Goal: Task Accomplishment & Management: Use online tool/utility

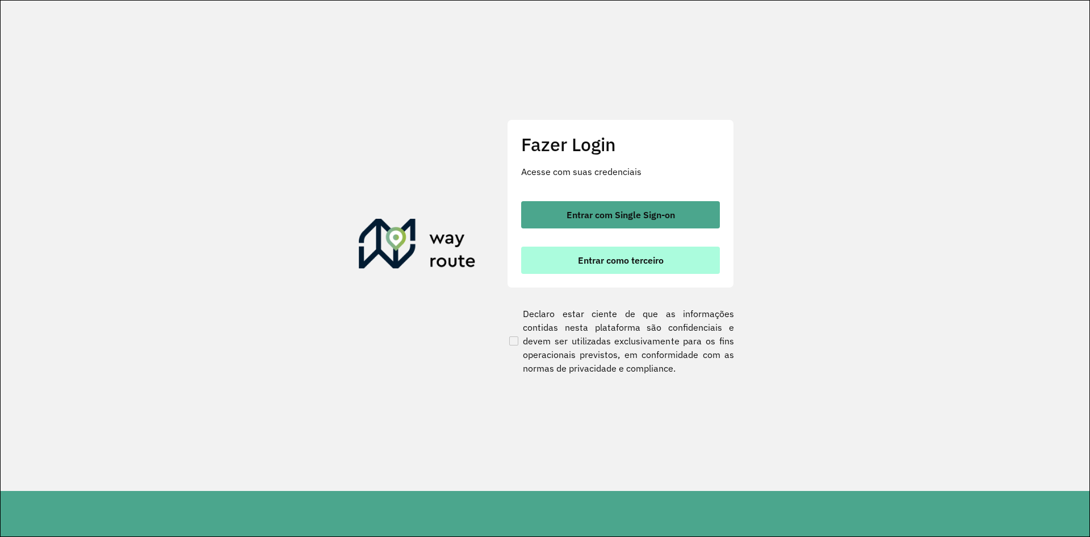
click at [592, 255] on span "Entrar como terceiro" at bounding box center [621, 259] width 86 height 9
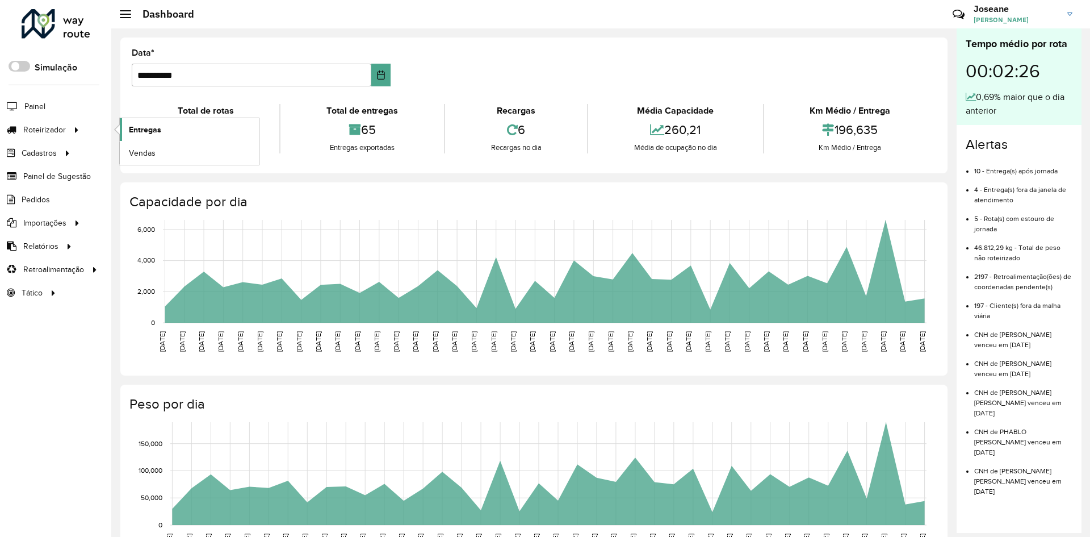
click at [160, 131] on span "Entregas" at bounding box center [145, 130] width 32 height 12
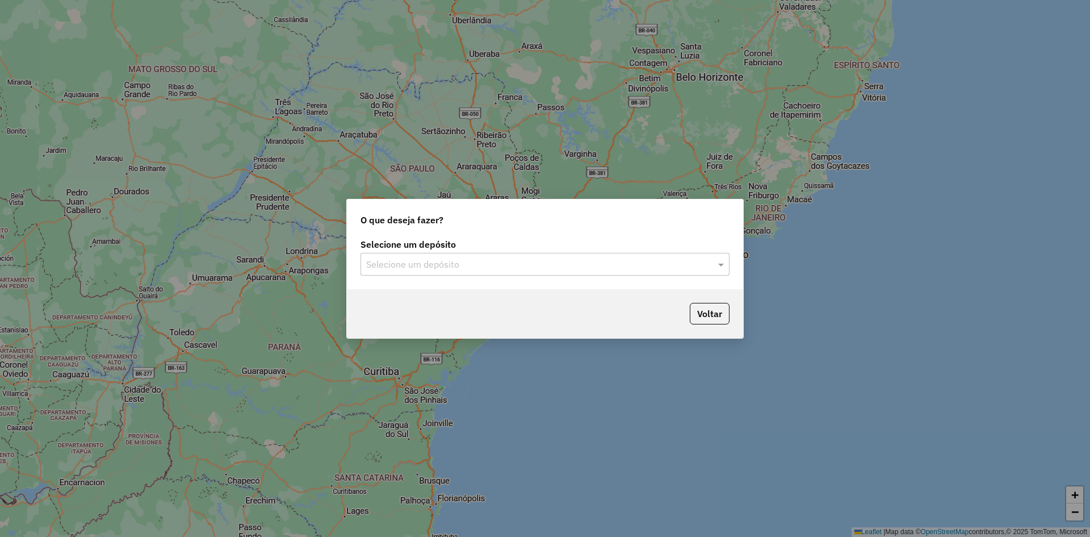
click at [681, 270] on input "text" at bounding box center [533, 265] width 335 height 14
click at [428, 299] on span "BRAMAM - ITAITUBA" at bounding box center [408, 297] width 85 height 10
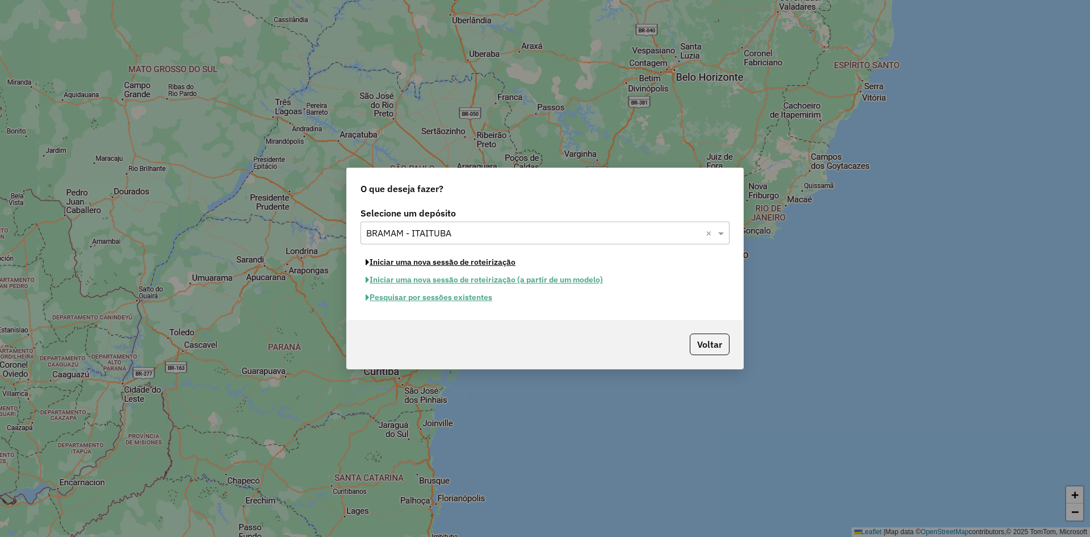
click at [488, 258] on button "Iniciar uma nova sessão de roteirização" at bounding box center [441, 262] width 160 height 18
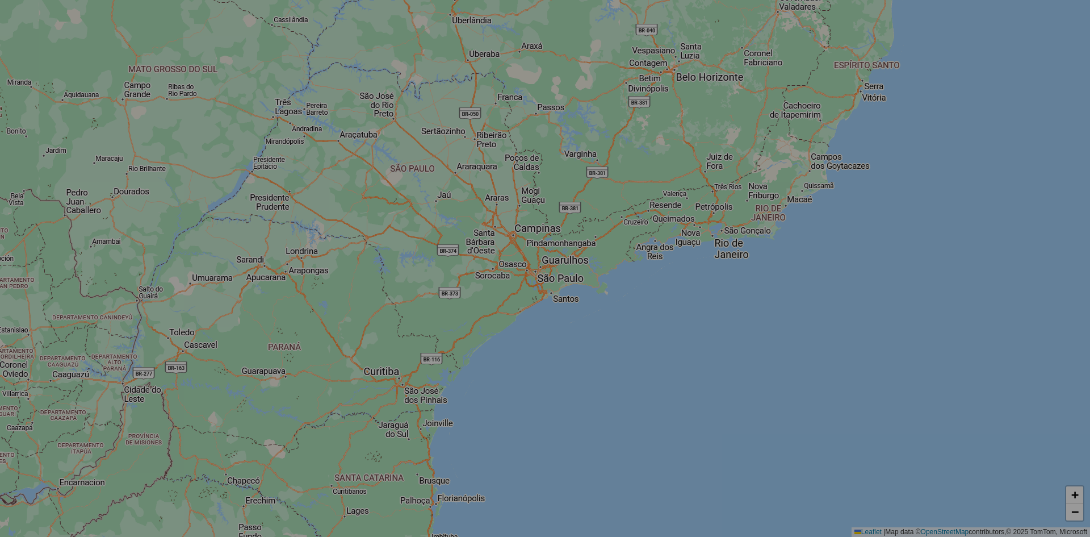
select select "*"
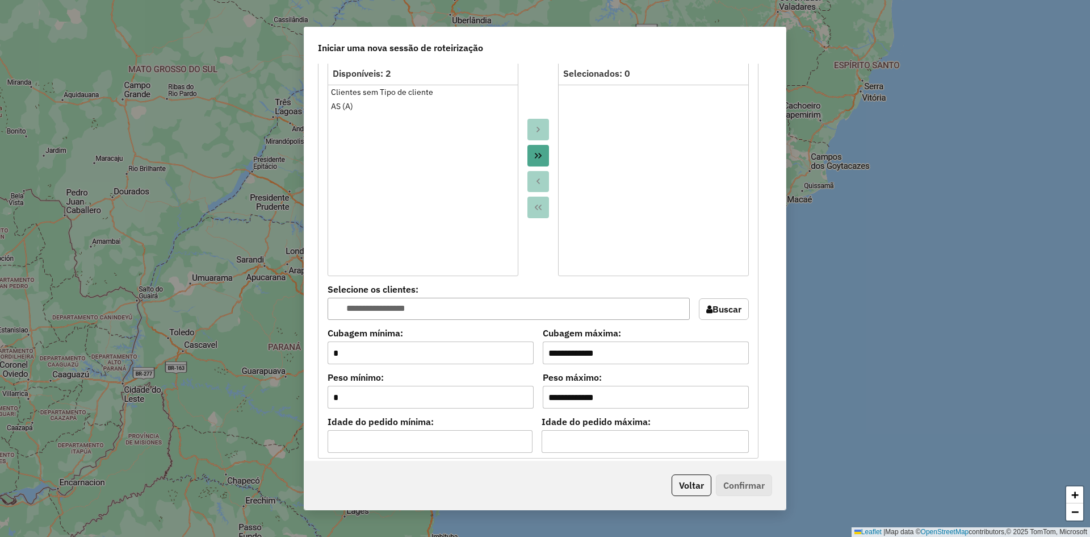
scroll to position [1043, 0]
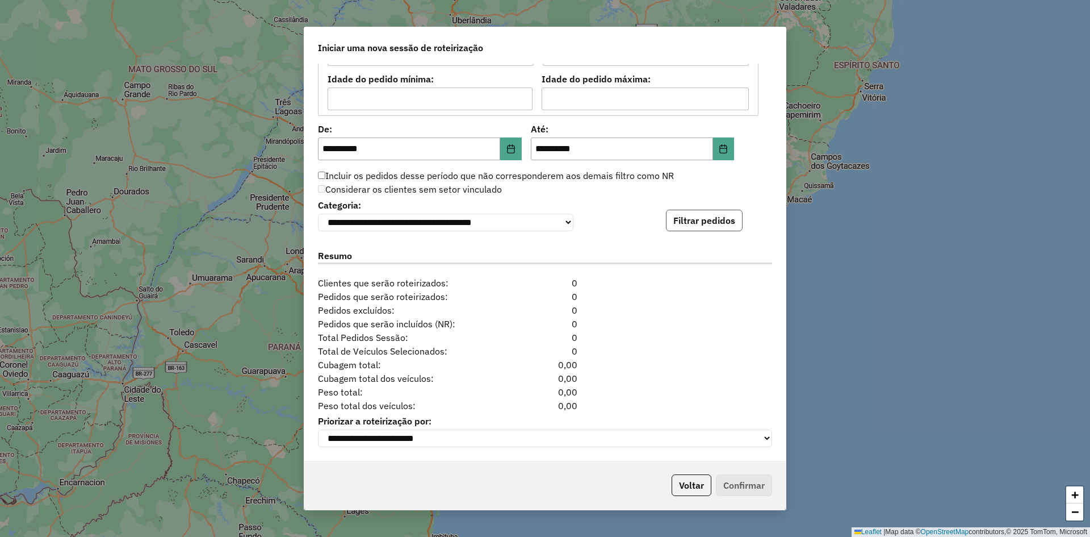
click at [721, 219] on button "Filtrar pedidos" at bounding box center [704, 221] width 77 height 22
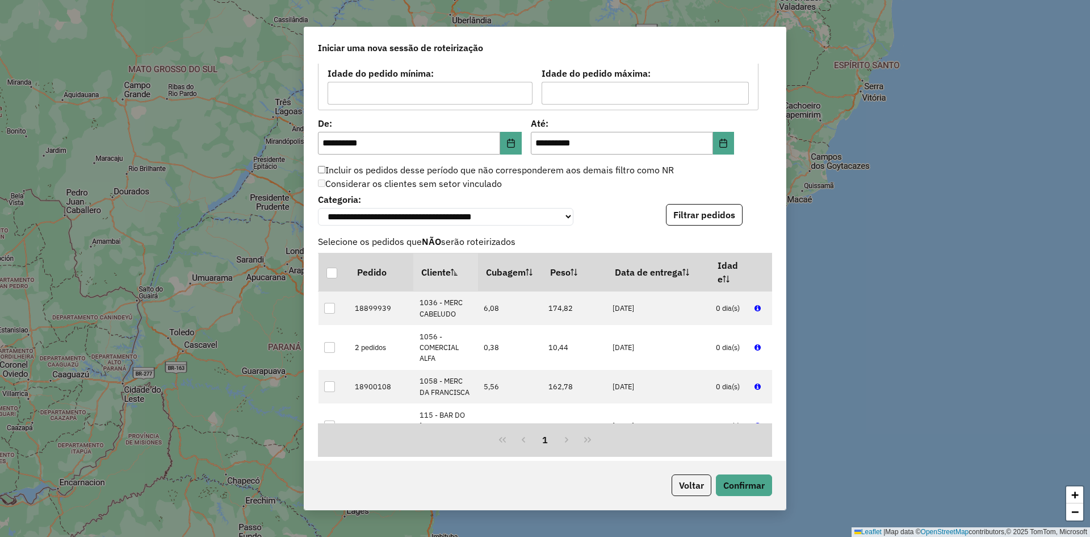
scroll to position [1277, 0]
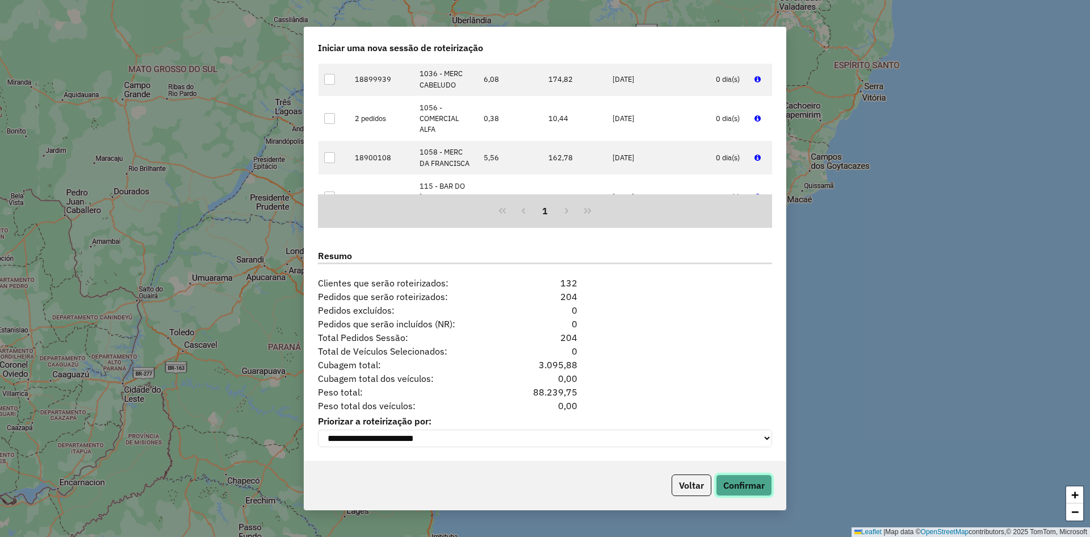
click at [755, 487] on button "Confirmar" at bounding box center [744, 485] width 56 height 22
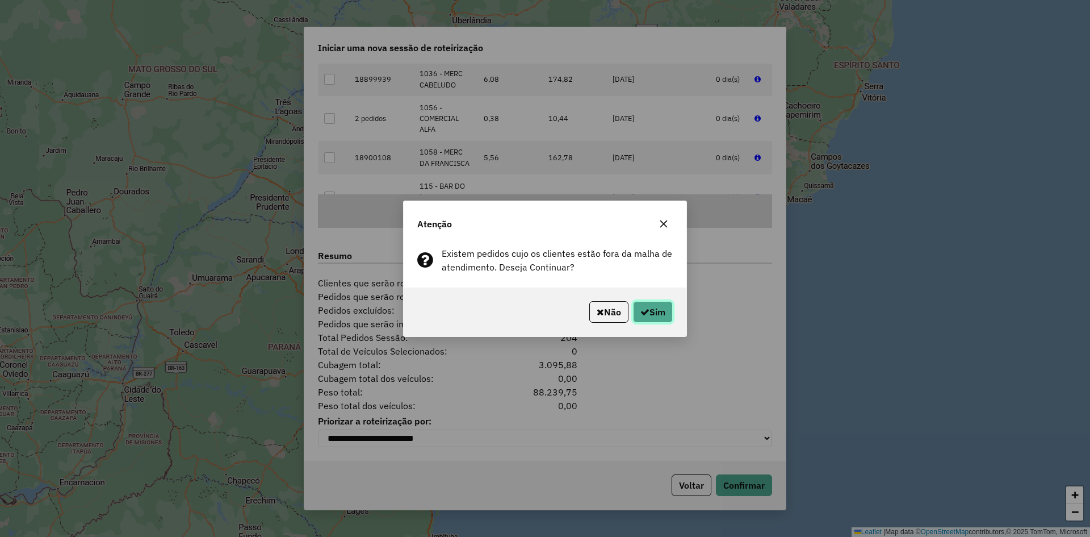
click at [647, 309] on icon "button" at bounding box center [644, 311] width 9 height 9
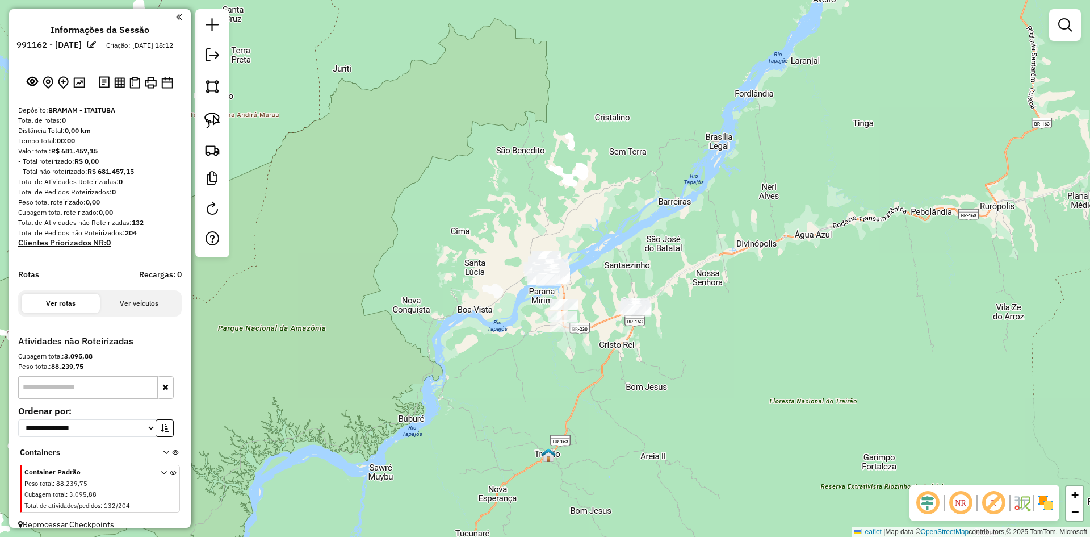
drag, startPoint x: 732, startPoint y: 332, endPoint x: 446, endPoint y: 186, distance: 320.7
click at [719, 318] on div "Janela de atendimento Grade de atendimento Capacidade Transportadoras Veículos …" at bounding box center [545, 268] width 1090 height 537
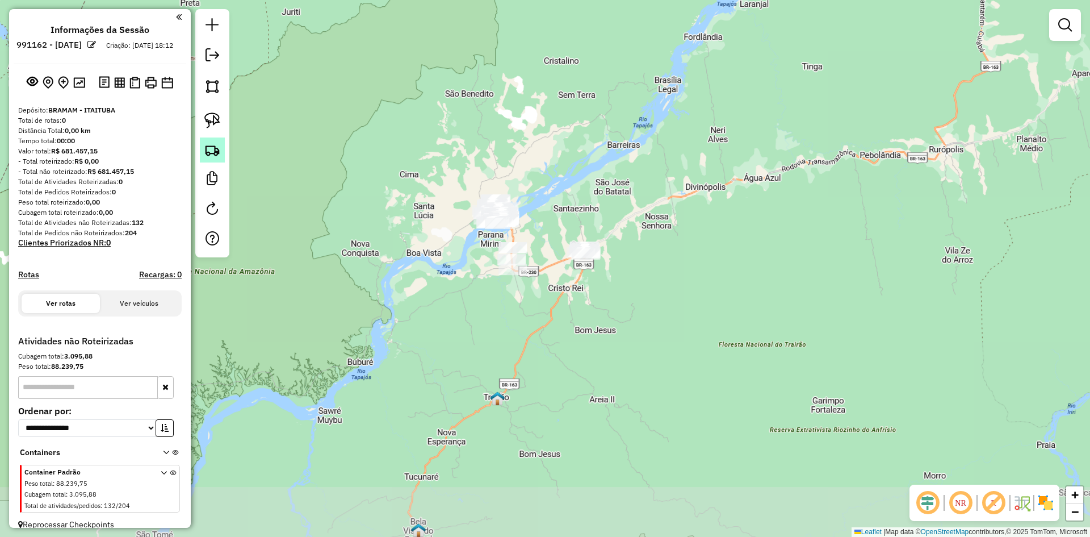
click at [216, 149] on img at bounding box center [212, 150] width 16 height 16
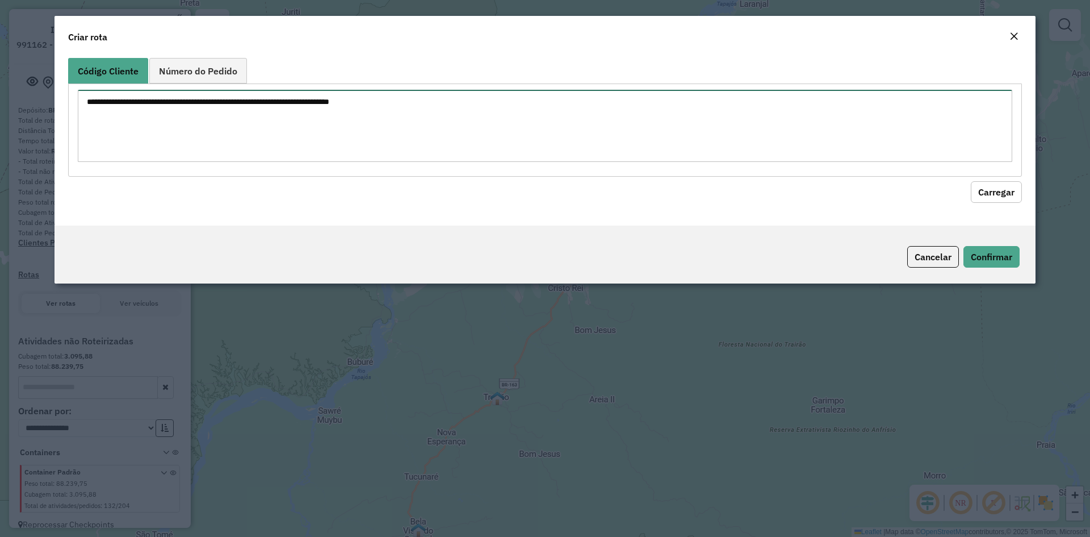
click at [250, 121] on textarea at bounding box center [545, 126] width 935 height 72
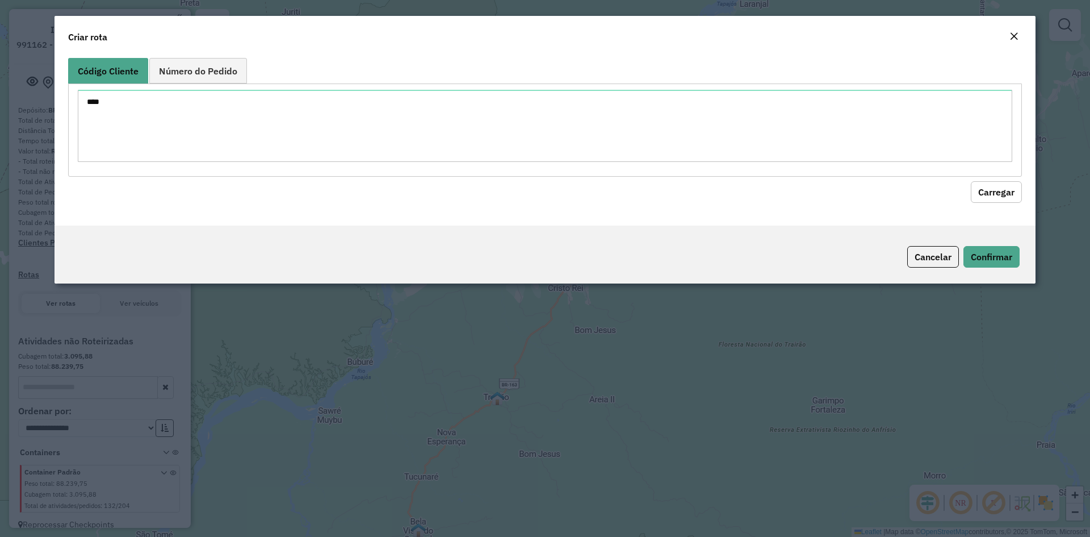
click at [998, 188] on button "Carregar" at bounding box center [996, 192] width 51 height 22
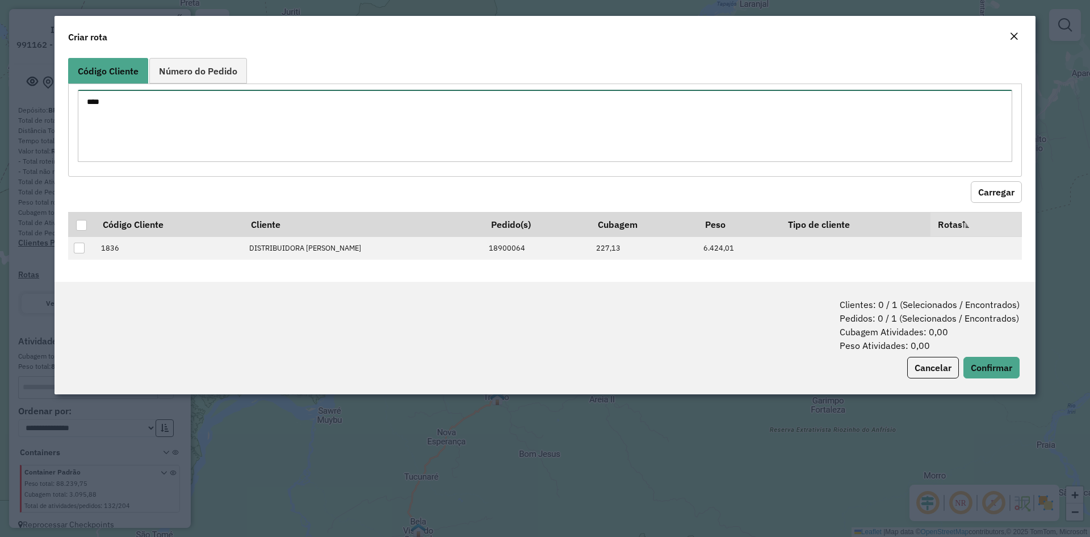
click at [143, 106] on textarea "****" at bounding box center [545, 126] width 935 height 72
paste textarea "**** **** **** **** **** ****"
type textarea "**** **** **** **** **** **** ****"
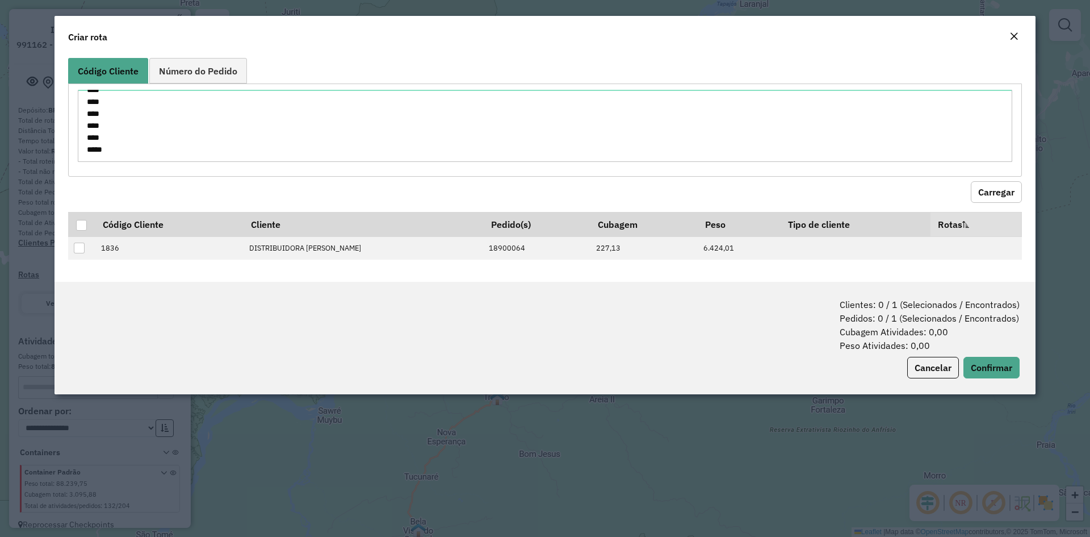
click at [982, 188] on button "Carregar" at bounding box center [996, 192] width 51 height 22
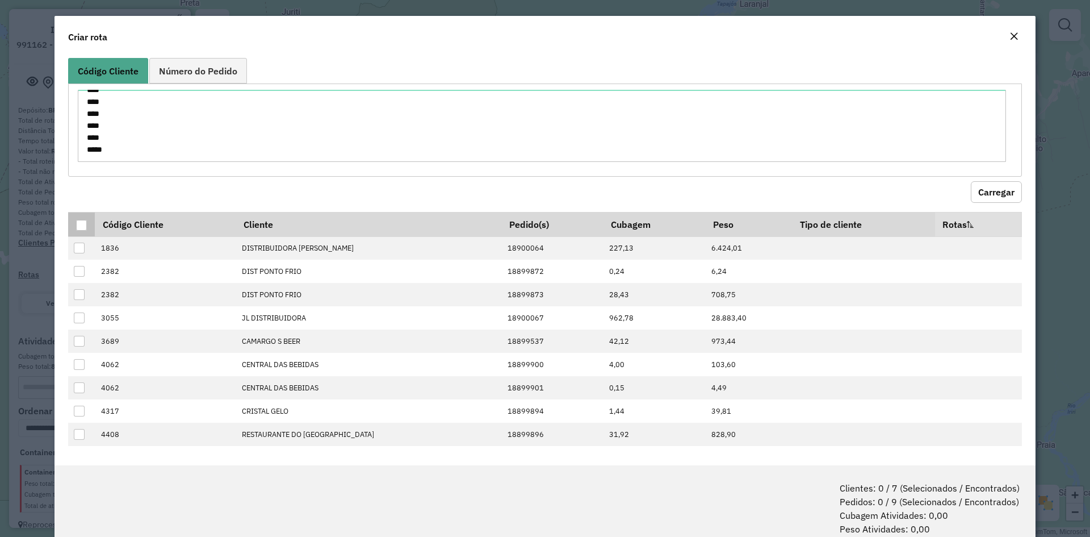
click at [86, 224] on div at bounding box center [81, 225] width 11 height 11
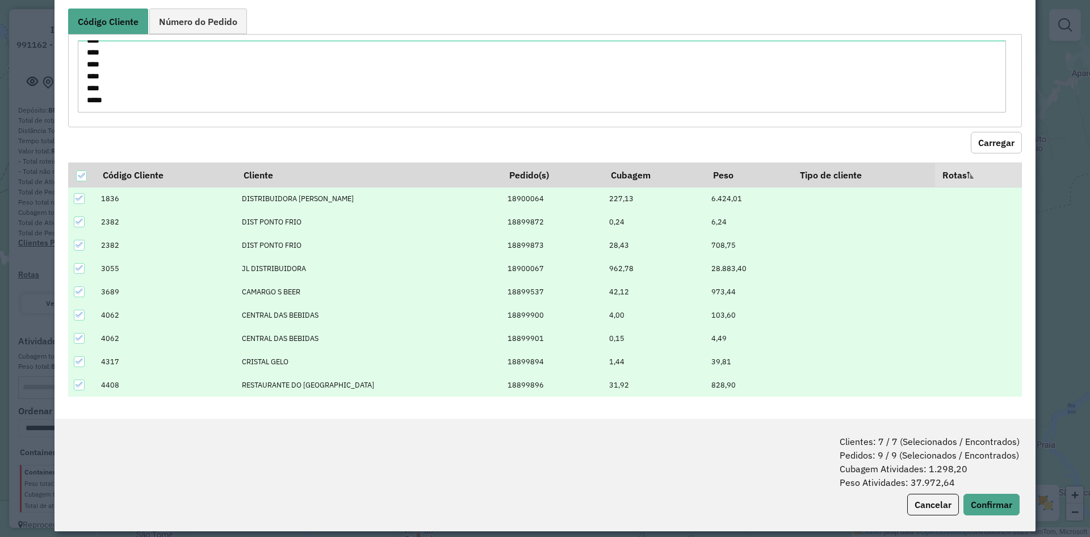
scroll to position [57, 0]
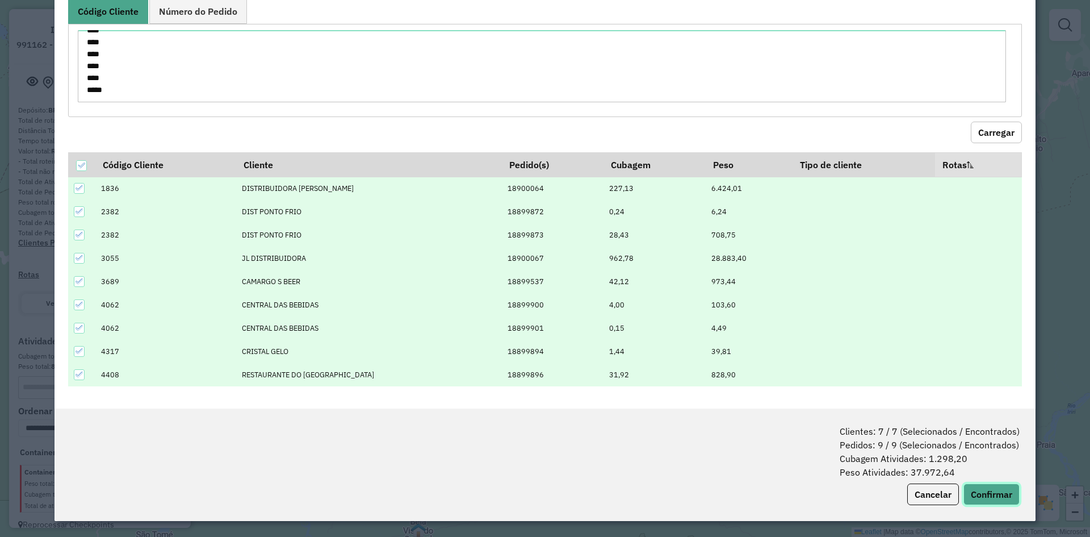
click at [992, 496] on button "Confirmar" at bounding box center [992, 494] width 56 height 22
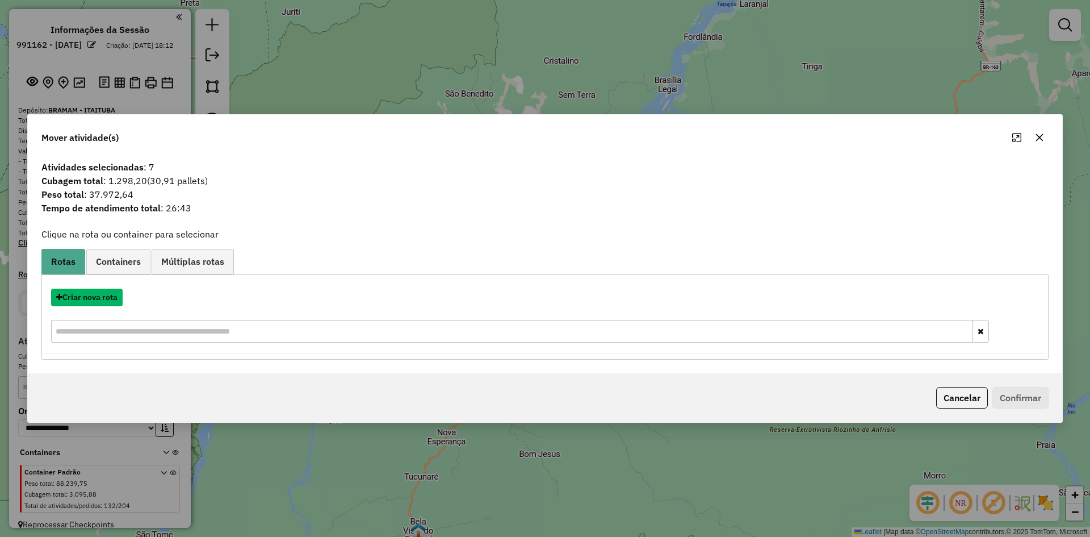
click at [104, 294] on button "Criar nova rota" at bounding box center [87, 297] width 72 height 18
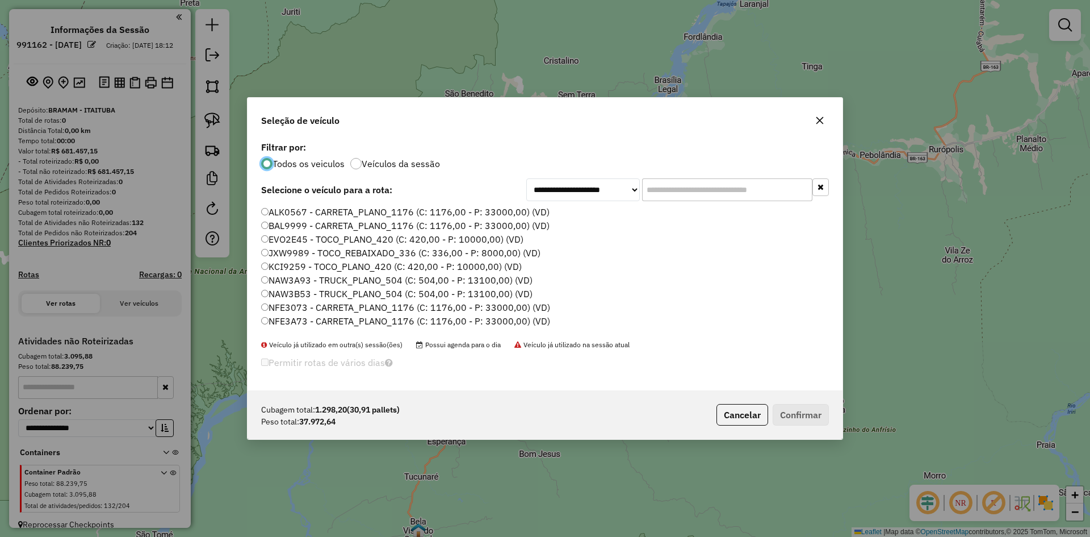
scroll to position [6, 3]
click at [303, 227] on label "BAL9999 - CARRETA_PLANO_1176 (C: 1176,00 - P: 33000,00) (VD)" at bounding box center [405, 226] width 288 height 14
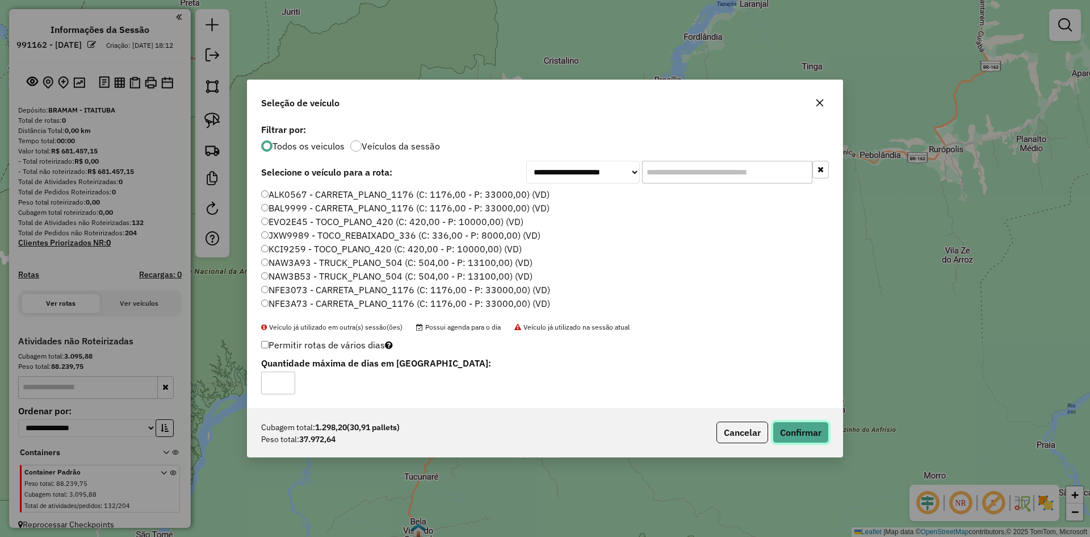
click at [798, 434] on button "Confirmar" at bounding box center [801, 432] width 56 height 22
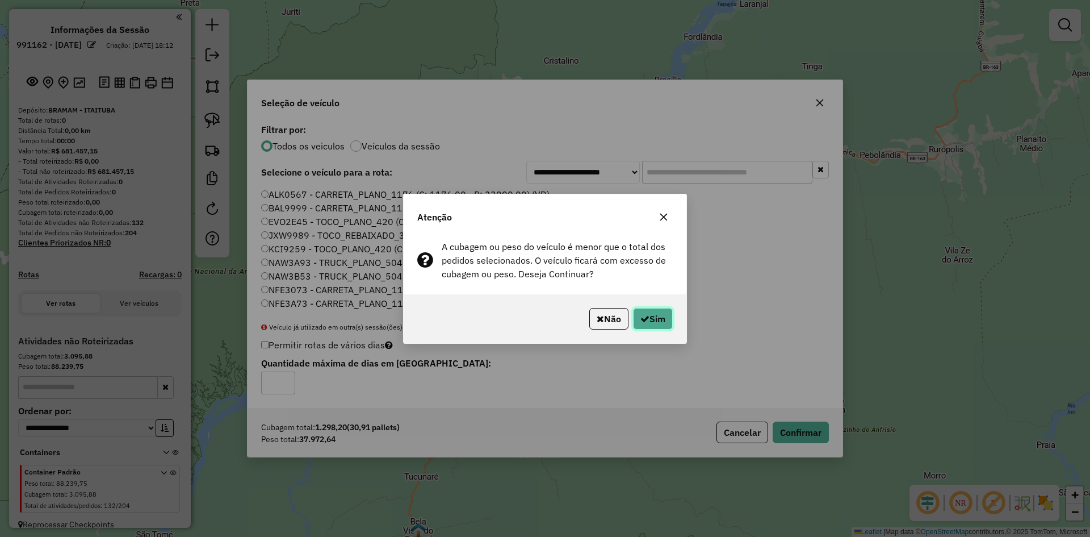
click at [660, 322] on button "Sim" at bounding box center [653, 319] width 40 height 22
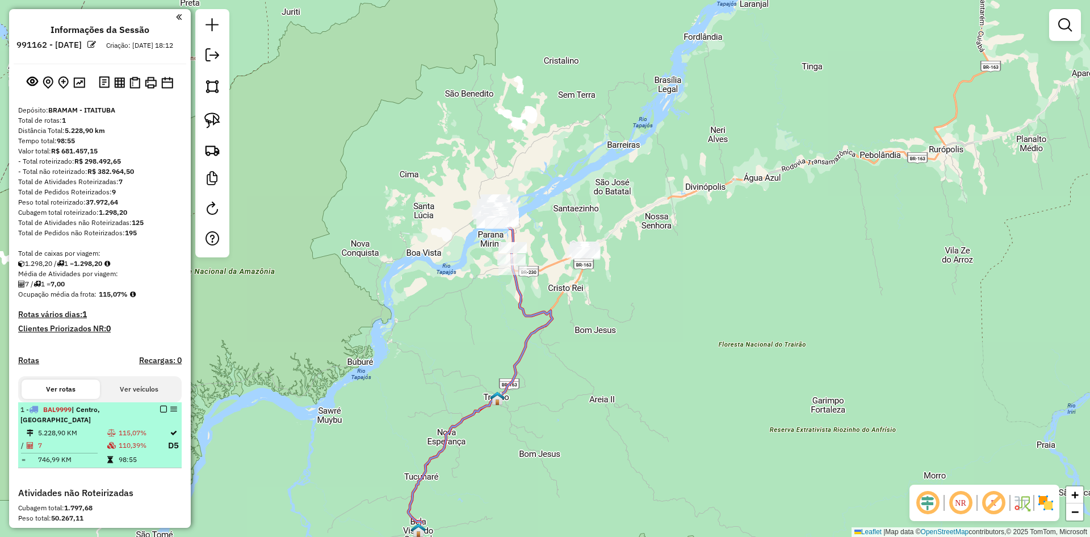
click at [123, 451] on td "110,39%" at bounding box center [142, 445] width 49 height 14
select select "**********"
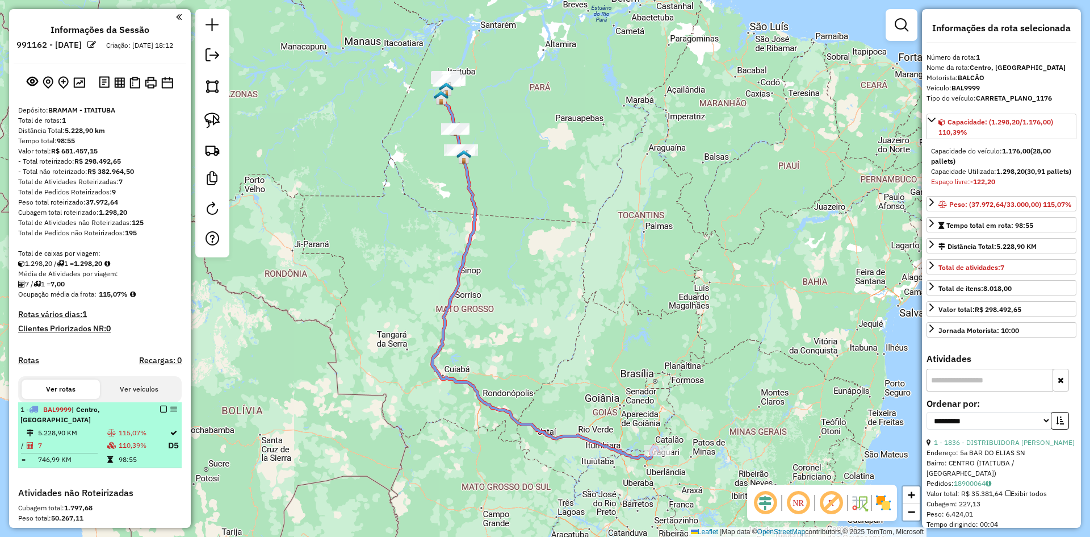
click at [160, 412] on em at bounding box center [163, 408] width 7 height 7
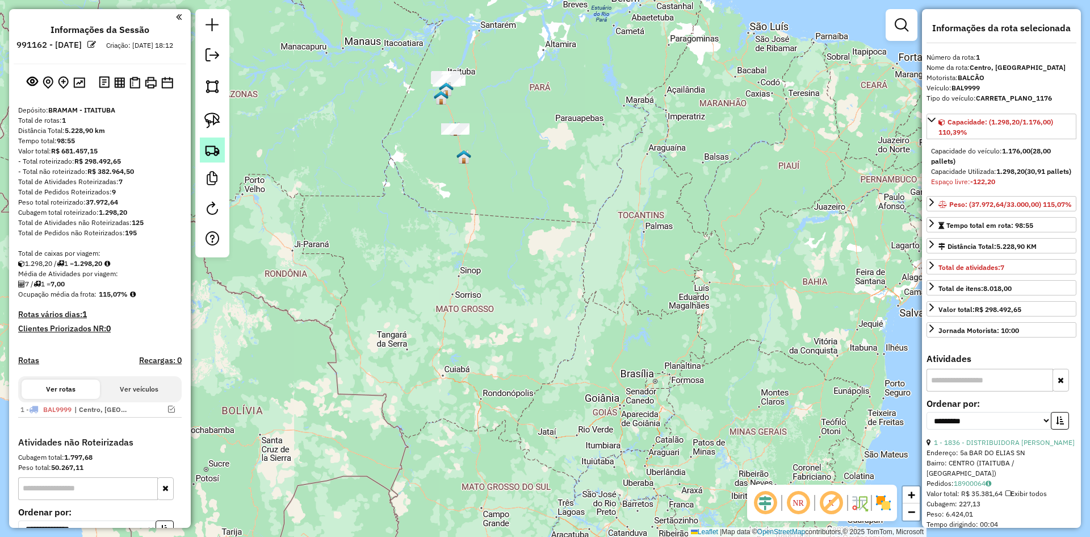
click at [210, 148] on img at bounding box center [212, 150] width 16 height 16
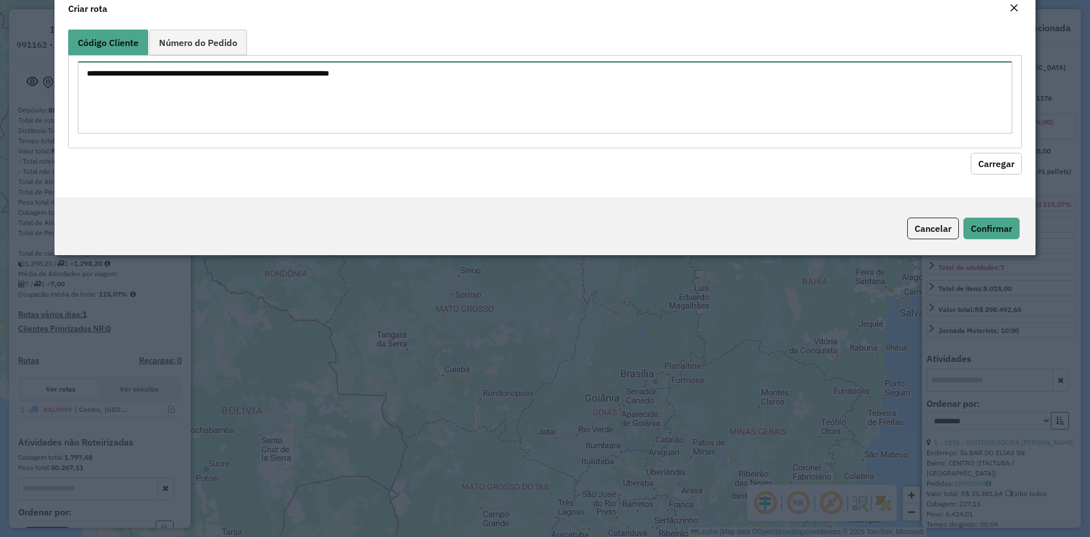
click at [255, 124] on textarea at bounding box center [545, 97] width 935 height 72
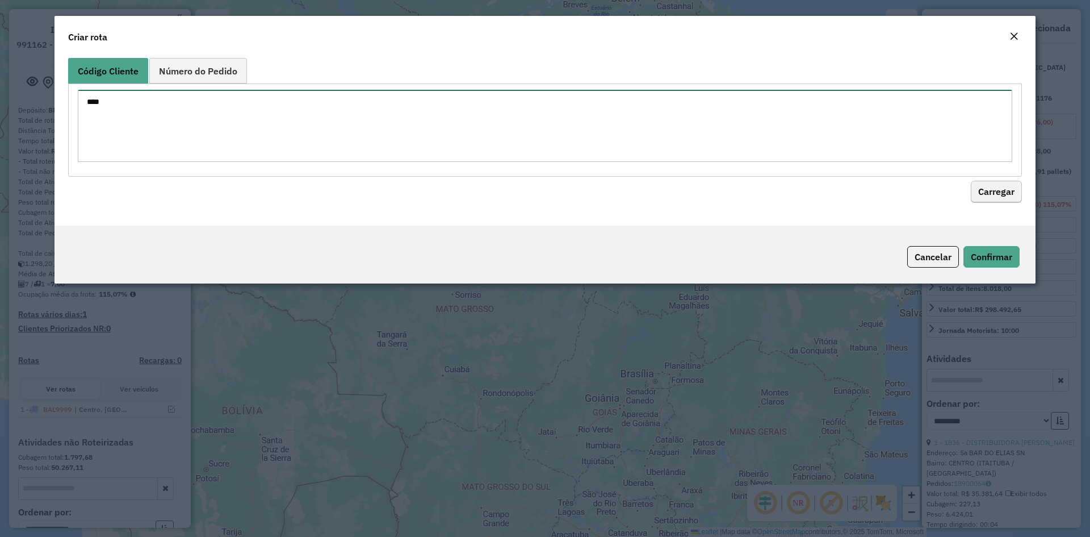
type textarea "****"
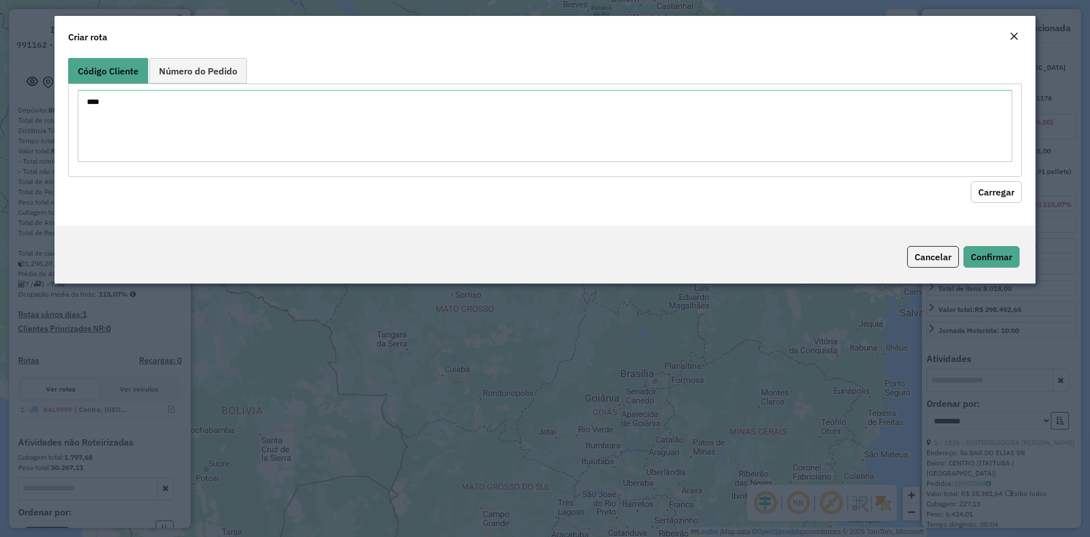
click at [983, 196] on button "Carregar" at bounding box center [996, 192] width 51 height 22
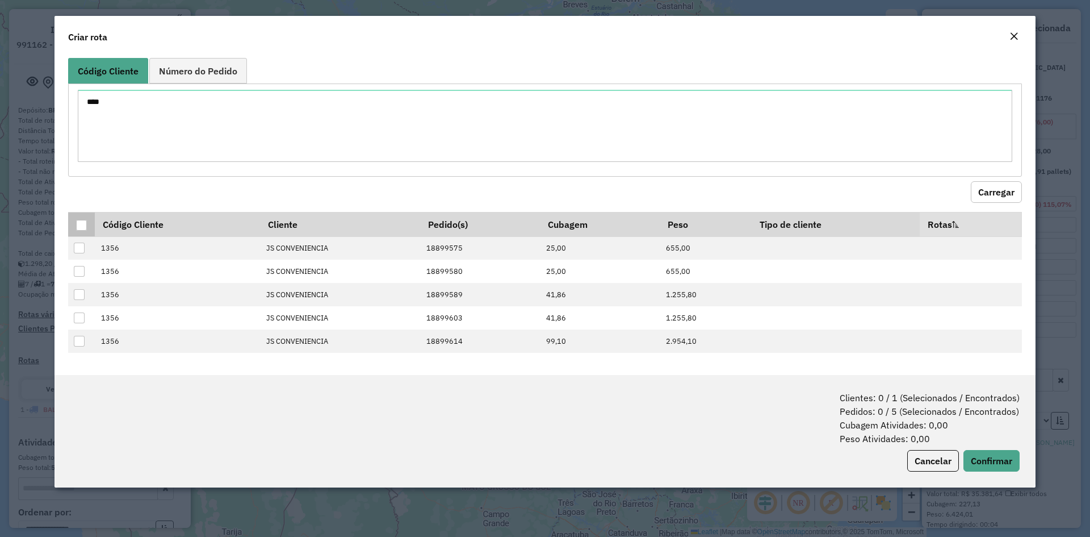
click at [79, 225] on div at bounding box center [81, 225] width 11 height 11
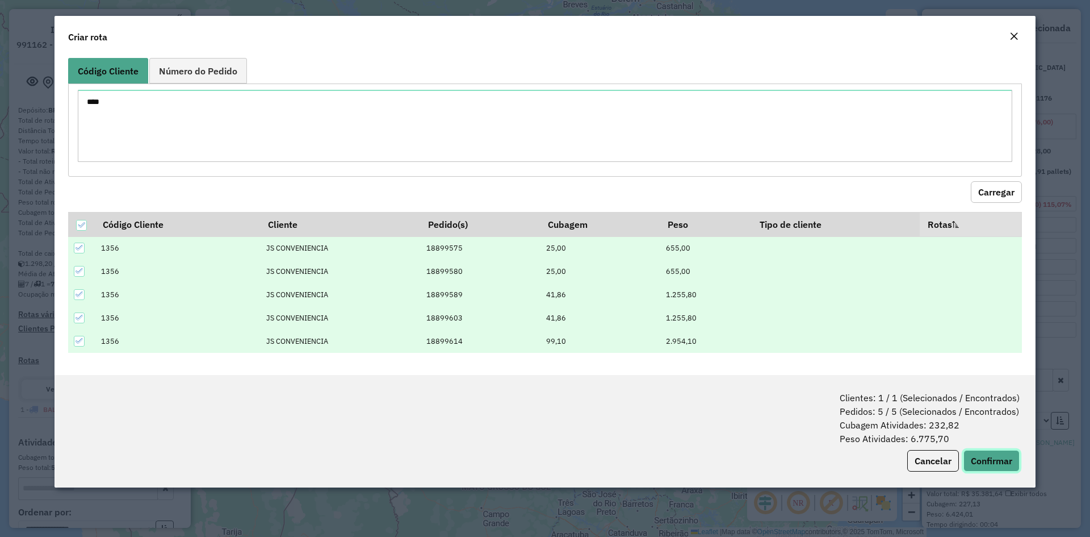
click at [986, 454] on button "Confirmar" at bounding box center [992, 461] width 56 height 22
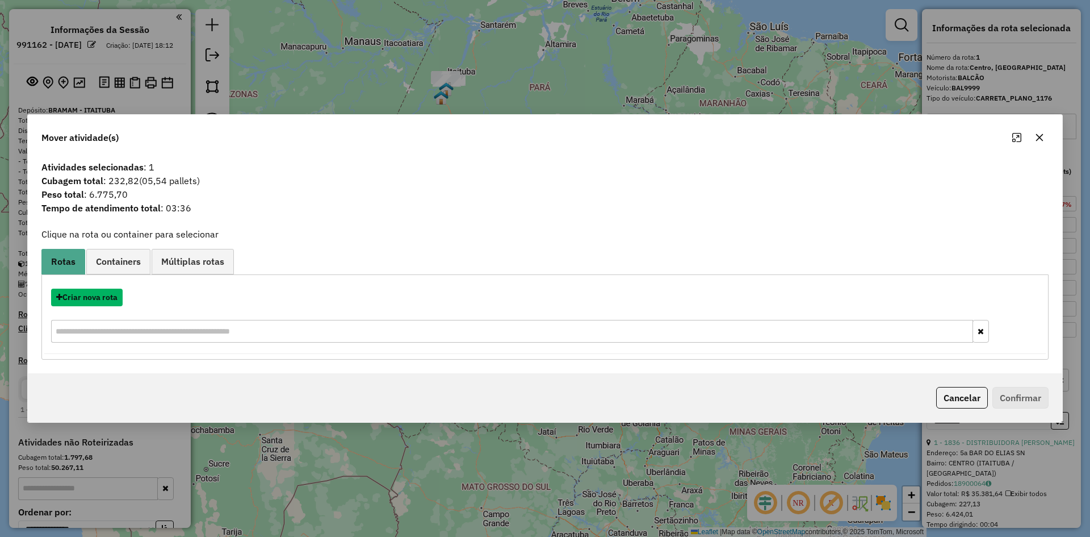
click at [102, 296] on button "Criar nova rota" at bounding box center [87, 297] width 72 height 18
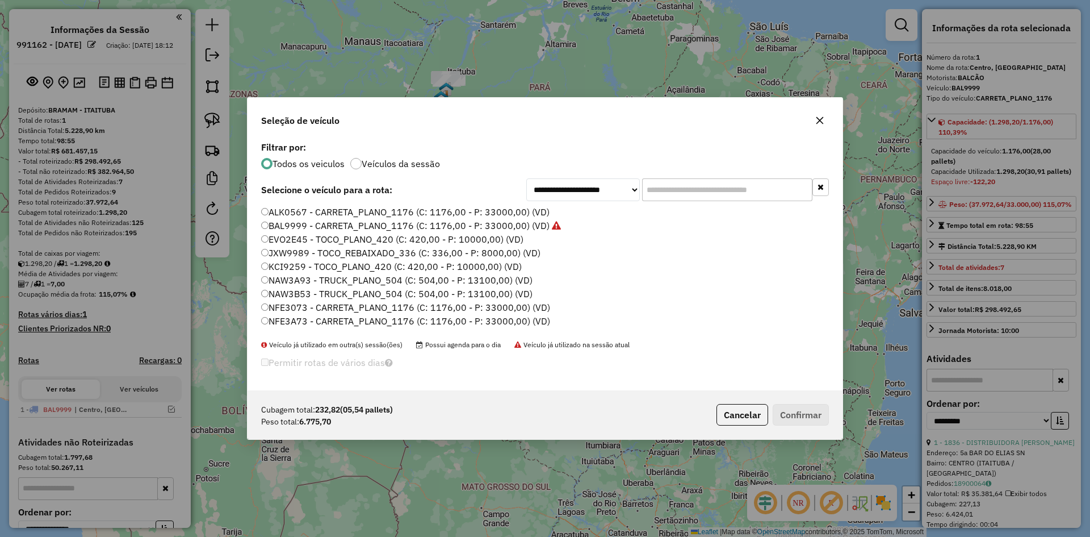
click at [299, 227] on label "BAL9999 - CARRETA_PLANO_1176 (C: 1176,00 - P: 33000,00) (VD)" at bounding box center [411, 226] width 300 height 14
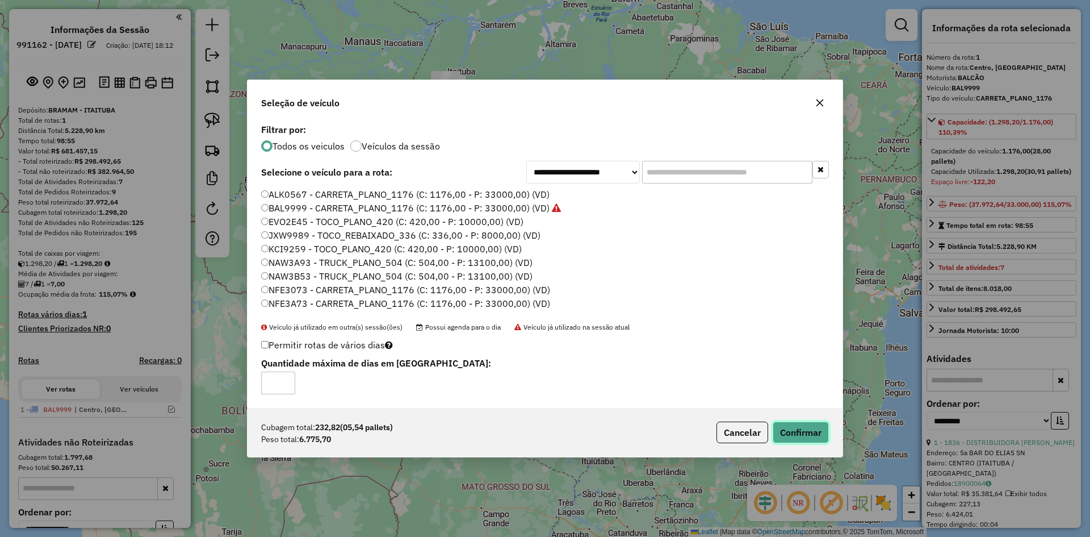
click at [809, 428] on button "Confirmar" at bounding box center [801, 432] width 56 height 22
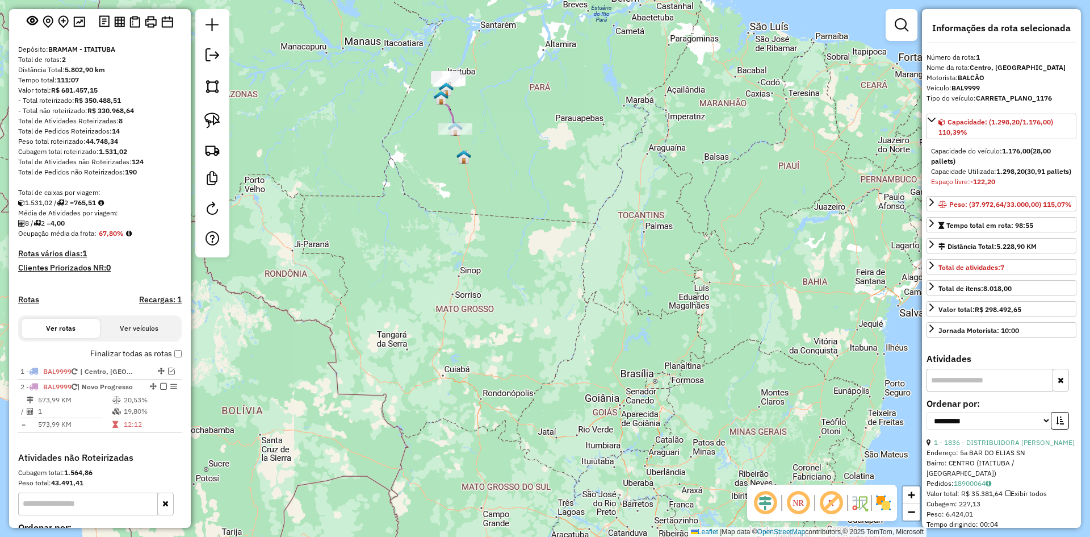
scroll to position [199, 0]
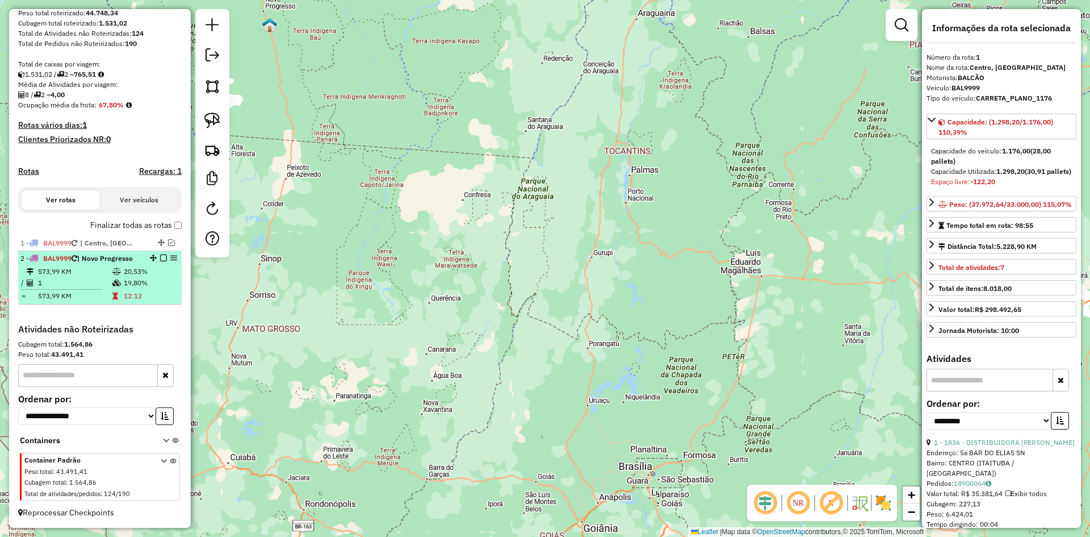
click at [160, 257] on em at bounding box center [163, 257] width 7 height 7
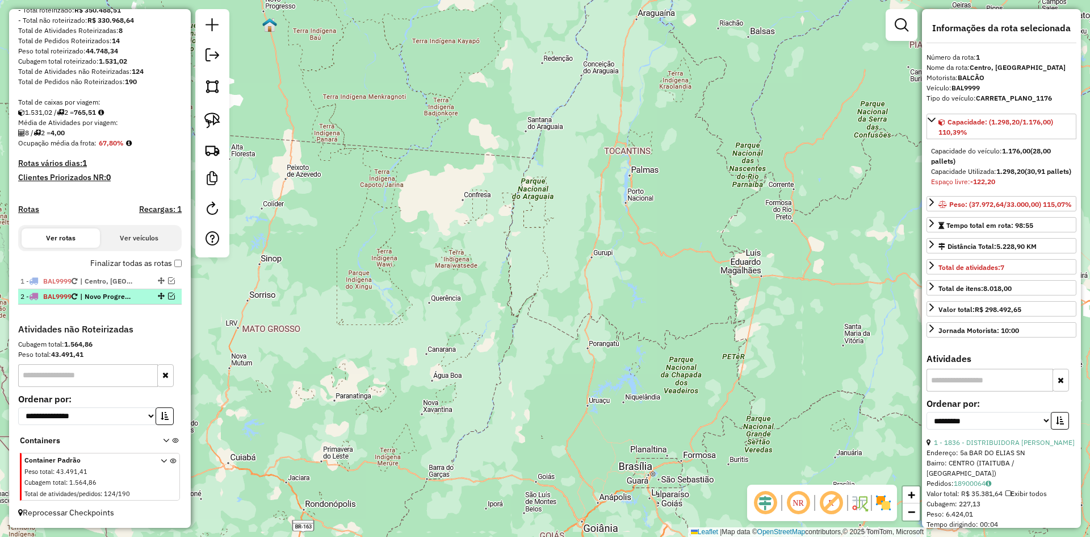
scroll to position [161, 0]
click at [215, 152] on img at bounding box center [212, 150] width 16 height 16
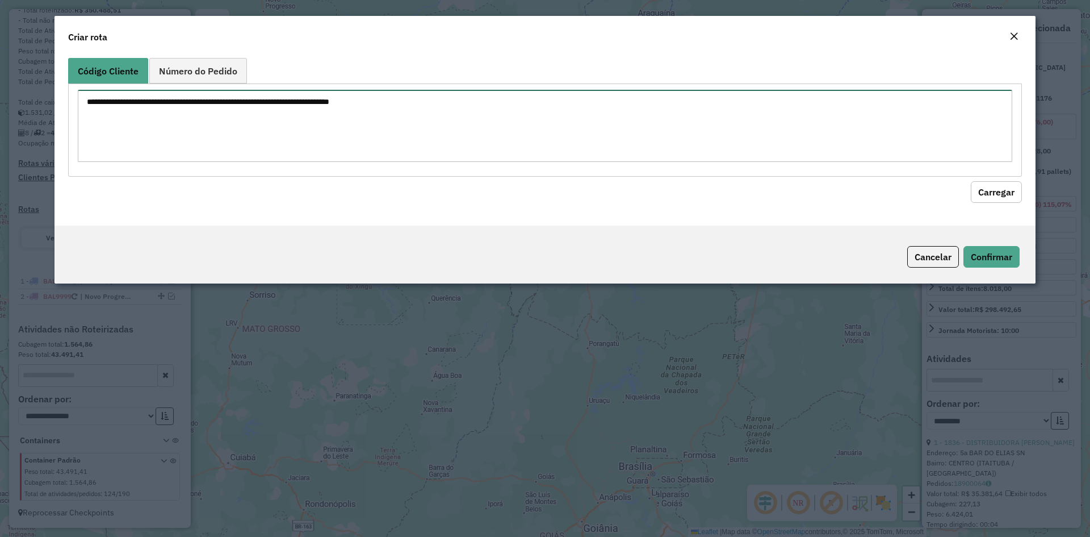
click at [246, 130] on textarea at bounding box center [545, 126] width 935 height 72
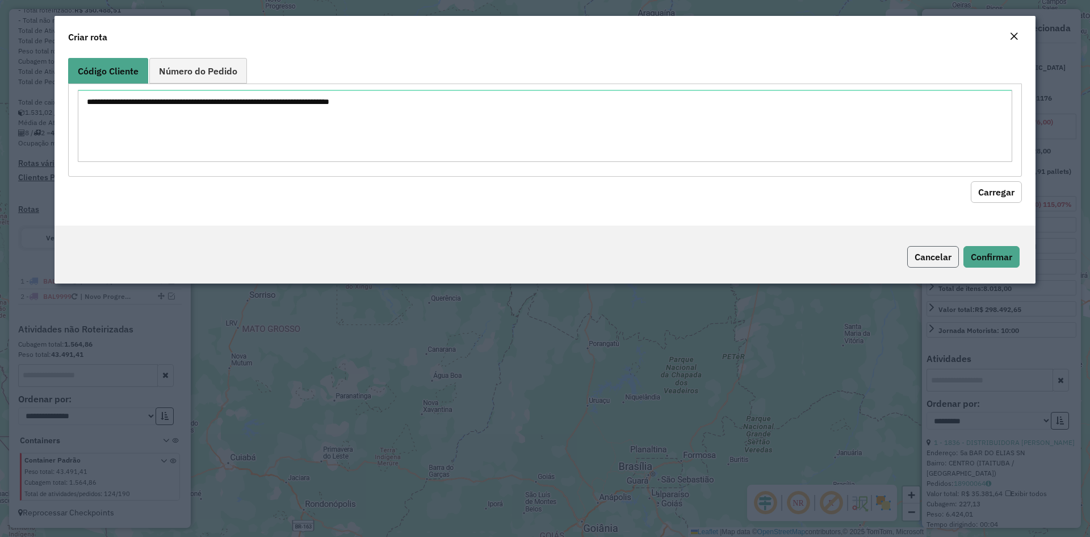
click at [916, 254] on button "Cancelar" at bounding box center [933, 257] width 52 height 22
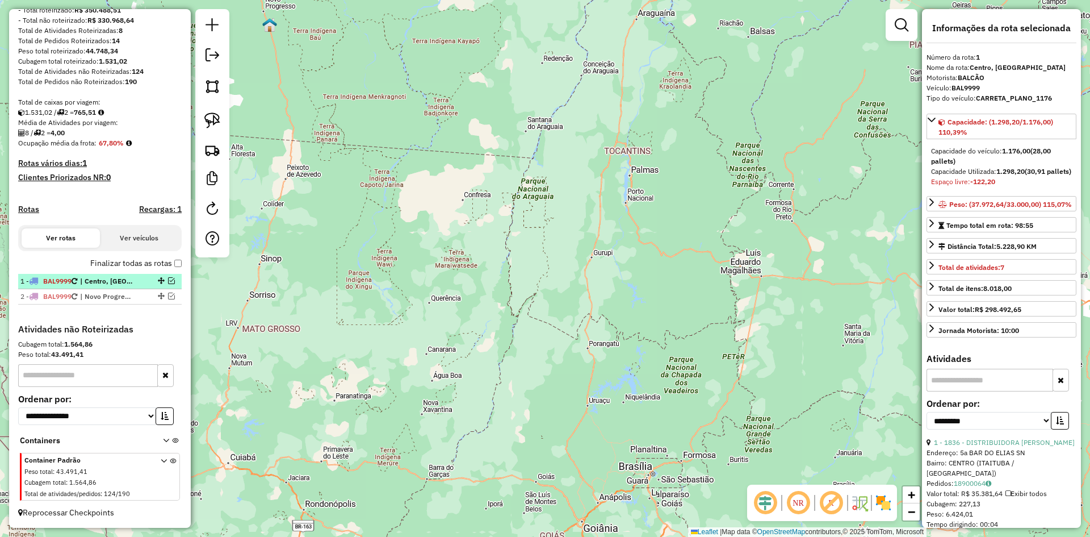
click at [168, 280] on em at bounding box center [171, 280] width 7 height 7
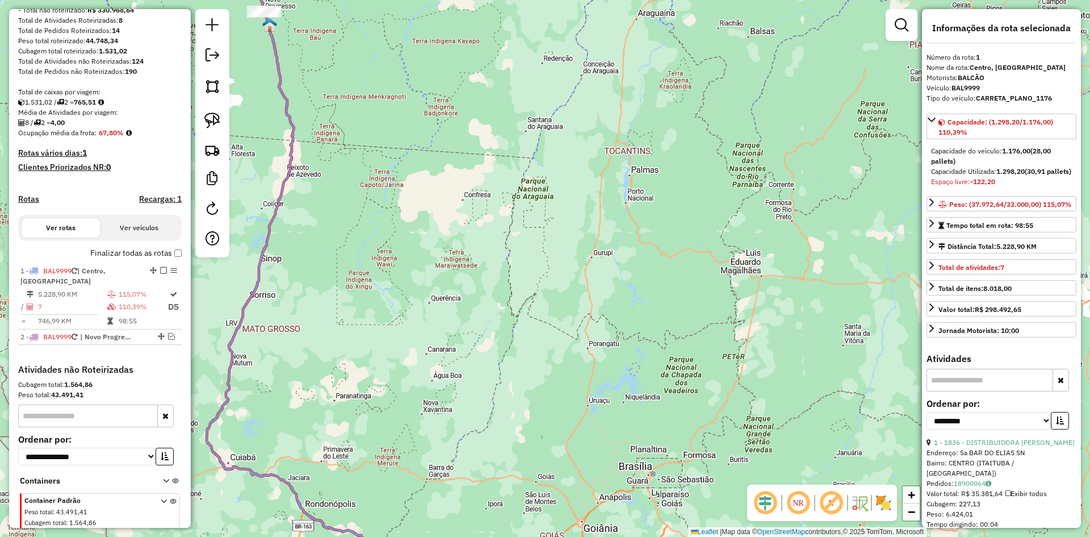
scroll to position [199, 0]
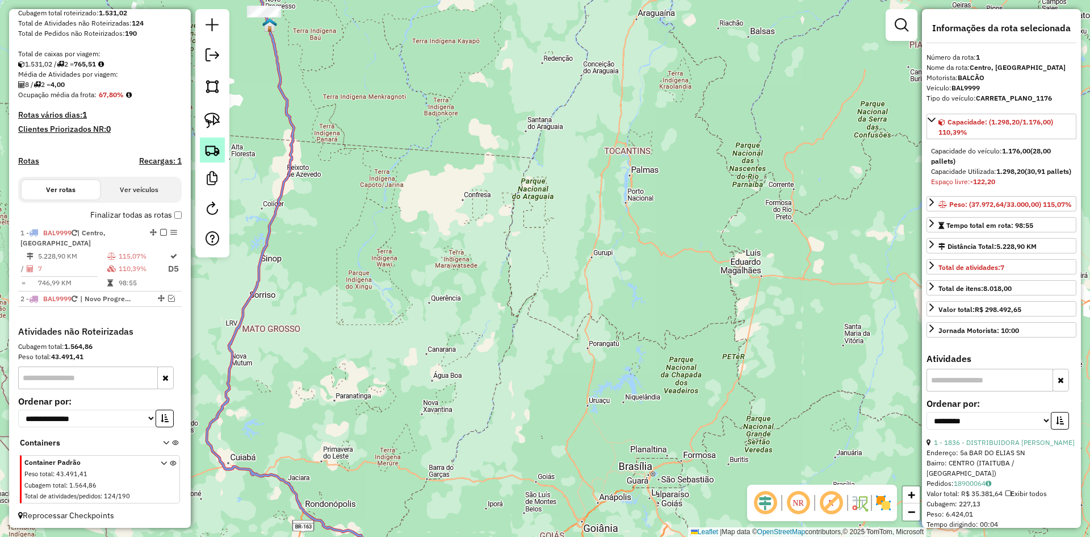
click at [210, 146] on img at bounding box center [212, 150] width 16 height 16
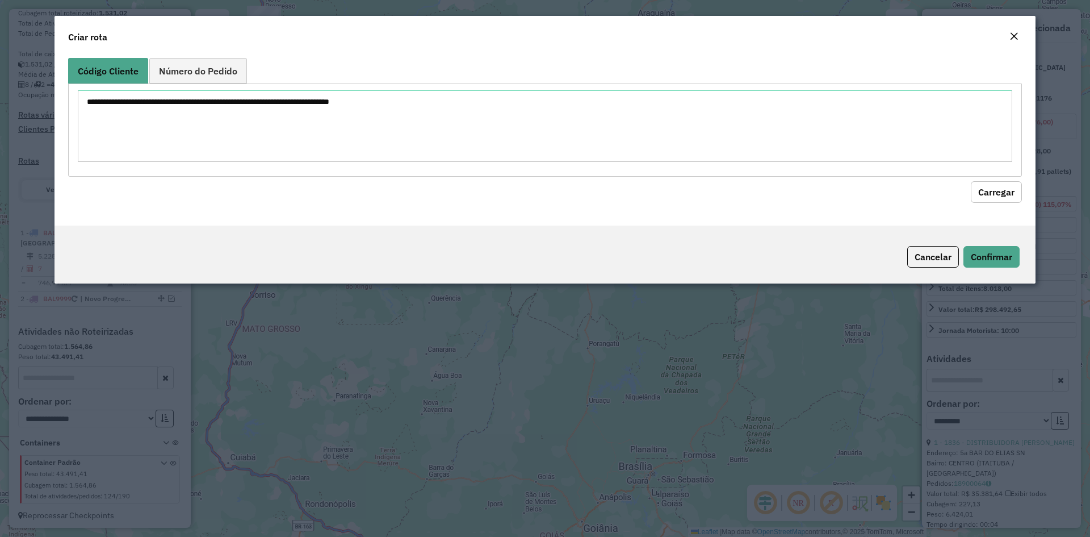
click at [248, 129] on textarea at bounding box center [545, 126] width 935 height 72
type textarea "**** **** **** **** **** **** **** ****"
click at [991, 203] on div "Código Cliente Número do Pedido **** **** **** **** **** **** **** **** Carregar" at bounding box center [545, 139] width 981 height 172
click at [989, 195] on button "Carregar" at bounding box center [996, 192] width 51 height 22
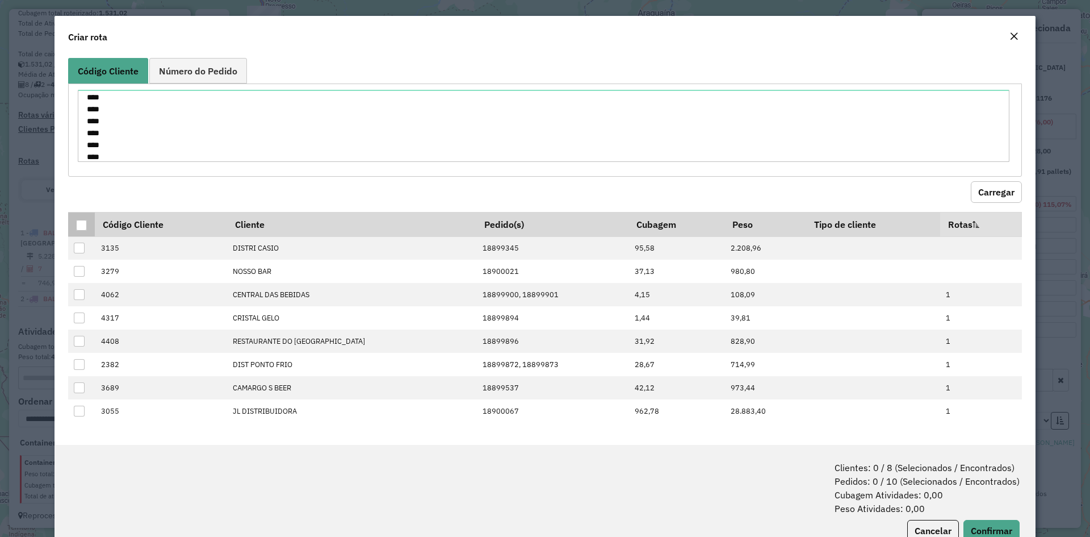
click at [85, 228] on div at bounding box center [81, 225] width 11 height 11
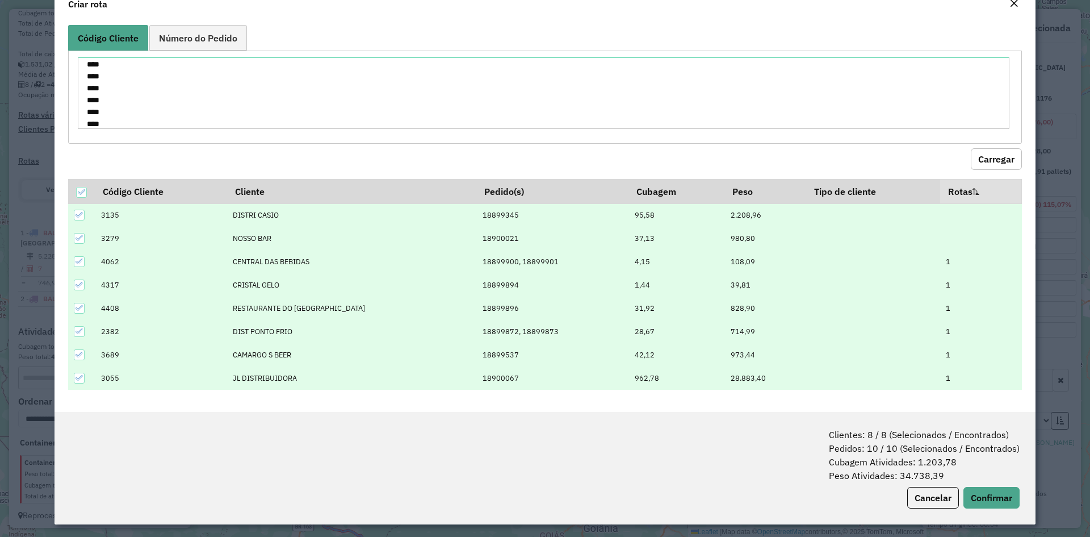
scroll to position [36, 0]
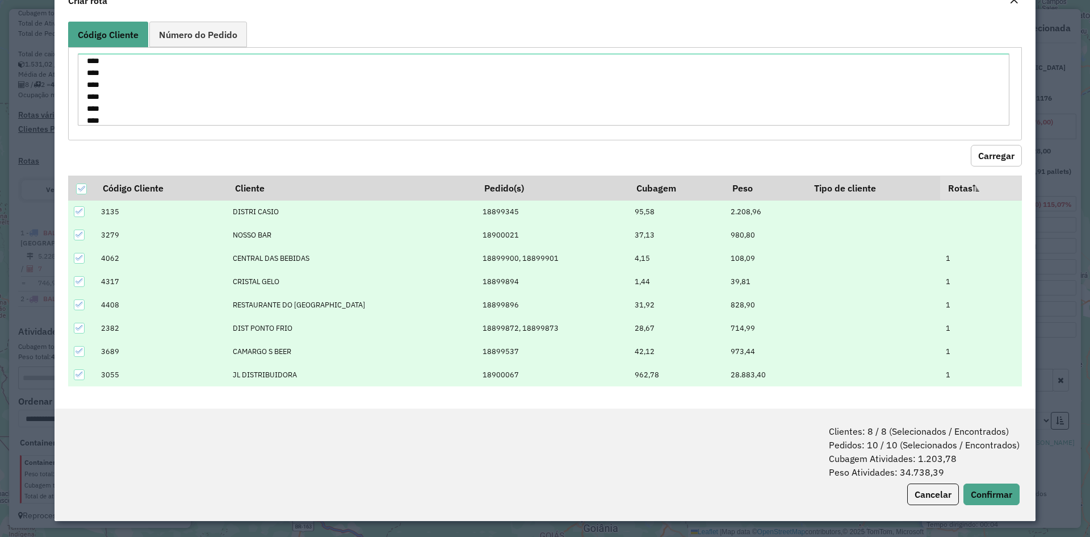
click at [79, 280] on icon at bounding box center [80, 281] width 8 height 8
click at [81, 258] on icon at bounding box center [80, 258] width 8 height 8
click at [77, 303] on icon at bounding box center [80, 304] width 8 height 8
click at [78, 330] on icon at bounding box center [79, 327] width 7 height 5
click at [76, 351] on icon at bounding box center [80, 351] width 8 height 8
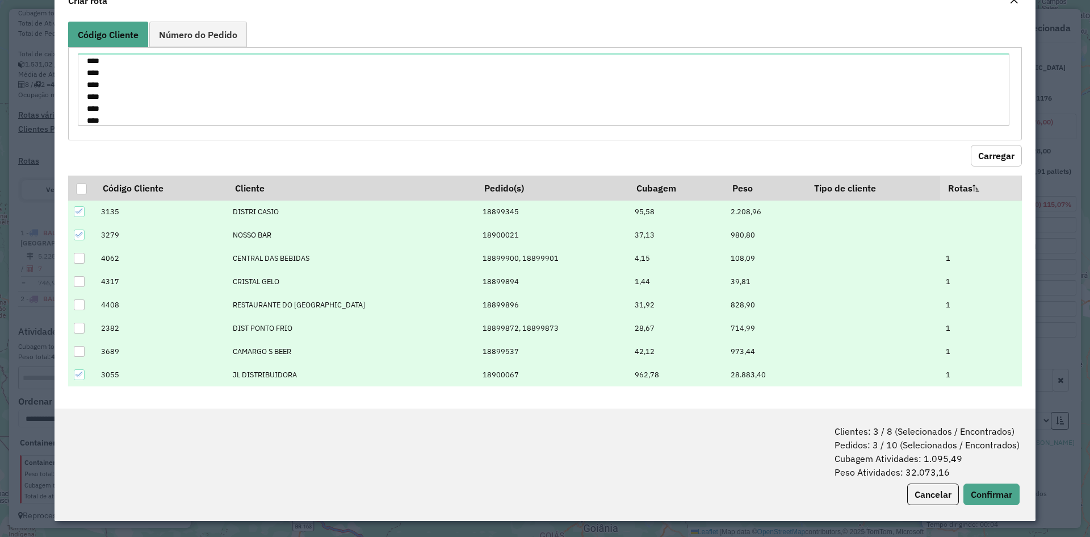
click at [82, 378] on icon at bounding box center [80, 374] width 8 height 8
click at [975, 489] on button "Confirmar" at bounding box center [992, 494] width 56 height 22
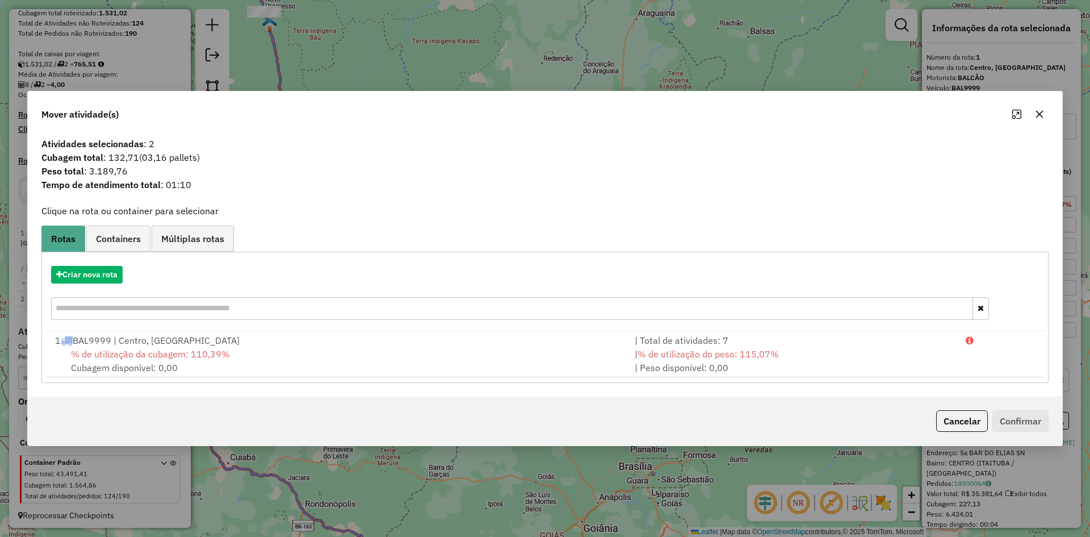
click at [172, 353] on span "% de utilização da cubagem: 110,39%" at bounding box center [150, 353] width 159 height 11
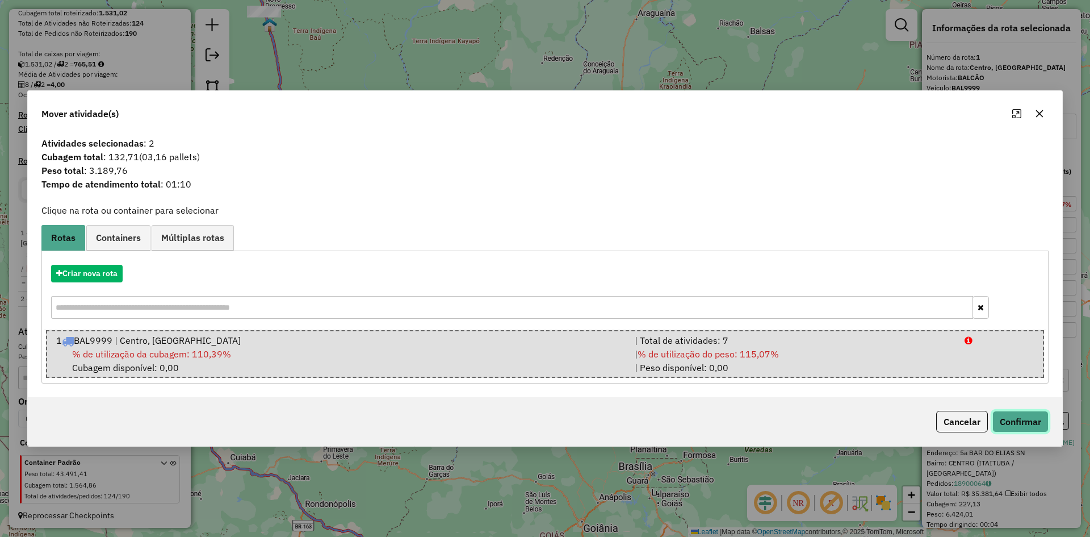
click at [1028, 416] on button "Confirmar" at bounding box center [1020, 422] width 56 height 22
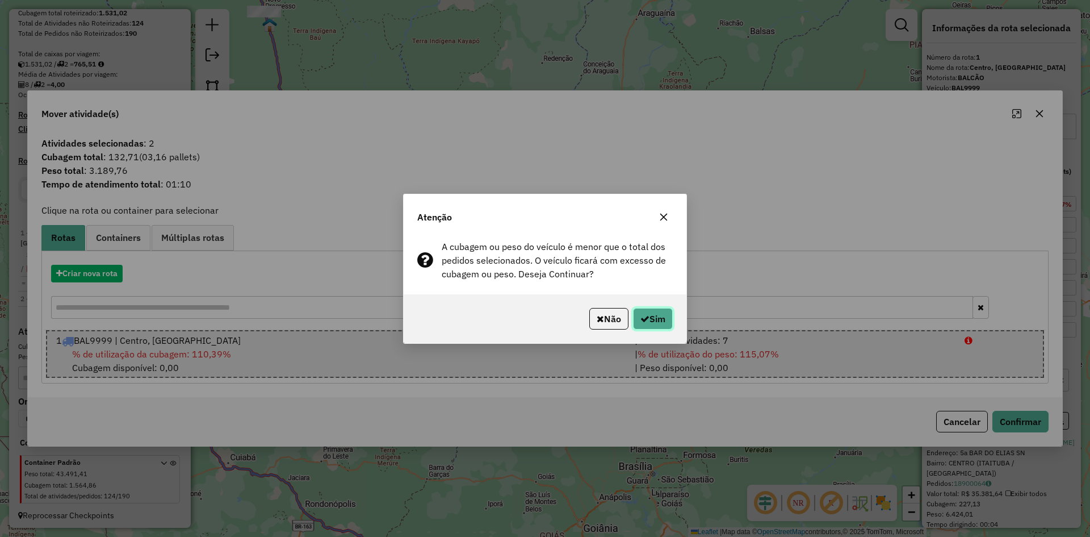
click at [667, 317] on button "Sim" at bounding box center [653, 319] width 40 height 22
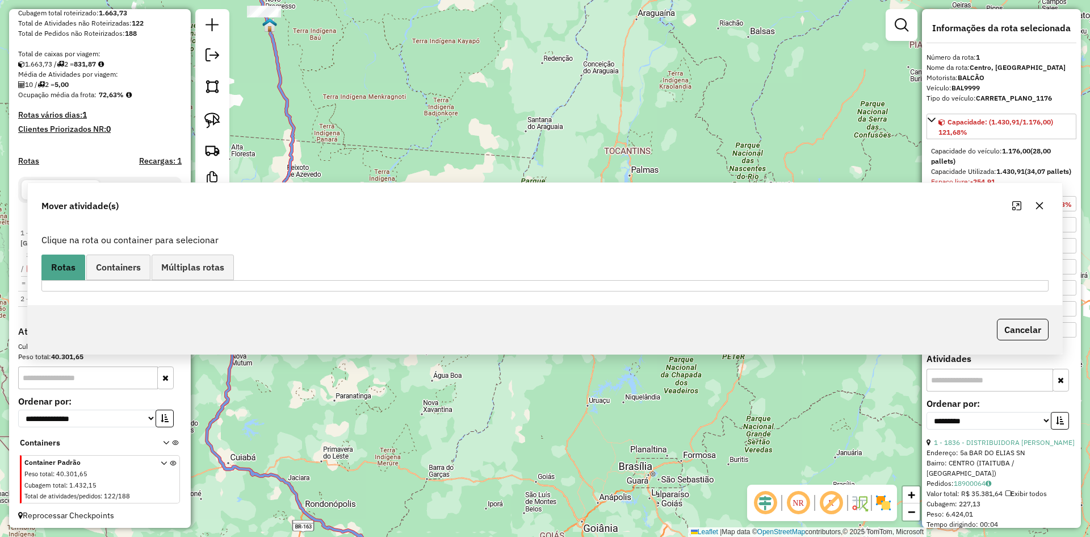
scroll to position [212, 0]
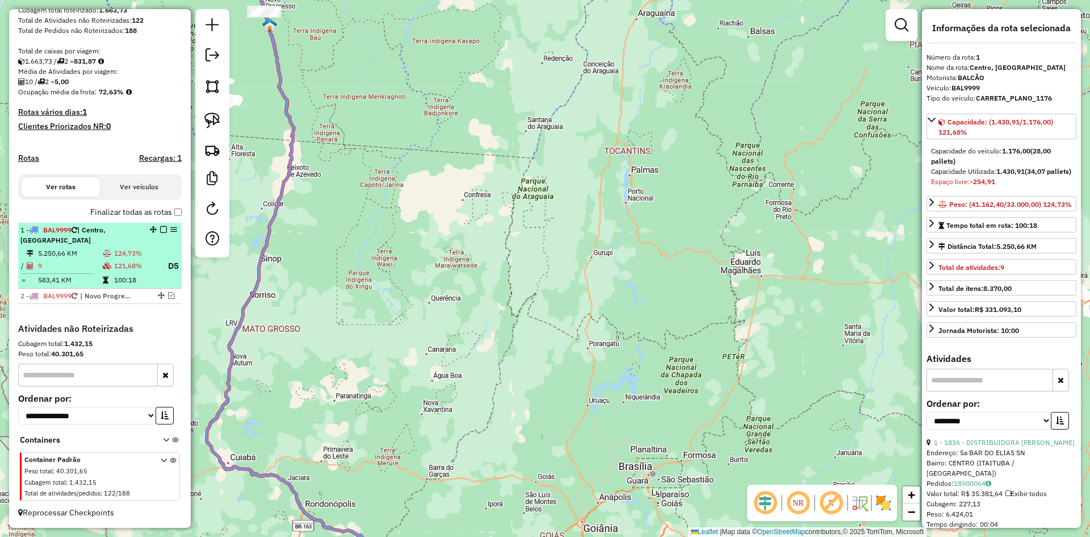
click at [160, 230] on em at bounding box center [163, 229] width 7 height 7
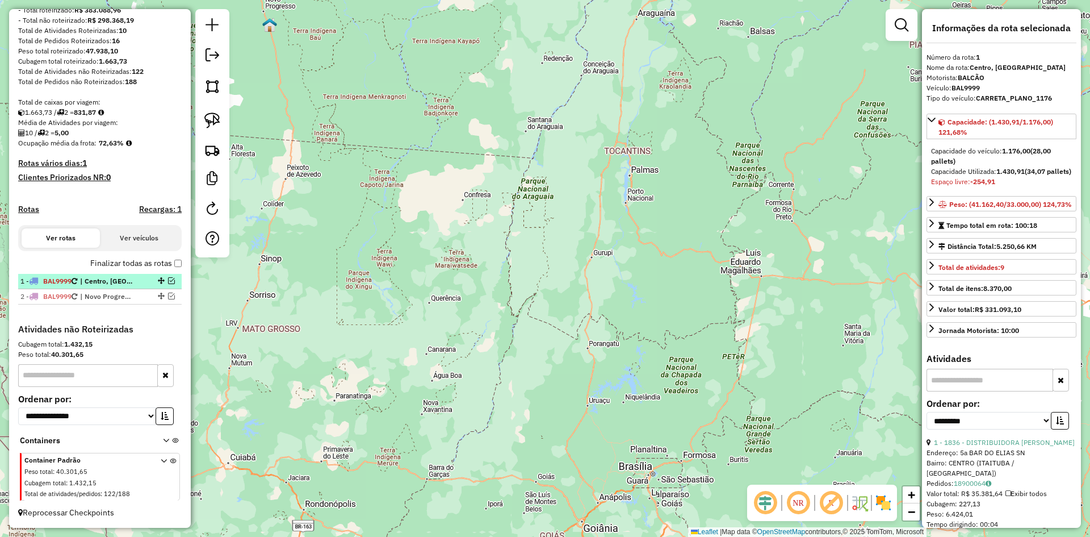
scroll to position [161, 0]
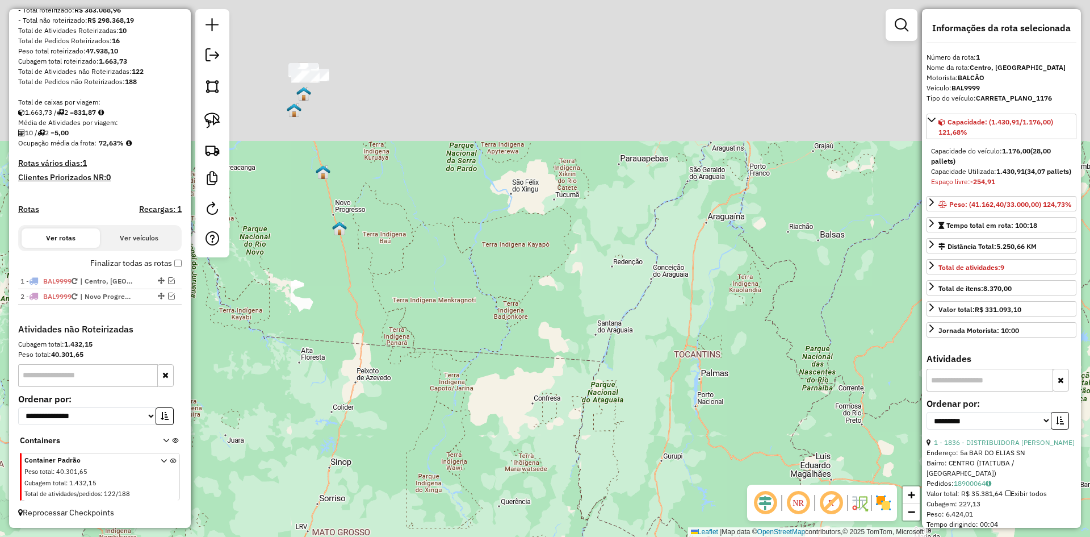
drag, startPoint x: 422, startPoint y: 387, endPoint x: 504, endPoint y: 403, distance: 83.3
click at [499, 479] on div "Janela de atendimento Grade de atendimento Capacidade Transportadoras Veículos …" at bounding box center [545, 268] width 1090 height 537
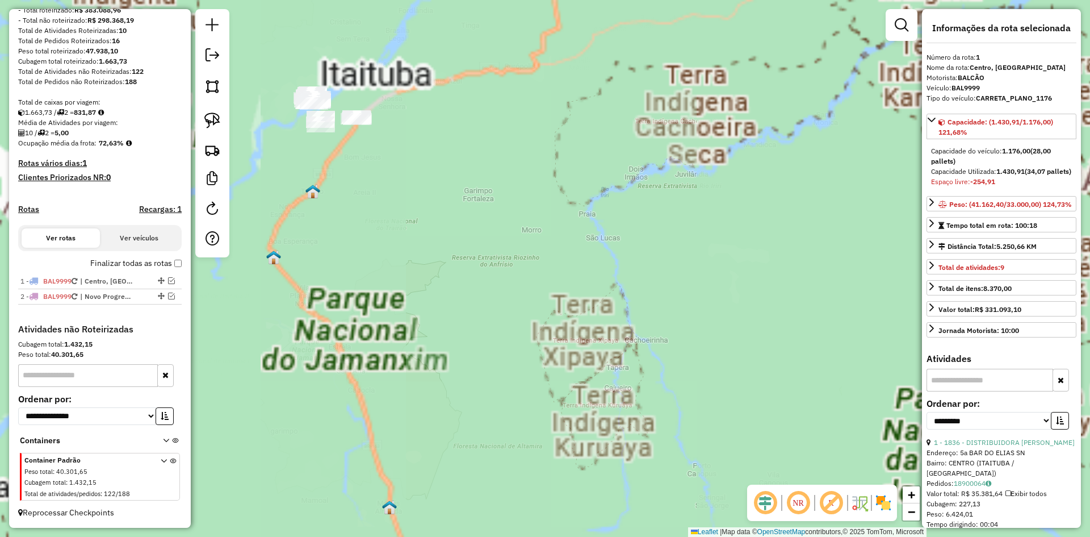
drag, startPoint x: 439, startPoint y: 280, endPoint x: 556, endPoint y: 345, distance: 134.0
click at [551, 345] on div "Janela de atendimento Grade de atendimento Capacidade Transportadoras Veículos …" at bounding box center [545, 268] width 1090 height 537
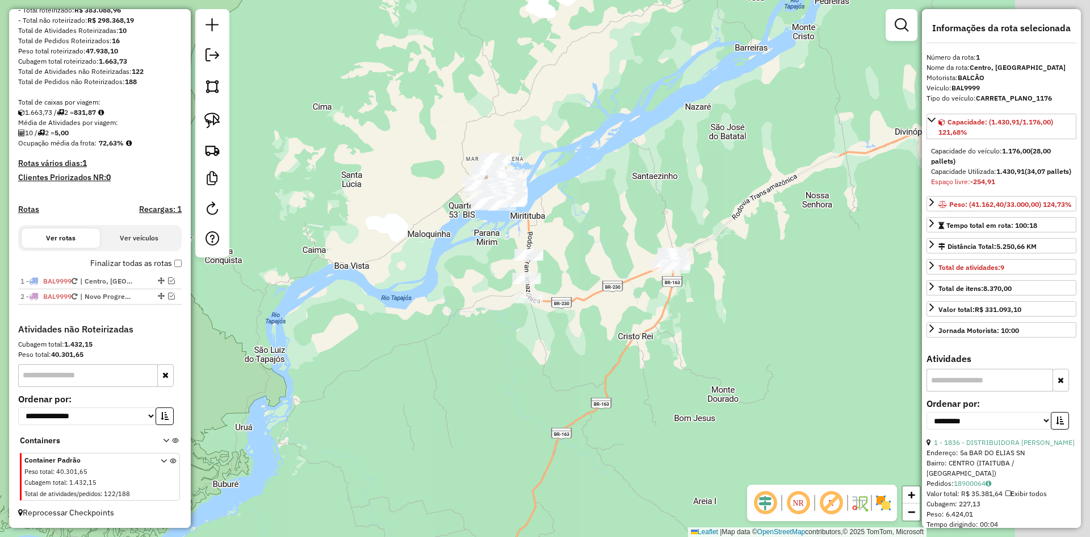
drag, startPoint x: 437, startPoint y: 279, endPoint x: 428, endPoint y: 274, distance: 10.4
click at [428, 274] on div "Janela de atendimento Grade de atendimento Capacidade Transportadoras Veículos …" at bounding box center [545, 268] width 1090 height 537
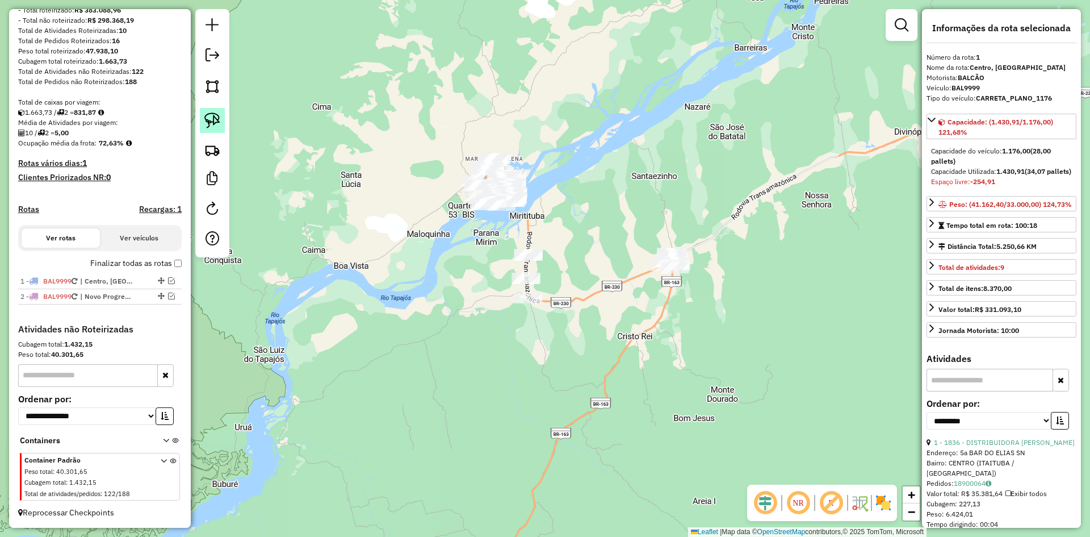
click at [208, 119] on img at bounding box center [212, 120] width 16 height 16
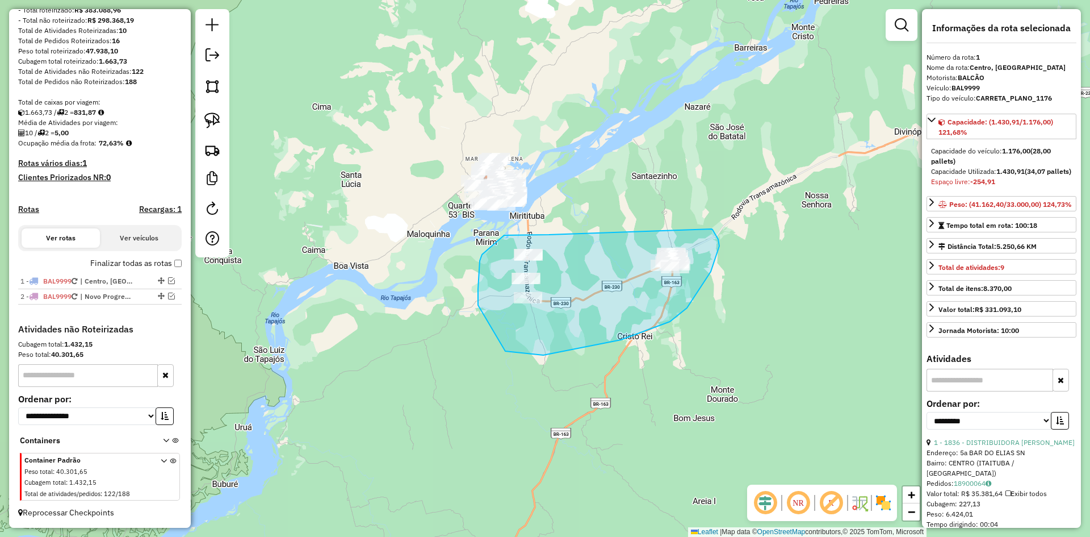
drag, startPoint x: 549, startPoint y: 234, endPoint x: 711, endPoint y: 229, distance: 162.5
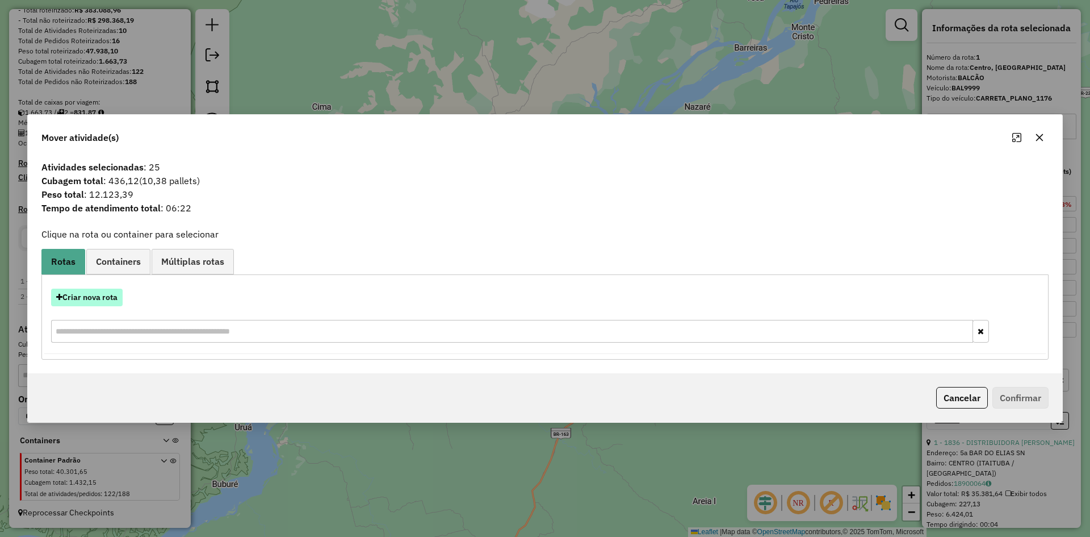
click at [97, 296] on button "Criar nova rota" at bounding box center [87, 297] width 72 height 18
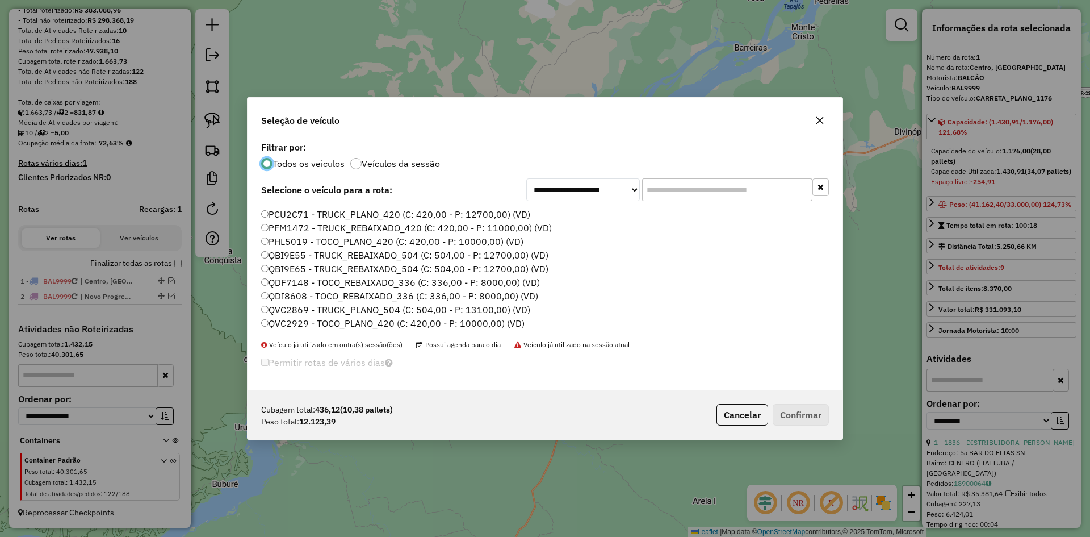
scroll to position [89, 0]
click at [302, 259] on label "NPA0C81 - TOCO_PLANO_420 (C: 420,00 - P: 10000,00) (VD)" at bounding box center [392, 260] width 263 height 14
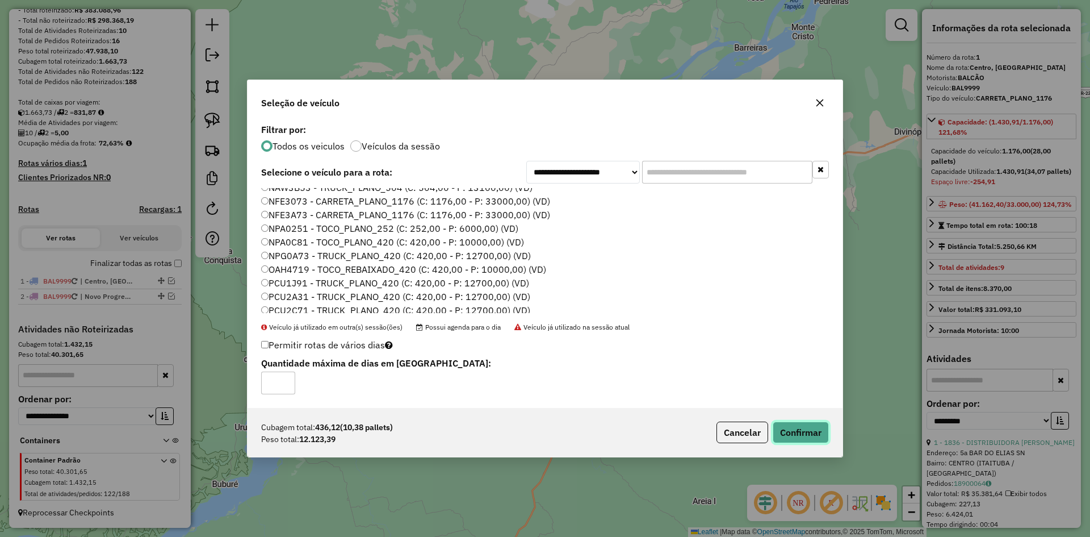
click at [796, 428] on button "Confirmar" at bounding box center [801, 432] width 56 height 22
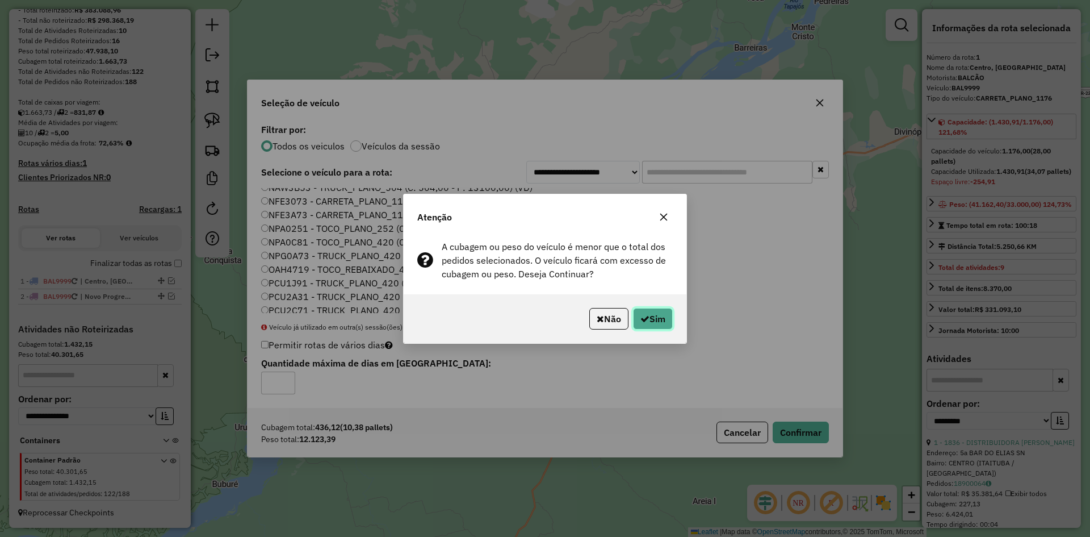
click at [662, 318] on button "Sim" at bounding box center [653, 319] width 40 height 22
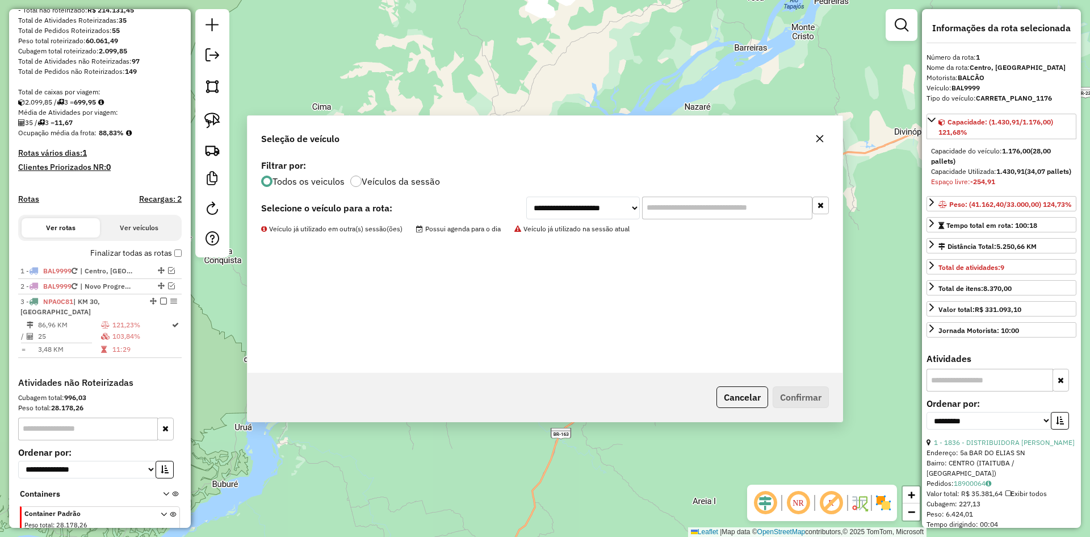
scroll to position [215, 0]
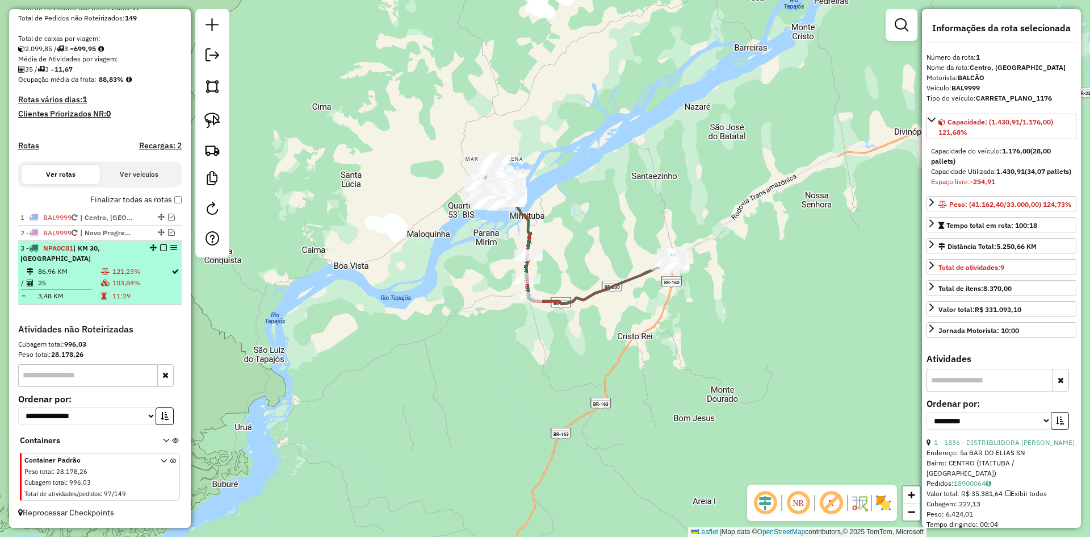
click at [129, 285] on td "103,84%" at bounding box center [141, 282] width 59 height 11
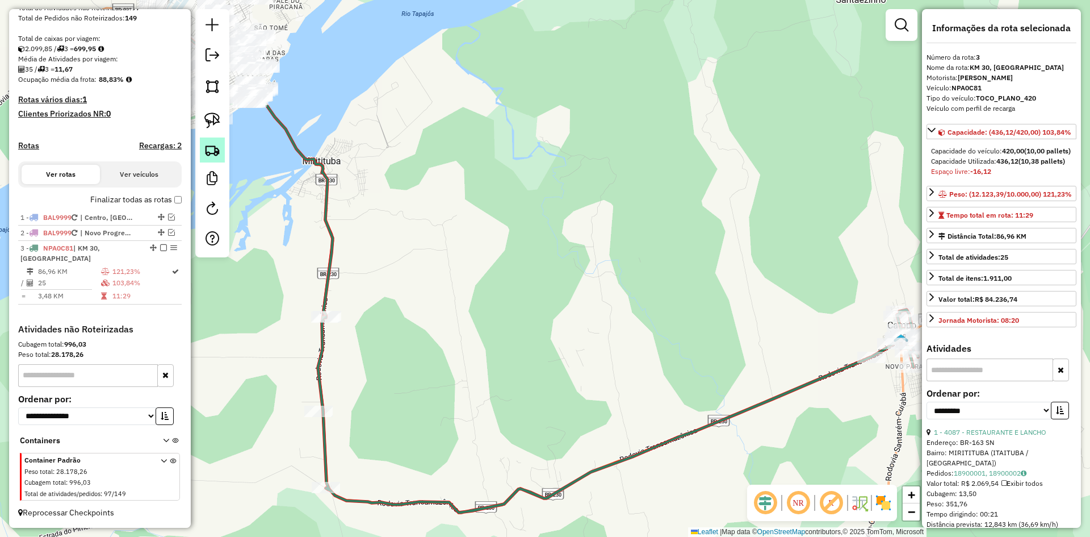
click at [210, 146] on img at bounding box center [212, 150] width 16 height 16
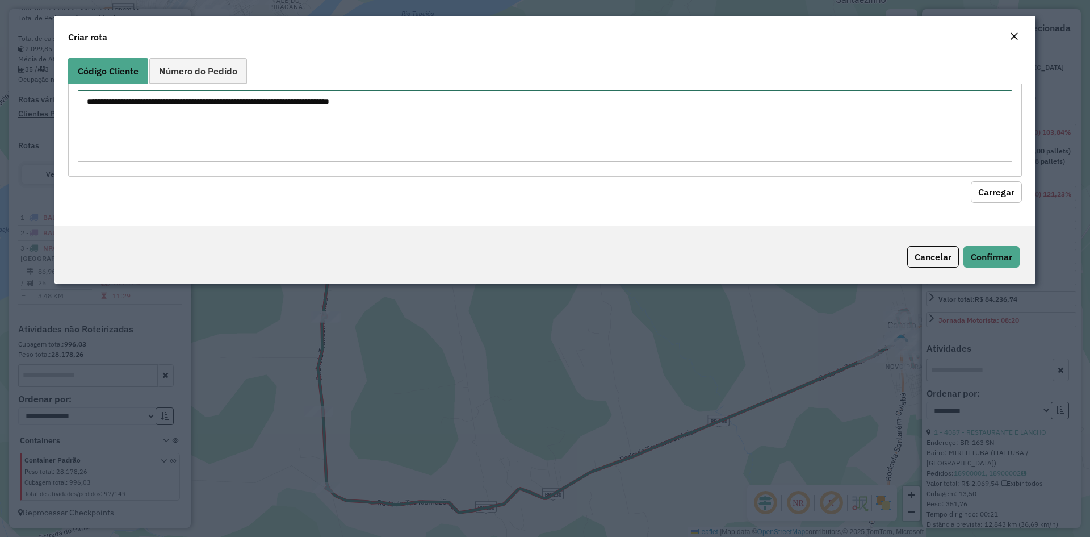
click at [289, 127] on textarea at bounding box center [545, 126] width 935 height 72
type textarea "****"
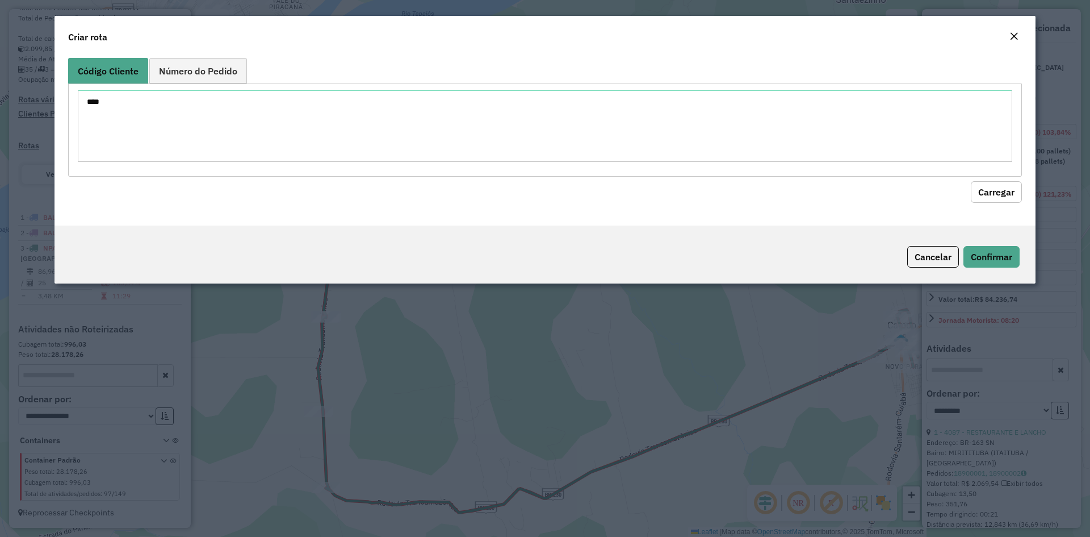
click at [995, 190] on button "Carregar" at bounding box center [996, 192] width 51 height 22
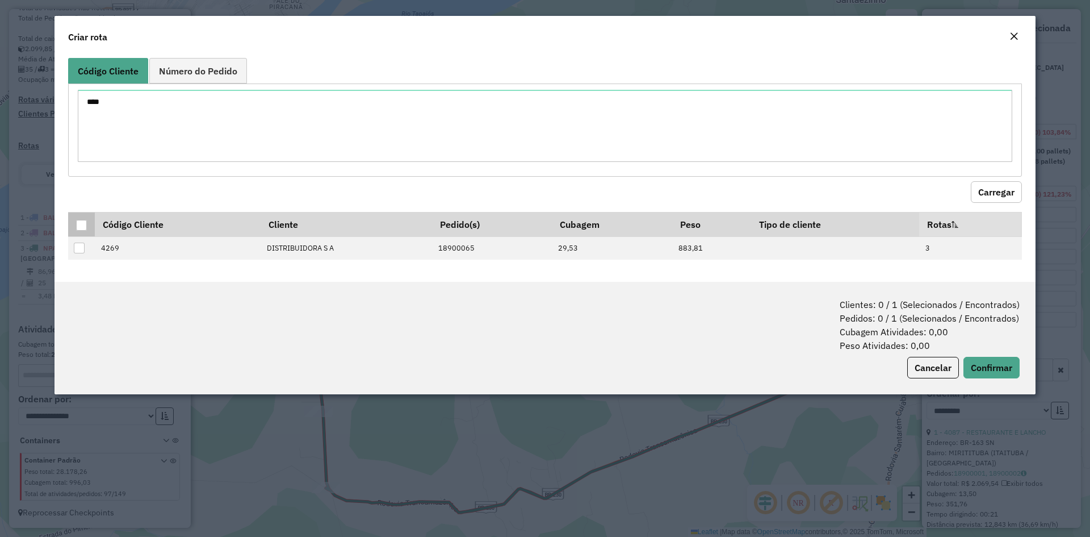
click at [82, 223] on div at bounding box center [81, 225] width 11 height 11
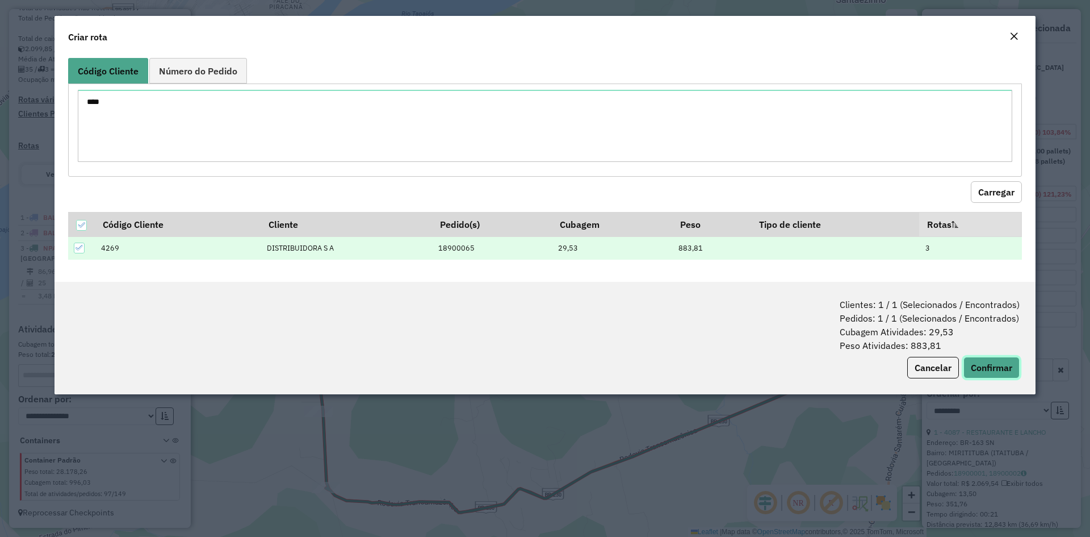
click at [1002, 366] on button "Confirmar" at bounding box center [992, 368] width 56 height 22
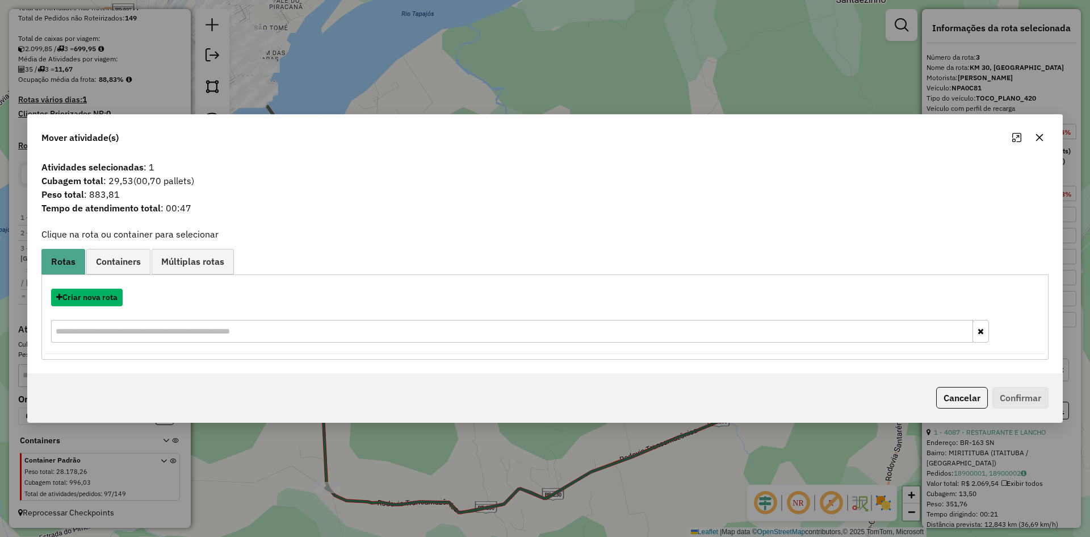
click at [115, 299] on button "Criar nova rota" at bounding box center [87, 297] width 72 height 18
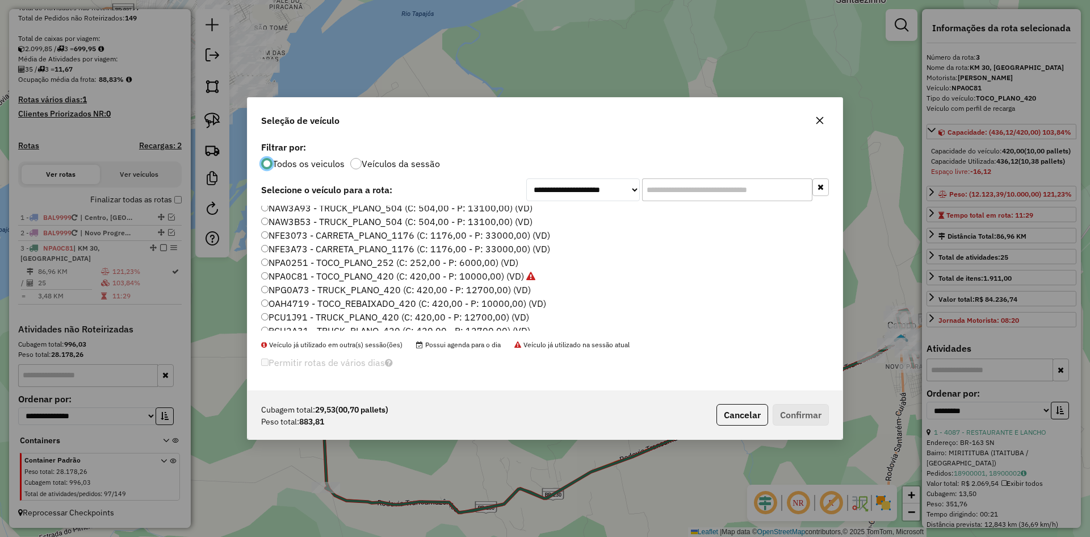
scroll to position [114, 0]
click at [306, 280] on label "PCU1J91 - TRUCK_PLANO_420 (C: 420,00 - P: 12700,00) (VD)" at bounding box center [395, 276] width 268 height 14
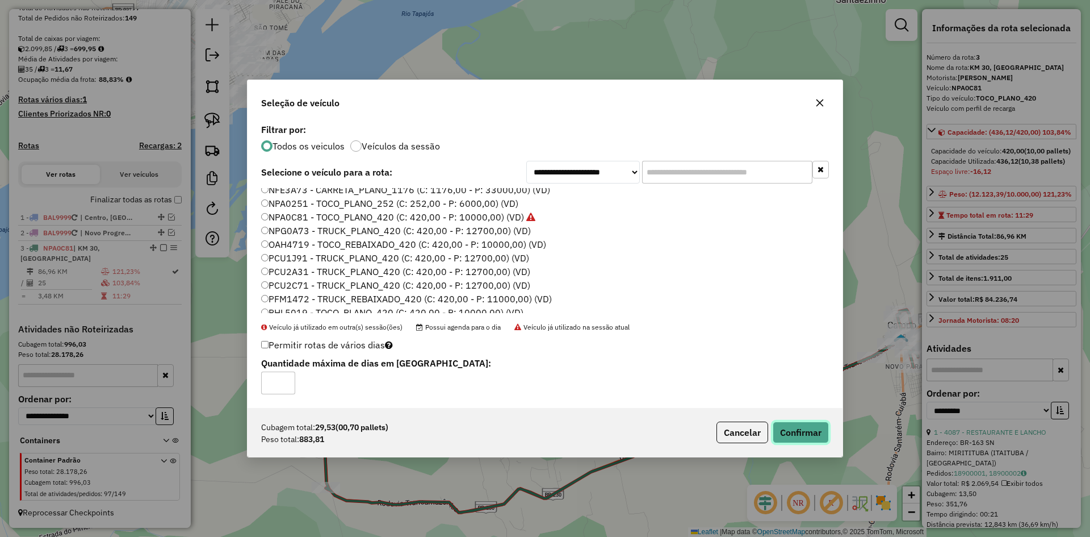
click at [802, 427] on button "Confirmar" at bounding box center [801, 432] width 56 height 22
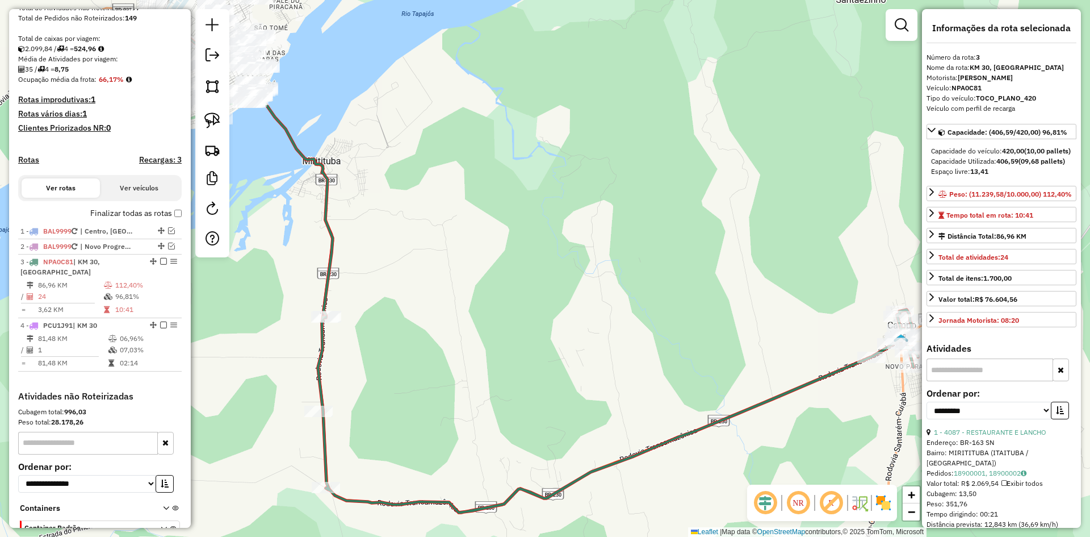
scroll to position [282, 0]
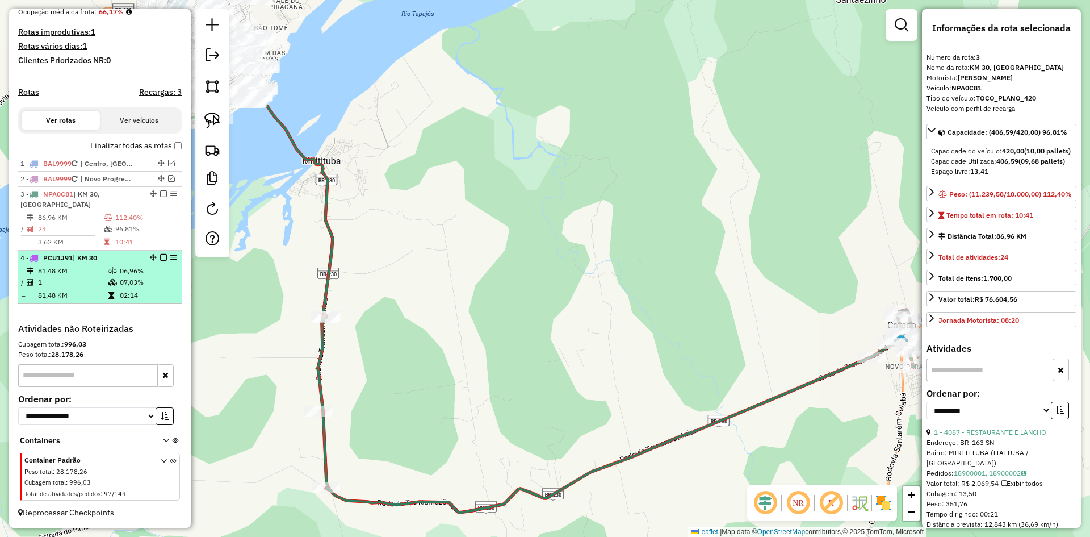
click at [78, 287] on td "1" at bounding box center [72, 282] width 70 height 11
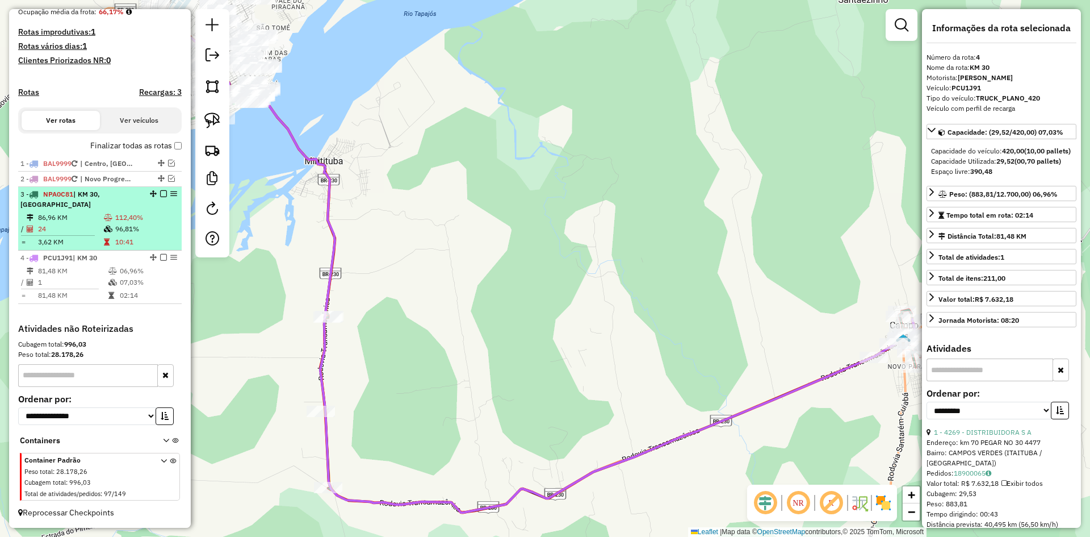
click at [93, 219] on td "86,96 KM" at bounding box center [70, 217] width 66 height 11
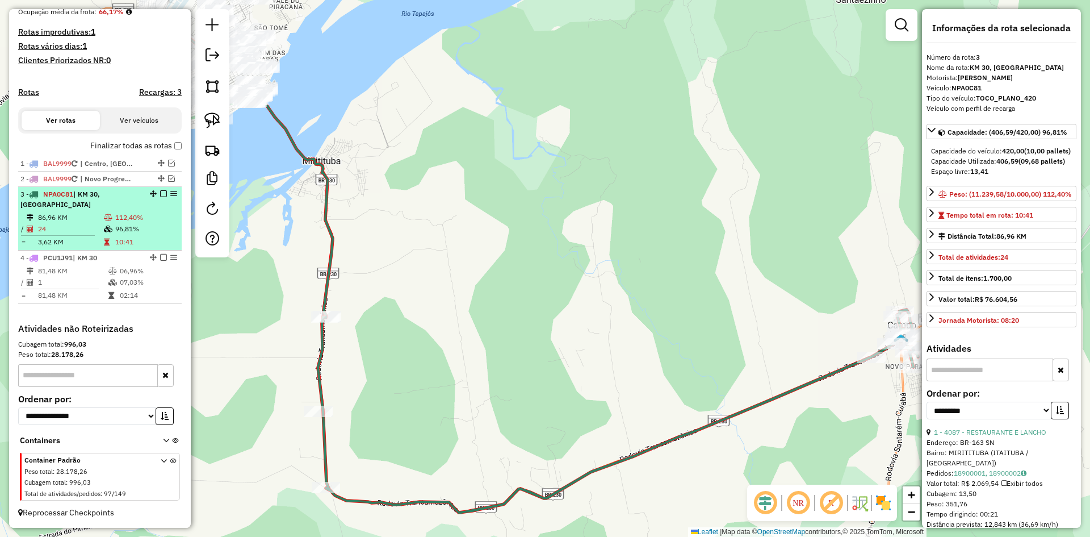
click at [160, 197] on em at bounding box center [163, 193] width 7 height 7
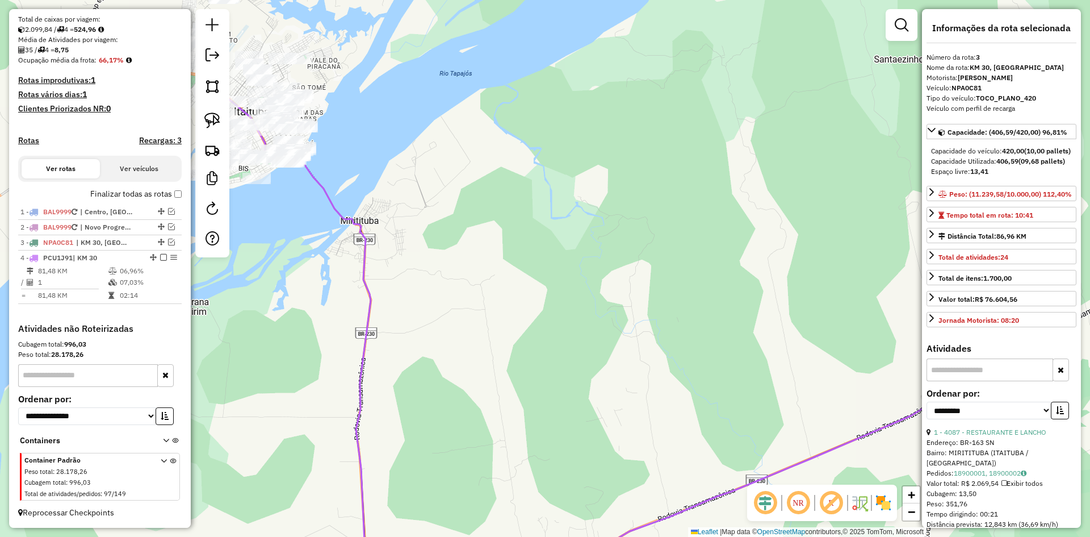
drag, startPoint x: 325, startPoint y: 268, endPoint x: 619, endPoint y: 432, distance: 336.8
click at [613, 464] on div "Janela de atendimento Grade de atendimento Capacidade Transportadoras Veículos …" at bounding box center [545, 268] width 1090 height 537
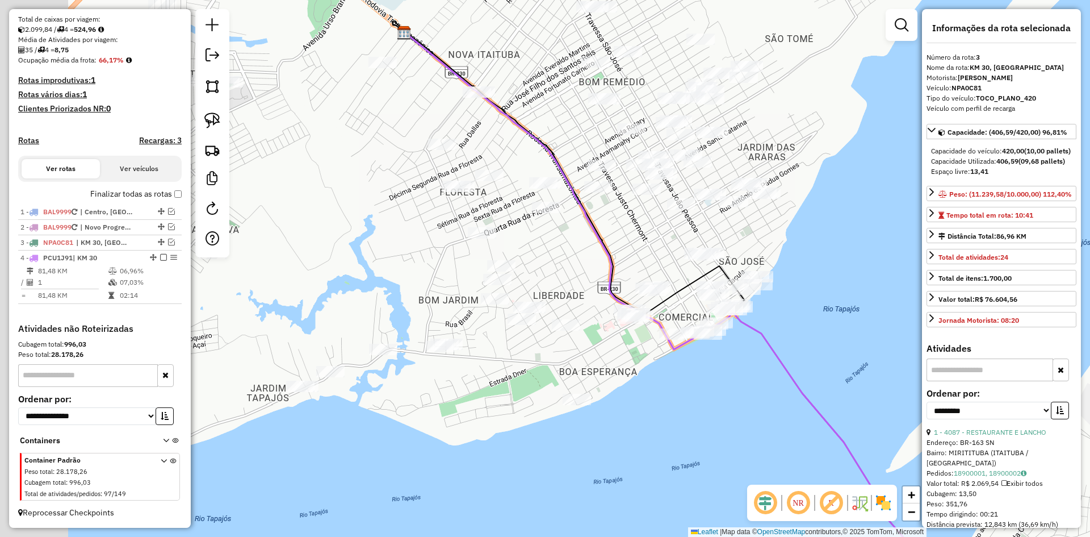
drag, startPoint x: 607, startPoint y: 414, endPoint x: 671, endPoint y: 413, distance: 63.6
click at [700, 404] on div "Janela de atendimento Grade de atendimento Capacidade Transportadoras Veículos …" at bounding box center [545, 268] width 1090 height 537
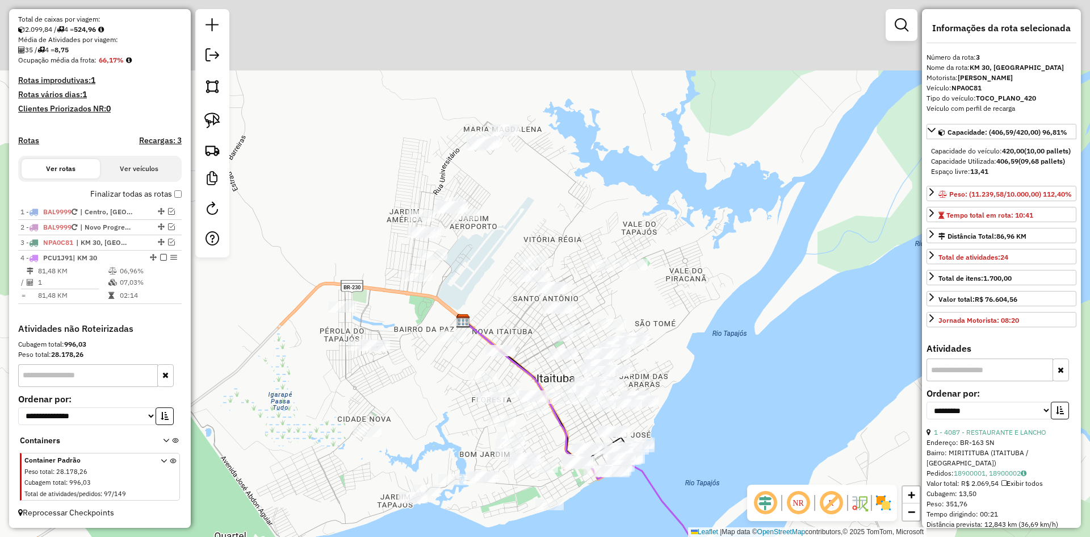
drag, startPoint x: 423, startPoint y: 316, endPoint x: 404, endPoint y: 434, distance: 119.7
click at [420, 421] on div "Janela de atendimento Grade de atendimento Capacidade Transportadoras Veículos …" at bounding box center [545, 268] width 1090 height 537
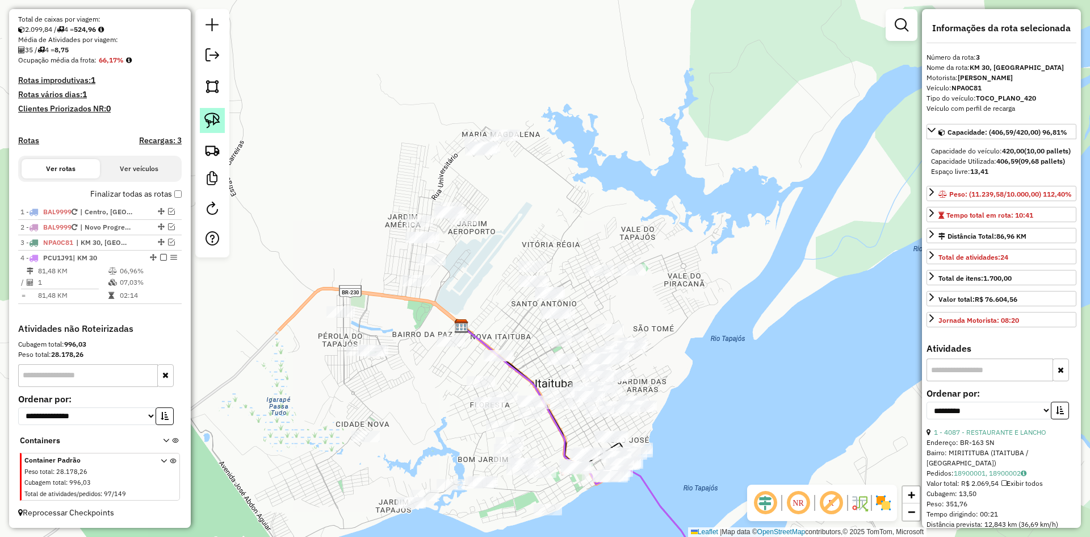
click at [205, 116] on img at bounding box center [212, 120] width 16 height 16
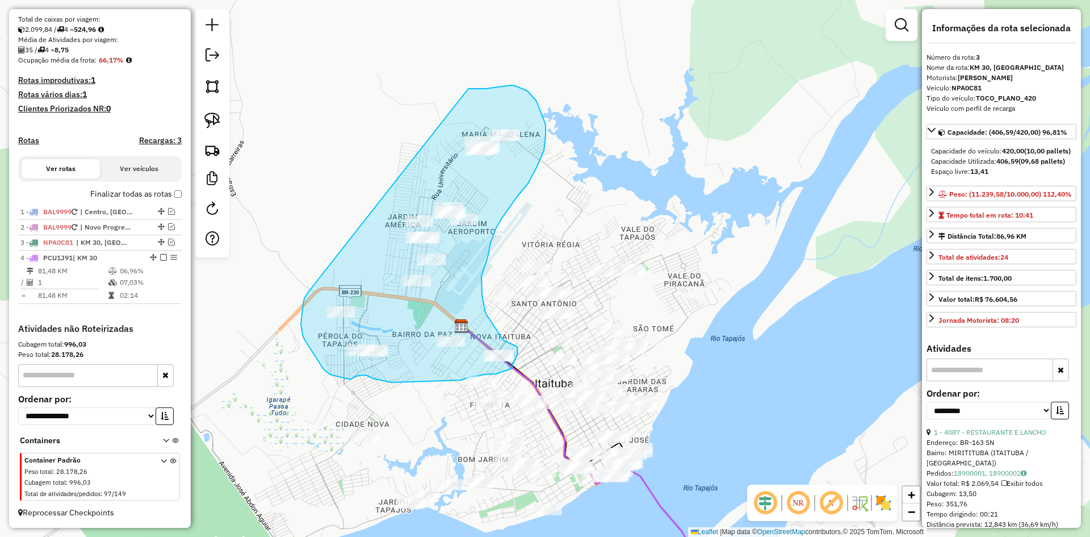
drag, startPoint x: 303, startPoint y: 304, endPoint x: 458, endPoint y: 89, distance: 265.2
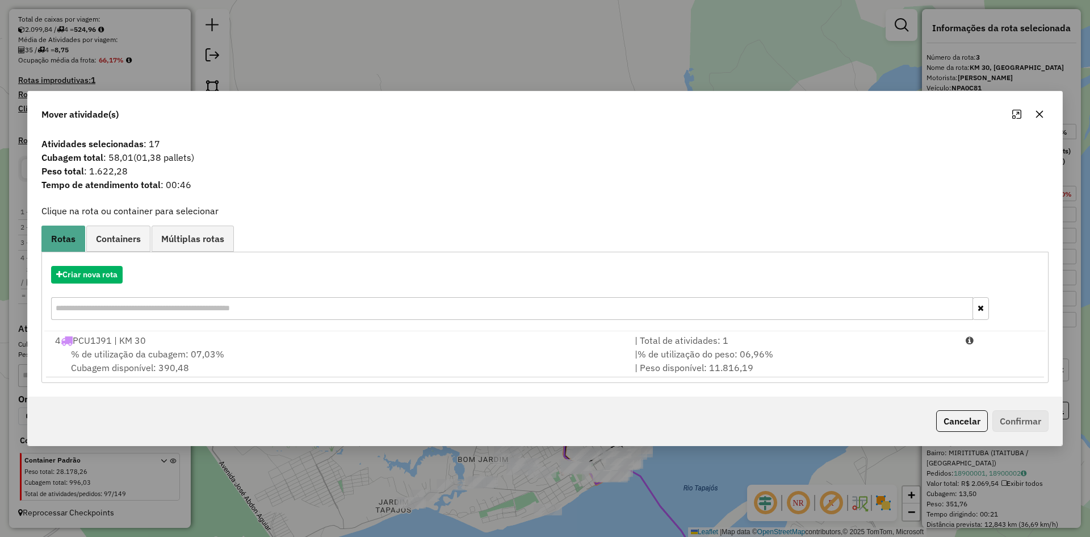
click at [137, 355] on span "% de utilização da cubagem: 07,03%" at bounding box center [147, 353] width 153 height 11
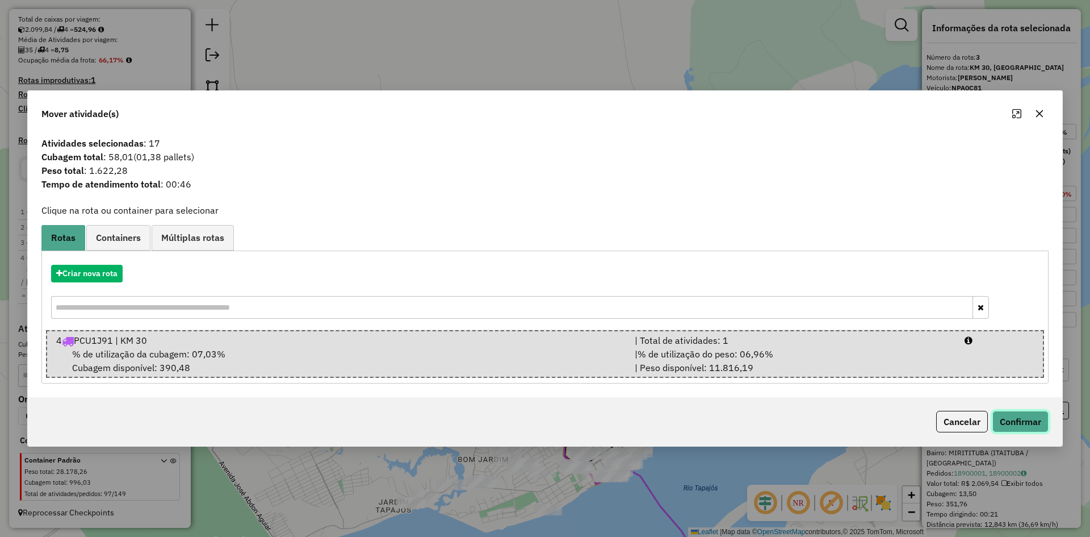
click at [1021, 428] on button "Confirmar" at bounding box center [1020, 422] width 56 height 22
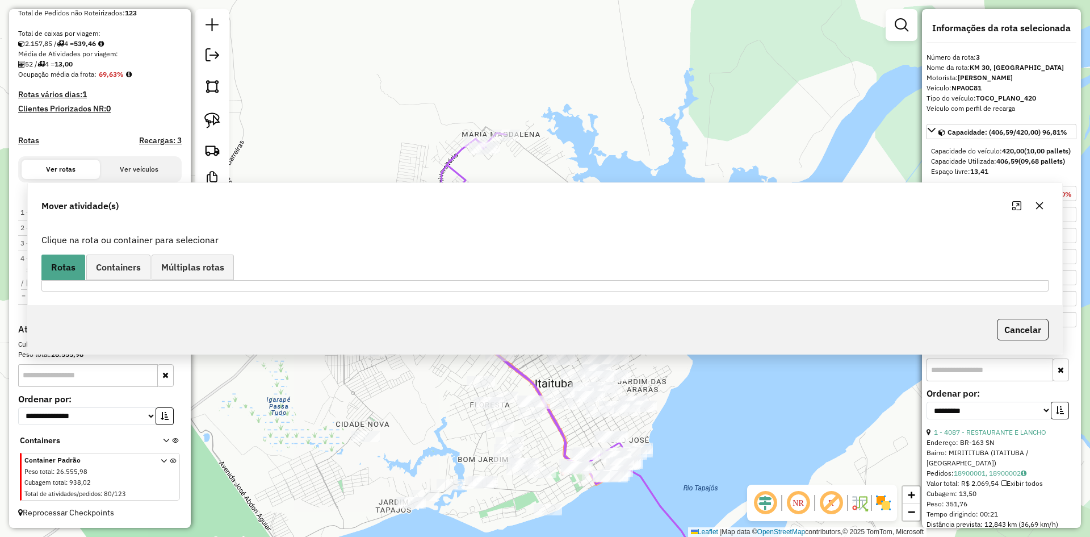
scroll to position [230, 0]
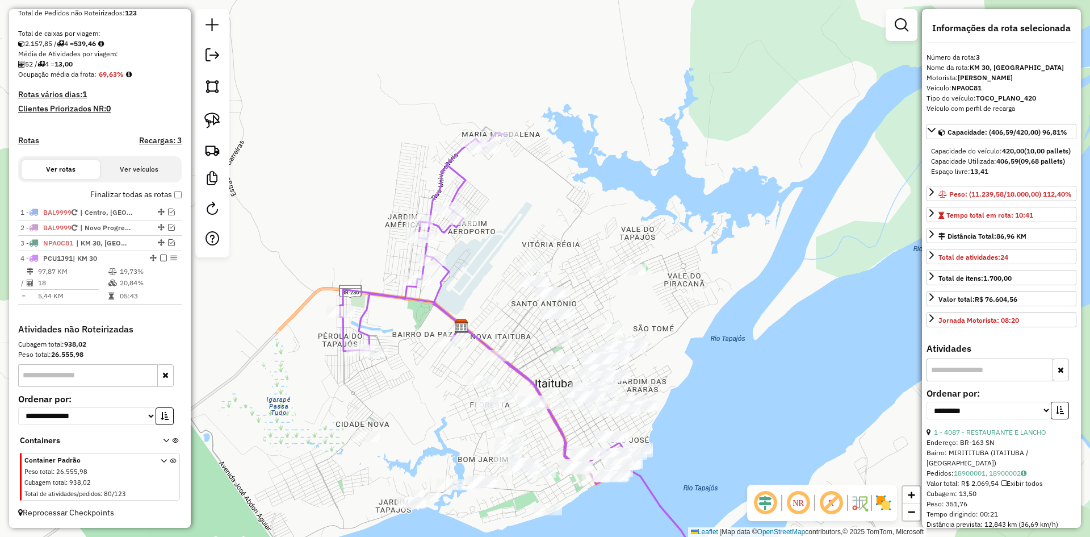
click at [455, 190] on icon at bounding box center [539, 362] width 399 height 458
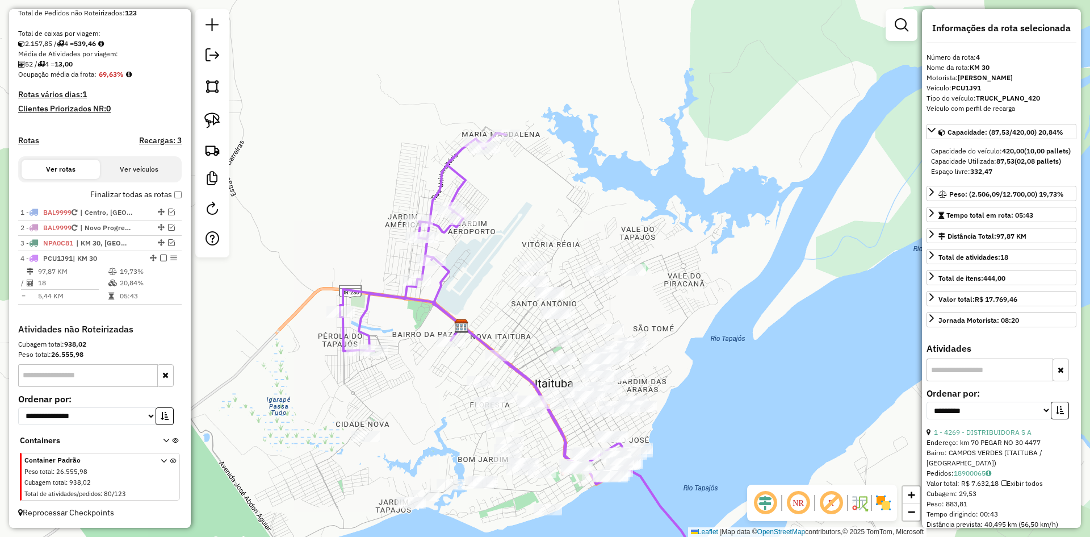
drag, startPoint x: 428, startPoint y: 397, endPoint x: 415, endPoint y: 330, distance: 68.3
click at [415, 330] on div "Rota 4 - Placa PCU1J91 3411 - SKINA BAR Janela de atendimento Grade de atendime…" at bounding box center [545, 268] width 1090 height 537
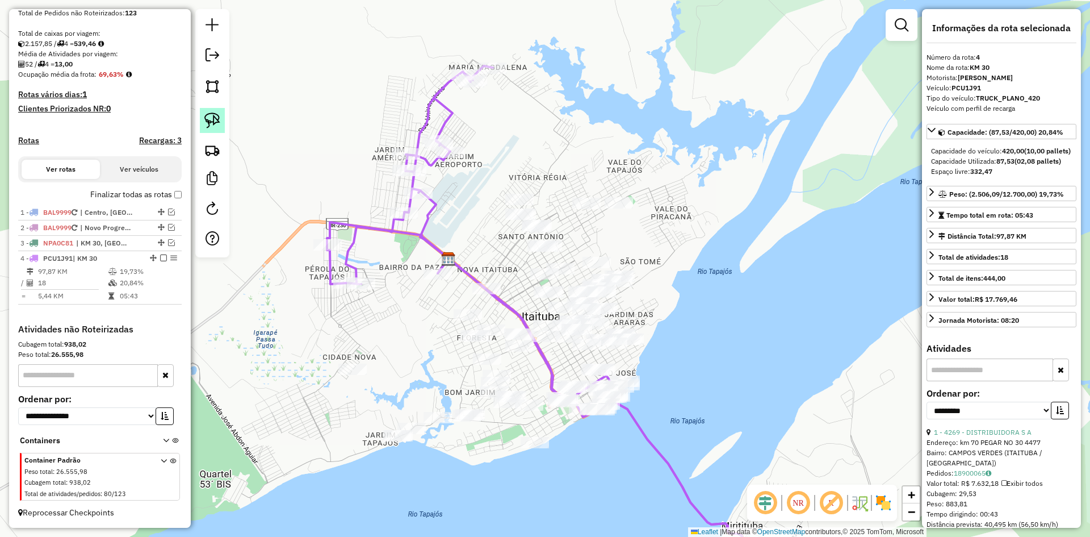
click at [207, 117] on img at bounding box center [212, 120] width 16 height 16
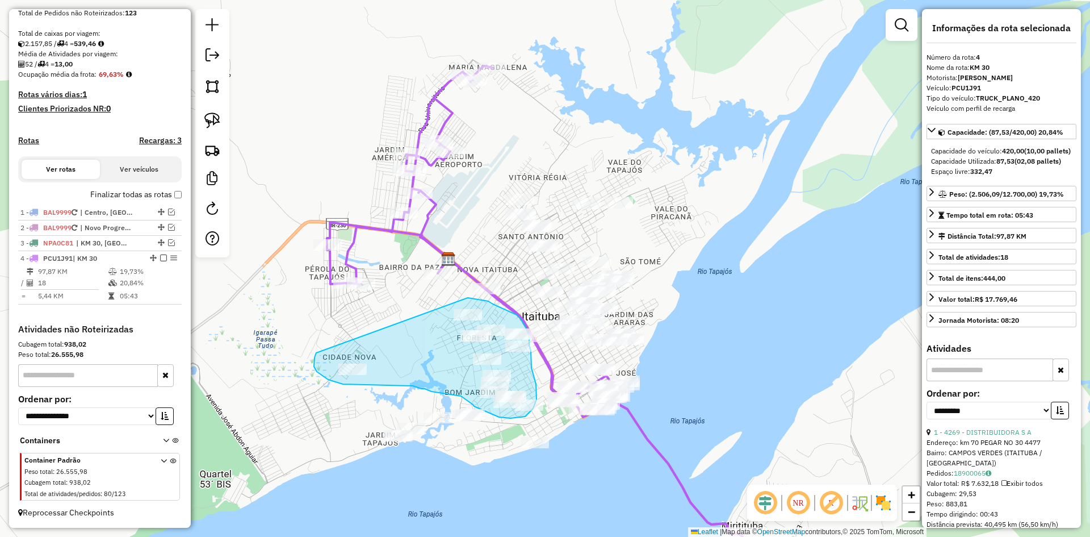
drag, startPoint x: 315, startPoint y: 368, endPoint x: 468, endPoint y: 298, distance: 168.7
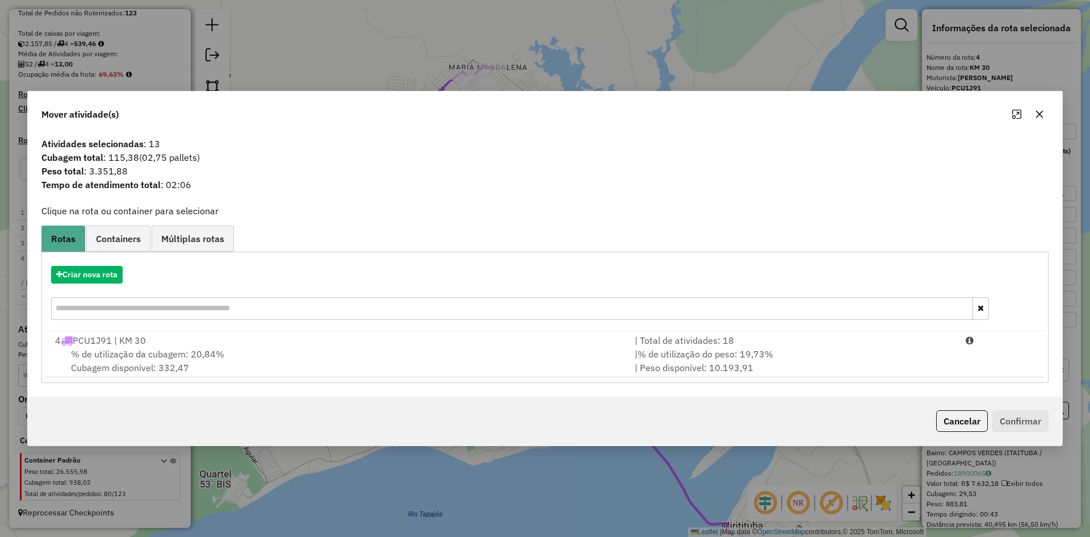
click at [162, 344] on div "4 PCU1J91 | KM 30" at bounding box center [338, 340] width 580 height 14
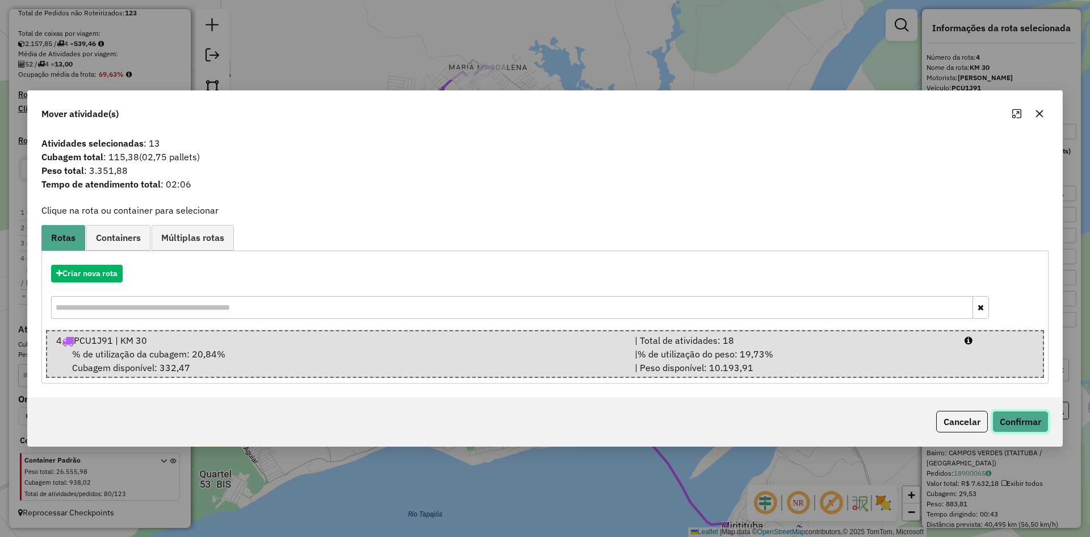
click at [1017, 421] on button "Confirmar" at bounding box center [1020, 422] width 56 height 22
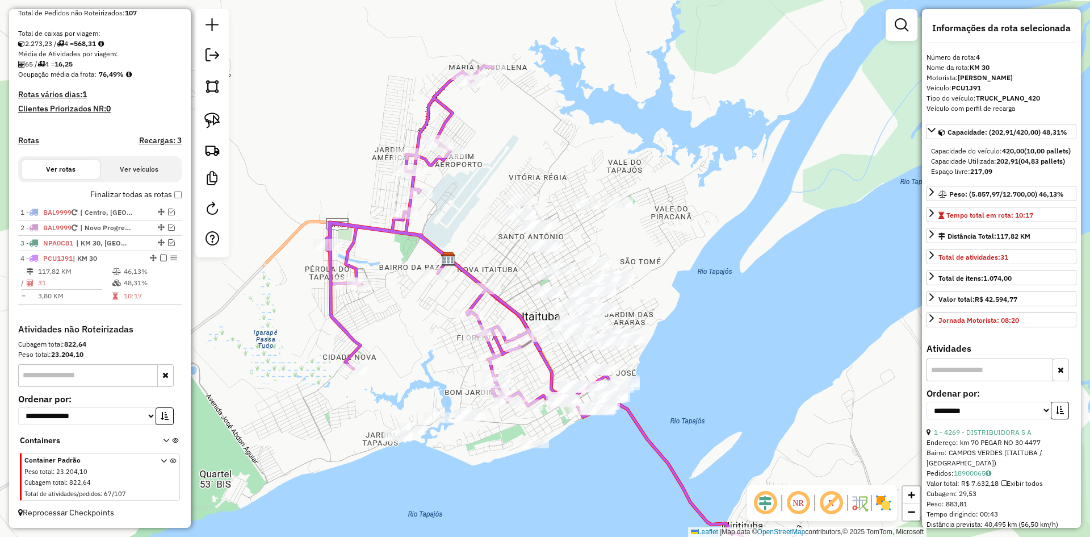
click at [479, 304] on icon at bounding box center [540, 328] width 426 height 525
drag, startPoint x: 517, startPoint y: 254, endPoint x: 532, endPoint y: 299, distance: 47.4
click at [520, 292] on div "Janela de atendimento Grade de atendimento Capacidade Transportadoras Veículos …" at bounding box center [545, 268] width 1090 height 537
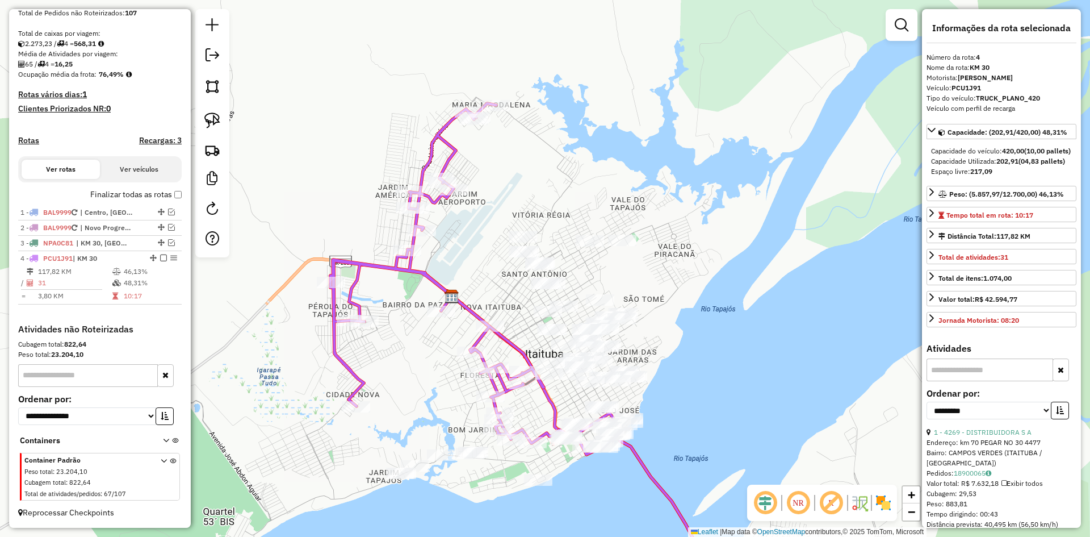
drag, startPoint x: 213, startPoint y: 113, endPoint x: 383, endPoint y: 201, distance: 191.2
click at [213, 113] on img at bounding box center [212, 120] width 16 height 16
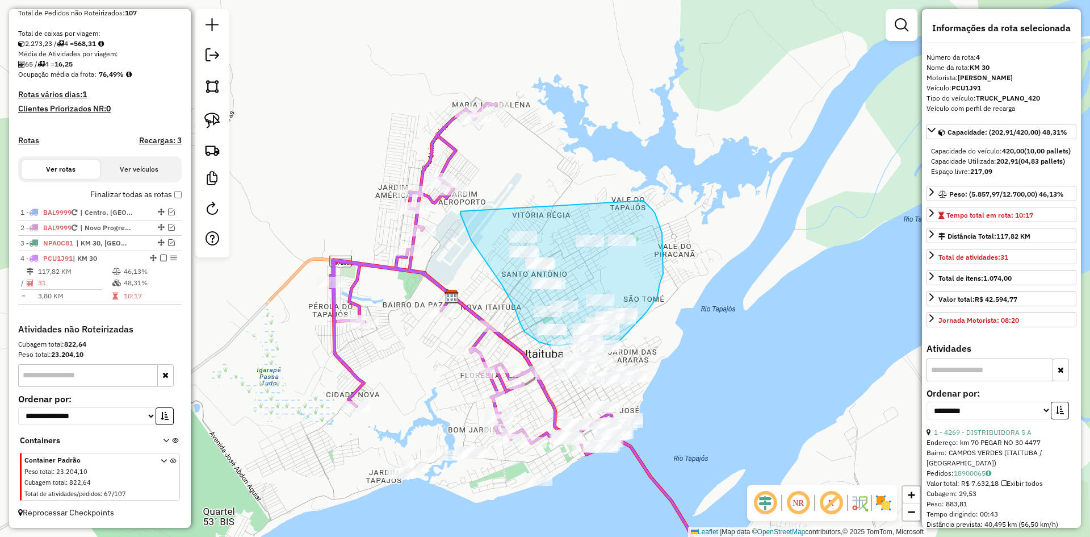
drag, startPoint x: 460, startPoint y: 211, endPoint x: 637, endPoint y: 195, distance: 177.3
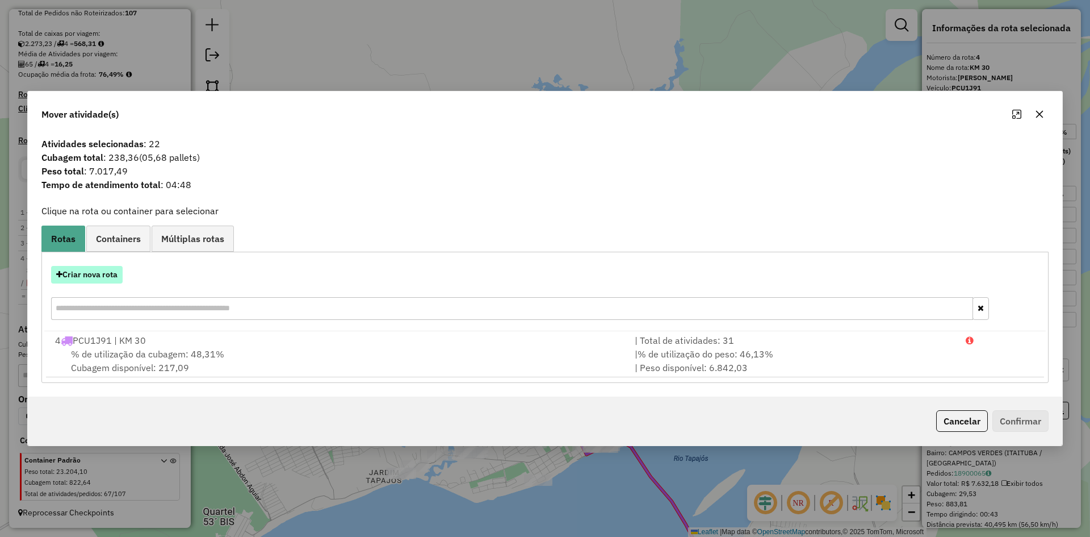
click at [108, 271] on button "Criar nova rota" at bounding box center [87, 275] width 72 height 18
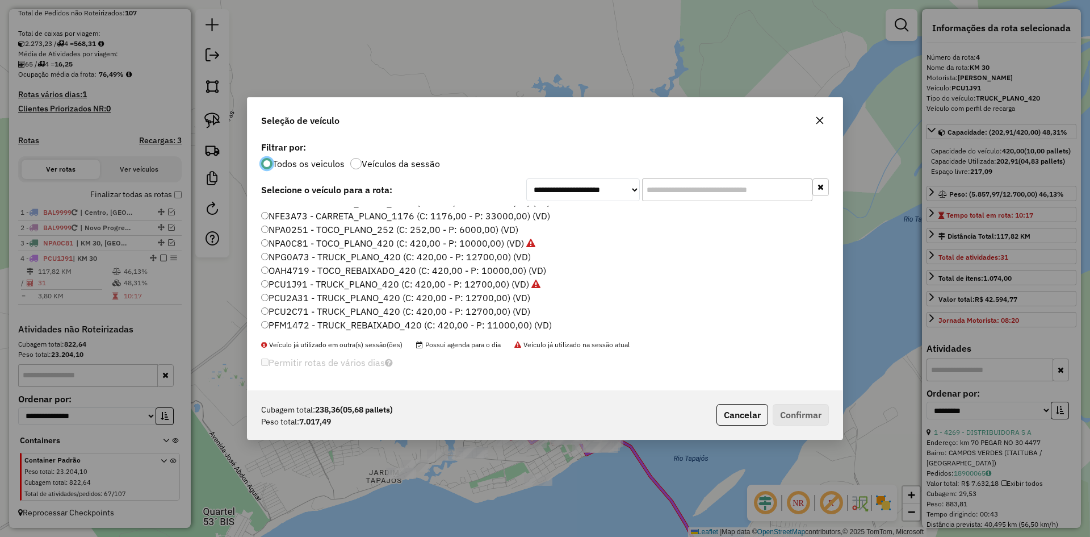
scroll to position [170, 0]
click at [302, 232] on label "PCU2A31 - TRUCK_PLANO_420 (C: 420,00 - P: 12700,00) (VD)" at bounding box center [395, 232] width 269 height 14
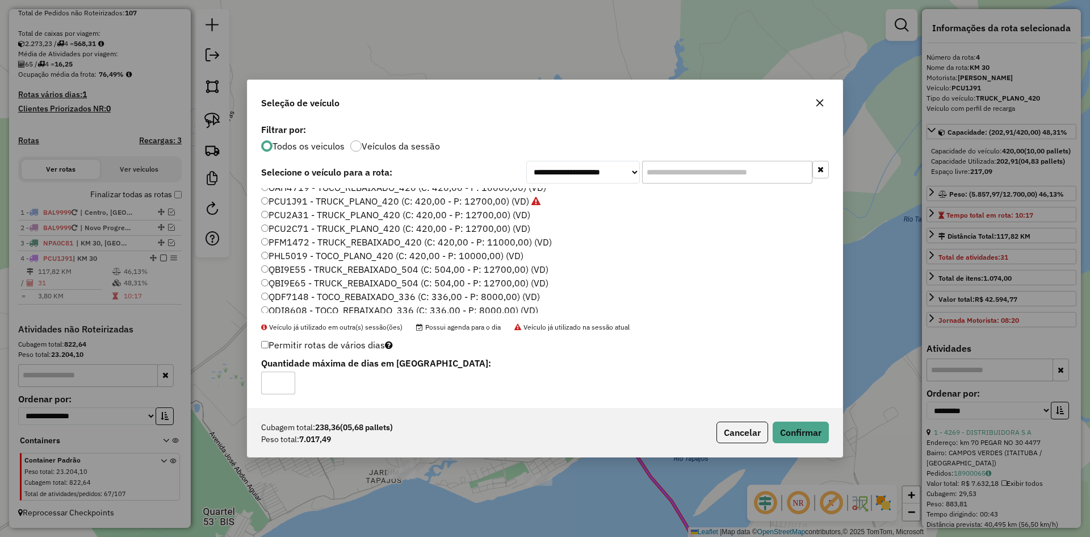
click at [294, 257] on label "PHL5019 - TOCO_PLANO_420 (C: 420,00 - P: 10000,00) (VD)" at bounding box center [392, 256] width 262 height 14
click at [801, 430] on button "Confirmar" at bounding box center [801, 432] width 56 height 22
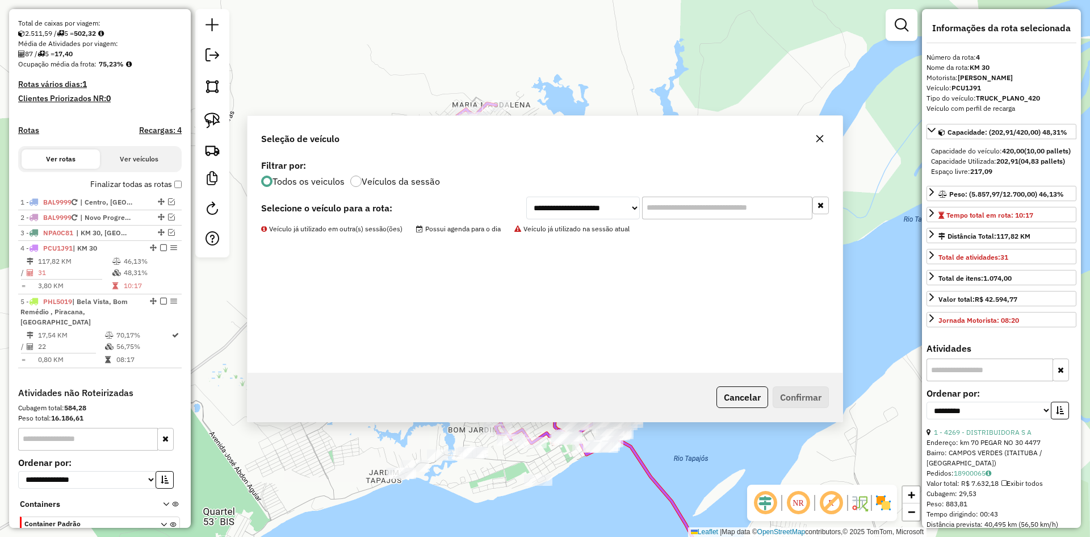
scroll to position [294, 0]
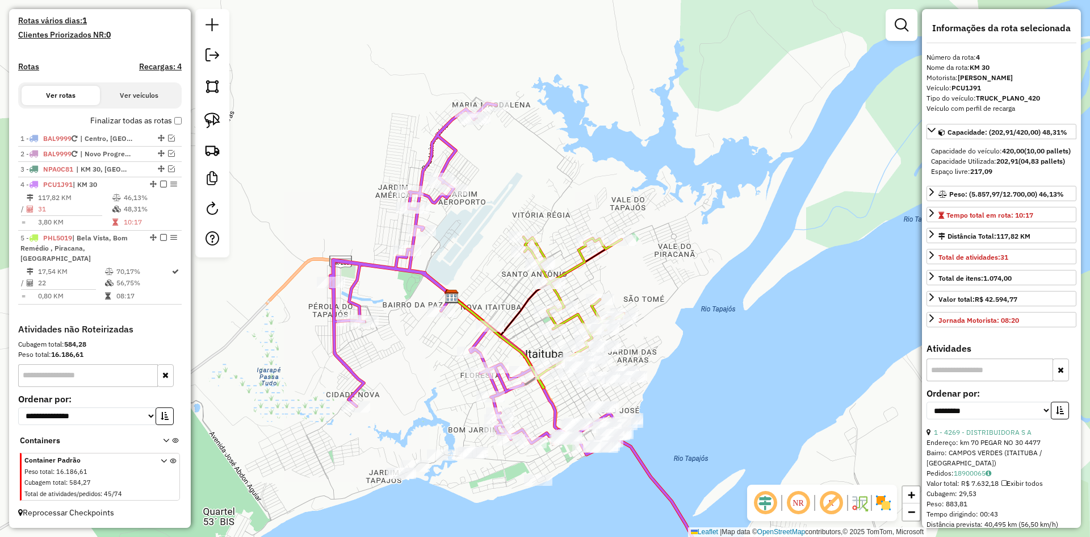
click at [575, 269] on icon at bounding box center [573, 288] width 100 height 103
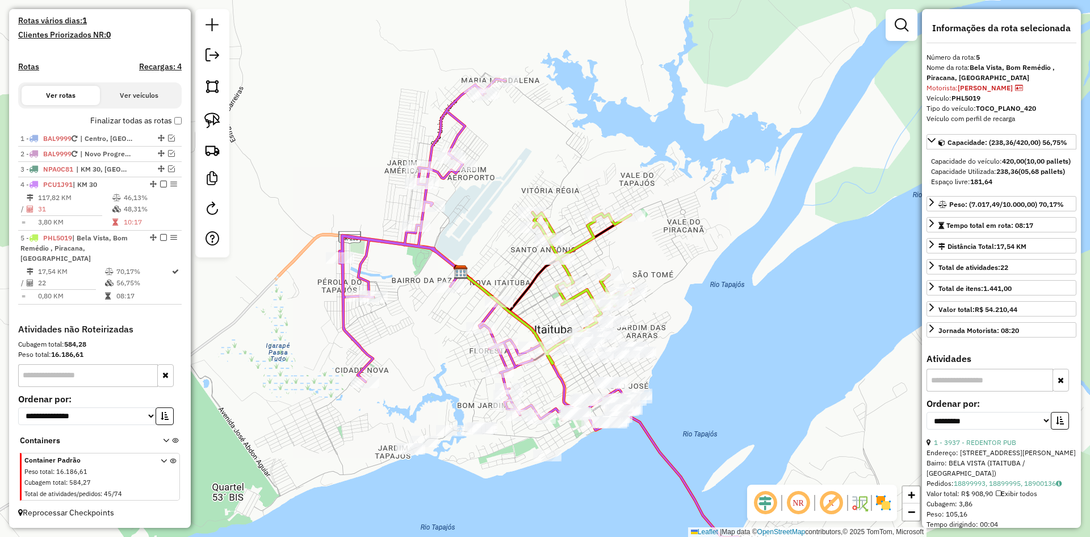
drag, startPoint x: 688, startPoint y: 313, endPoint x: 714, endPoint y: 216, distance: 100.7
click at [719, 215] on div "Janela de atendimento Grade de atendimento Capacidade Transportadoras Veículos …" at bounding box center [545, 268] width 1090 height 537
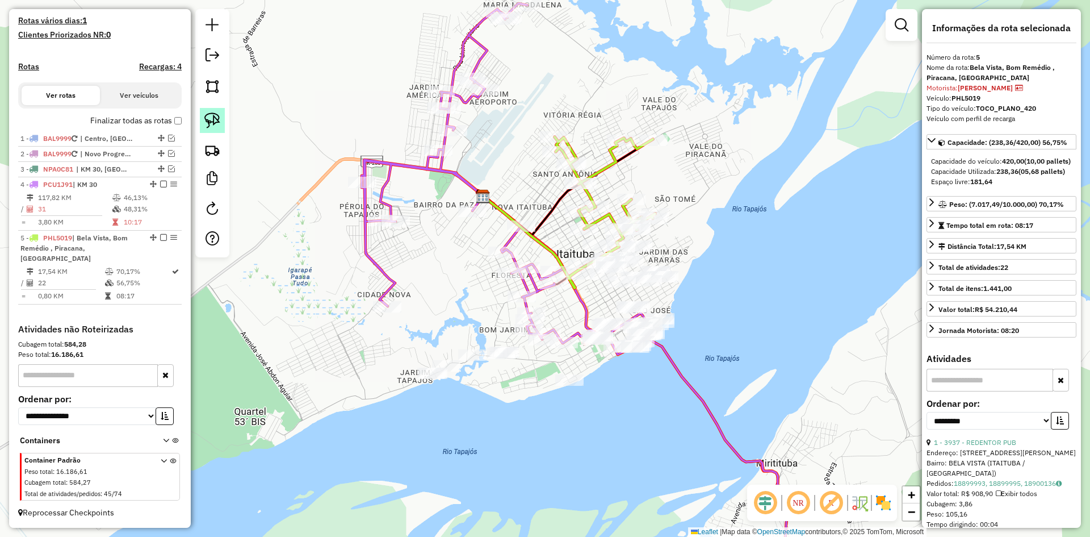
click at [220, 116] on img at bounding box center [212, 120] width 16 height 16
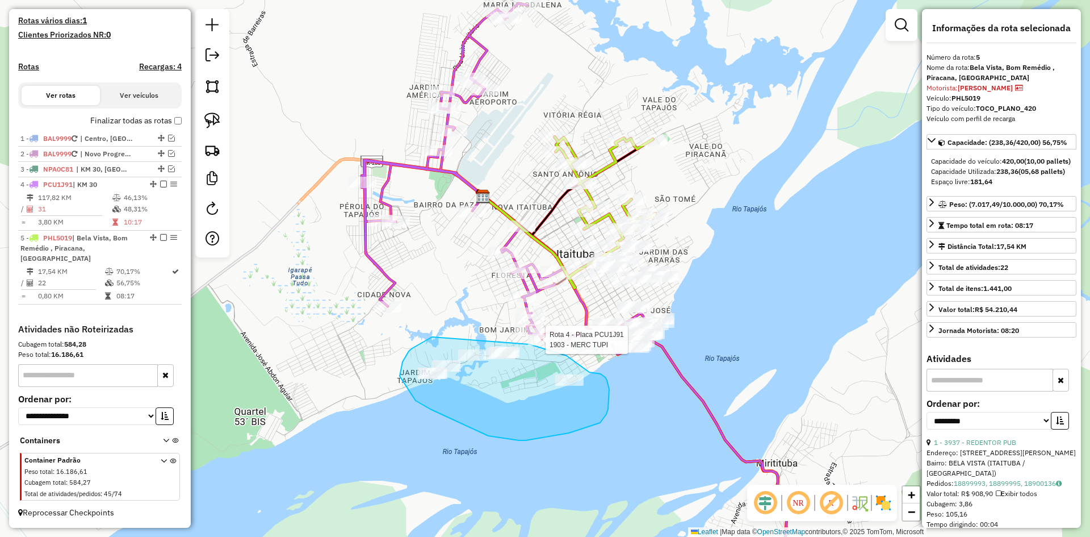
click at [530, 344] on div "Rota 4 - Placa PCU1J91 1903 - MERC TUPI Janela de atendimento Grade de atendime…" at bounding box center [545, 268] width 1090 height 537
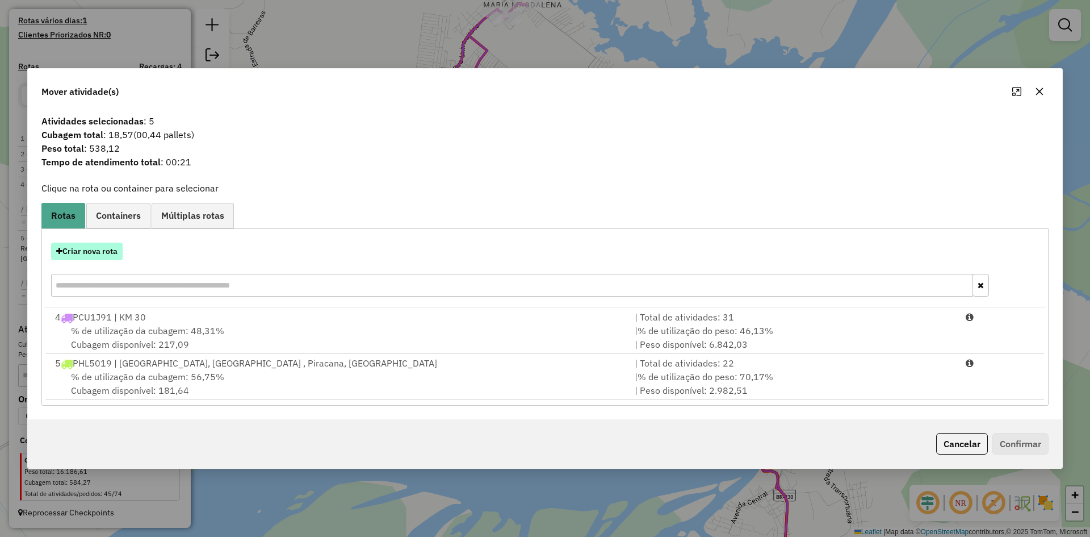
click at [95, 244] on button "Criar nova rota" at bounding box center [87, 251] width 72 height 18
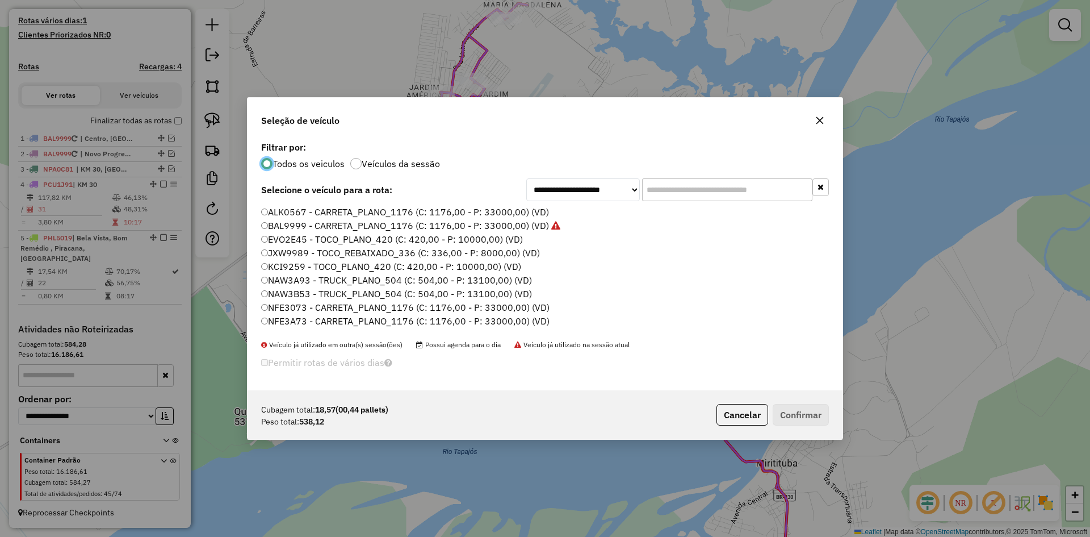
scroll to position [114, 0]
click at [300, 287] on label "PCU2A31 - TRUCK_PLANO_420 (C: 420,00 - P: 12700,00) (VD)" at bounding box center [395, 289] width 269 height 14
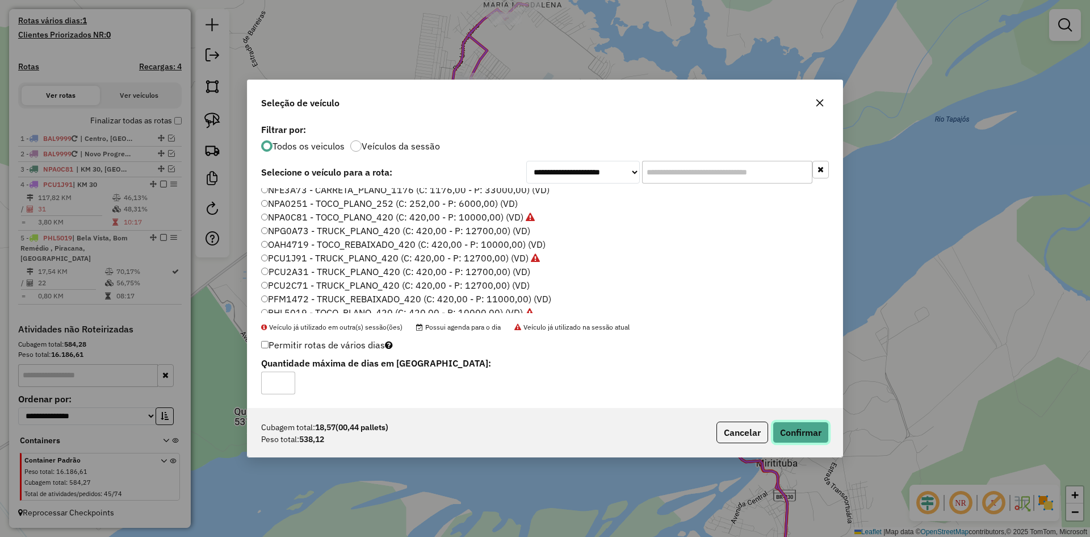
click at [794, 434] on button "Confirmar" at bounding box center [801, 432] width 56 height 22
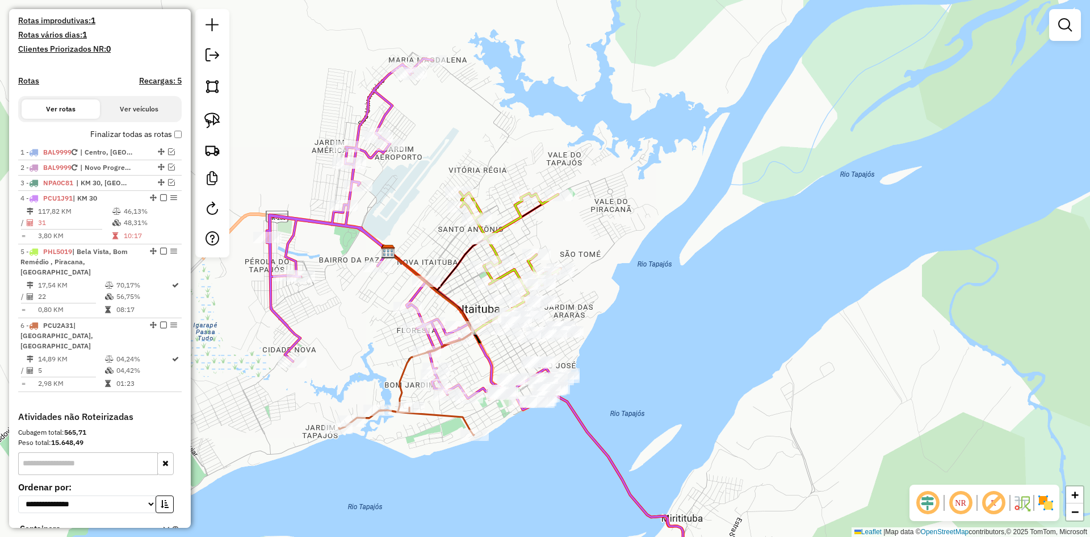
drag, startPoint x: 613, startPoint y: 366, endPoint x: 512, endPoint y: 421, distance: 115.4
click at [512, 421] on div "Janela de atendimento Grade de atendimento Capacidade Transportadoras Veículos …" at bounding box center [545, 268] width 1090 height 537
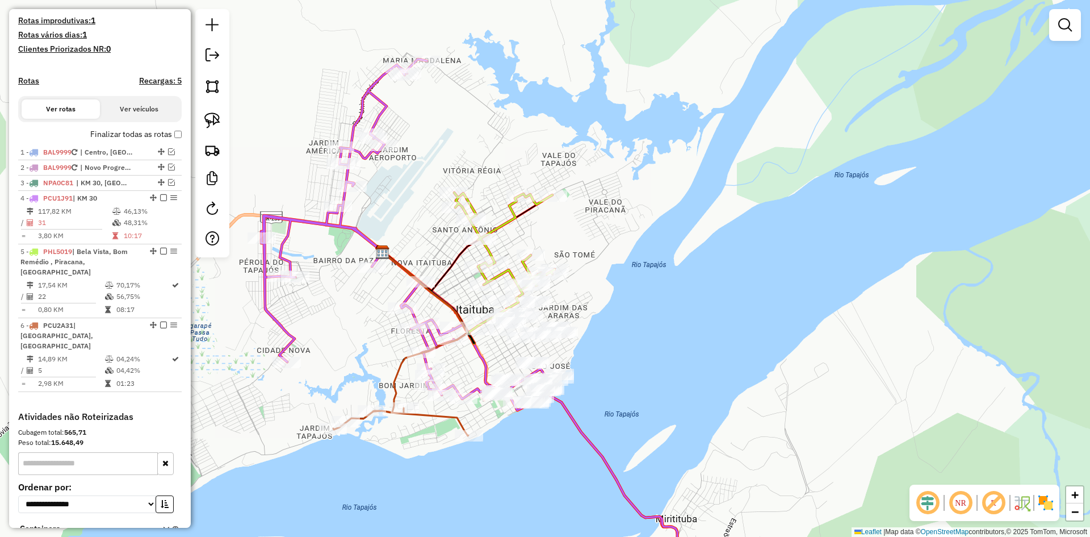
drag, startPoint x: 216, startPoint y: 113, endPoint x: 242, endPoint y: 132, distance: 32.9
click at [216, 113] on img at bounding box center [212, 120] width 16 height 16
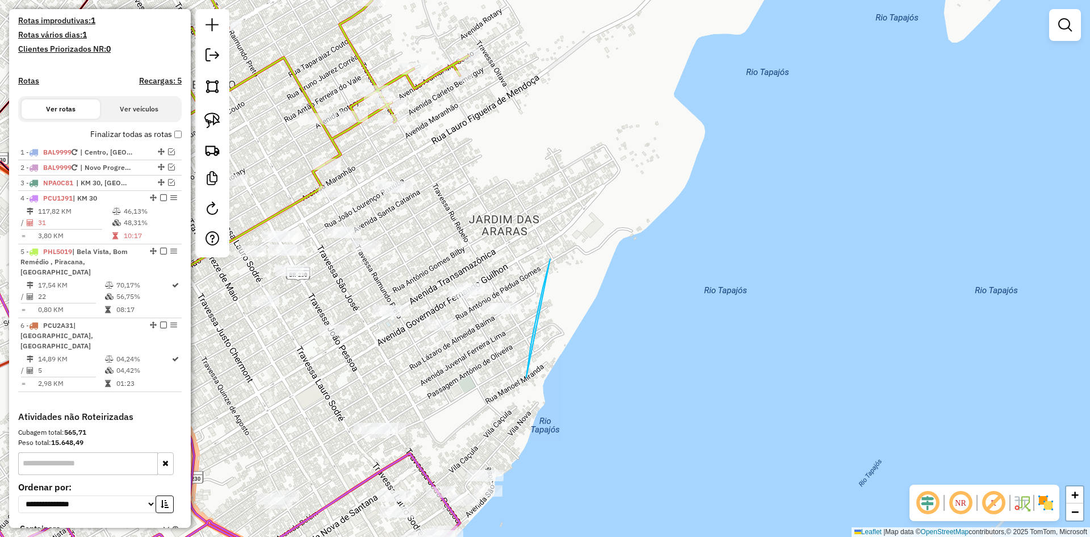
drag, startPoint x: 531, startPoint y: 345, endPoint x: 589, endPoint y: 199, distance: 156.5
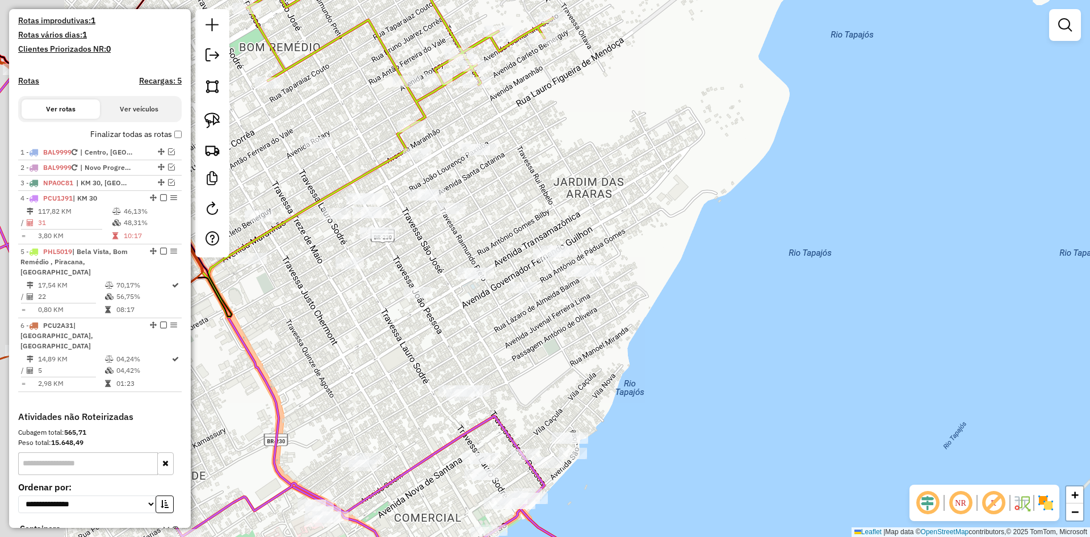
drag, startPoint x: 608, startPoint y: 338, endPoint x: 751, endPoint y: 257, distance: 164.2
click at [750, 273] on div "Janela de atendimento Grade de atendimento Capacidade Transportadoras Veículos …" at bounding box center [545, 268] width 1090 height 537
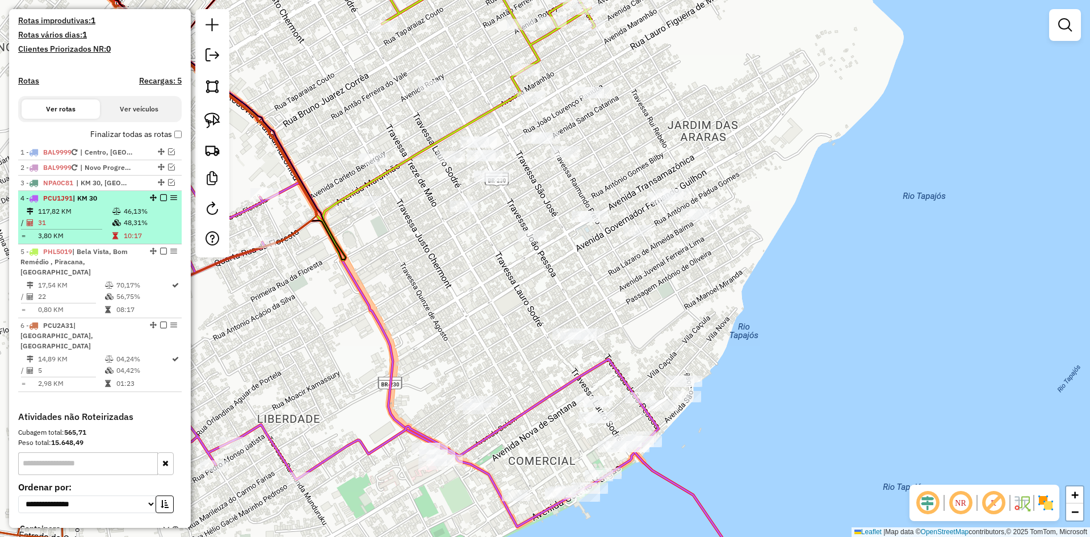
click at [160, 201] on em at bounding box center [163, 197] width 7 height 7
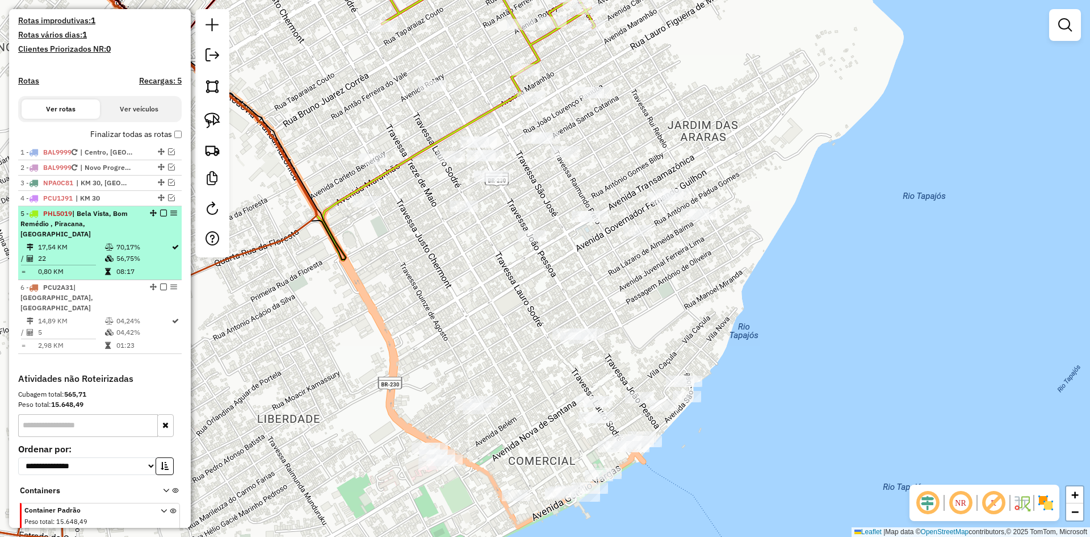
click at [160, 216] on em at bounding box center [163, 213] width 7 height 7
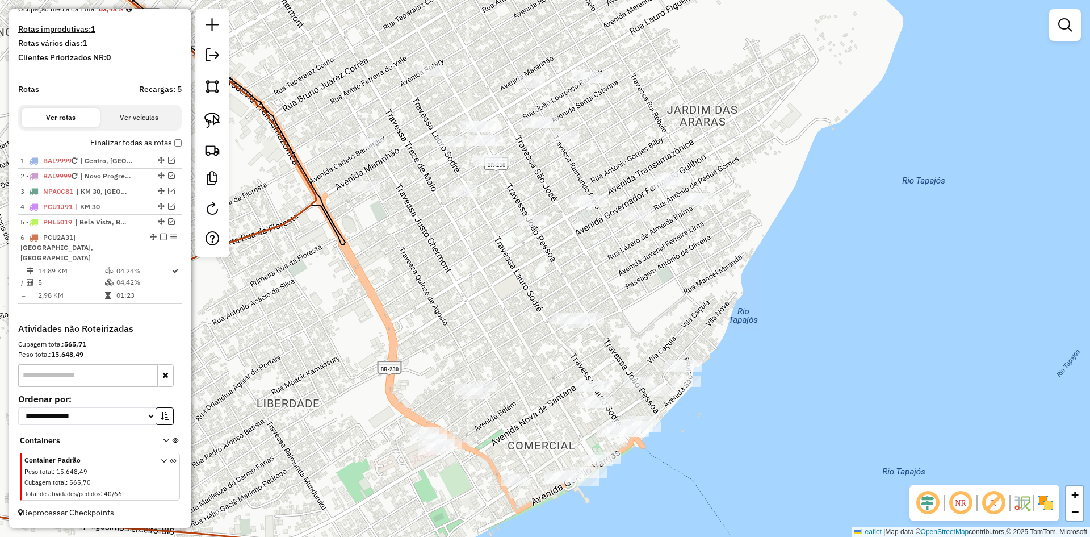
drag, startPoint x: 395, startPoint y: 282, endPoint x: 387, endPoint y: 234, distance: 48.4
click at [391, 230] on div "Janela de atendimento Grade de atendimento Capacidade Transportadoras Veículos …" at bounding box center [545, 268] width 1090 height 537
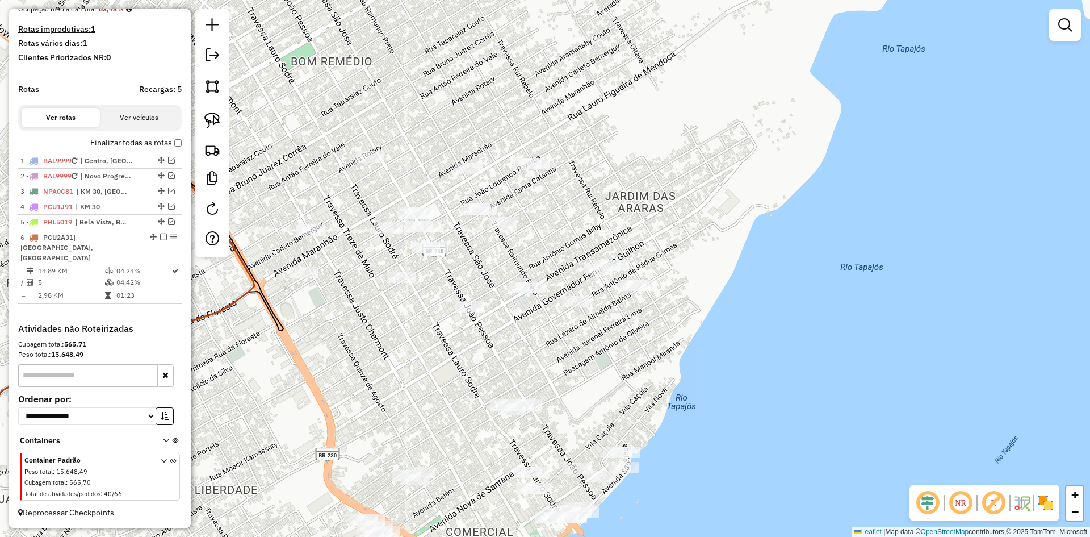
drag, startPoint x: 439, startPoint y: 249, endPoint x: 378, endPoint y: 358, distance: 125.3
click at [378, 358] on div "Janela de atendimento Grade de atendimento Capacidade Transportadoras Veículos …" at bounding box center [545, 268] width 1090 height 537
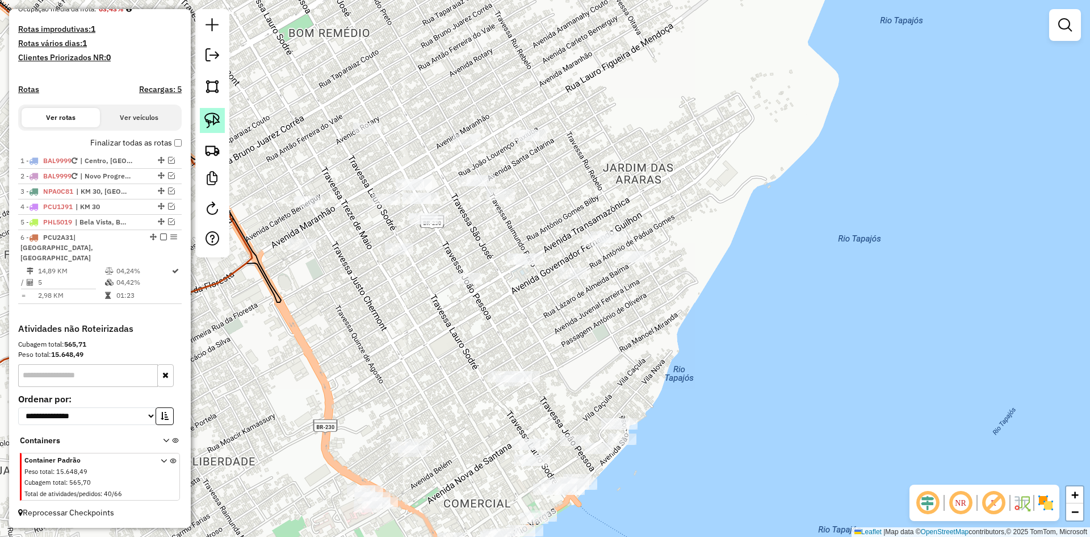
click at [211, 114] on img at bounding box center [212, 120] width 16 height 16
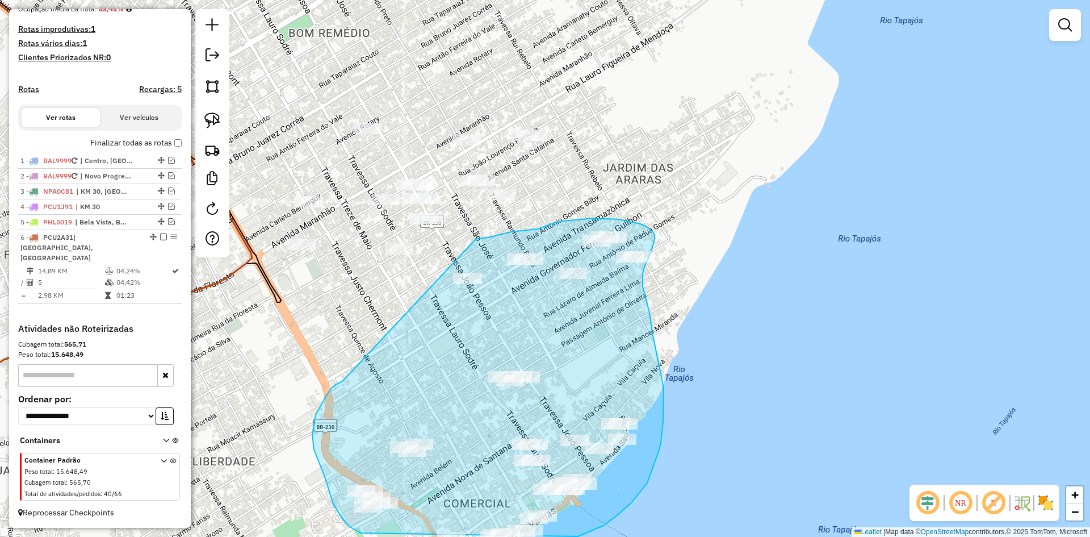
drag, startPoint x: 327, startPoint y: 394, endPoint x: 467, endPoint y: 240, distance: 208.2
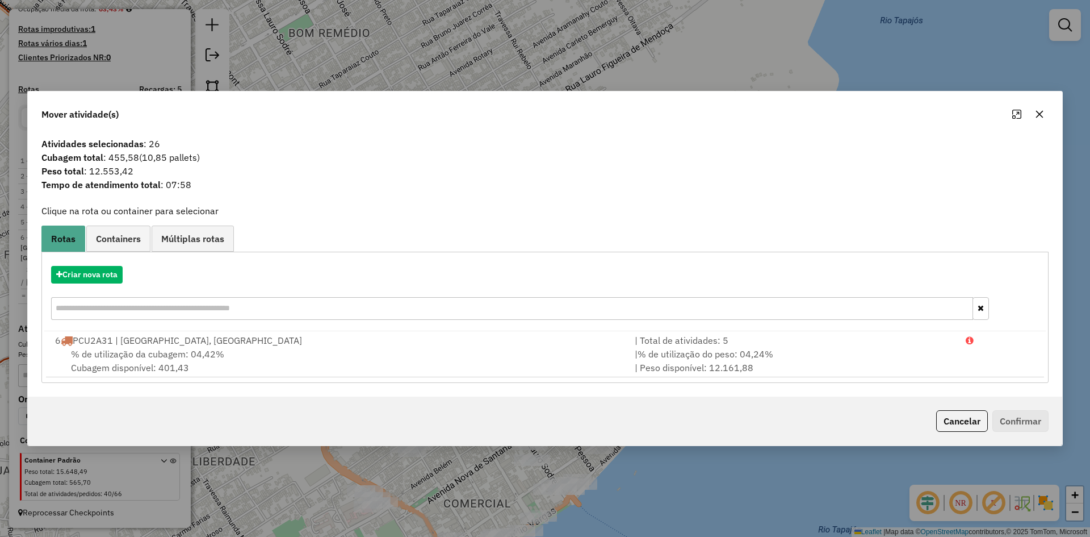
click at [147, 348] on span "% de utilização da cubagem: 04,42%" at bounding box center [147, 353] width 153 height 11
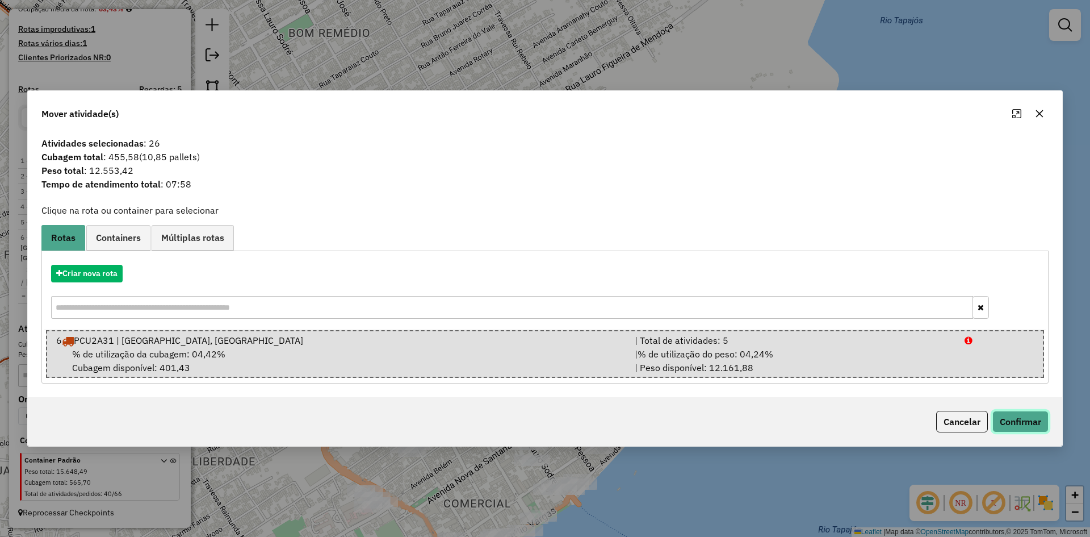
click at [1020, 421] on button "Confirmar" at bounding box center [1020, 422] width 56 height 22
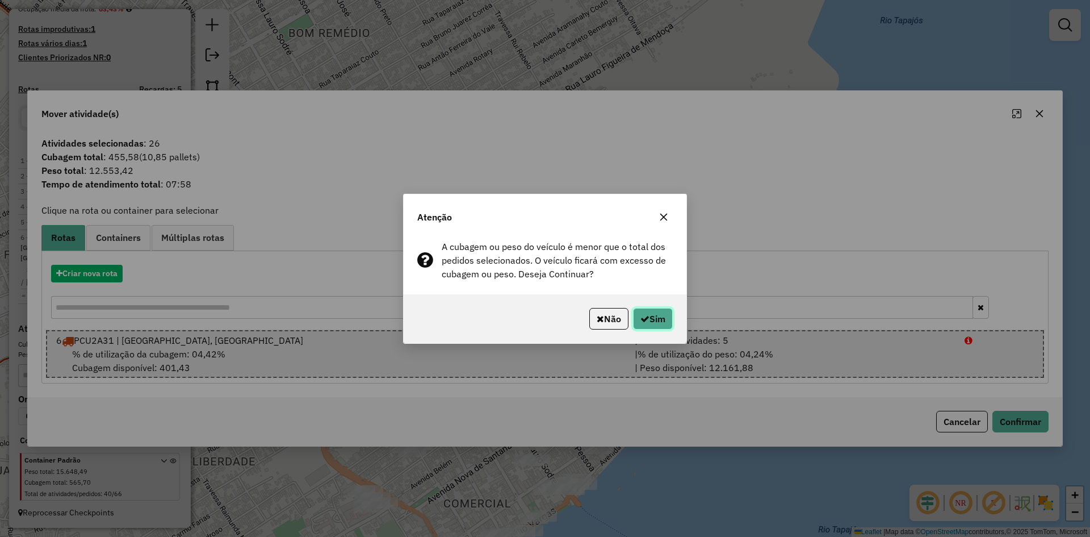
click at [649, 319] on button "Sim" at bounding box center [653, 319] width 40 height 22
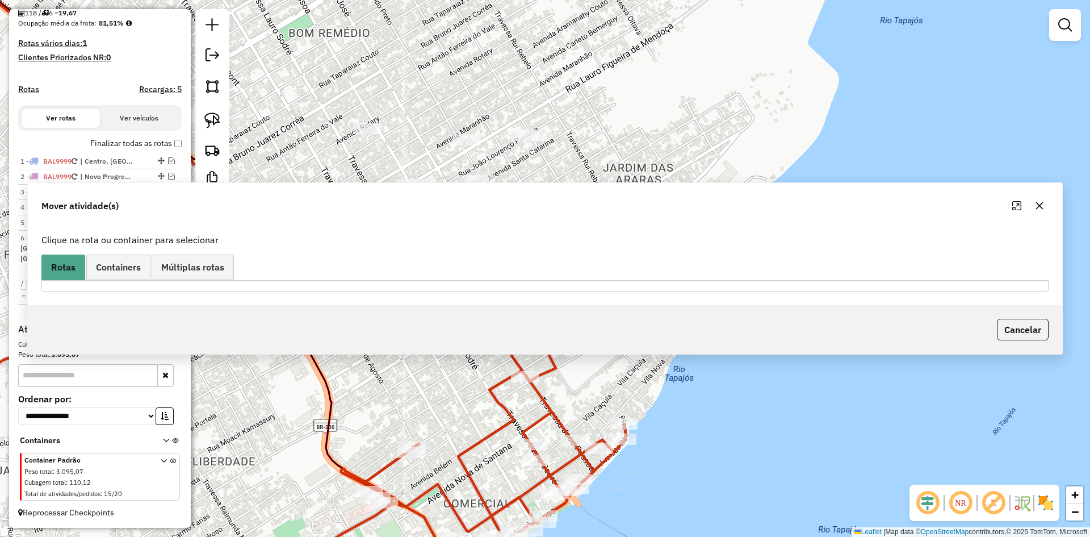
scroll to position [271, 0]
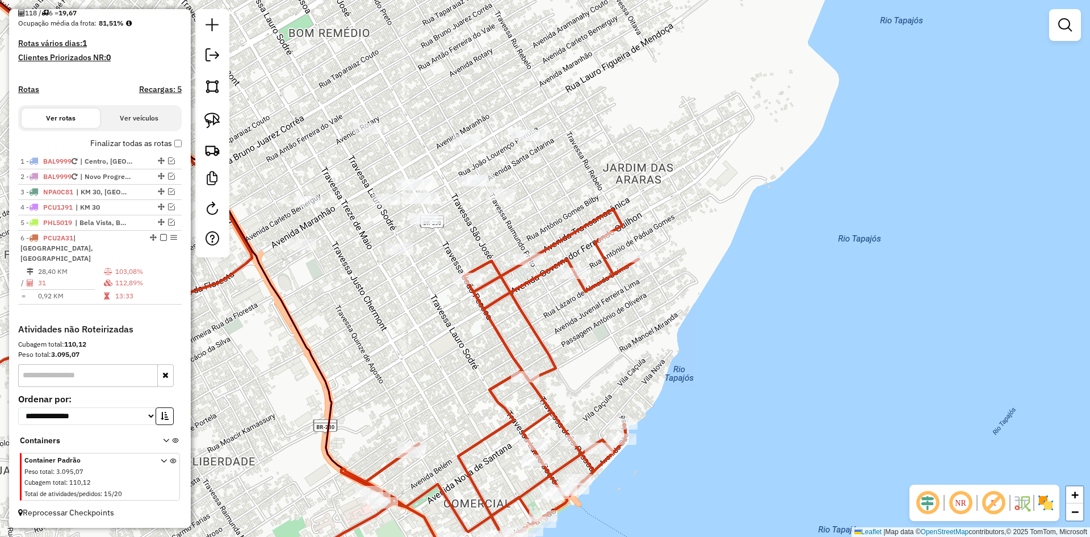
click at [590, 288] on icon at bounding box center [265, 400] width 748 height 382
select select "**********"
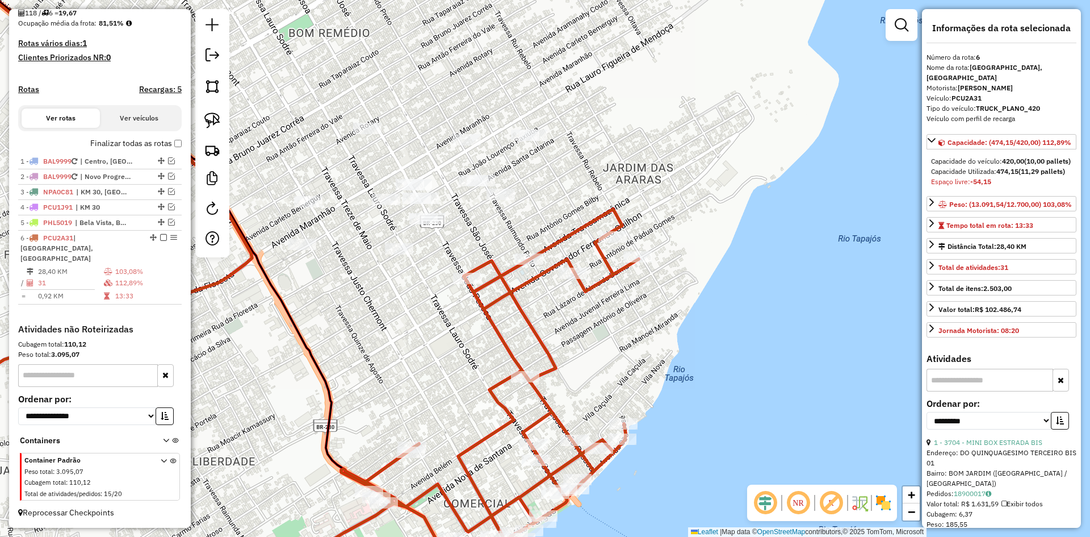
click at [590, 288] on icon at bounding box center [265, 400] width 748 height 382
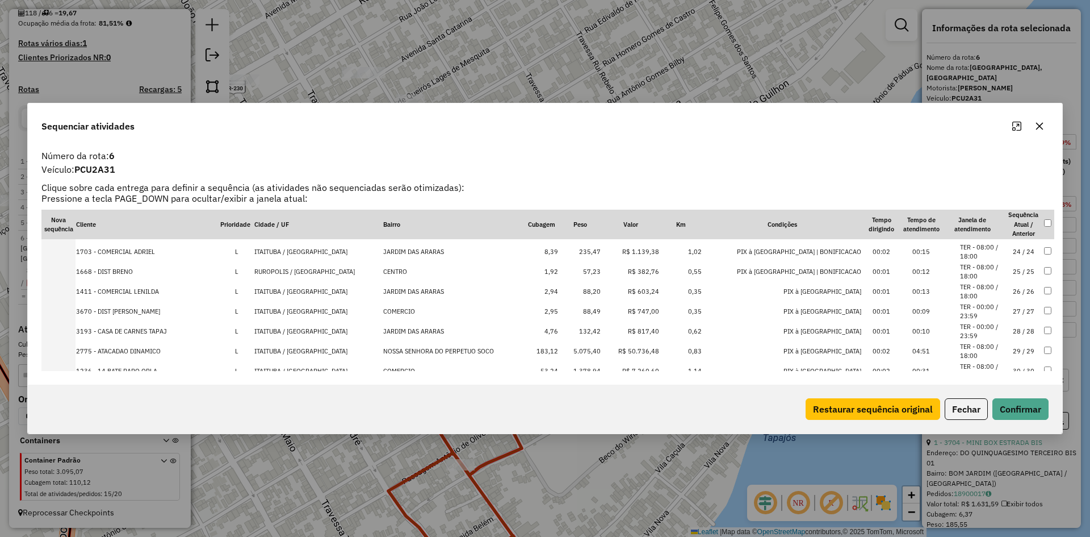
scroll to position [495, 0]
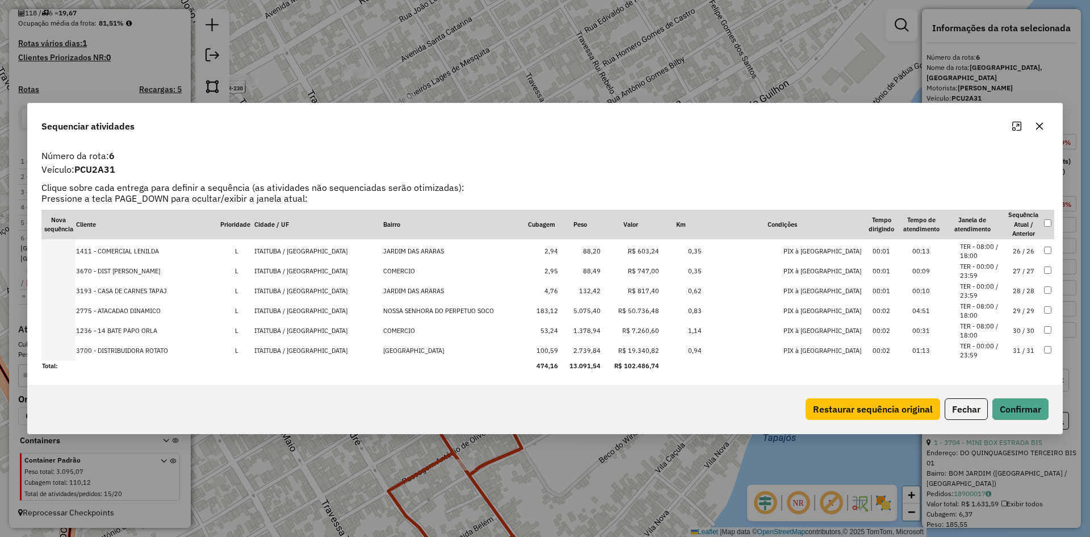
click at [601, 307] on td "5.075,40" at bounding box center [580, 311] width 43 height 20
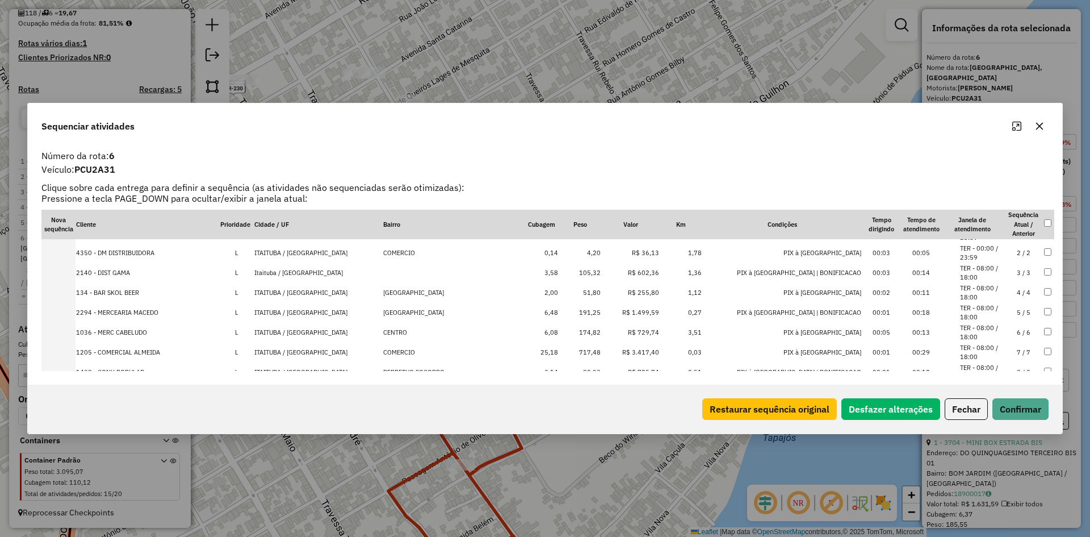
scroll to position [0, 0]
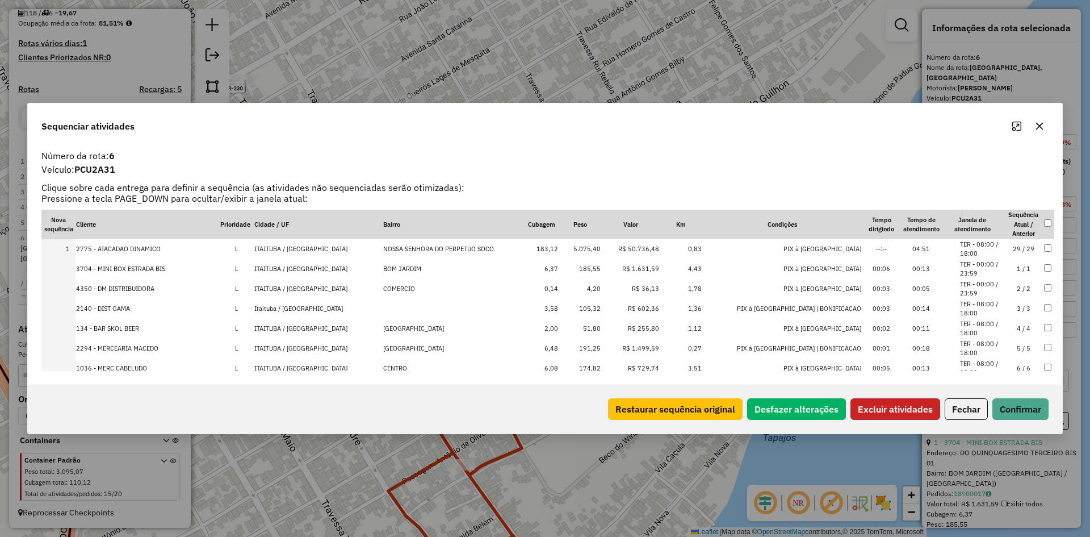
click at [881, 405] on button "Excluir atividades" at bounding box center [896, 409] width 90 height 22
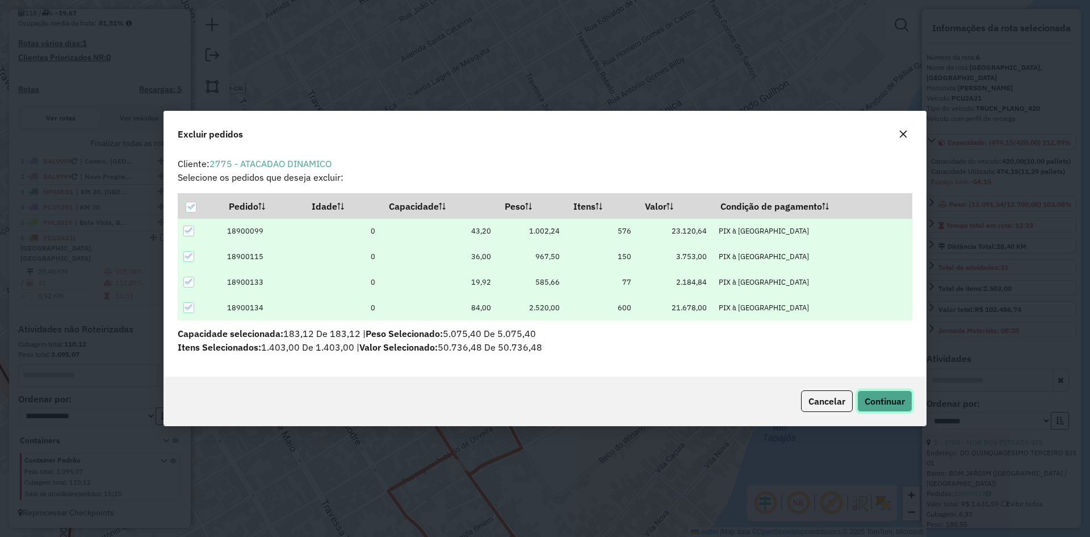
click at [876, 401] on span "Continuar" at bounding box center [885, 400] width 40 height 11
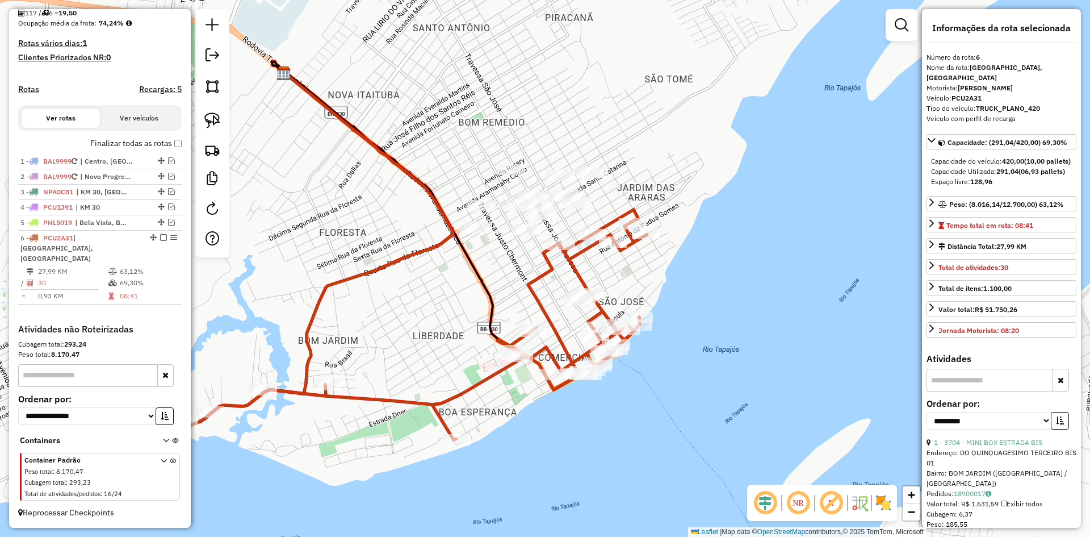
drag, startPoint x: 600, startPoint y: 355, endPoint x: 665, endPoint y: 278, distance: 101.6
click at [665, 278] on div "Janela de atendimento Grade de atendimento Capacidade Transportadoras Veículos …" at bounding box center [545, 268] width 1090 height 537
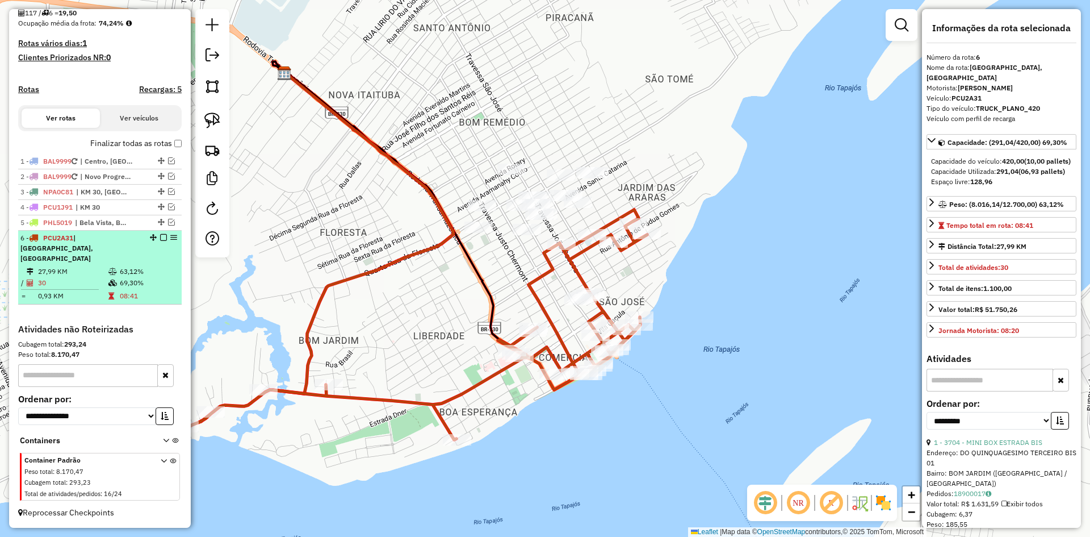
click at [118, 257] on div "6 - PCU2A31 | [GEOGRAPHIC_DATA], [GEOGRAPHIC_DATA]" at bounding box center [80, 248] width 120 height 31
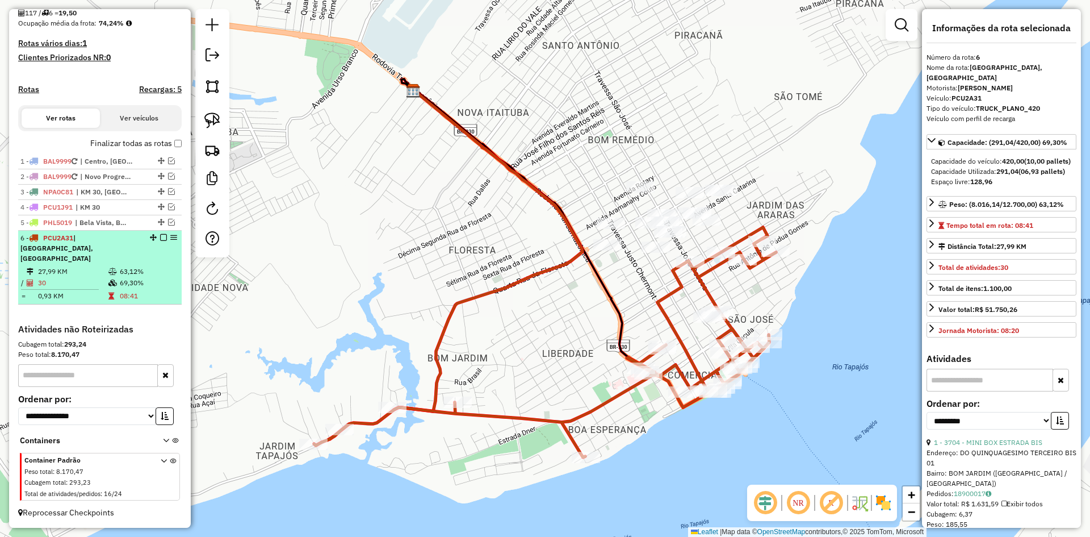
click at [160, 241] on em at bounding box center [163, 237] width 7 height 7
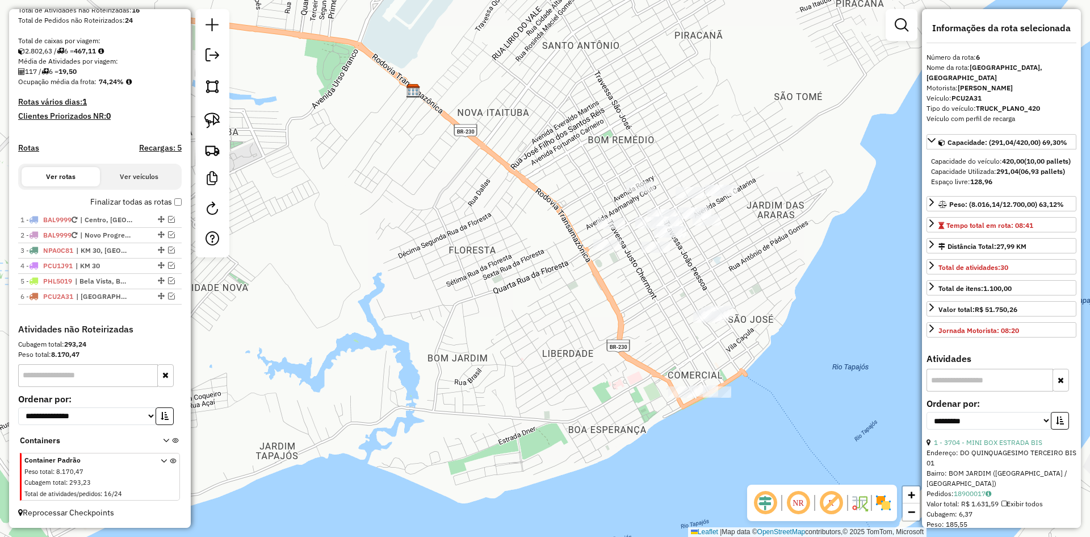
drag, startPoint x: 483, startPoint y: 319, endPoint x: 502, endPoint y: 426, distance: 109.0
click at [488, 434] on div "Janela de atendimento Grade de atendimento Capacidade Transportadoras Veículos …" at bounding box center [545, 268] width 1090 height 537
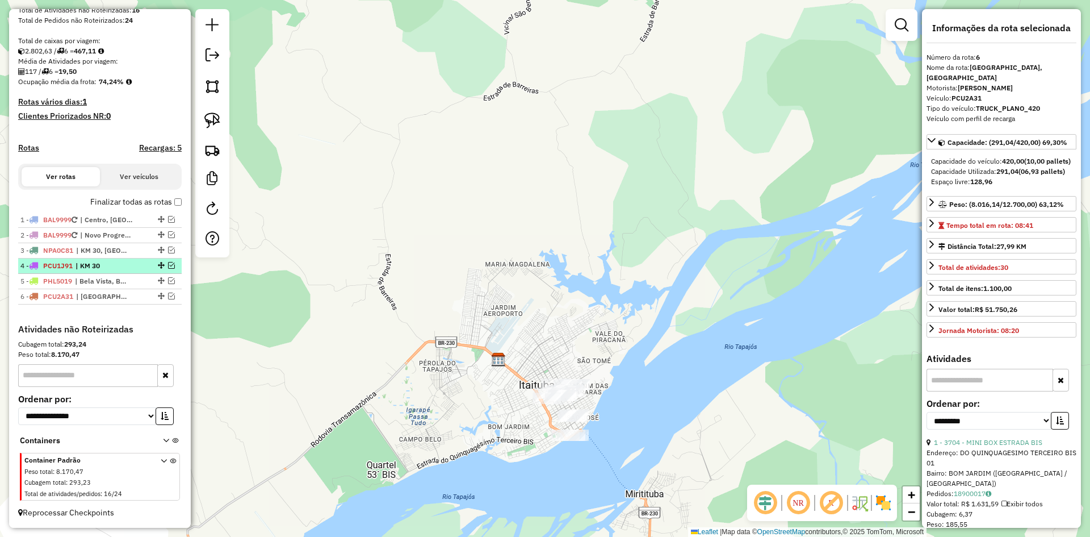
click at [169, 265] on em at bounding box center [171, 265] width 7 height 7
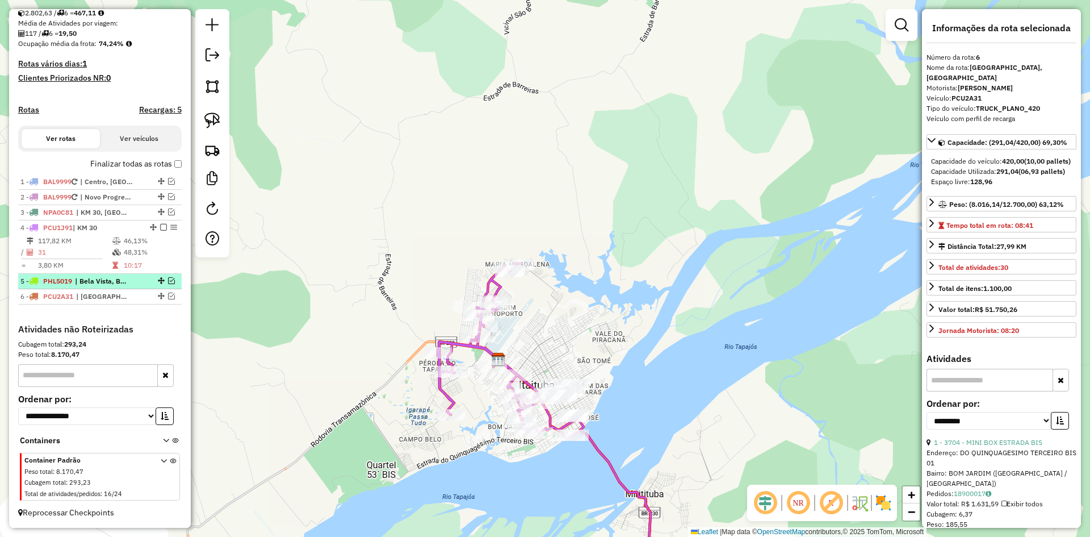
click at [168, 280] on em at bounding box center [171, 280] width 7 height 7
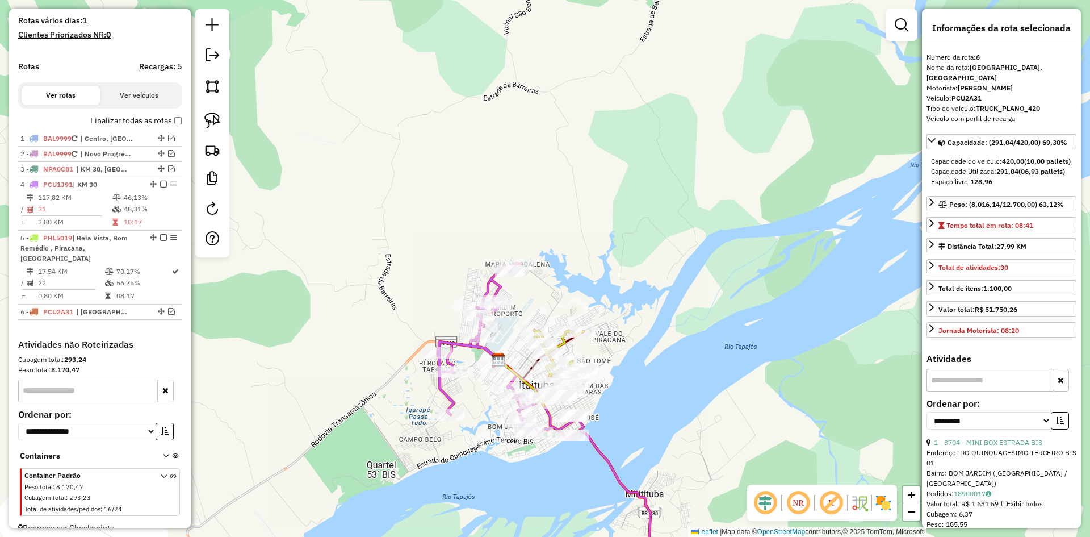
drag, startPoint x: 349, startPoint y: 344, endPoint x: 321, endPoint y: 293, distance: 57.9
click at [321, 293] on div "Janela de atendimento Grade de atendimento Capacidade Transportadoras Veículos …" at bounding box center [545, 268] width 1090 height 537
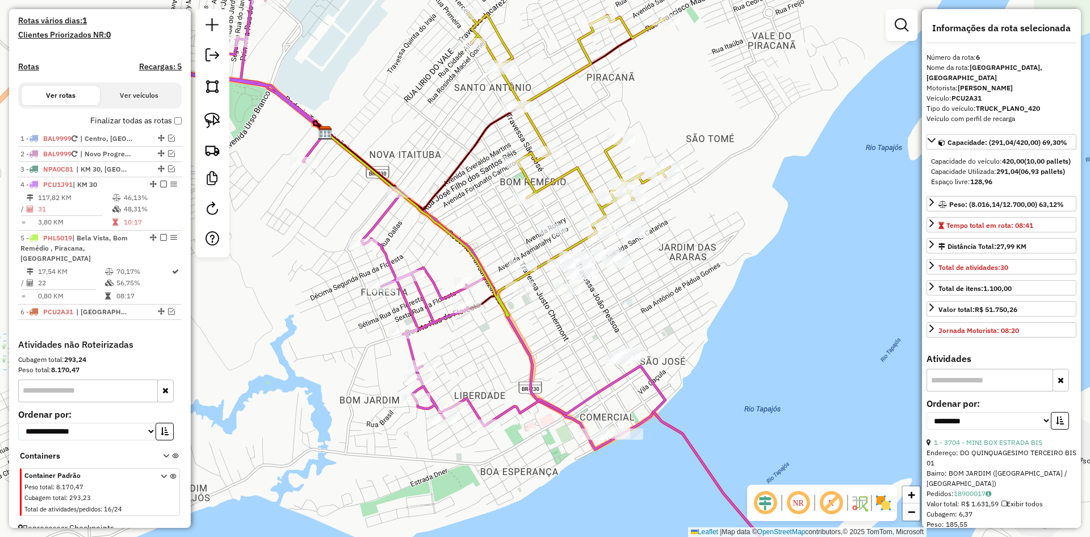
drag, startPoint x: 568, startPoint y: 318, endPoint x: 493, endPoint y: 291, distance: 79.0
click at [505, 293] on div "Janela de atendimento Grade de atendimento Capacidade Transportadoras Veículos …" at bounding box center [545, 268] width 1090 height 537
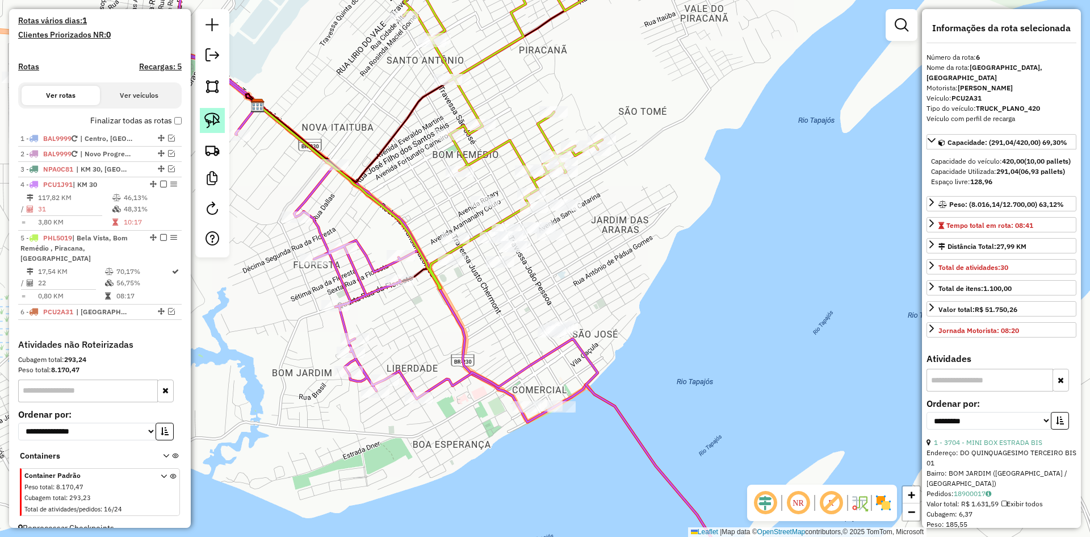
click at [203, 110] on link at bounding box center [212, 120] width 25 height 25
drag, startPoint x: 532, startPoint y: 301, endPoint x: 489, endPoint y: 315, distance: 44.5
click at [353, 270] on icon at bounding box center [377, 269] width 727 height 644
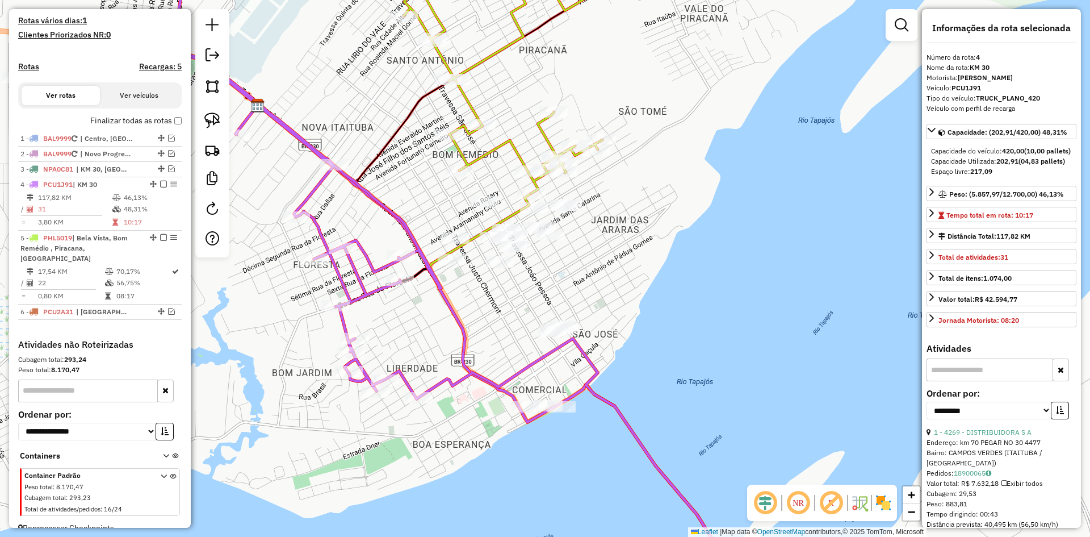
scroll to position [309, 0]
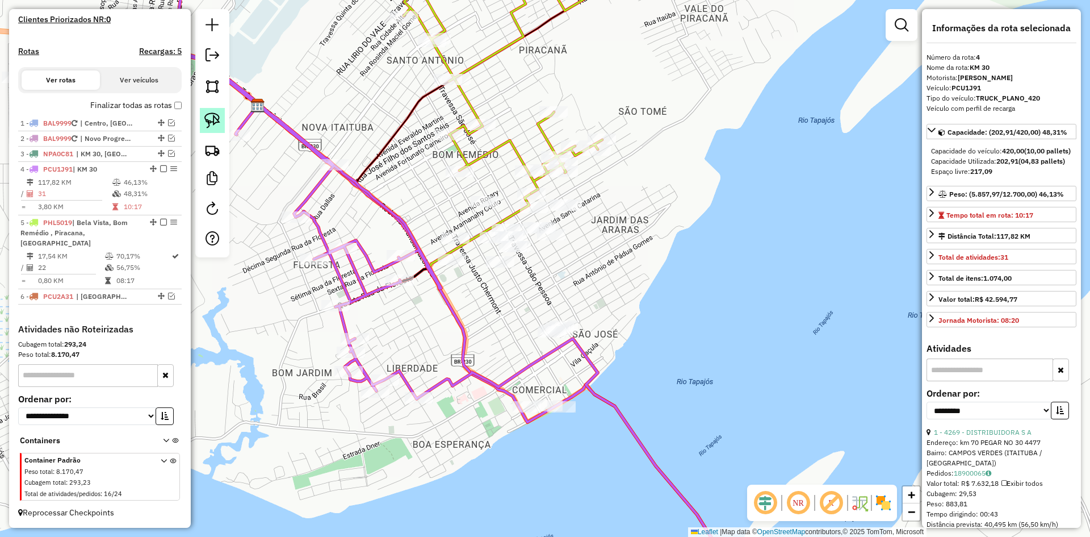
click at [211, 114] on img at bounding box center [212, 120] width 16 height 16
drag, startPoint x: 507, startPoint y: 423, endPoint x: 597, endPoint y: 393, distance: 95.2
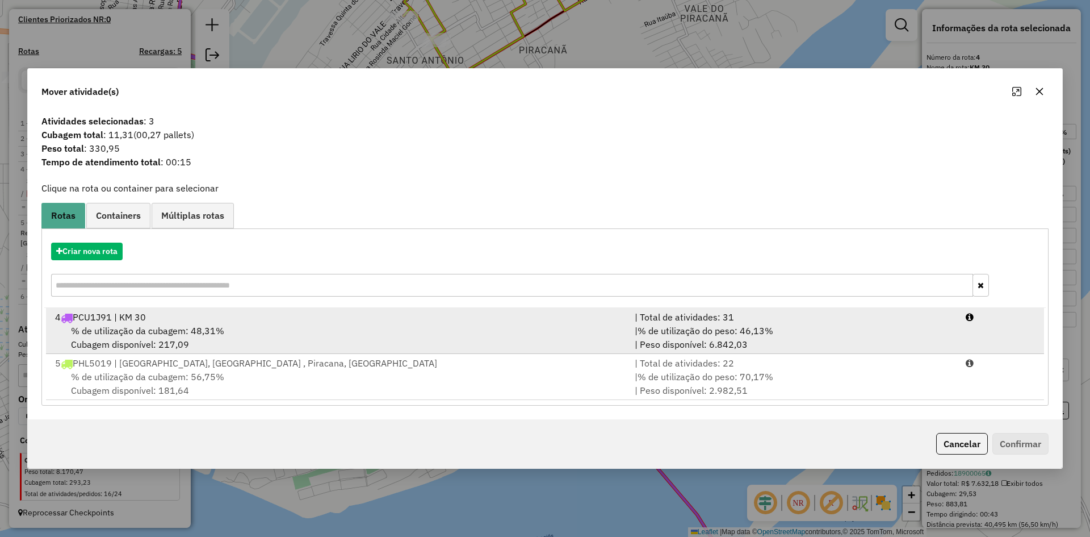
click at [261, 321] on div "4 PCU1J91 | KM 30" at bounding box center [338, 317] width 580 height 14
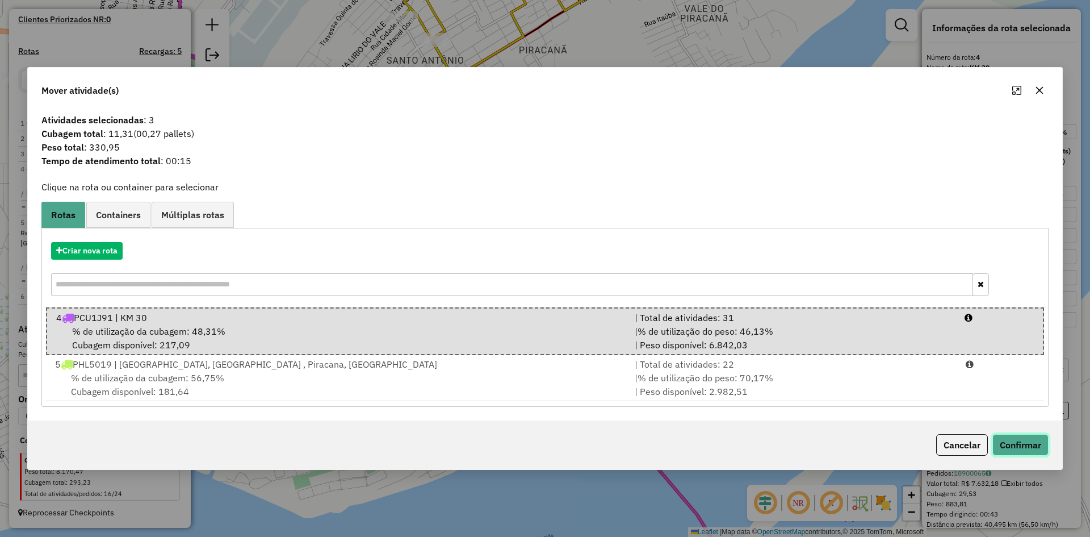
click at [1009, 441] on button "Confirmar" at bounding box center [1020, 445] width 56 height 22
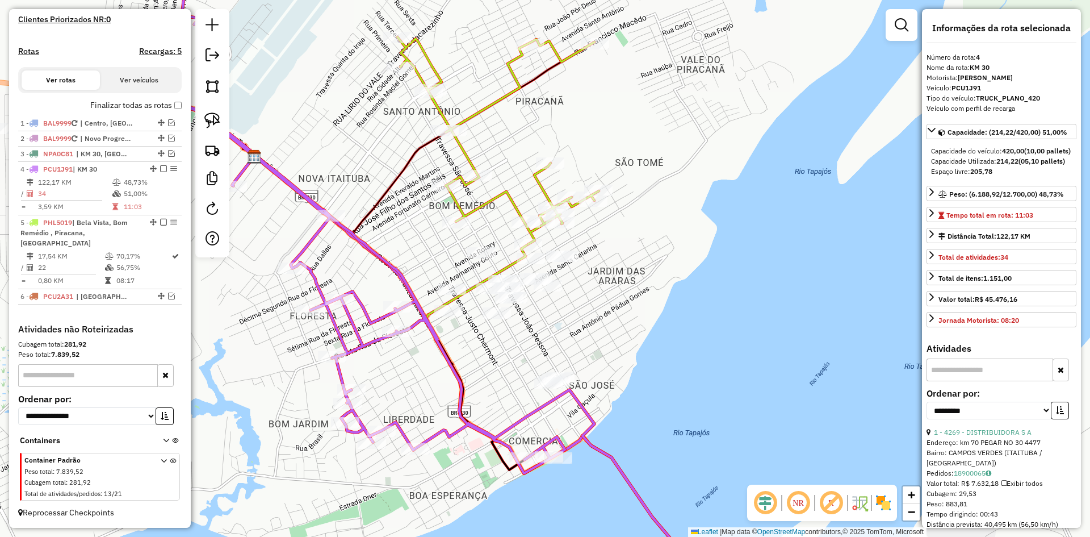
drag, startPoint x: 494, startPoint y: 299, endPoint x: 491, endPoint y: 350, distance: 51.2
click at [491, 350] on div "Janela de atendimento Grade de atendimento Capacidade Transportadoras Veículos …" at bounding box center [545, 268] width 1090 height 537
drag, startPoint x: 526, startPoint y: 346, endPoint x: 496, endPoint y: 382, distance: 45.9
click at [496, 382] on div "Janela de atendimento Grade de atendimento Capacidade Transportadoras Veículos …" at bounding box center [545, 268] width 1090 height 537
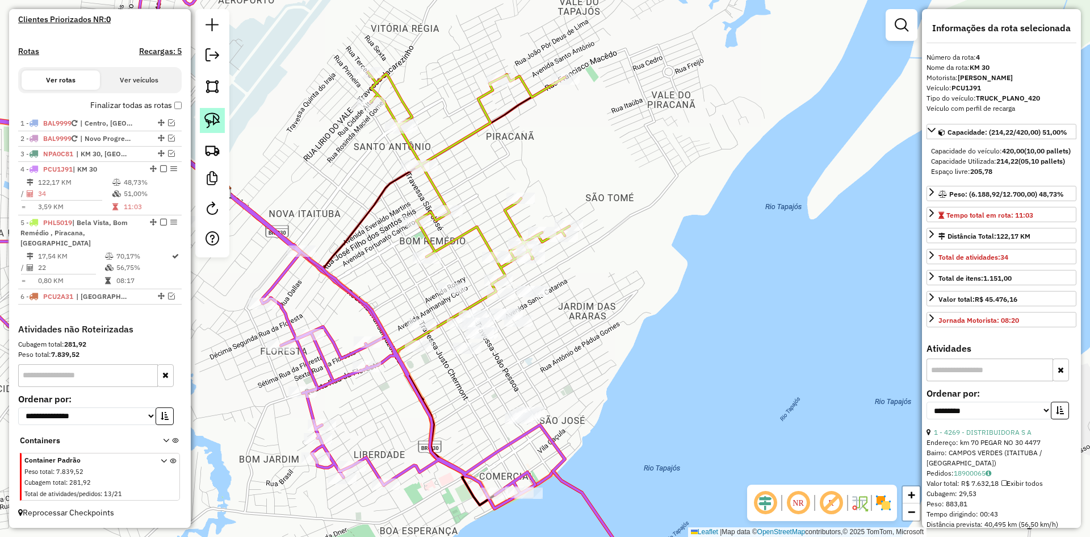
click at [218, 118] on img at bounding box center [212, 120] width 16 height 16
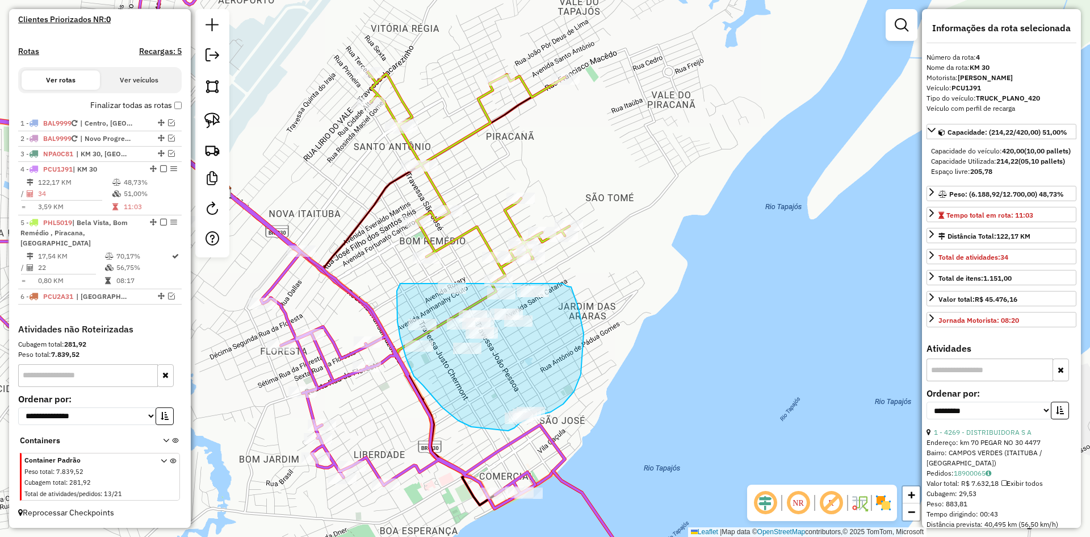
drag, startPoint x: 397, startPoint y: 301, endPoint x: 554, endPoint y: 287, distance: 158.0
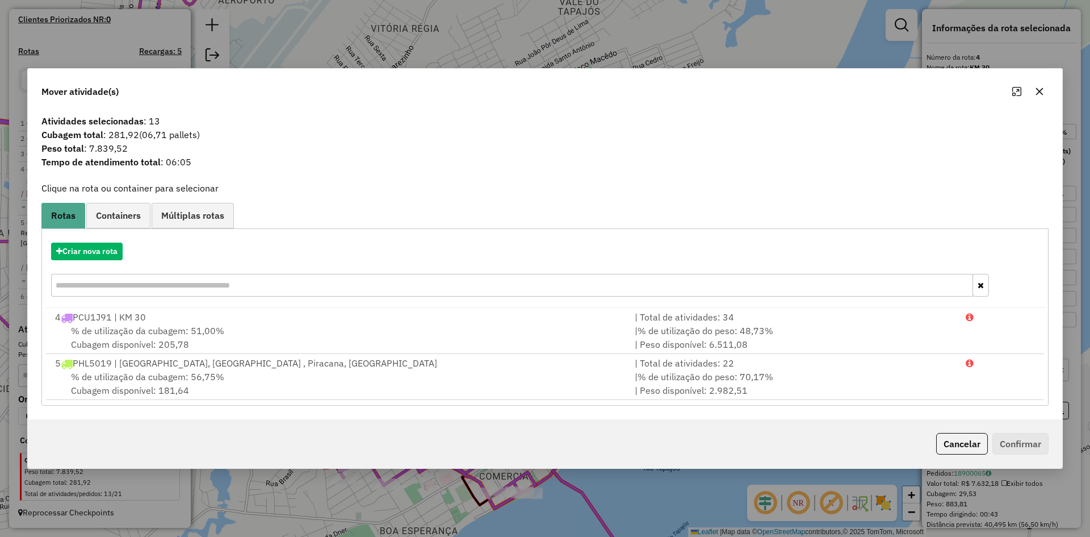
click at [244, 367] on div "5 PHL5019 | [GEOGRAPHIC_DATA], [GEOGRAPHIC_DATA] , Piracana, [GEOGRAPHIC_DATA]" at bounding box center [338, 363] width 580 height 14
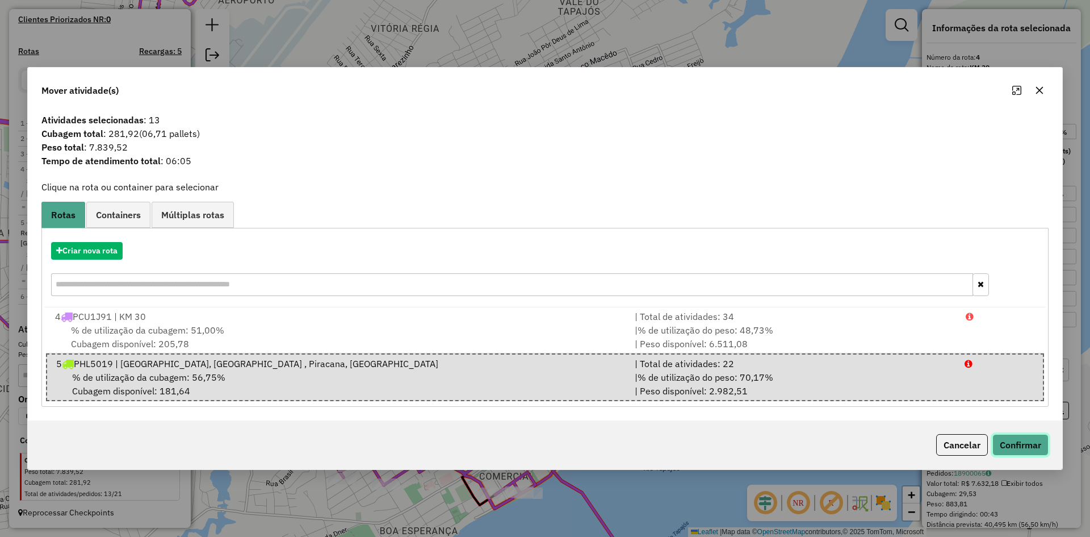
click at [1016, 443] on button "Confirmar" at bounding box center [1020, 445] width 56 height 22
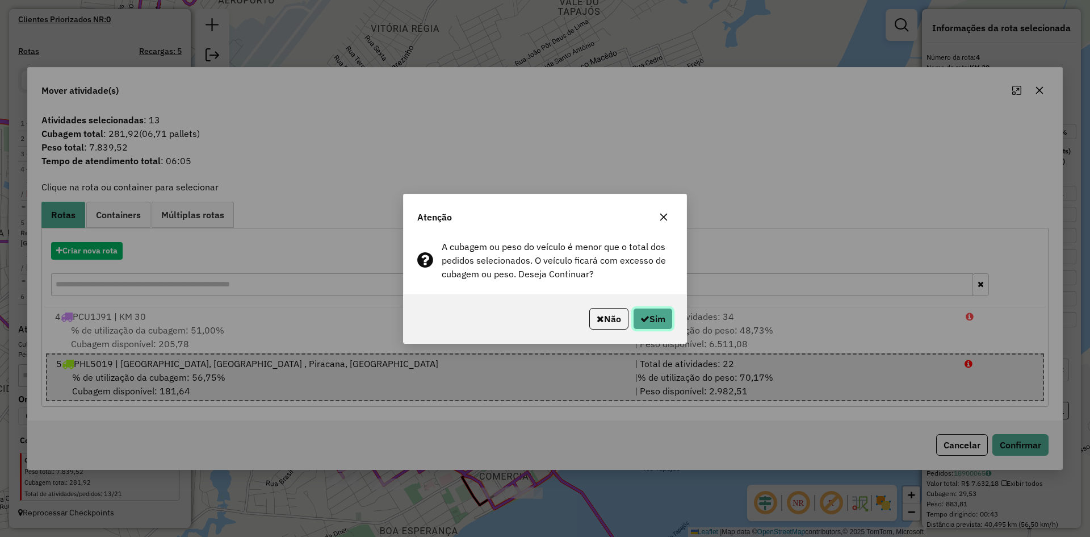
click at [655, 317] on button "Sim" at bounding box center [653, 319] width 40 height 22
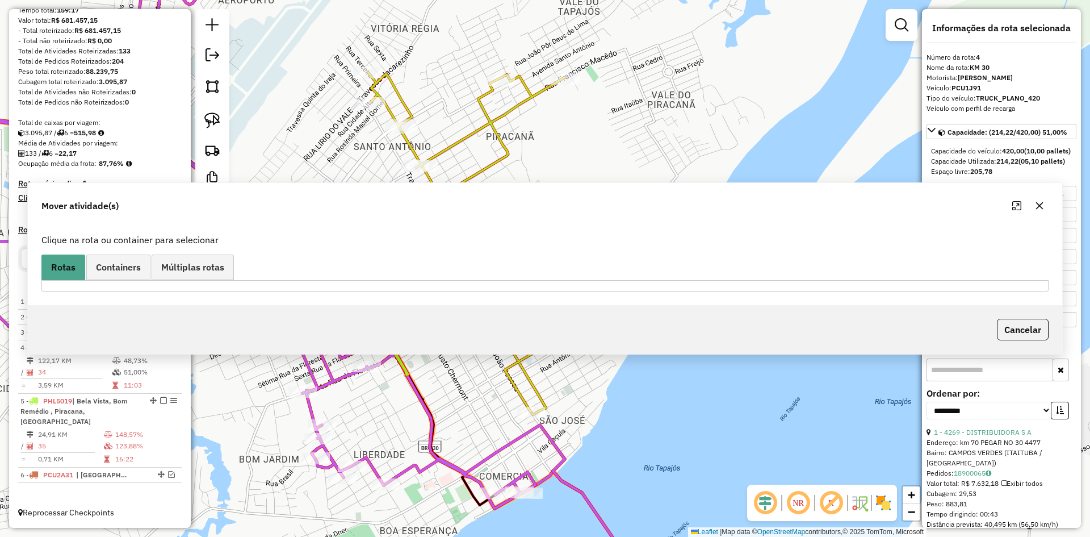
scroll to position [131, 0]
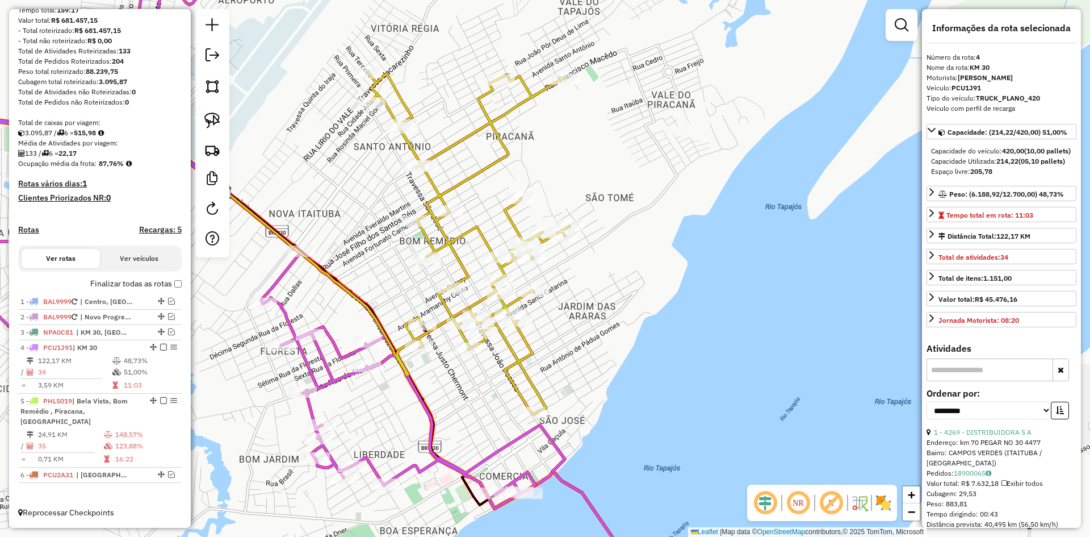
click at [529, 350] on icon at bounding box center [469, 243] width 202 height 342
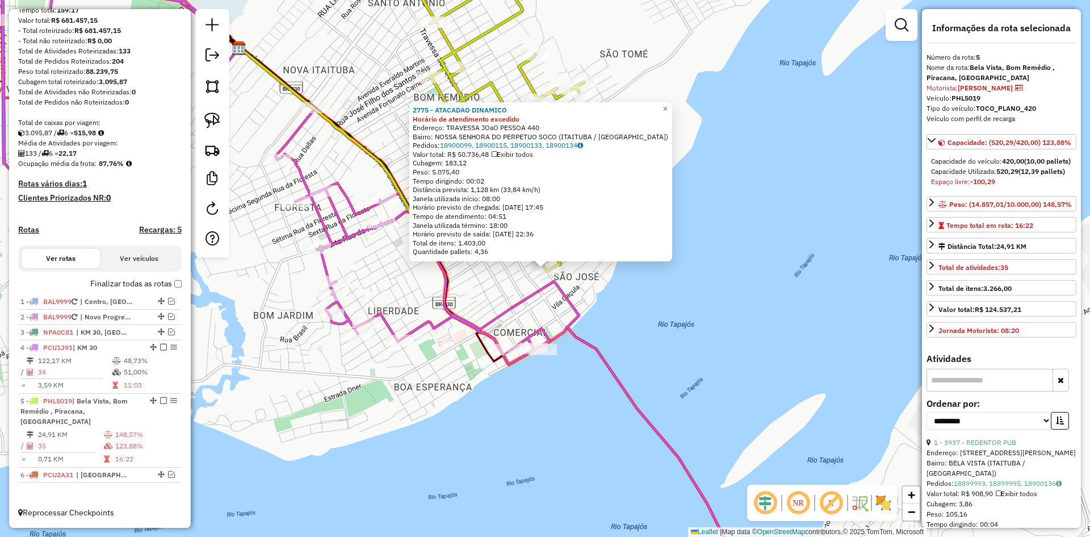
click at [487, 309] on div "2775 - ATACADAO DINAMICO Horário de atendimento excedido Endereço: TRAVESSA JOa…" at bounding box center [545, 268] width 1090 height 537
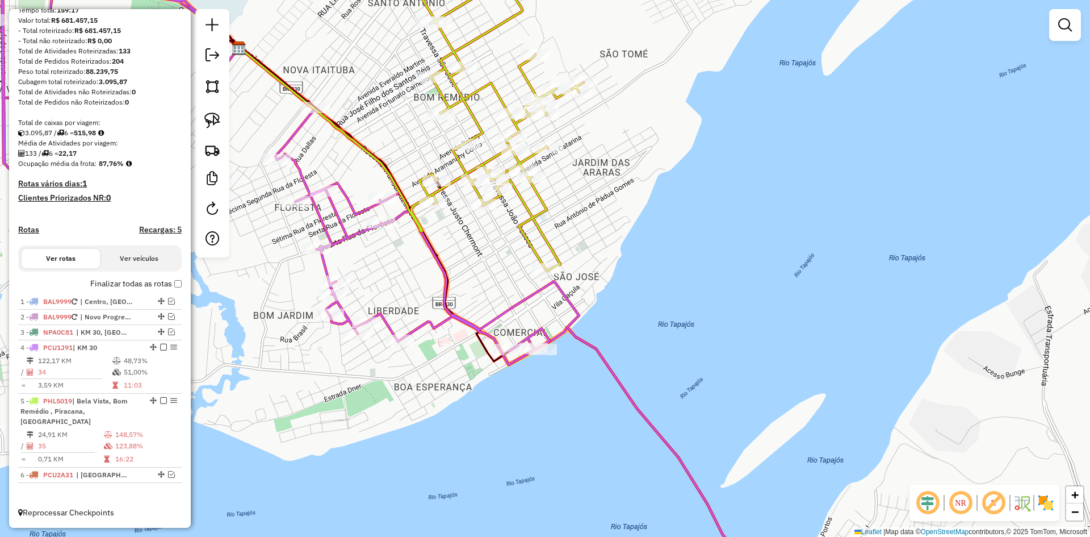
click at [539, 223] on icon at bounding box center [484, 109] width 199 height 324
select select "**********"
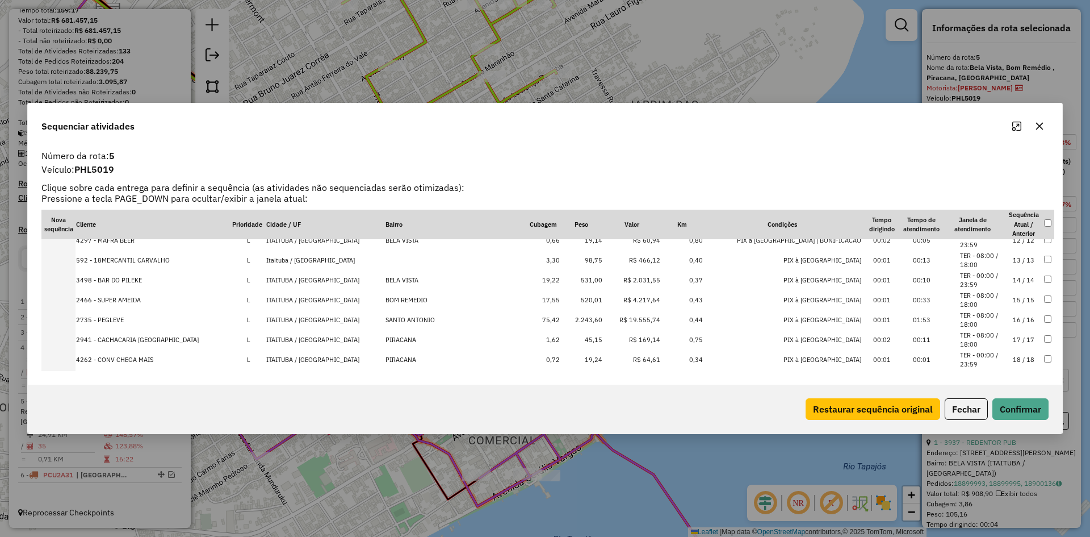
scroll to position [397, 0]
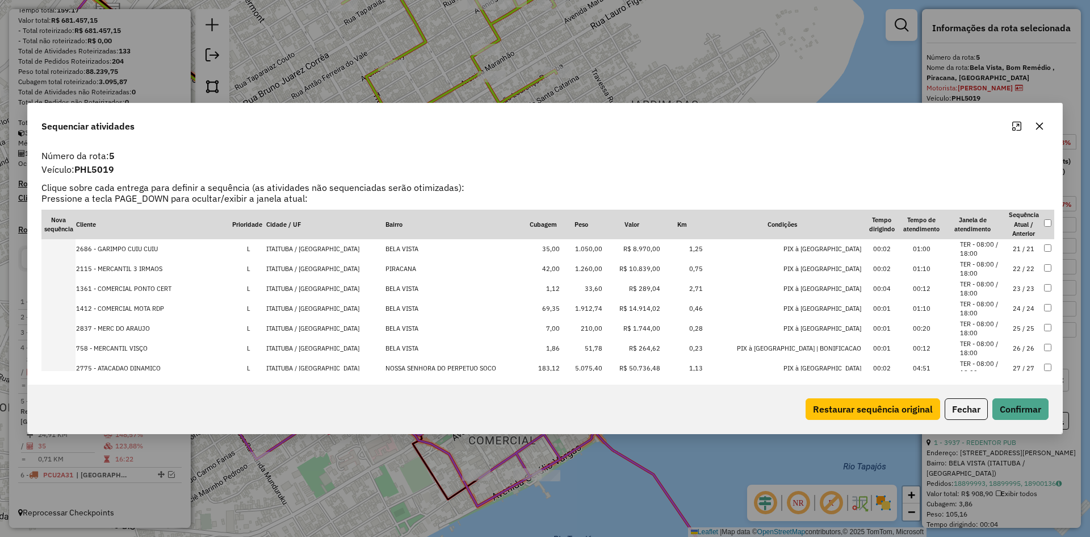
click at [603, 305] on td "1.912,74" at bounding box center [581, 309] width 43 height 20
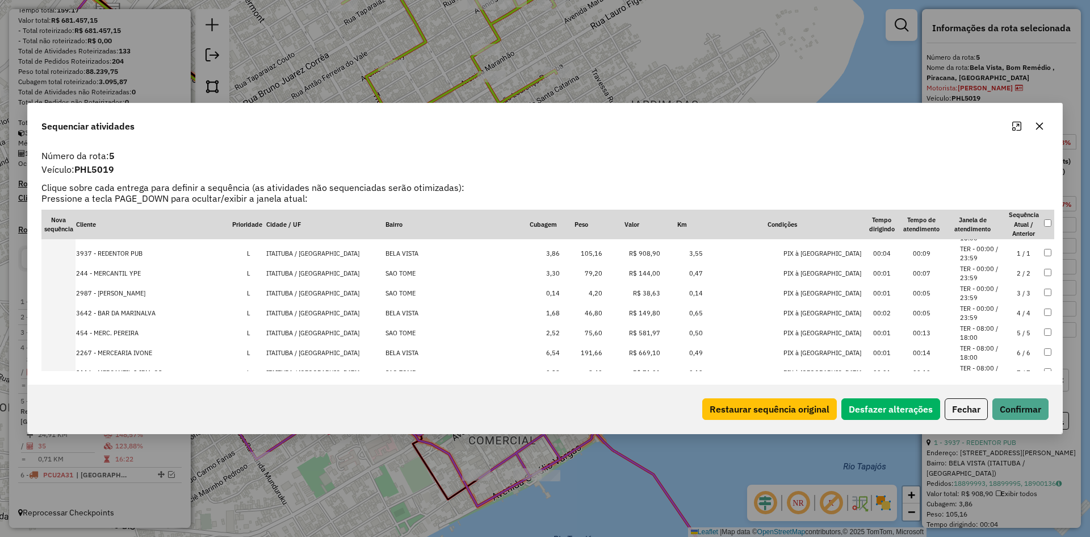
scroll to position [0, 0]
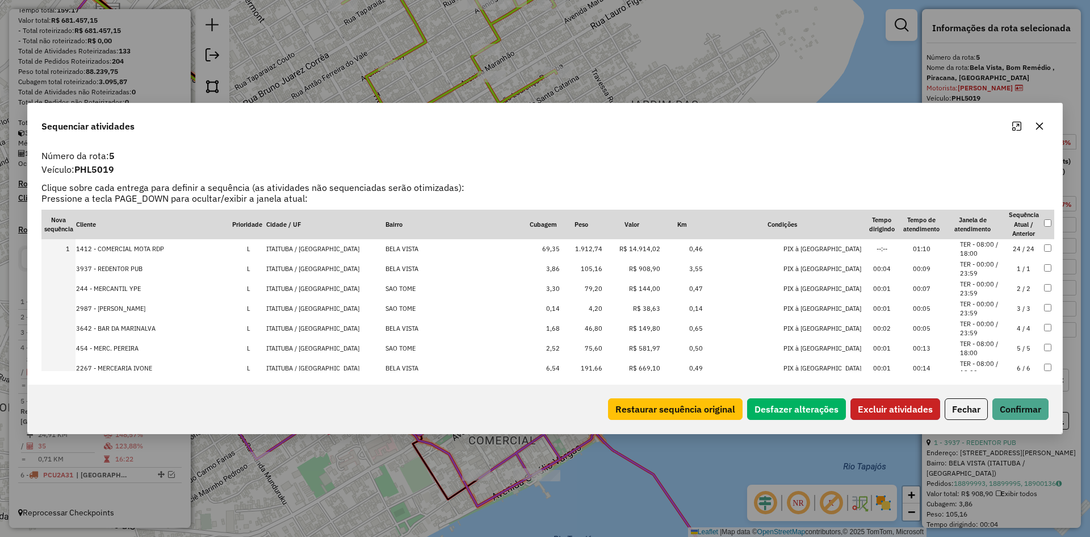
click at [890, 409] on button "Excluir atividades" at bounding box center [896, 409] width 90 height 22
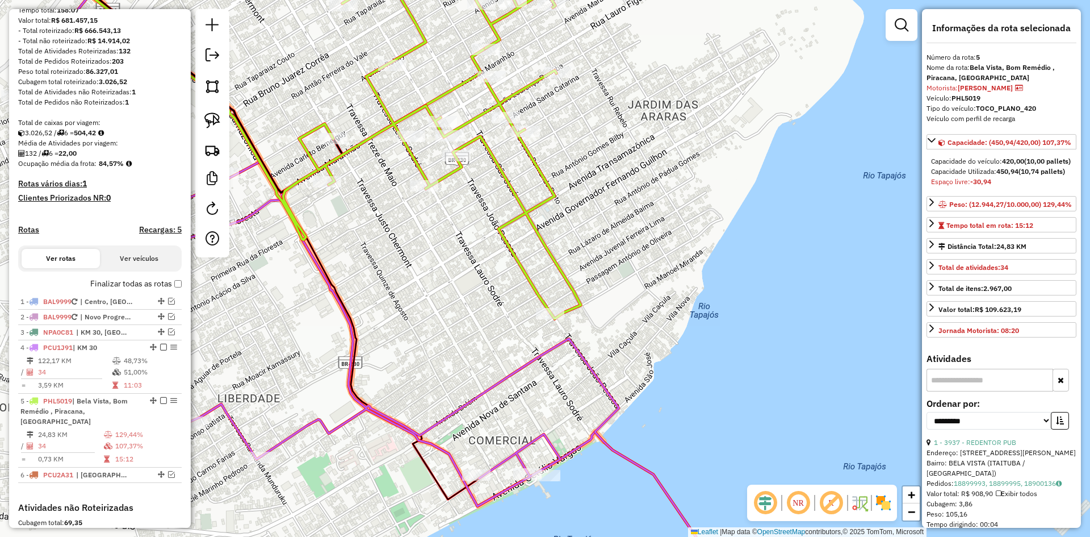
scroll to position [309, 0]
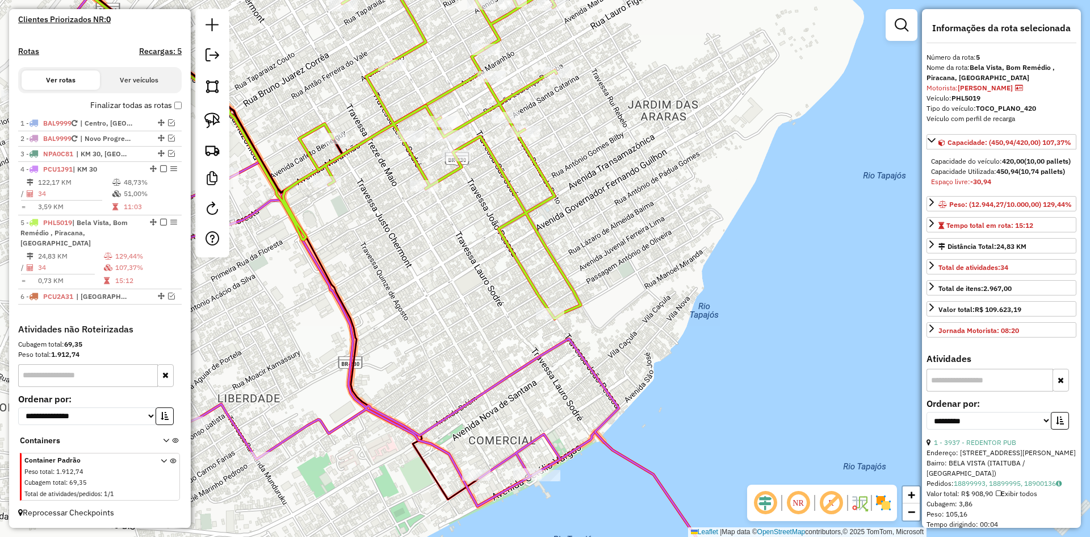
click at [567, 284] on icon at bounding box center [459, 133] width 320 height 372
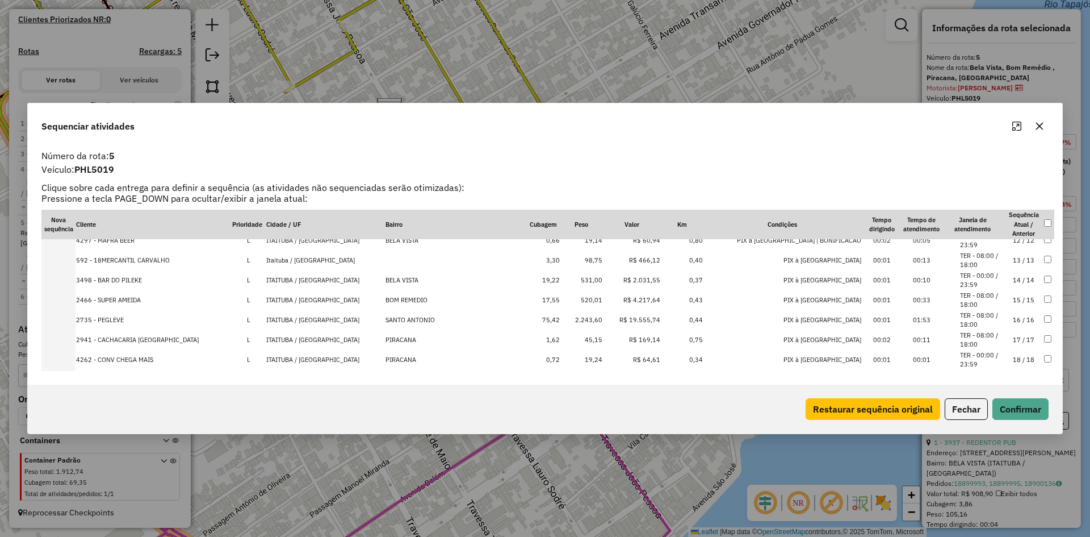
scroll to position [397, 0]
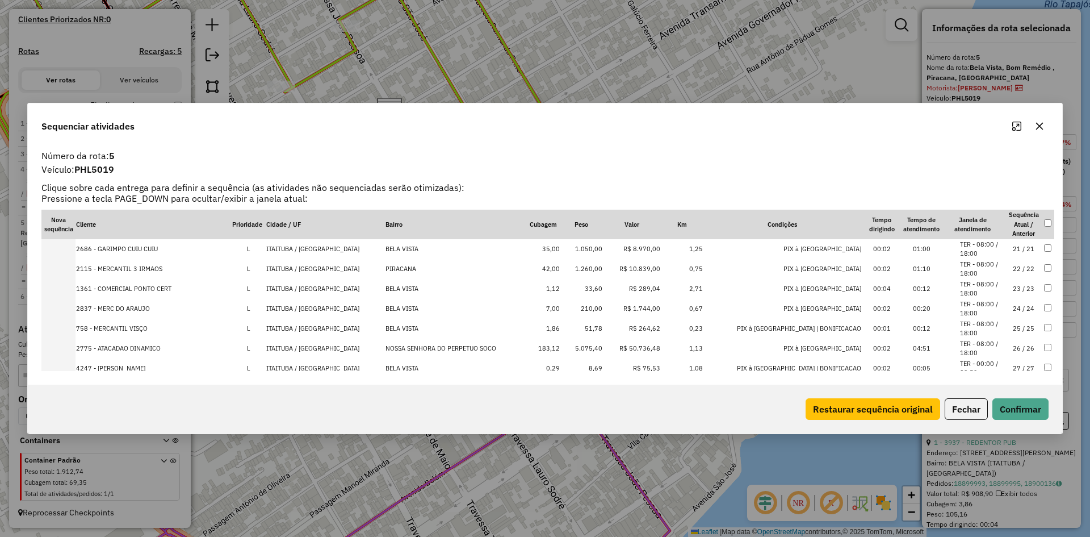
click at [603, 266] on td "1.260,00" at bounding box center [581, 269] width 43 height 20
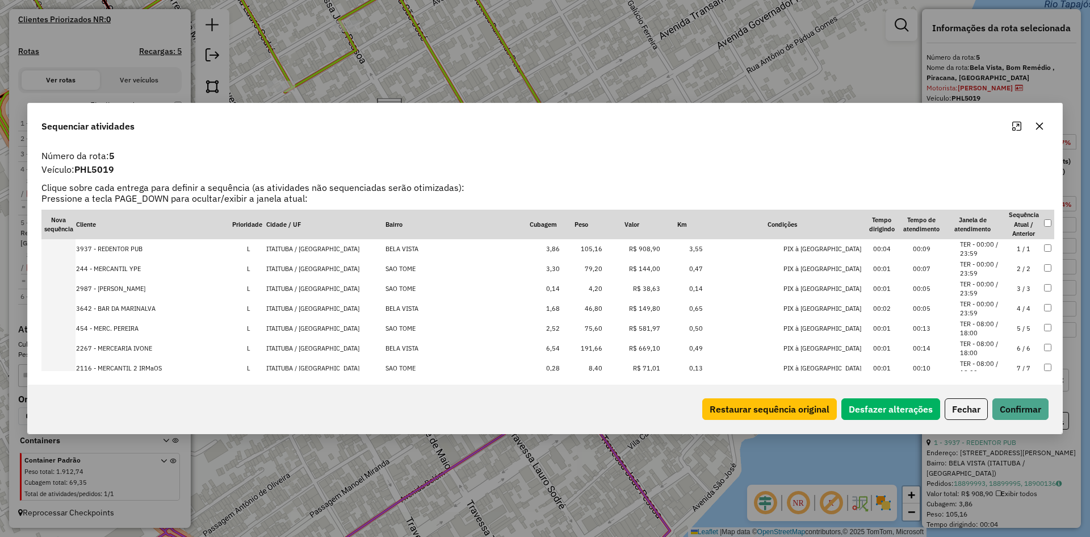
scroll to position [0, 0]
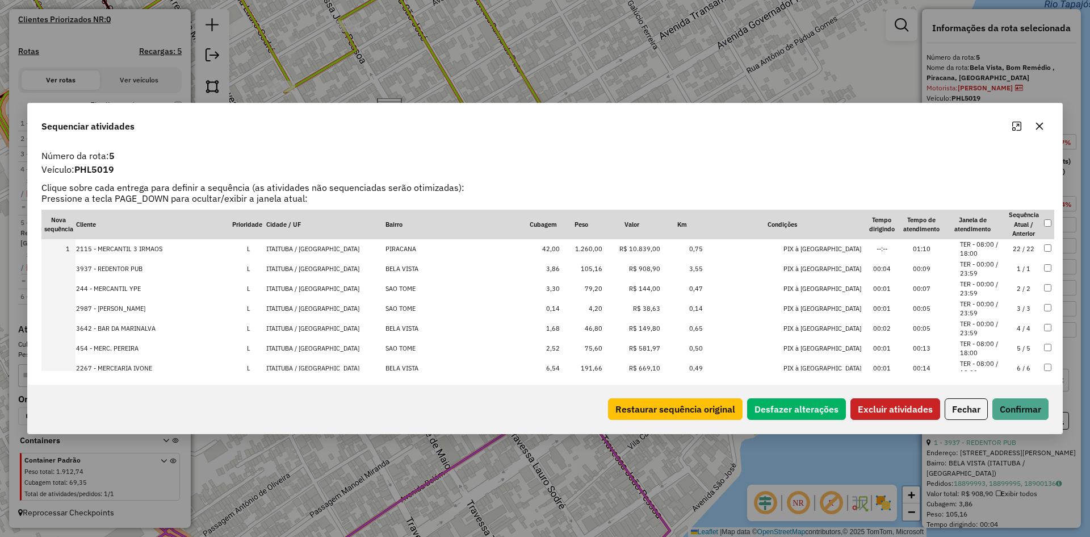
click at [902, 403] on button "Excluir atividades" at bounding box center [896, 409] width 90 height 22
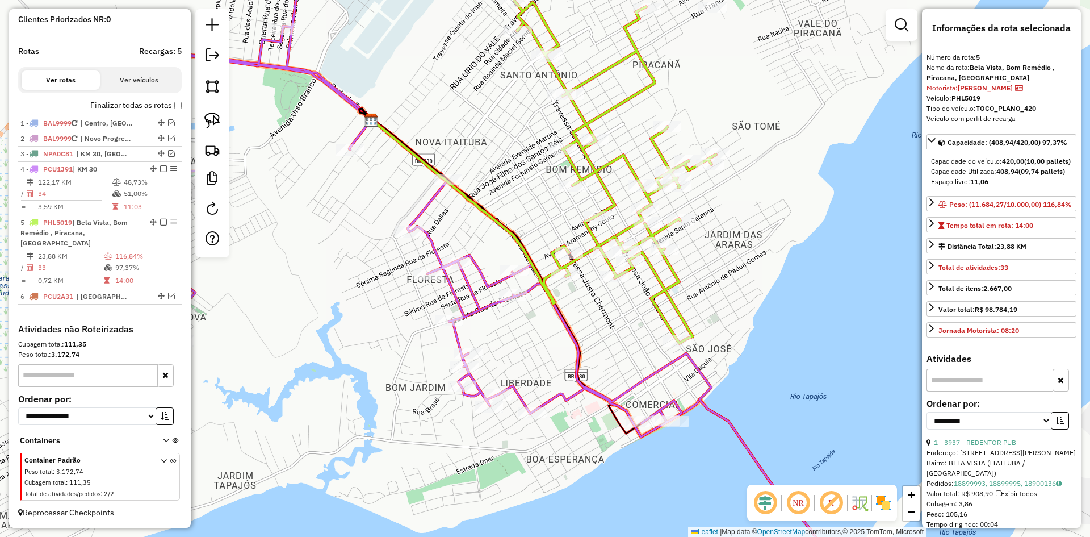
click at [678, 316] on icon at bounding box center [615, 172] width 202 height 342
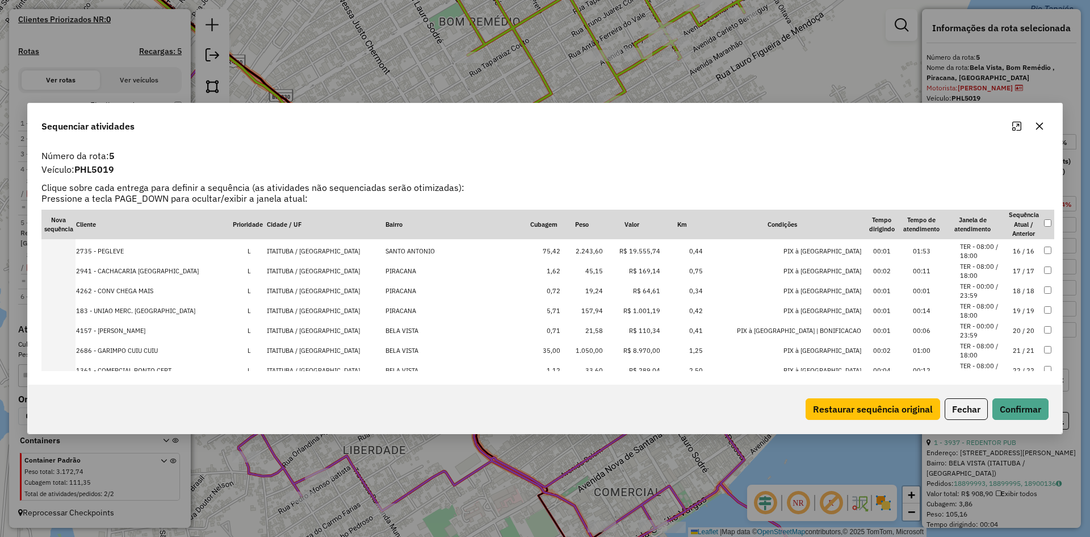
scroll to position [284, 0]
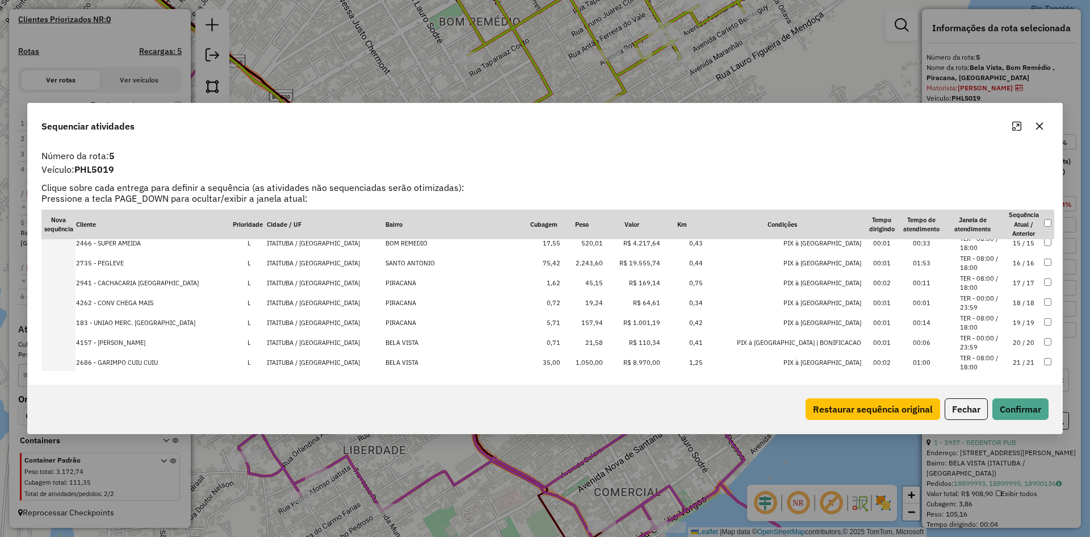
click at [604, 262] on td "2.243,60" at bounding box center [582, 263] width 43 height 20
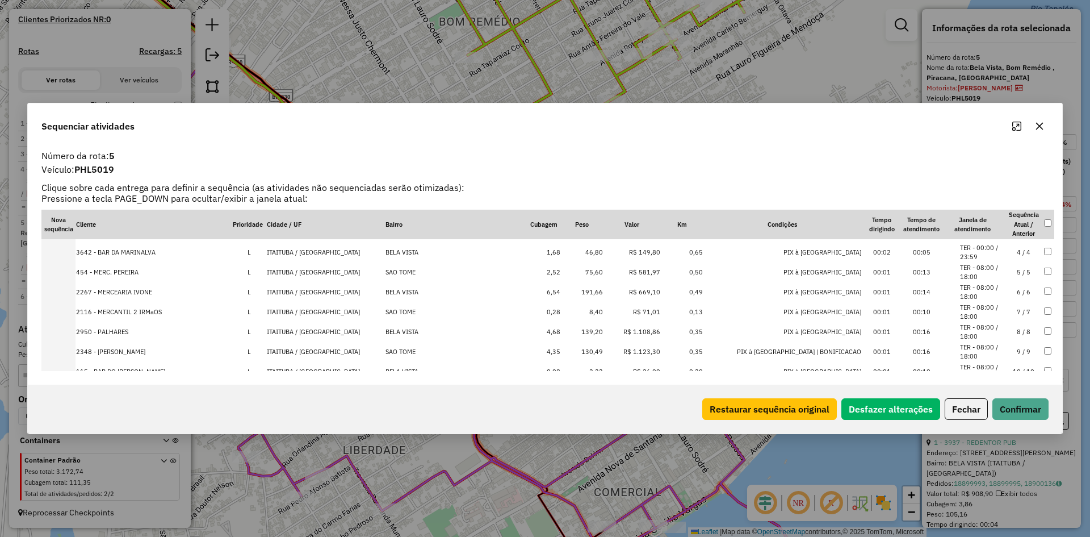
scroll to position [0, 0]
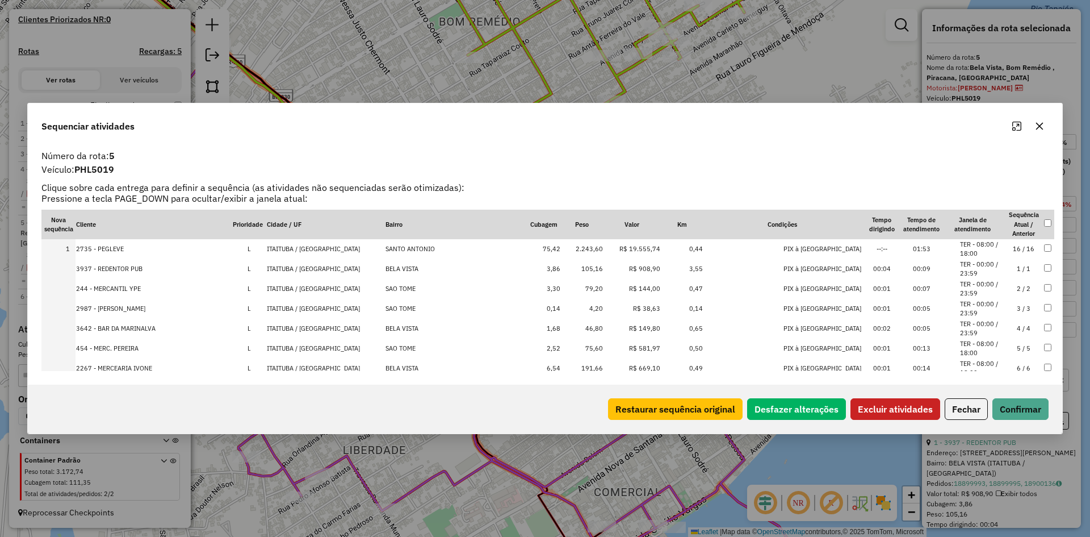
click at [895, 401] on button "Excluir atividades" at bounding box center [896, 409] width 90 height 22
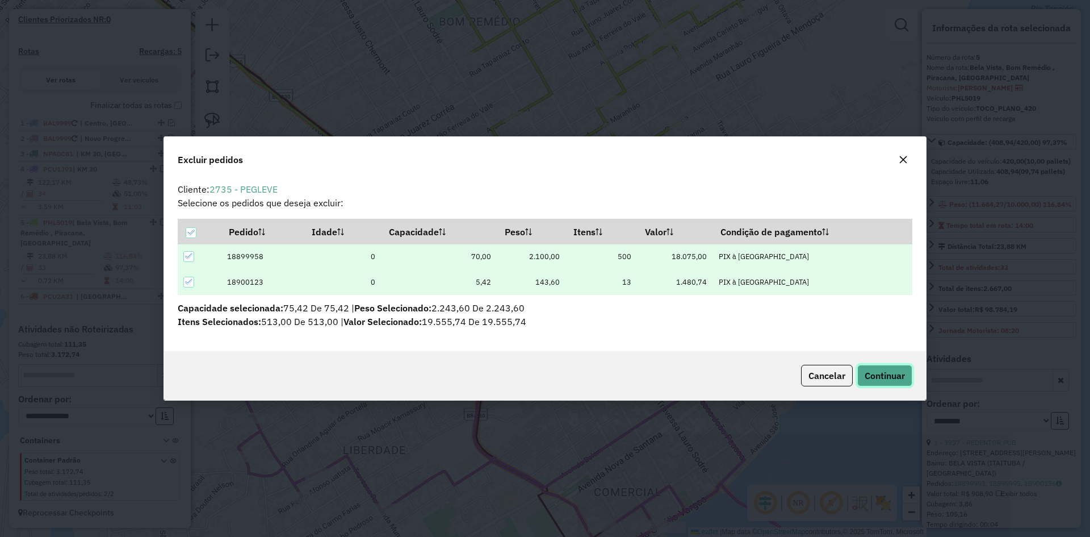
click at [869, 365] on button "Continuar" at bounding box center [884, 376] width 55 height 22
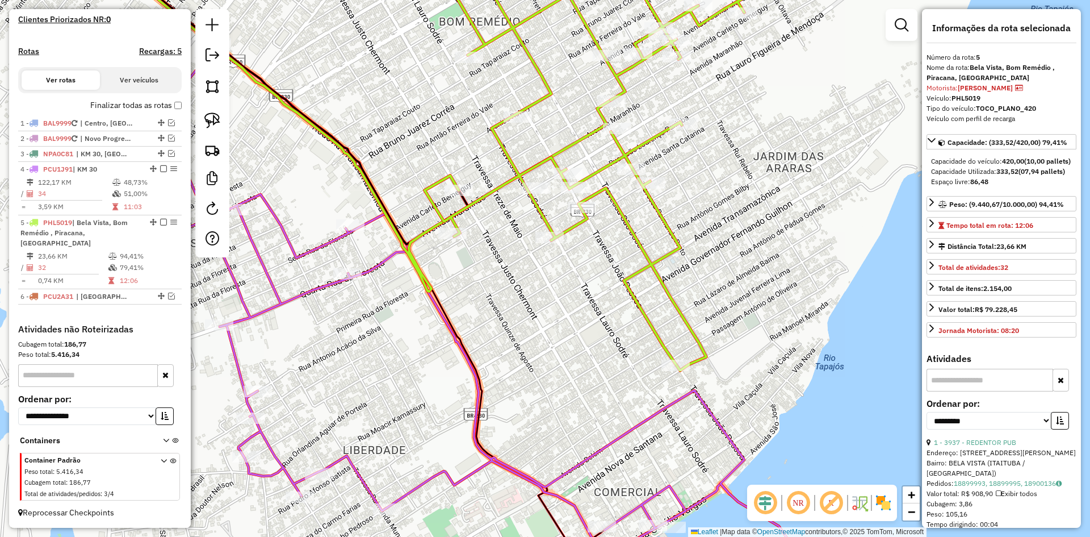
click at [636, 245] on icon at bounding box center [589, 159] width 328 height 424
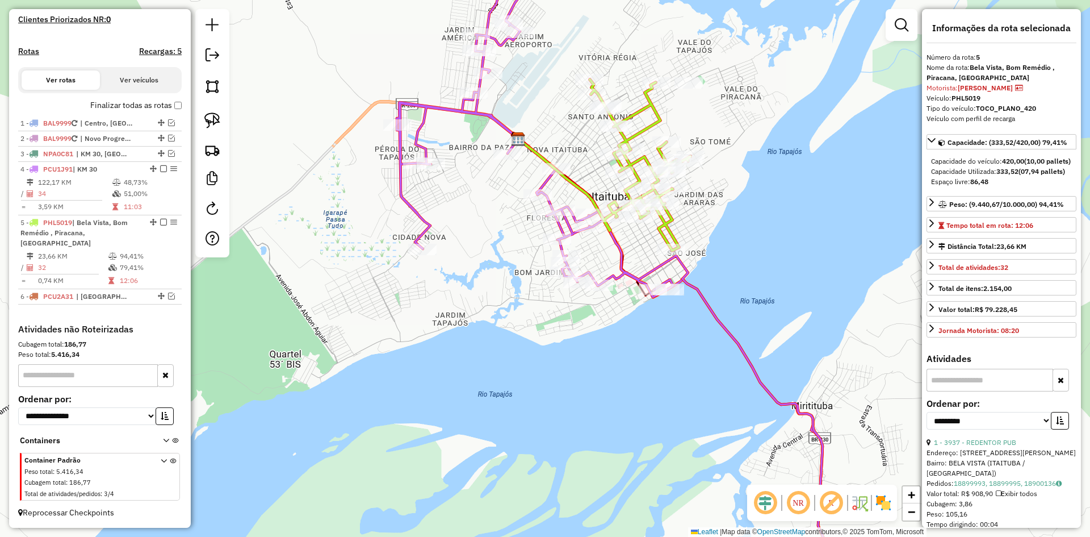
drag, startPoint x: 715, startPoint y: 211, endPoint x: 766, endPoint y: 161, distance: 71.9
click at [766, 161] on div "Janela de atendimento Grade de atendimento Capacidade Transportadoras Veículos …" at bounding box center [545, 268] width 1090 height 537
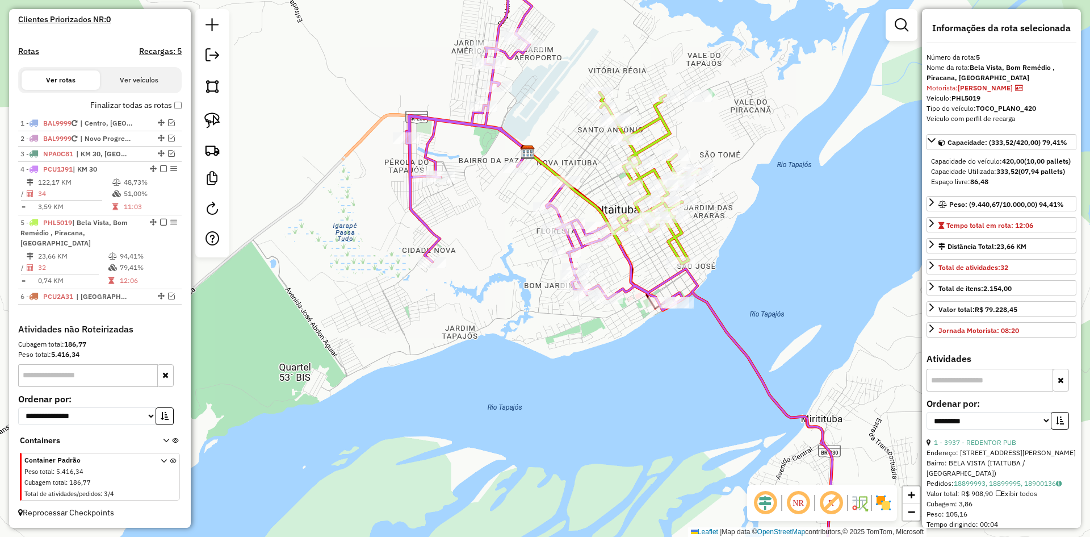
drag, startPoint x: 676, startPoint y: 225, endPoint x: 661, endPoint y: 261, distance: 38.7
click at [661, 261] on div "Janela de atendimento Grade de atendimento Capacidade Transportadoras Veículos …" at bounding box center [545, 268] width 1090 height 537
click at [164, 297] on div at bounding box center [160, 295] width 34 height 7
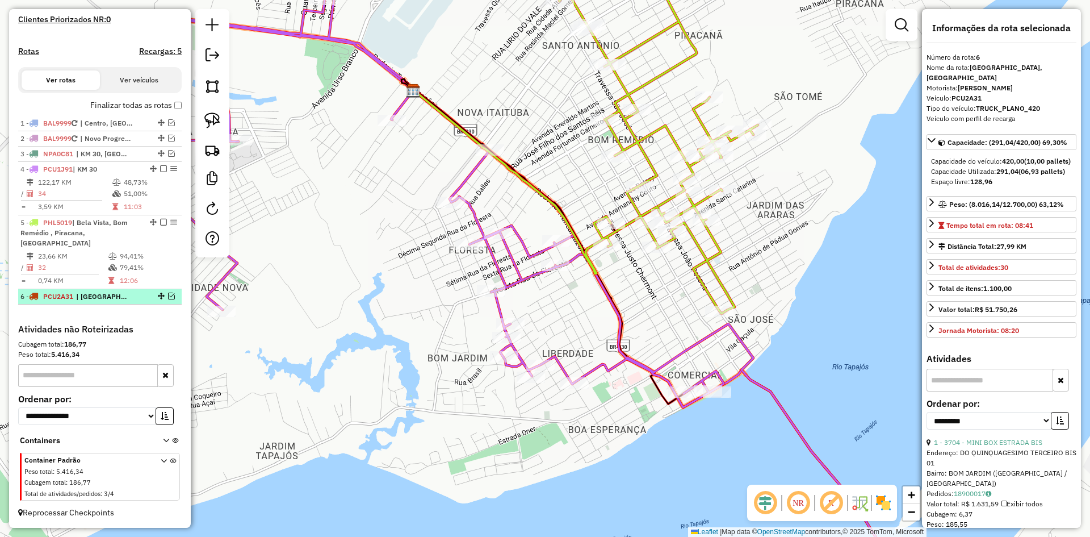
click at [170, 294] on em at bounding box center [171, 295] width 7 height 7
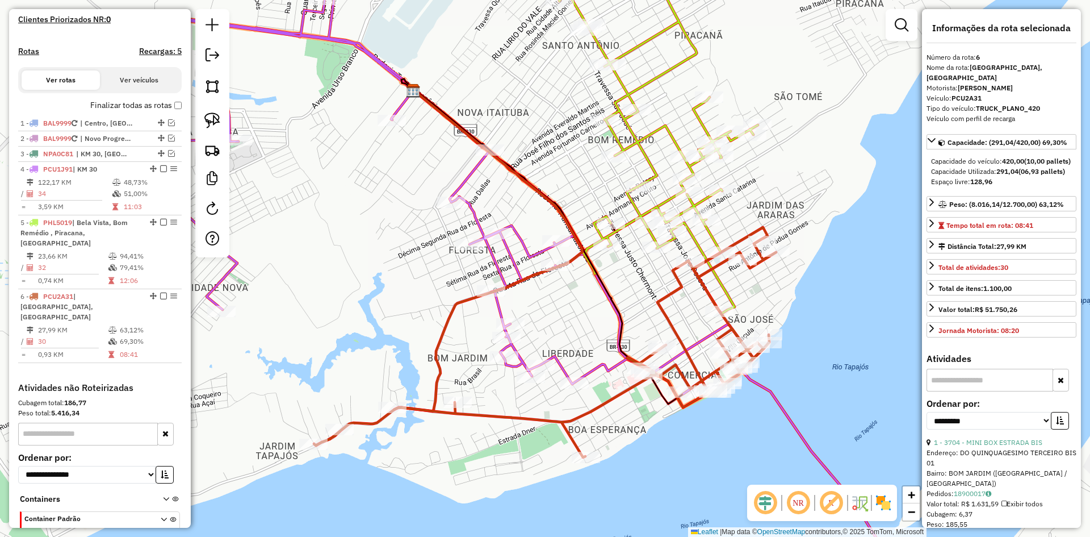
click at [601, 394] on div "Janela de atendimento Grade de atendimento Capacidade Transportadoras Veículos …" at bounding box center [545, 268] width 1090 height 537
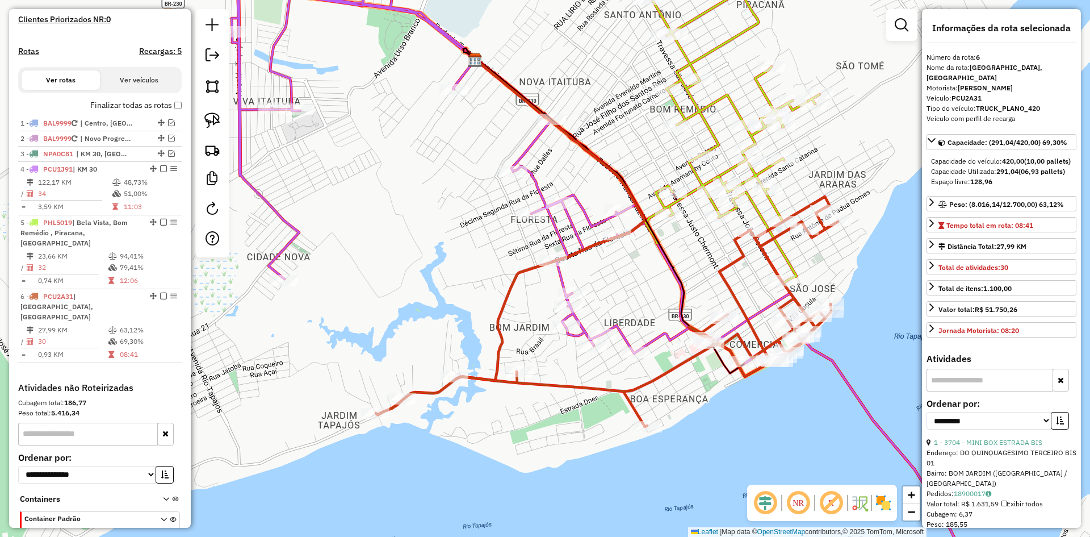
drag, startPoint x: 559, startPoint y: 411, endPoint x: 625, endPoint y: 379, distance: 73.6
click at [625, 379] on div "Janela de atendimento Grade de atendimento Capacidade Transportadoras Veículos …" at bounding box center [545, 268] width 1090 height 537
click at [211, 111] on link at bounding box center [212, 120] width 25 height 25
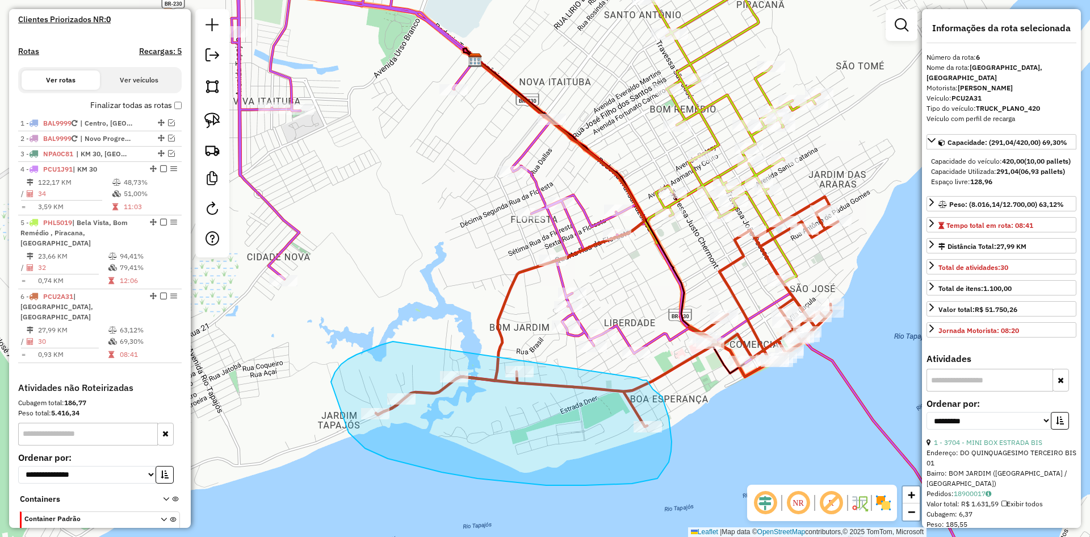
drag, startPoint x: 374, startPoint y: 347, endPoint x: 637, endPoint y: 378, distance: 264.6
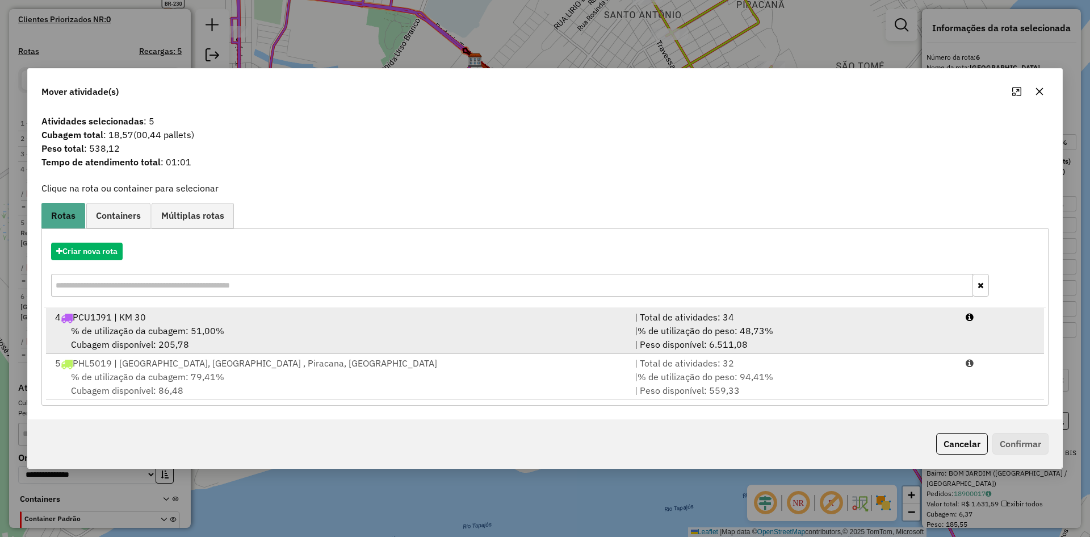
click at [226, 320] on div "4 PCU1J91 | KM 30" at bounding box center [338, 317] width 580 height 14
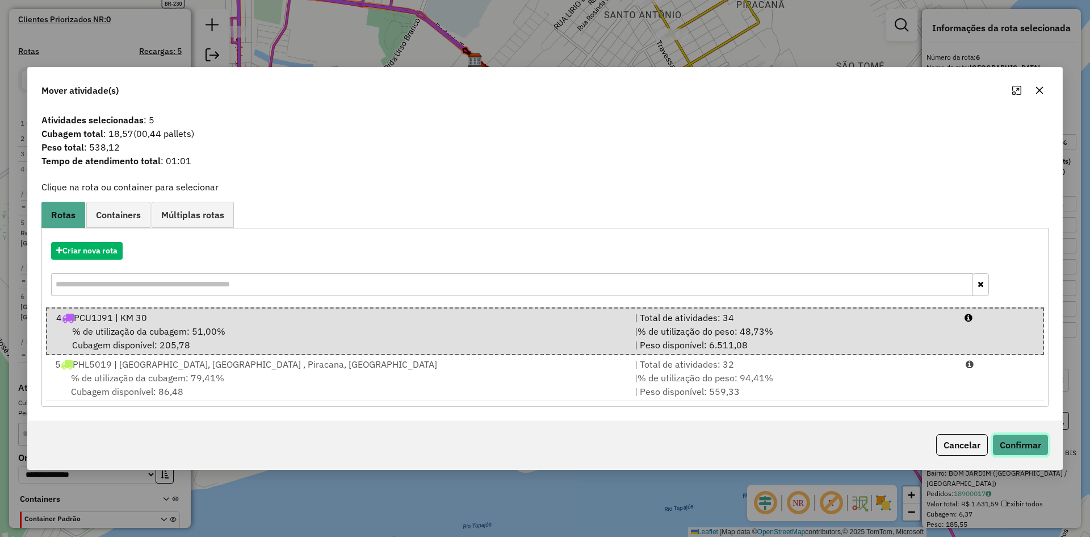
click at [1008, 444] on button "Confirmar" at bounding box center [1020, 445] width 56 height 22
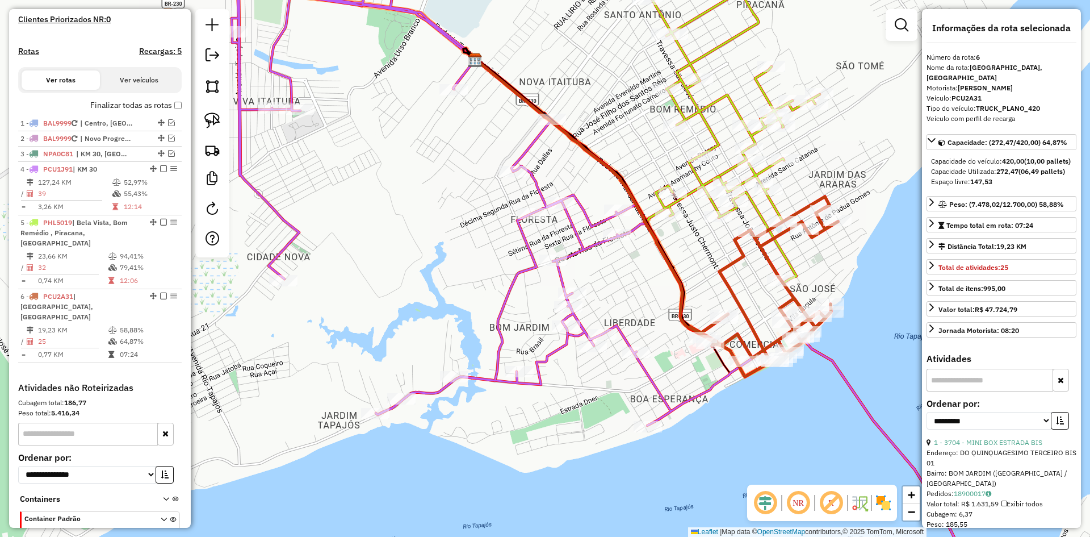
scroll to position [357, 0]
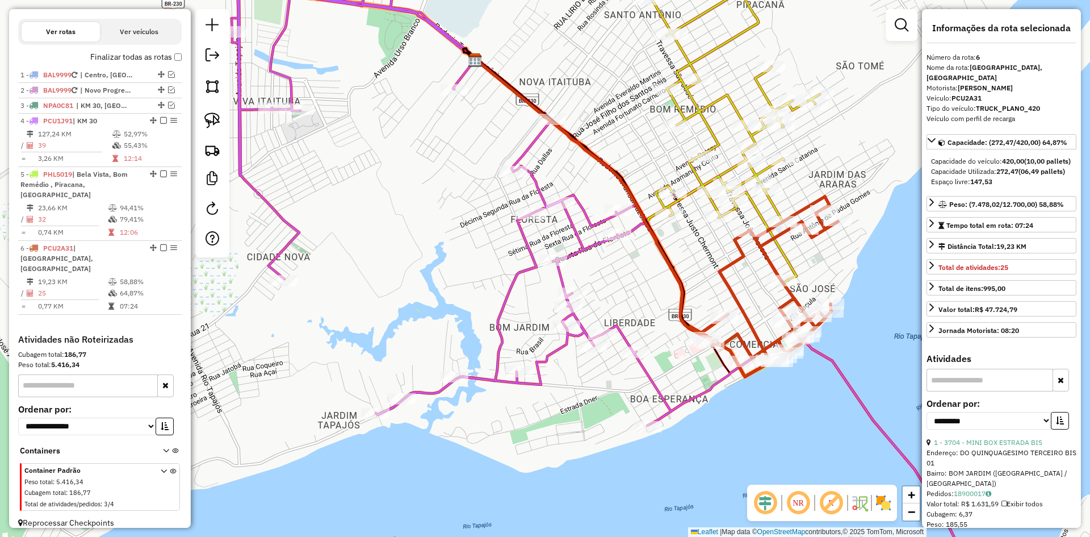
click at [614, 326] on icon at bounding box center [631, 269] width 799 height 644
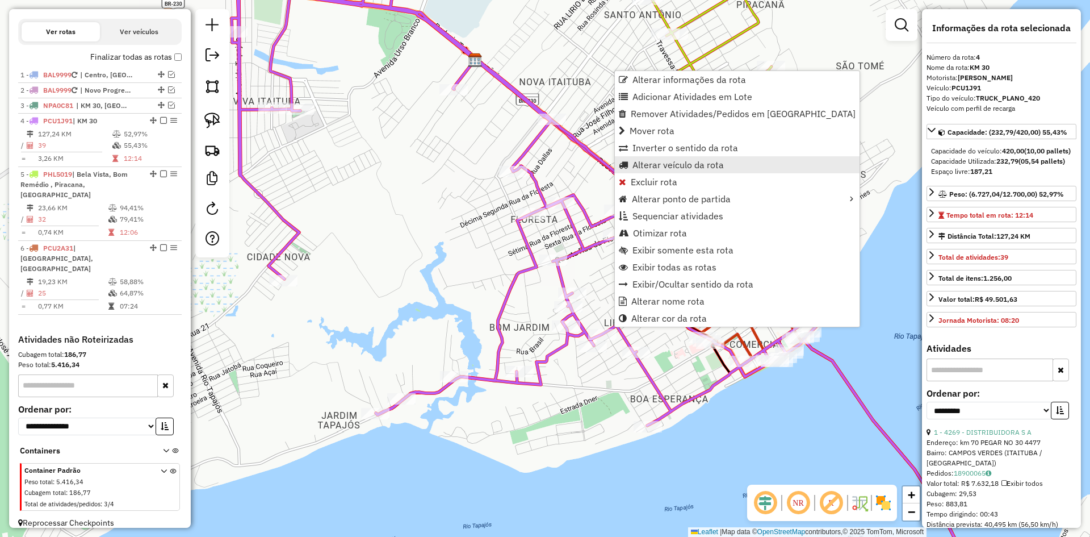
click at [669, 166] on span "Alterar veículo da rota" at bounding box center [678, 164] width 91 height 9
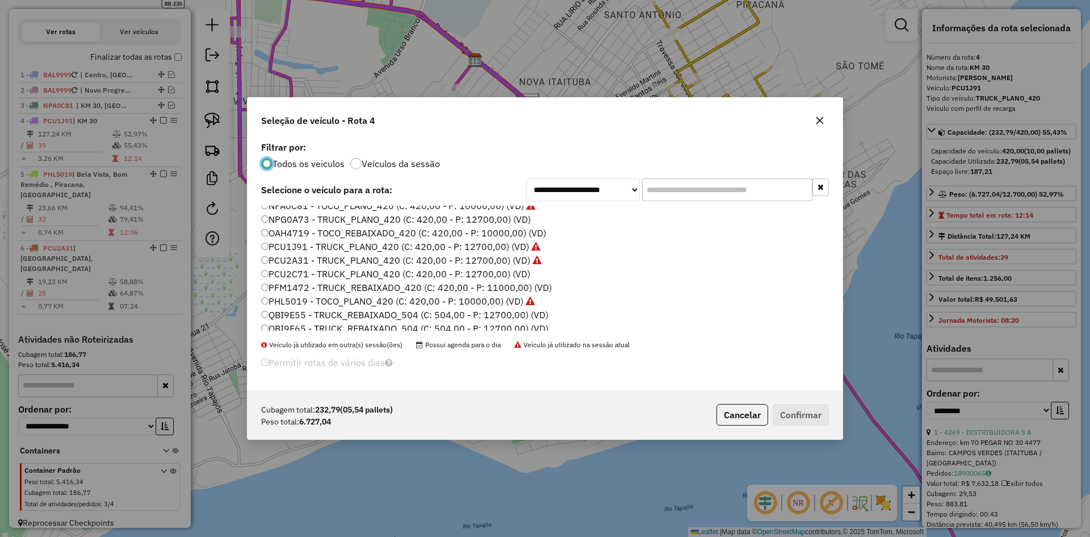
scroll to position [170, 0]
click at [818, 123] on icon "button" at bounding box center [819, 120] width 7 height 7
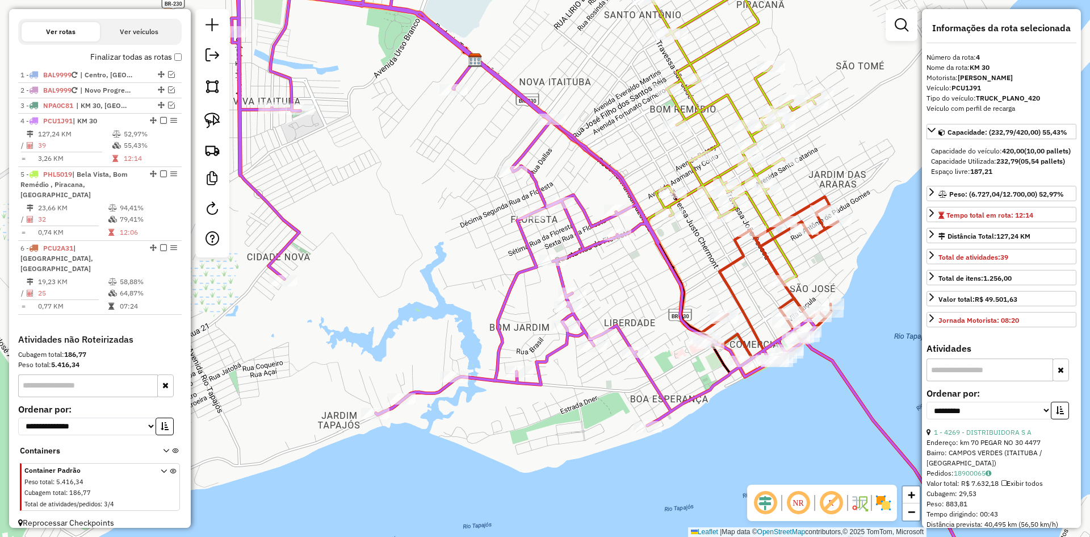
click at [590, 246] on icon at bounding box center [631, 269] width 799 height 644
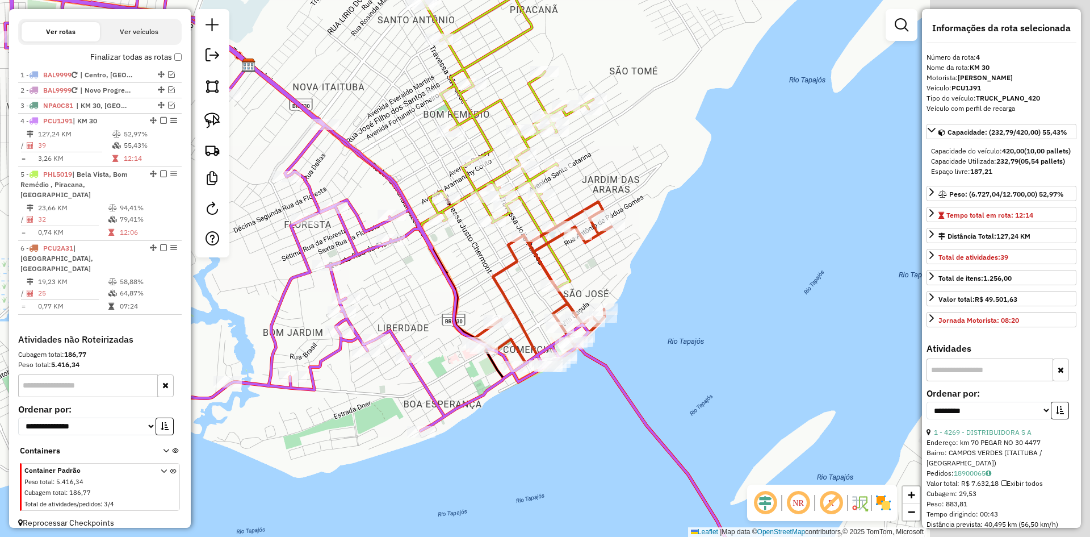
drag, startPoint x: 506, startPoint y: 277, endPoint x: 340, endPoint y: 278, distance: 165.8
click at [340, 278] on div "Janela de atendimento Grade de atendimento Capacidade Transportadoras Veículos …" at bounding box center [545, 268] width 1090 height 537
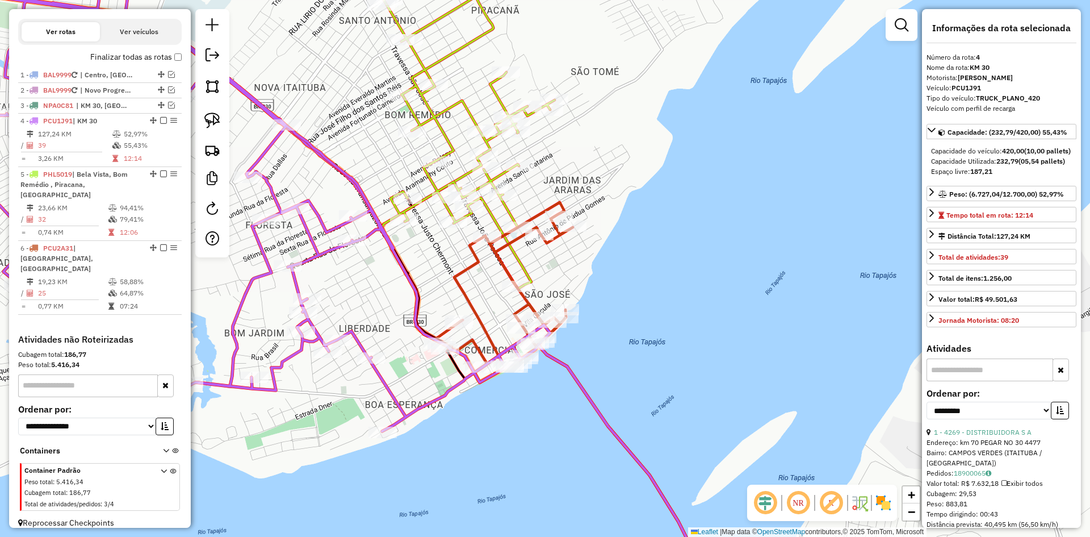
click at [485, 326] on icon at bounding box center [498, 292] width 149 height 180
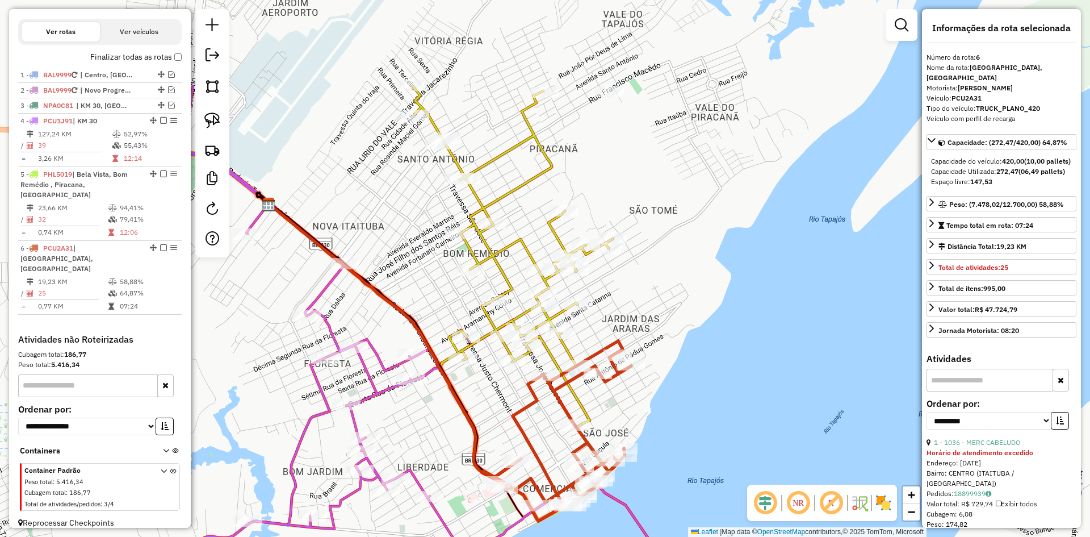
drag, startPoint x: 481, startPoint y: 278, endPoint x: 540, endPoint y: 416, distance: 150.4
click at [540, 416] on div "Janela de atendimento Grade de atendimento Capacidade Transportadoras Veículos …" at bounding box center [545, 268] width 1090 height 537
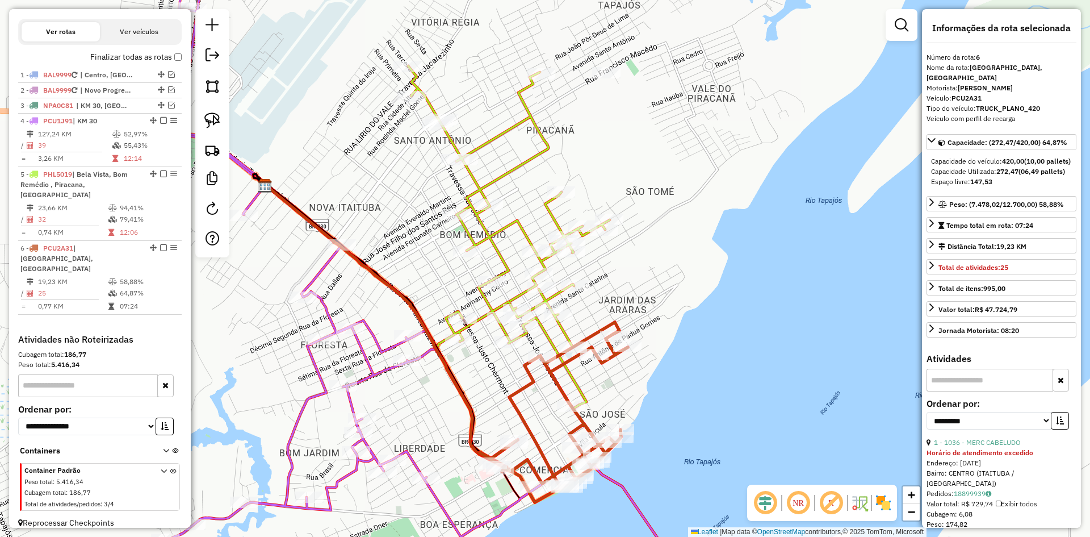
drag, startPoint x: 518, startPoint y: 250, endPoint x: 514, endPoint y: 220, distance: 29.9
click at [514, 221] on div "Janela de atendimento Grade de atendimento Capacidade Transportadoras Veículos …" at bounding box center [545, 268] width 1090 height 537
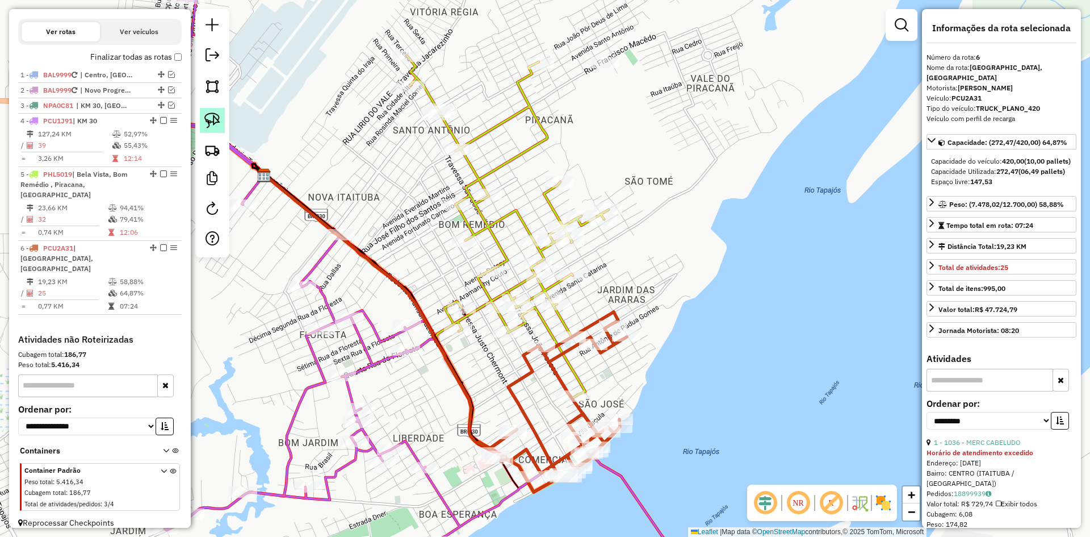
click at [214, 118] on img at bounding box center [212, 120] width 16 height 16
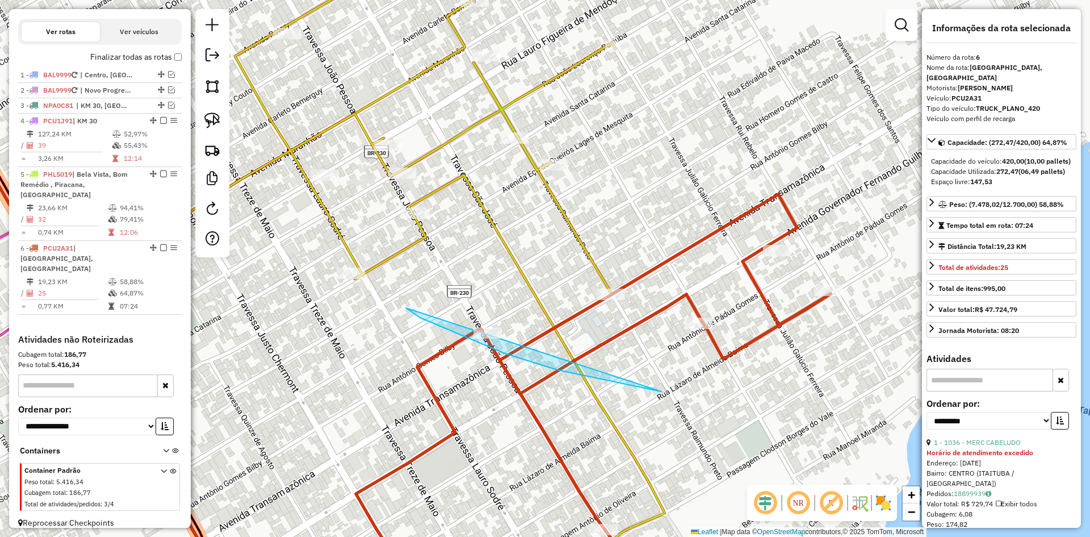
drag, startPoint x: 406, startPoint y: 308, endPoint x: 661, endPoint y: 392, distance: 269.0
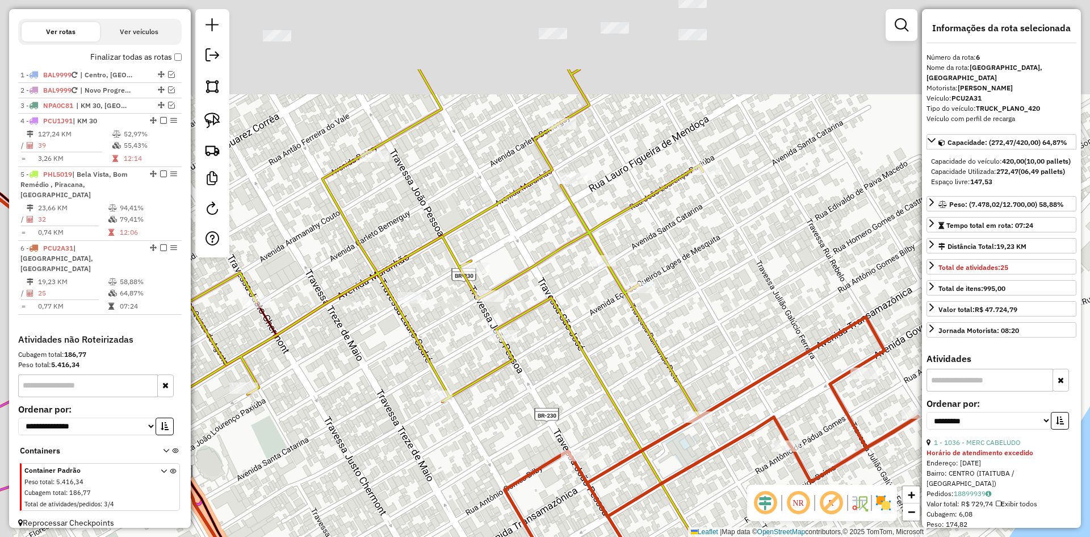
drag, startPoint x: 514, startPoint y: 277, endPoint x: 651, endPoint y: 430, distance: 206.3
click at [656, 436] on div "Janela de atendimento Grade de atendimento Capacidade Transportadoras Veículos …" at bounding box center [545, 268] width 1090 height 537
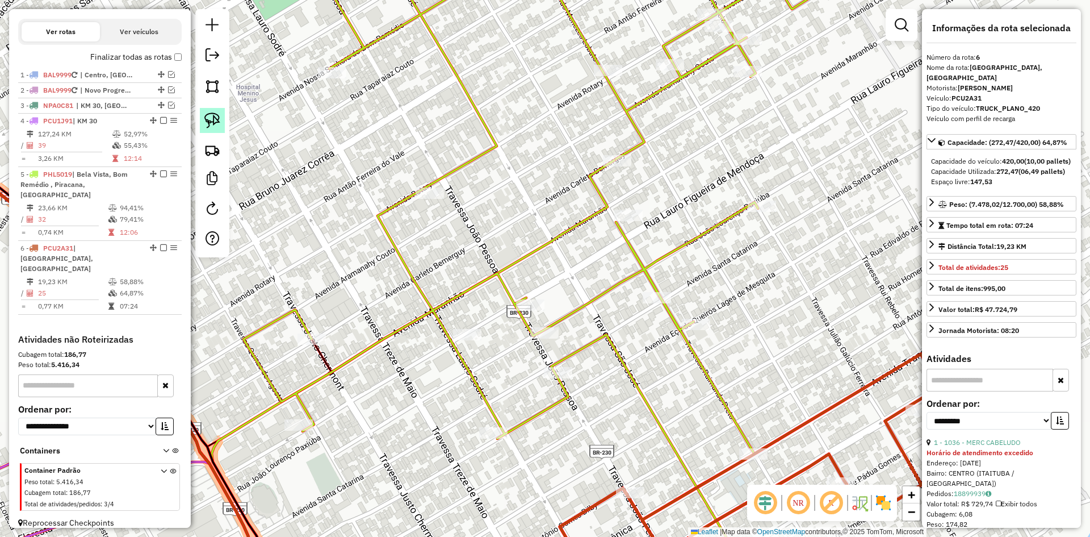
click at [212, 117] on img at bounding box center [212, 120] width 16 height 16
drag, startPoint x: 445, startPoint y: 309, endPoint x: 485, endPoint y: 299, distance: 41.7
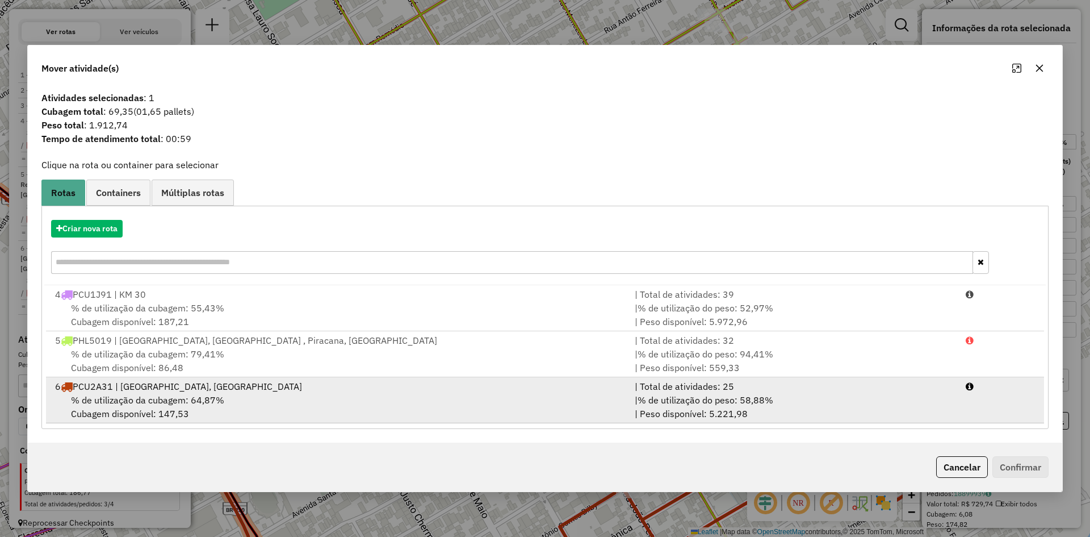
click at [191, 395] on span "% de utilização da cubagem: 64,87%" at bounding box center [147, 399] width 153 height 11
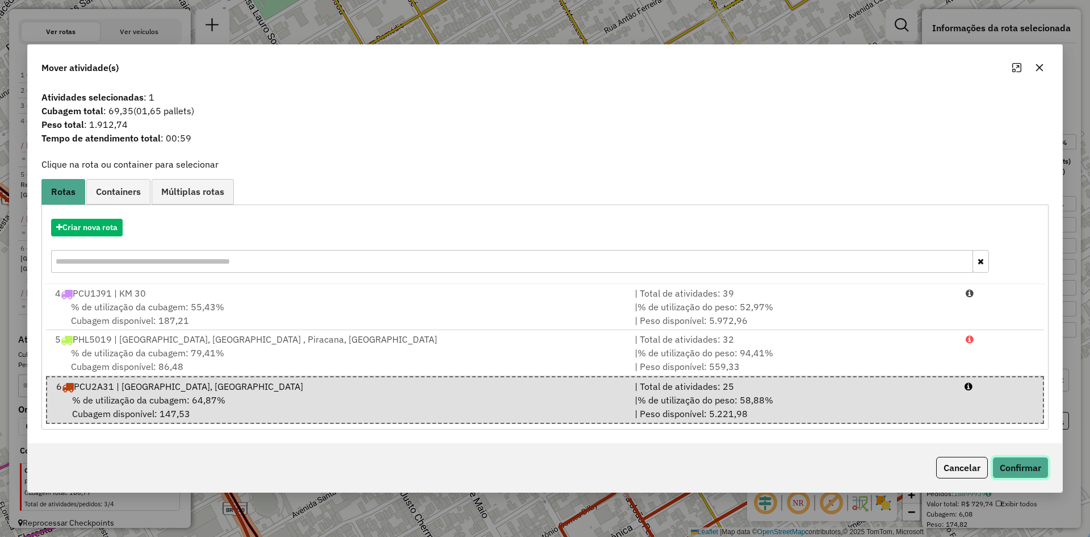
click at [1024, 464] on button "Confirmar" at bounding box center [1020, 467] width 56 height 22
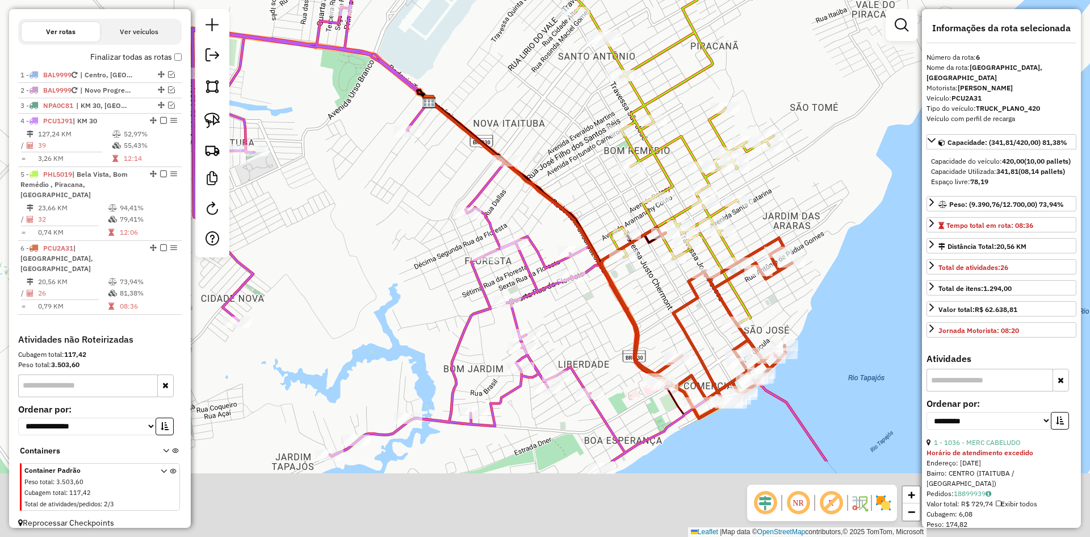
drag, startPoint x: 569, startPoint y: 390, endPoint x: 543, endPoint y: 283, distance: 109.8
click at [544, 285] on div "Janela de atendimento Grade de atendimento Capacidade Transportadoras Veículos …" at bounding box center [545, 268] width 1090 height 537
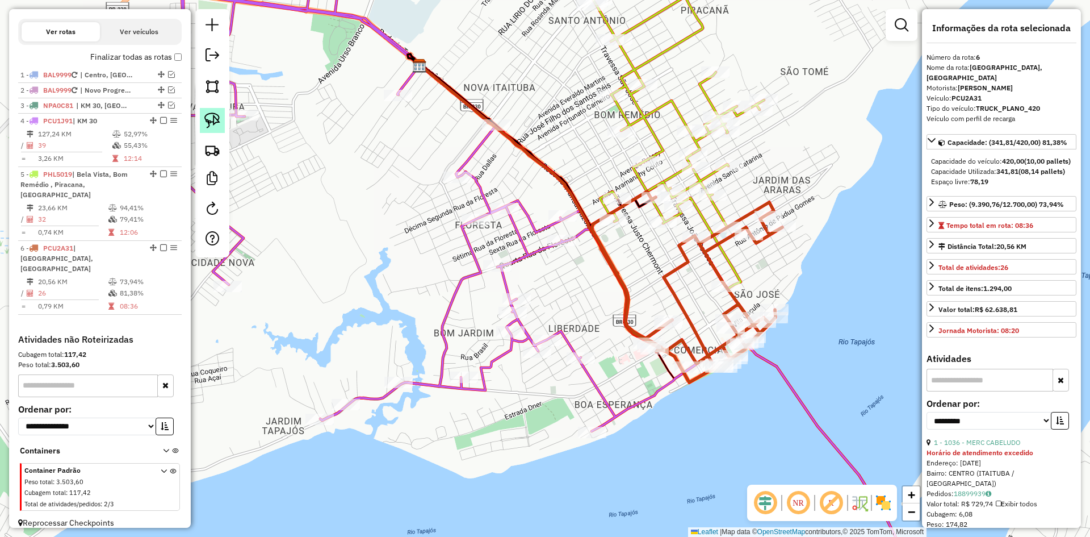
click at [213, 116] on img at bounding box center [212, 120] width 16 height 16
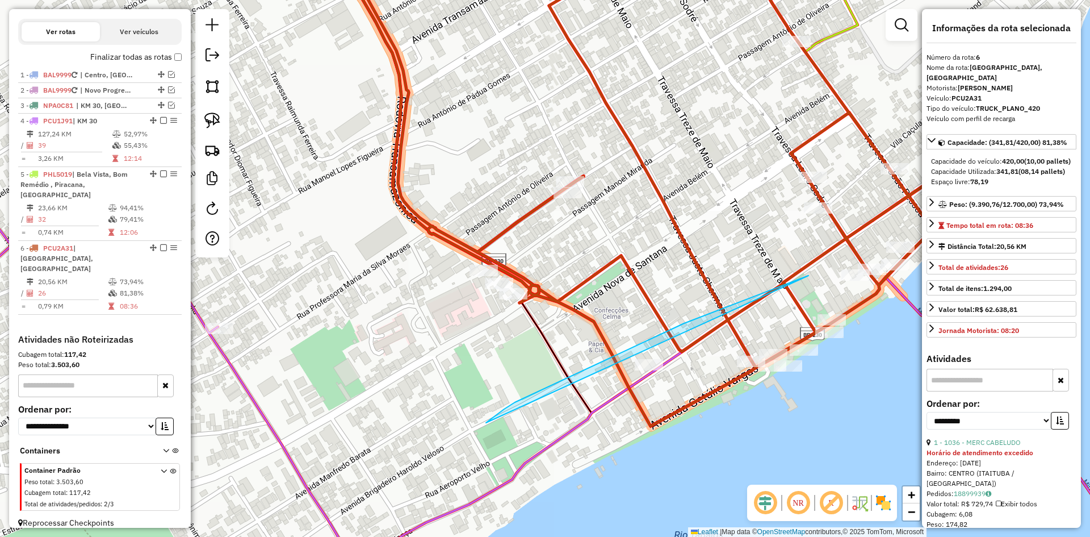
drag, startPoint x: 486, startPoint y: 422, endPoint x: 812, endPoint y: 274, distance: 358.8
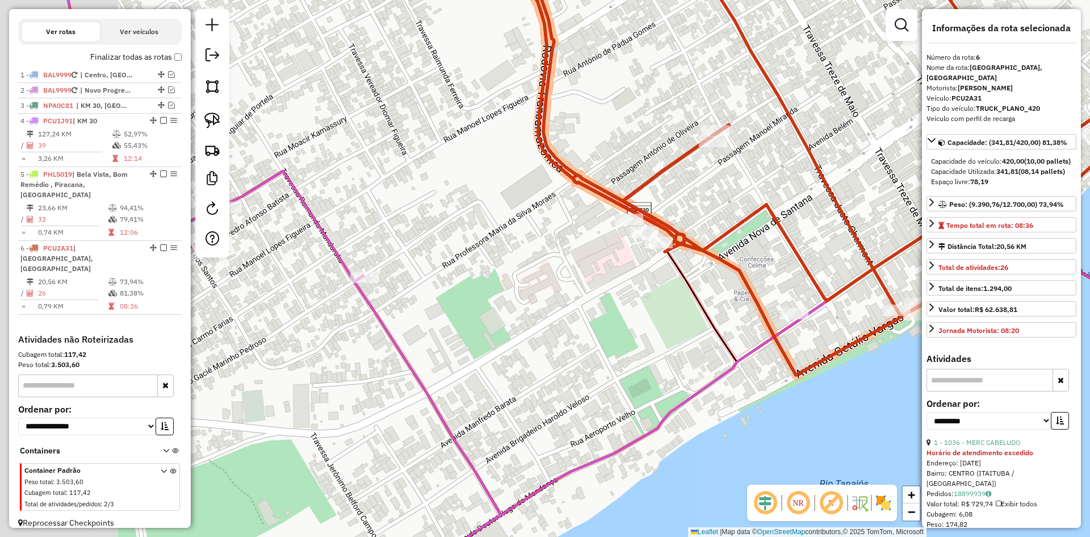
drag, startPoint x: 567, startPoint y: 377, endPoint x: 855, endPoint y: 284, distance: 302.5
click at [799, 284] on icon at bounding box center [641, 129] width 315 height 466
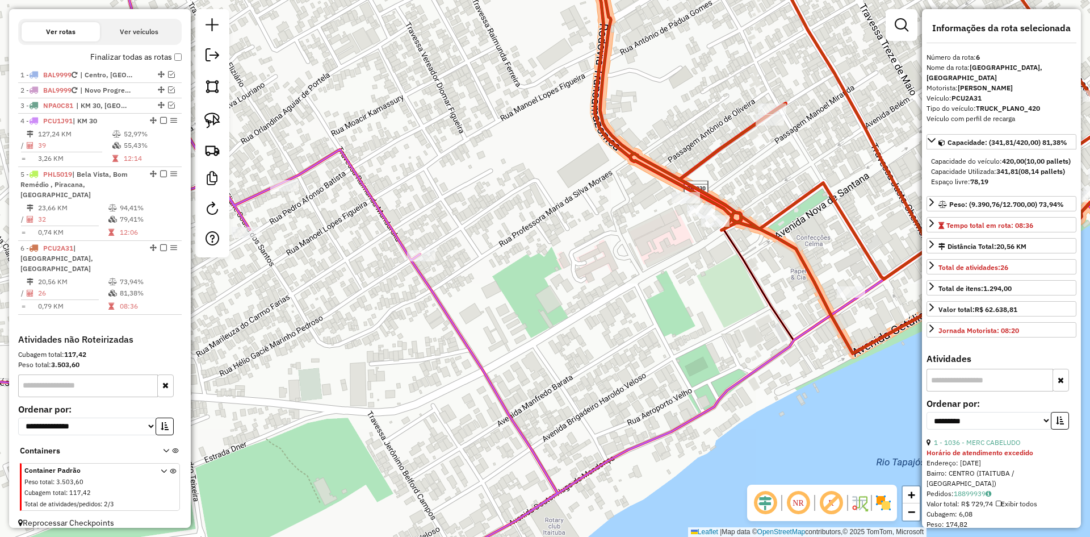
drag, startPoint x: 702, startPoint y: 315, endPoint x: 627, endPoint y: 328, distance: 75.5
click at [627, 328] on div "Janela de atendimento Grade de atendimento Capacidade Transportadoras Veículos …" at bounding box center [545, 268] width 1090 height 537
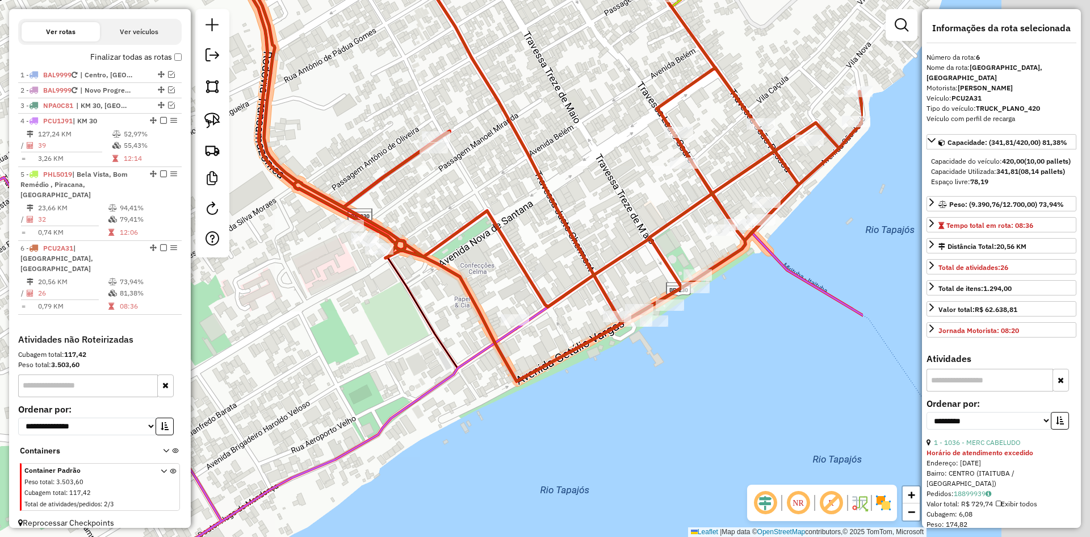
drag, startPoint x: 611, startPoint y: 326, endPoint x: 296, endPoint y: 344, distance: 315.1
click at [295, 346] on div "Janela de atendimento Grade de atendimento Capacidade Transportadoras Veículos …" at bounding box center [545, 268] width 1090 height 537
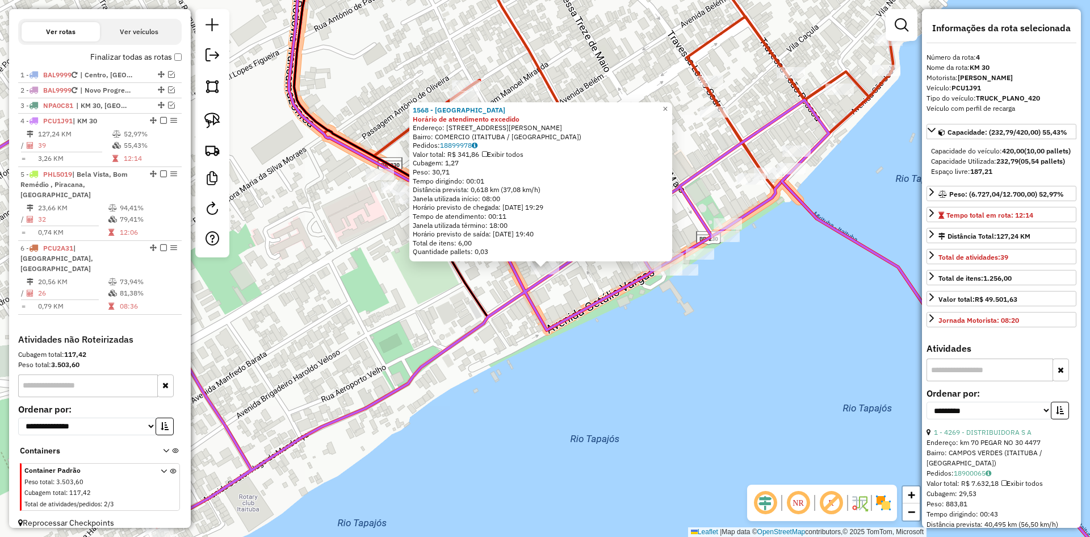
drag, startPoint x: 448, startPoint y: 315, endPoint x: 454, endPoint y: 316, distance: 6.3
click at [448, 316] on div "1568 - HOTEL PIAUI Horário de atendimento excedido Endereço: [STREET_ADDRESS][P…" at bounding box center [545, 268] width 1090 height 537
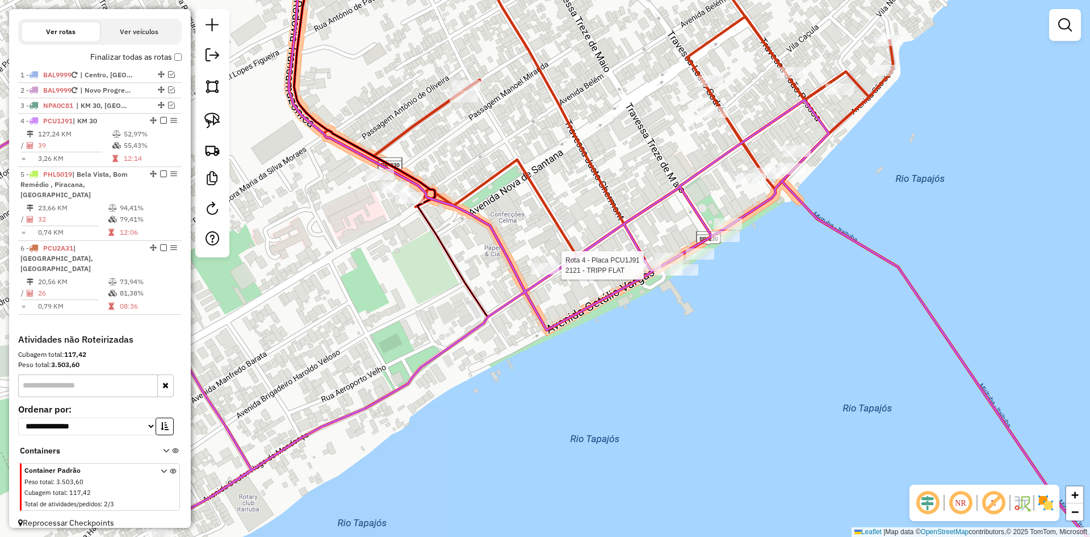
select select "**********"
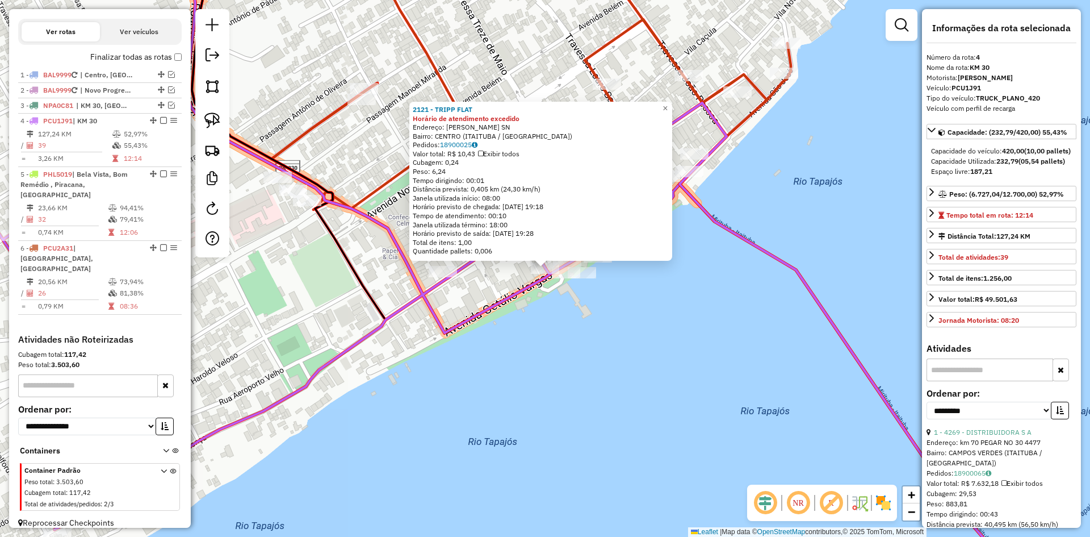
click at [593, 338] on div "2121 - TRIPP FLAT Horário de atendimento excedido Endereço: [PERSON_NAME] SN Ba…" at bounding box center [545, 268] width 1090 height 537
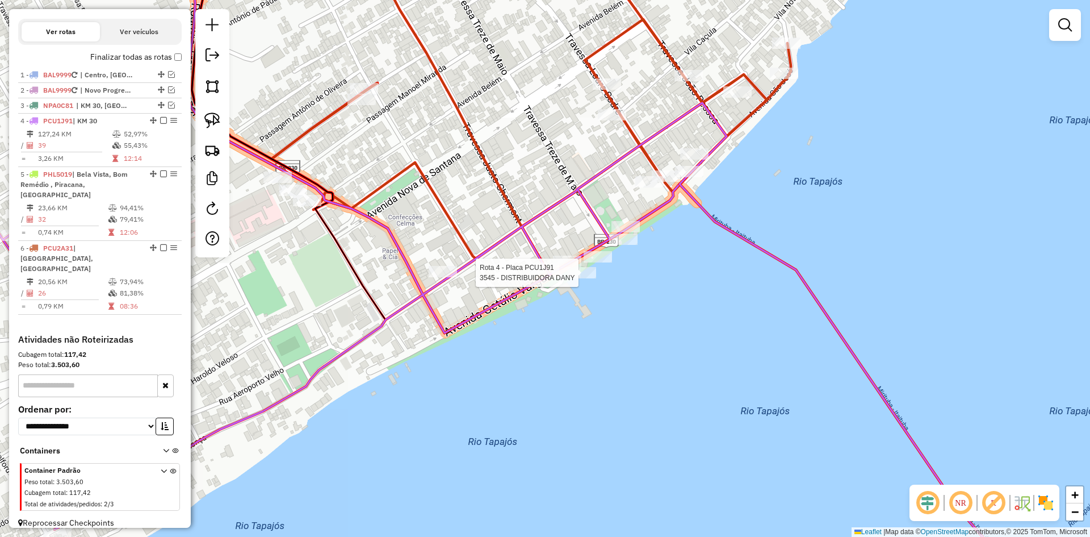
click at [589, 278] on div at bounding box center [582, 272] width 28 height 11
select select "**********"
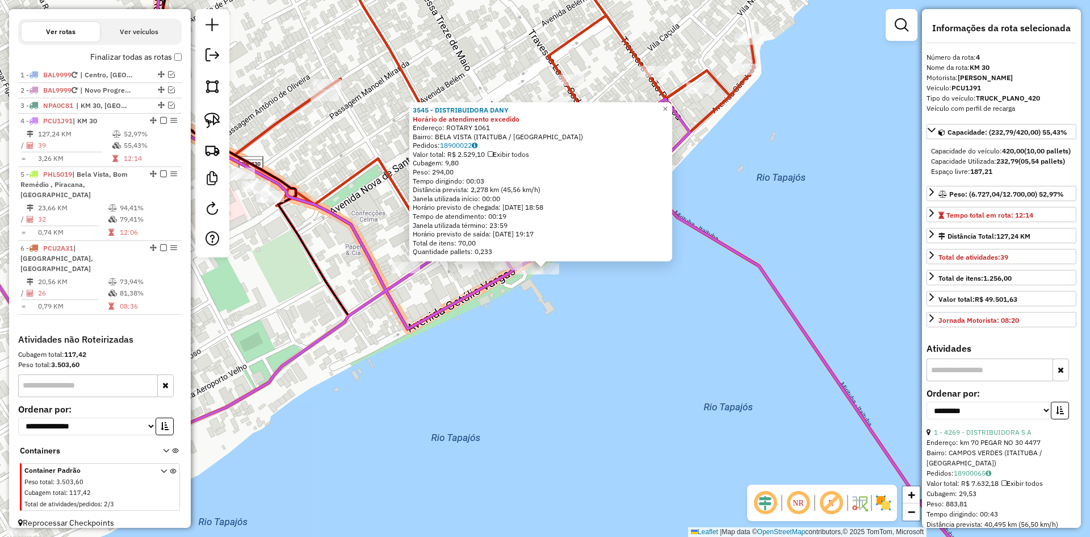
click at [589, 278] on div "3545 - DISTRIBUIDORA DANY Horário de atendimento excedido Endereço: ROTARY 1061…" at bounding box center [545, 268] width 1090 height 537
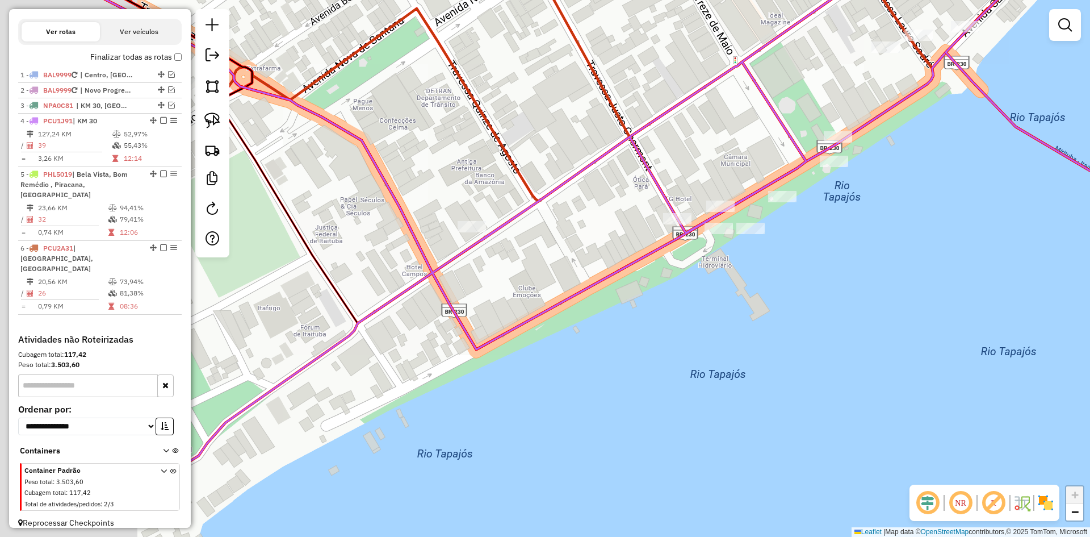
drag, startPoint x: 661, startPoint y: 309, endPoint x: 729, endPoint y: 287, distance: 71.3
click at [729, 287] on div "Janela de atendimento Grade de atendimento Capacidade Transportadoras Veículos …" at bounding box center [545, 268] width 1090 height 537
drag, startPoint x: 204, startPoint y: 114, endPoint x: 387, endPoint y: 194, distance: 200.3
click at [204, 114] on link at bounding box center [212, 120] width 25 height 25
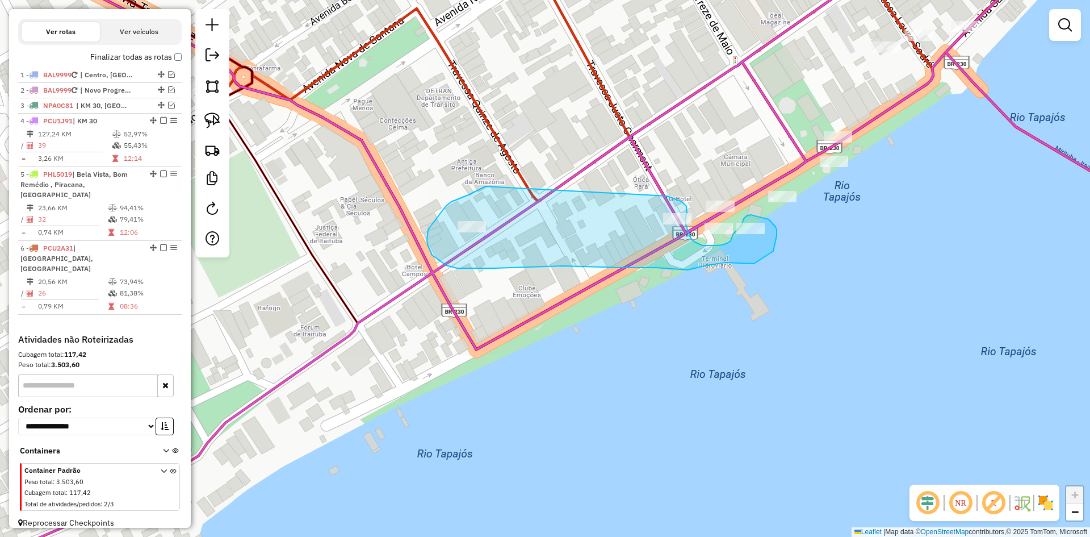
drag, startPoint x: 485, startPoint y: 186, endPoint x: 667, endPoint y: 196, distance: 181.9
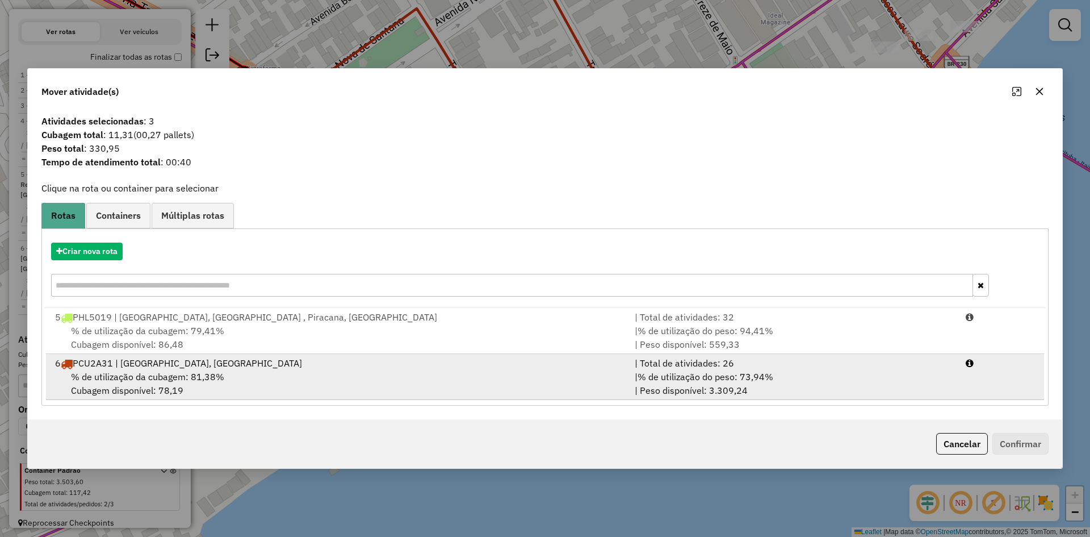
click at [179, 362] on div "6 PCU2A31 | [GEOGRAPHIC_DATA], [GEOGRAPHIC_DATA]" at bounding box center [338, 363] width 580 height 14
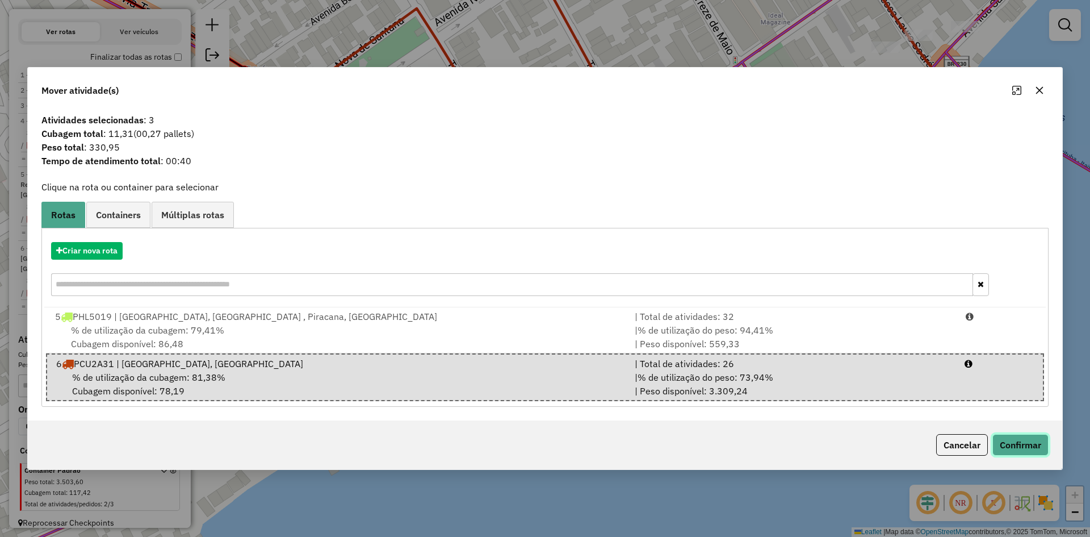
click at [1014, 439] on button "Confirmar" at bounding box center [1020, 445] width 56 height 22
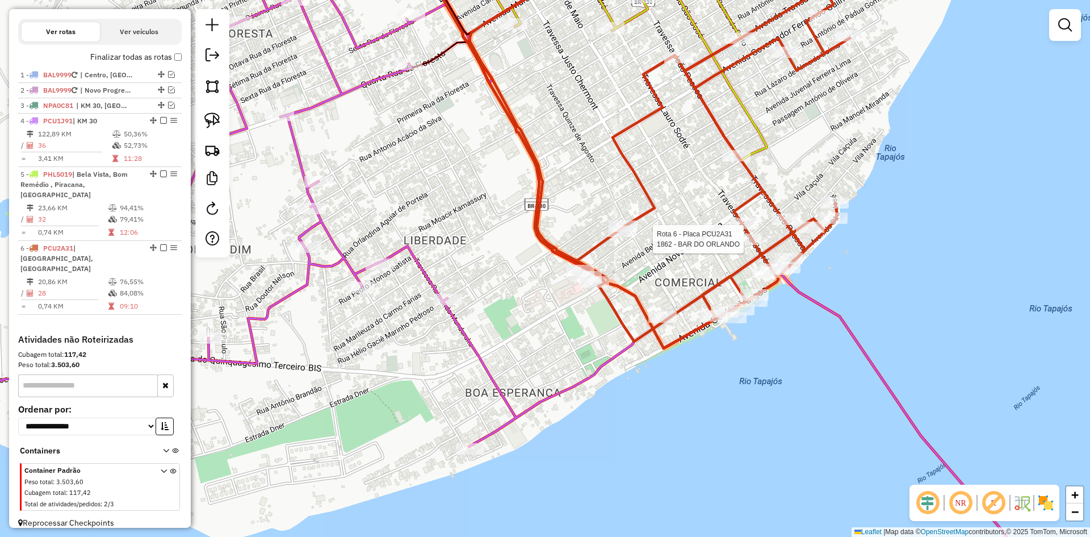
click at [759, 245] on div at bounding box center [747, 238] width 28 height 11
select select "**********"
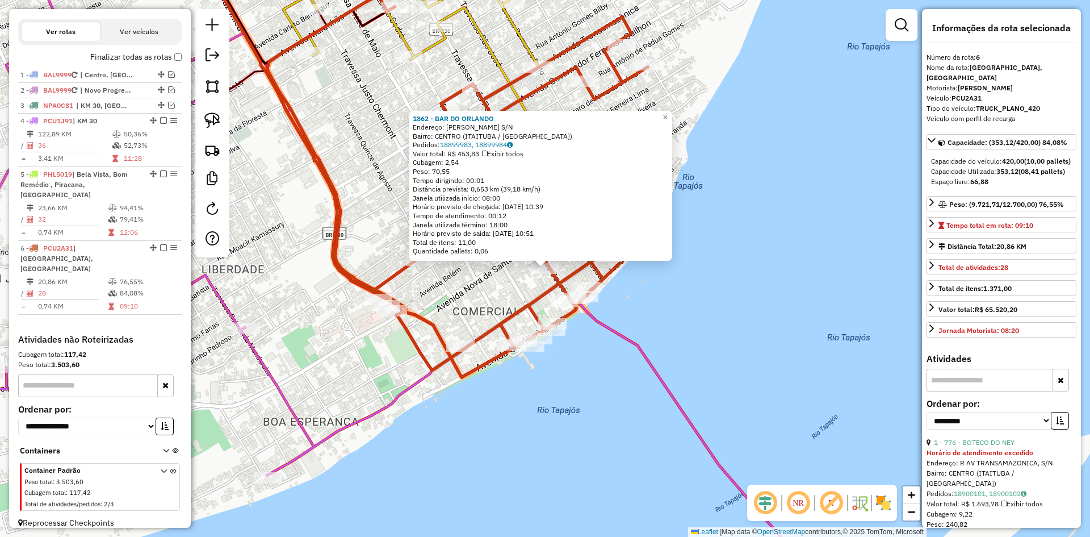
click at [619, 75] on icon at bounding box center [457, 186] width 380 height 382
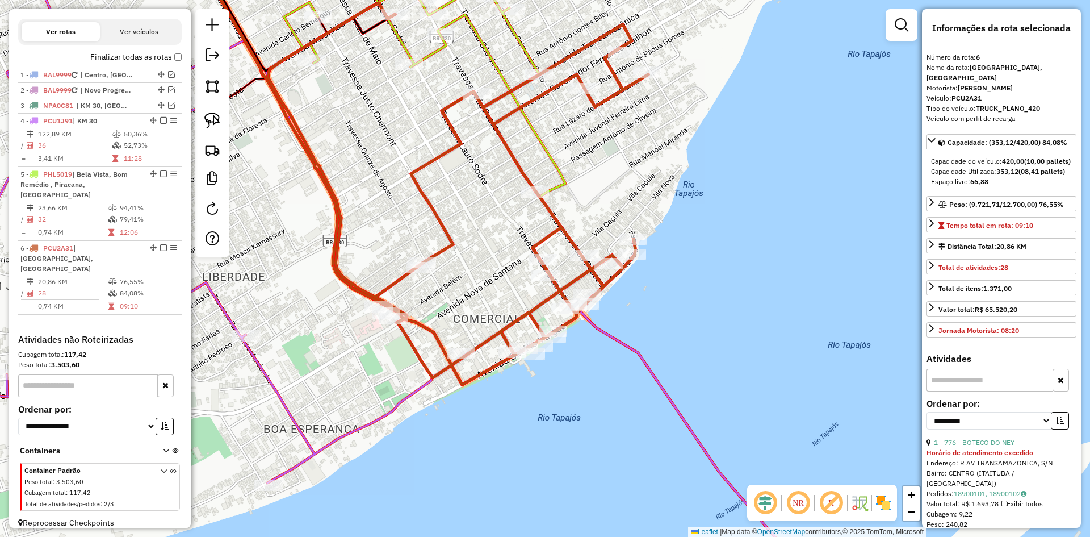
drag, startPoint x: 512, startPoint y: 219, endPoint x: 608, endPoint y: 287, distance: 118.0
click at [608, 287] on div "Janela de atendimento Grade de atendimento Capacidade Transportadoras Veículos …" at bounding box center [545, 268] width 1090 height 537
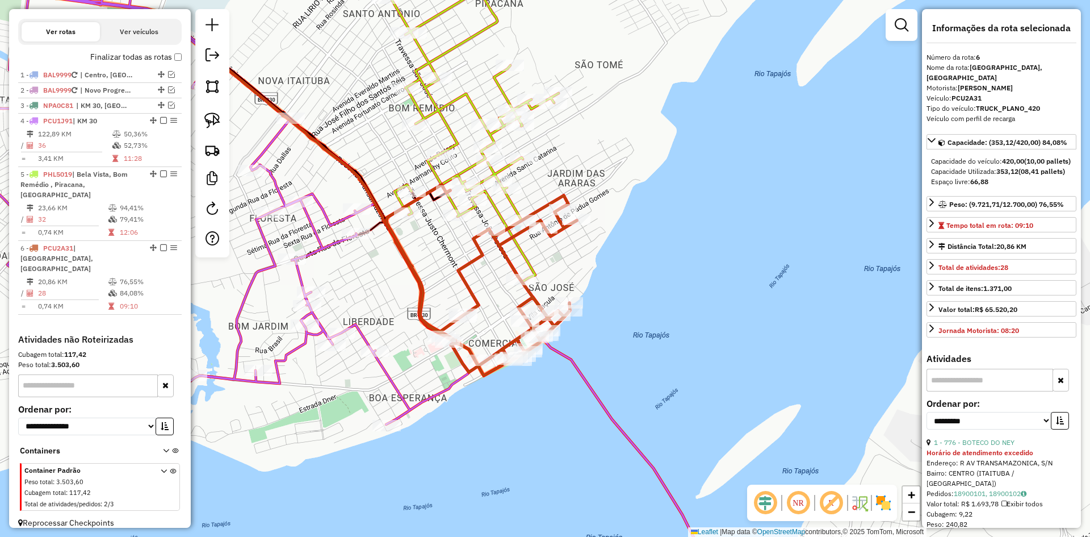
click at [508, 165] on icon at bounding box center [459, 114] width 199 height 335
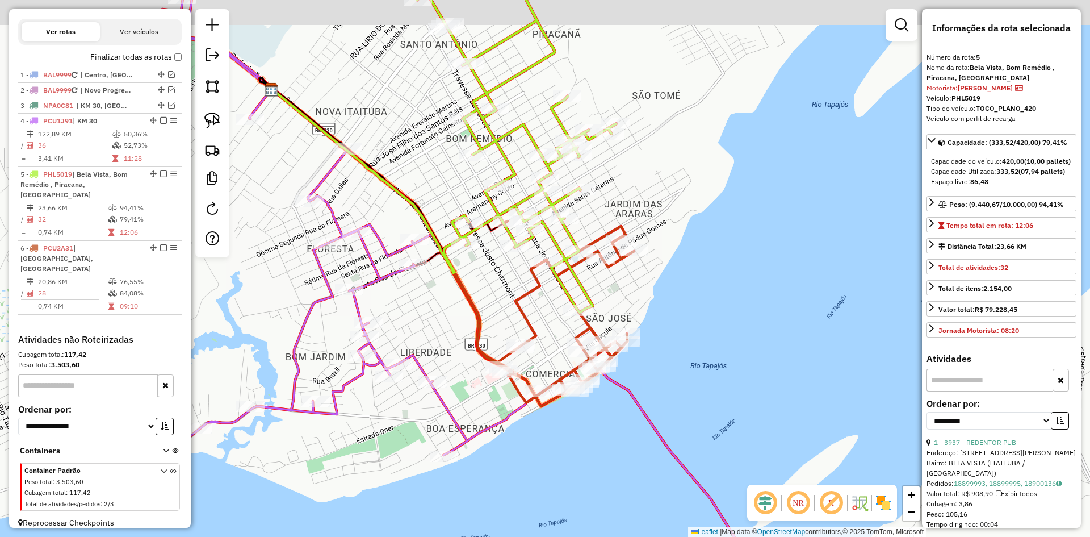
drag, startPoint x: 439, startPoint y: 246, endPoint x: 489, endPoint y: 273, distance: 56.6
click at [489, 273] on div "Janela de atendimento Grade de atendimento Capacidade Transportadoras Veículos …" at bounding box center [545, 268] width 1090 height 537
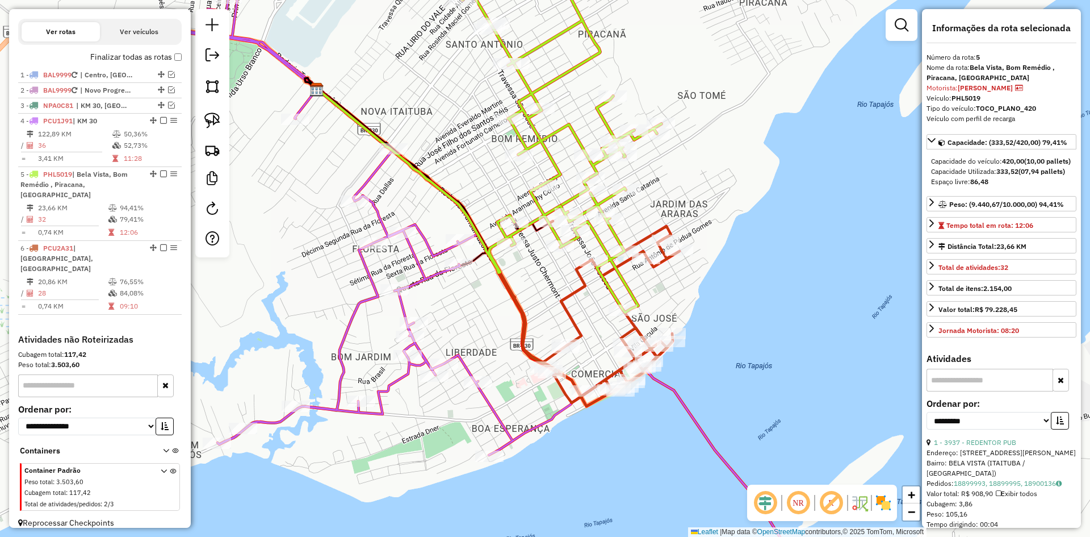
drag, startPoint x: 425, startPoint y: 289, endPoint x: 475, endPoint y: 289, distance: 50.0
click at [475, 289] on div "Janela de atendimento Grade de atendimento Capacidade Transportadoras Veículos …" at bounding box center [545, 268] width 1090 height 537
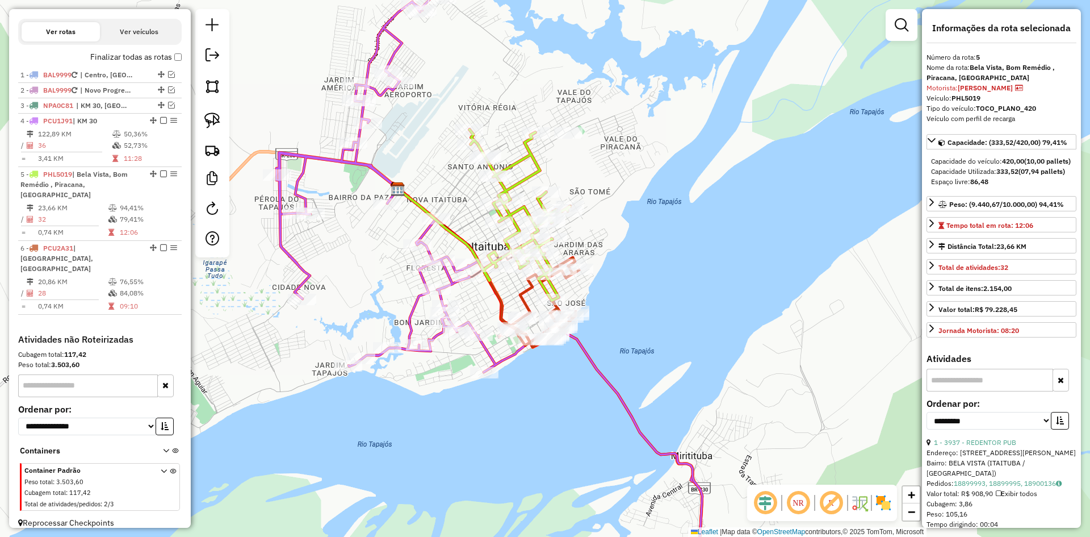
click at [379, 170] on icon at bounding box center [491, 293] width 428 height 594
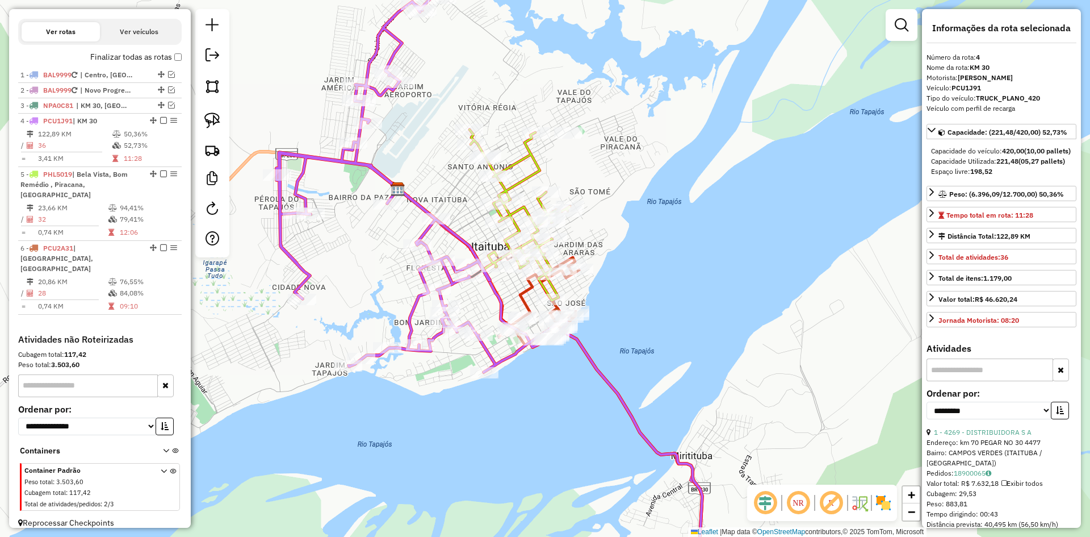
click at [455, 231] on icon at bounding box center [491, 293] width 428 height 594
click at [528, 177] on icon at bounding box center [520, 214] width 100 height 171
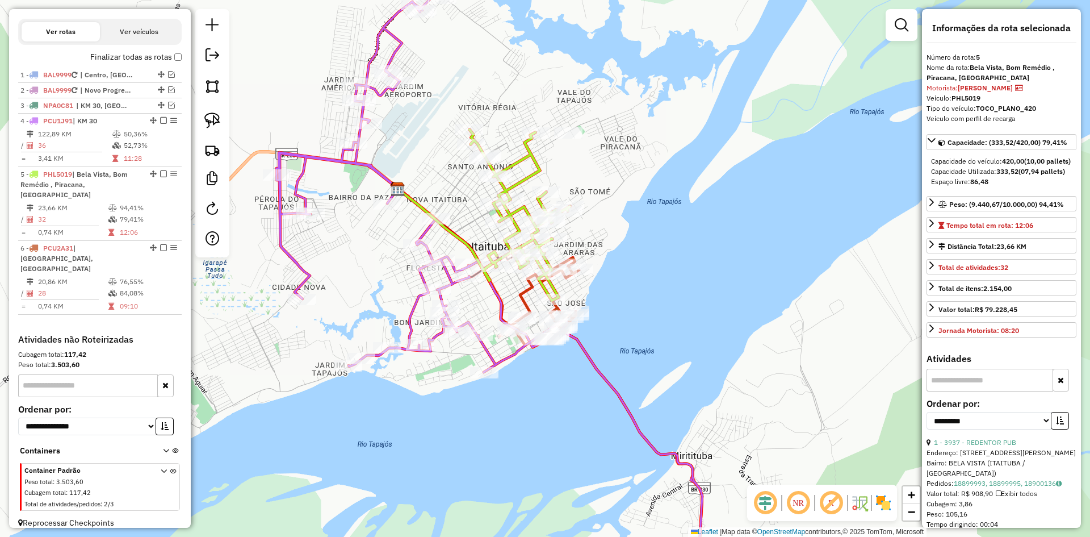
click at [535, 175] on icon at bounding box center [520, 214] width 100 height 171
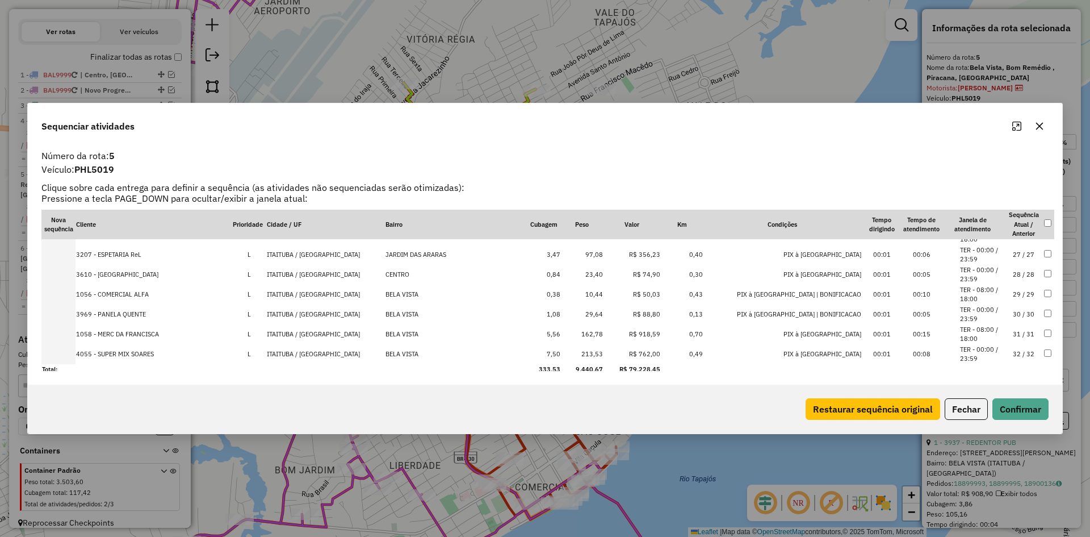
scroll to position [397, 0]
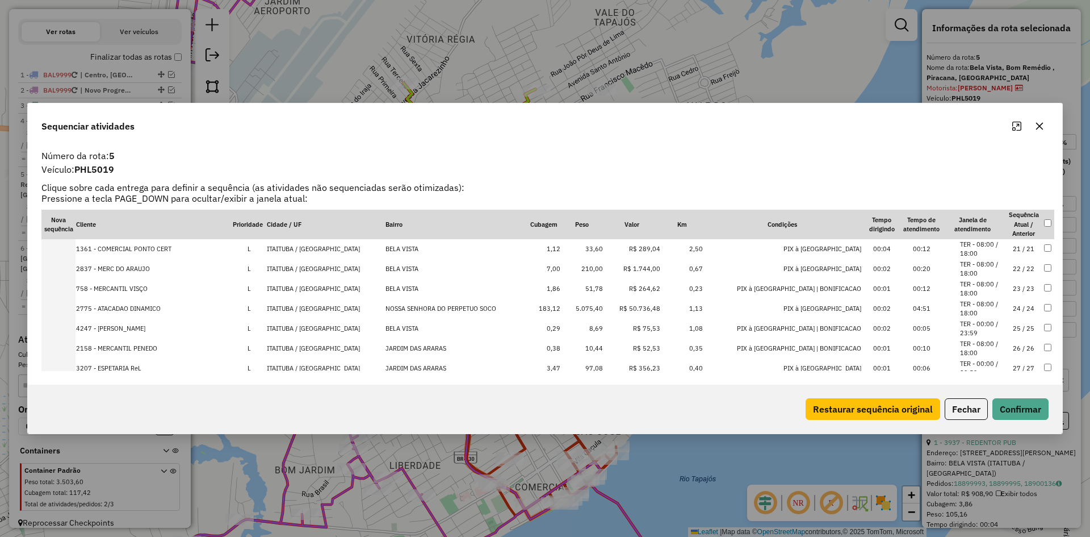
click at [604, 309] on td "5.075,40" at bounding box center [582, 309] width 43 height 20
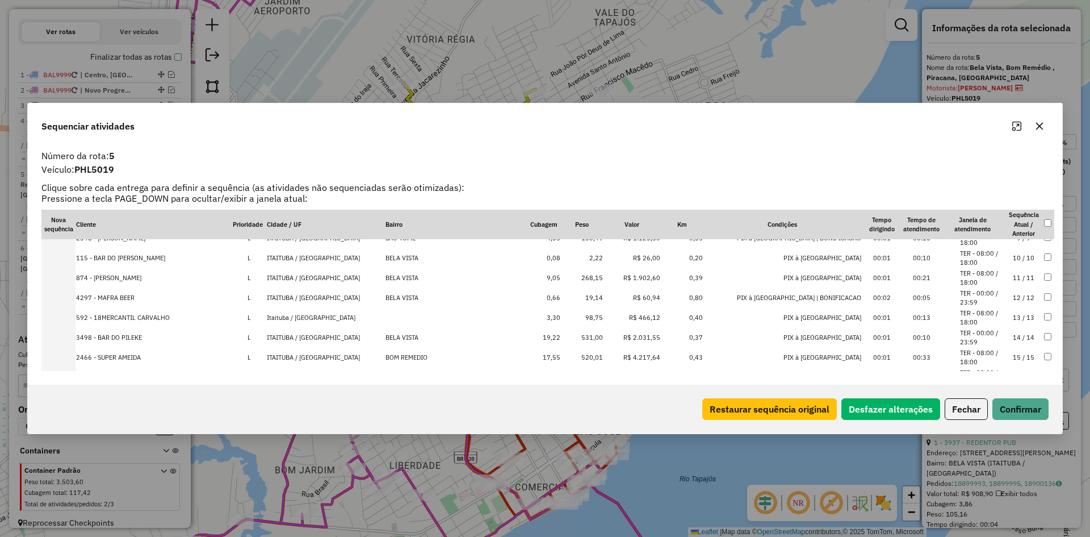
scroll to position [0, 0]
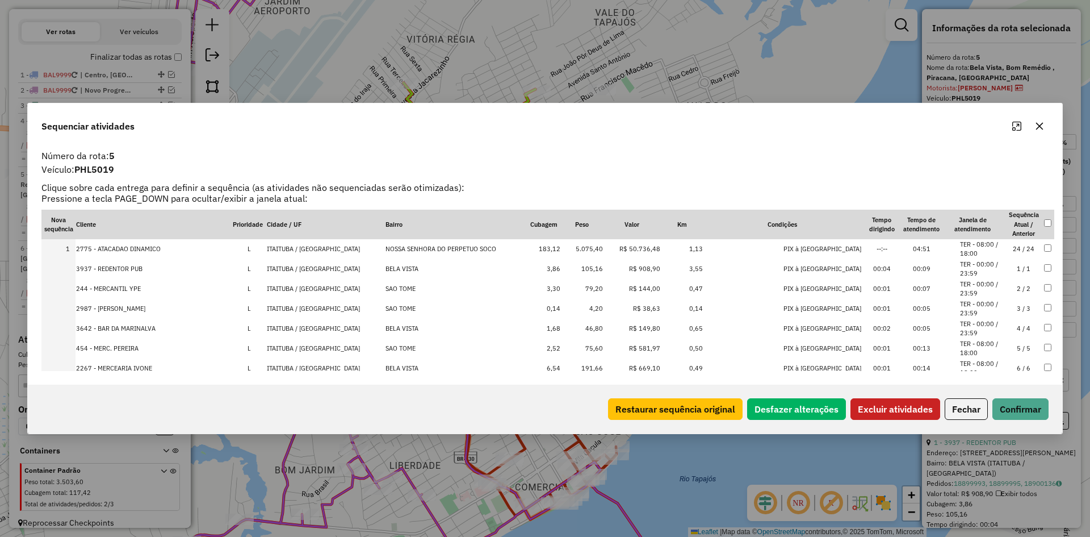
click at [881, 414] on button "Excluir atividades" at bounding box center [896, 409] width 90 height 22
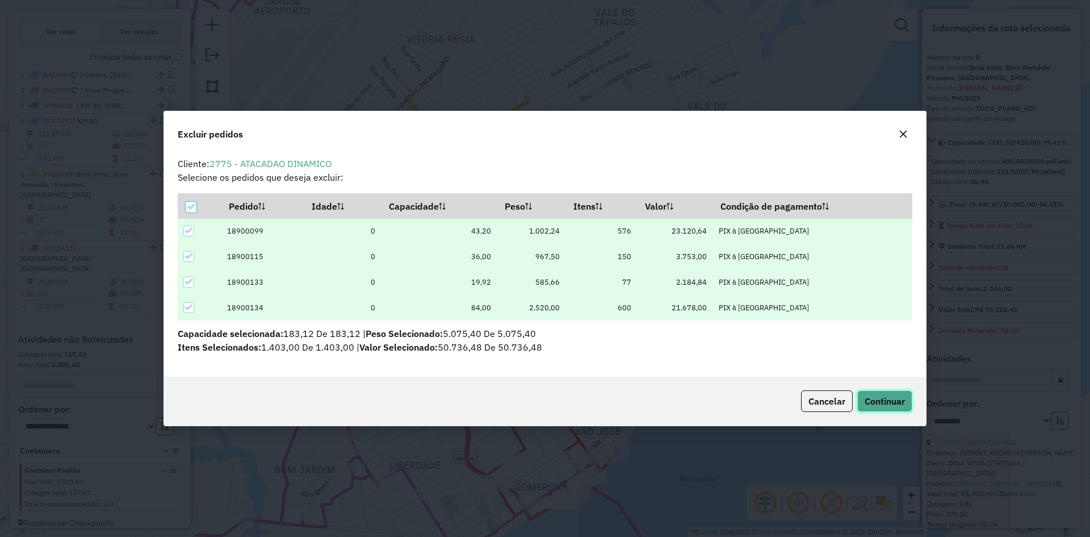
click at [877, 399] on span "Continuar" at bounding box center [885, 400] width 40 height 11
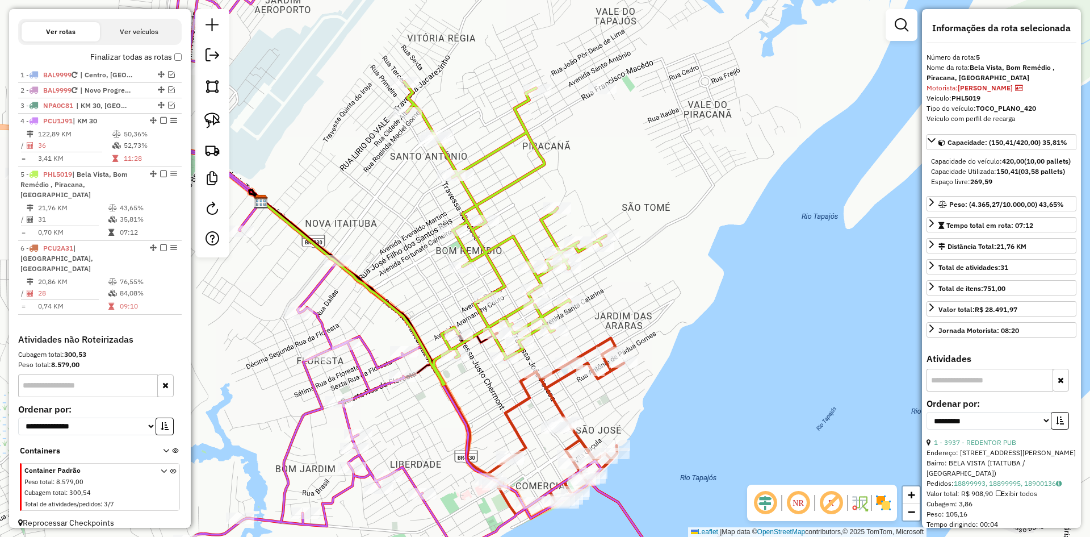
drag, startPoint x: 577, startPoint y: 183, endPoint x: 583, endPoint y: 162, distance: 22.5
click at [583, 162] on div "Janela de atendimento Grade de atendimento Capacidade Transportadoras Veículos …" at bounding box center [545, 268] width 1090 height 537
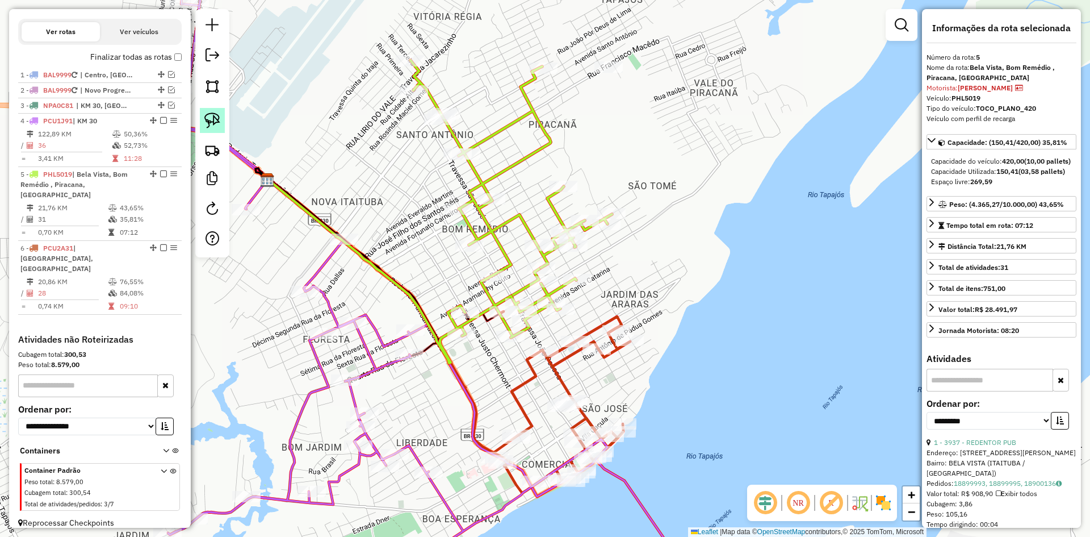
click at [208, 114] on img at bounding box center [212, 120] width 16 height 16
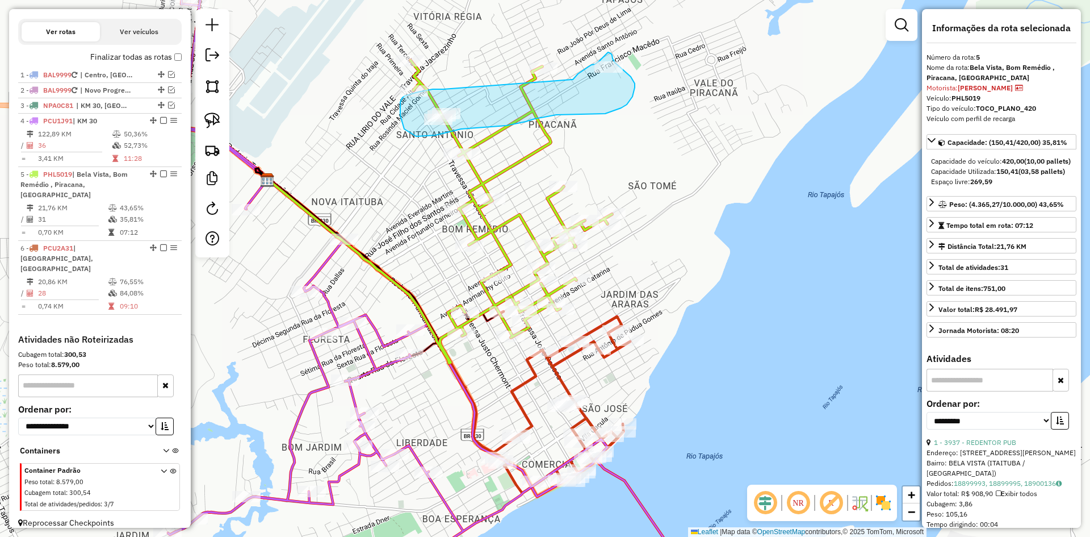
drag, startPoint x: 433, startPoint y: 89, endPoint x: 572, endPoint y: 79, distance: 139.4
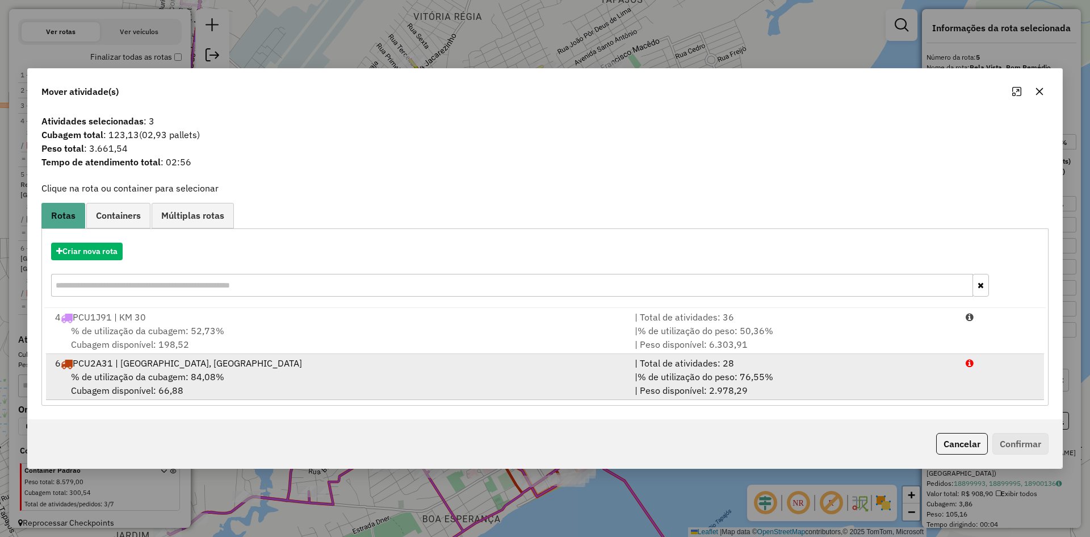
click at [295, 366] on div "6 PCU2A31 | [GEOGRAPHIC_DATA], [GEOGRAPHIC_DATA]" at bounding box center [338, 363] width 580 height 14
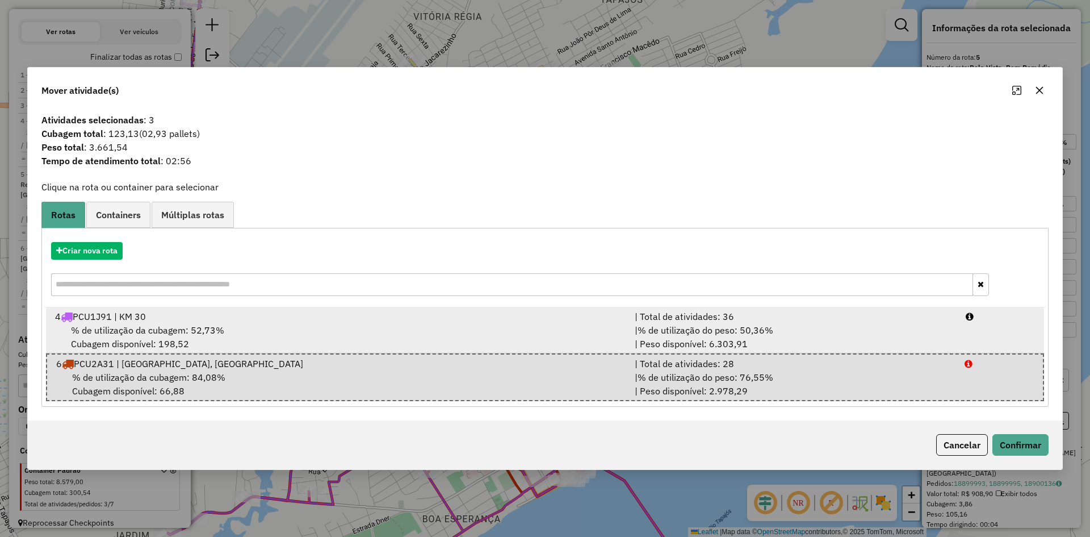
click at [764, 328] on span "% de utilização do peso: 50,36%" at bounding box center [706, 329] width 136 height 11
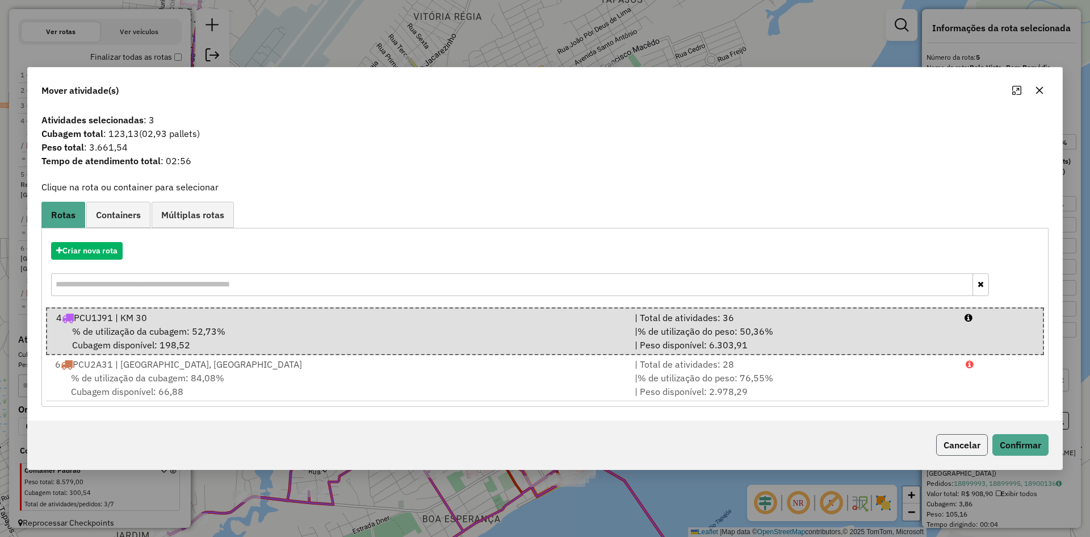
click at [952, 447] on button "Cancelar" at bounding box center [962, 445] width 52 height 22
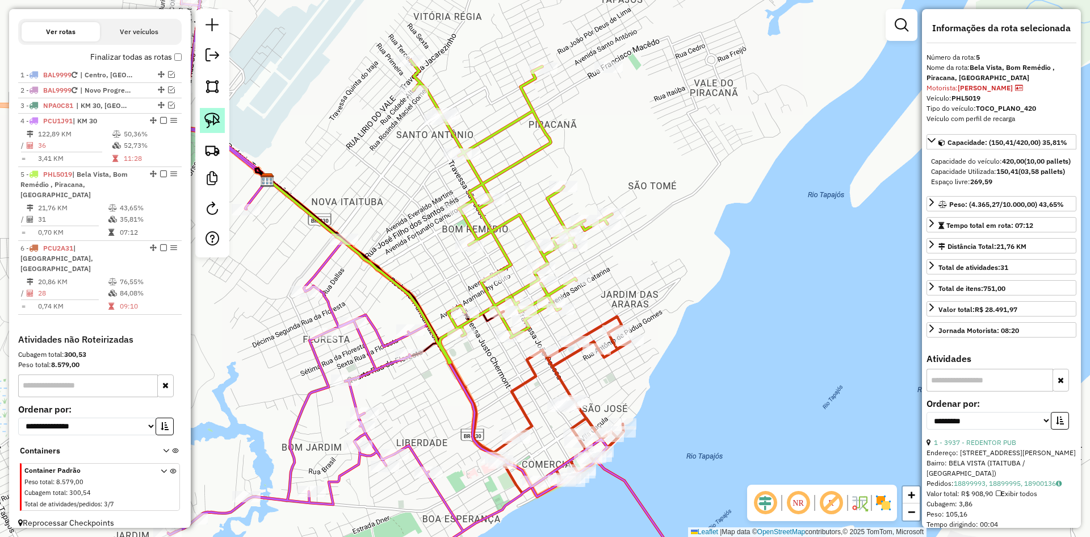
click at [216, 113] on img at bounding box center [212, 120] width 16 height 16
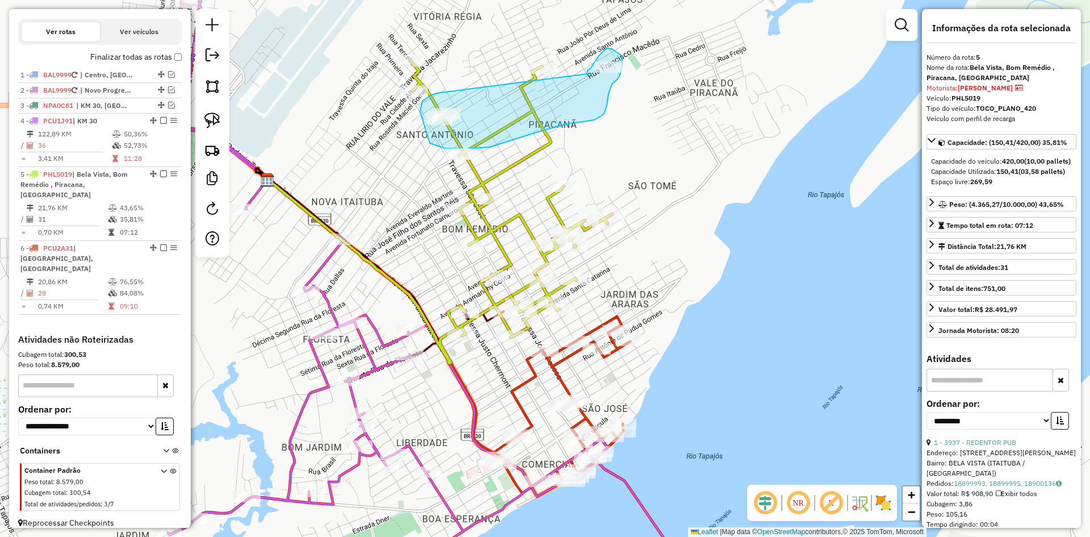
drag, startPoint x: 435, startPoint y: 93, endPoint x: 587, endPoint y: 74, distance: 152.8
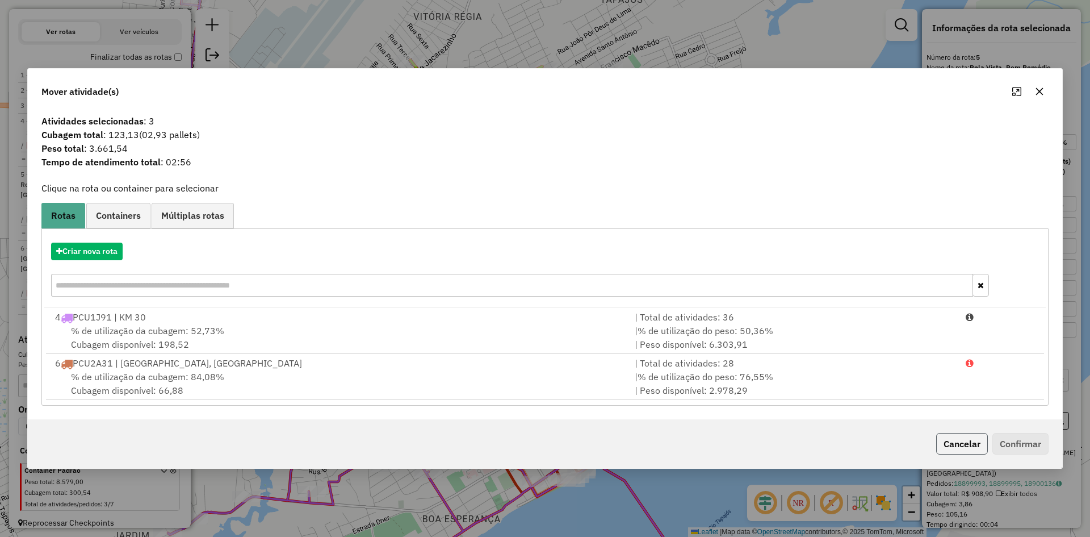
click at [975, 441] on button "Cancelar" at bounding box center [962, 444] width 52 height 22
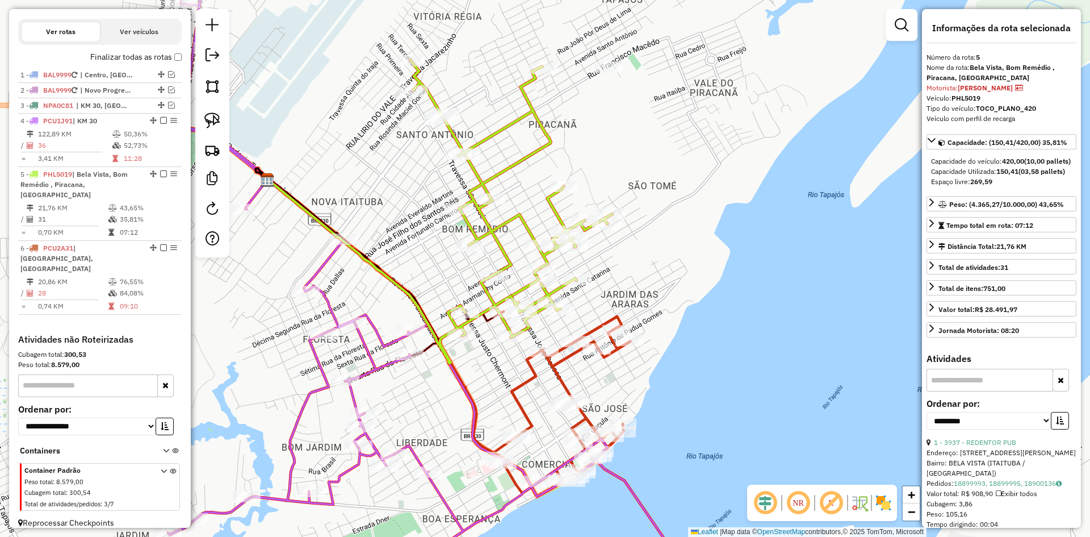
drag, startPoint x: 631, startPoint y: 191, endPoint x: 527, endPoint y: 179, distance: 105.1
click at [634, 191] on div "Janela de atendimento Grade de atendimento Capacidade Transportadoras Veículos …" at bounding box center [545, 268] width 1090 height 537
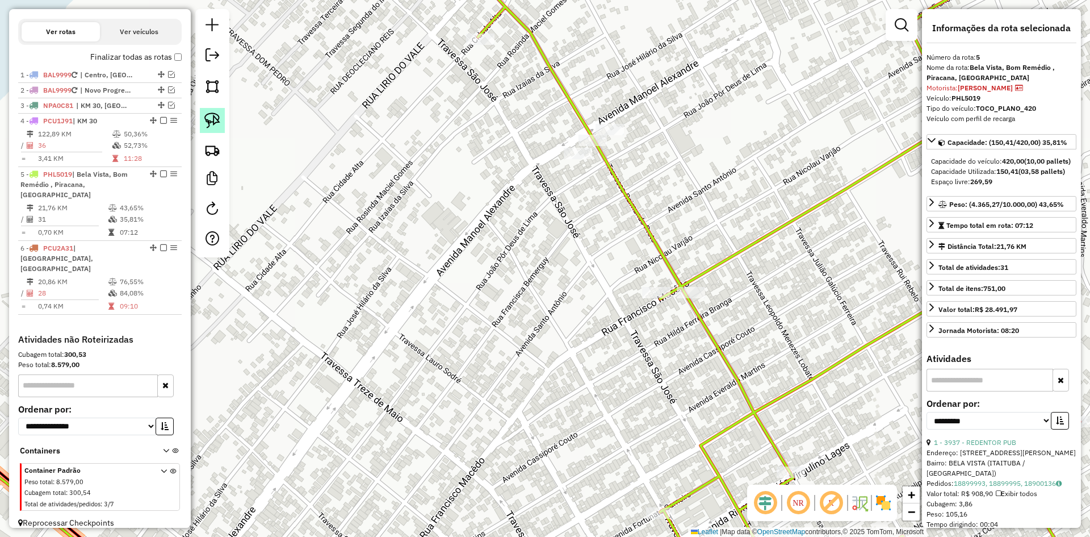
click at [214, 114] on img at bounding box center [212, 120] width 16 height 16
drag, startPoint x: 504, startPoint y: 152, endPoint x: 616, endPoint y: 95, distance: 125.7
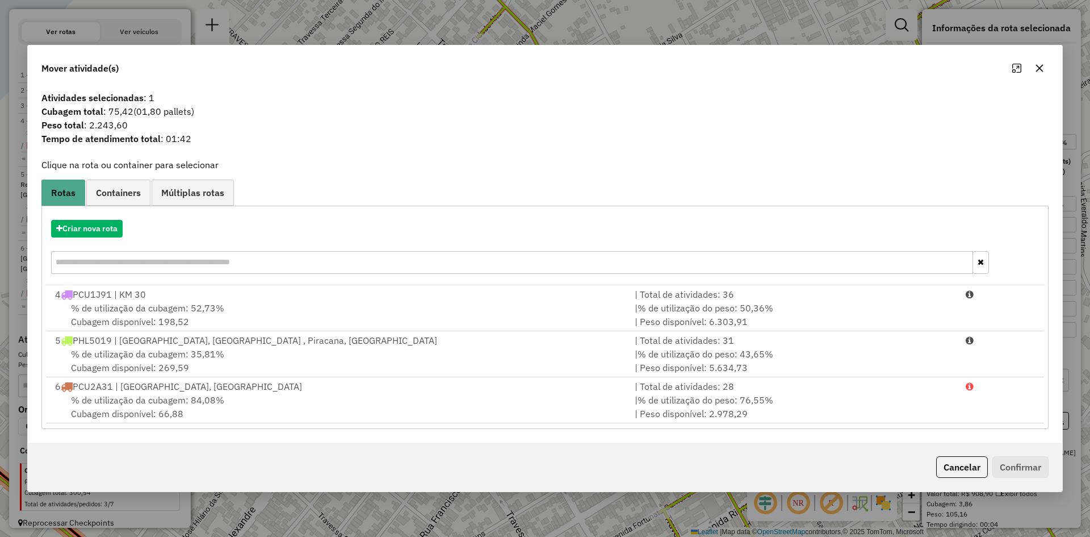
click at [185, 341] on div "5 PHL5019 | [GEOGRAPHIC_DATA], [GEOGRAPHIC_DATA] , Piracana, [GEOGRAPHIC_DATA]" at bounding box center [338, 340] width 580 height 14
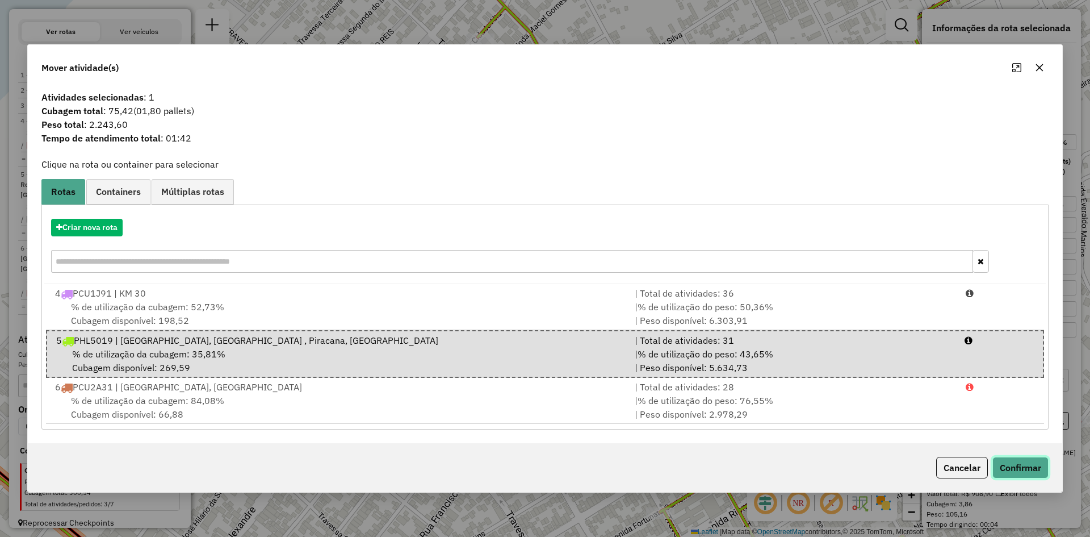
click at [1008, 469] on button "Confirmar" at bounding box center [1020, 467] width 56 height 22
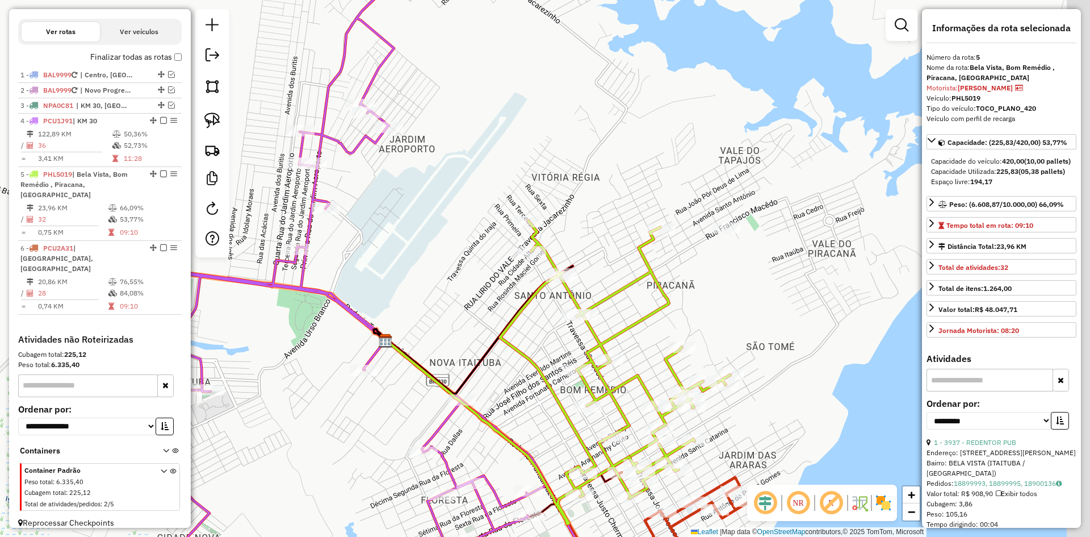
drag, startPoint x: 622, startPoint y: 274, endPoint x: 701, endPoint y: 286, distance: 79.8
click at [612, 273] on div "Janela de atendimento Grade de atendimento Capacidade Transportadoras Veículos …" at bounding box center [545, 268] width 1090 height 537
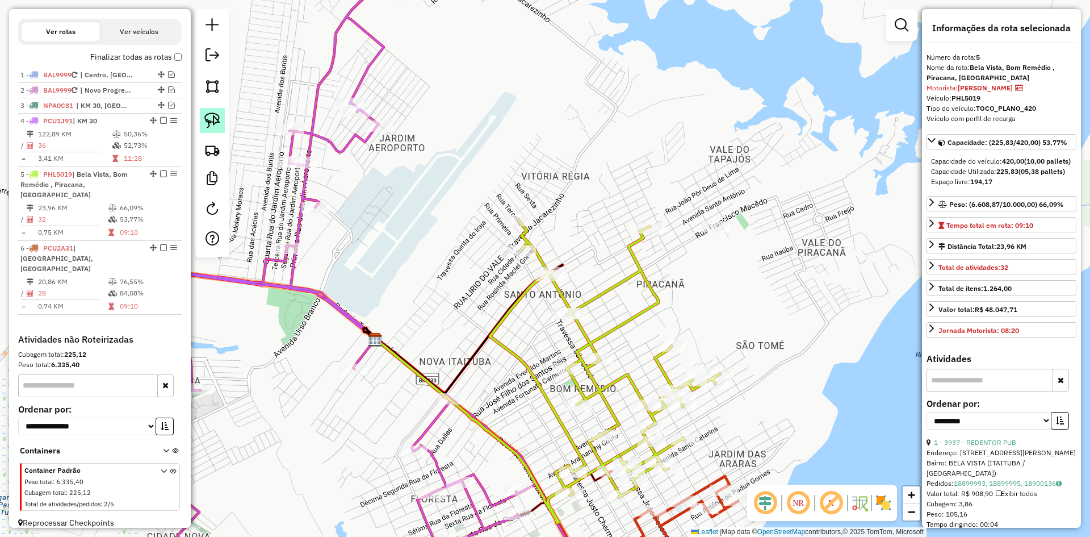
click at [212, 108] on link at bounding box center [212, 120] width 25 height 25
drag, startPoint x: 717, startPoint y: 201, endPoint x: 736, endPoint y: 237, distance: 40.6
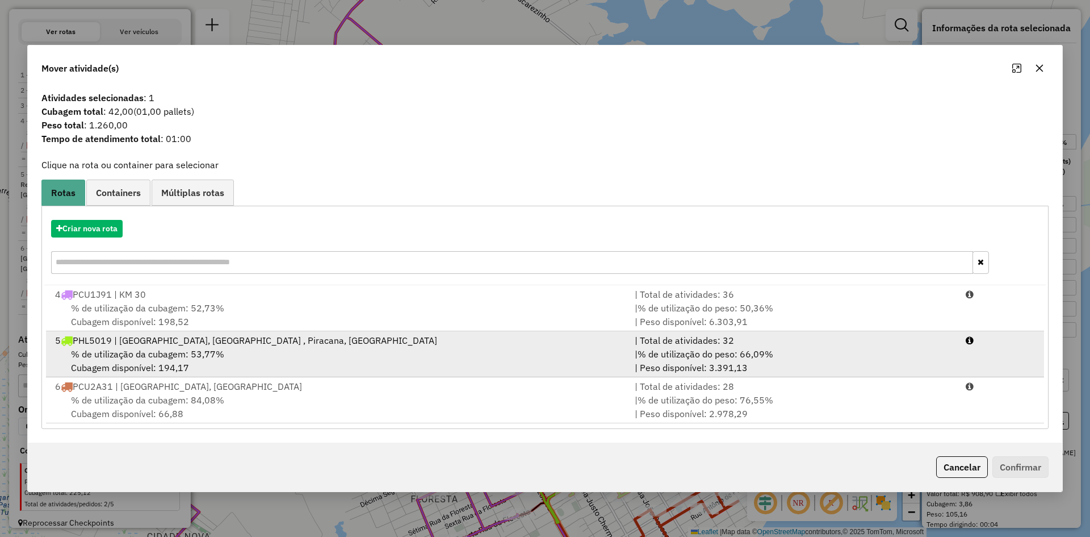
click at [218, 345] on div "5 PHL5019 | [GEOGRAPHIC_DATA], [GEOGRAPHIC_DATA] , Piracana, [GEOGRAPHIC_DATA]" at bounding box center [338, 340] width 580 height 14
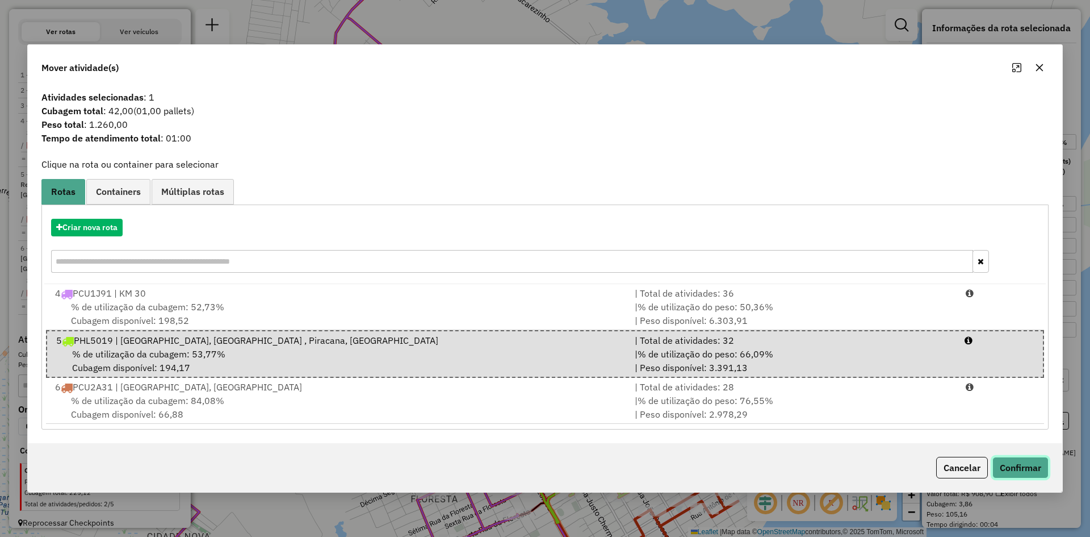
click at [1010, 470] on button "Confirmar" at bounding box center [1020, 467] width 56 height 22
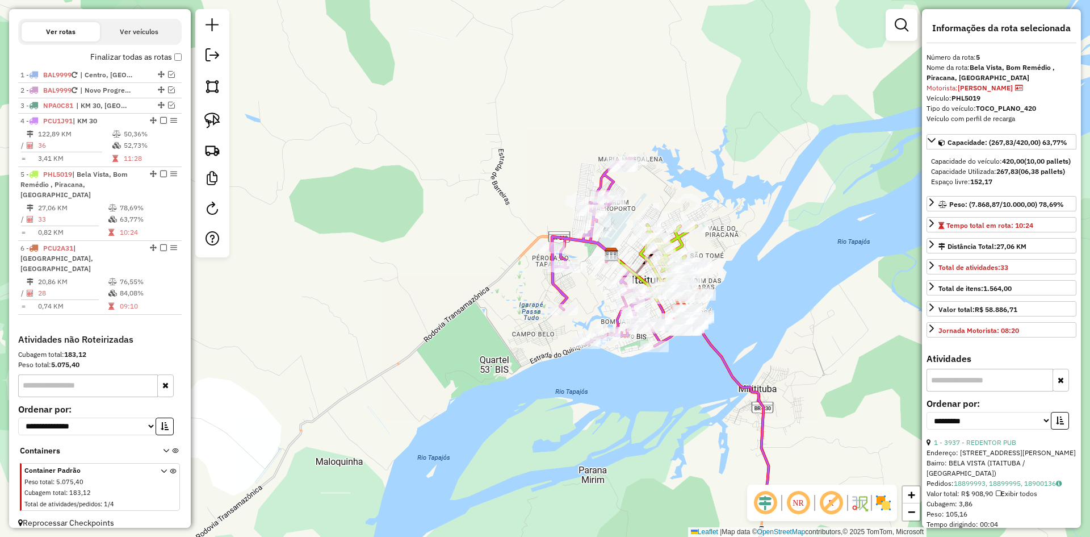
drag, startPoint x: 739, startPoint y: 261, endPoint x: 677, endPoint y: 313, distance: 81.4
click at [728, 240] on div "Janela de atendimento Grade de atendimento Capacidade Transportadoras Veículos …" at bounding box center [545, 268] width 1090 height 537
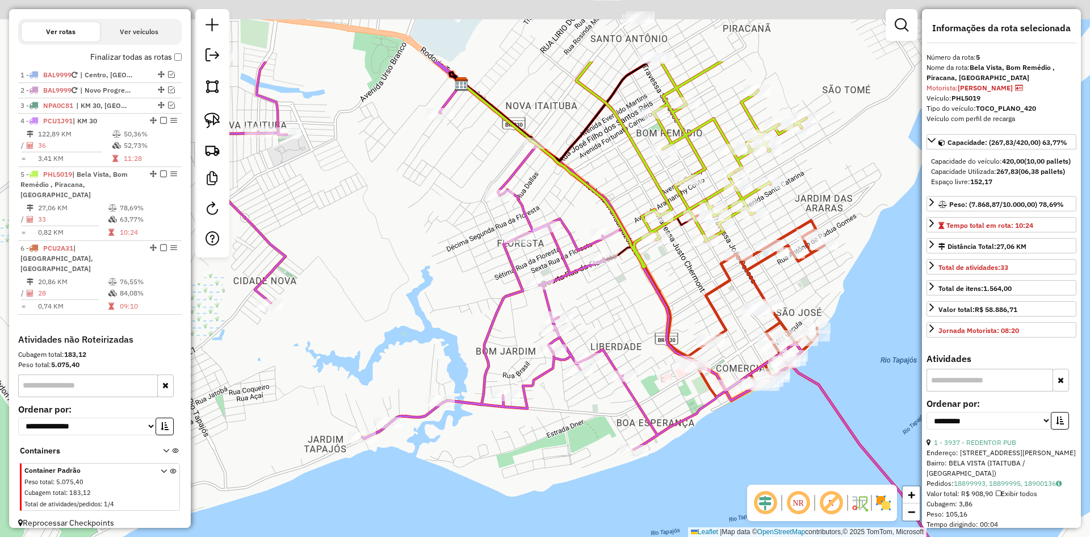
drag, startPoint x: 689, startPoint y: 414, endPoint x: 708, endPoint y: 487, distance: 75.7
click at [705, 486] on div "Janela de atendimento Grade de atendimento Capacidade Transportadoras Veículos …" at bounding box center [545, 268] width 1090 height 537
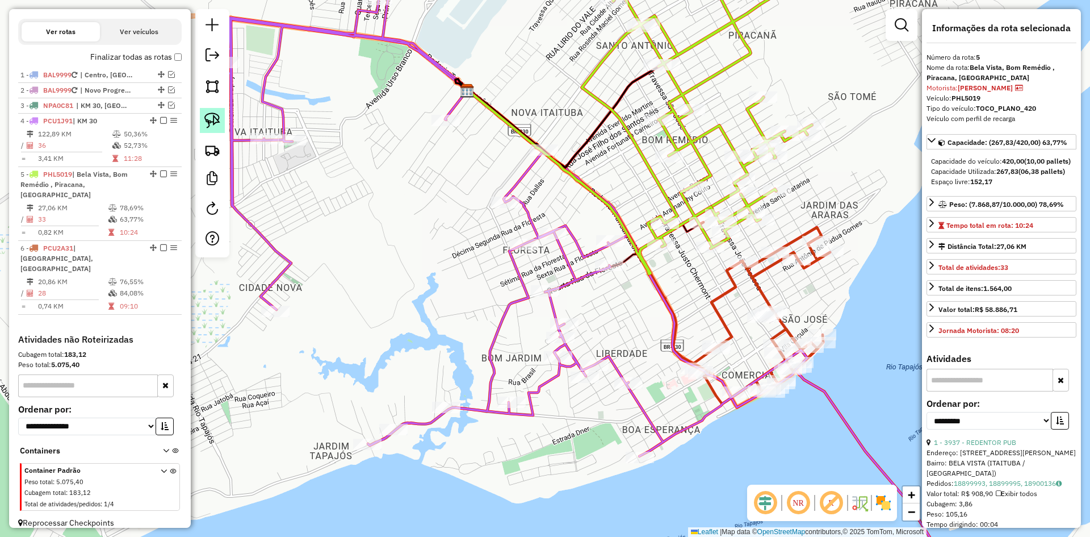
click at [208, 111] on link at bounding box center [212, 120] width 25 height 25
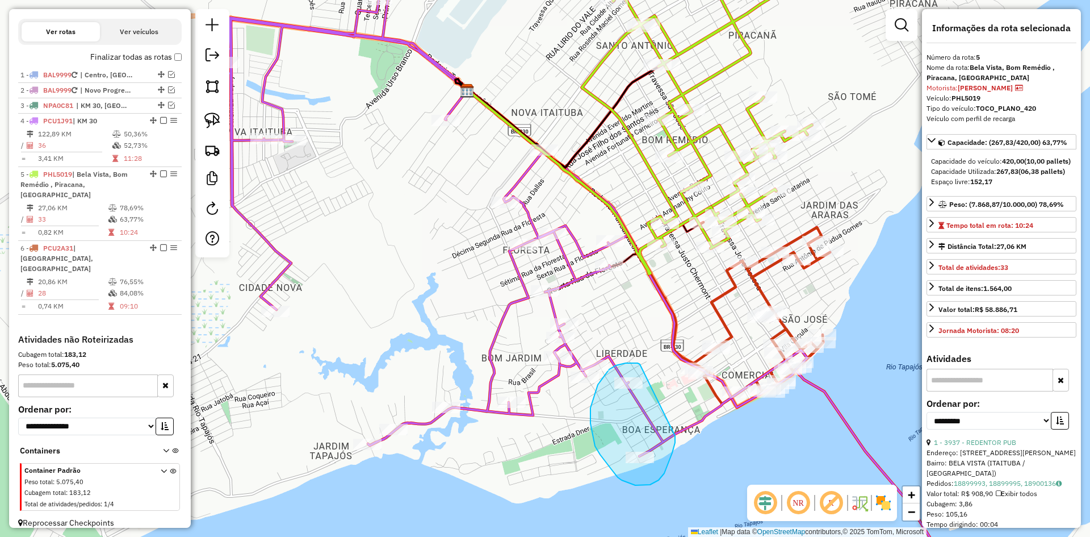
drag, startPoint x: 640, startPoint y: 364, endPoint x: 674, endPoint y: 435, distance: 78.7
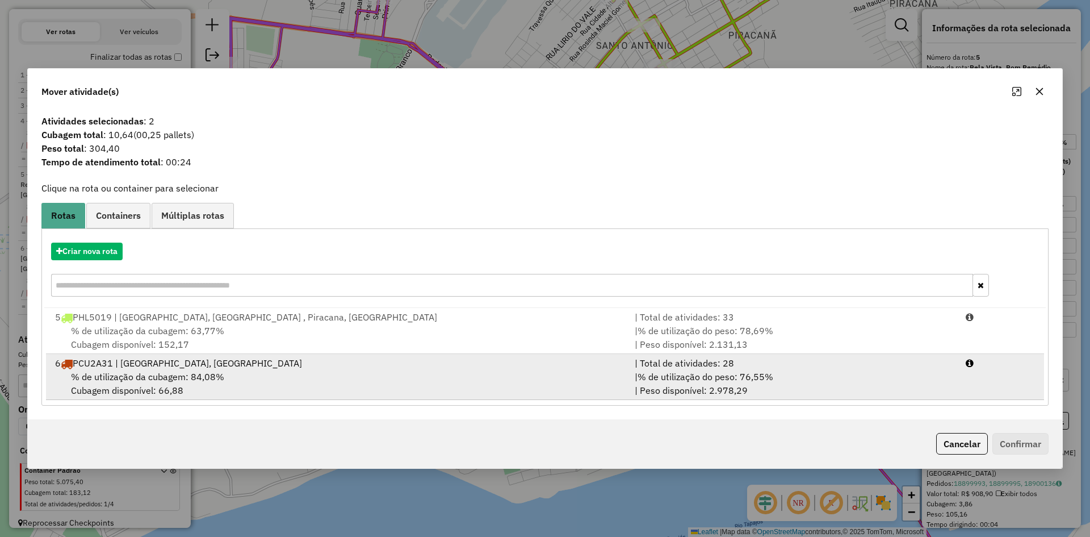
click at [214, 368] on div "6 PCU2A31 | [GEOGRAPHIC_DATA], [GEOGRAPHIC_DATA]" at bounding box center [338, 363] width 580 height 14
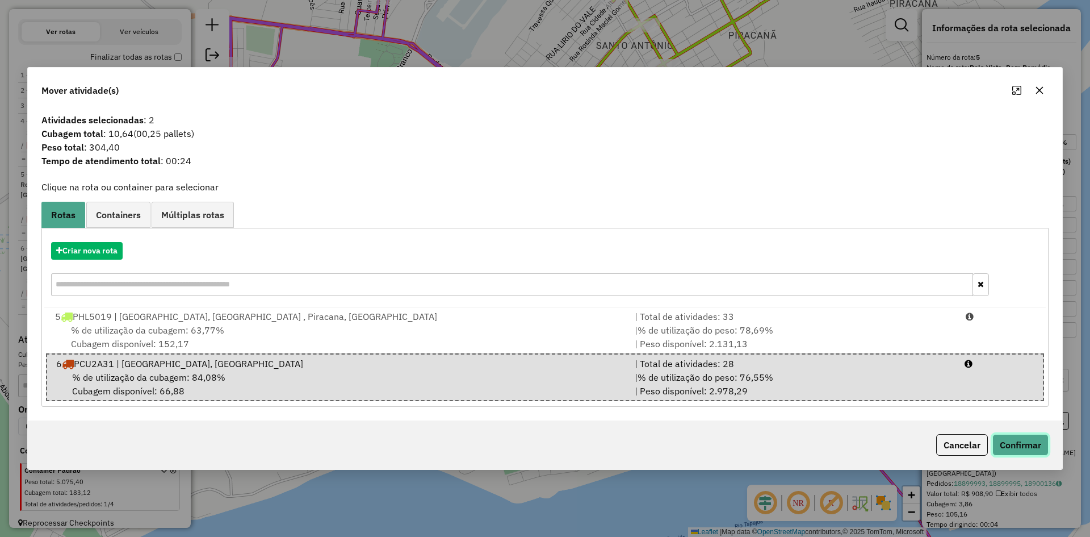
click at [1016, 439] on button "Confirmar" at bounding box center [1020, 445] width 56 height 22
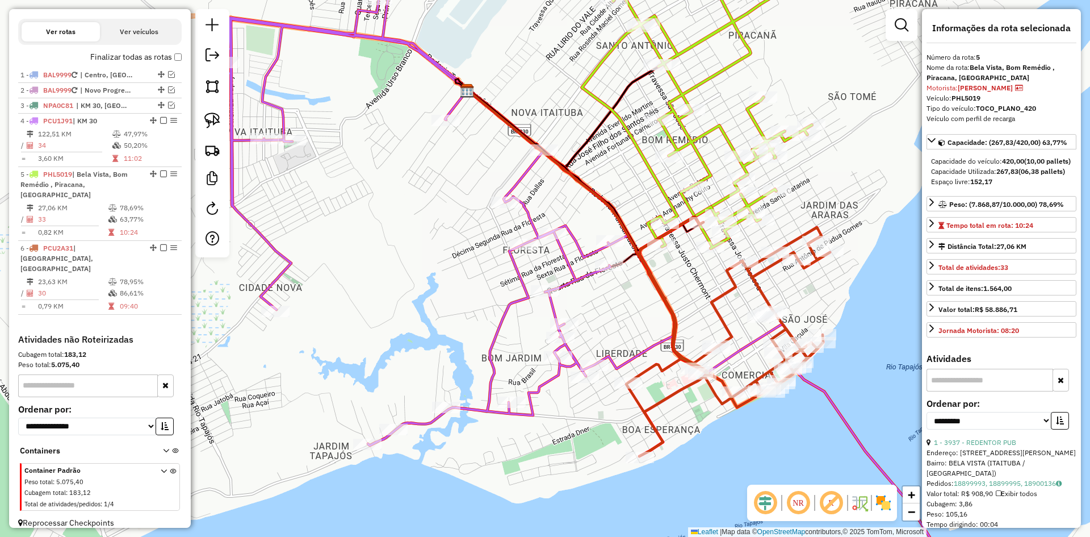
click at [631, 355] on icon at bounding box center [593, 269] width 739 height 644
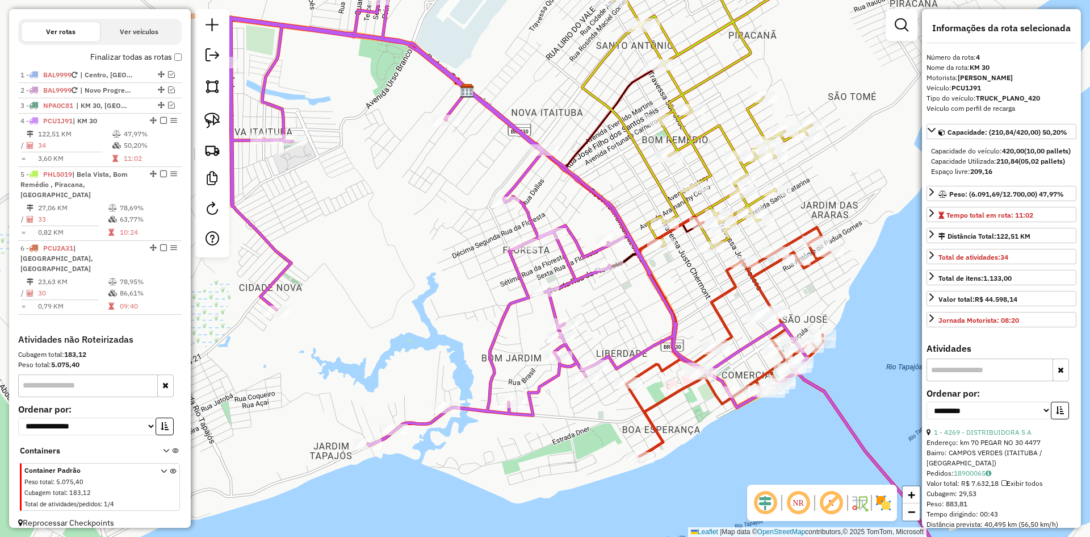
click at [674, 393] on icon at bounding box center [587, 273] width 238 height 366
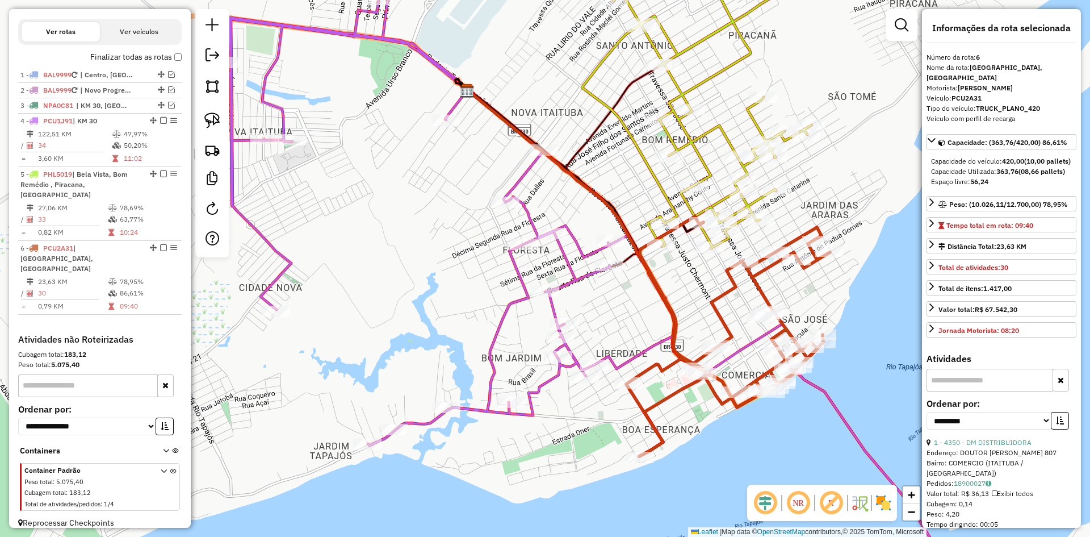
click at [708, 177] on icon at bounding box center [697, 109] width 230 height 277
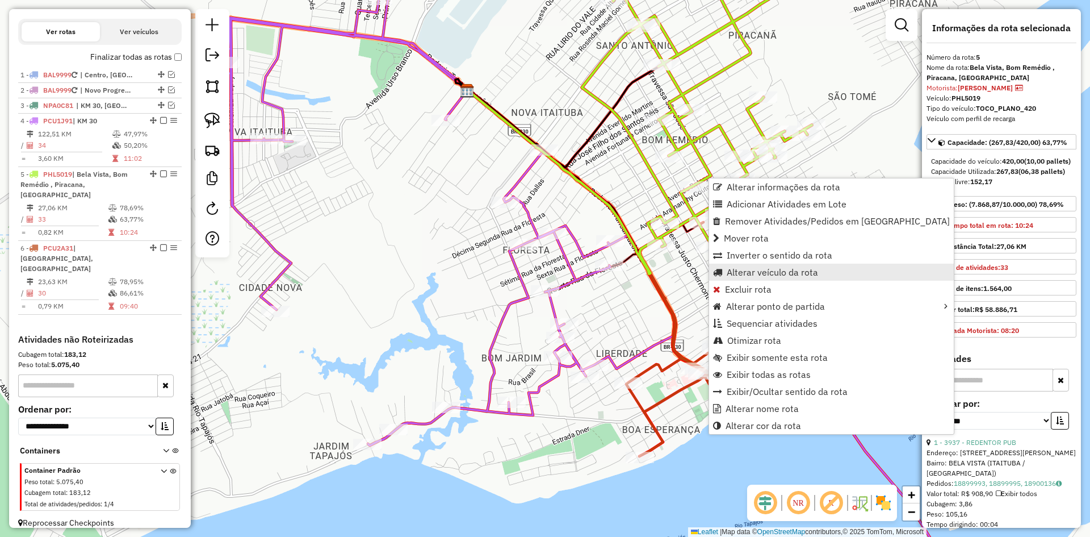
click at [761, 276] on span "Alterar veículo da rota" at bounding box center [772, 271] width 91 height 9
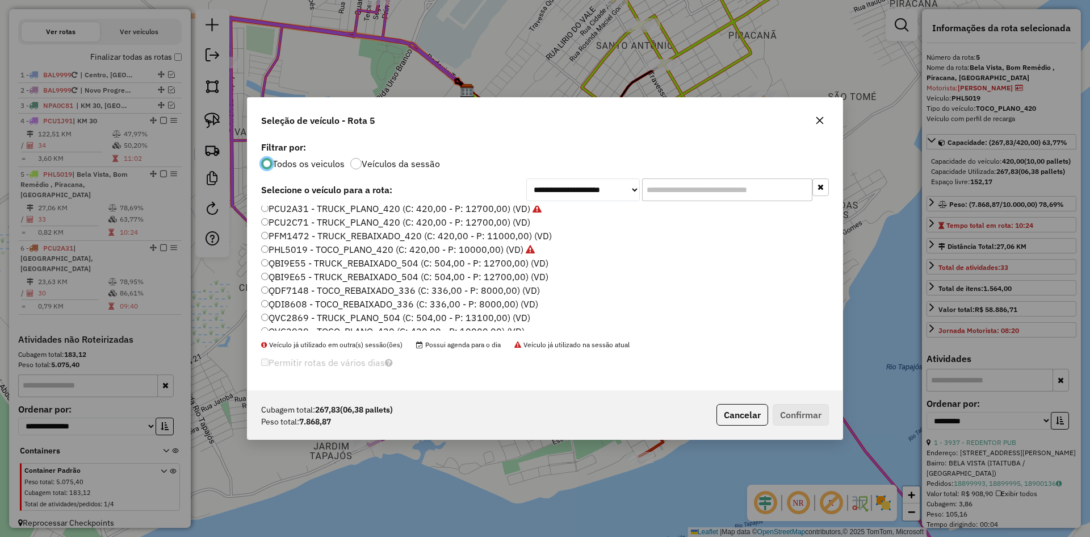
scroll to position [202, 0]
drag, startPoint x: 739, startPoint y: 404, endPoint x: 736, endPoint y: 413, distance: 9.2
click at [738, 409] on button "Cancelar" at bounding box center [743, 415] width 52 height 22
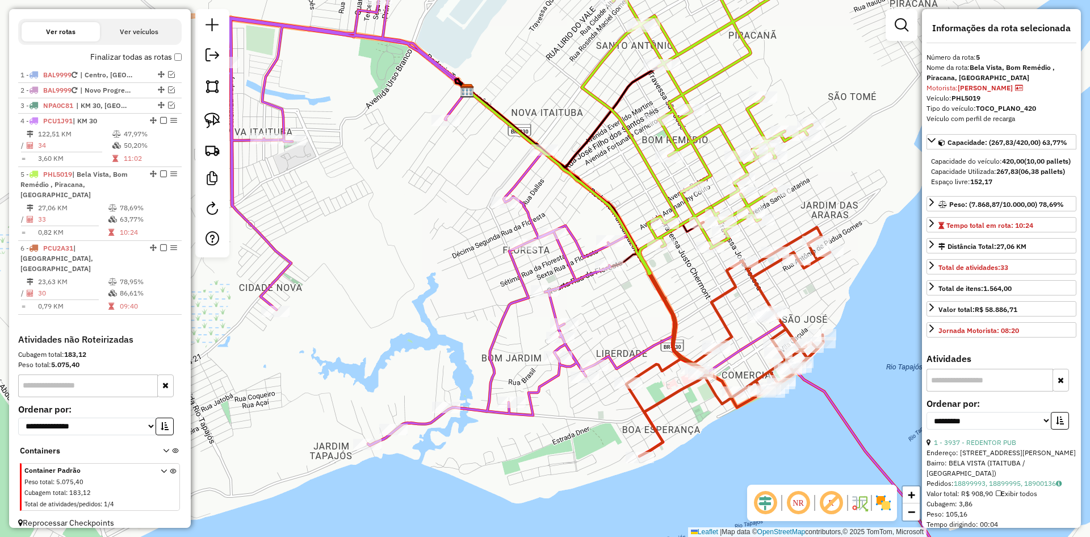
click at [700, 157] on icon at bounding box center [697, 109] width 230 height 277
click at [722, 322] on icon at bounding box center [728, 336] width 204 height 240
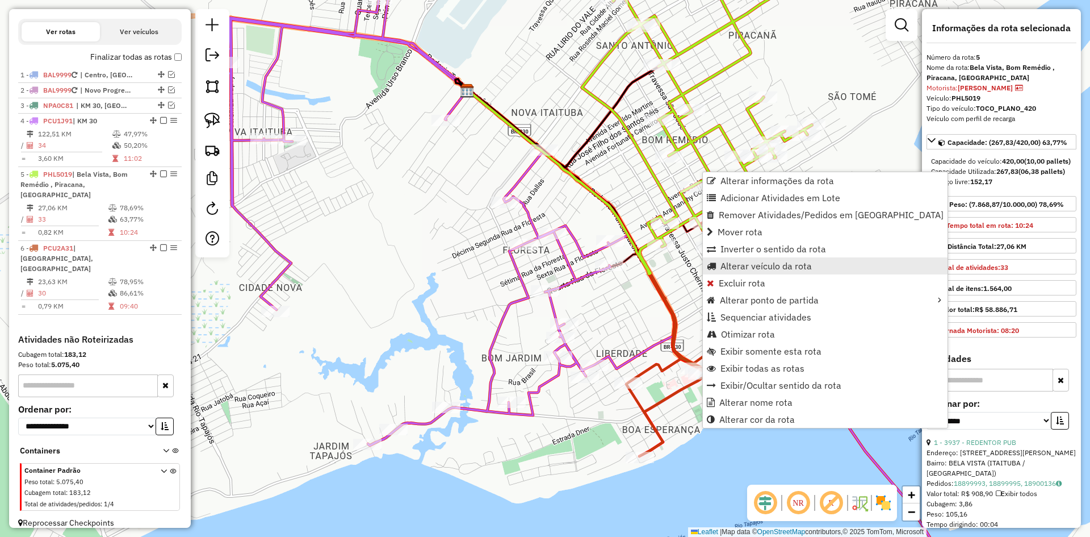
click at [746, 265] on span "Alterar veículo da rota" at bounding box center [766, 265] width 91 height 9
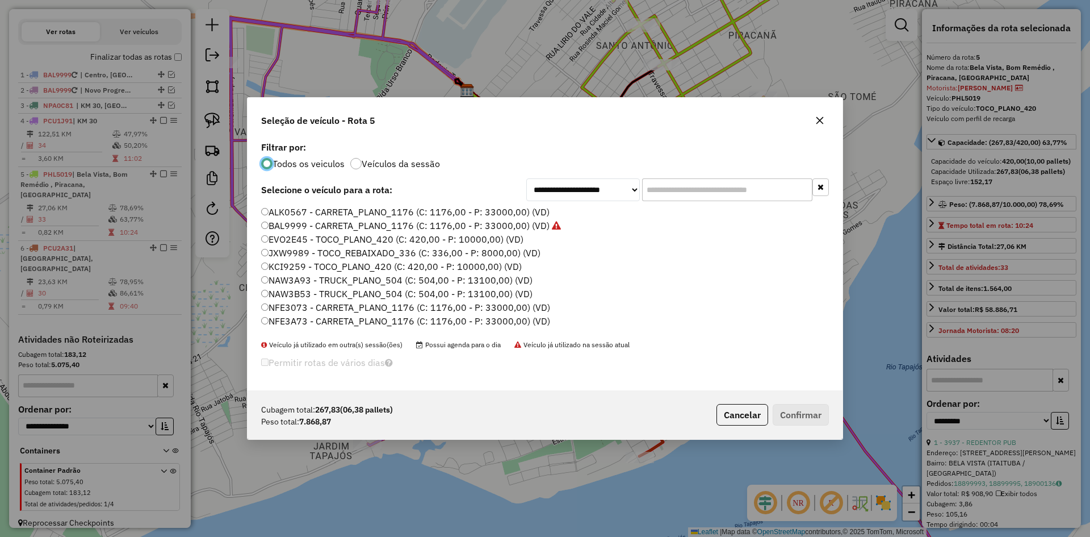
scroll to position [114, 0]
click at [311, 291] on label "PCU2A31 - TRUCK_PLANO_420 (C: 420,00 - P: 12700,00) (VD)" at bounding box center [401, 289] width 280 height 14
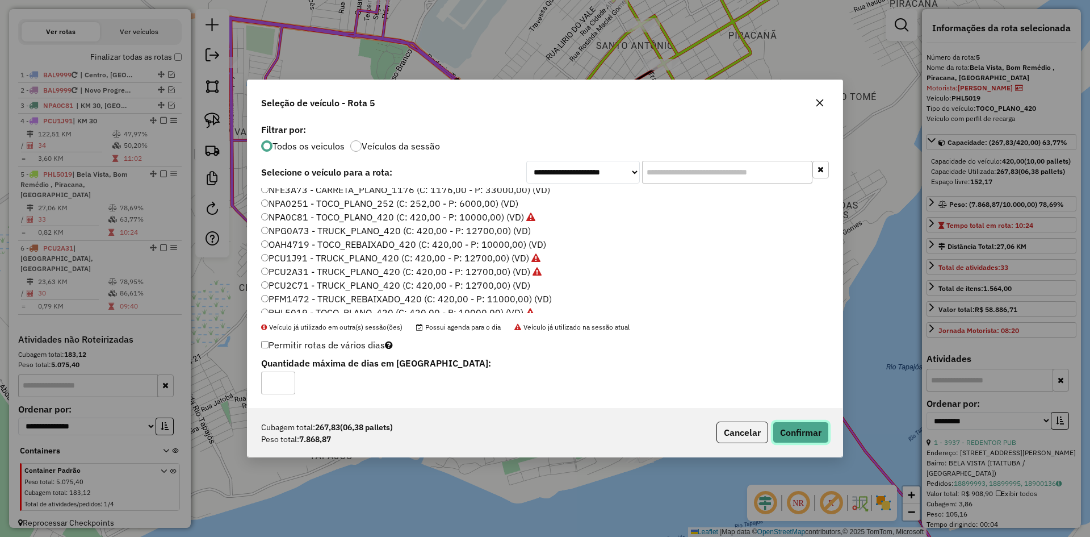
click at [780, 430] on button "Confirmar" at bounding box center [801, 432] width 56 height 22
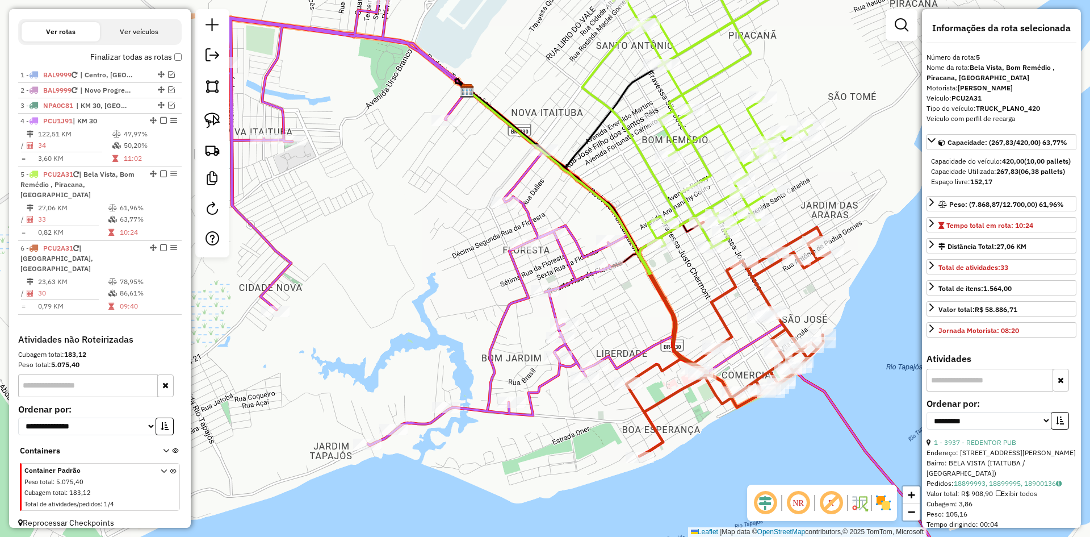
scroll to position [367, 0]
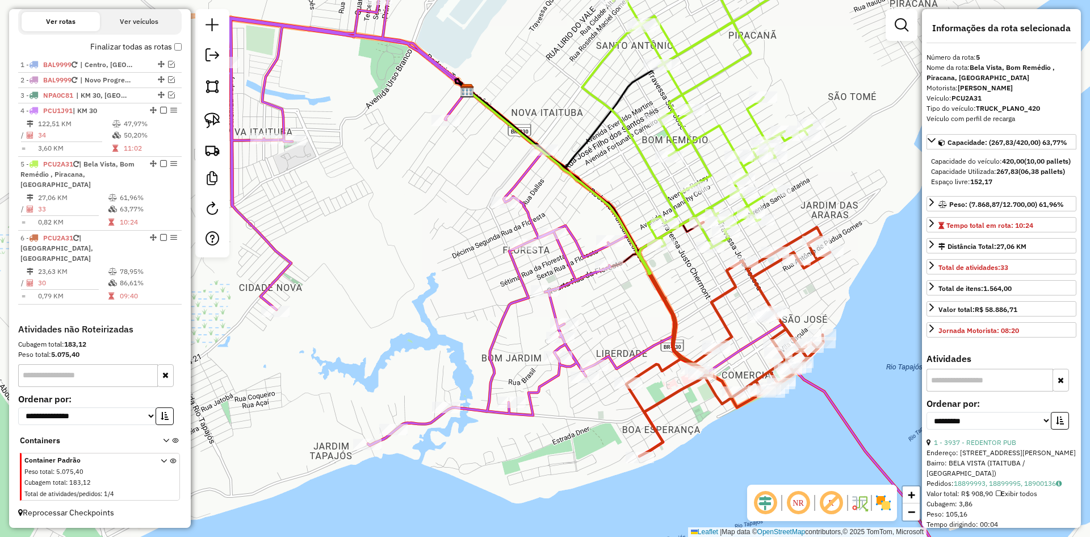
click at [719, 199] on icon at bounding box center [604, 181] width 273 height 183
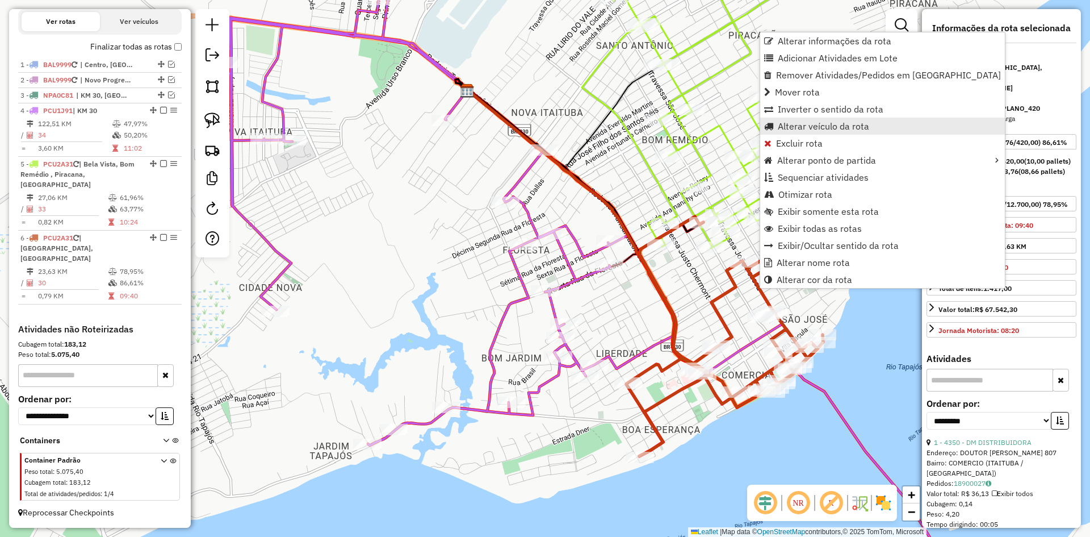
click at [809, 127] on span "Alterar veículo da rota" at bounding box center [823, 126] width 91 height 9
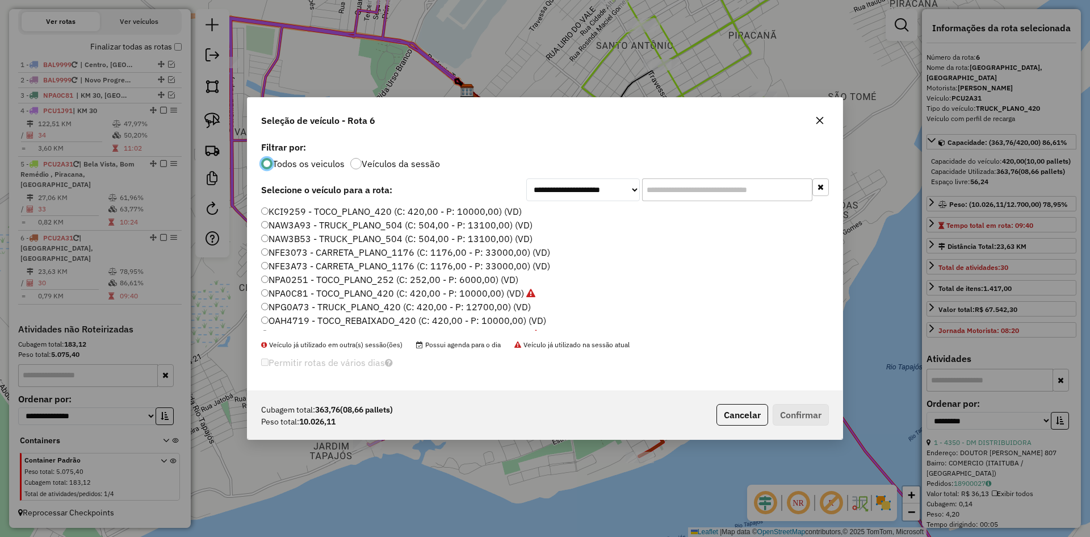
scroll to position [170, 0]
click at [300, 271] on label "PHL5019 - TOCO_PLANO_420 (C: 420,00 - P: 10000,00) (VD)" at bounding box center [392, 273] width 262 height 14
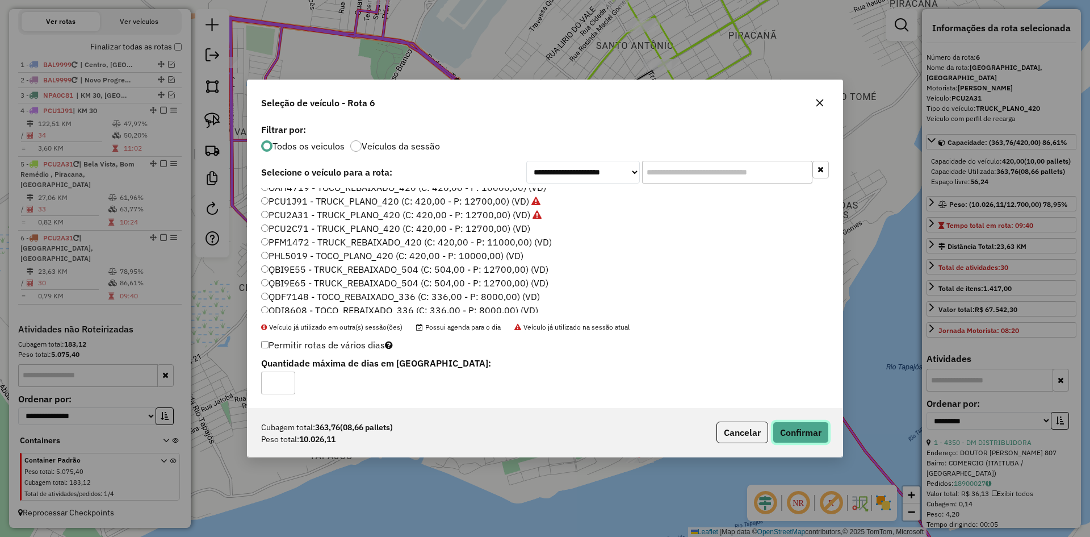
click at [815, 439] on button "Confirmar" at bounding box center [801, 432] width 56 height 22
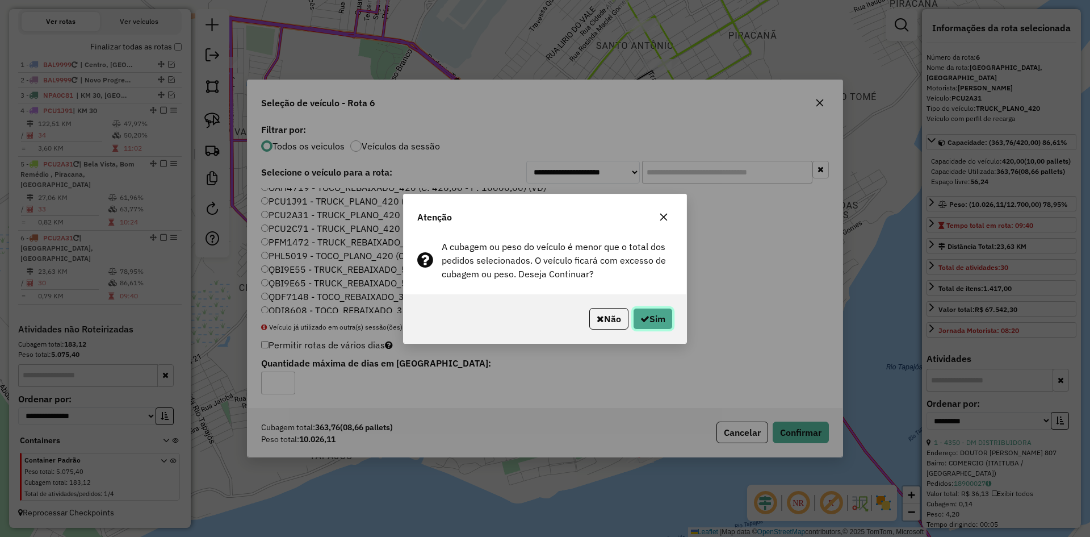
click at [649, 317] on button "Sim" at bounding box center [653, 319] width 40 height 22
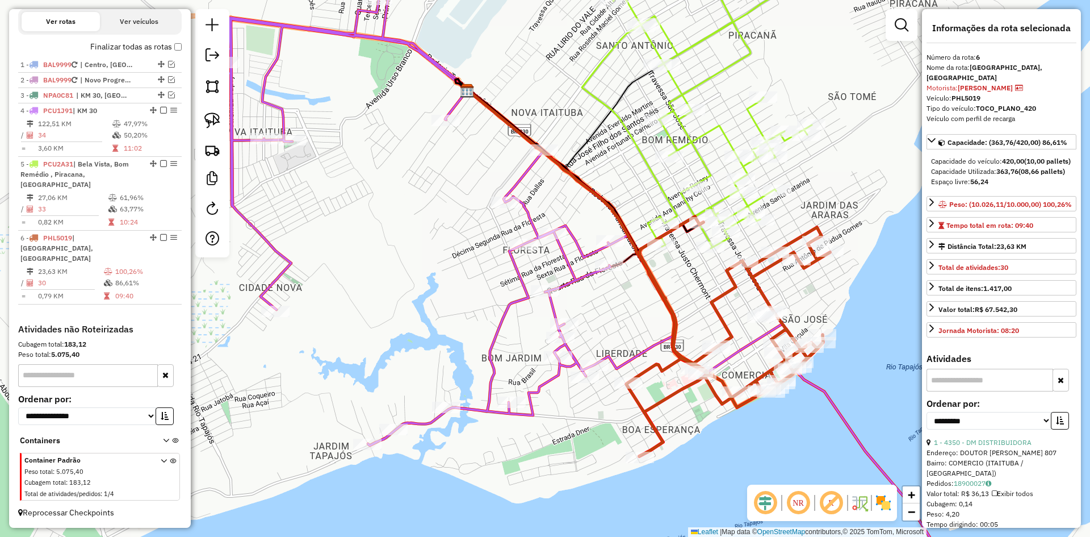
scroll to position [357, 0]
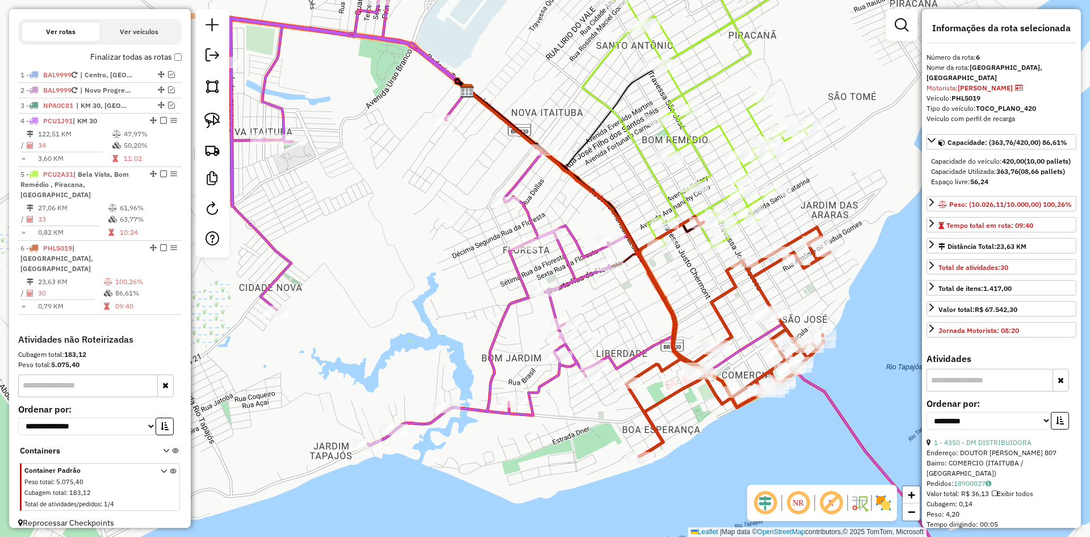
click at [579, 270] on icon at bounding box center [593, 269] width 739 height 644
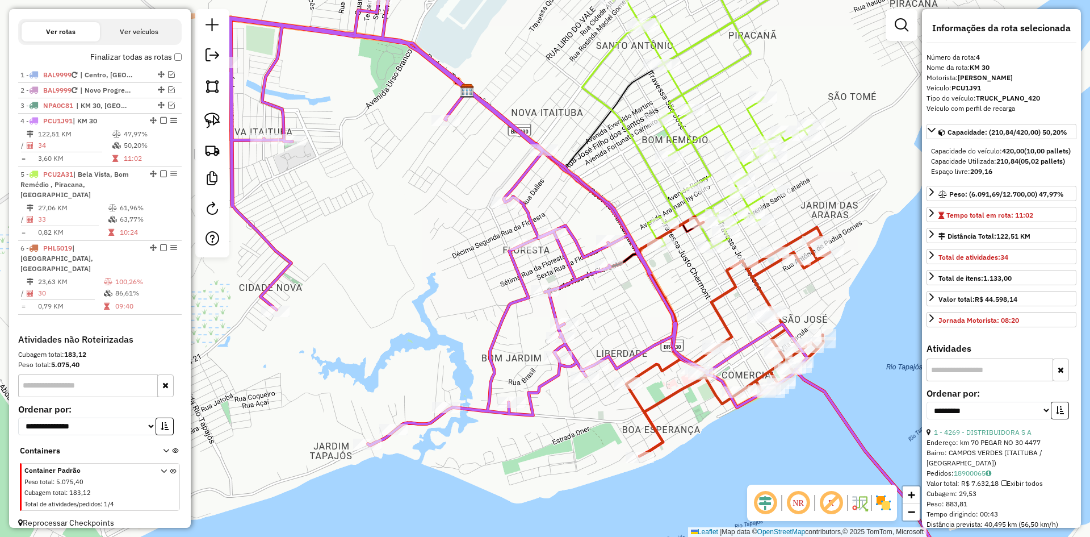
click at [663, 392] on icon at bounding box center [587, 273] width 238 height 366
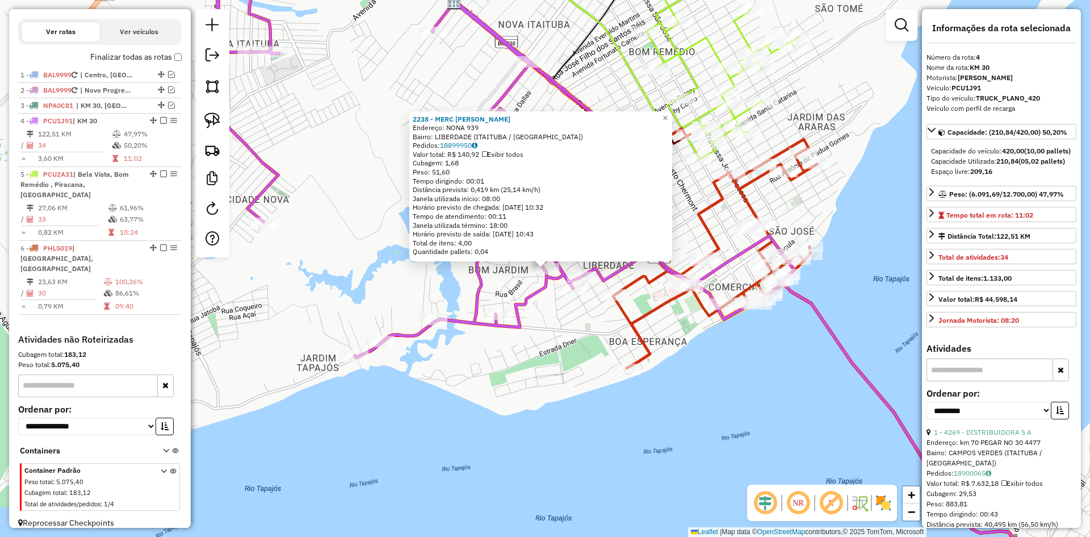
click at [634, 323] on icon at bounding box center [715, 248] width 204 height 240
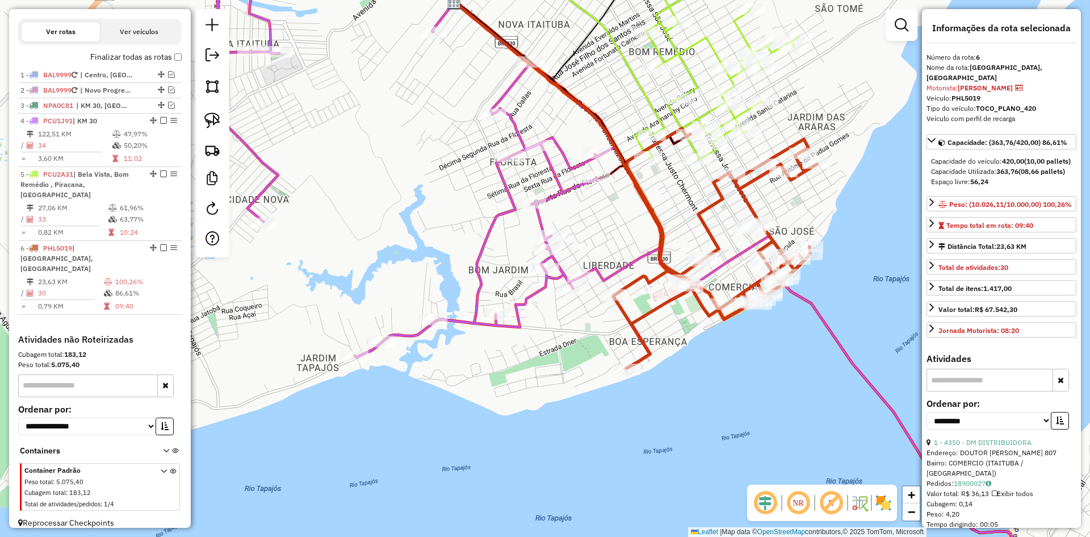
click at [634, 323] on icon at bounding box center [715, 248] width 204 height 240
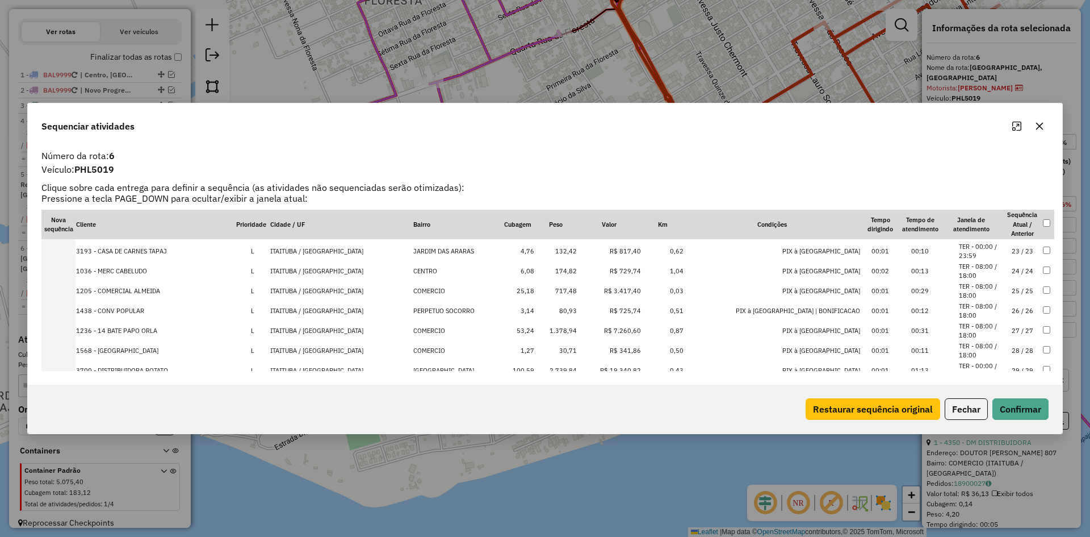
scroll to position [475, 0]
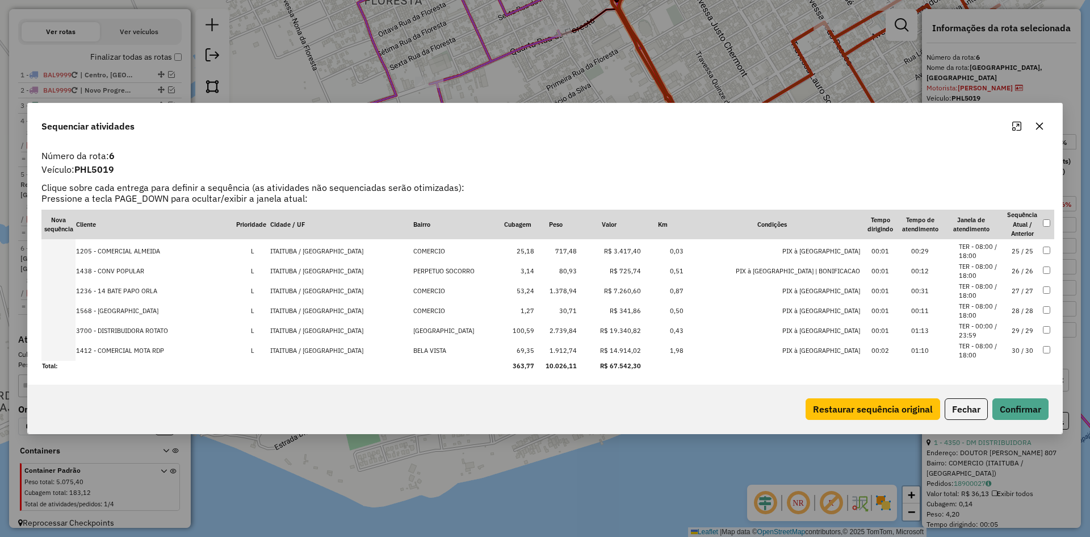
click at [577, 347] on td "1.912,74" at bounding box center [556, 351] width 43 height 20
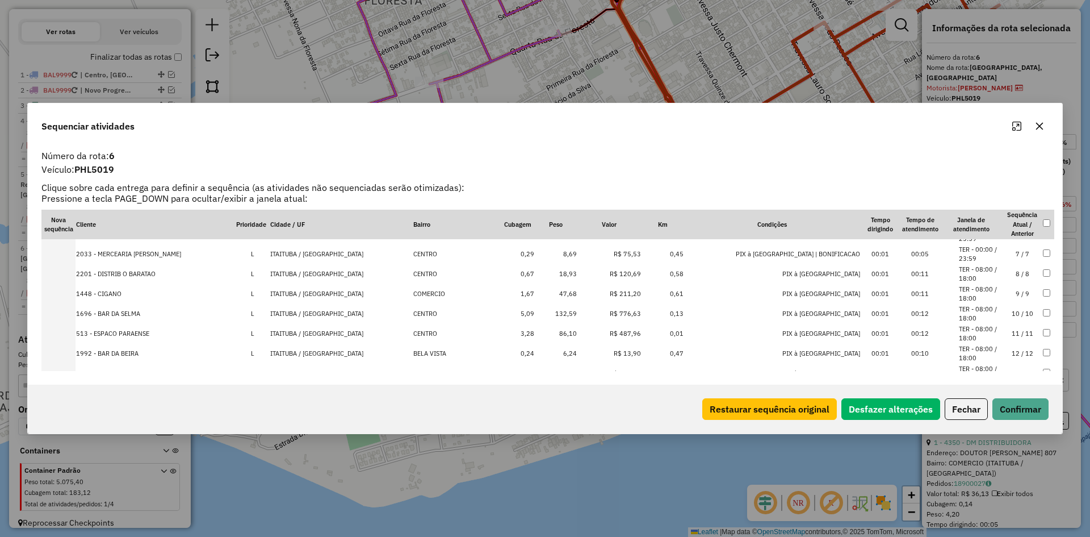
scroll to position [0, 0]
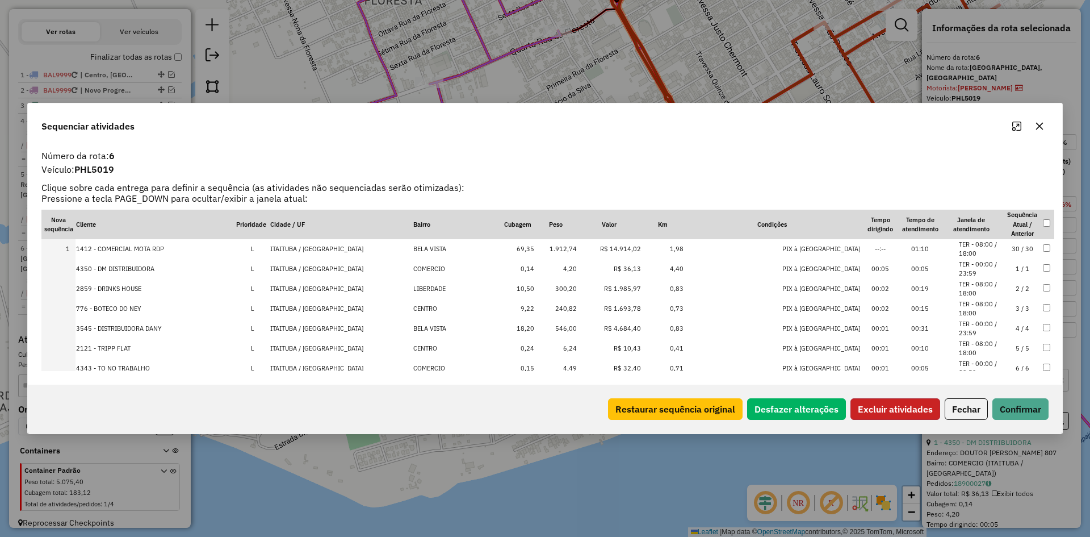
click at [889, 407] on button "Excluir atividades" at bounding box center [896, 409] width 90 height 22
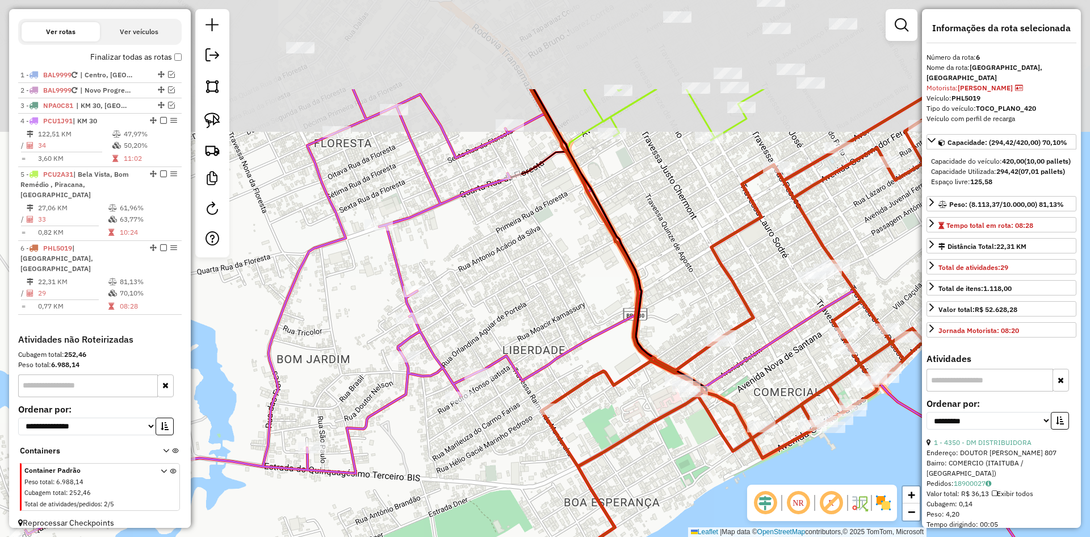
drag, startPoint x: 698, startPoint y: 351, endPoint x: 647, endPoint y: 488, distance: 146.6
click at [647, 490] on div "Janela de atendimento Grade de atendimento Capacidade Transportadoras Veículos …" at bounding box center [545, 268] width 1090 height 537
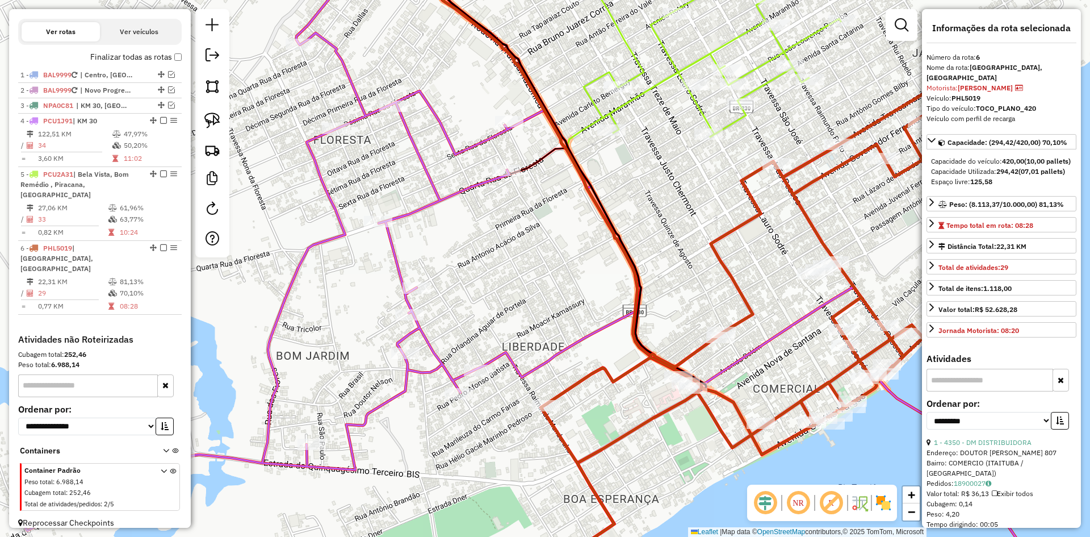
click at [710, 117] on icon at bounding box center [706, 42] width 270 height 190
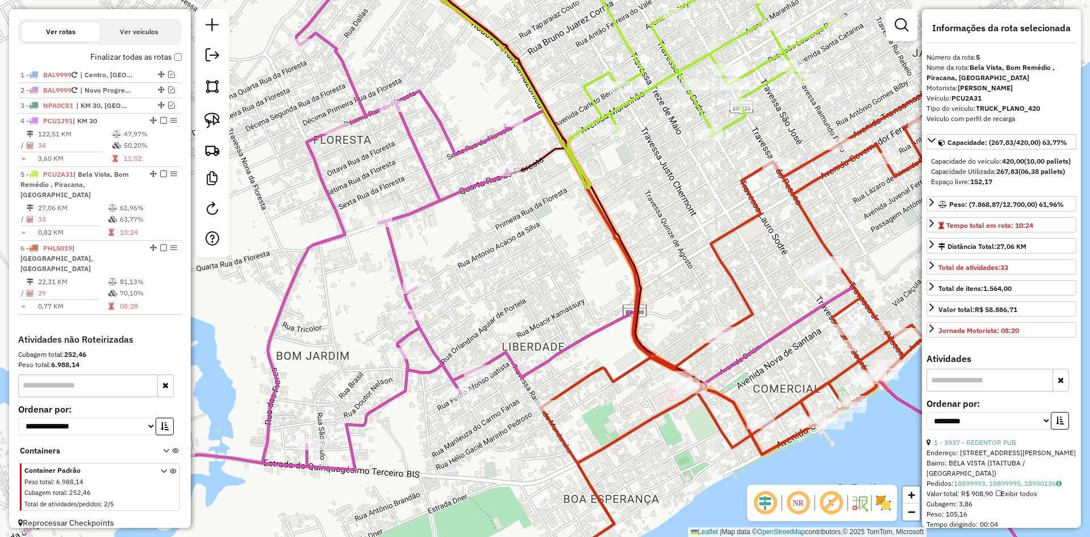
drag, startPoint x: 669, startPoint y: 191, endPoint x: 636, endPoint y: 363, distance: 175.3
click at [635, 359] on div "Janela de atendimento Grade de atendimento Capacidade Transportadoras Veículos …" at bounding box center [545, 268] width 1090 height 537
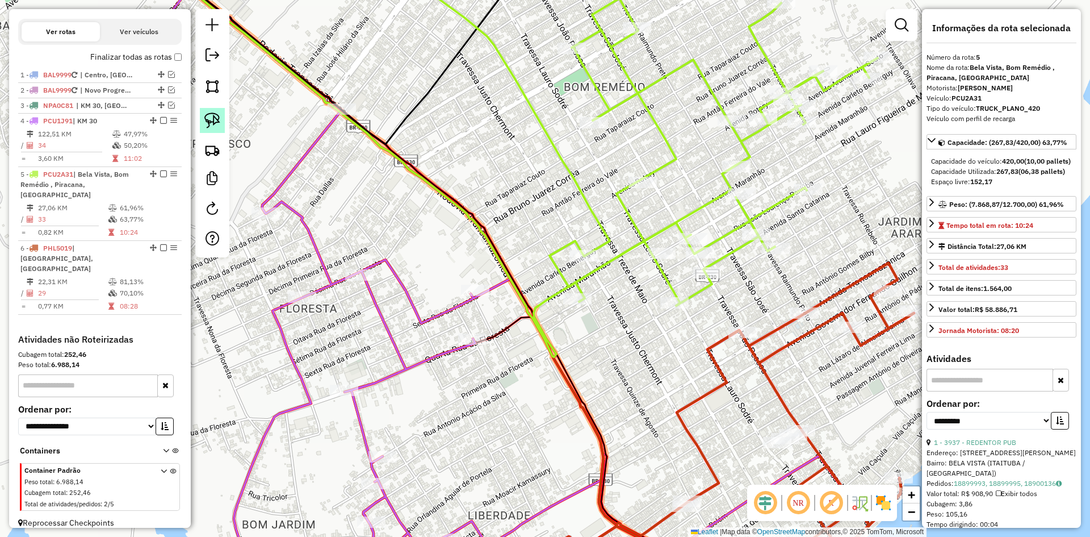
click at [207, 111] on link at bounding box center [212, 120] width 25 height 25
drag, startPoint x: 634, startPoint y: 229, endPoint x: 669, endPoint y: 235, distance: 35.8
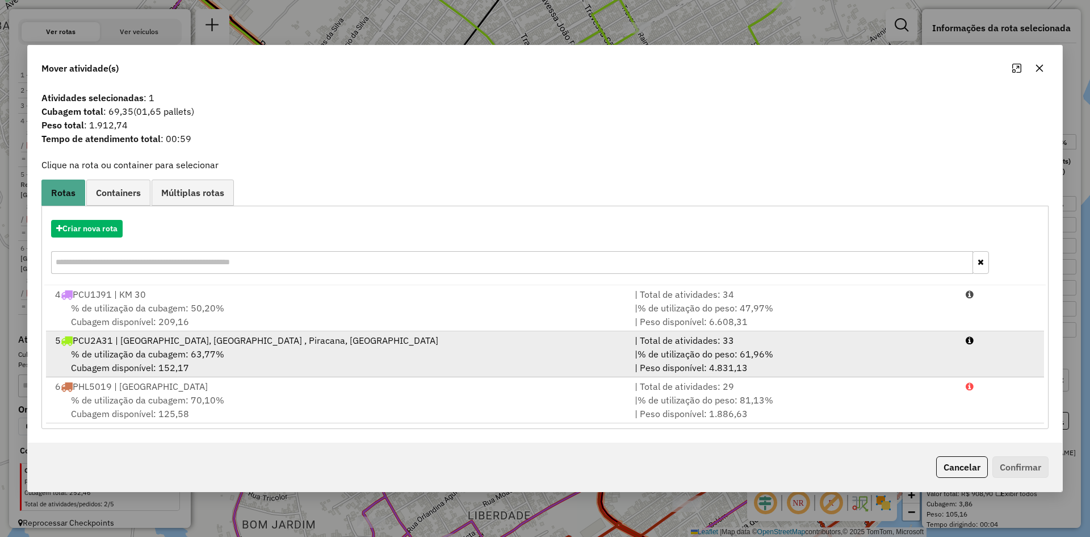
drag, startPoint x: 217, startPoint y: 341, endPoint x: 758, endPoint y: 354, distance: 541.2
click at [220, 341] on div "5 PCU2A31 | [GEOGRAPHIC_DATA], Bom Remédio , Piracana, [GEOGRAPHIC_DATA]" at bounding box center [338, 340] width 580 height 14
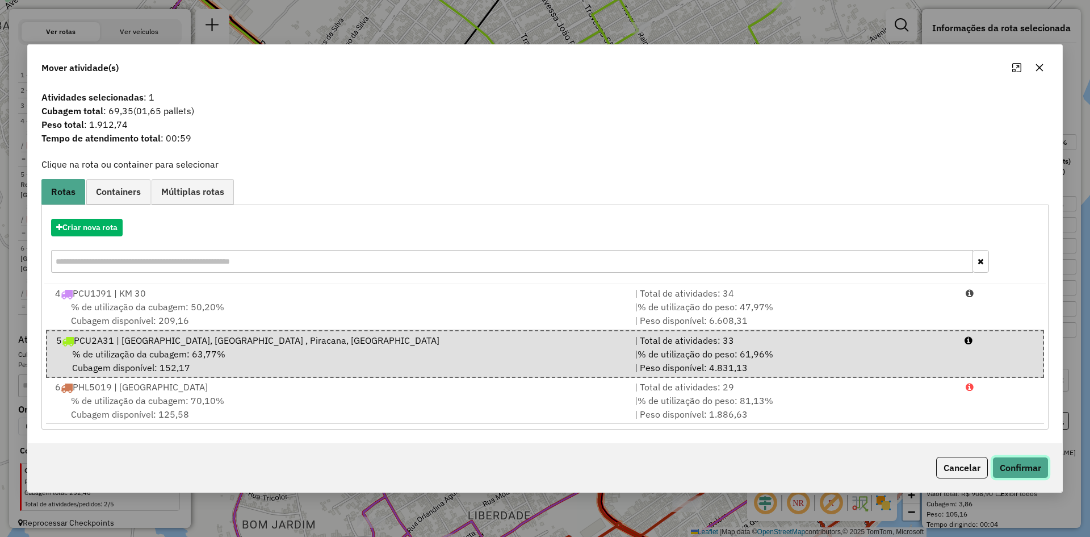
click at [1006, 471] on button "Confirmar" at bounding box center [1020, 467] width 56 height 22
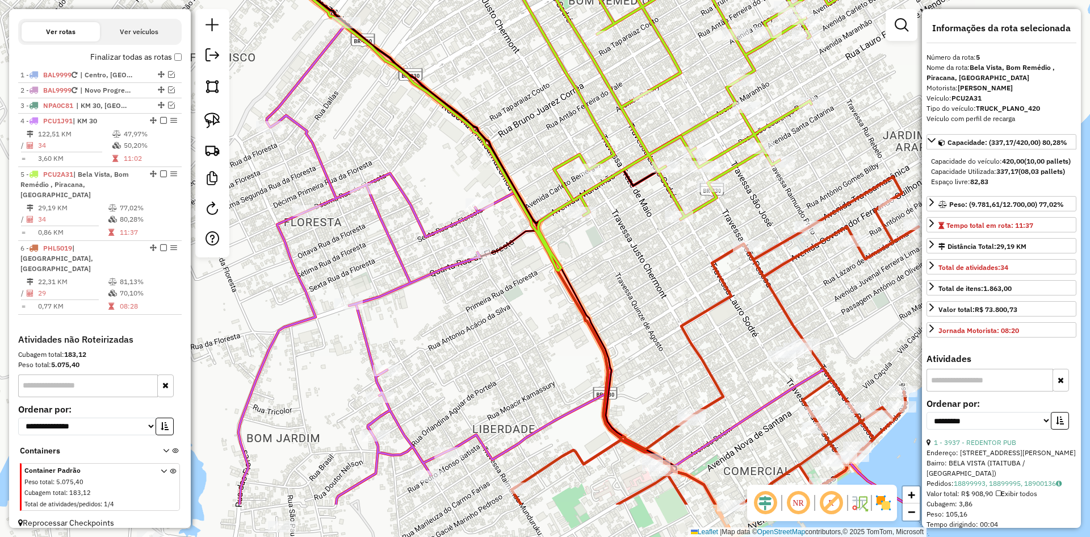
drag, startPoint x: 656, startPoint y: 259, endPoint x: 656, endPoint y: 211, distance: 47.7
click at [657, 212] on div "Janela de atendimento Grade de atendimento Capacidade Transportadoras Veículos …" at bounding box center [545, 268] width 1090 height 537
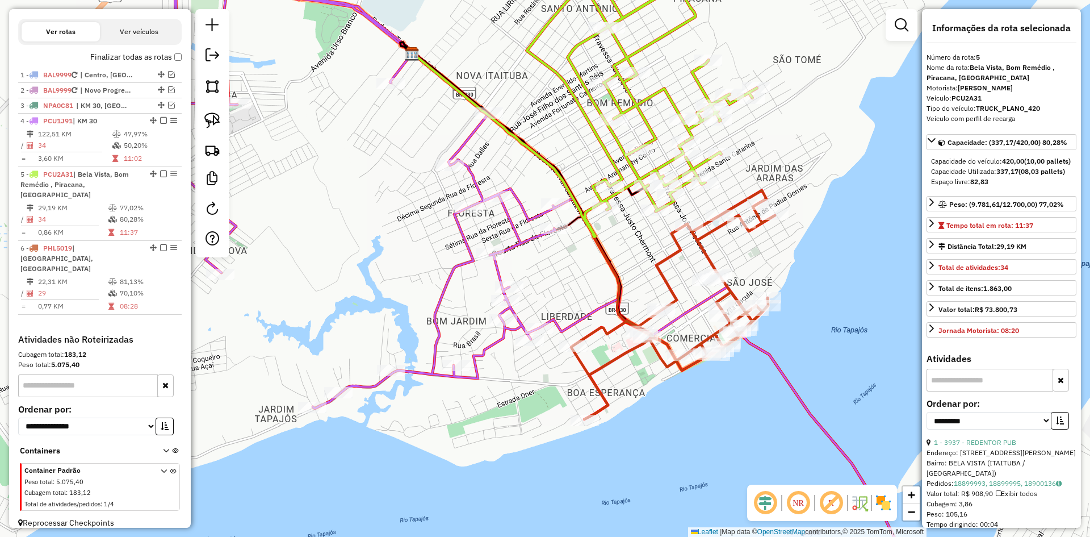
click at [634, 171] on icon at bounding box center [642, 79] width 230 height 265
drag, startPoint x: 656, startPoint y: 256, endPoint x: 652, endPoint y: 292, distance: 36.5
click at [648, 290] on div "Janela de atendimento Grade de atendimento Capacidade Transportadoras Veículos …" at bounding box center [545, 268] width 1090 height 537
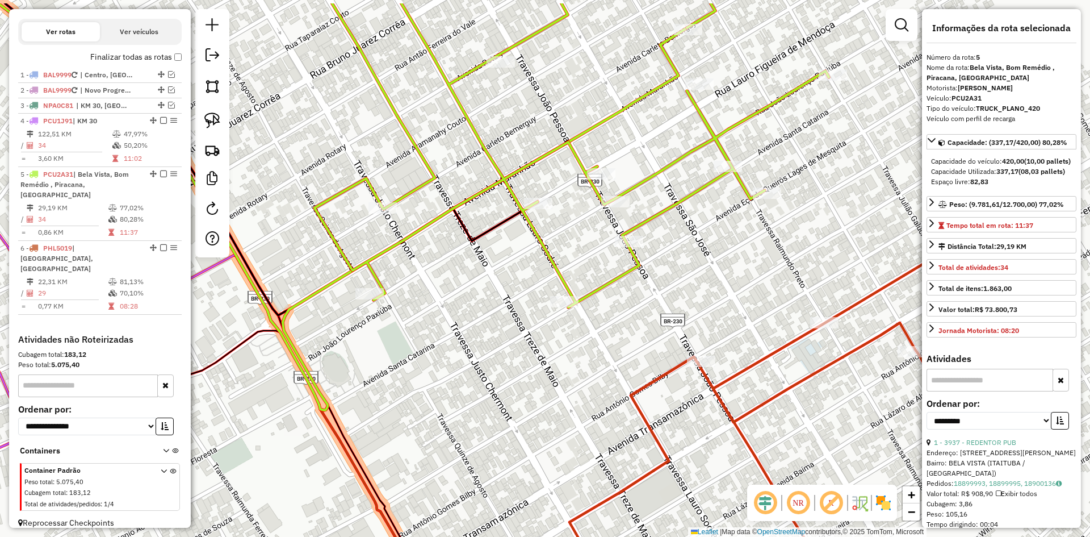
click at [627, 315] on div "Janela de atendimento Grade de atendimento Capacidade Transportadoras Veículos …" at bounding box center [545, 268] width 1090 height 537
drag, startPoint x: 217, startPoint y: 114, endPoint x: 253, endPoint y: 140, distance: 44.6
click at [217, 114] on img at bounding box center [212, 120] width 16 height 16
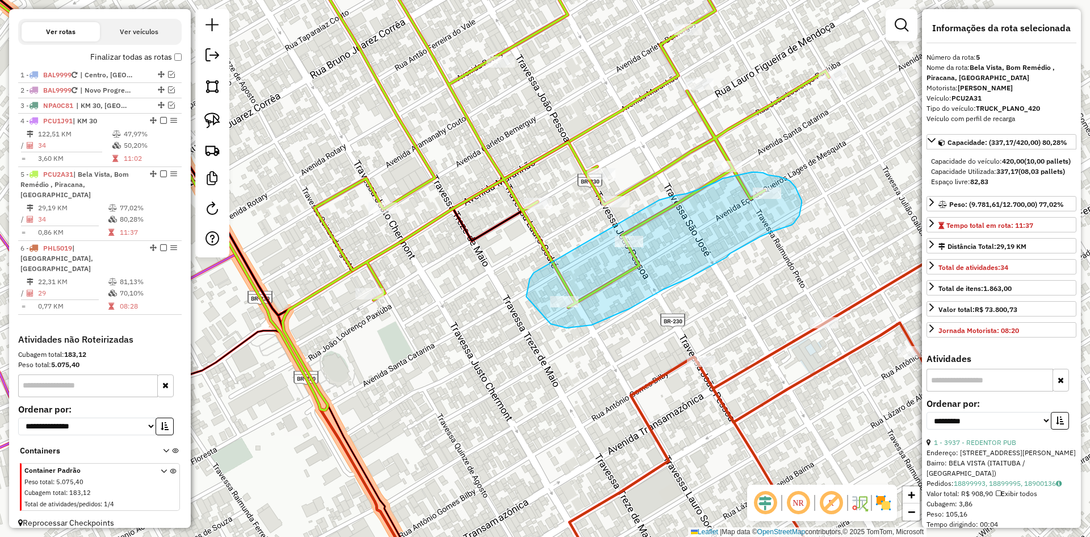
drag, startPoint x: 531, startPoint y: 275, endPoint x: 659, endPoint y: 200, distance: 147.9
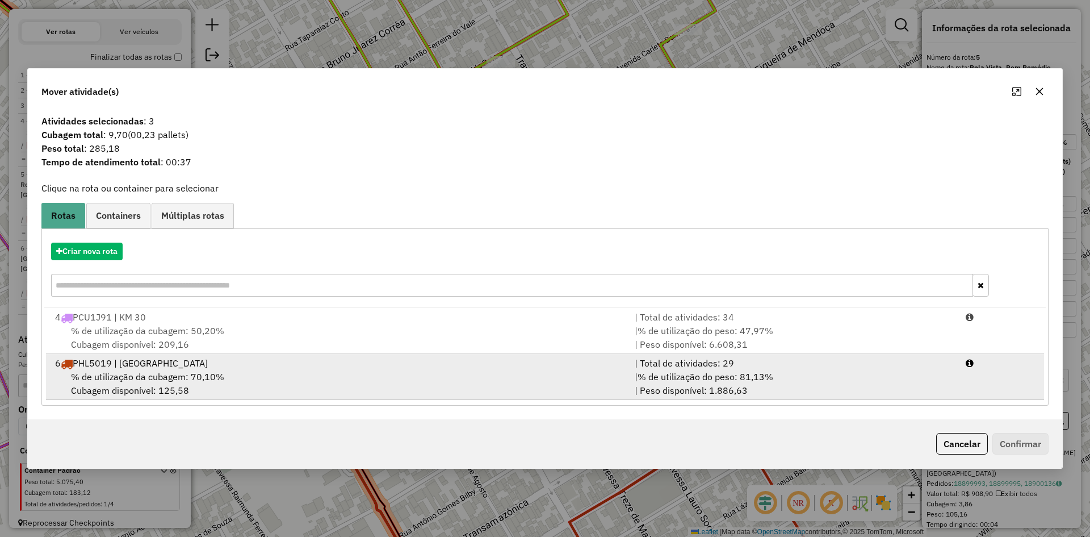
click at [177, 363] on div "6 PHL5019 | [GEOGRAPHIC_DATA]" at bounding box center [338, 363] width 580 height 14
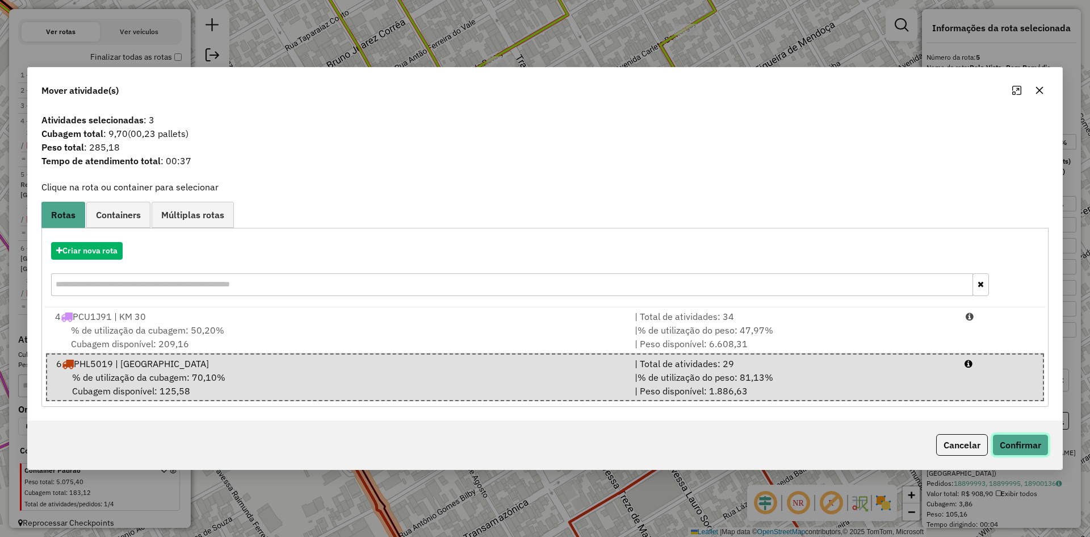
click at [1028, 447] on button "Confirmar" at bounding box center [1020, 445] width 56 height 22
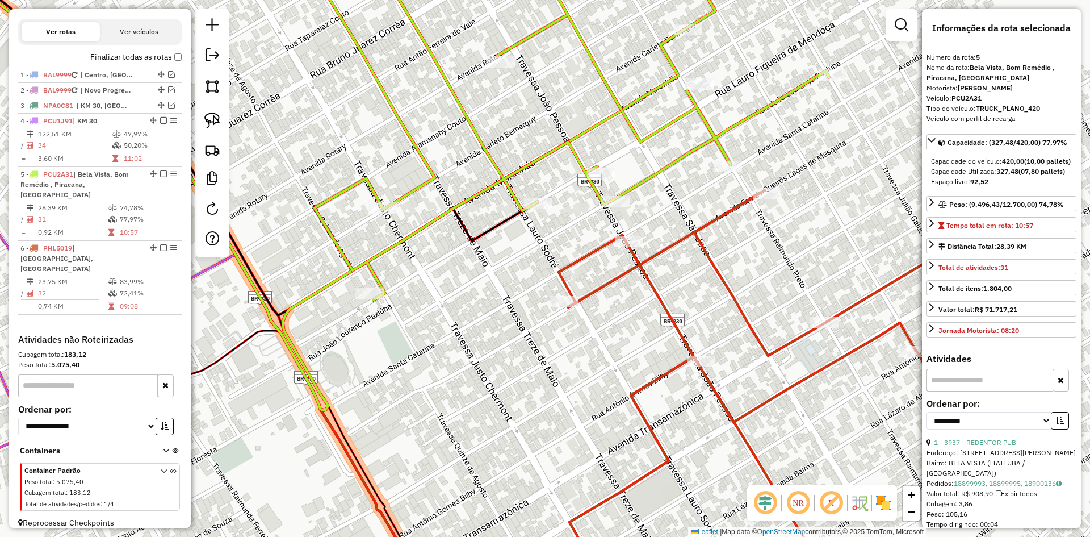
click at [677, 164] on icon at bounding box center [564, 123] width 530 height 353
click at [700, 241] on icon at bounding box center [801, 390] width 485 height 400
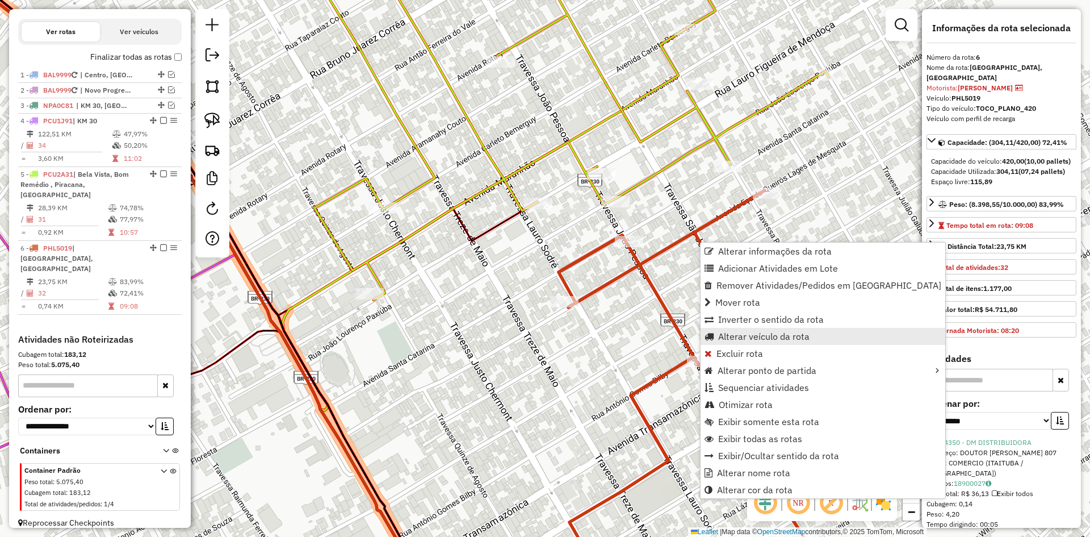
click at [747, 334] on span "Alterar veículo da rota" at bounding box center [763, 336] width 91 height 9
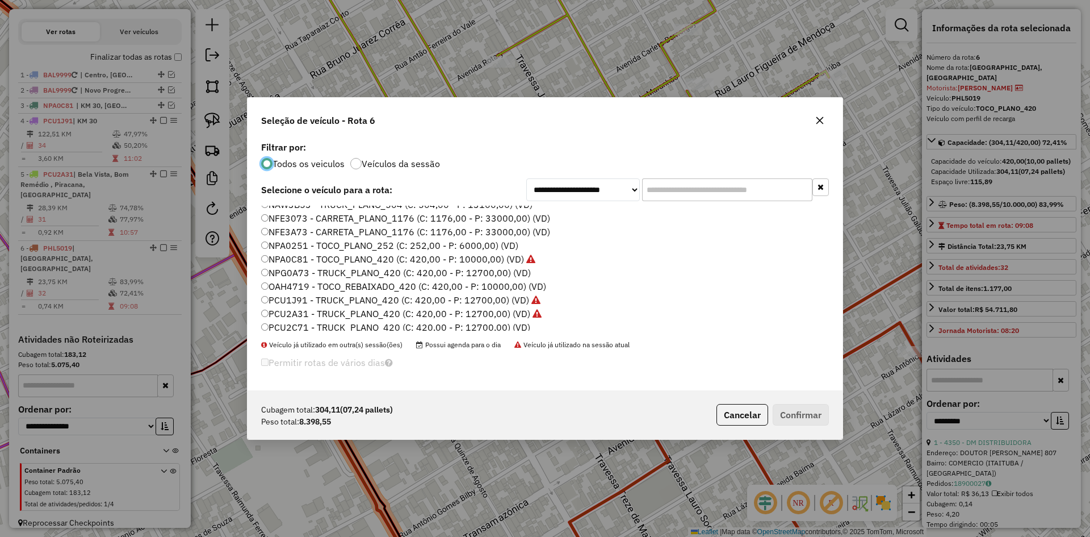
scroll to position [89, 0]
click at [304, 315] on label "PCU2A31 - TRUCK_PLANO_420 (C: 420,00 - P: 12700,00) (VD)" at bounding box center [401, 314] width 280 height 14
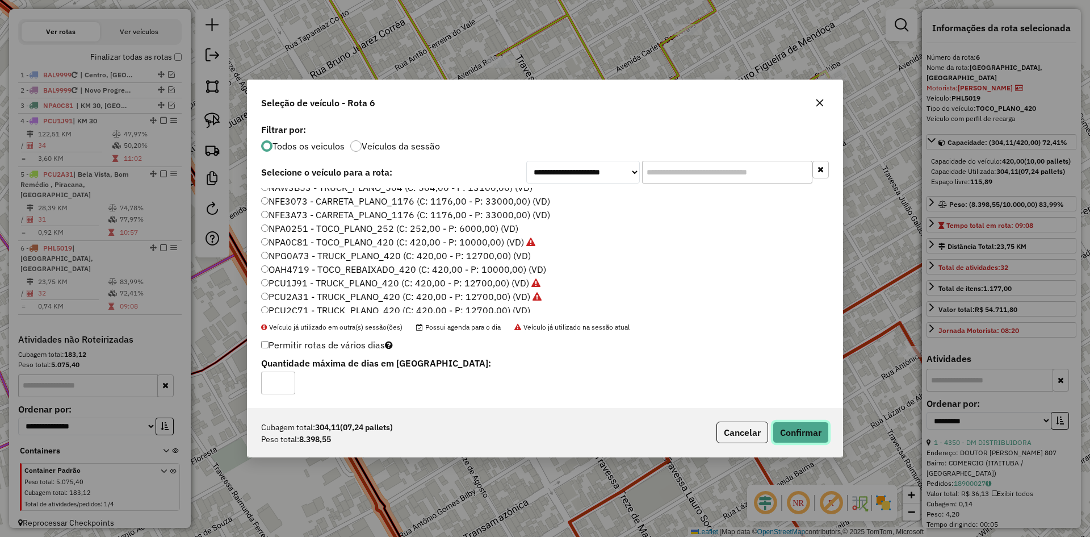
click at [788, 427] on button "Confirmar" at bounding box center [801, 432] width 56 height 22
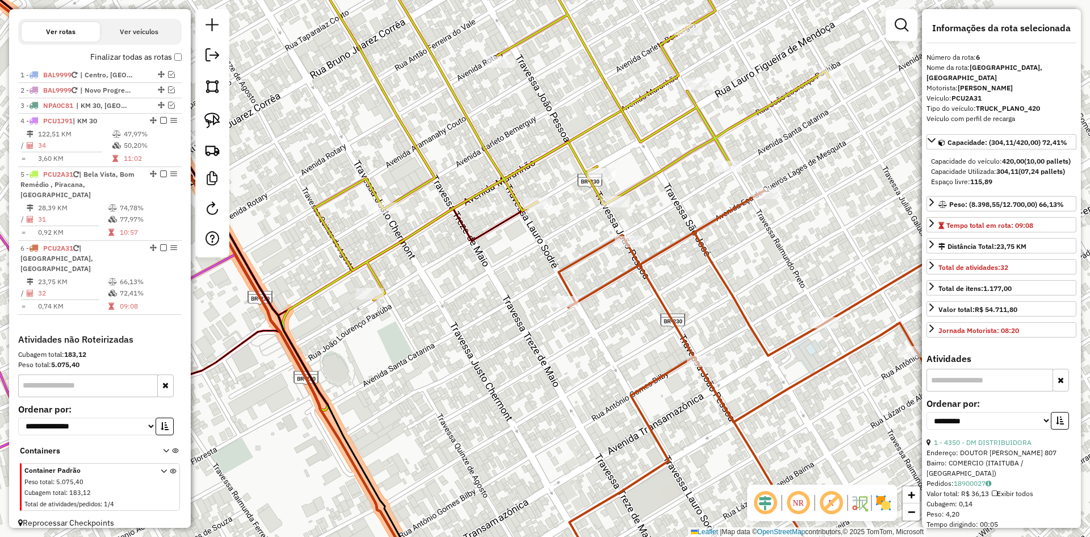
scroll to position [367, 0]
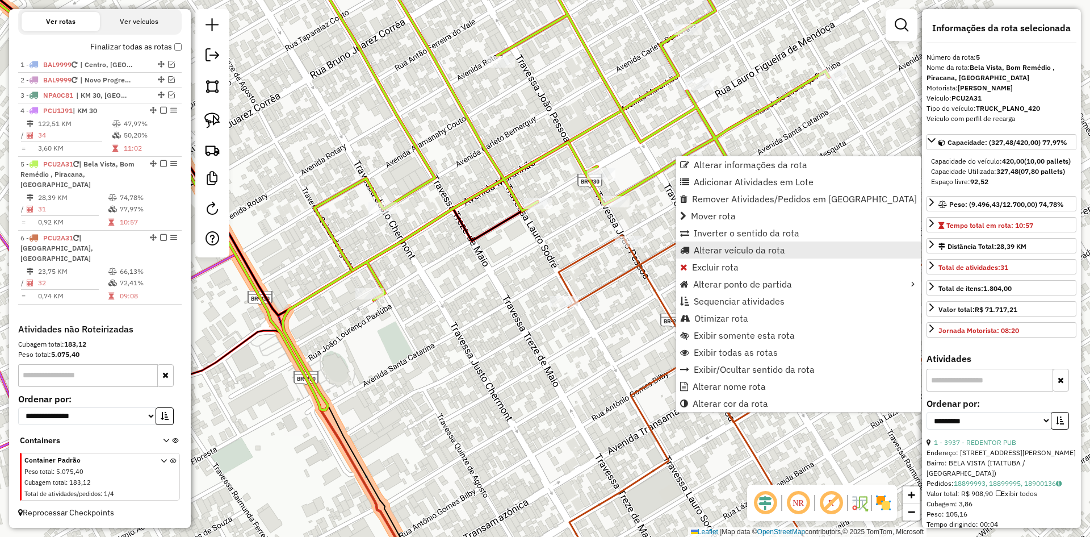
click at [720, 246] on span "Alterar veículo da rota" at bounding box center [739, 249] width 91 height 9
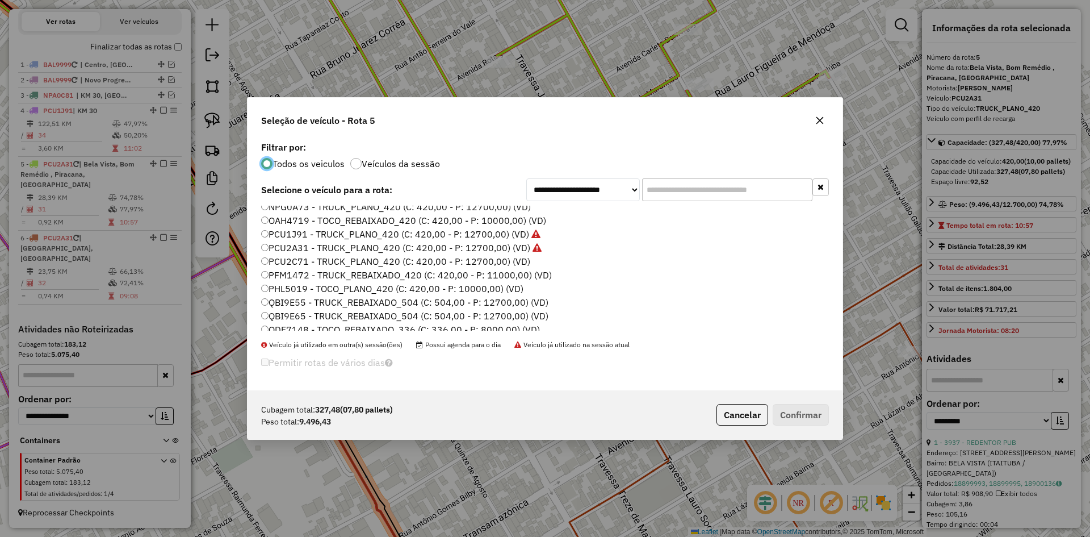
scroll to position [170, 0]
click at [308, 272] on label "PHL5019 - TOCO_PLANO_420 (C: 420,00 - P: 10000,00) (VD)" at bounding box center [392, 273] width 262 height 14
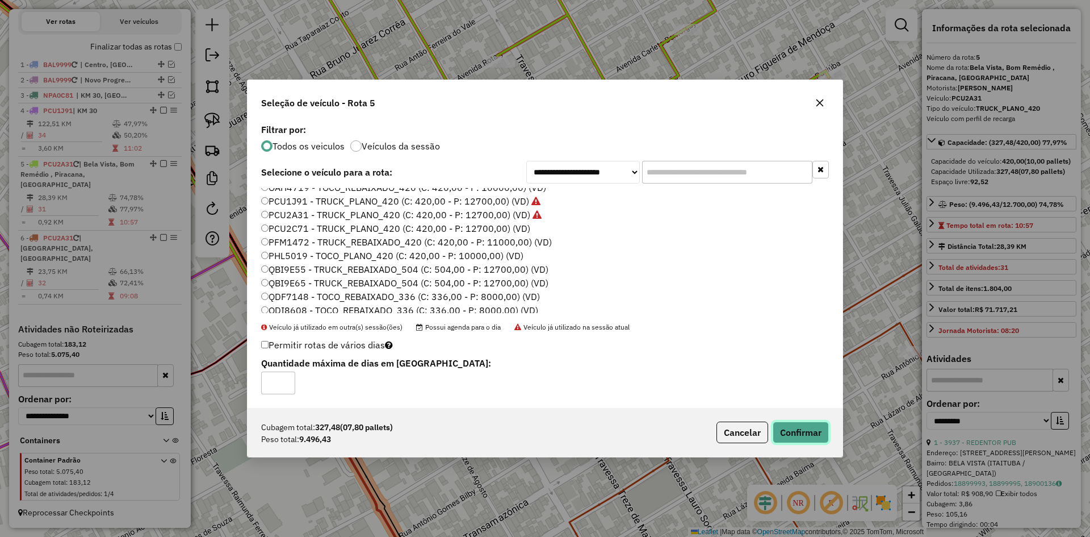
click at [818, 434] on button "Confirmar" at bounding box center [801, 432] width 56 height 22
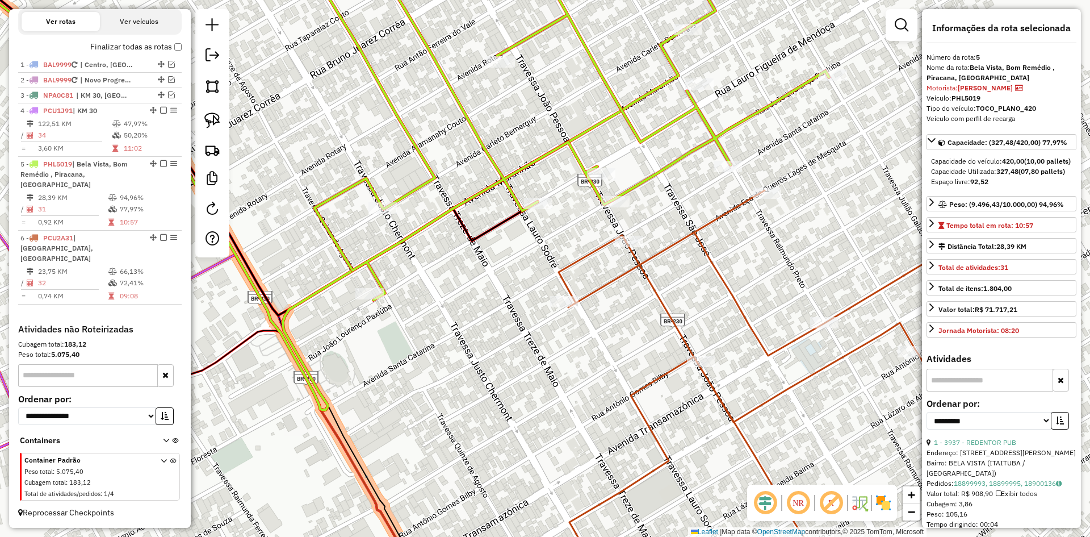
scroll to position [357, 0]
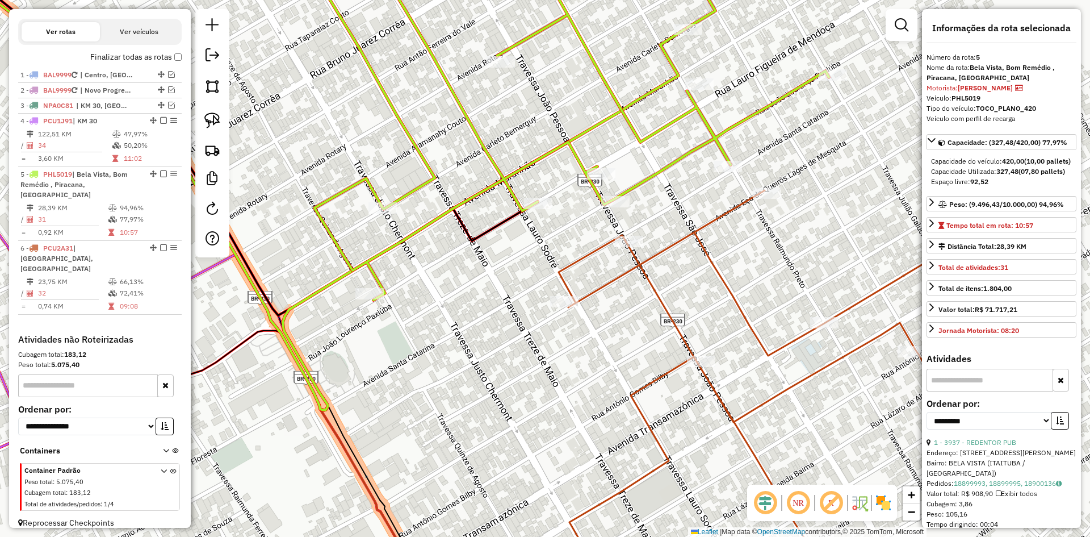
click at [653, 251] on icon at bounding box center [801, 390] width 485 height 400
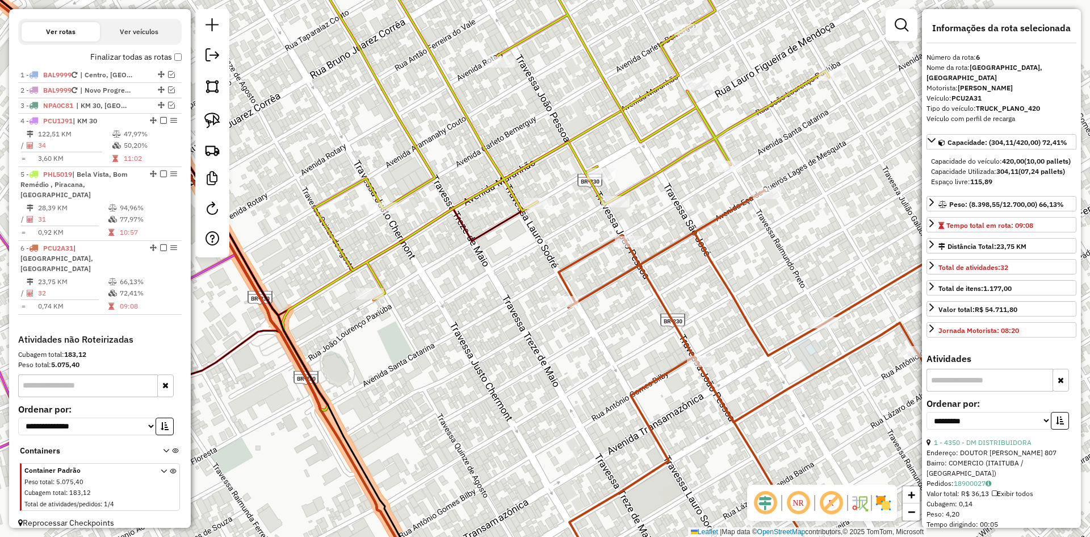
click at [648, 135] on icon at bounding box center [564, 123] width 530 height 353
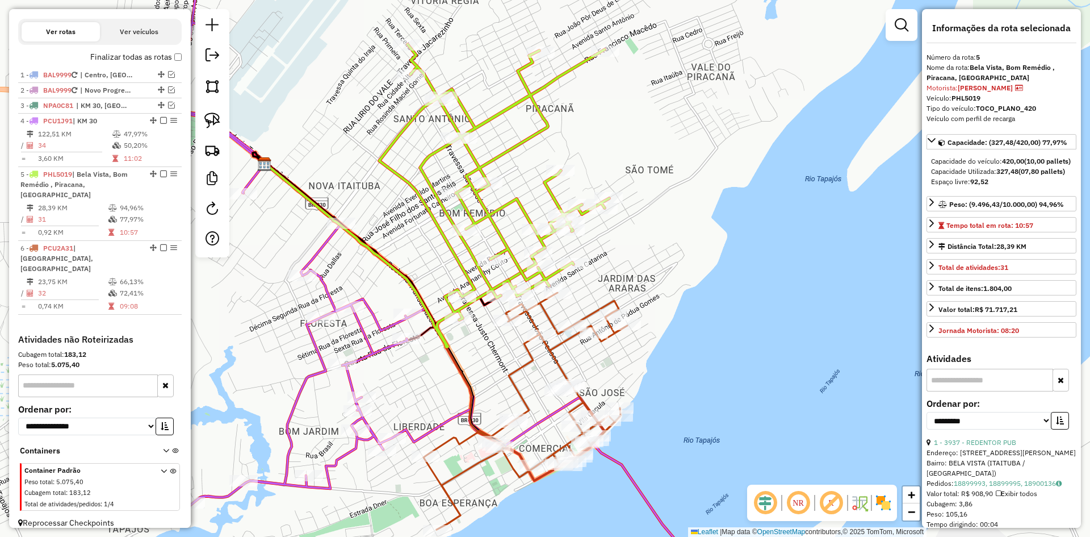
click at [509, 249] on icon at bounding box center [494, 181] width 230 height 275
click at [381, 324] on icon at bounding box center [368, 269] width 694 height 644
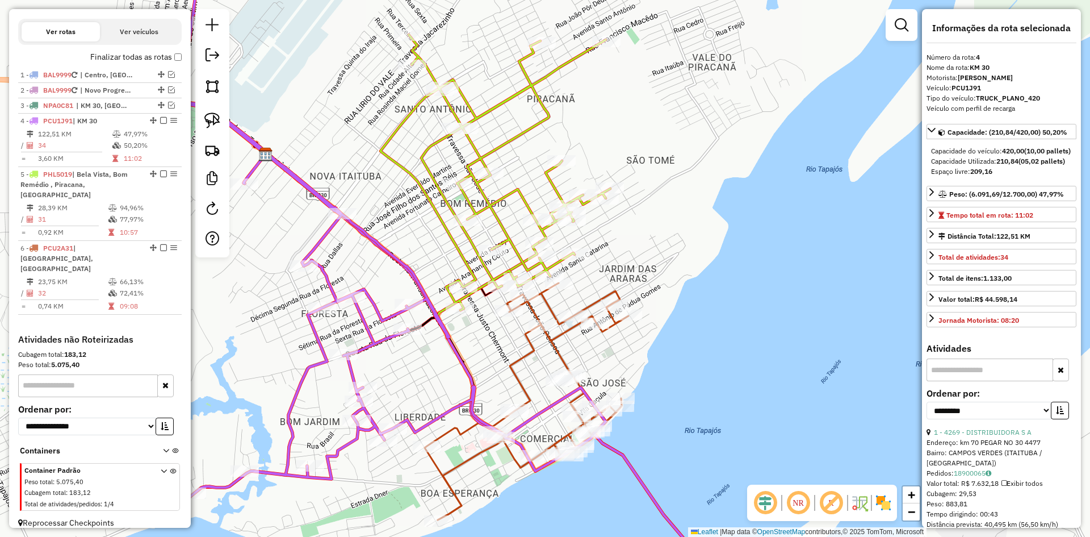
drag, startPoint x: 397, startPoint y: 403, endPoint x: 398, endPoint y: 393, distance: 9.7
click at [398, 393] on div "Janela de atendimento Grade de atendimento Capacidade Transportadoras Veículos …" at bounding box center [545, 268] width 1090 height 537
click at [213, 114] on img at bounding box center [212, 120] width 16 height 16
drag, startPoint x: 575, startPoint y: 357, endPoint x: 601, endPoint y: 361, distance: 25.9
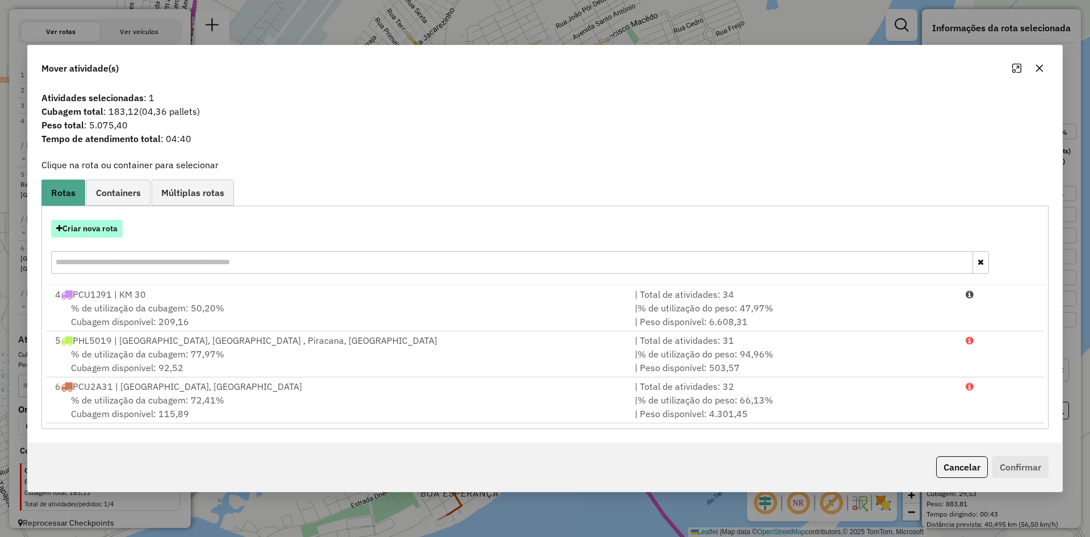
click at [94, 224] on button "Criar nova rota" at bounding box center [87, 229] width 72 height 18
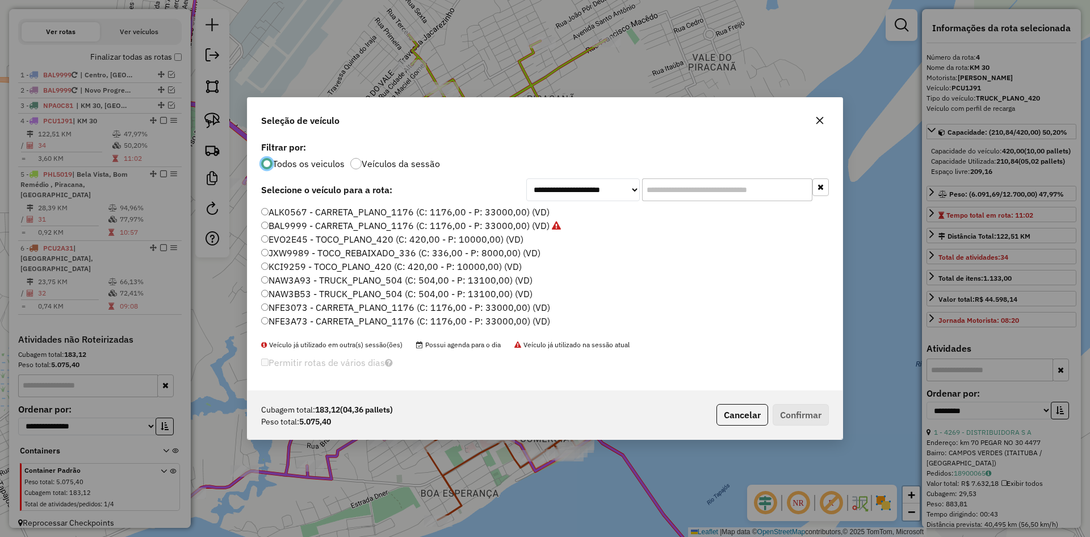
scroll to position [6, 3]
click at [295, 223] on label "BAL9999 - CARRETA_PLANO_1176 (C: 1176,00 - P: 33000,00) (VD)" at bounding box center [411, 226] width 300 height 14
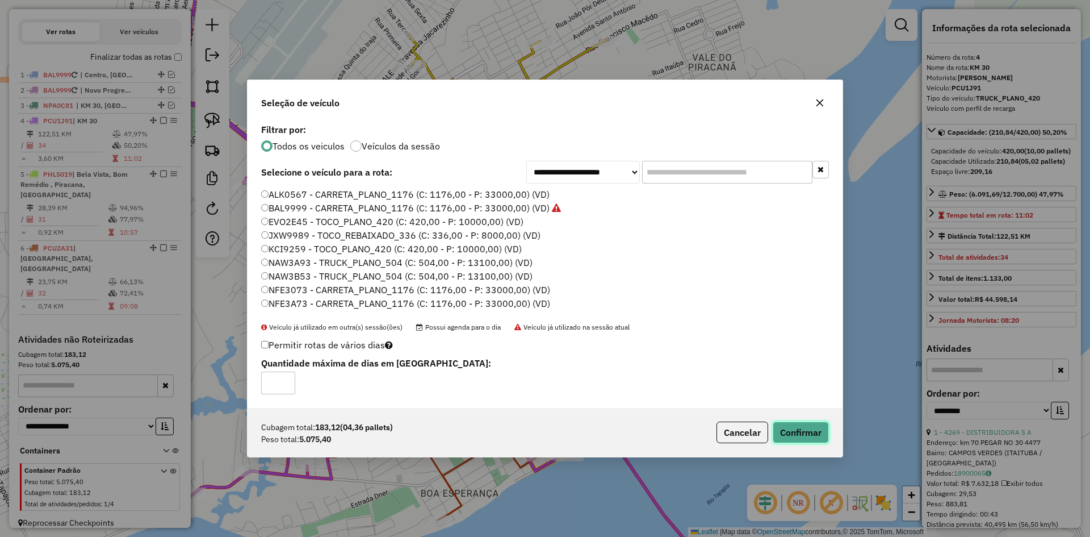
click at [807, 438] on button "Confirmar" at bounding box center [801, 432] width 56 height 22
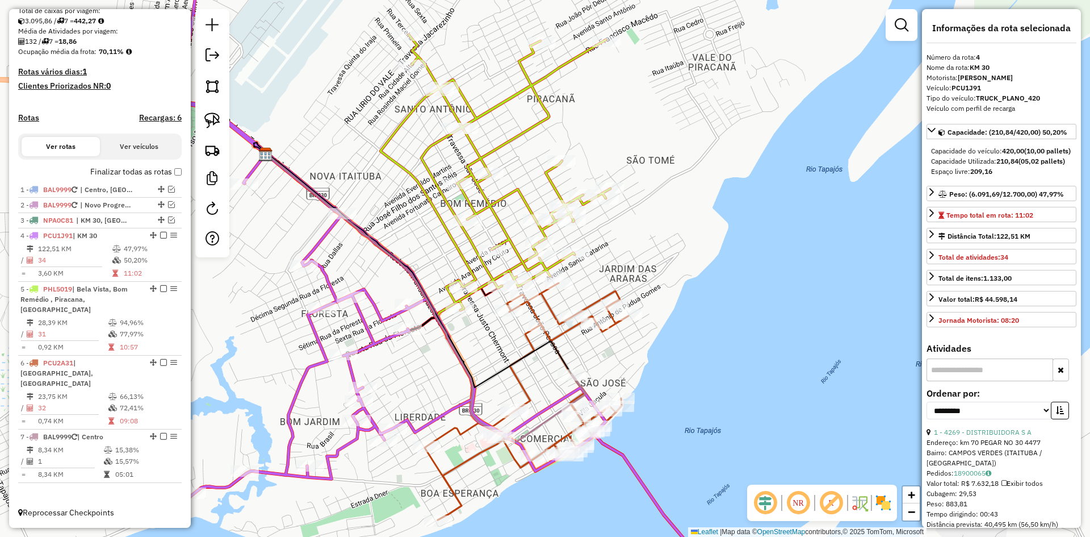
scroll to position [232, 0]
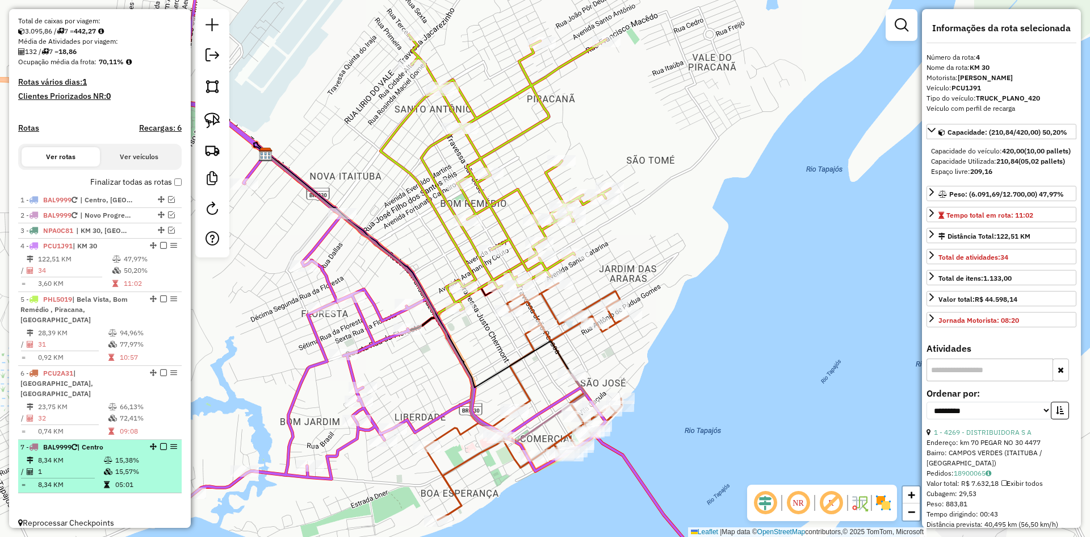
click at [60, 454] on td "8,34 KM" at bounding box center [70, 459] width 66 height 11
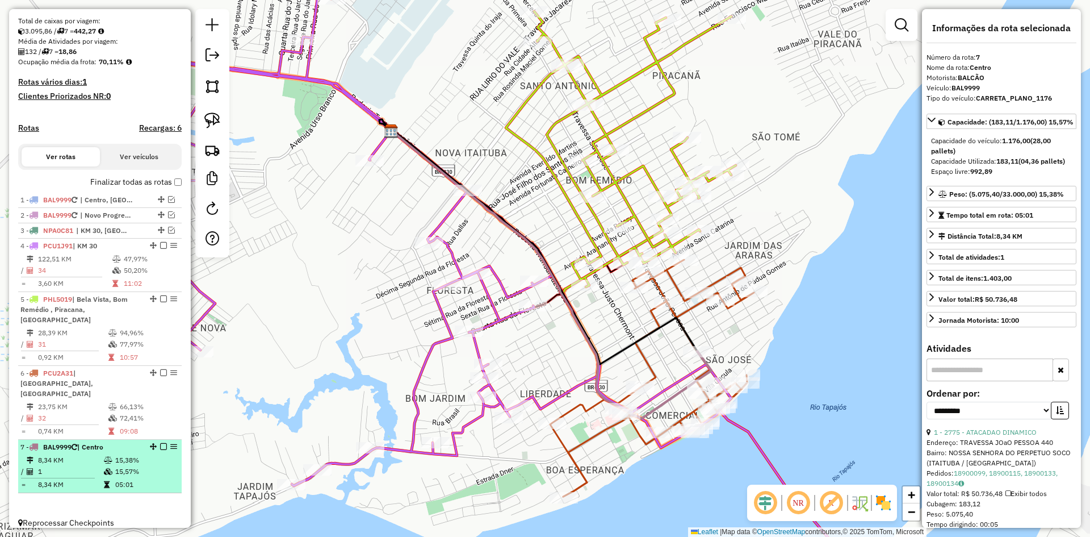
click at [52, 454] on td "8,34 KM" at bounding box center [70, 459] width 66 height 11
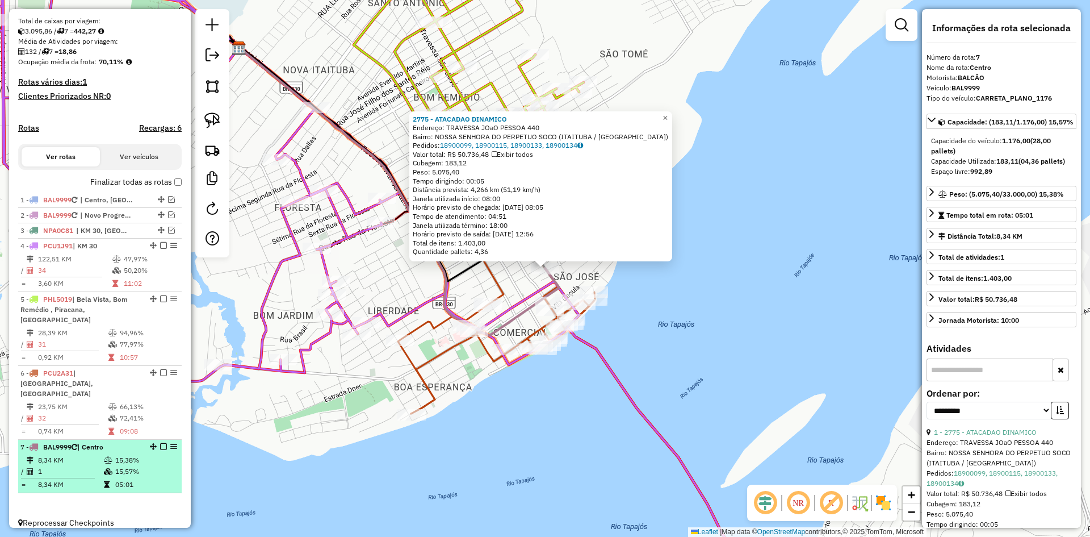
click at [73, 466] on td "1" at bounding box center [70, 471] width 66 height 11
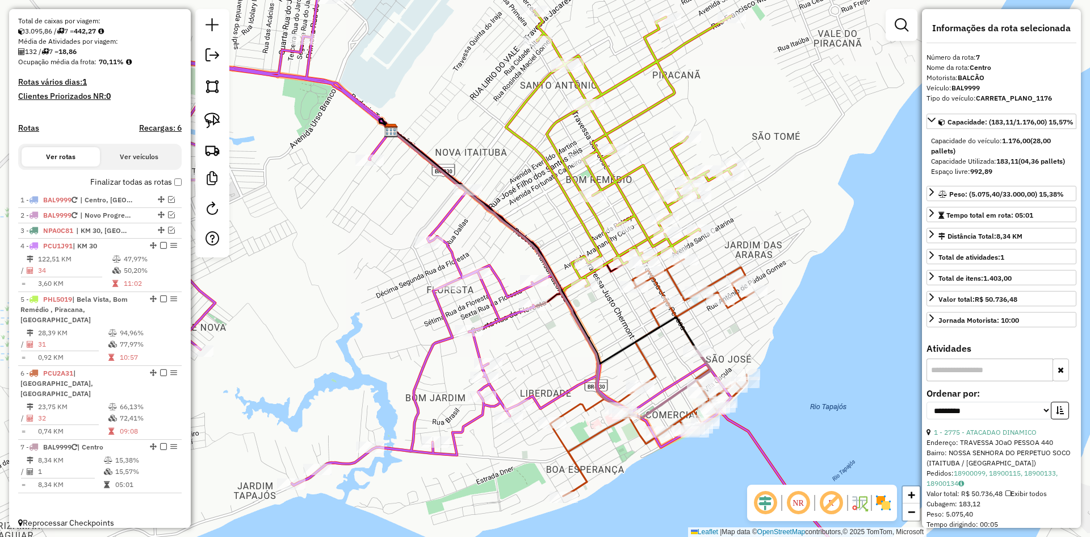
click at [590, 345] on icon at bounding box center [552, 274] width 320 height 288
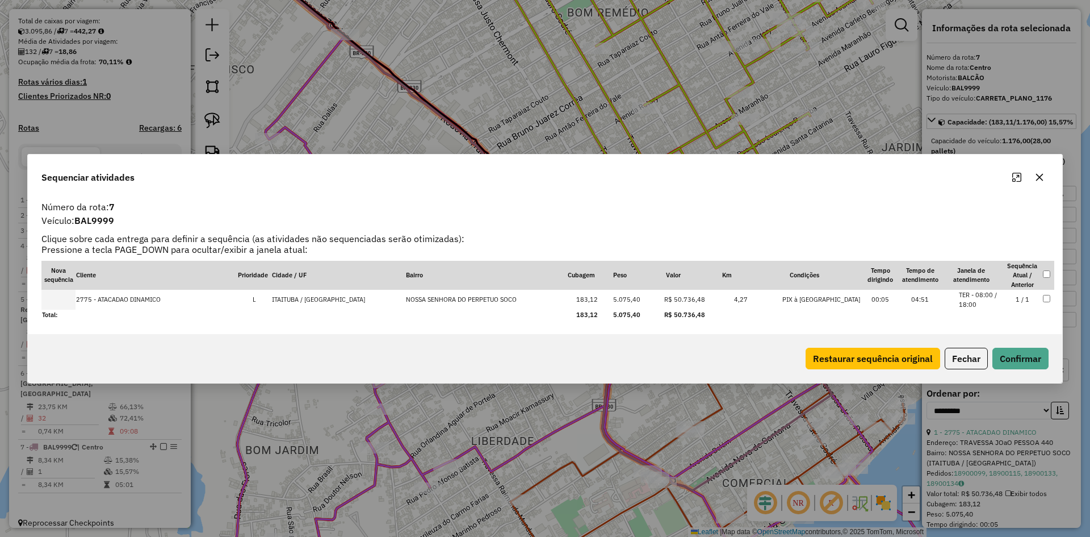
click at [1037, 173] on icon "button" at bounding box center [1039, 177] width 9 height 9
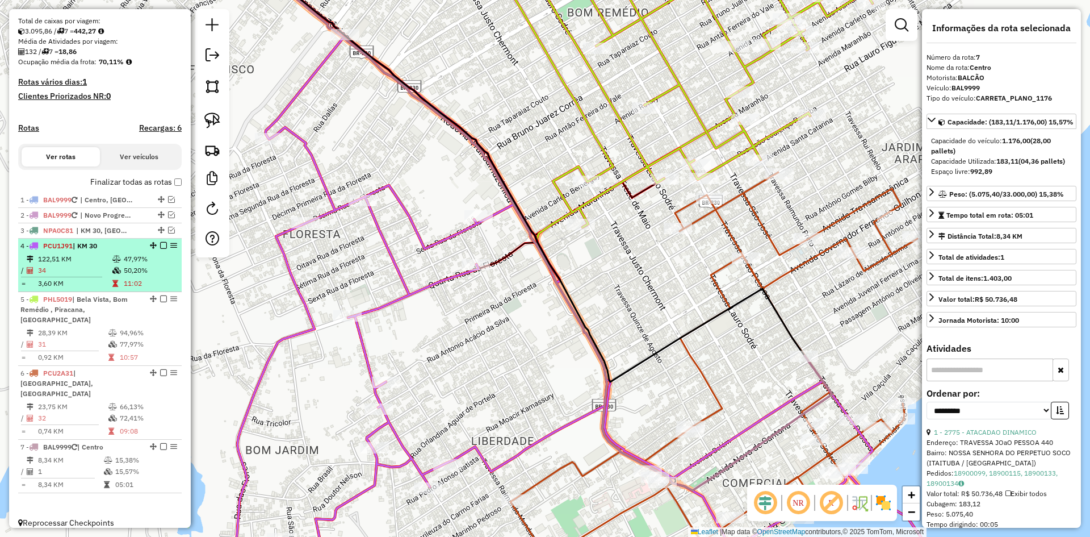
click at [100, 251] on div "4 - PCU1J91 | KM 30" at bounding box center [80, 246] width 120 height 10
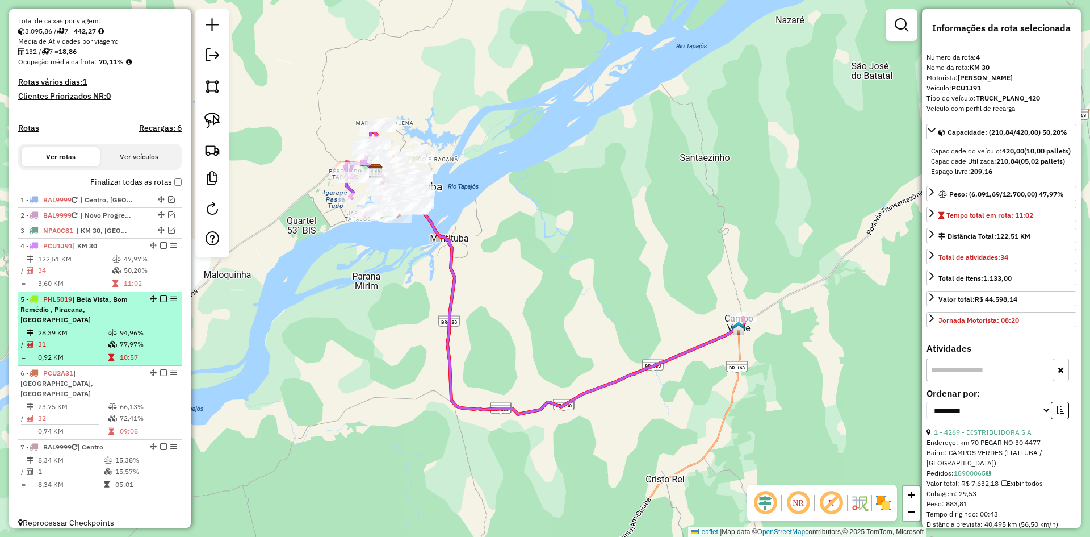
click at [94, 321] on span "| Bela Vista, Bom Remédio , Piracana, [GEOGRAPHIC_DATA]" at bounding box center [73, 309] width 107 height 29
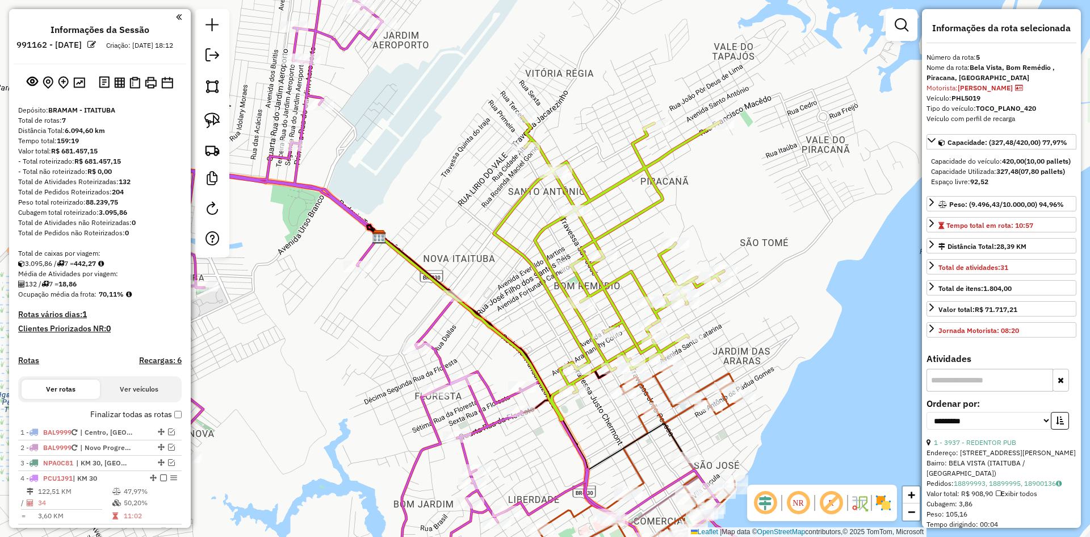
select select "**********"
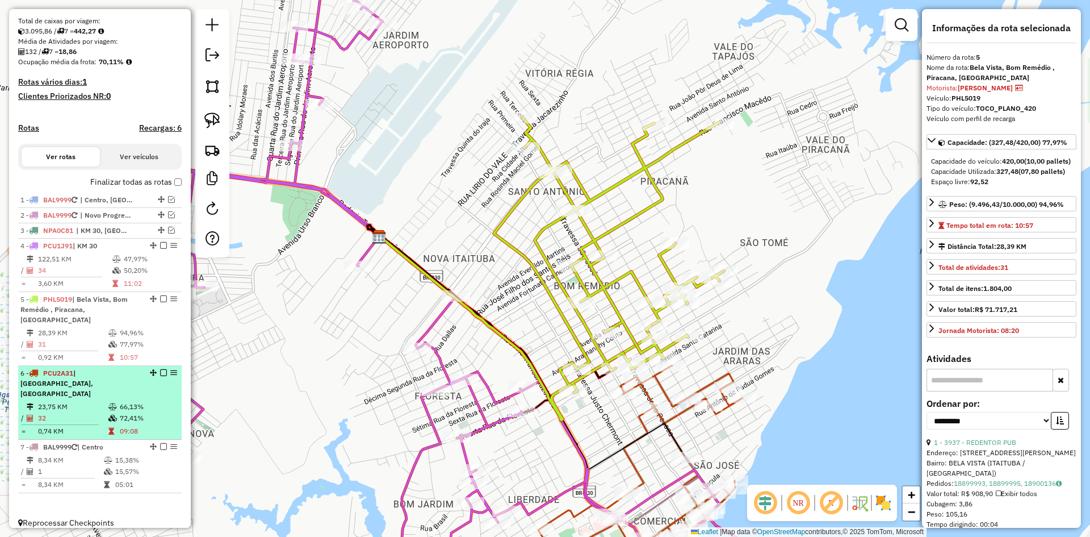
click at [85, 380] on div "6 - PCU2A31 | [GEOGRAPHIC_DATA], [GEOGRAPHIC_DATA]" at bounding box center [80, 383] width 120 height 31
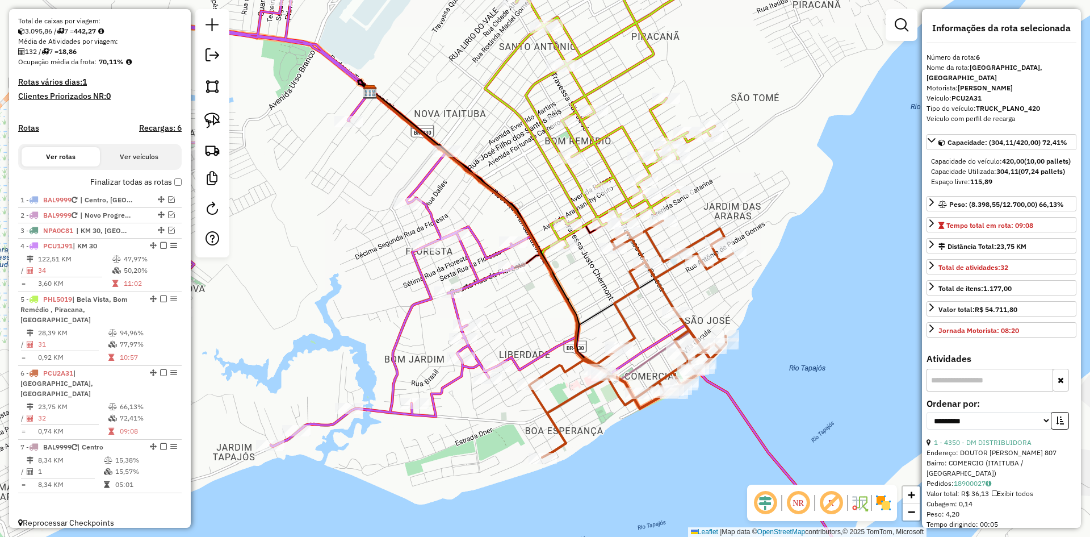
click at [456, 309] on icon at bounding box center [496, 269] width 738 height 644
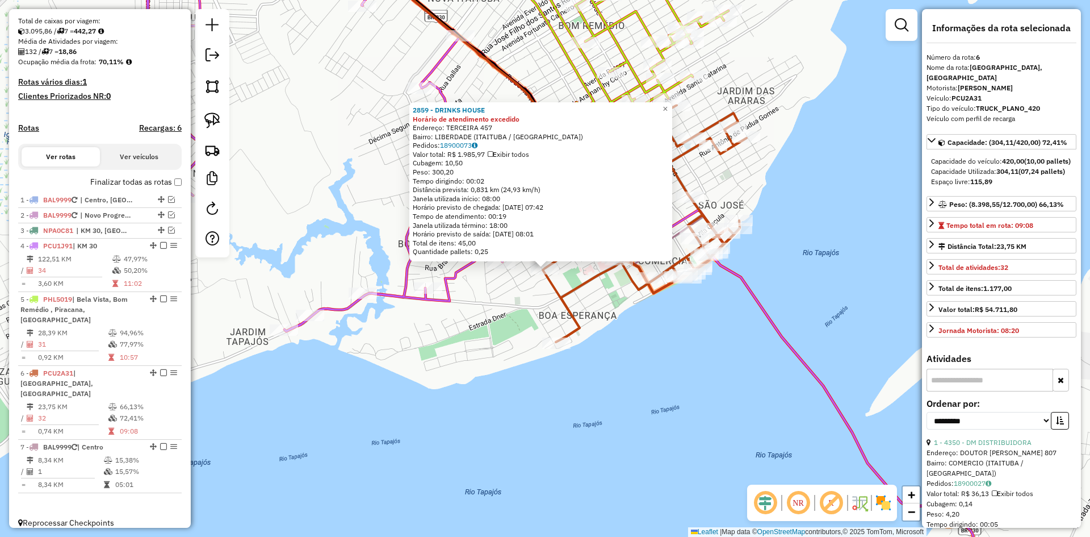
click at [475, 376] on div "2859 - DRINKS HOUSE Horário de atendimento excedido Endereço: TERCEIRA 457 Bair…" at bounding box center [545, 268] width 1090 height 537
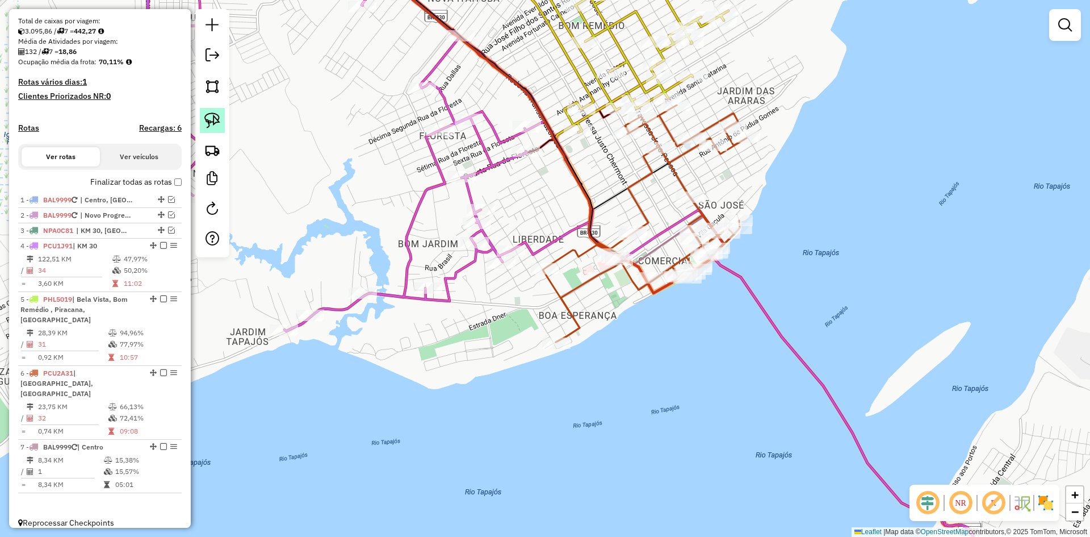
click at [220, 119] on img at bounding box center [212, 120] width 16 height 16
drag, startPoint x: 554, startPoint y: 256, endPoint x: 561, endPoint y: 262, distance: 9.2
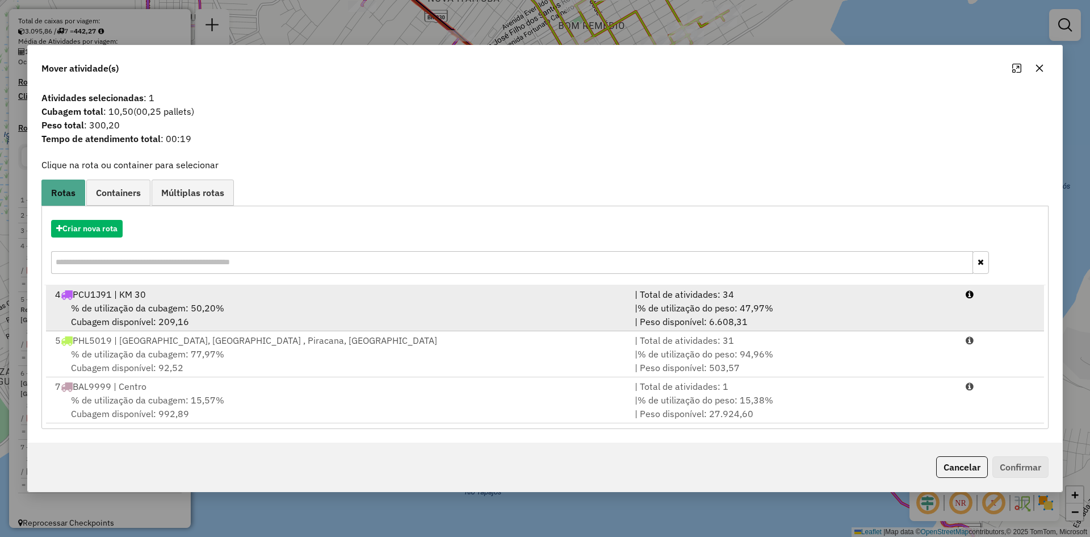
click at [256, 294] on div "4 PCU1J91 | KM 30" at bounding box center [338, 294] width 580 height 14
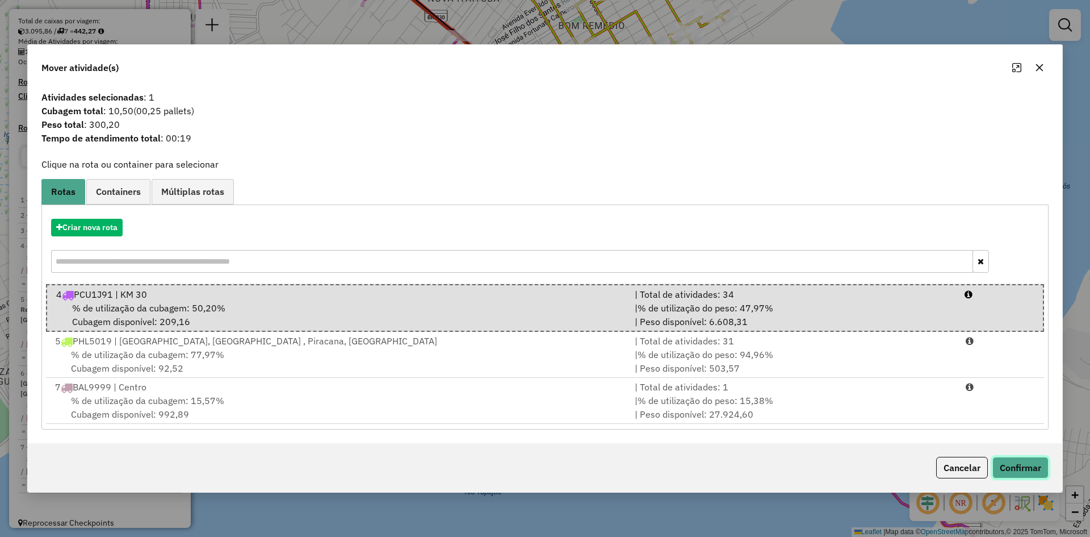
click at [1023, 460] on button "Confirmar" at bounding box center [1020, 467] width 56 height 22
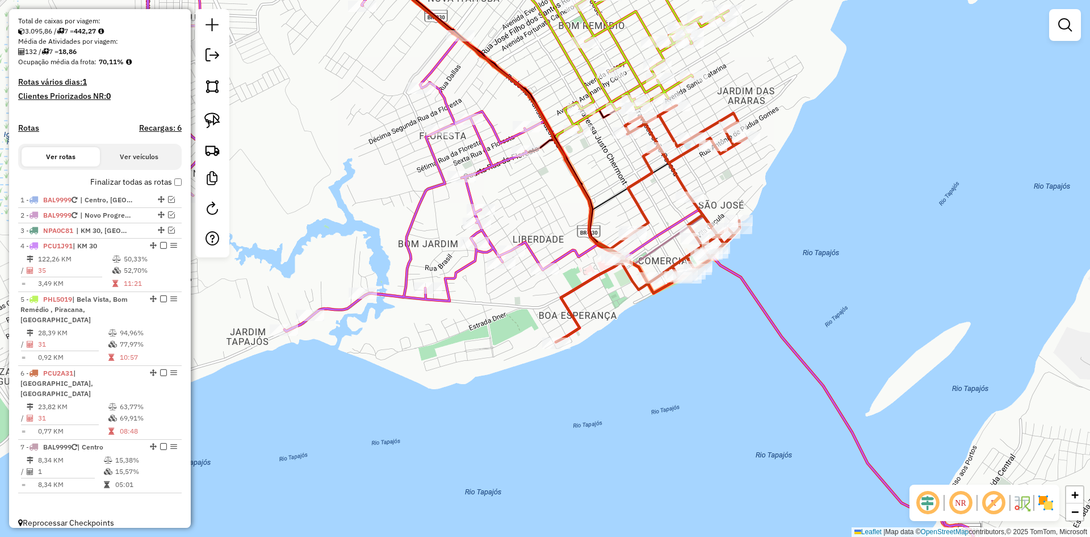
click at [530, 249] on icon at bounding box center [566, 269] width 851 height 644
select select "**********"
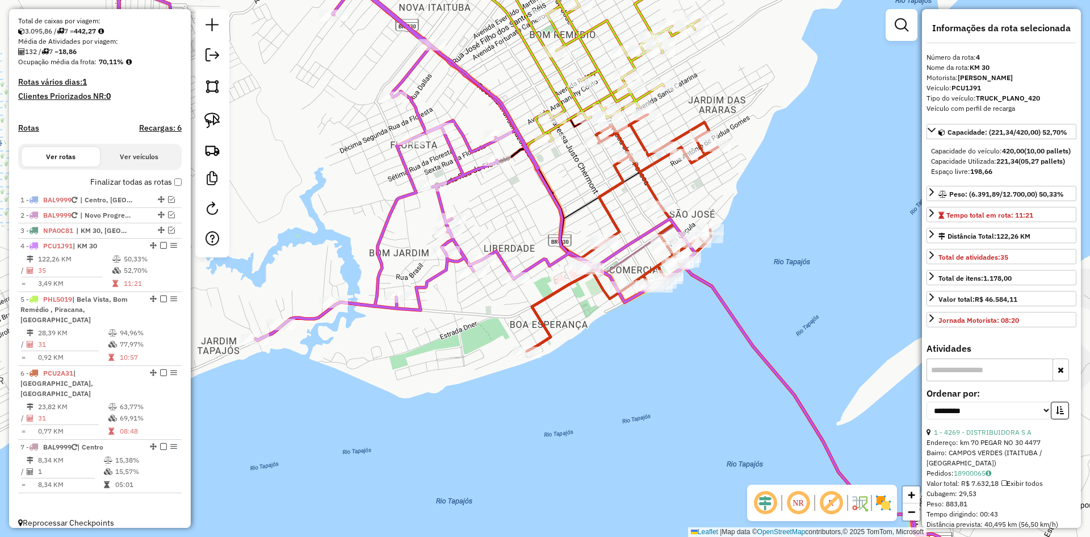
drag, startPoint x: 461, startPoint y: 350, endPoint x: 416, endPoint y: 359, distance: 46.2
click at [407, 359] on div "Janela de atendimento Grade de atendimento Capacidade Transportadoras Veículos …" at bounding box center [545, 268] width 1090 height 537
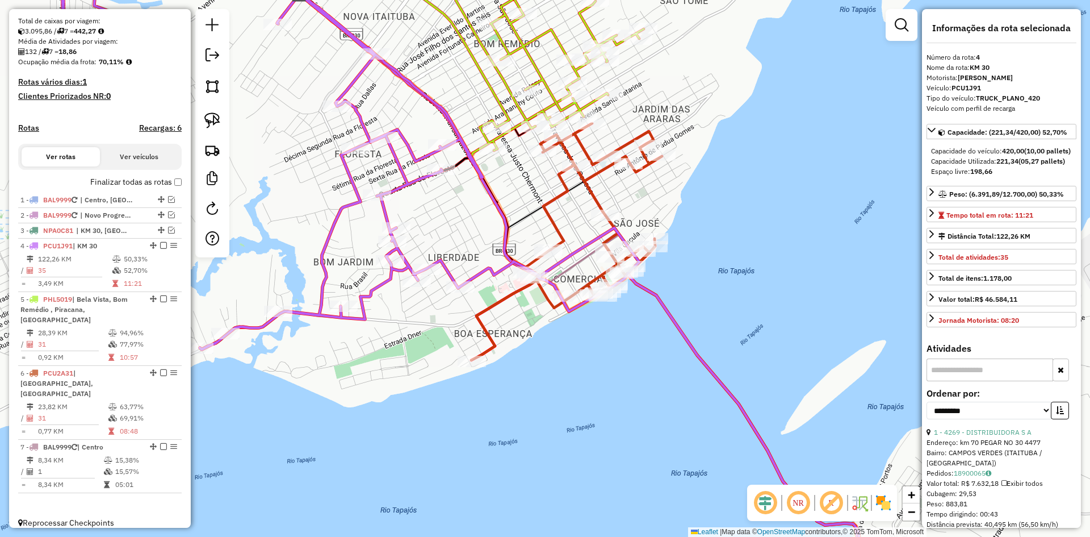
click at [559, 236] on icon at bounding box center [566, 241] width 191 height 237
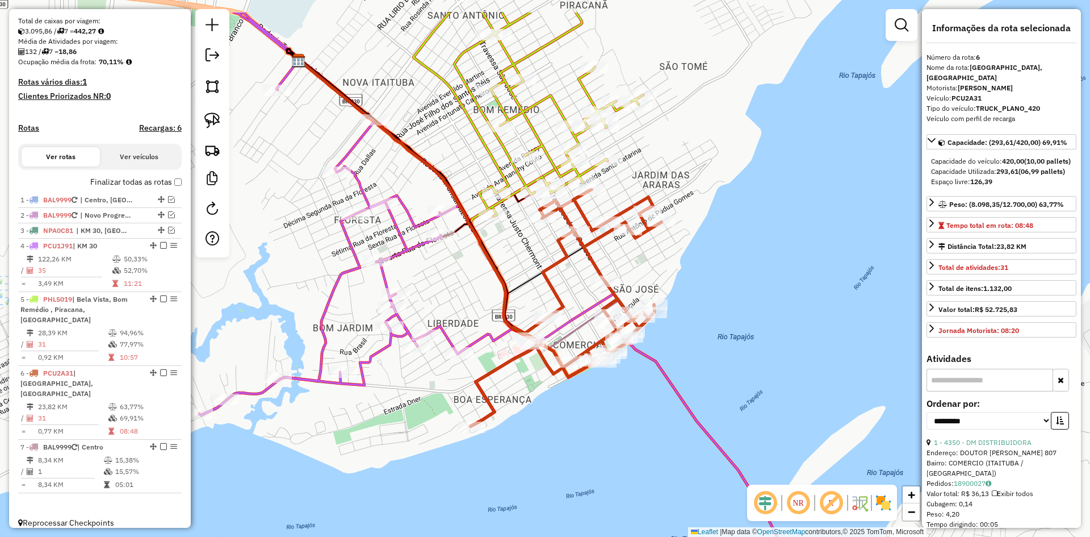
drag, startPoint x: 542, startPoint y: 216, endPoint x: 562, endPoint y: 266, distance: 53.6
click at [566, 271] on div "Janela de atendimento Grade de atendimento Capacidade Transportadoras Veículos …" at bounding box center [545, 268] width 1090 height 537
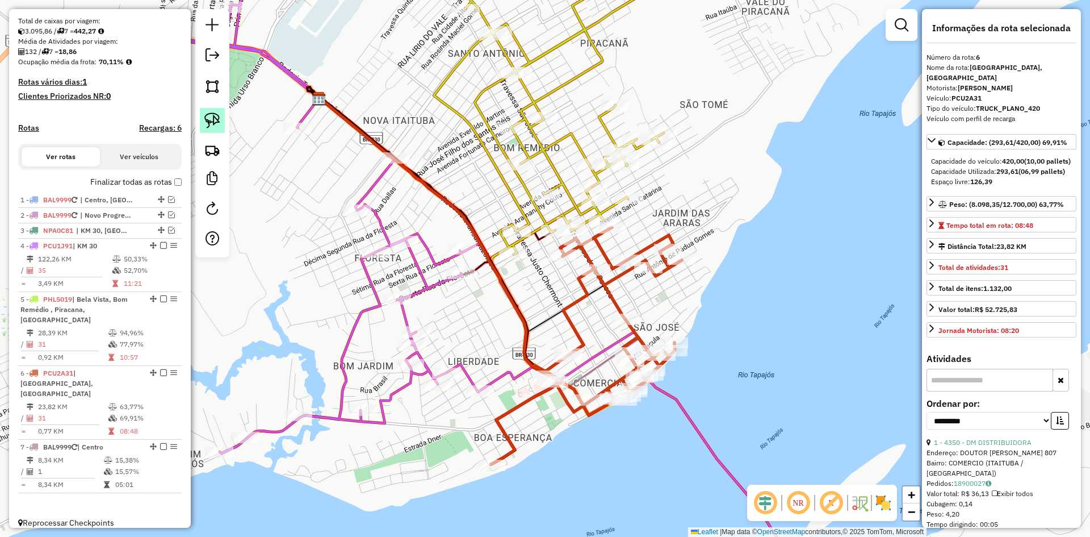
click at [219, 121] on img at bounding box center [212, 120] width 16 height 16
drag, startPoint x: 511, startPoint y: 213, endPoint x: 535, endPoint y: 217, distance: 24.7
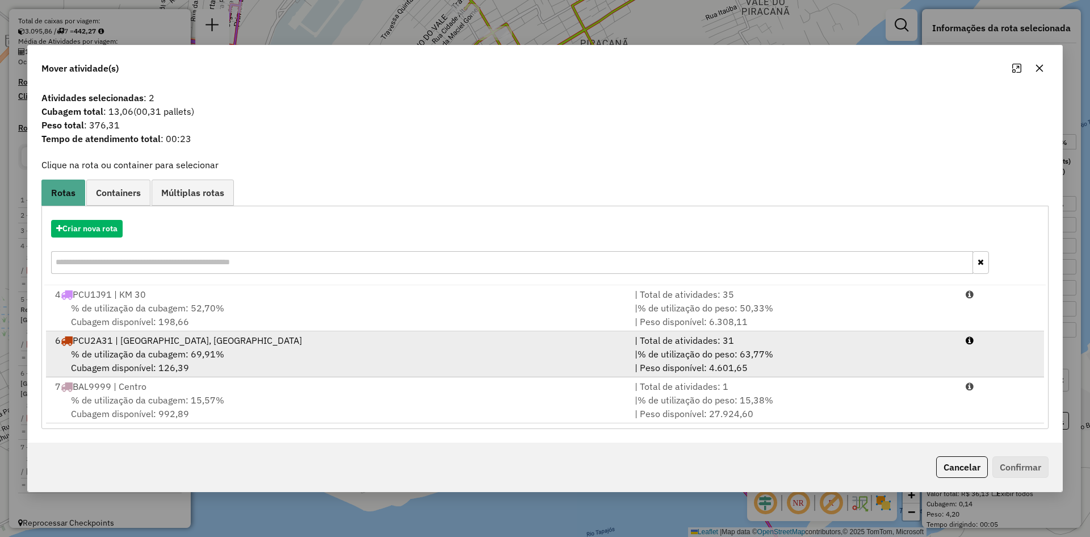
click at [259, 347] on div "% de utilização da cubagem: 69,91% Cubagem disponível: 126,39" at bounding box center [338, 360] width 580 height 27
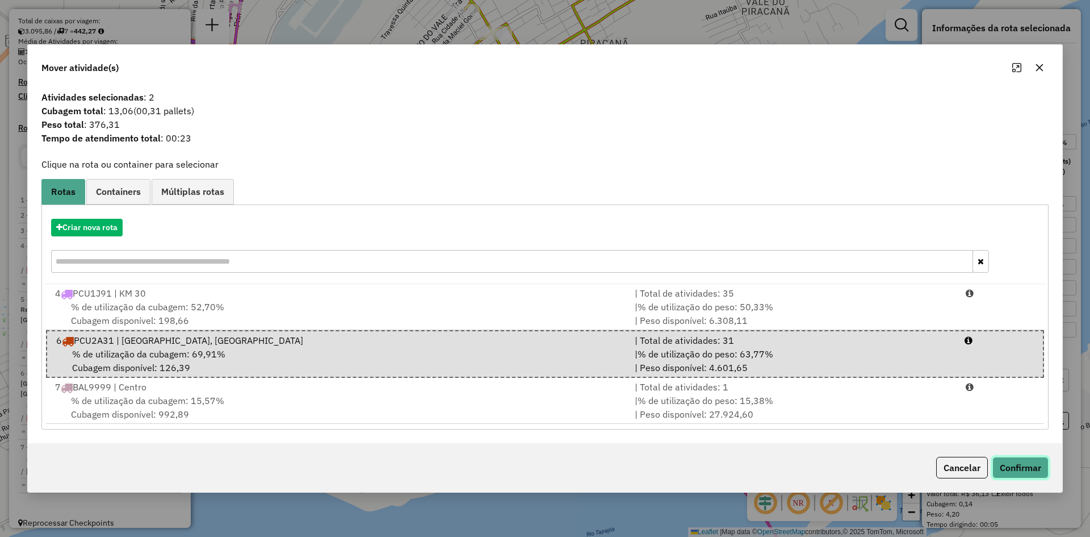
click at [1025, 464] on button "Confirmar" at bounding box center [1020, 467] width 56 height 22
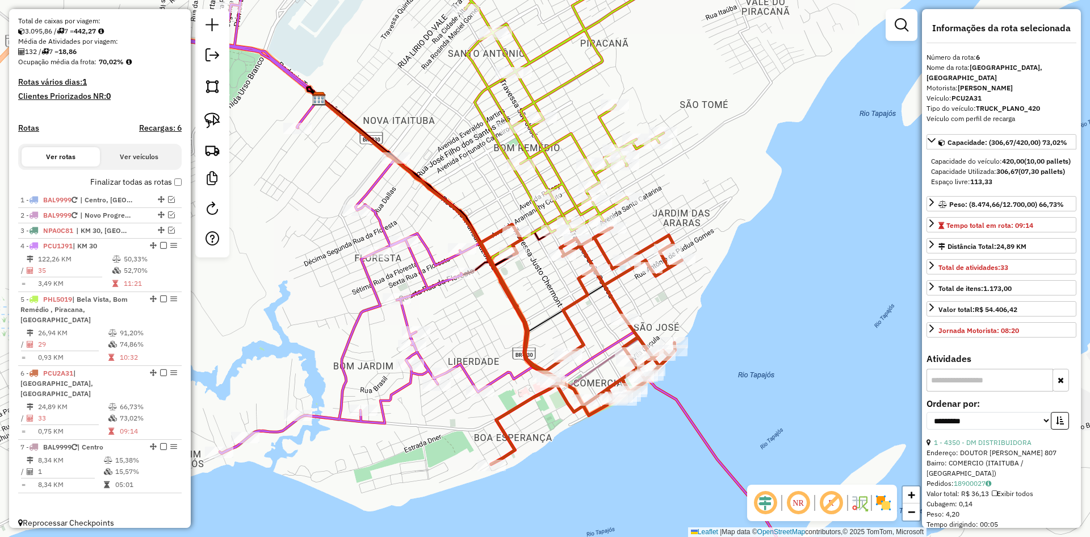
click at [602, 254] on icon at bounding box center [581, 344] width 201 height 240
click at [579, 144] on icon at bounding box center [563, 105] width 202 height 253
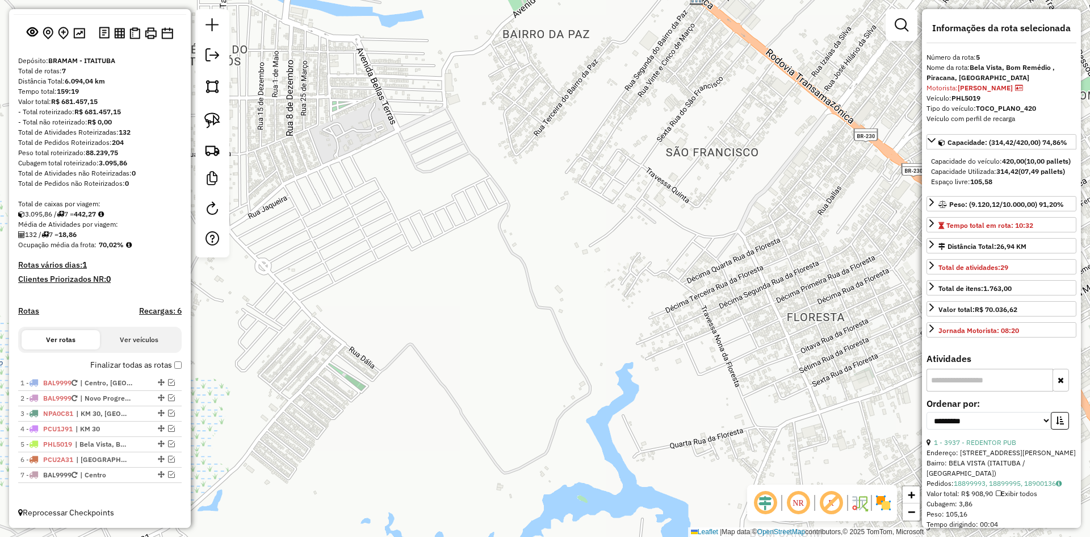
scroll to position [60, 0]
click at [76, 409] on div "3 - NPA0C81 | KM 30, Miritituba" at bounding box center [80, 413] width 120 height 10
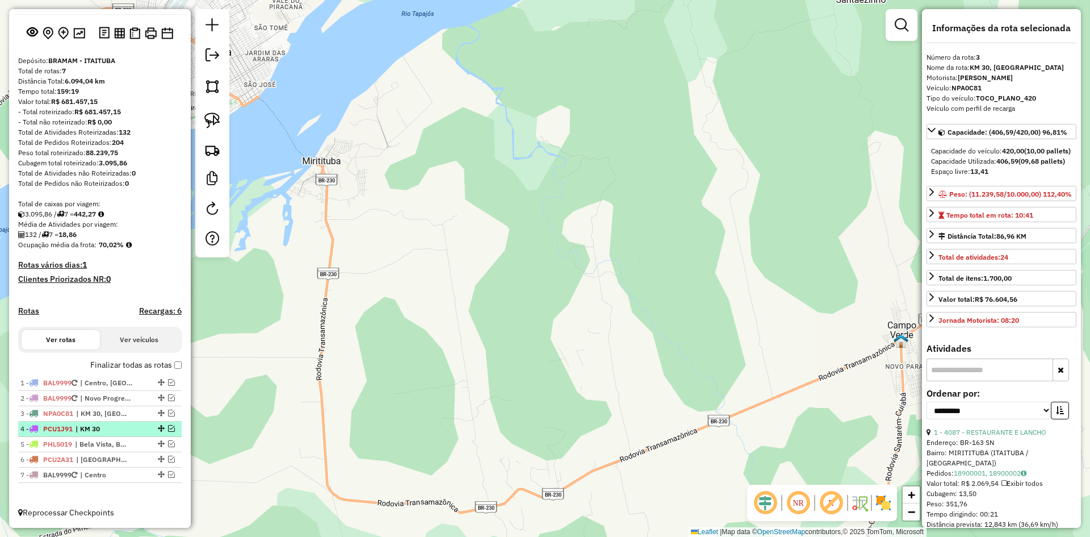
click at [77, 425] on span "| KM 30" at bounding box center [102, 429] width 52 height 10
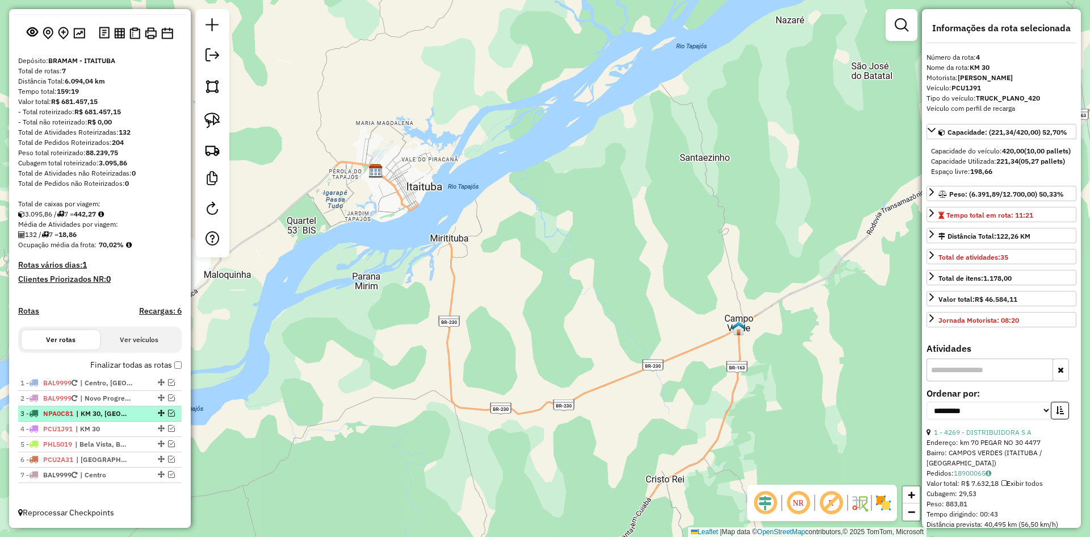
click at [80, 412] on span "| KM 30, [GEOGRAPHIC_DATA]" at bounding box center [102, 413] width 52 height 10
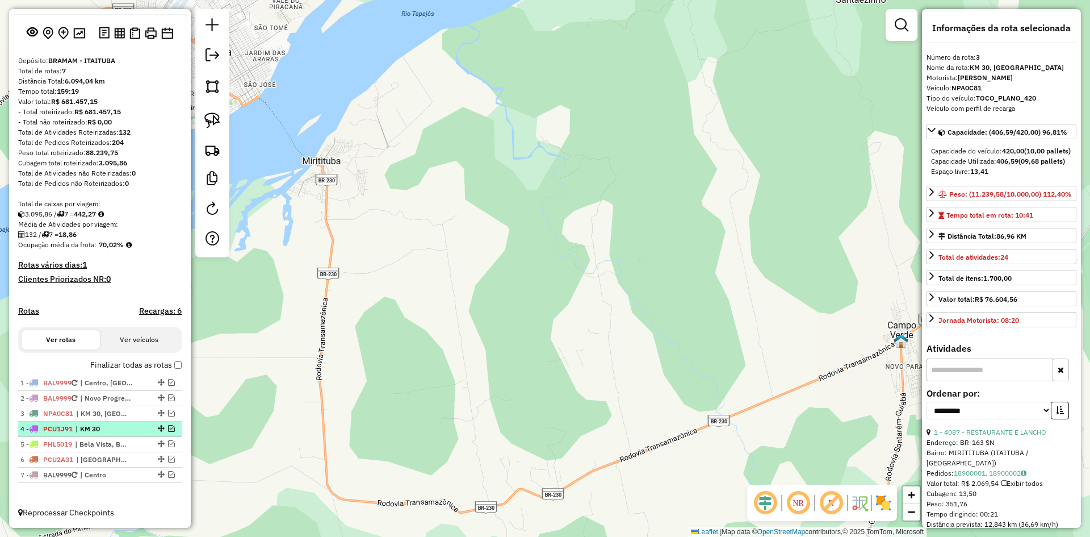
click at [85, 427] on span "| KM 30" at bounding box center [102, 429] width 52 height 10
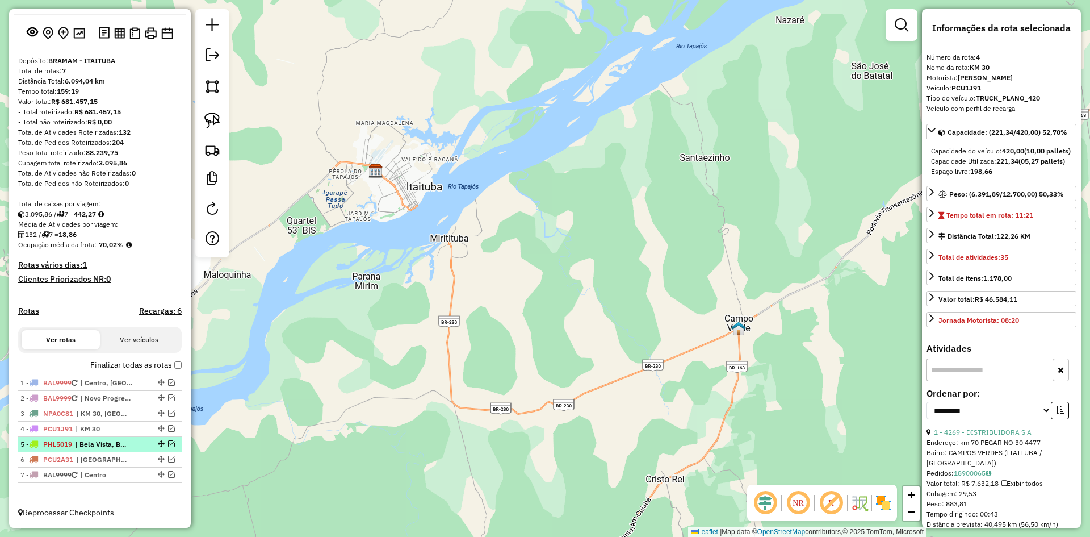
click at [87, 442] on span "| Bela Vista, Bom Remédio , Piracana, [GEOGRAPHIC_DATA]" at bounding box center [101, 444] width 52 height 10
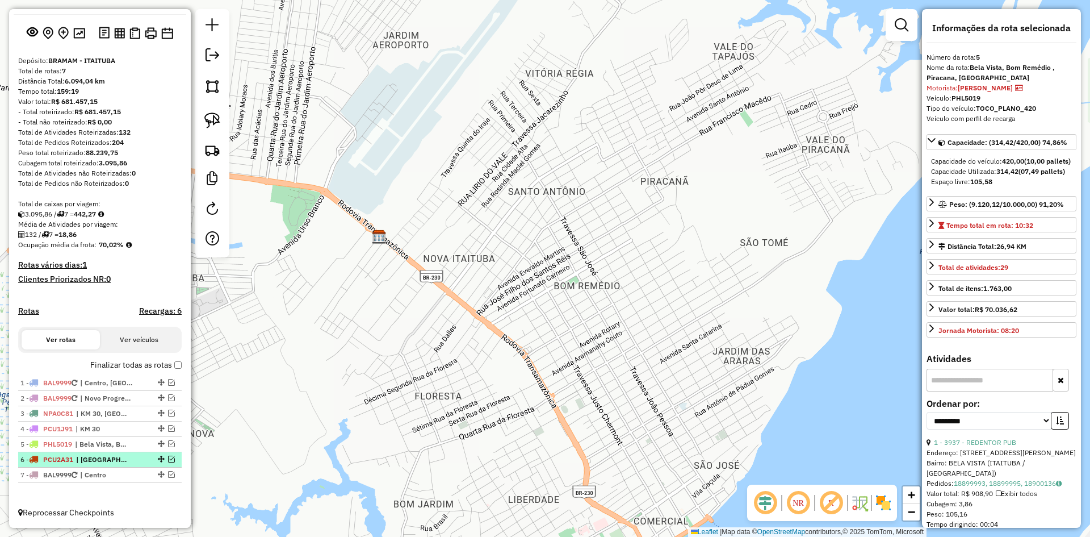
click at [91, 456] on span "| [GEOGRAPHIC_DATA], [GEOGRAPHIC_DATA]" at bounding box center [102, 459] width 52 height 10
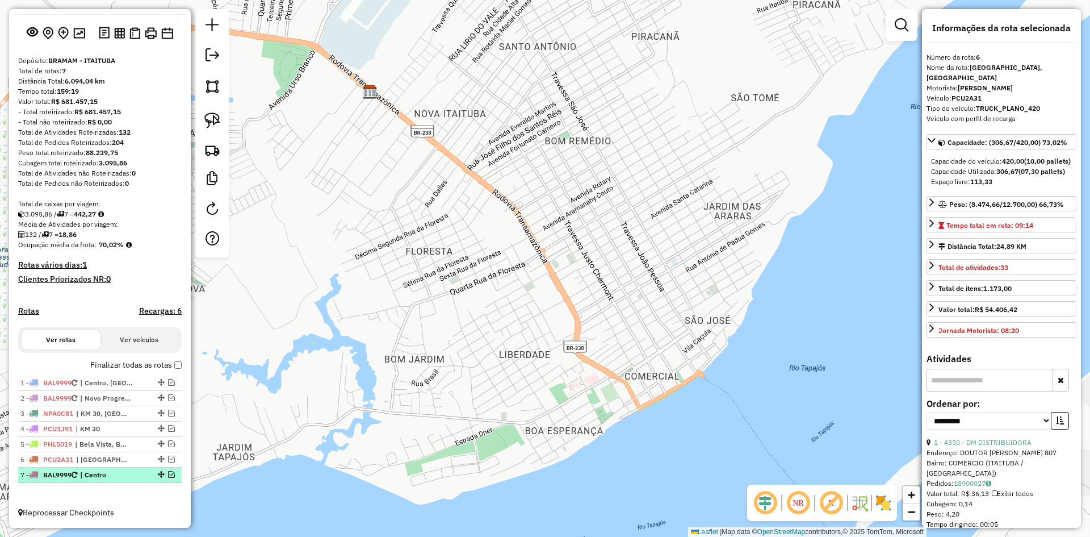
click at [91, 471] on span "| Centro" at bounding box center [106, 475] width 52 height 10
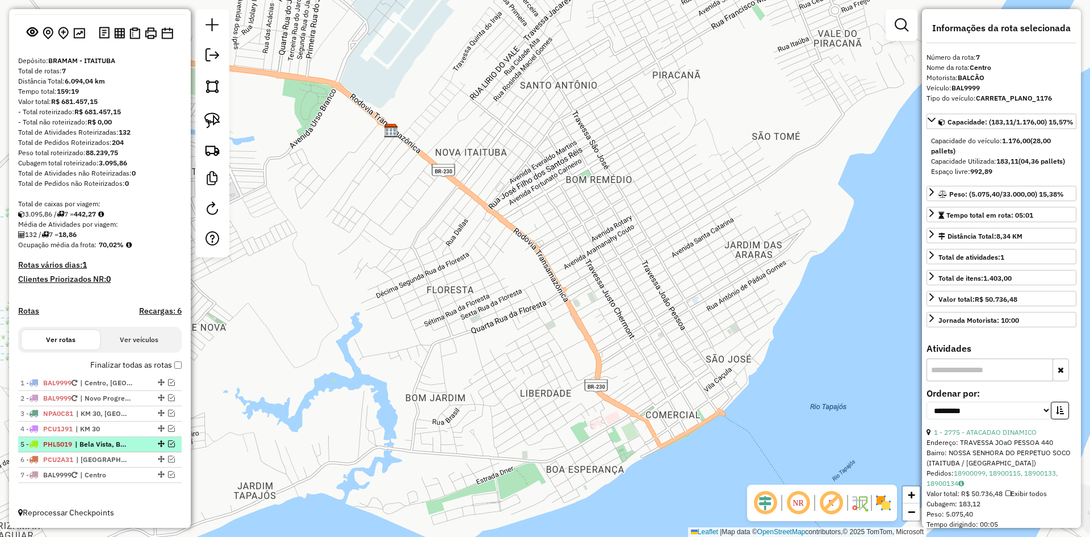
click at [84, 442] on span "| Bela Vista, Bom Remédio , Piracana, [GEOGRAPHIC_DATA]" at bounding box center [101, 444] width 52 height 10
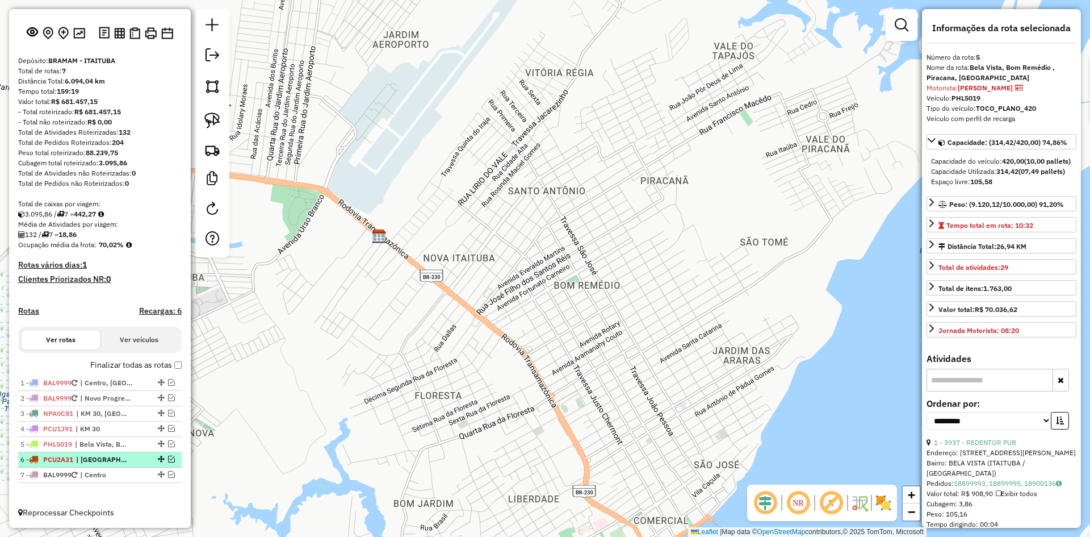
click at [86, 454] on span "| [GEOGRAPHIC_DATA], [GEOGRAPHIC_DATA]" at bounding box center [102, 459] width 52 height 10
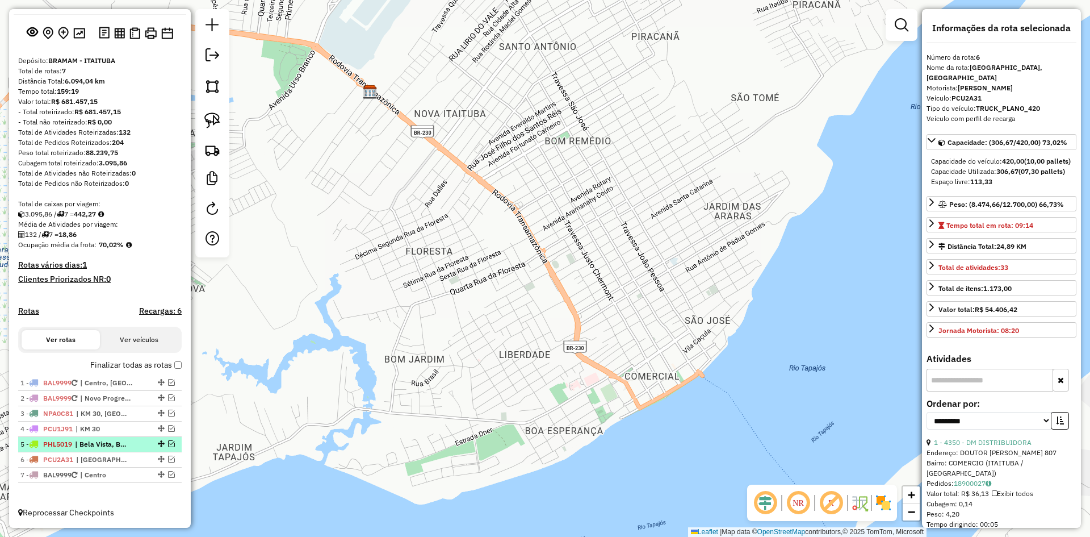
click at [111, 445] on span "| Bela Vista, Bom Remédio , Piracana, [GEOGRAPHIC_DATA]" at bounding box center [101, 444] width 52 height 10
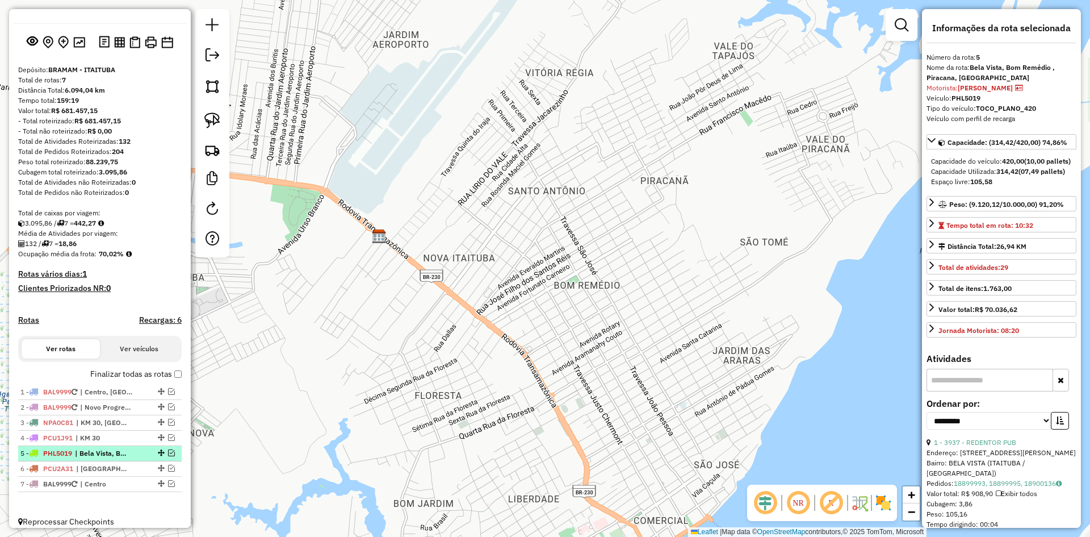
scroll to position [57, 0]
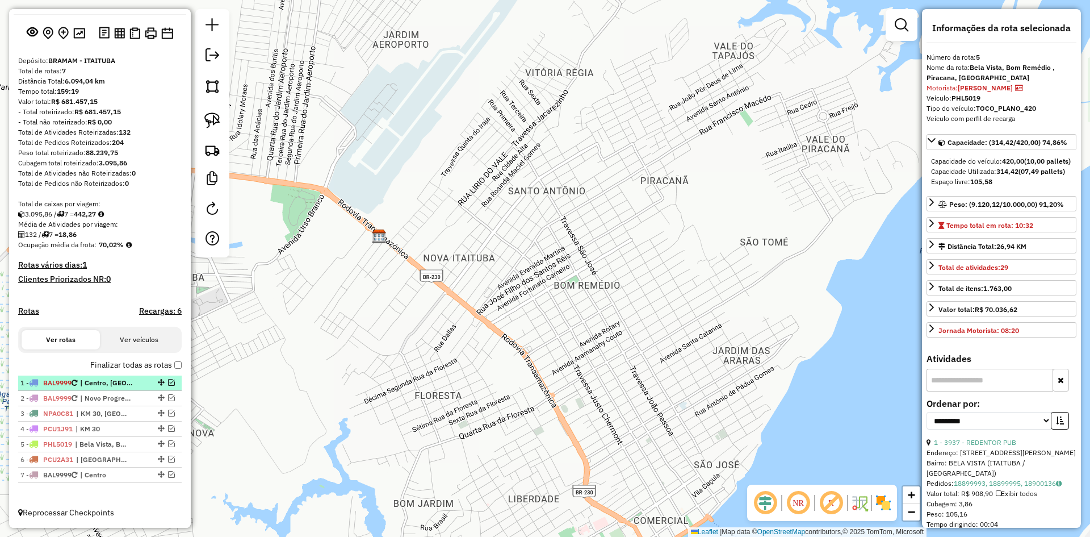
click at [168, 382] on em at bounding box center [171, 382] width 7 height 7
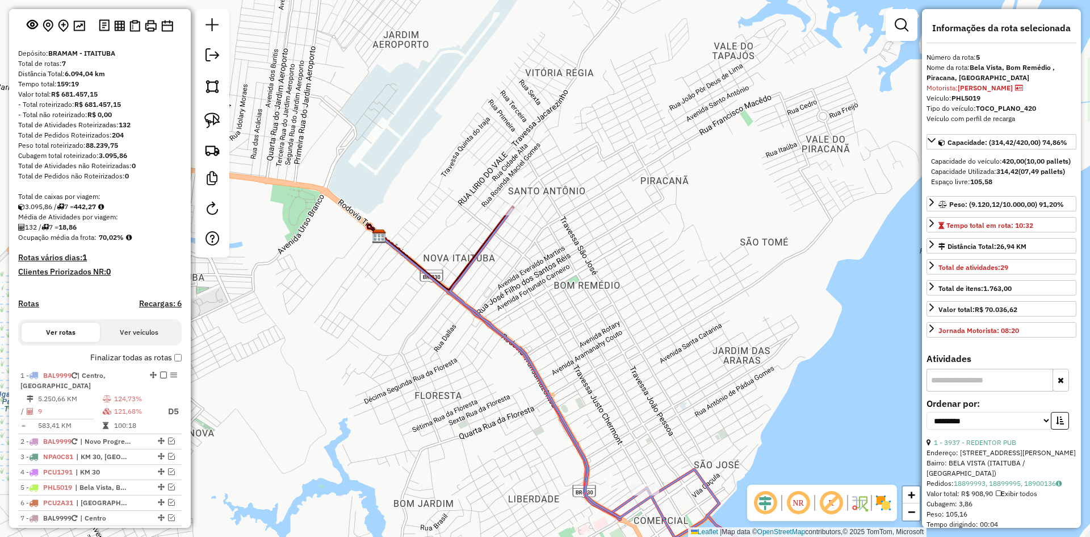
click at [458, 296] on icon at bounding box center [611, 400] width 323 height 382
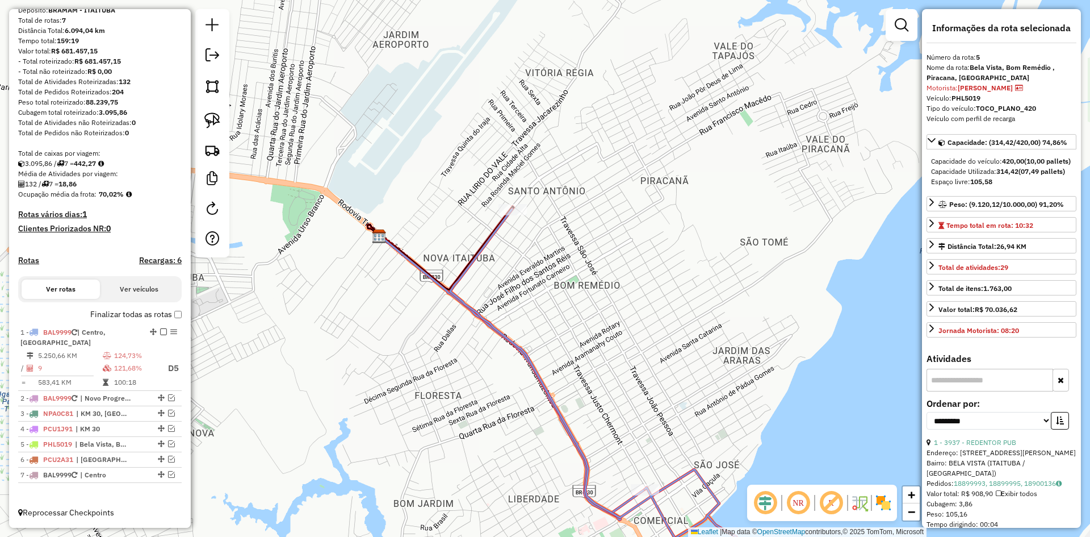
click at [458, 296] on icon at bounding box center [611, 400] width 323 height 382
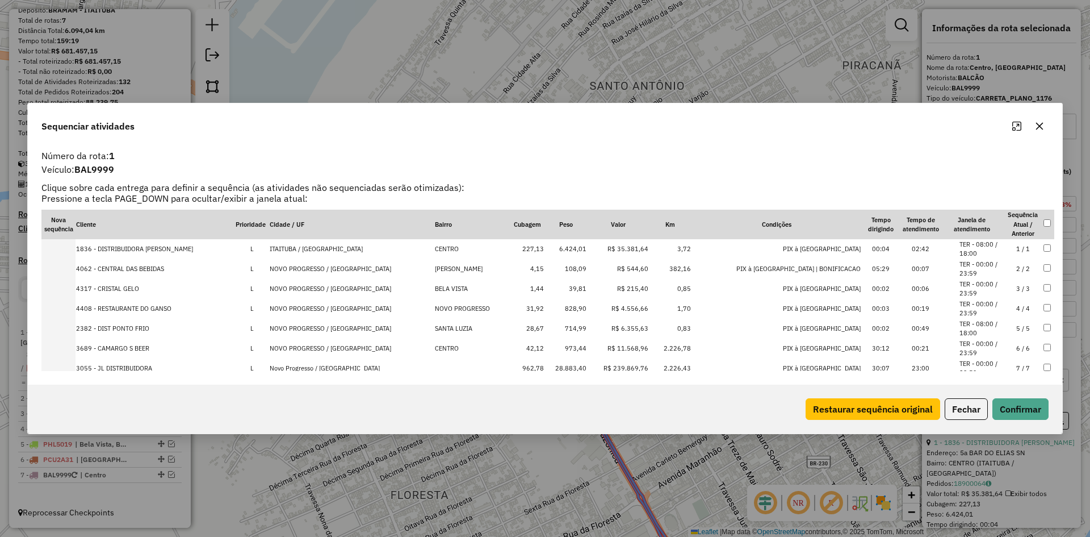
click at [1043, 219] on th at bounding box center [1048, 225] width 11 height 30
click at [1035, 224] on th "Sequência Atual / Anterior" at bounding box center [1023, 225] width 40 height 30
click at [893, 406] on button "Excluir atividades" at bounding box center [896, 409] width 90 height 22
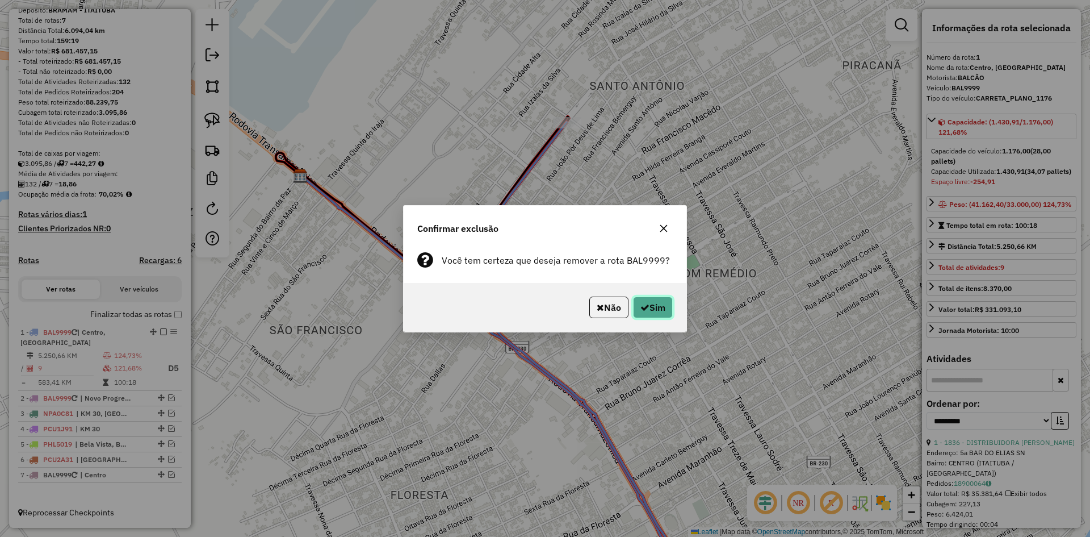
click at [647, 307] on icon "button" at bounding box center [644, 307] width 9 height 9
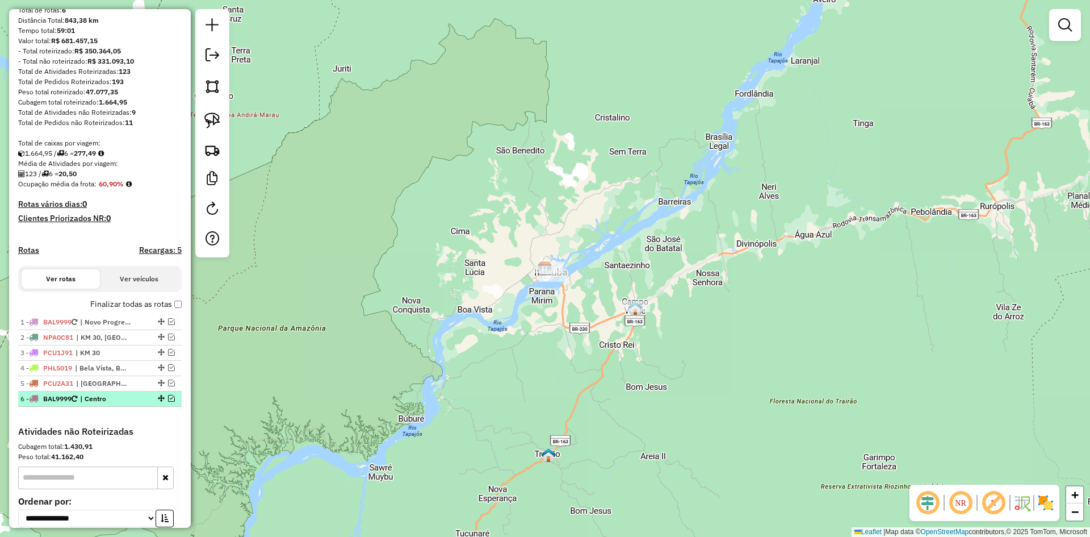
click at [169, 401] on em at bounding box center [171, 398] width 7 height 7
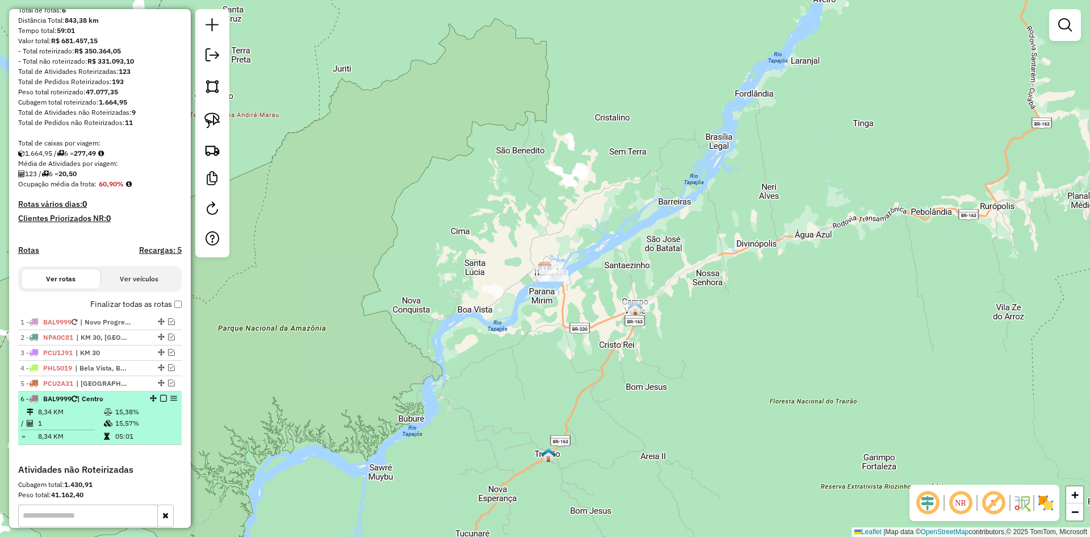
click at [115, 429] on td "15,57%" at bounding box center [146, 422] width 62 height 11
select select "**********"
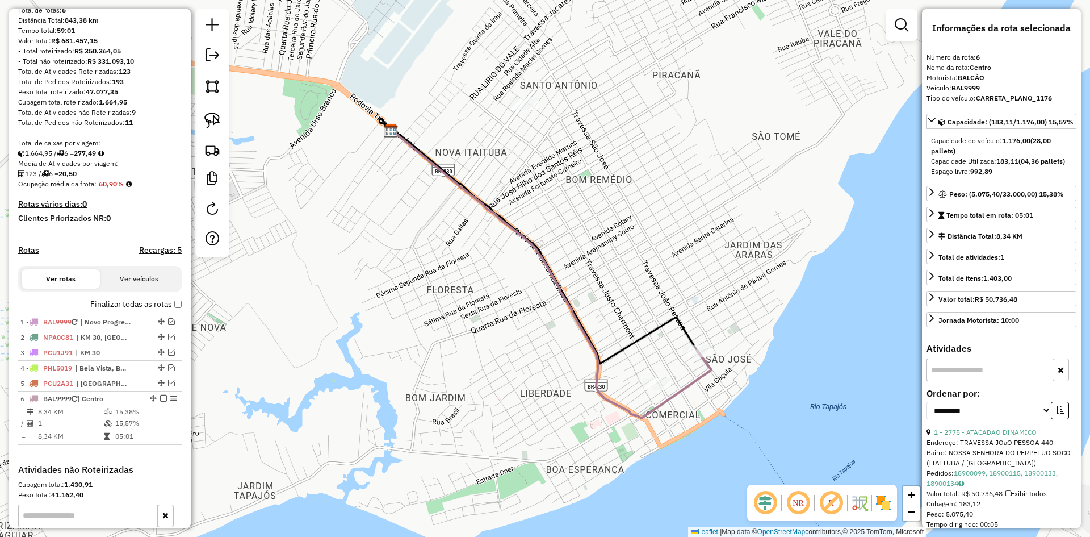
click at [573, 315] on icon at bounding box center [552, 274] width 320 height 288
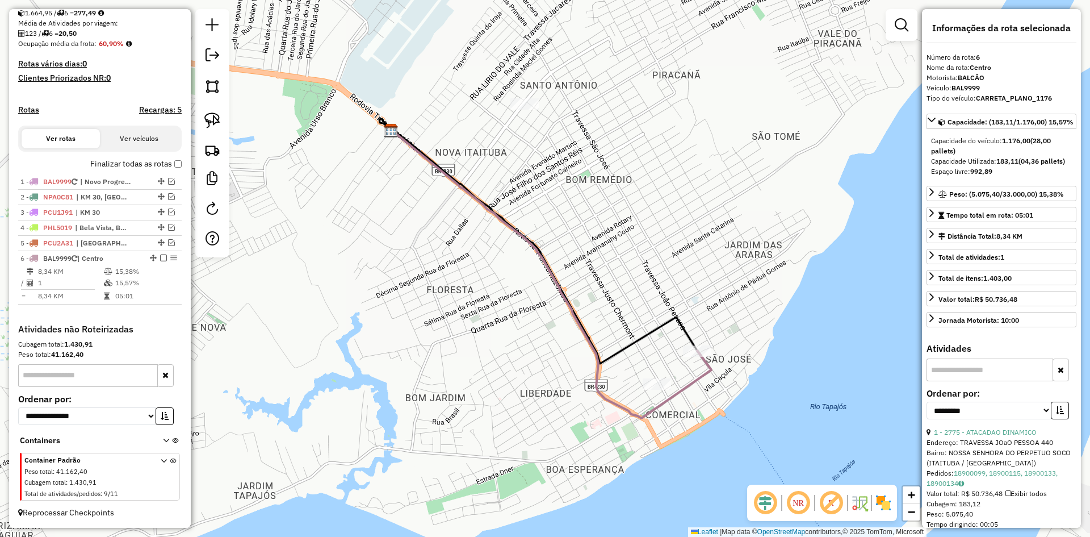
click at [573, 315] on icon at bounding box center [552, 274] width 320 height 288
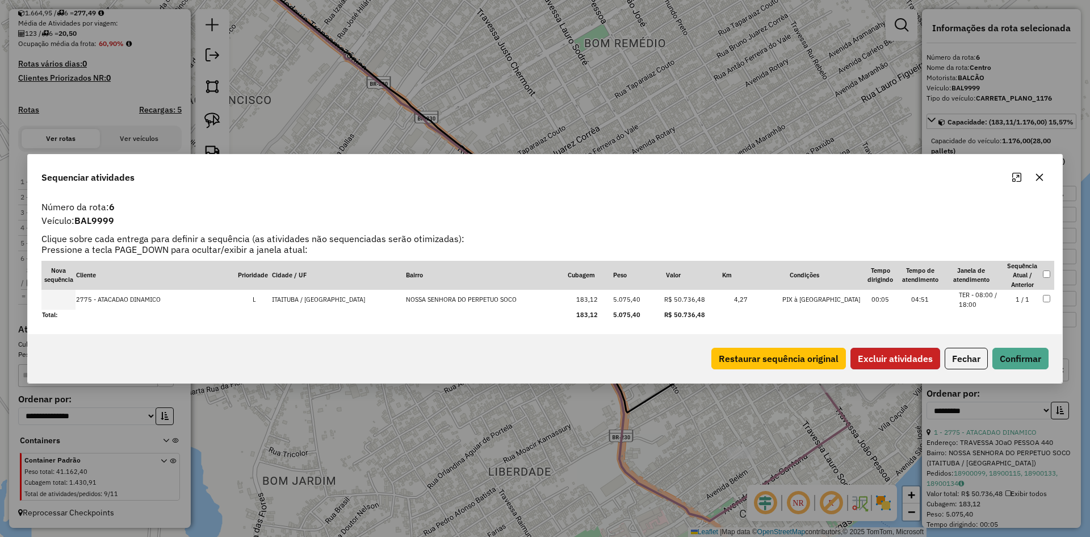
click at [851, 357] on button "Excluir atividades" at bounding box center [896, 358] width 90 height 22
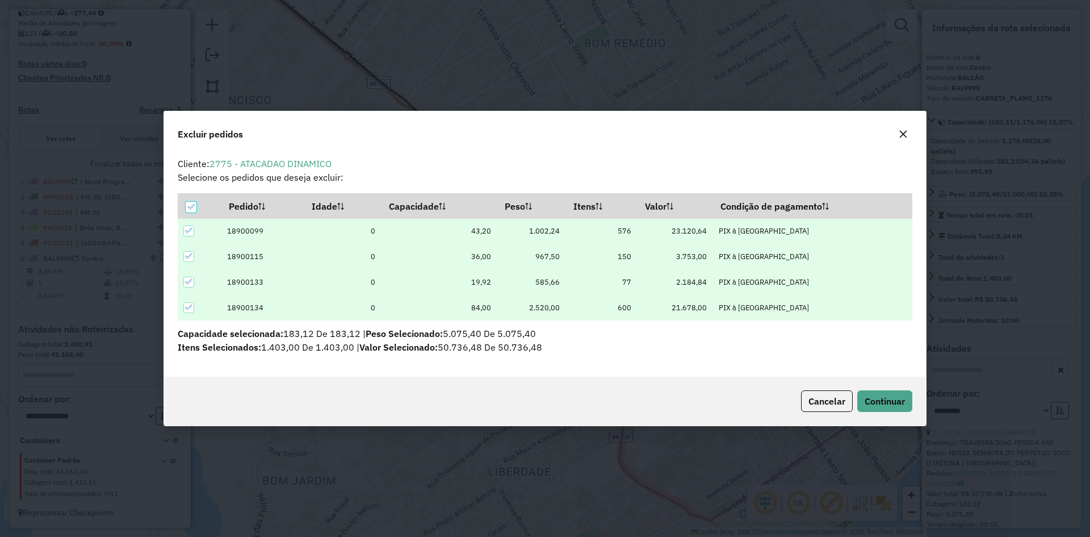
scroll to position [0, 0]
click at [883, 401] on span "Continuar" at bounding box center [885, 400] width 40 height 11
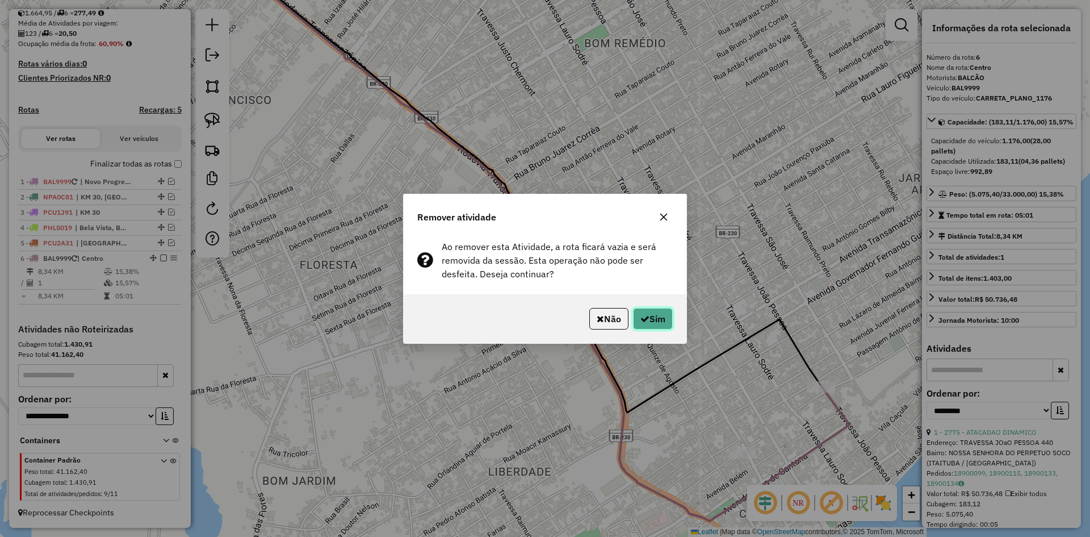
click at [658, 315] on button "Sim" at bounding box center [653, 319] width 40 height 22
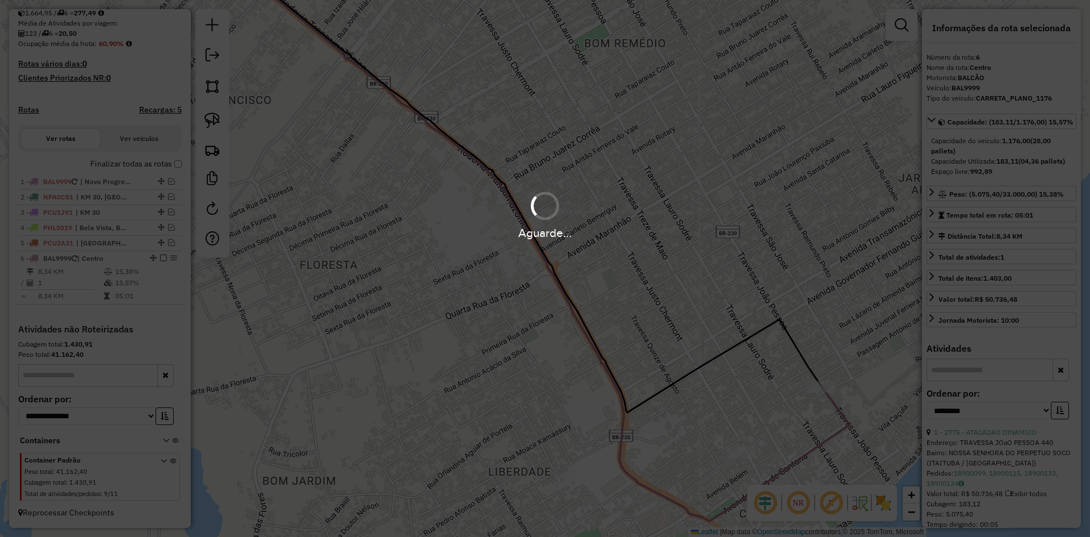
scroll to position [207, 0]
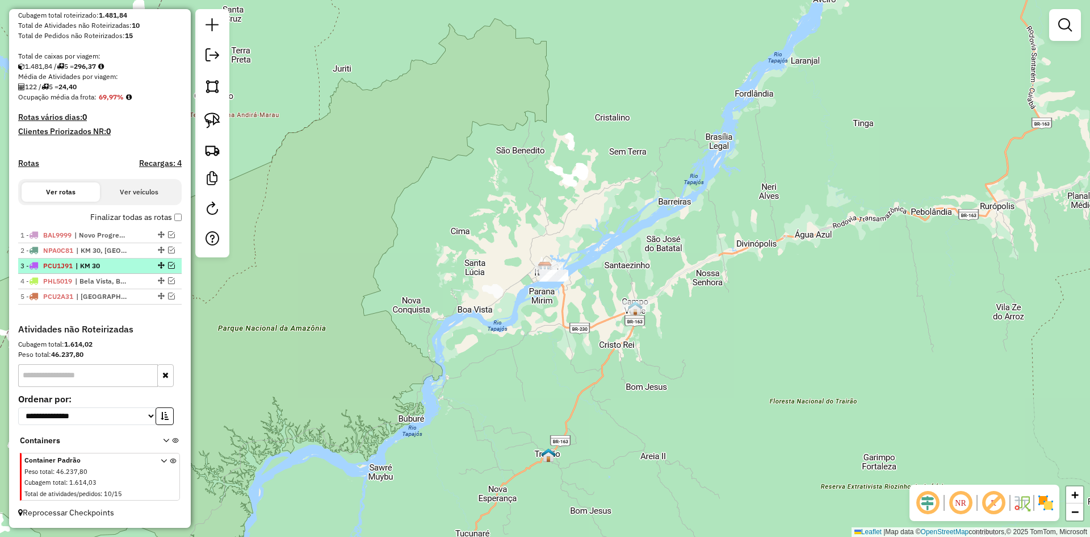
click at [71, 261] on span "PCU1J91" at bounding box center [58, 265] width 30 height 9
select select "**********"
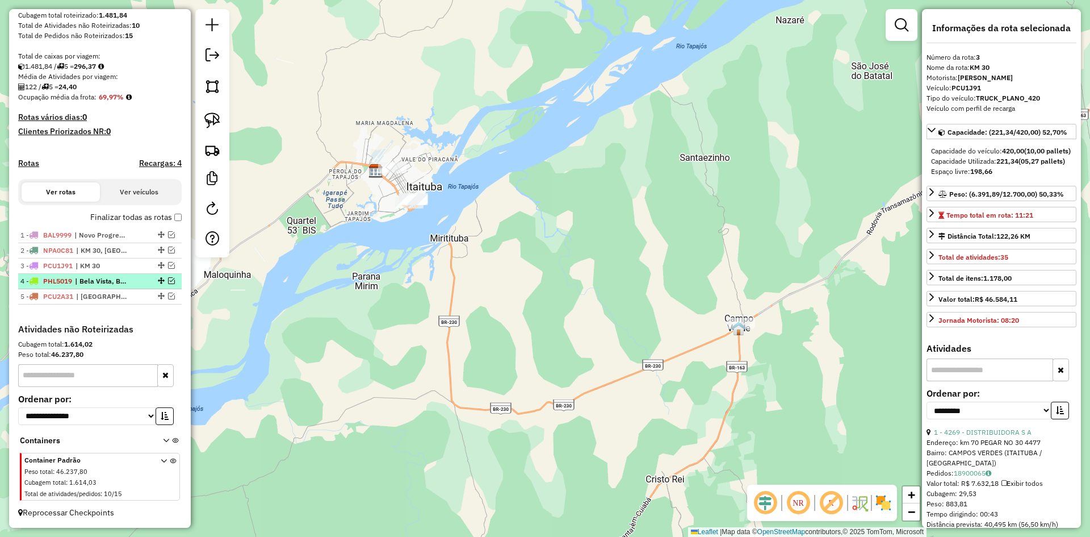
click at [72, 277] on span "PHL5019" at bounding box center [57, 281] width 29 height 9
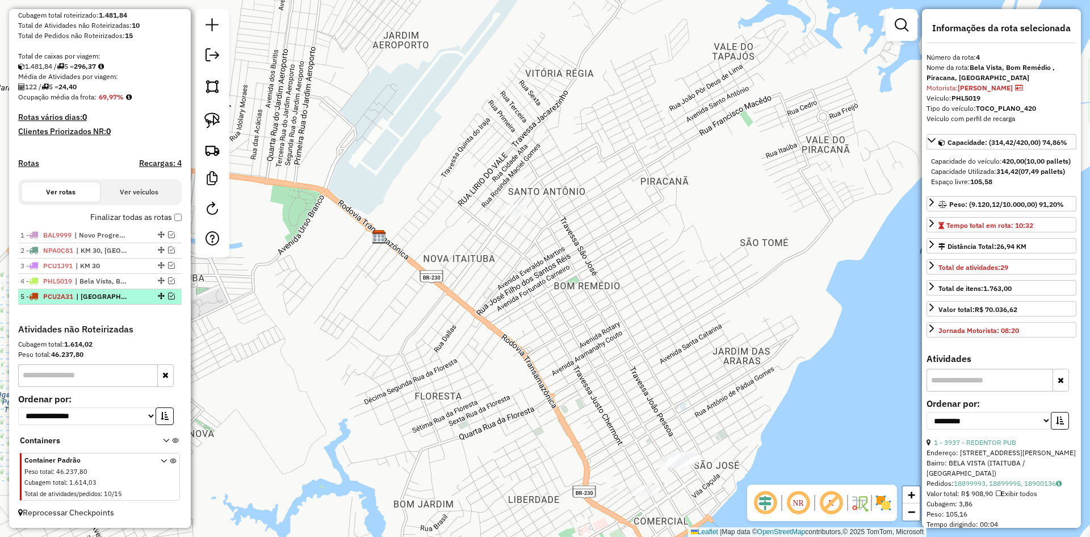
click at [83, 298] on span "| [GEOGRAPHIC_DATA], [GEOGRAPHIC_DATA]" at bounding box center [102, 296] width 52 height 10
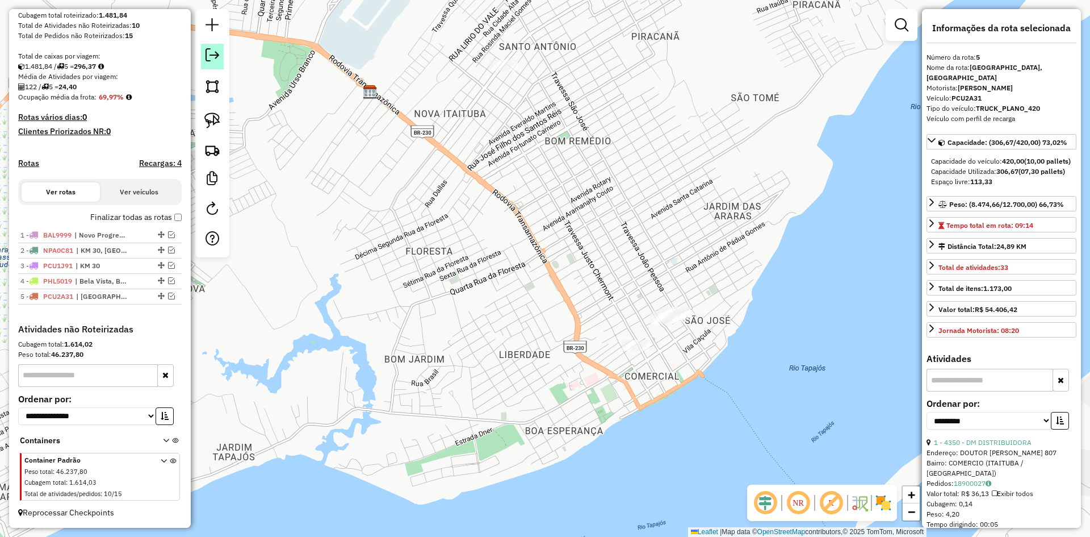
click at [217, 52] on em at bounding box center [213, 55] width 14 height 14
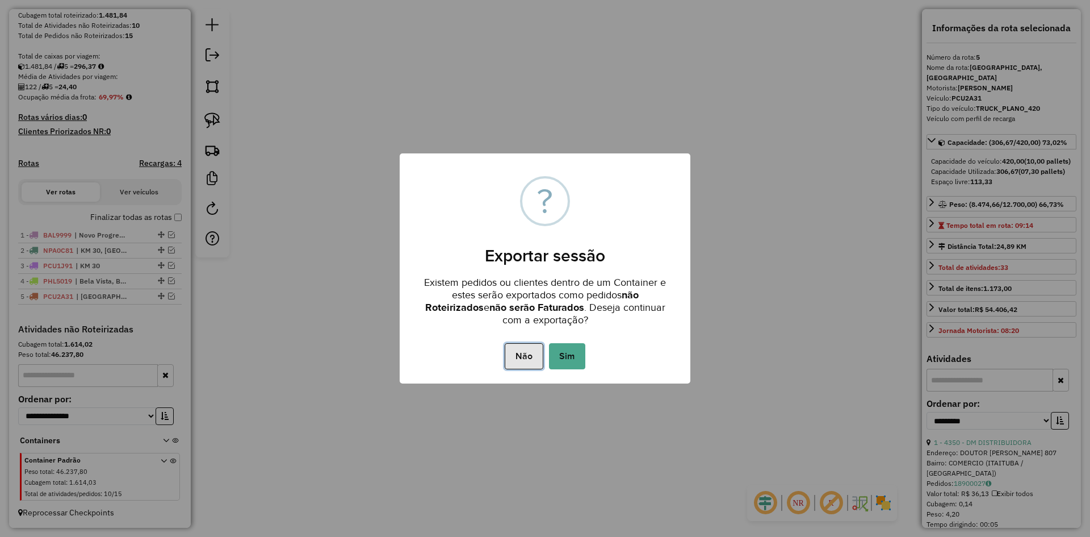
click at [524, 353] on button "Não" at bounding box center [524, 356] width 38 height 26
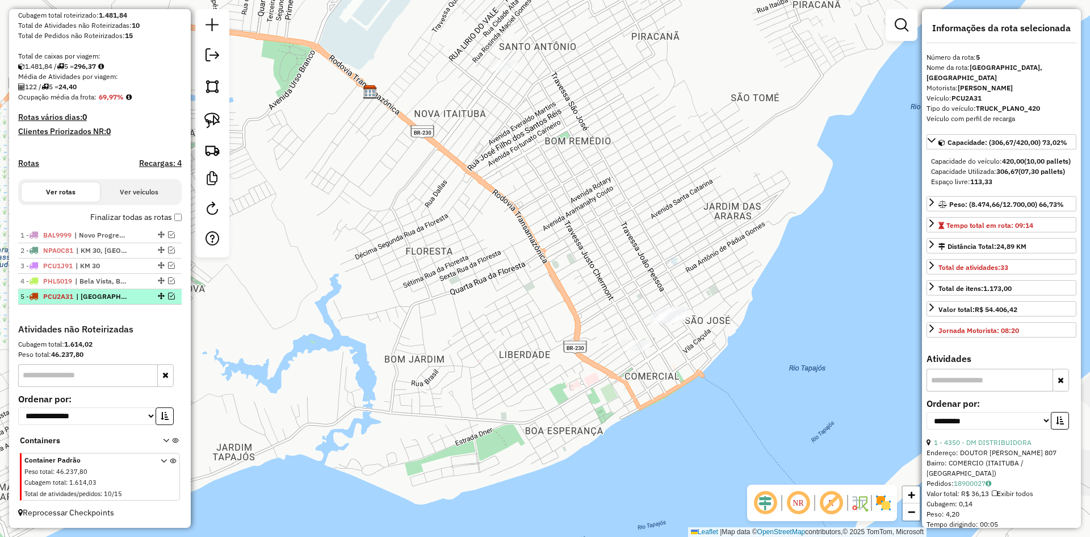
click at [125, 290] on li "5 - PCU2A31 | Bom Jardim, Centro" at bounding box center [100, 296] width 164 height 15
click at [169, 265] on em at bounding box center [171, 265] width 7 height 7
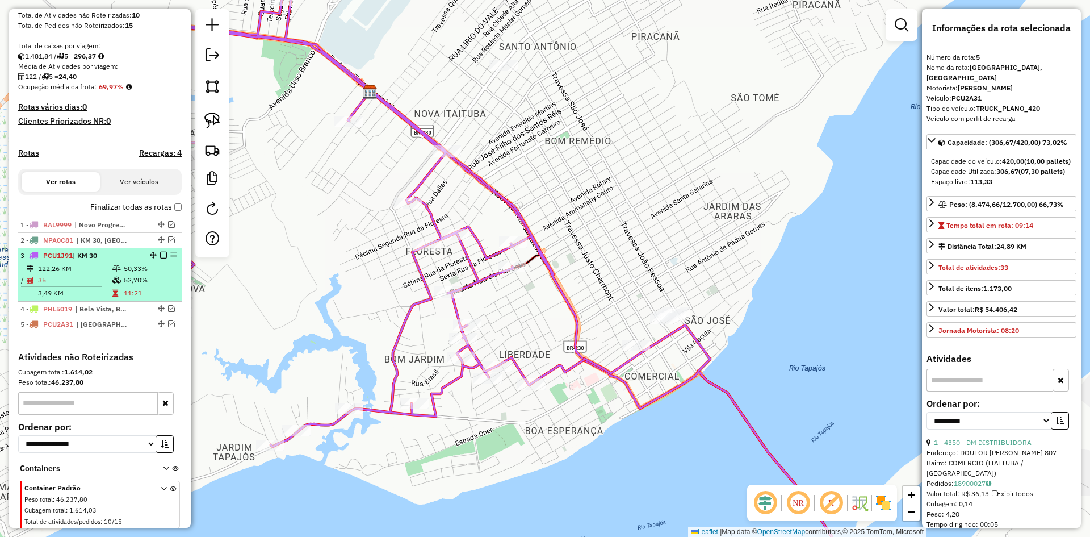
scroll to position [245, 0]
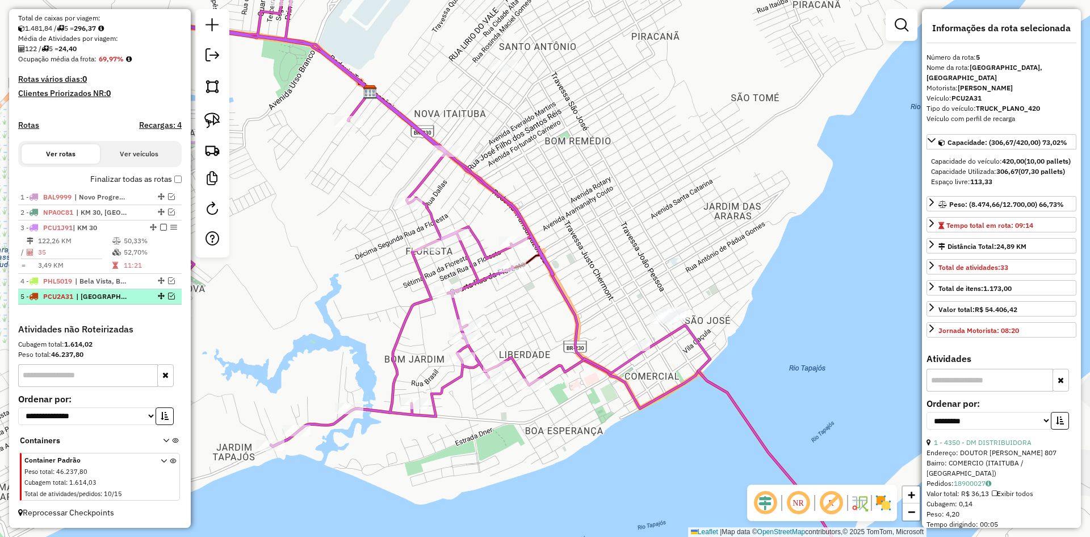
click at [168, 293] on em at bounding box center [171, 295] width 7 height 7
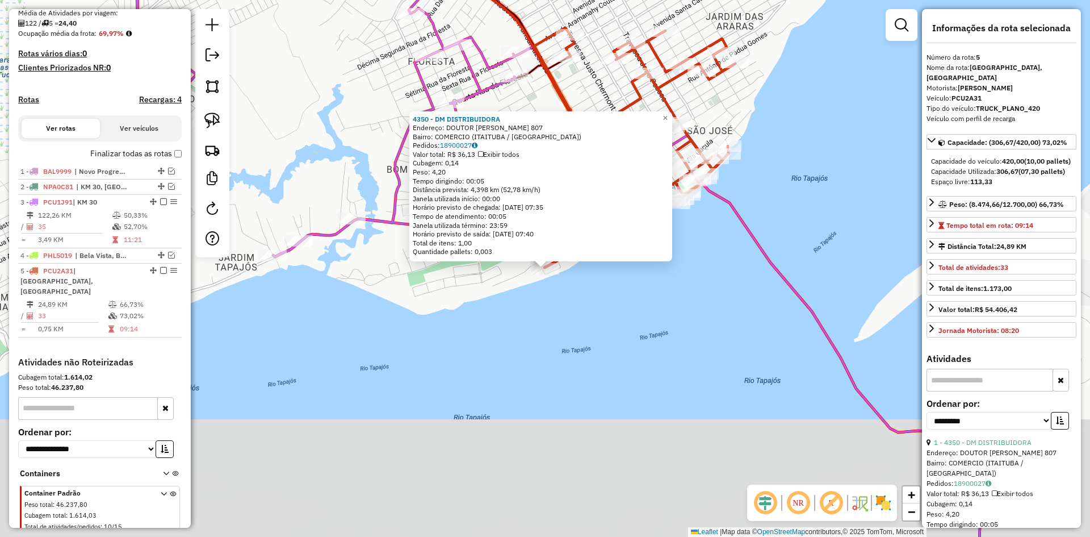
scroll to position [294, 0]
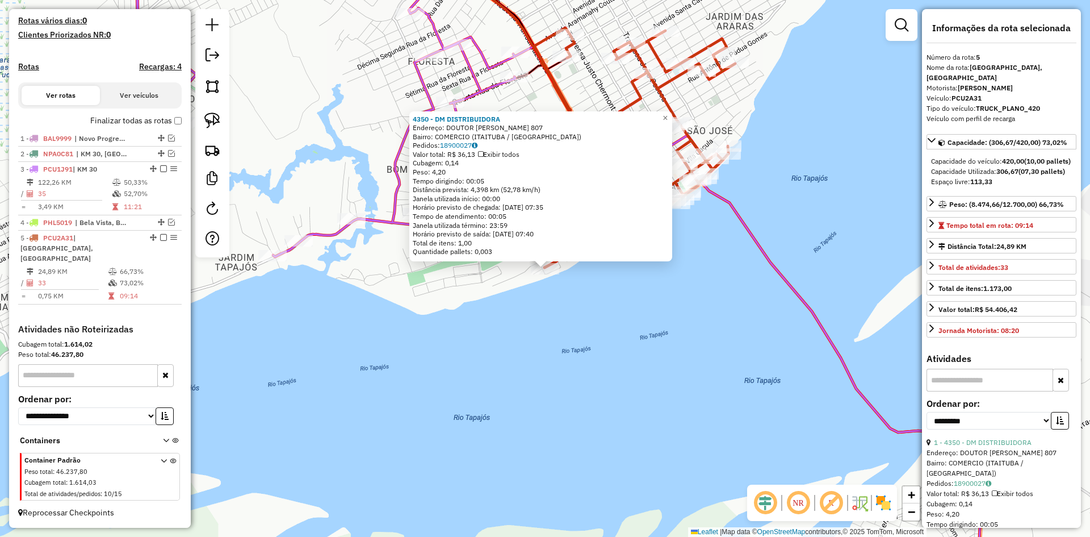
click at [487, 341] on div "4350 - DM DISTRIBUIDORA Endereço: DOUTOR HUGO DE MENDONCA 807 Bairro: COMERCIO …" at bounding box center [545, 268] width 1090 height 537
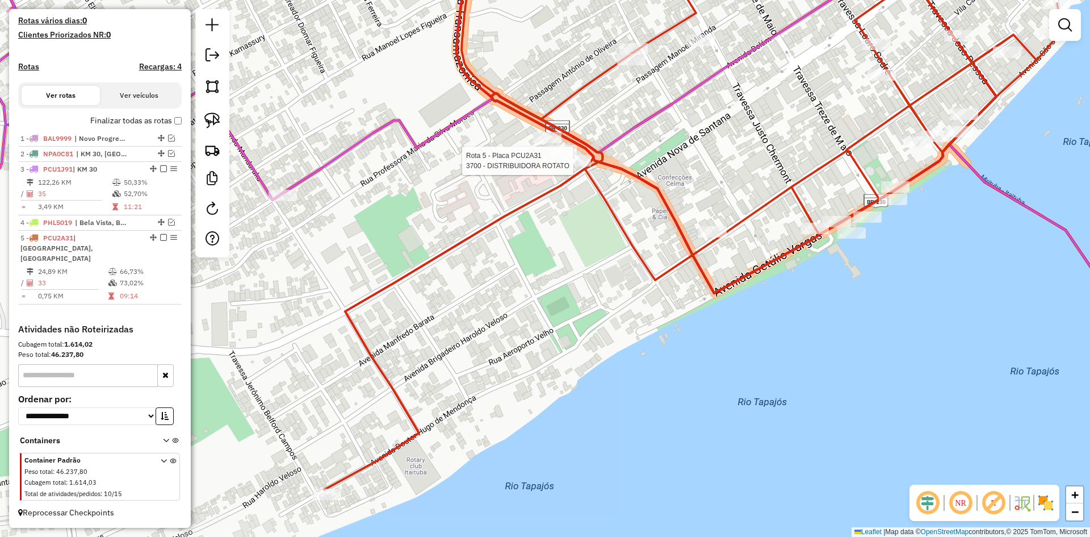
select select "**********"
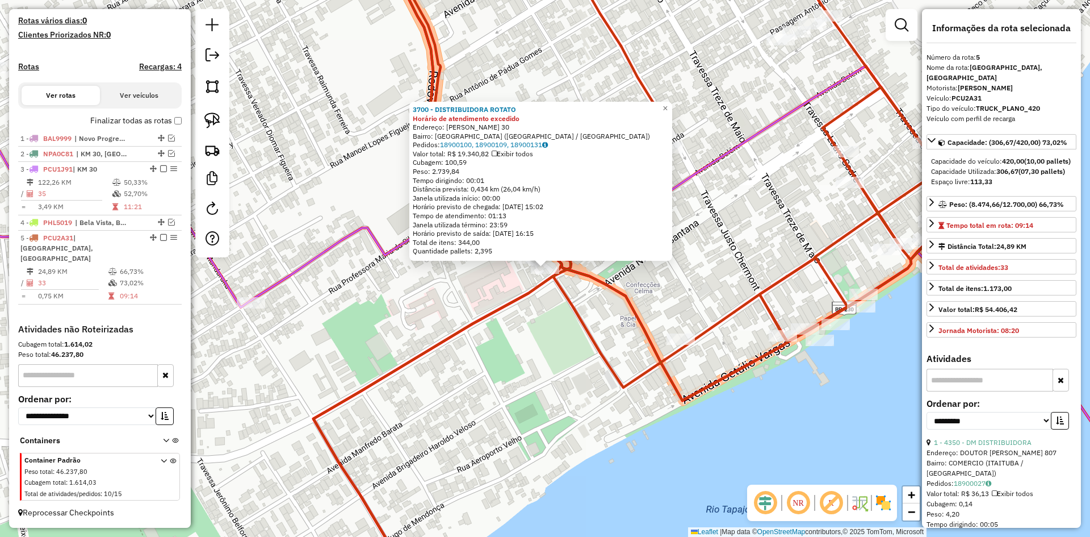
click at [510, 323] on div "3700 - DISTRIBUIDORA ROTATO Horário de atendimento excedido Endereço: MARECHAL …" at bounding box center [545, 268] width 1090 height 537
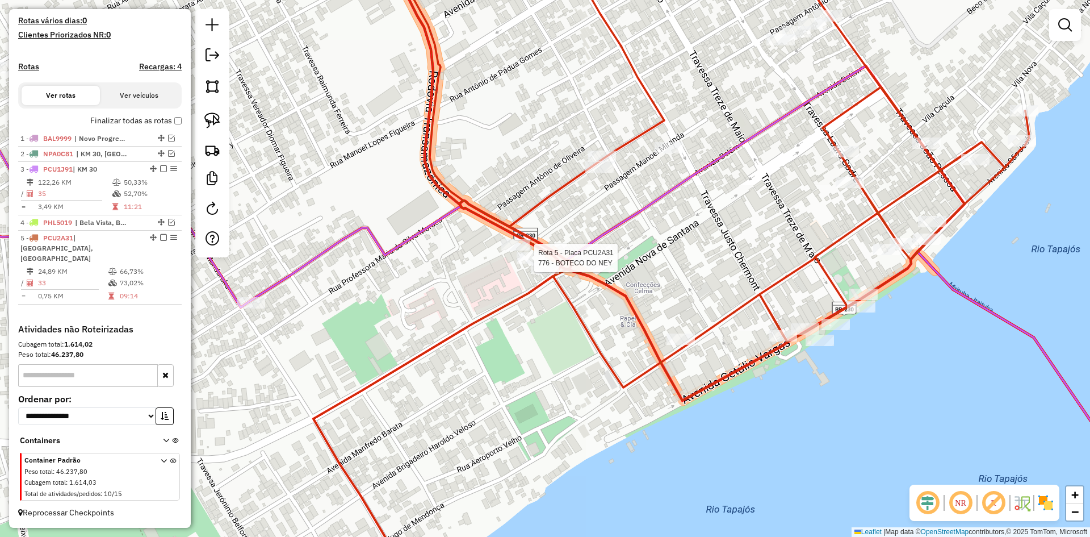
select select "**********"
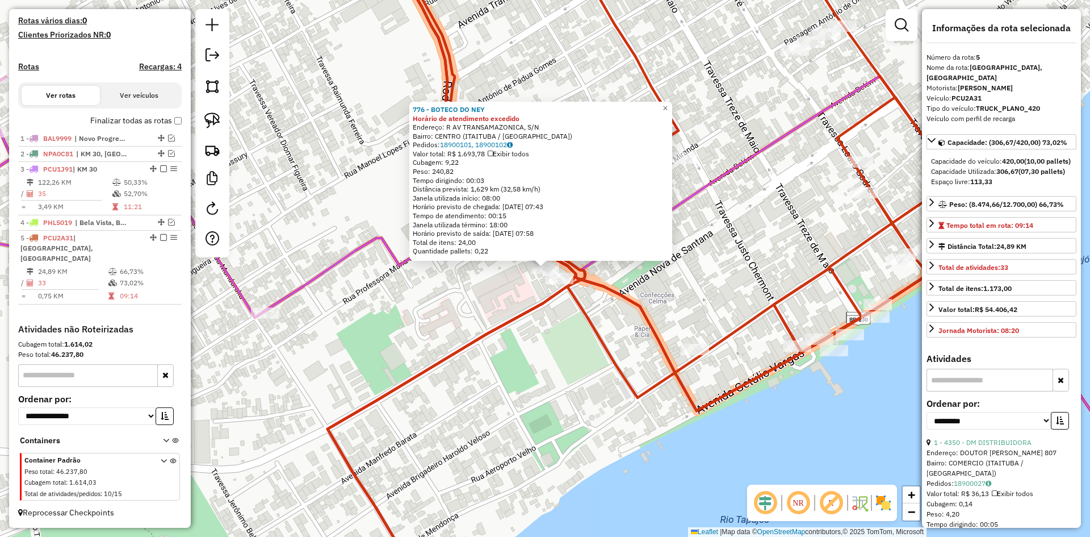
click at [477, 283] on div "776 - BOTECO DO NEY Horário de atendimento excedido Endereço: R AV TRANSAMAZONI…" at bounding box center [545, 268] width 1090 height 537
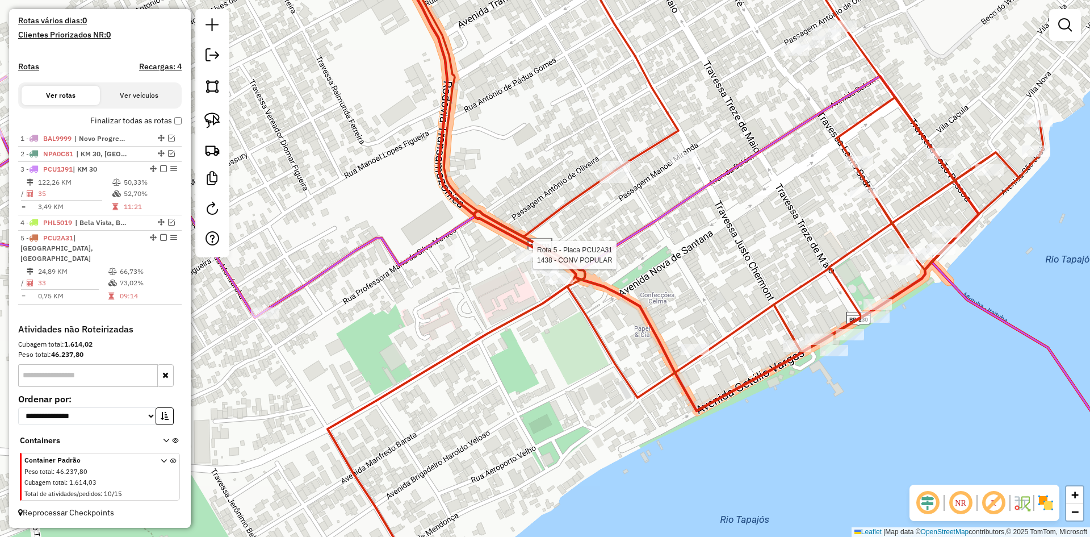
select select "**********"
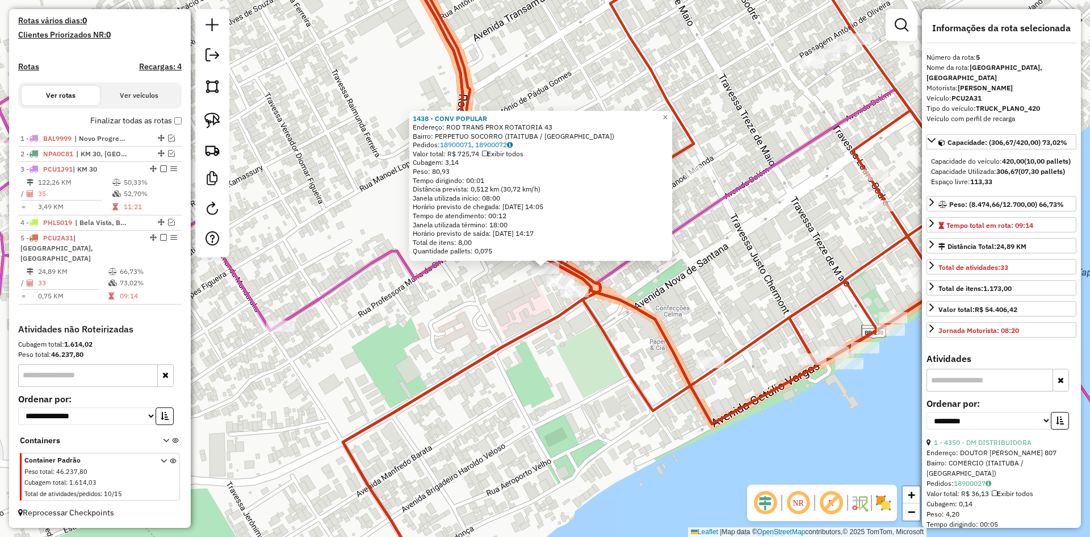
click at [495, 284] on div "1438 - CONV POPULAR Endereço: ROD TRANS PROX ROTATORIA 43 Bairro: PERPETUO SOCO…" at bounding box center [545, 268] width 1090 height 537
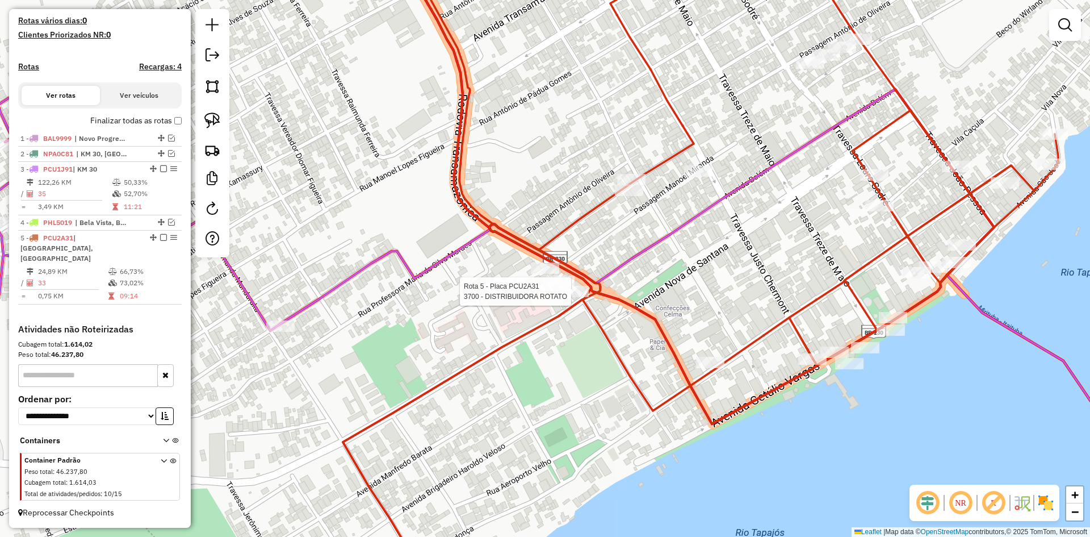
select select "**********"
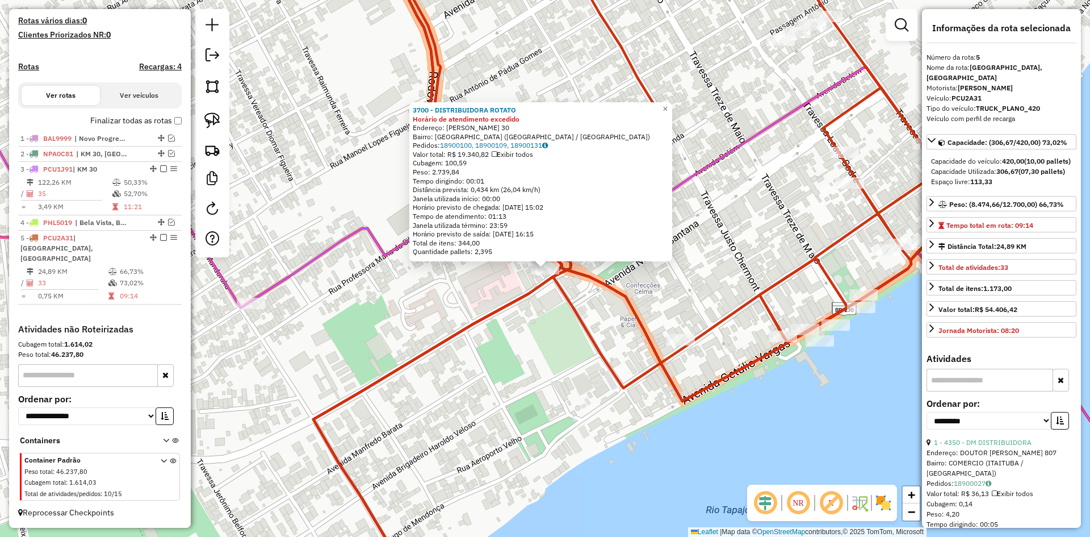
click at [311, 268] on icon at bounding box center [545, 263] width 1308 height 633
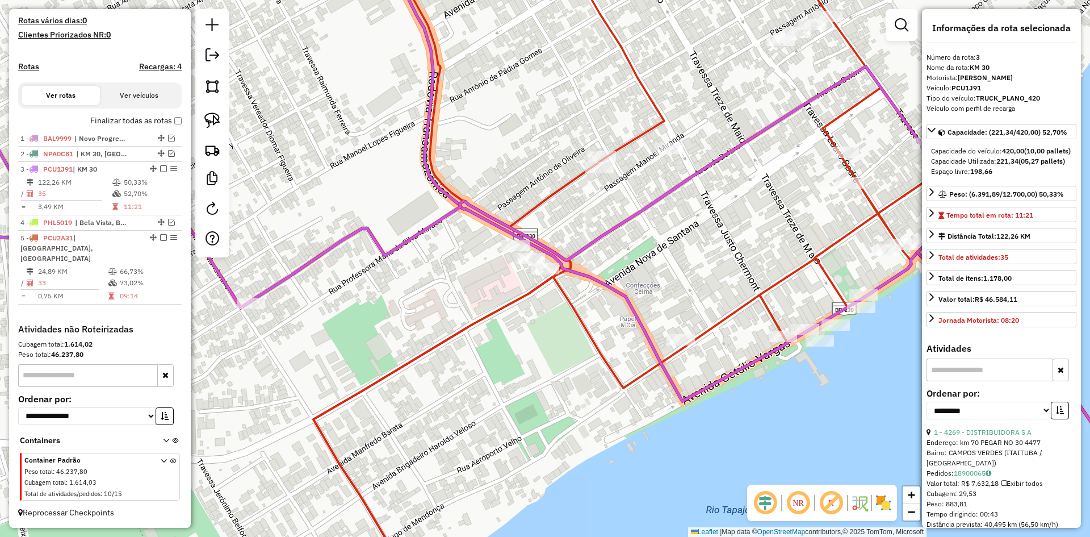
click at [308, 262] on icon at bounding box center [545, 263] width 1308 height 633
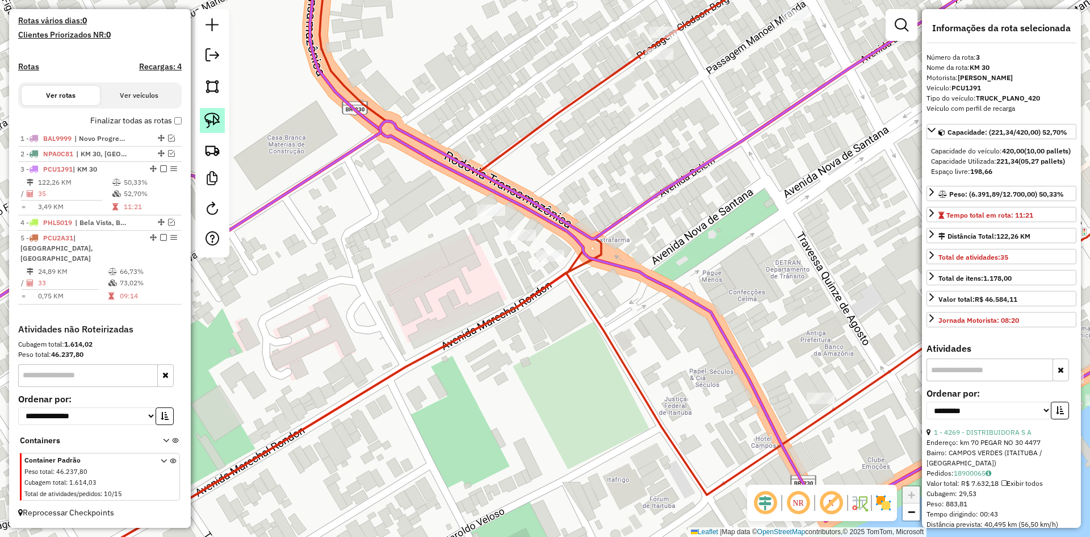
click at [213, 116] on img at bounding box center [212, 120] width 16 height 16
drag, startPoint x: 497, startPoint y: 263, endPoint x: 556, endPoint y: 234, distance: 65.5
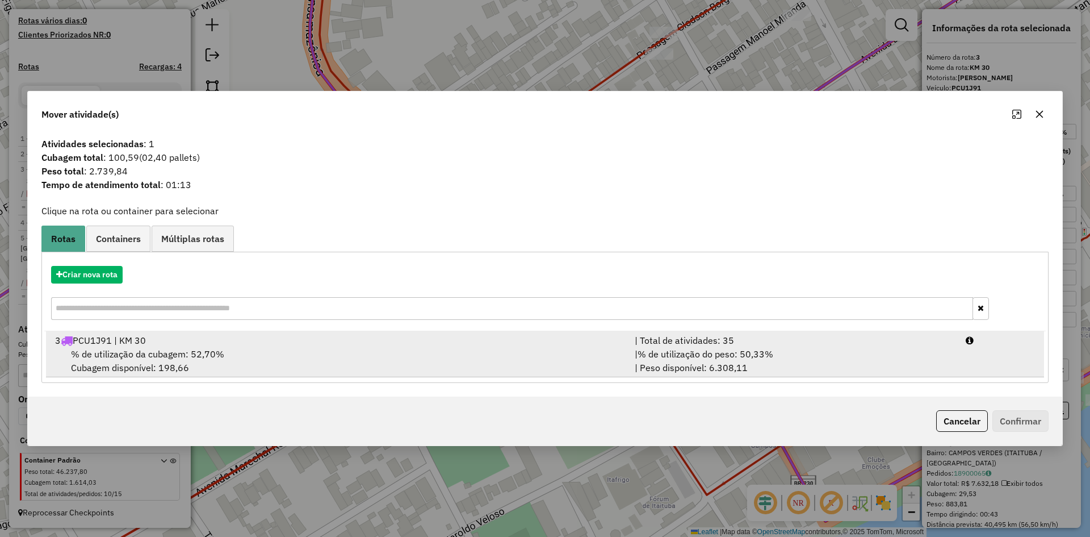
click at [202, 345] on div "3 PCU1J91 | KM 30" at bounding box center [338, 340] width 580 height 14
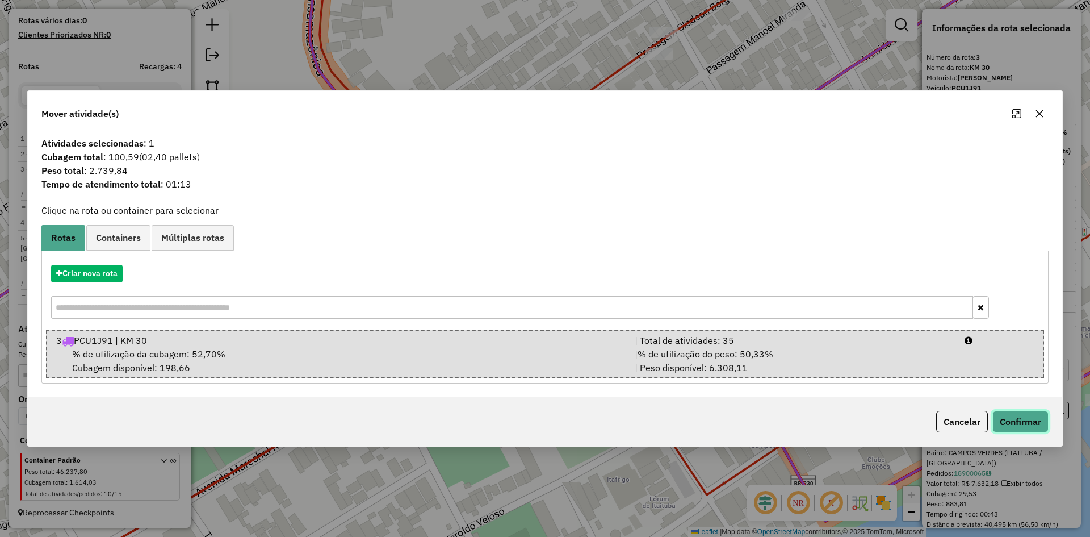
click at [1030, 426] on button "Confirmar" at bounding box center [1020, 422] width 56 height 22
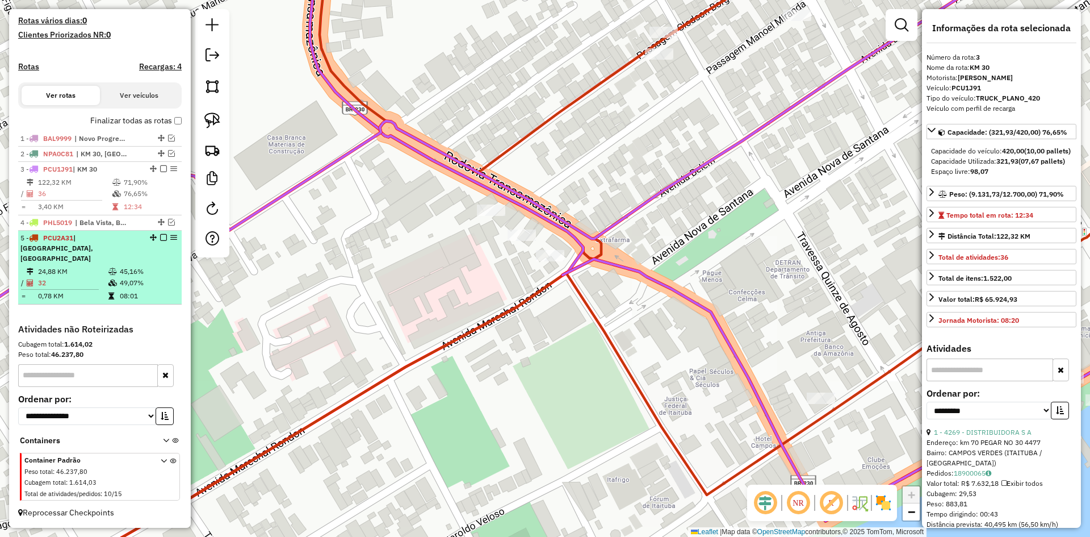
click at [108, 265] on li "5 - PCU2A31 | Bom Jardim, Centro 24,88 KM 45,16% / 32 49,07% = 0,78 KM 08:01" at bounding box center [100, 268] width 164 height 74
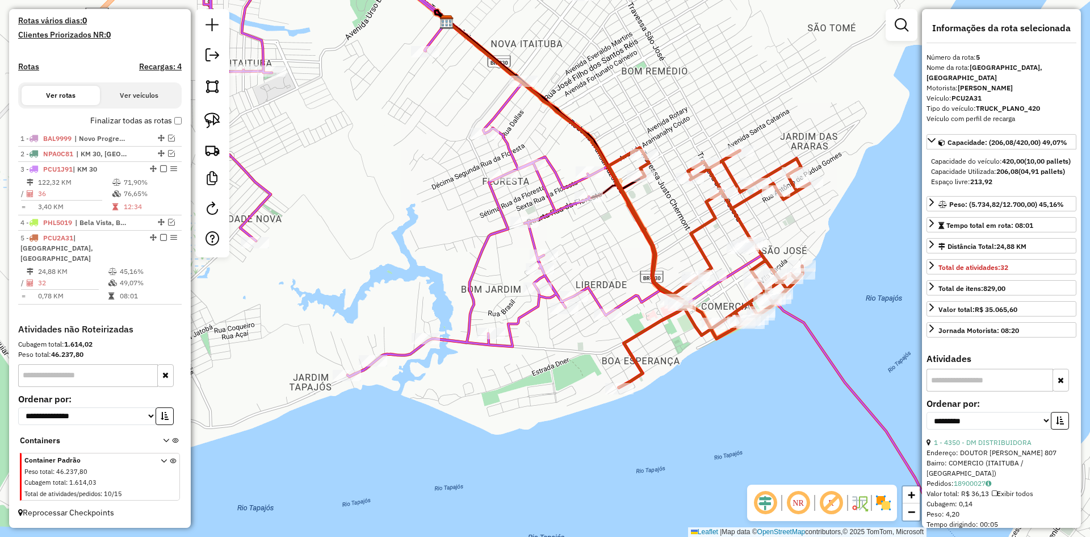
drag, startPoint x: 483, startPoint y: 434, endPoint x: 559, endPoint y: 365, distance: 103.3
click at [559, 365] on div "Janela de atendimento Grade de atendimento Capacidade Transportadoras Veículos …" at bounding box center [545, 268] width 1090 height 537
click at [212, 119] on img at bounding box center [212, 120] width 16 height 16
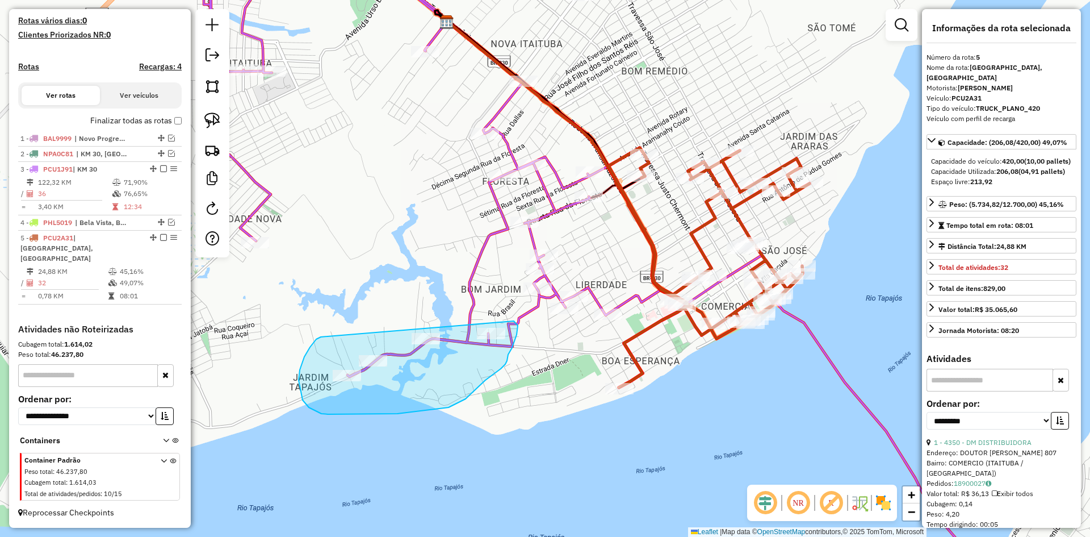
drag, startPoint x: 316, startPoint y: 339, endPoint x: 514, endPoint y: 321, distance: 198.4
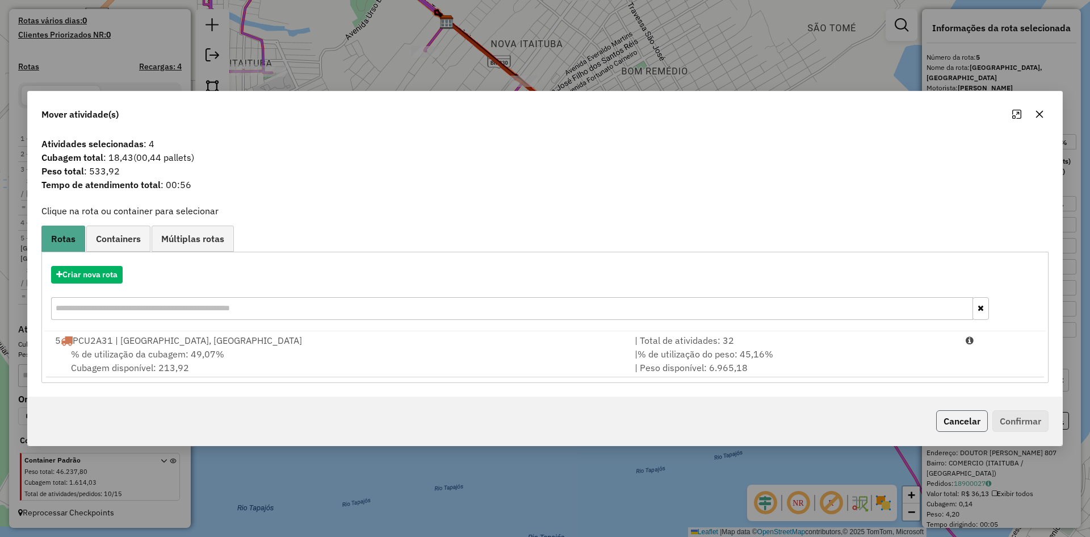
click at [955, 419] on button "Cancelar" at bounding box center [962, 421] width 52 height 22
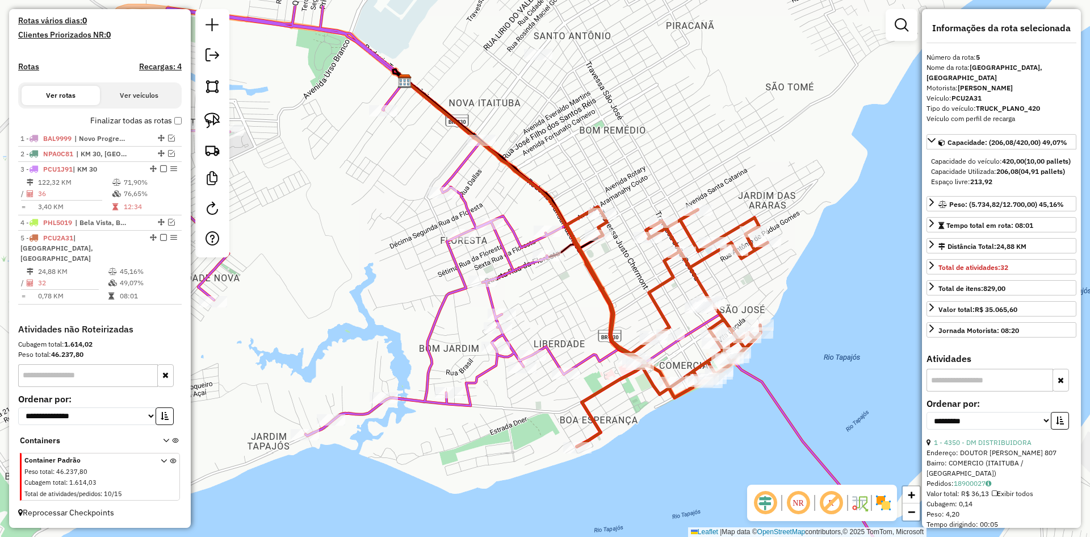
drag, startPoint x: 534, startPoint y: 391, endPoint x: 627, endPoint y: 413, distance: 95.8
click at [493, 449] on div "Janela de atendimento Grade de atendimento Capacidade Transportadoras Veículos …" at bounding box center [545, 268] width 1090 height 537
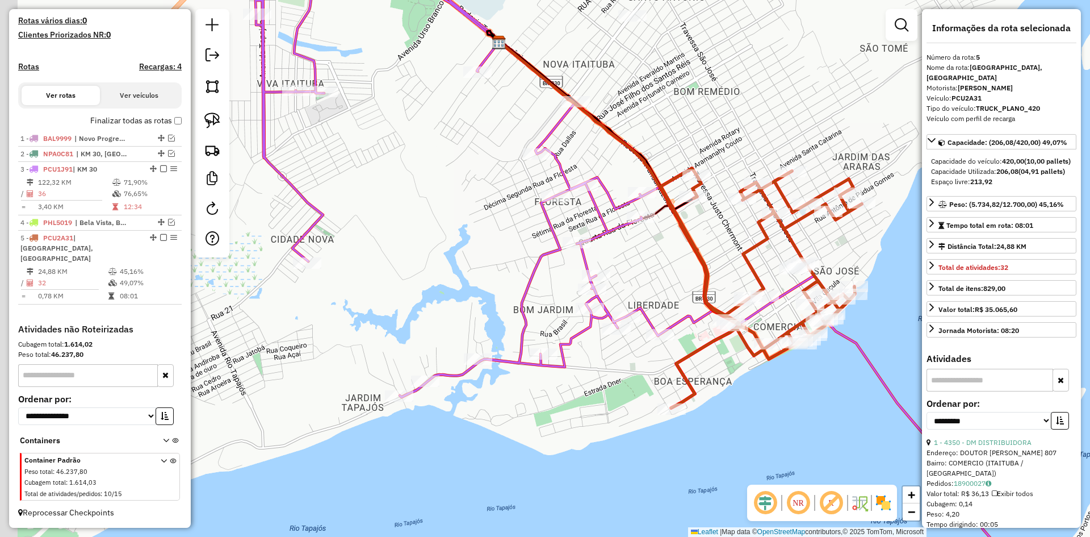
drag, startPoint x: 453, startPoint y: 405, endPoint x: 501, endPoint y: 400, distance: 48.5
click at [546, 368] on icon at bounding box center [629, 232] width 749 height 644
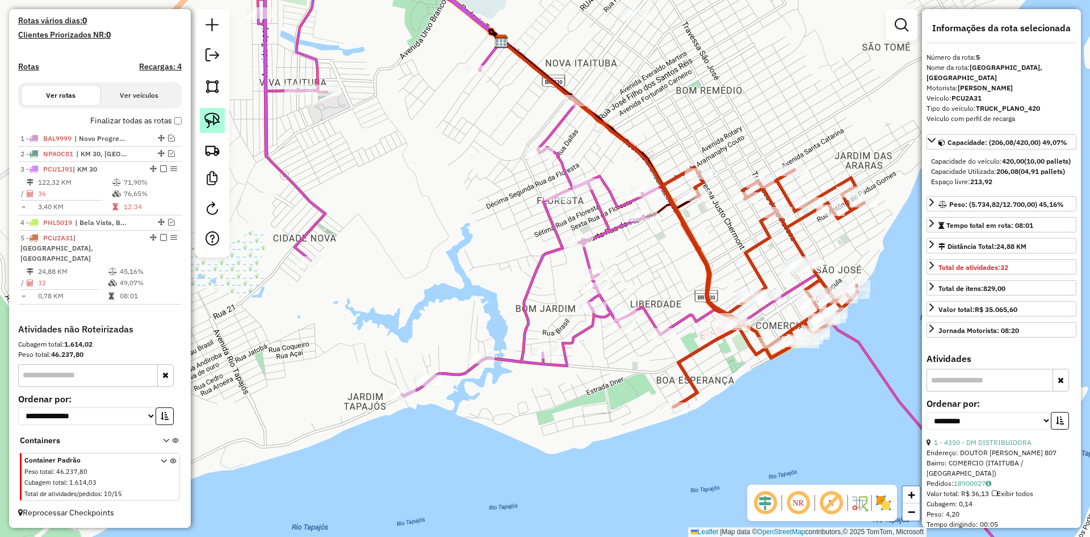
click at [218, 118] on img at bounding box center [212, 120] width 16 height 16
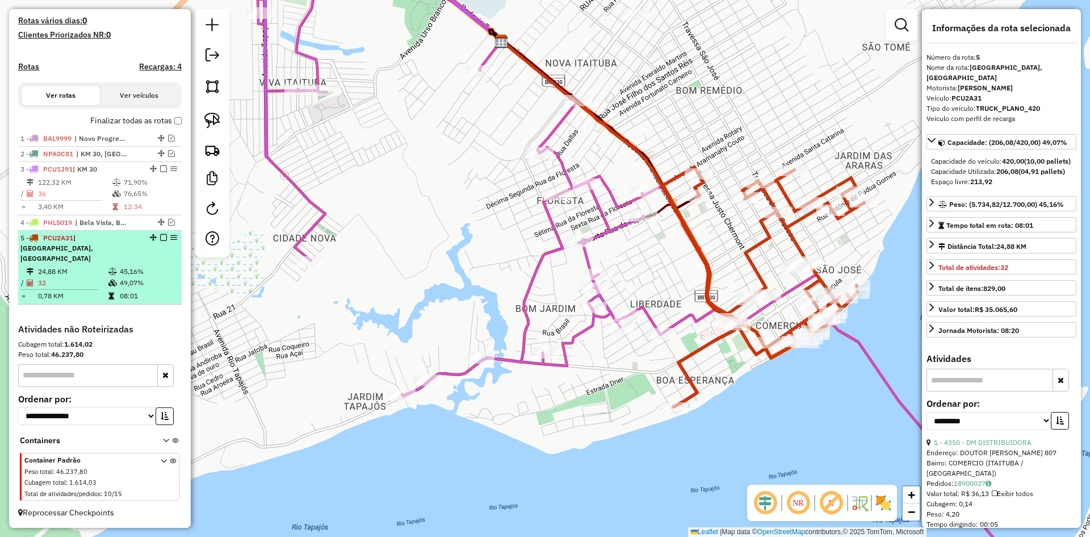
click at [106, 263] on div "5 - PCU2A31 | Bom Jardim, Centro" at bounding box center [80, 248] width 120 height 31
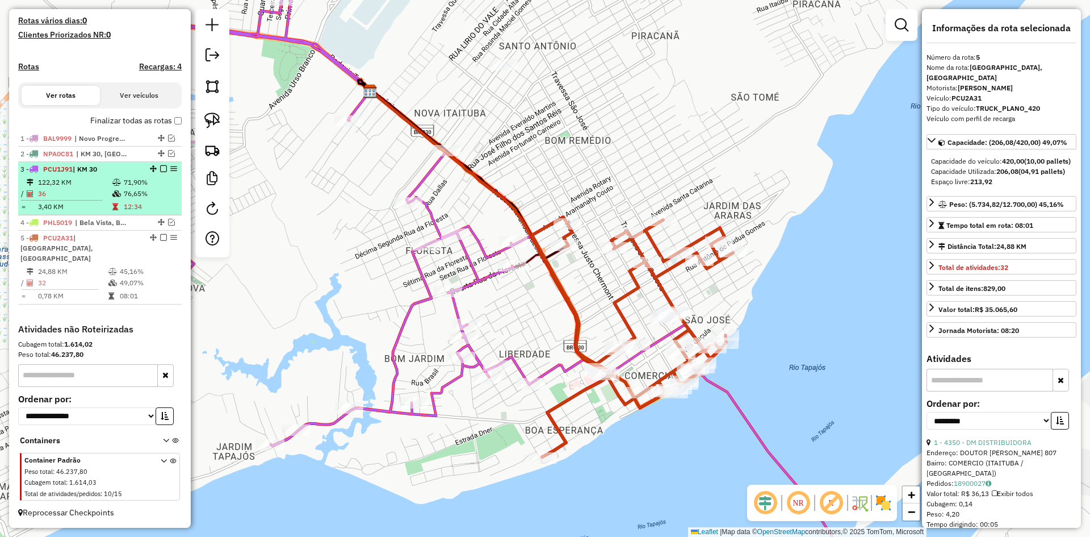
click at [99, 188] on td "122,32 KM" at bounding box center [74, 182] width 74 height 11
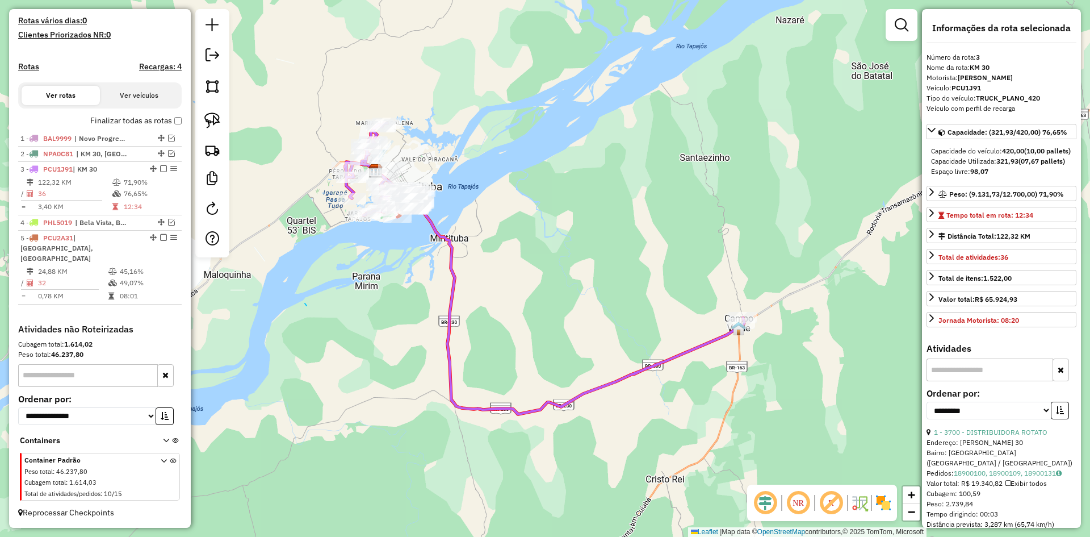
drag, startPoint x: 307, startPoint y: 305, endPoint x: 457, endPoint y: 372, distance: 164.7
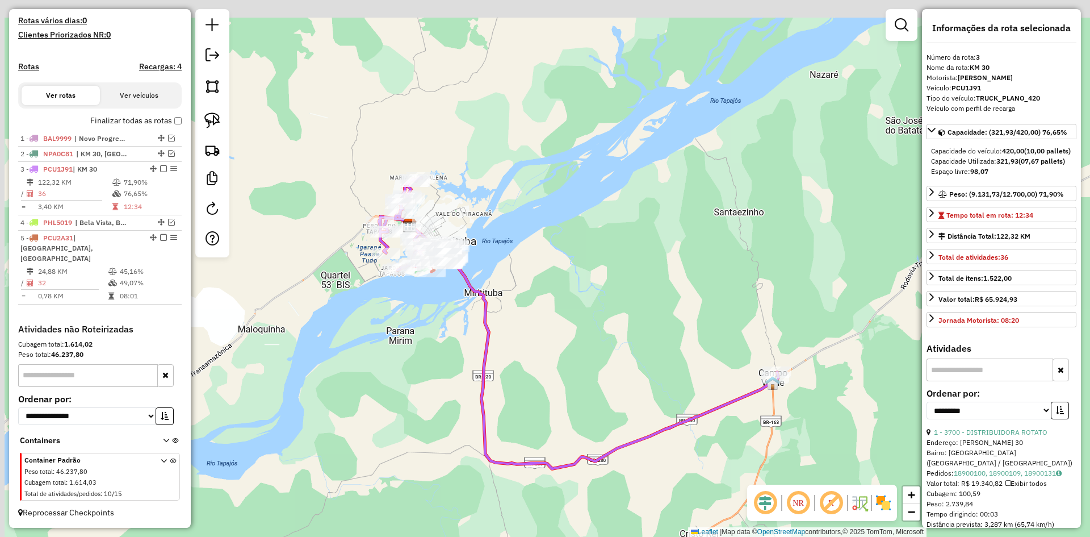
drag, startPoint x: 414, startPoint y: 302, endPoint x: 527, endPoint y: 392, distance: 144.3
click at [514, 421] on div "Janela de atendimento Grade de atendimento Capacidade Transportadoras Veículos …" at bounding box center [545, 268] width 1090 height 537
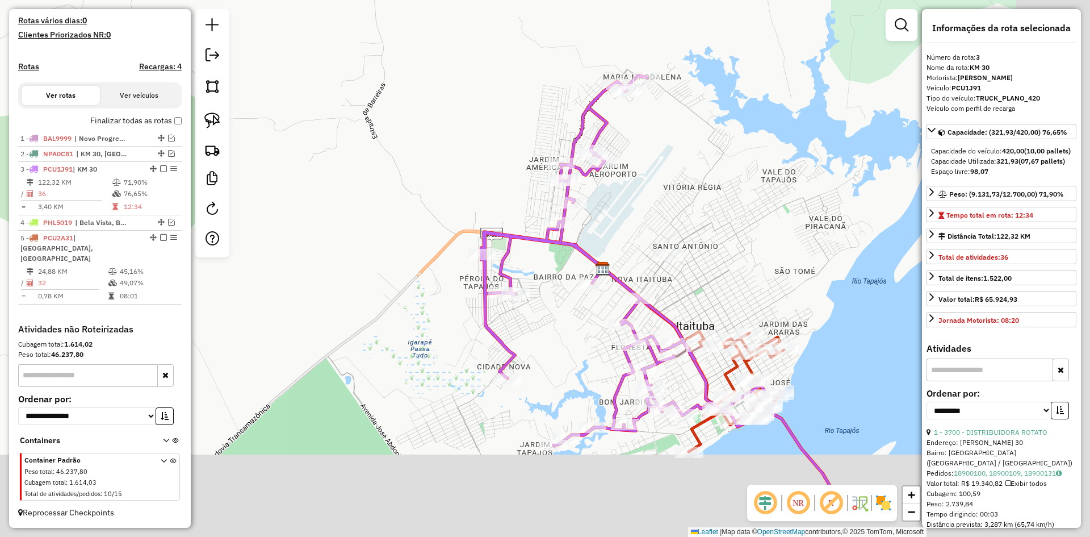
drag, startPoint x: 571, startPoint y: 443, endPoint x: 413, endPoint y: 337, distance: 190.7
click at [391, 319] on div "Janela de atendimento Grade de atendimento Capacidade Transportadoras Veículos …" at bounding box center [545, 268] width 1090 height 537
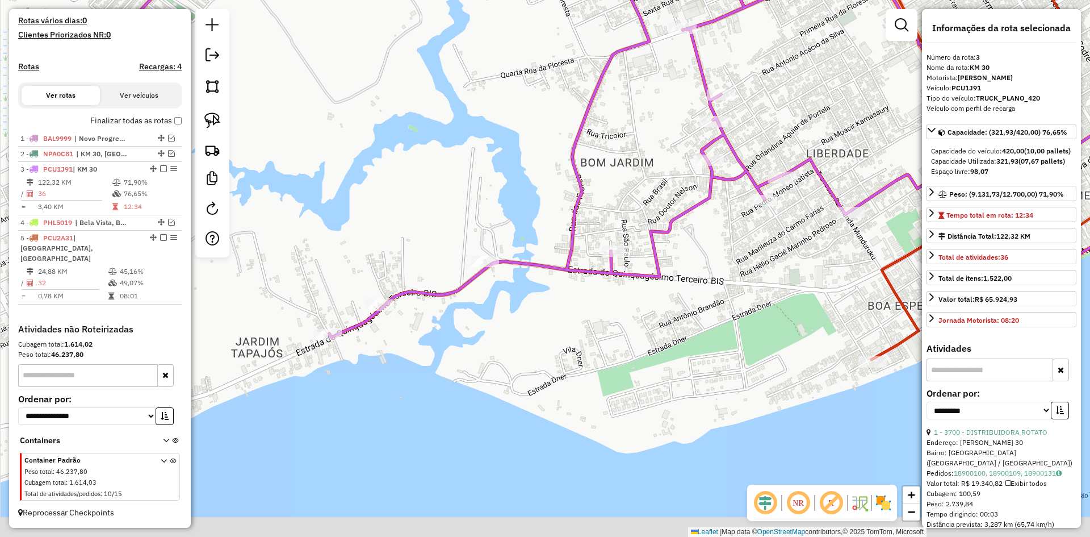
drag, startPoint x: 589, startPoint y: 424, endPoint x: 673, endPoint y: 354, distance: 109.6
click at [673, 354] on div "Janela de atendimento Grade de atendimento Capacidade Transportadoras Veículos …" at bounding box center [545, 268] width 1090 height 537
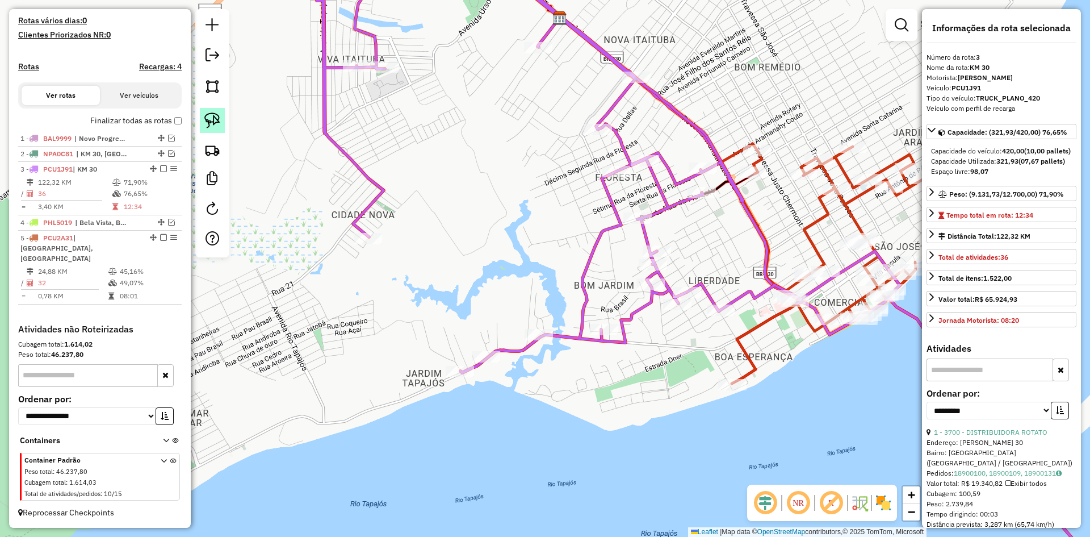
click at [210, 117] on img at bounding box center [212, 120] width 16 height 16
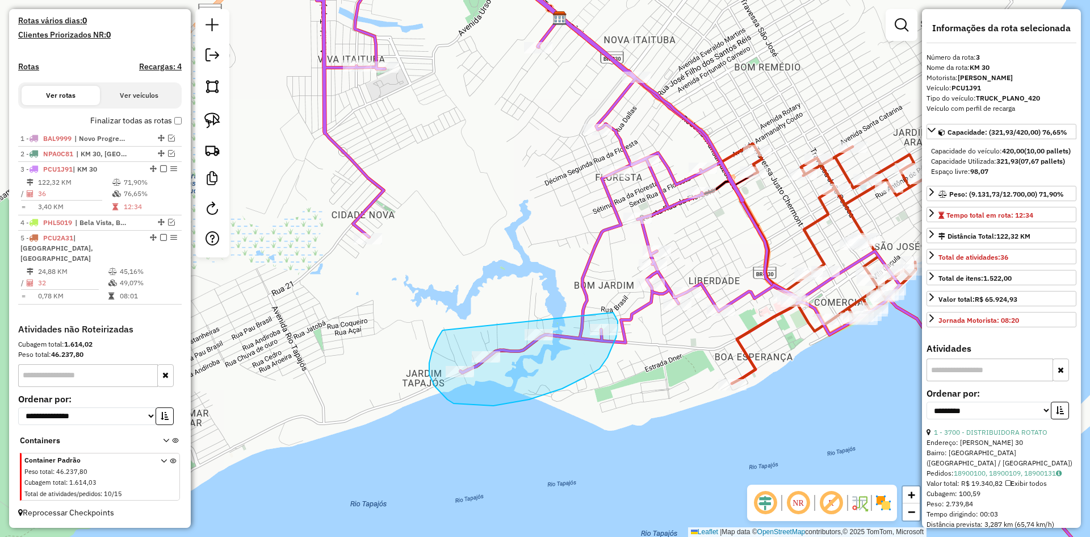
drag, startPoint x: 442, startPoint y: 330, endPoint x: 613, endPoint y: 312, distance: 171.9
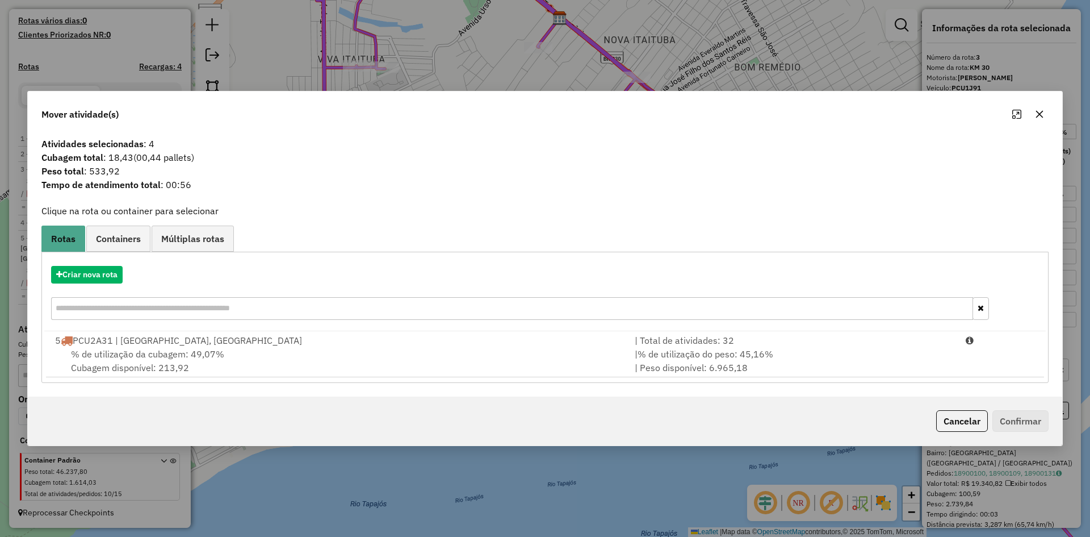
click at [162, 350] on span "% de utilização da cubagem: 49,07%" at bounding box center [147, 353] width 153 height 11
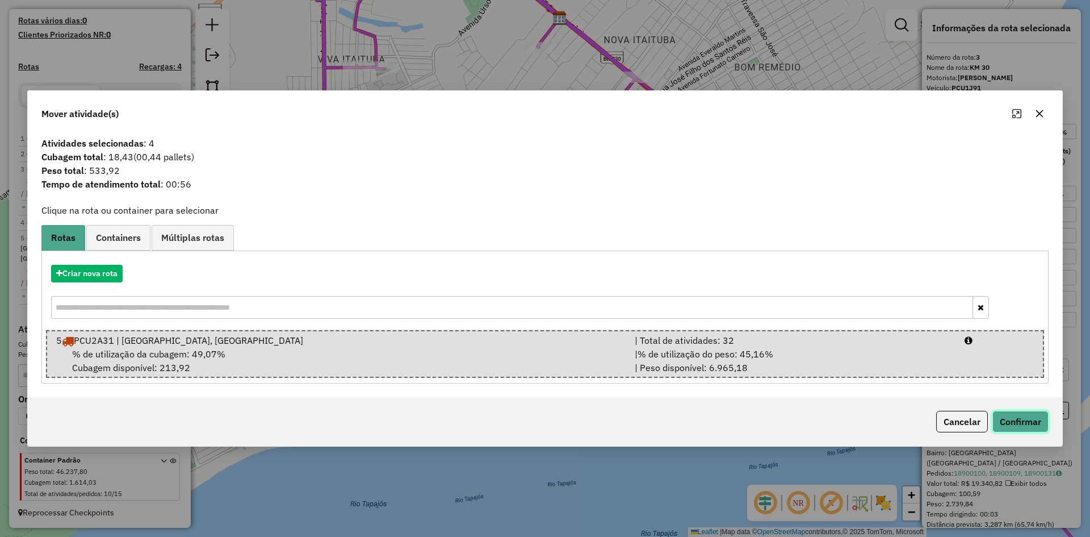
click at [1032, 421] on button "Confirmar" at bounding box center [1020, 422] width 56 height 22
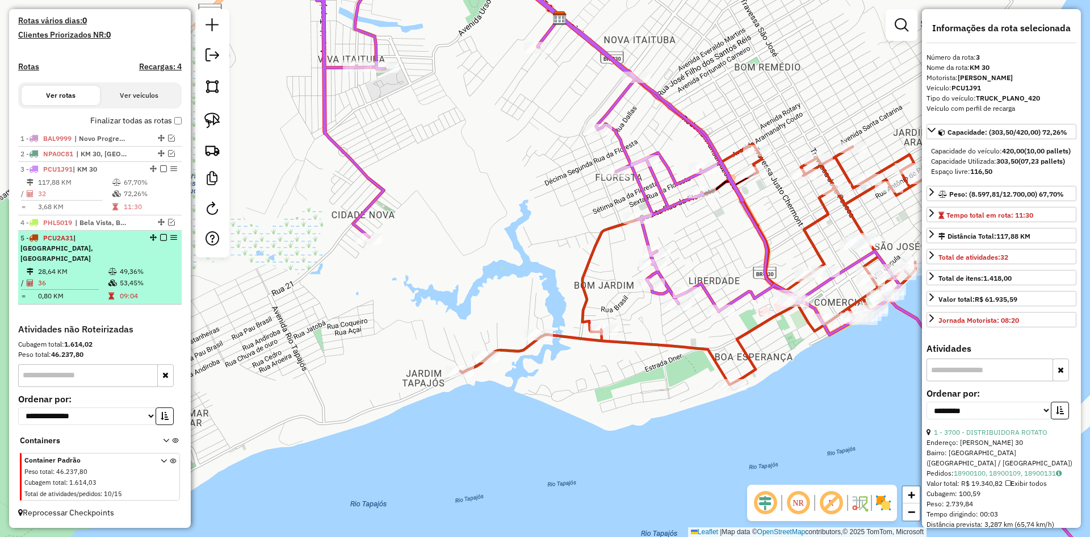
click at [82, 266] on td "28,64 KM" at bounding box center [72, 271] width 70 height 11
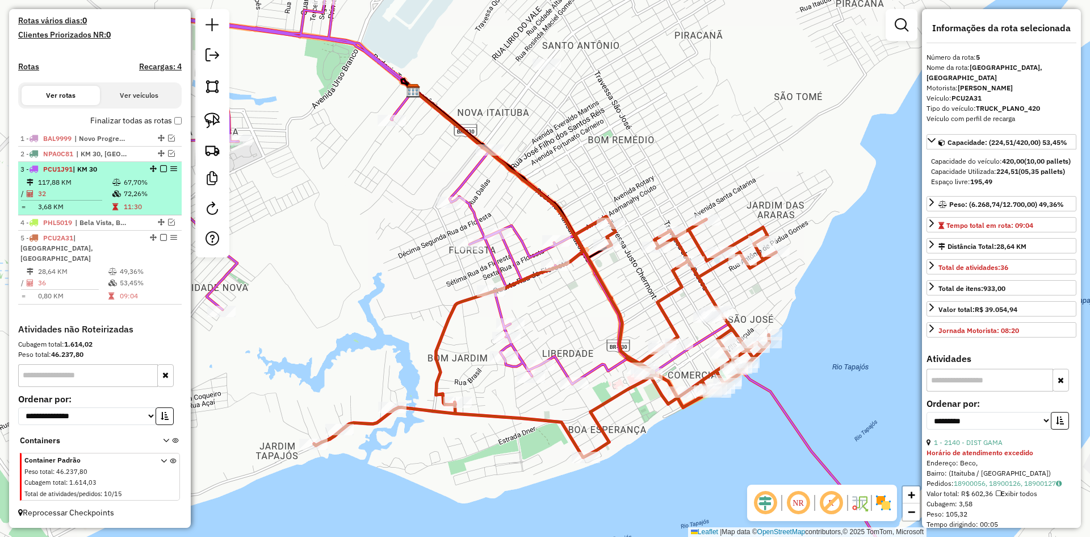
click at [102, 186] on li "3 - PCU1J91 | KM 30 117,88 KM 67,70% / 32 72,26% = 3,68 KM 11:30" at bounding box center [100, 188] width 164 height 53
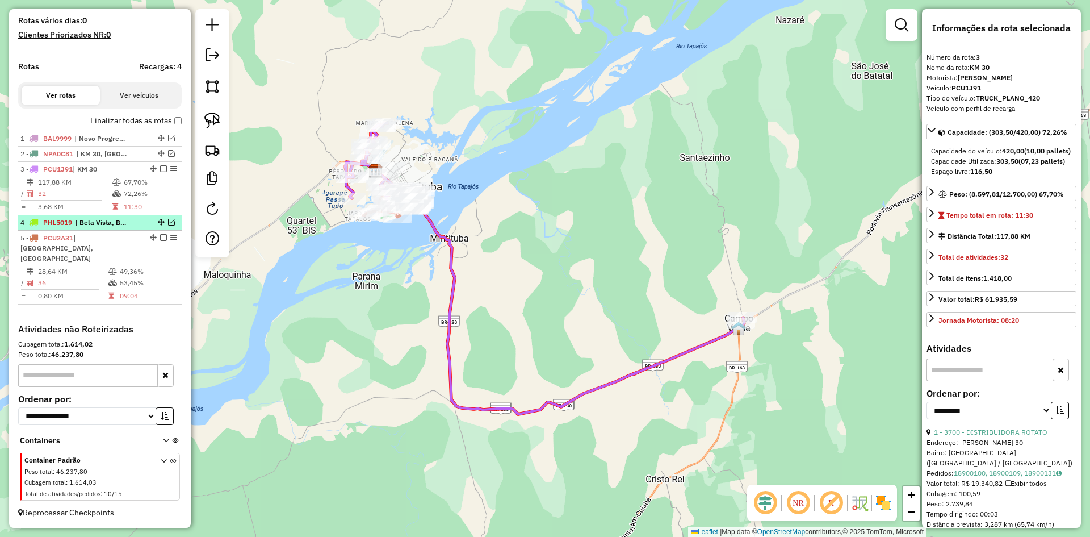
click at [168, 225] on em at bounding box center [171, 222] width 7 height 7
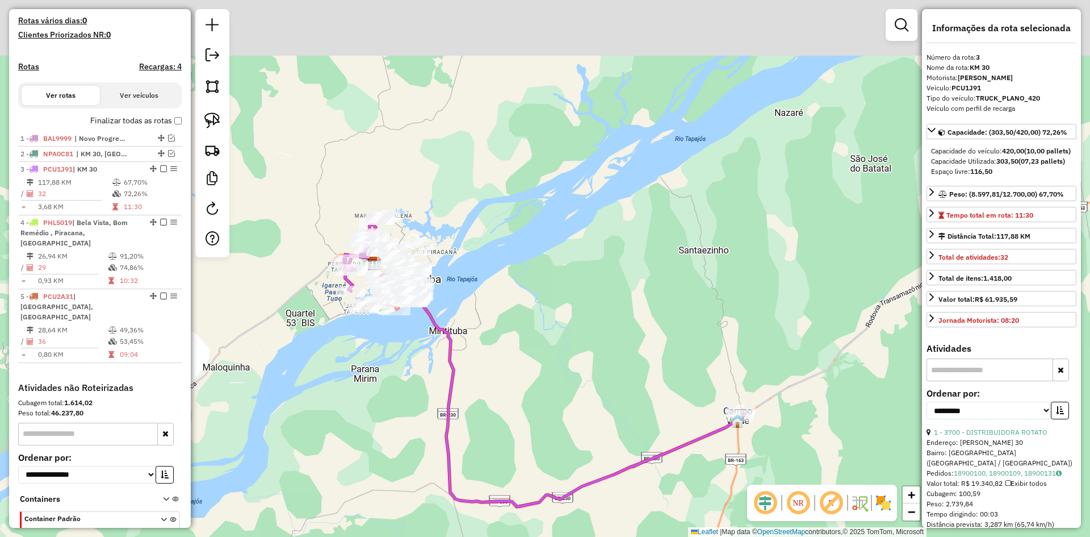
drag, startPoint x: 340, startPoint y: 301, endPoint x: 396, endPoint y: 380, distance: 97.2
click at [364, 396] on div "Janela de atendimento Grade de atendimento Capacidade Transportadoras Veículos …" at bounding box center [545, 268] width 1090 height 537
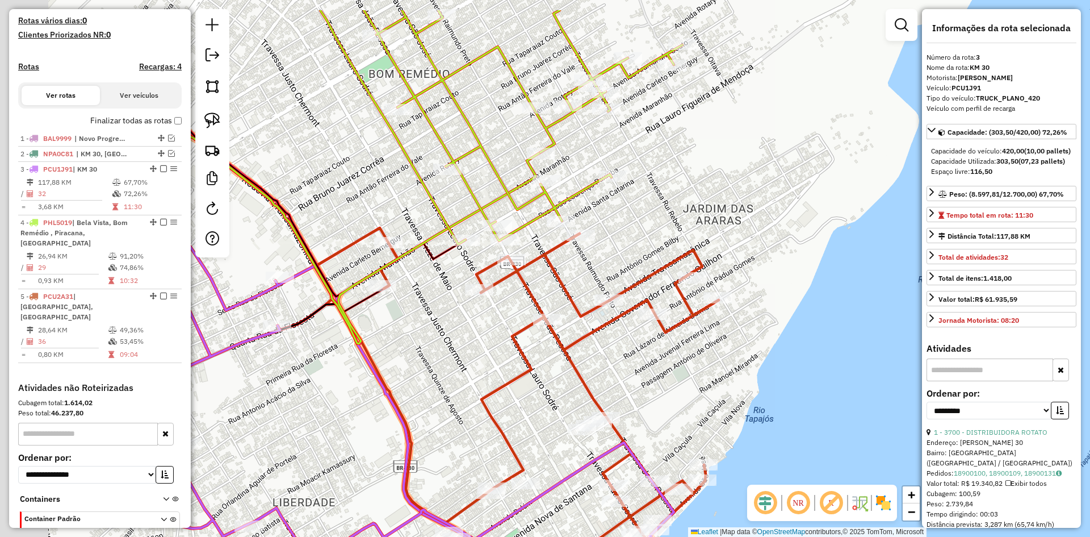
drag, startPoint x: 303, startPoint y: 273, endPoint x: 483, endPoint y: 336, distance: 190.9
click at [483, 336] on div "Janela de atendimento Grade de atendimento Capacidade Transportadoras Veículos …" at bounding box center [545, 268] width 1090 height 537
click at [210, 112] on body "Aguarde... Pop-up bloqueado! Seu navegador bloqueou automáticamente a abertura …" at bounding box center [545, 268] width 1090 height 537
click at [218, 112] on link at bounding box center [212, 120] width 25 height 25
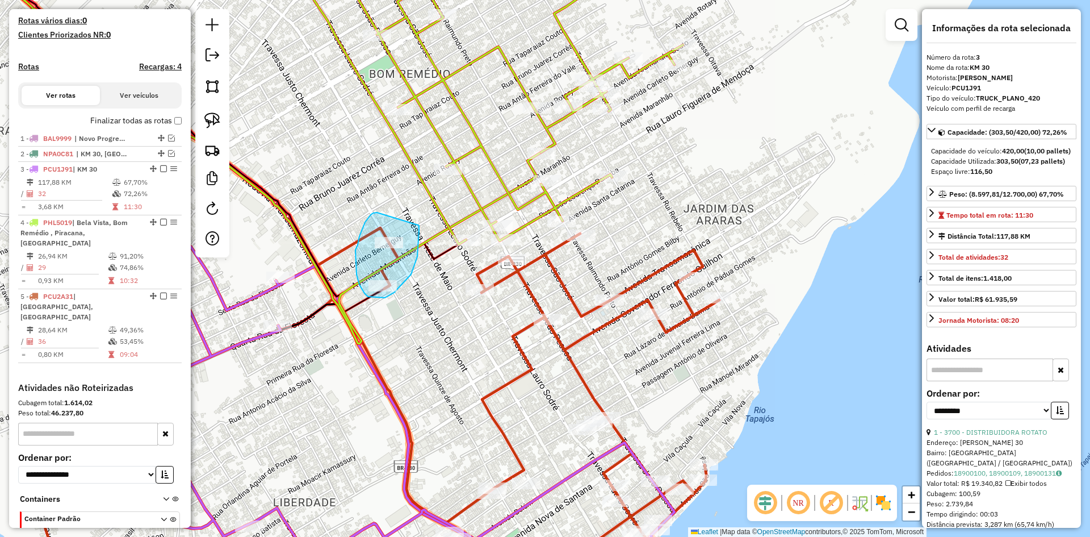
drag, startPoint x: 374, startPoint y: 213, endPoint x: 418, endPoint y: 225, distance: 45.3
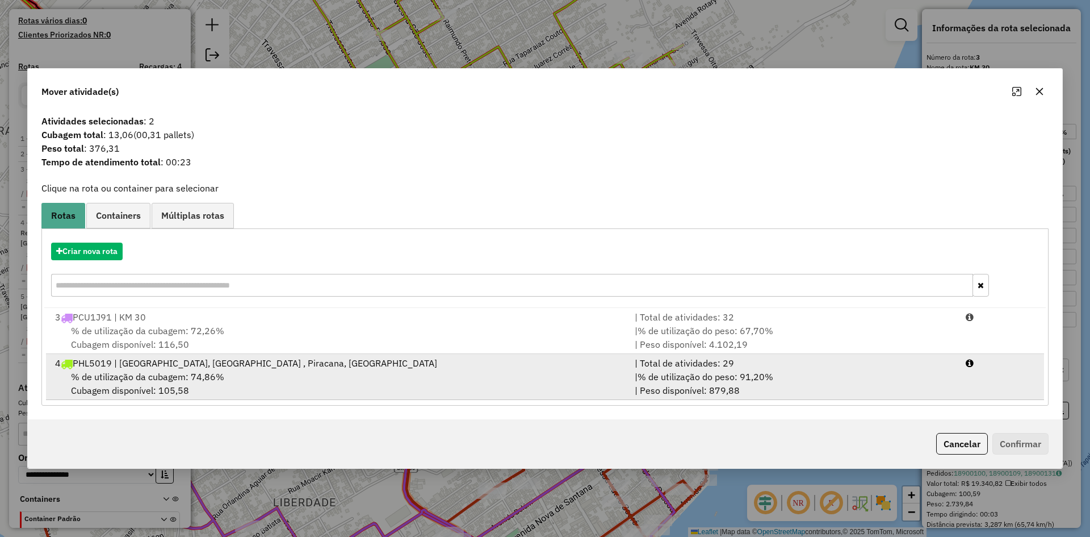
click at [235, 375] on div "% de utilização da cubagem: 74,86% Cubagem disponível: 105,58" at bounding box center [338, 383] width 580 height 27
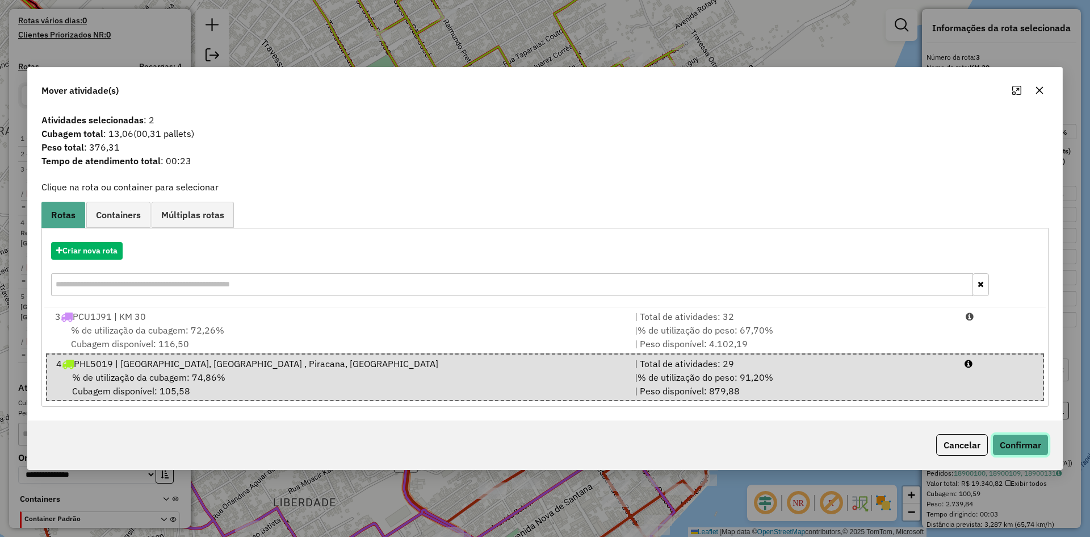
click at [1029, 449] on button "Confirmar" at bounding box center [1020, 445] width 56 height 22
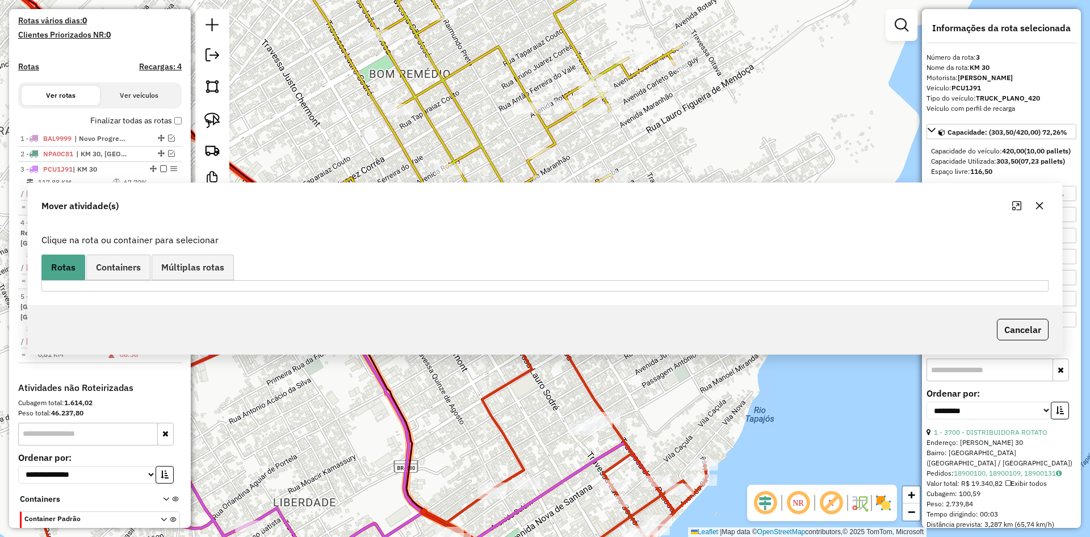
scroll to position [342, 0]
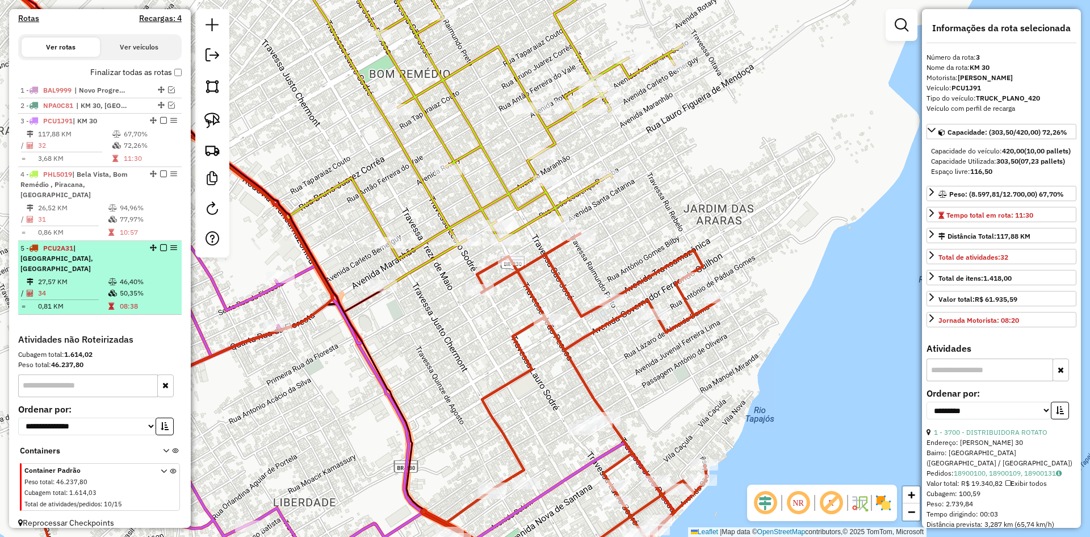
click at [92, 257] on div "5 - PCU2A31 | Bom Jardim, Centro" at bounding box center [80, 258] width 120 height 31
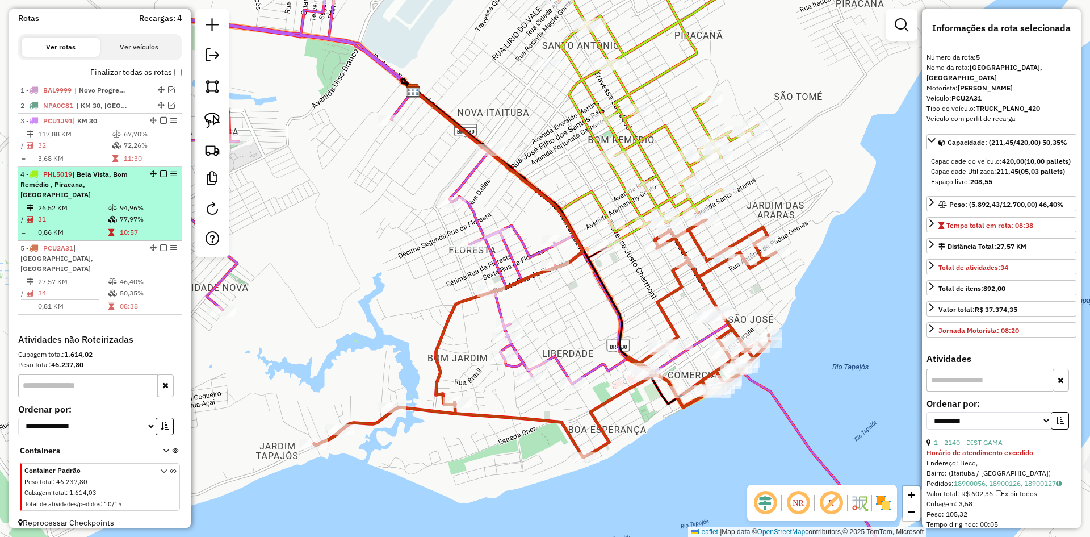
click at [85, 190] on span "| Bela Vista, Bom Remédio , Piracana, [GEOGRAPHIC_DATA]" at bounding box center [73, 184] width 107 height 29
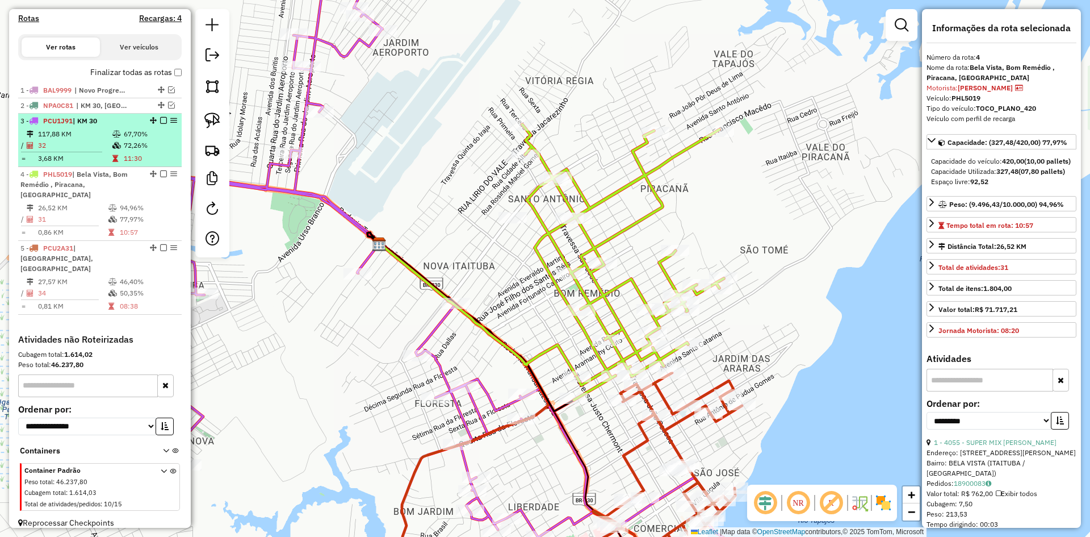
click at [84, 125] on span "| KM 30" at bounding box center [85, 120] width 24 height 9
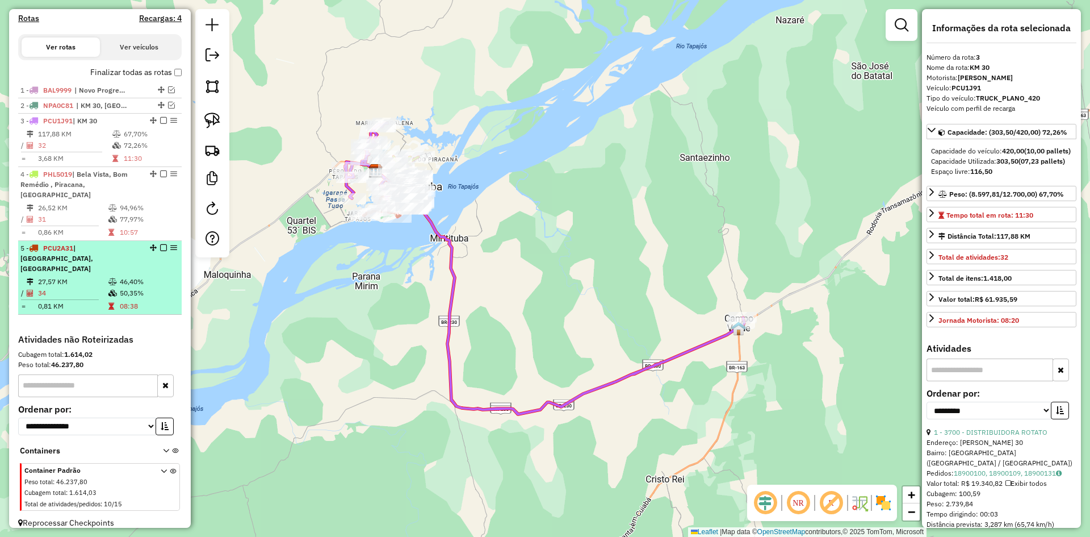
click at [100, 276] on td "27,57 KM" at bounding box center [72, 281] width 70 height 11
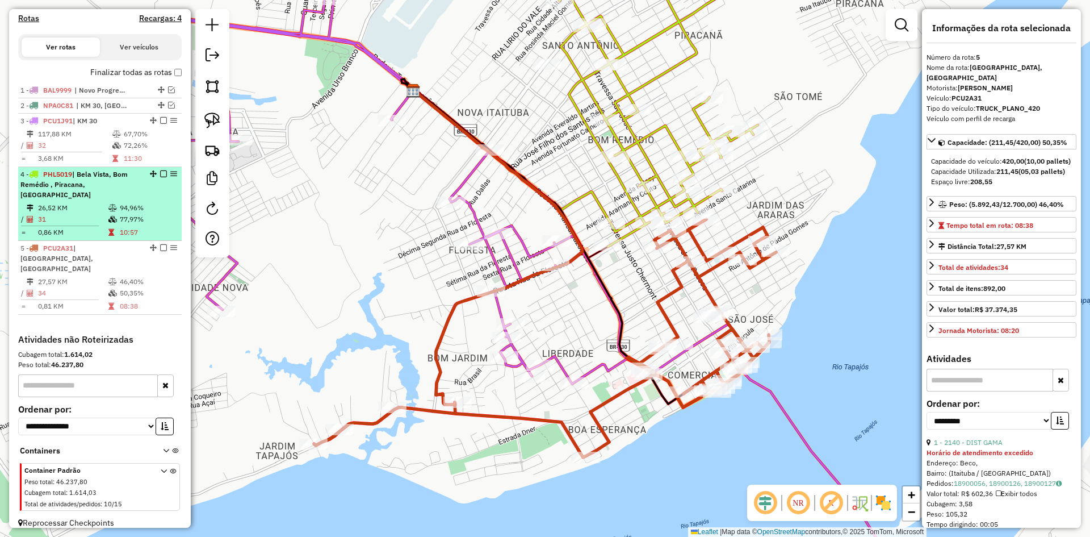
click at [95, 206] on td "26,52 KM" at bounding box center [72, 207] width 70 height 11
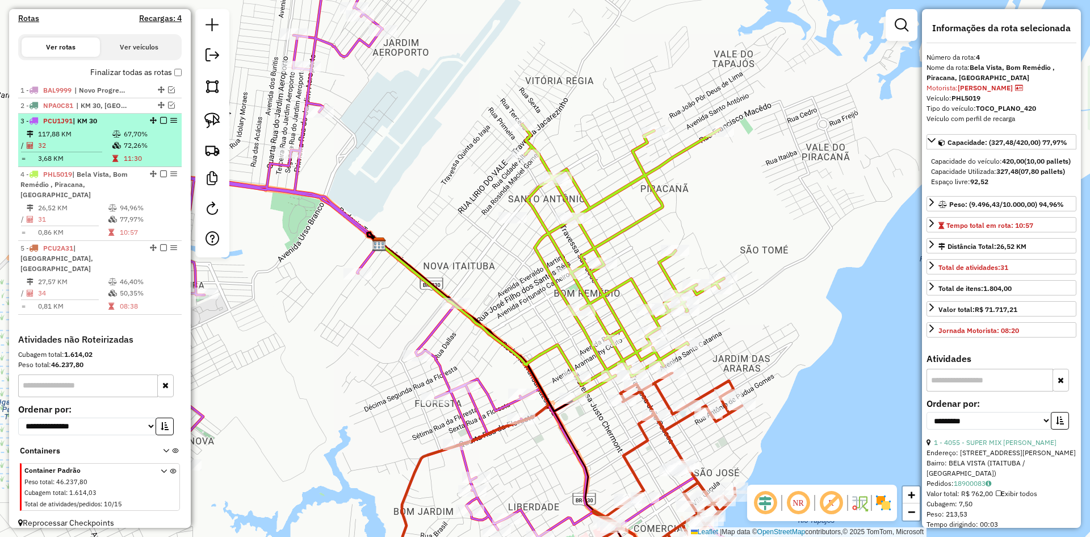
click at [86, 140] on td "117,88 KM" at bounding box center [74, 133] width 74 height 11
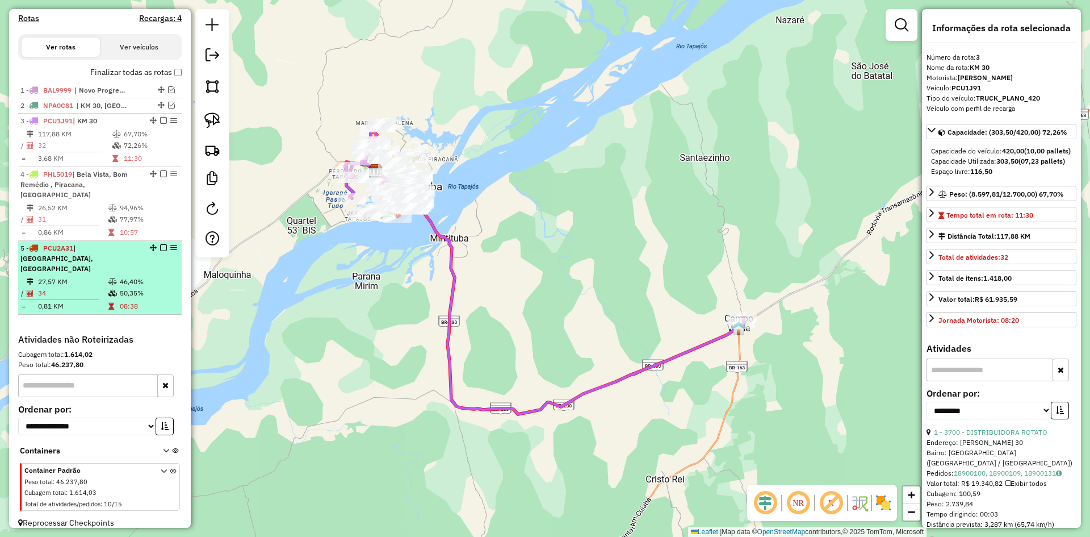
click at [85, 263] on li "5 - PCU2A31 | Bom Jardim, Centro 27,57 KM 46,40% / 34 50,35% = 0,81 KM 08:38" at bounding box center [100, 278] width 164 height 74
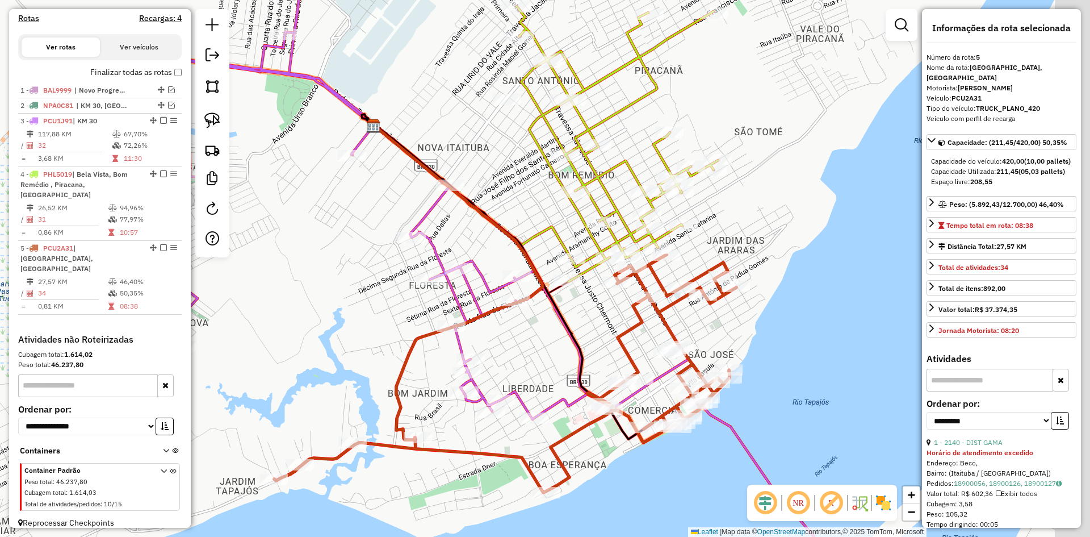
drag, startPoint x: 645, startPoint y: 311, endPoint x: 566, endPoint y: 372, distance: 99.9
click at [553, 388] on div "Janela de atendimento Grade de atendimento Capacidade Transportadoras Veículos …" at bounding box center [545, 268] width 1090 height 537
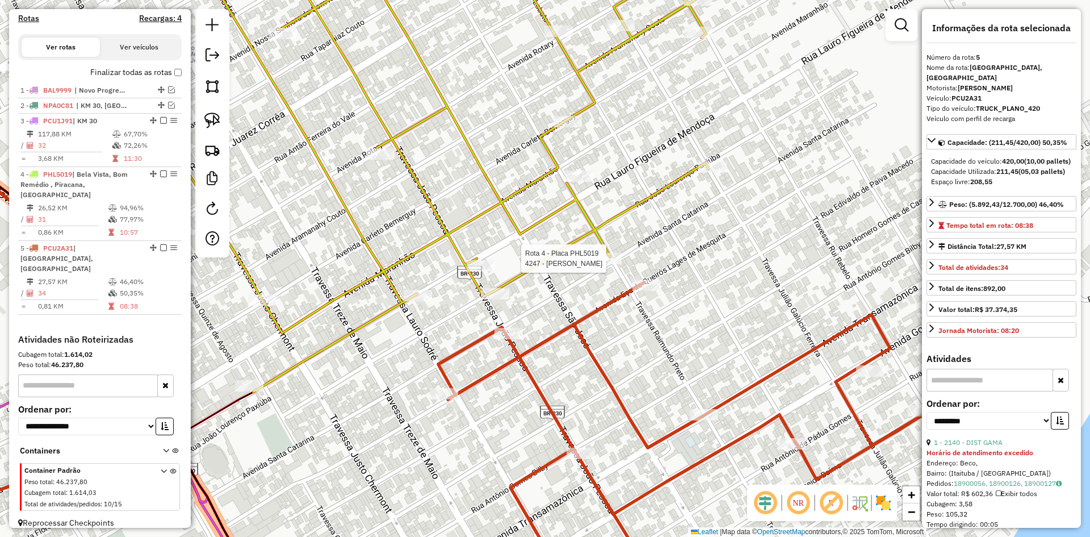
click at [604, 264] on div at bounding box center [607, 258] width 28 height 11
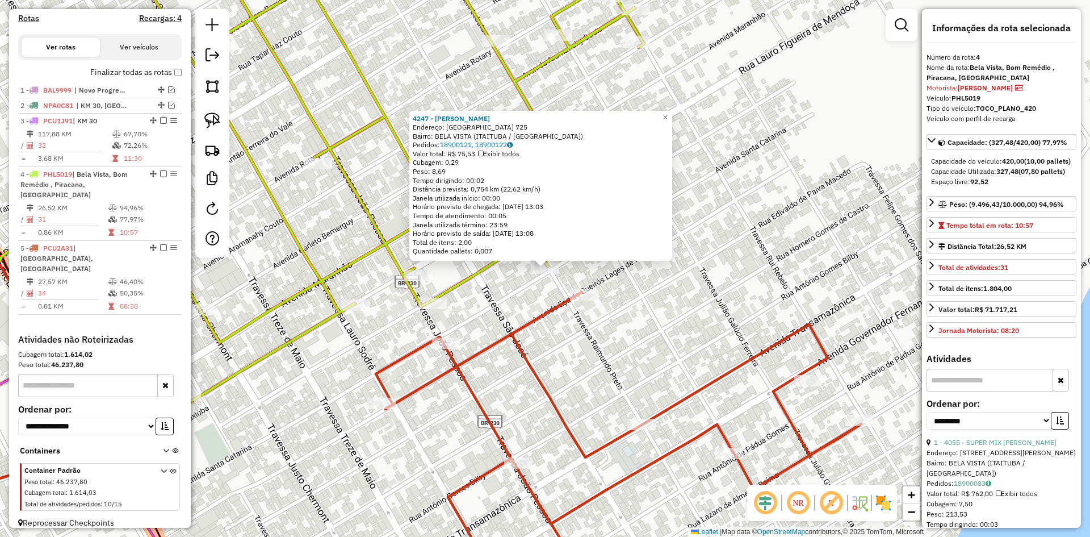
click at [520, 314] on div "4247 - KLEITON LOPES Endereço: SANTA CATARINA 725 Bairro: BELA VISTA (ITAITUBA …" at bounding box center [545, 268] width 1090 height 537
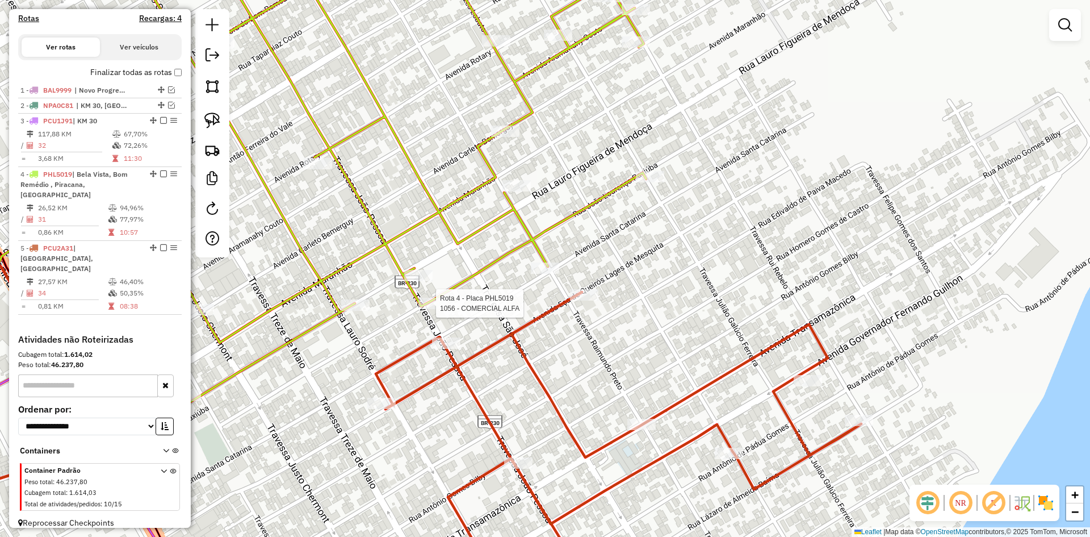
select select "**********"
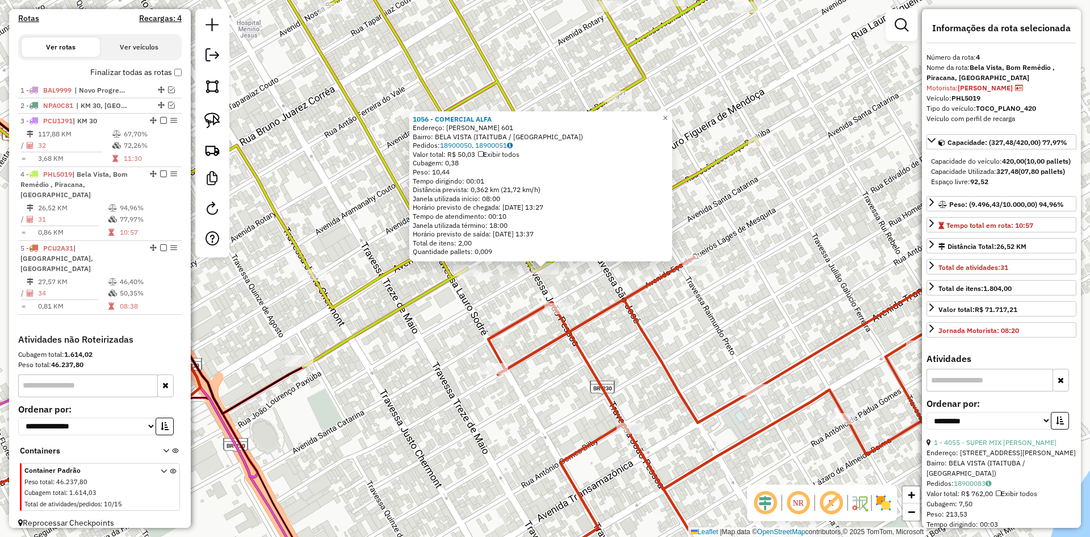
click at [407, 350] on div "1056 - COMERCIAL ALFA Endereço: JOAO PESSOA 601 Bairro: BELA VISTA (ITAITUBA / …" at bounding box center [545, 268] width 1090 height 537
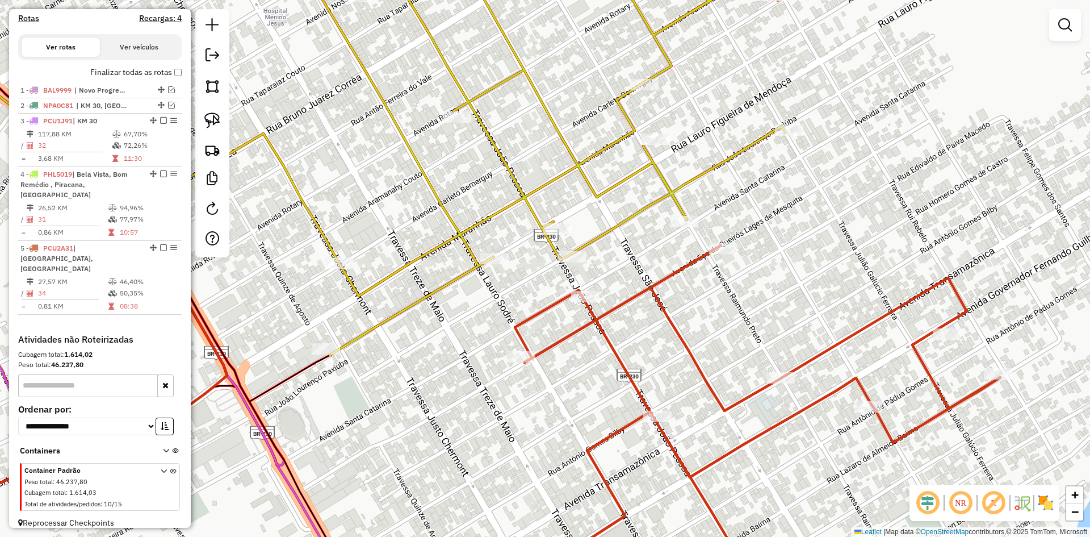
drag, startPoint x: 433, startPoint y: 340, endPoint x: 502, endPoint y: 320, distance: 72.1
click at [531, 317] on div "Janela de atendimento Grade de atendimento Capacidade Transportadoras Veículos …" at bounding box center [545, 268] width 1090 height 537
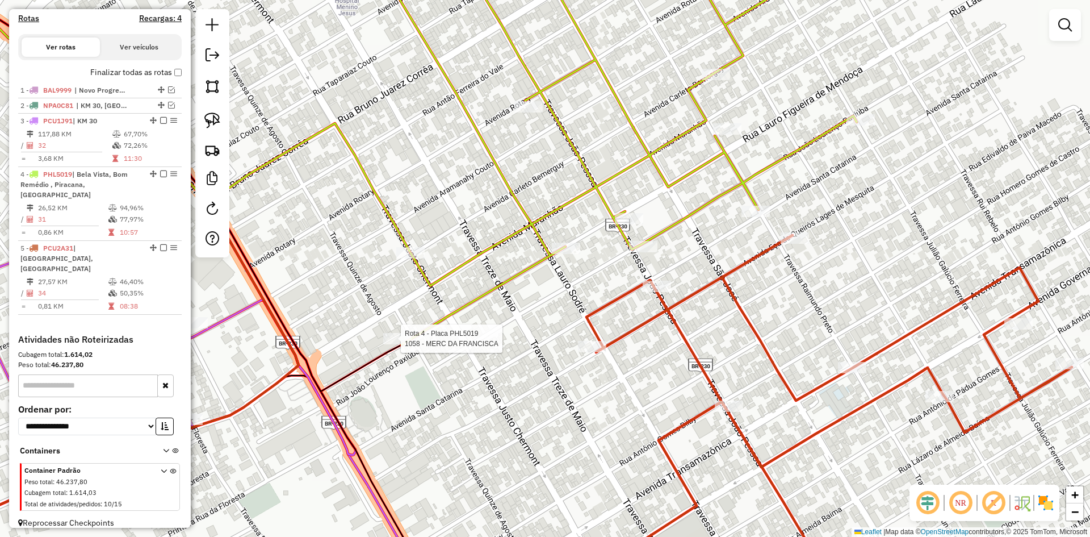
select select "**********"
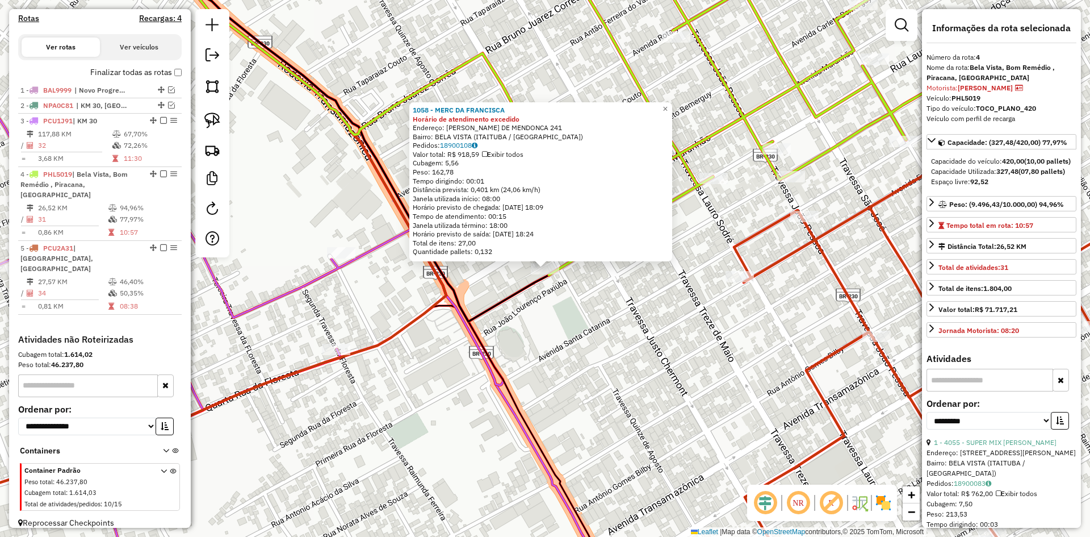
click at [590, 356] on div "1058 - MERC DA FRANCISCA Horário de atendimento excedido Endereço: LAURO FIGUEI…" at bounding box center [545, 268] width 1090 height 537
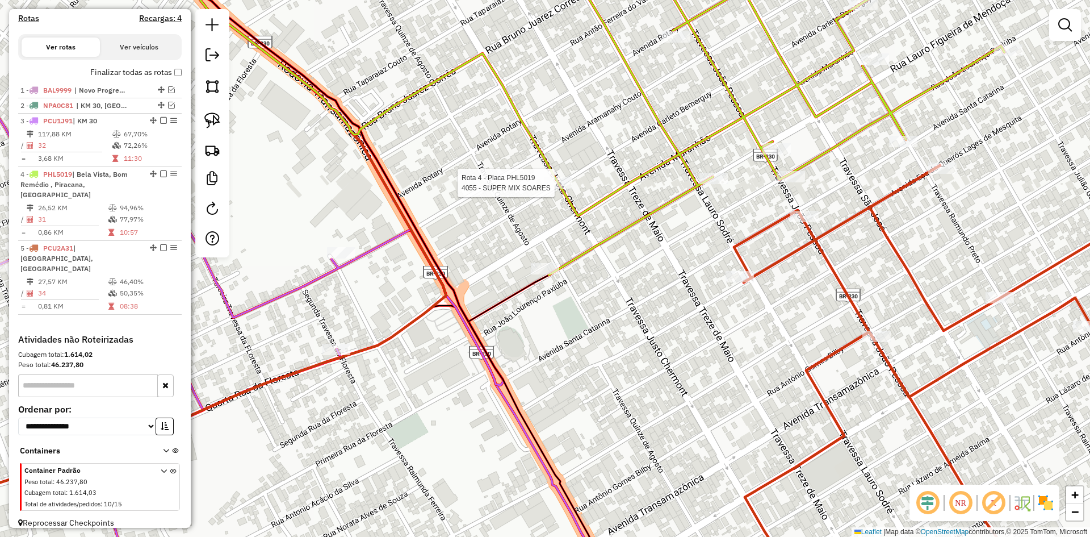
select select "**********"
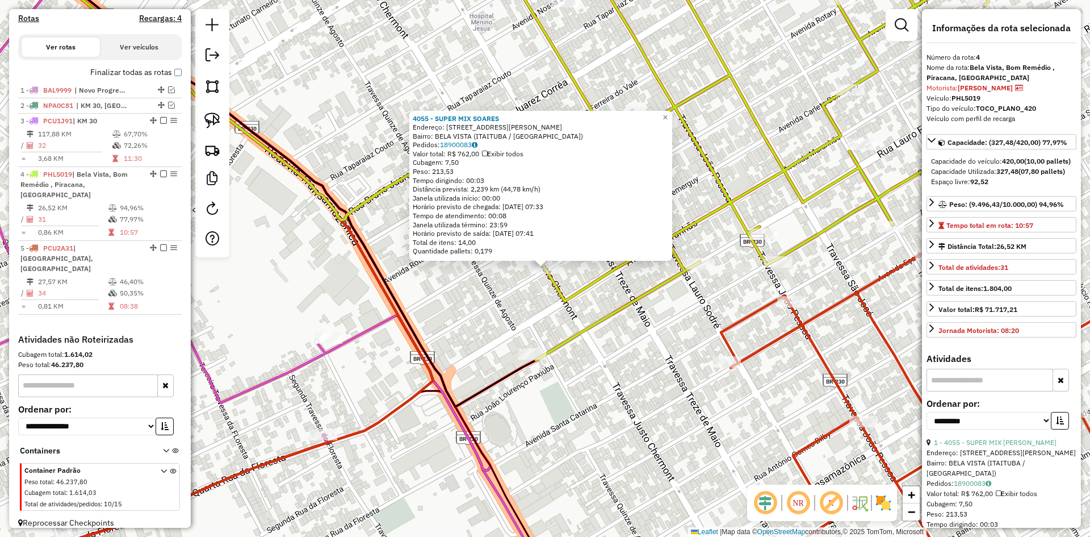
click at [612, 414] on div "4055 - SUPER MIX SOARES Endereço: Avenida Carleto Bemergui 257 Bairro: BELA VIS…" at bounding box center [545, 268] width 1090 height 537
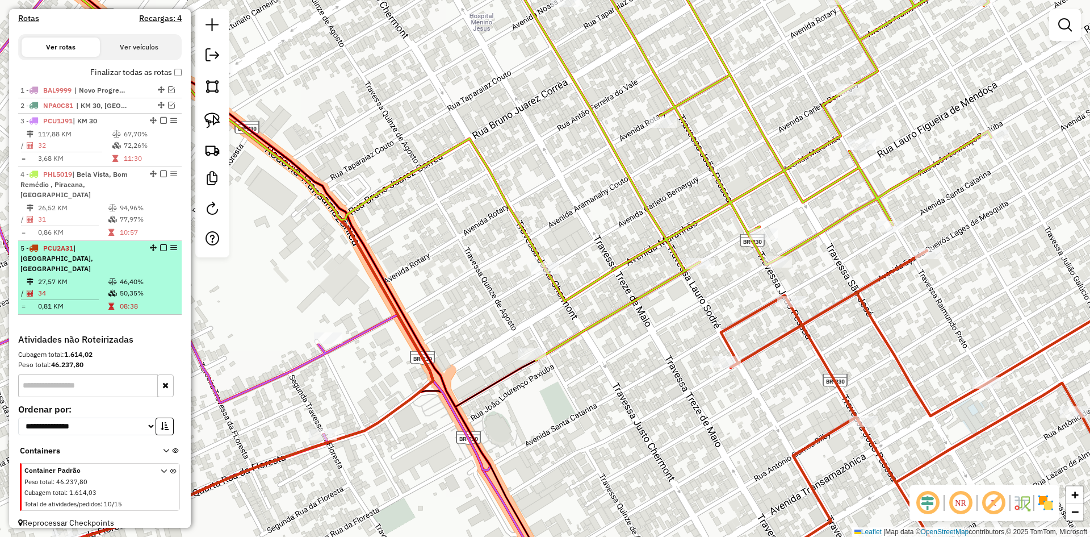
click at [144, 261] on div "5 - PCU2A31 | Bom Jardim, Centro" at bounding box center [99, 258] width 159 height 31
select select "**********"
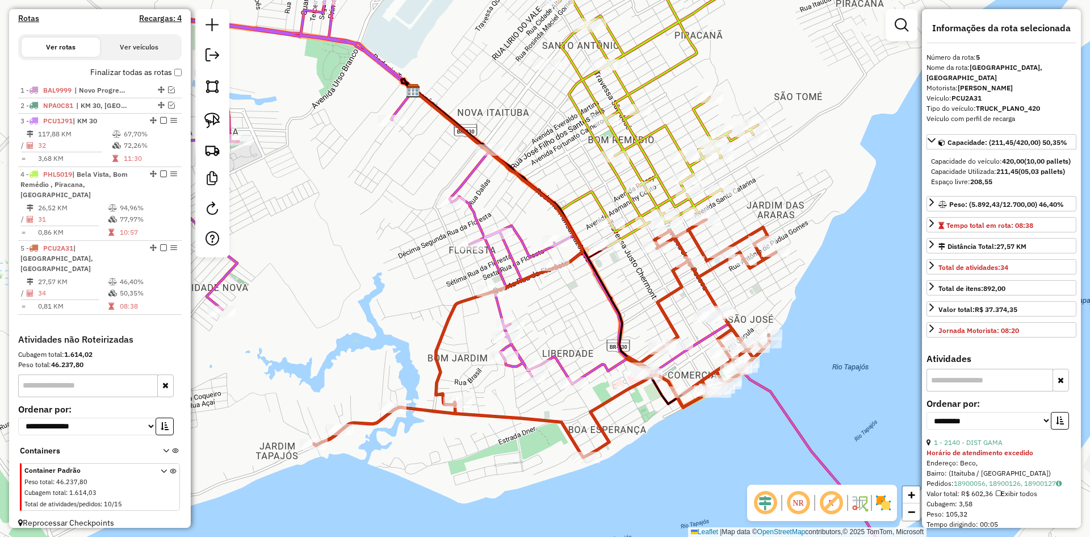
click at [594, 376] on icon at bounding box center [539, 269] width 739 height 644
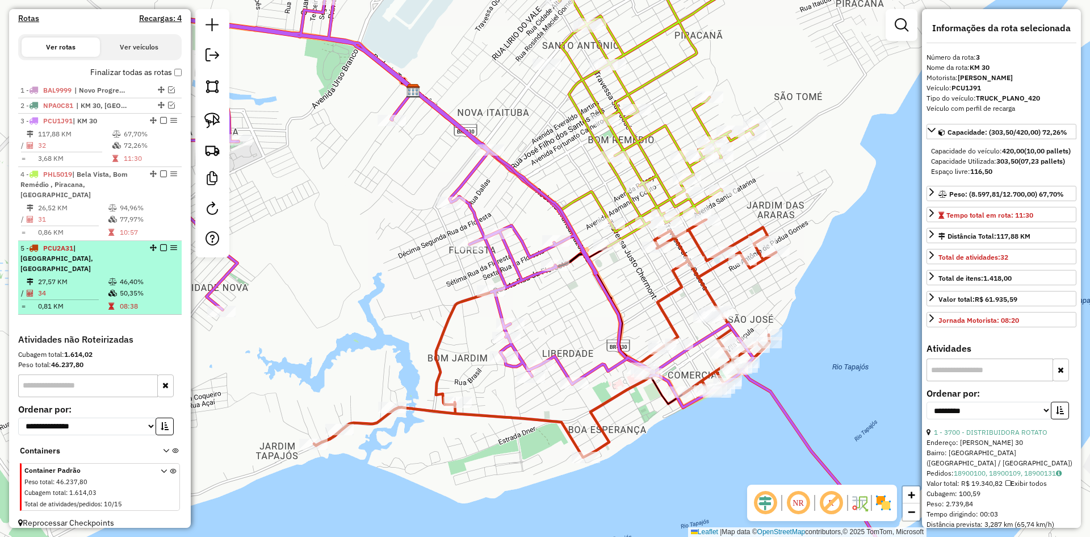
click at [90, 276] on td "27,57 KM" at bounding box center [72, 281] width 70 height 11
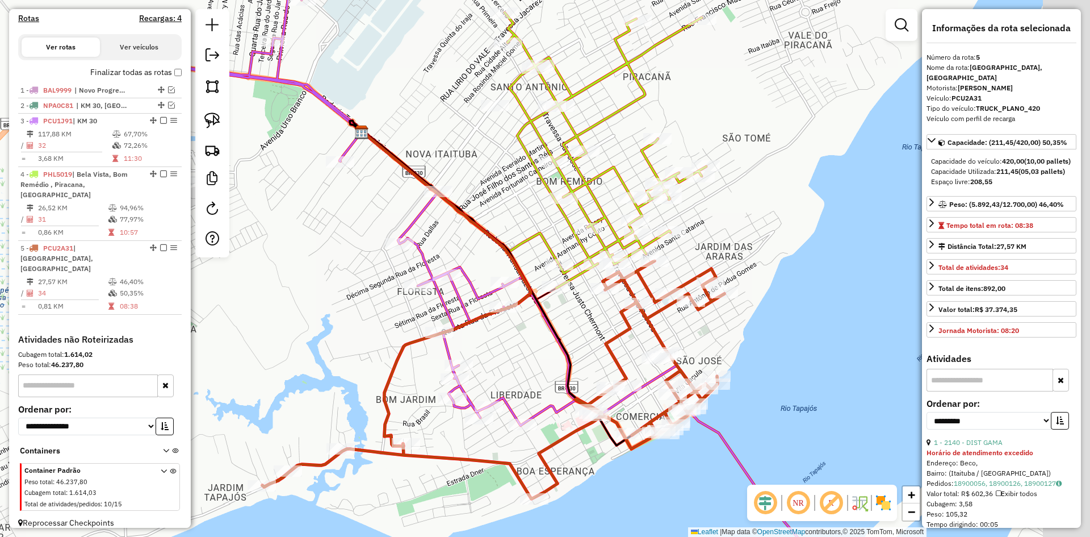
drag, startPoint x: 564, startPoint y: 332, endPoint x: 491, endPoint y: 391, distance: 94.1
click at [489, 391] on div "Janela de atendimento Grade de atendimento Capacidade Transportadoras Veículos …" at bounding box center [545, 268] width 1090 height 537
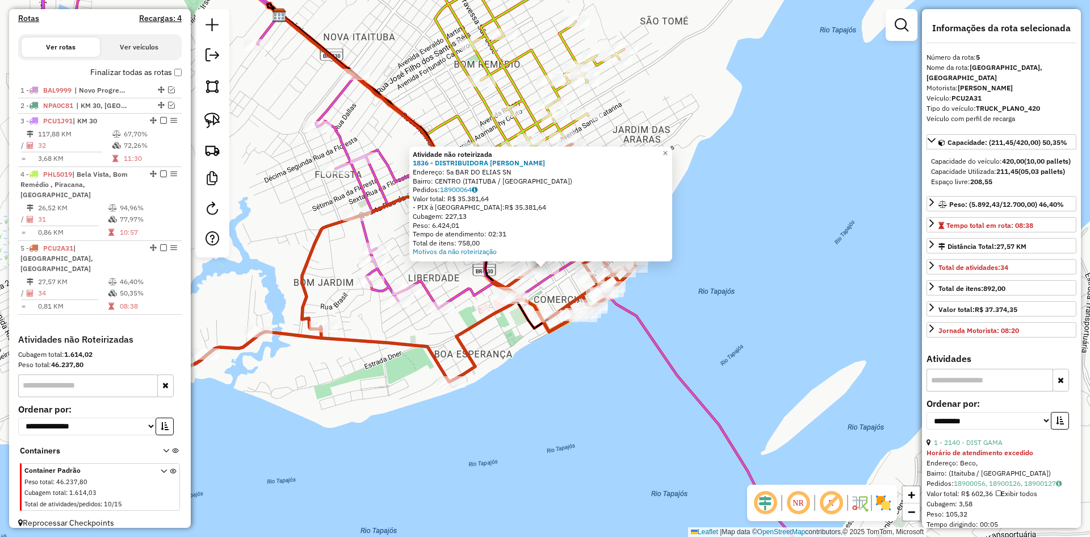
click at [524, 379] on div "Atividade não roteirizada 1836 - DISTRIBUIDORA ELIAS Endereço: 5a BAR DO ELIAS …" at bounding box center [545, 268] width 1090 height 537
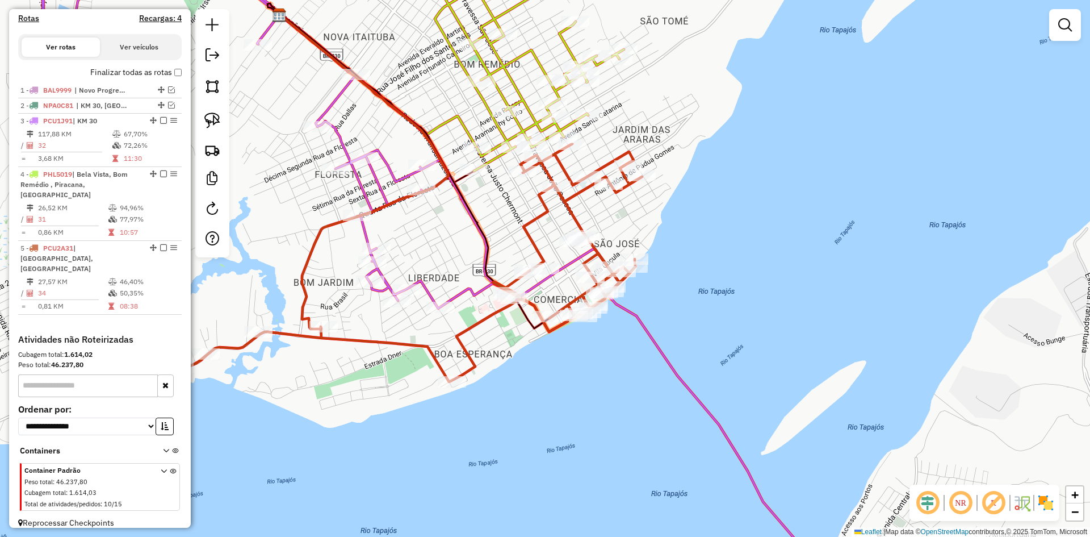
drag, startPoint x: 500, startPoint y: 245, endPoint x: 504, endPoint y: 374, distance: 128.9
click at [504, 374] on div "Janela de atendimento Grade de atendimento Capacidade Transportadoras Veículos …" at bounding box center [545, 268] width 1090 height 537
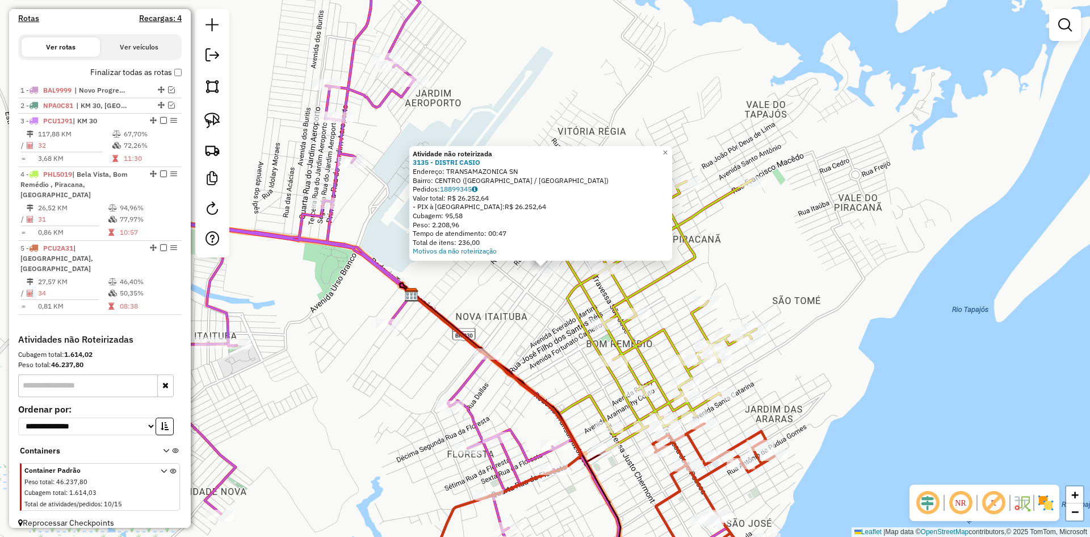
click at [544, 352] on div "Atividade não roteirizada 3135 - DISTRI CASIO Endereço: TRANSAMAZONICA SN Bairr…" at bounding box center [545, 268] width 1090 height 537
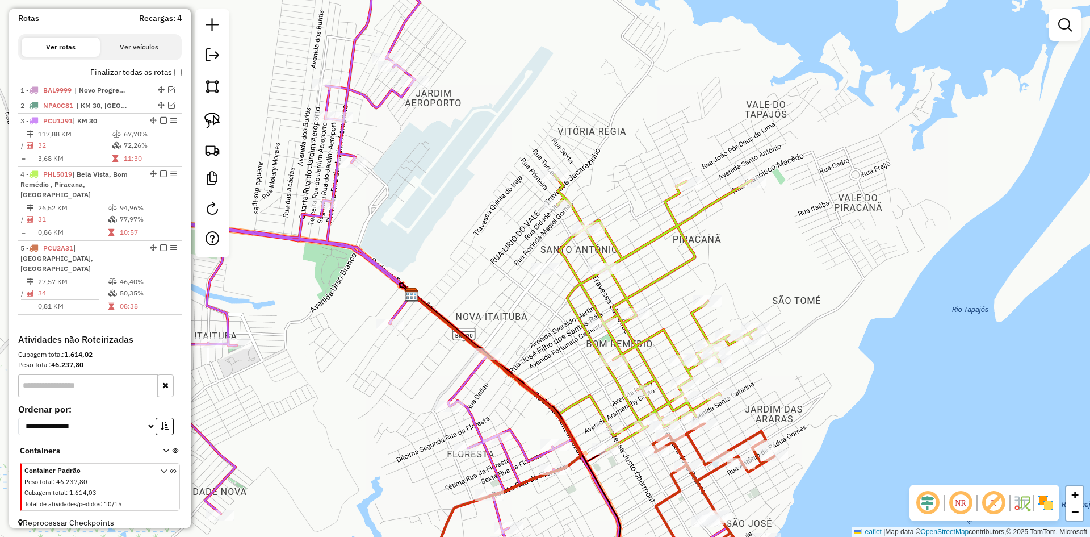
click at [631, 249] on icon at bounding box center [656, 312] width 202 height 275
select select "**********"
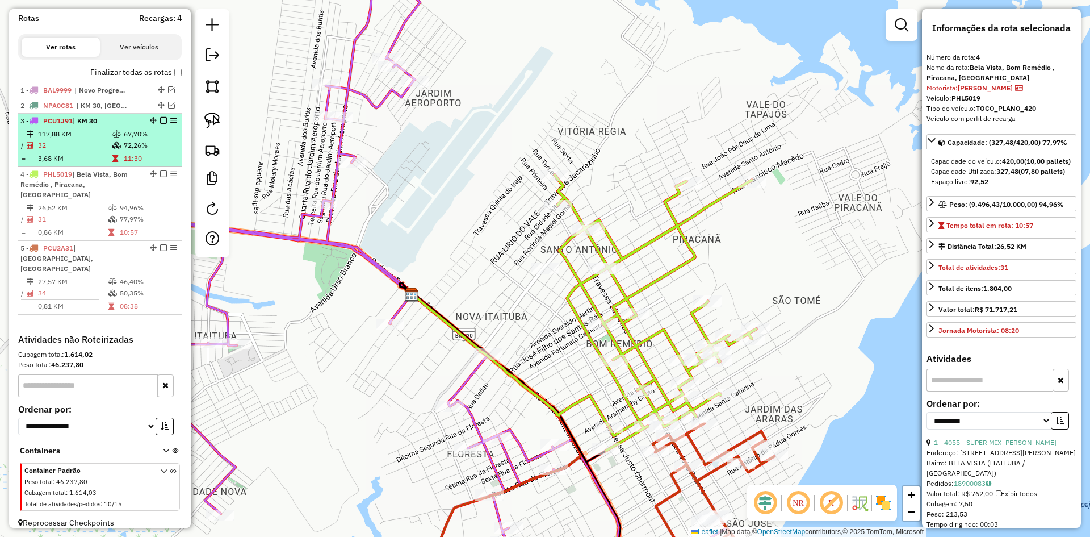
click at [81, 151] on td "32" at bounding box center [74, 145] width 74 height 11
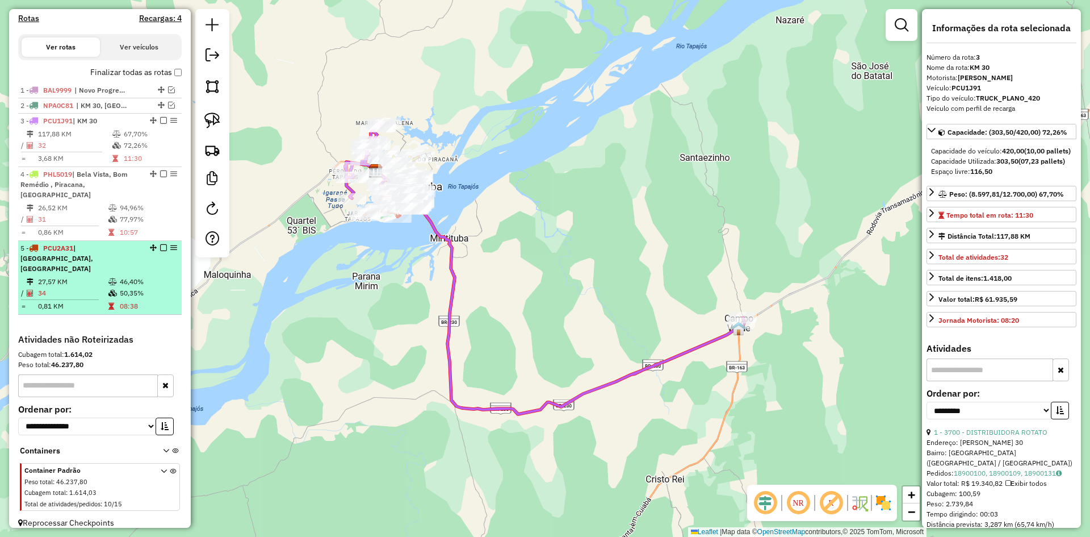
click at [69, 276] on td "27,57 KM" at bounding box center [72, 281] width 70 height 11
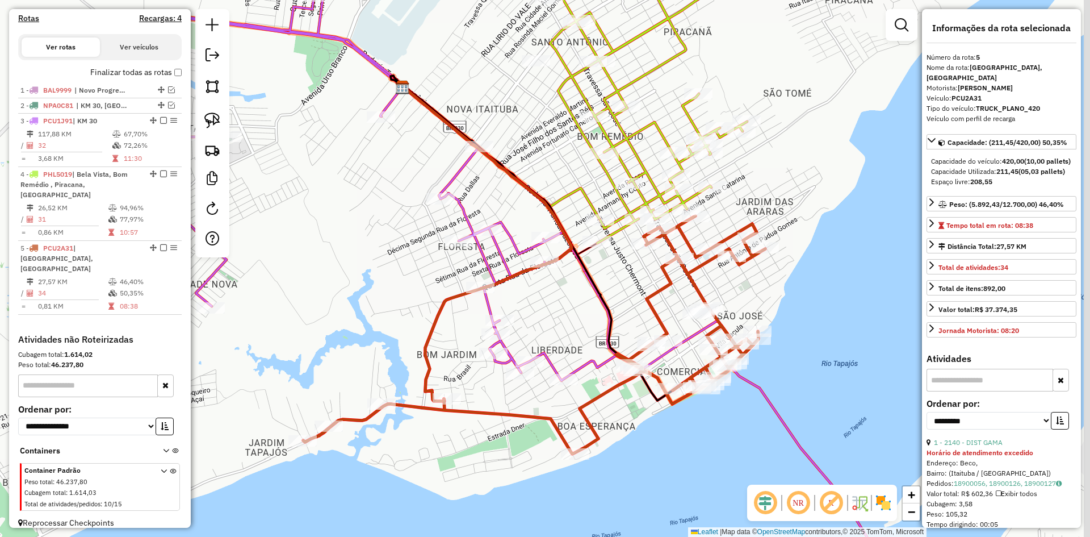
drag, startPoint x: 501, startPoint y: 400, endPoint x: 433, endPoint y: 373, distance: 73.2
click at [433, 373] on div "Janela de atendimento Grade de atendimento Capacidade Transportadoras Veículos …" at bounding box center [545, 268] width 1090 height 537
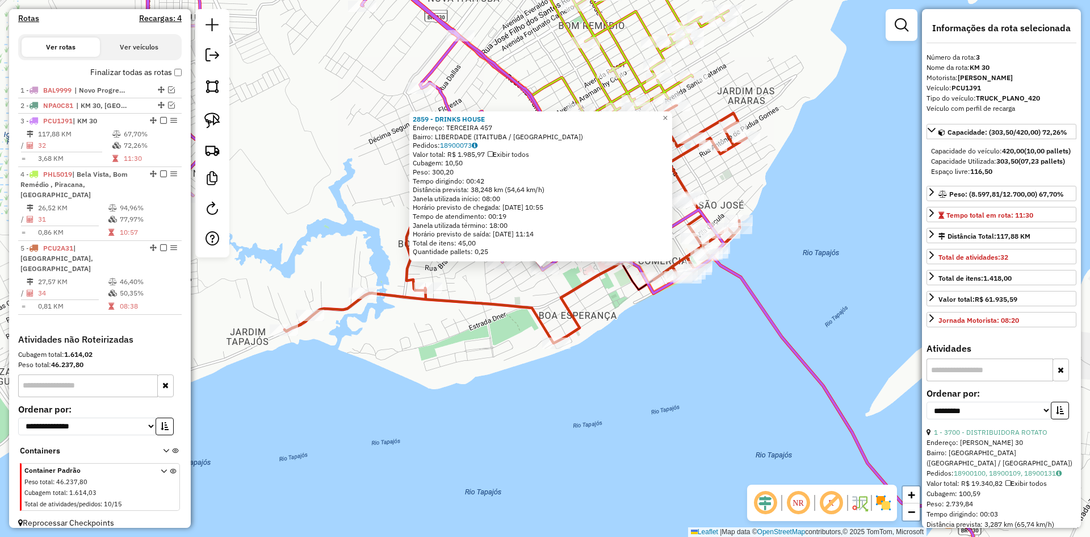
click at [468, 335] on div "2859 - DRINKS HOUSE Endereço: TERCEIRA 457 Bairro: LIBERDADE (ITAITUBA / PA) Pe…" at bounding box center [545, 268] width 1090 height 537
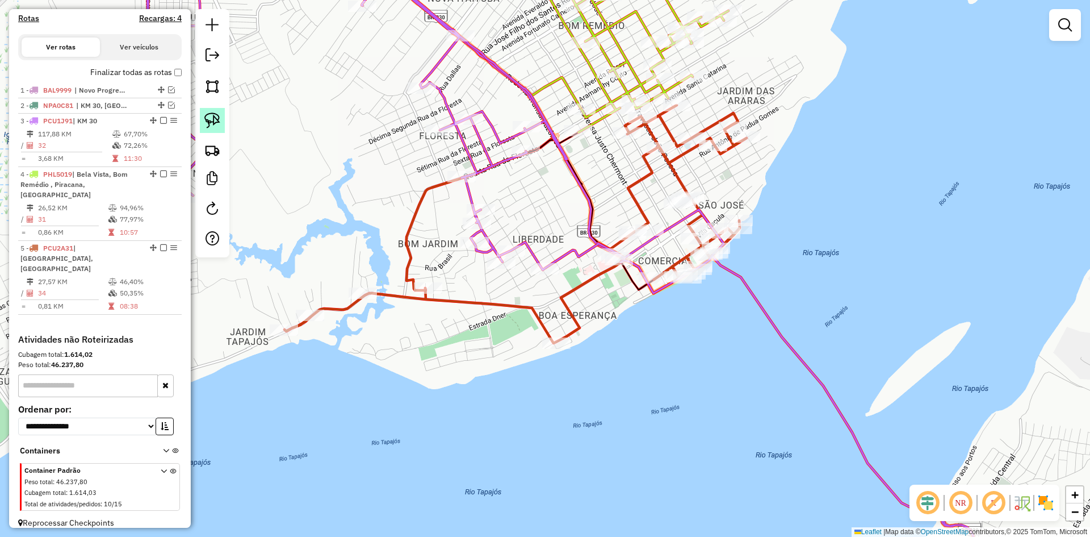
click at [216, 119] on img at bounding box center [212, 120] width 16 height 16
drag, startPoint x: 535, startPoint y: 230, endPoint x: 523, endPoint y: 244, distance: 18.1
click at [219, 114] on img at bounding box center [212, 120] width 16 height 16
drag, startPoint x: 540, startPoint y: 250, endPoint x: 567, endPoint y: 259, distance: 28.9
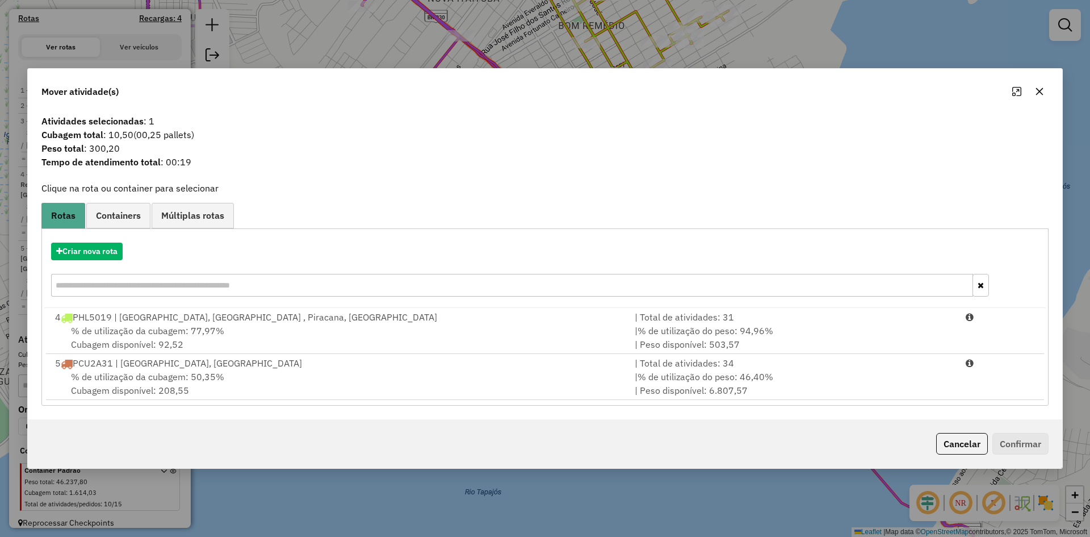
drag, startPoint x: 231, startPoint y: 378, endPoint x: 664, endPoint y: 405, distance: 433.5
click at [258, 377] on div "% de utilização da cubagem: 50,35% Cubagem disponível: 208,55" at bounding box center [338, 383] width 580 height 27
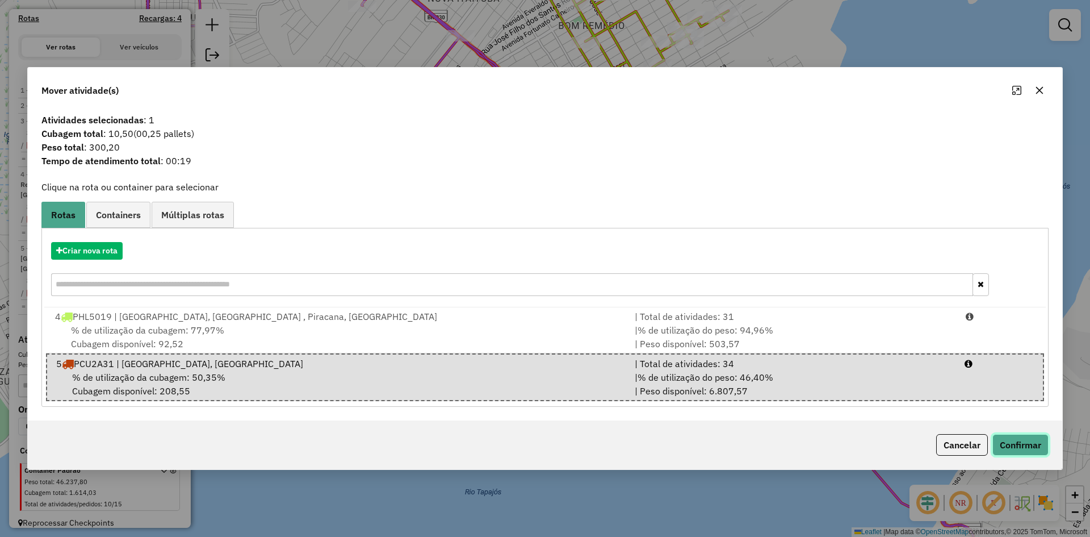
click at [1033, 438] on button "Confirmar" at bounding box center [1020, 445] width 56 height 22
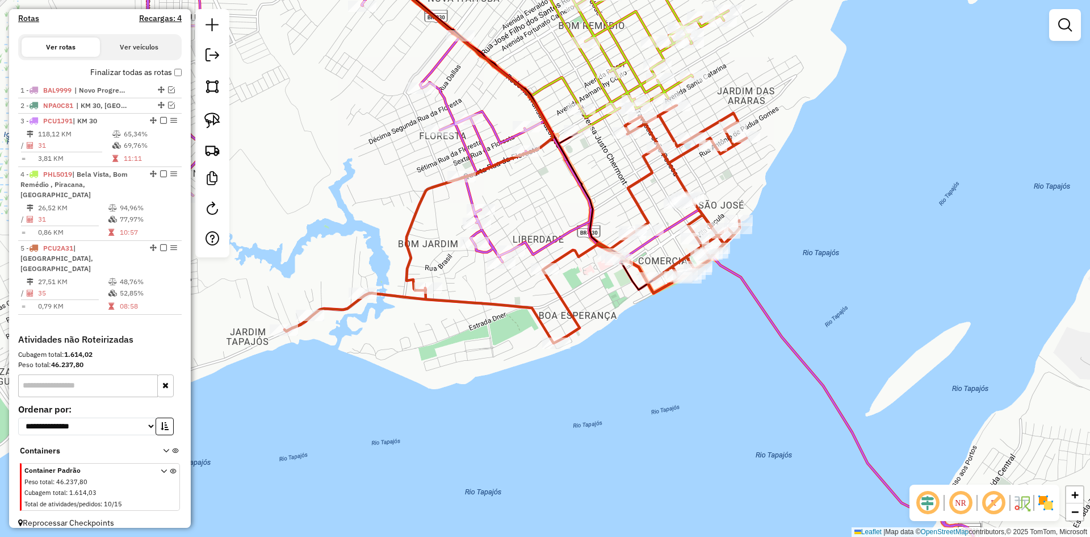
click at [571, 314] on icon at bounding box center [515, 224] width 462 height 238
select select "**********"
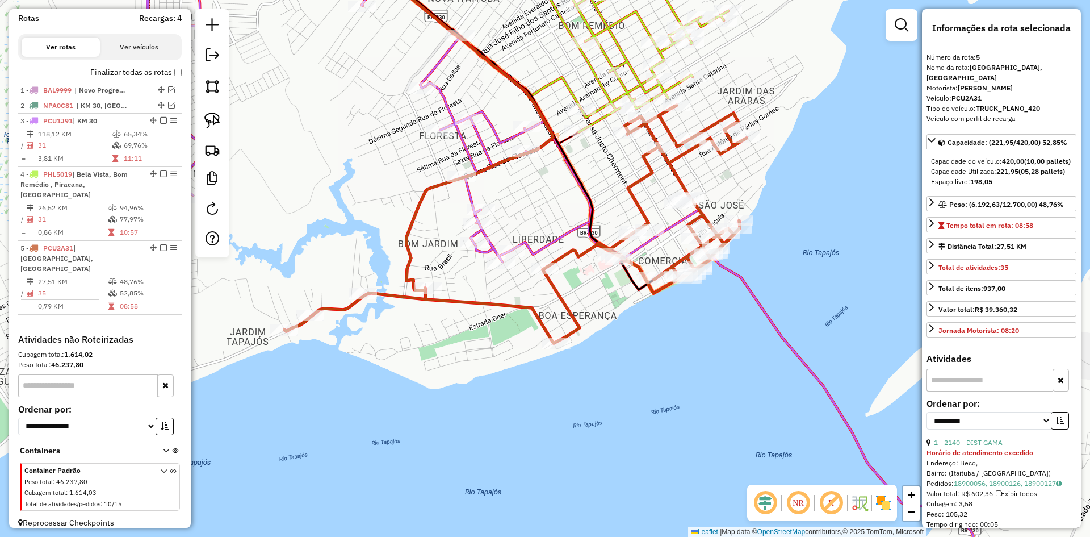
click at [491, 241] on icon at bounding box center [566, 269] width 851 height 644
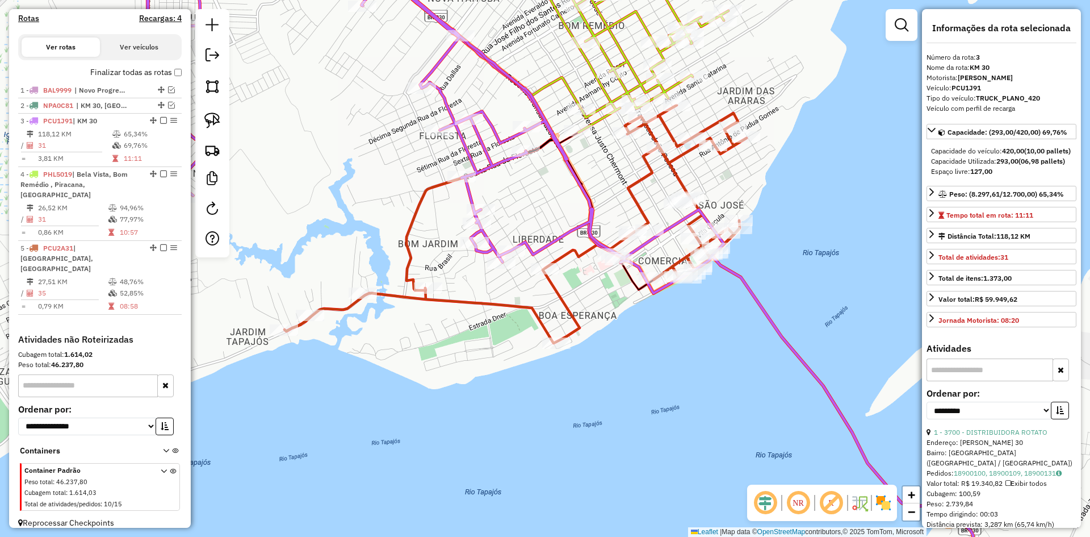
click at [563, 308] on icon at bounding box center [515, 224] width 462 height 238
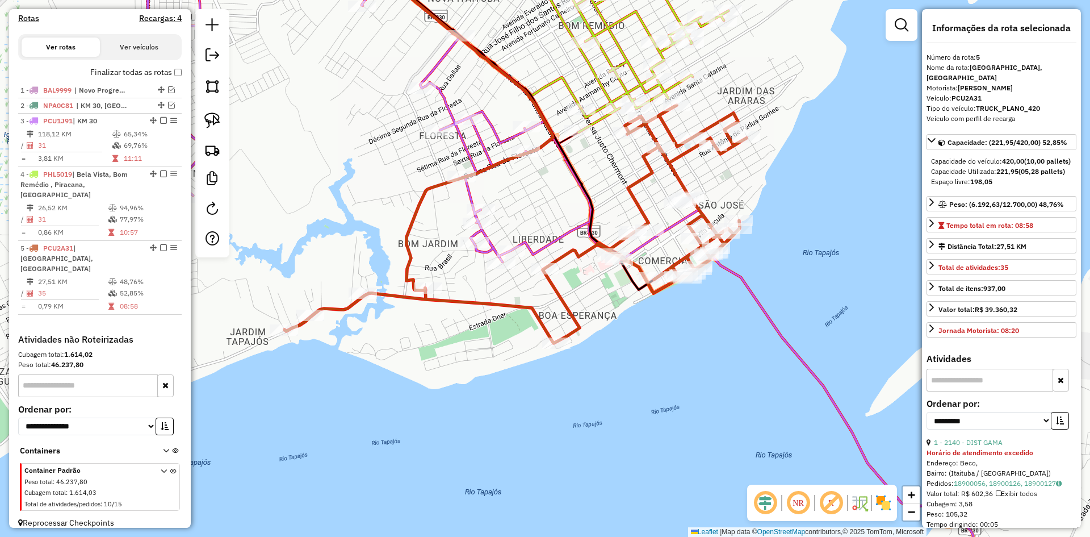
click at [640, 81] on icon at bounding box center [633, 40] width 189 height 186
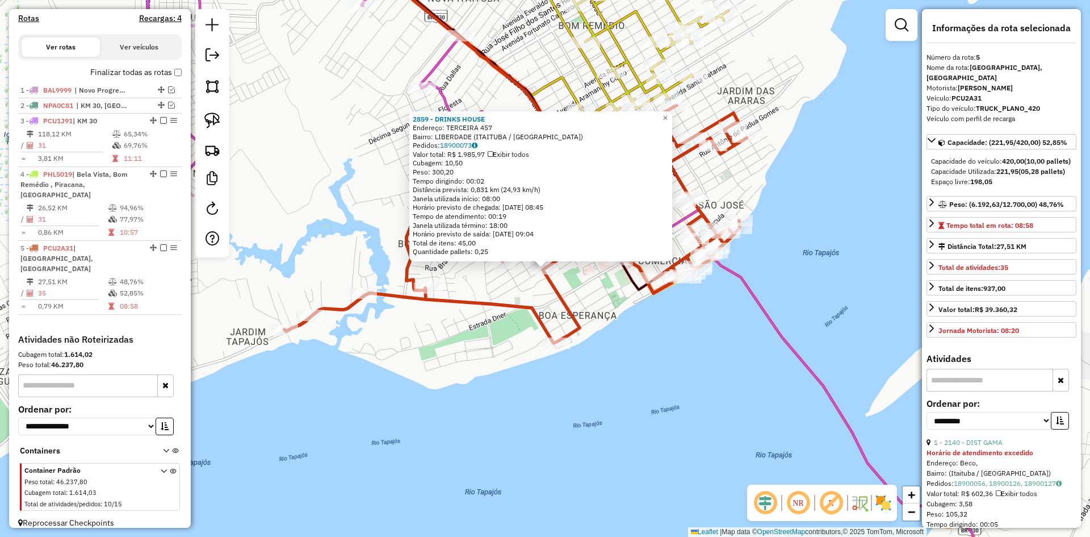
click at [424, 329] on div "Rota 5 - Placa PCU2A31 2140 - DIST GAMA 2859 - DRINKS HOUSE Endereço: TERCEIRA …" at bounding box center [545, 268] width 1090 height 537
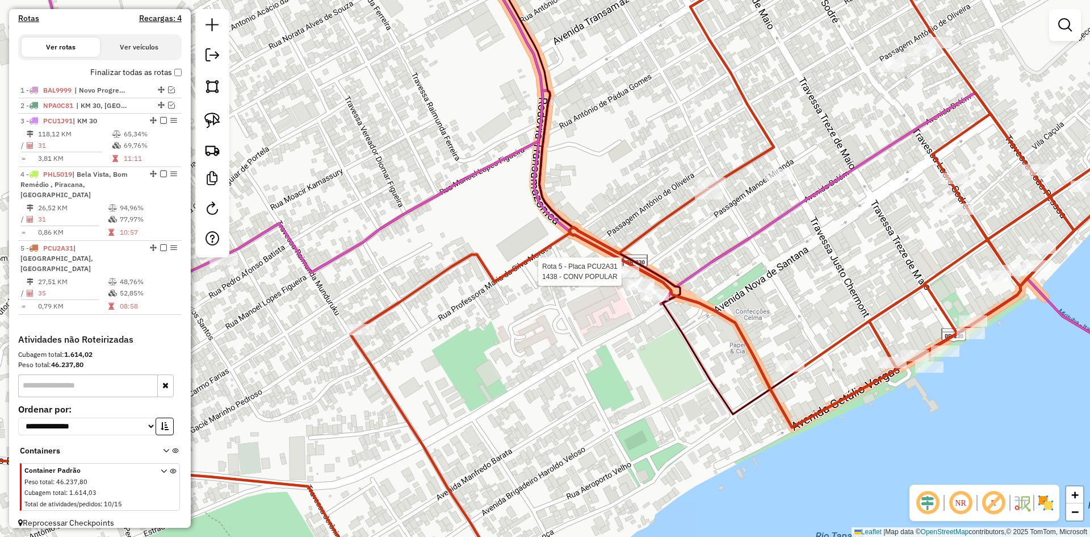
select select "**********"
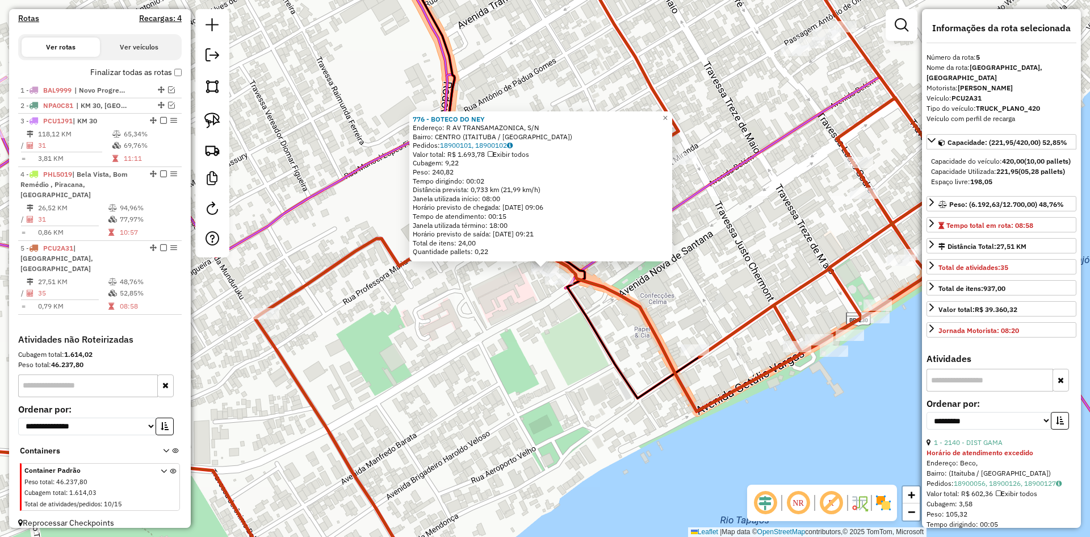
click at [482, 334] on div "Rota 3 - Placa PCU1J91 3700 - DISTRIBUIDORA ROTATO 776 - BOTECO DO NEY Endereço…" at bounding box center [545, 268] width 1090 height 537
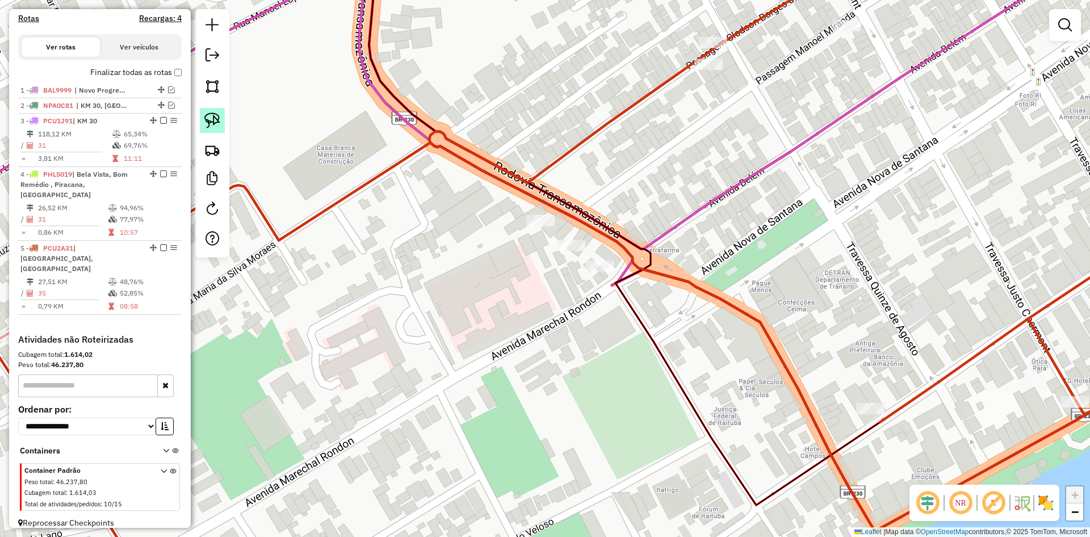
click at [207, 111] on link at bounding box center [212, 120] width 25 height 25
drag, startPoint x: 518, startPoint y: 189, endPoint x: 506, endPoint y: 238, distance: 50.8
select select "**********"
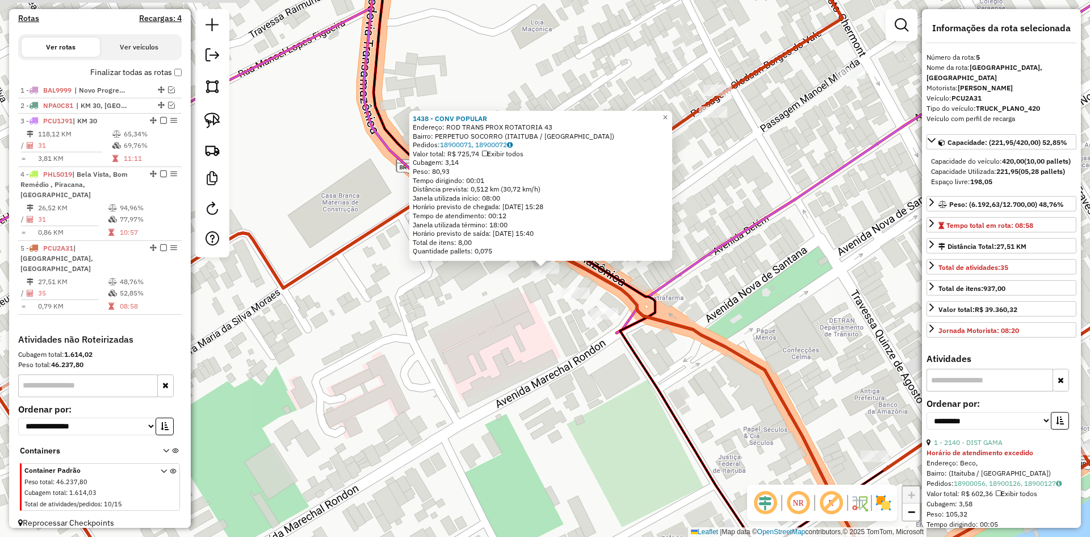
click at [437, 273] on div "1438 - CONV POPULAR Endereço: ROD TRANS PROX ROTATORIA 43 Bairro: PERPETUO SOCO…" at bounding box center [545, 268] width 1090 height 537
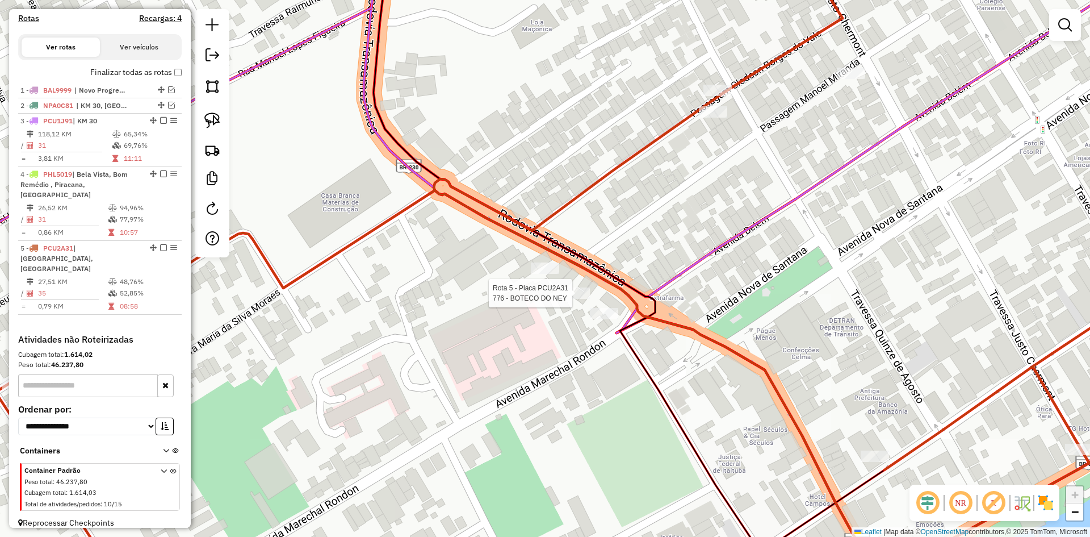
select select "**********"
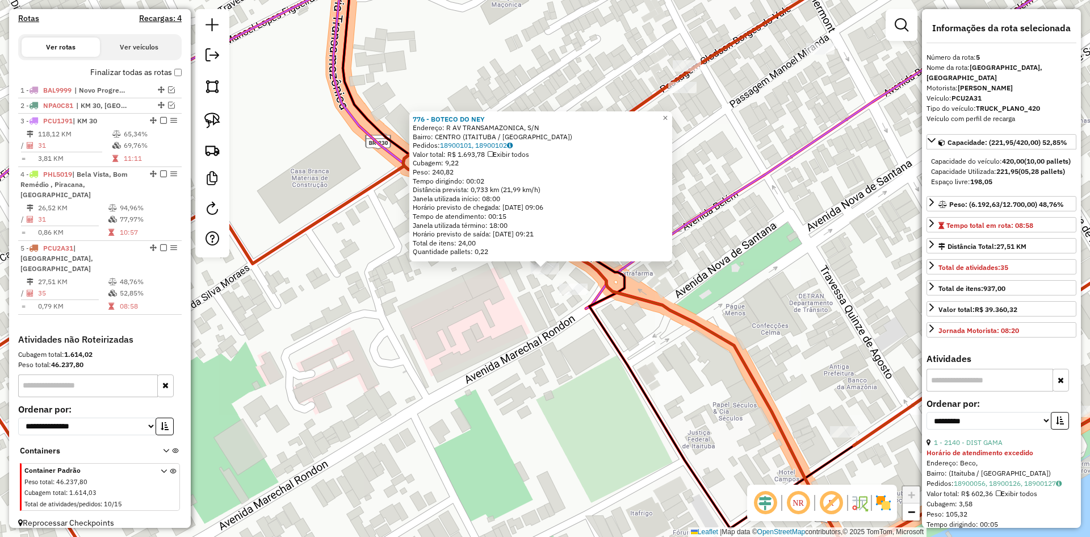
click at [346, 315] on div "776 - BOTECO DO NEY Endereço: R AV TRANSAMAZONICA, S/N Bairro: CENTRO (ITAITUBA…" at bounding box center [545, 268] width 1090 height 537
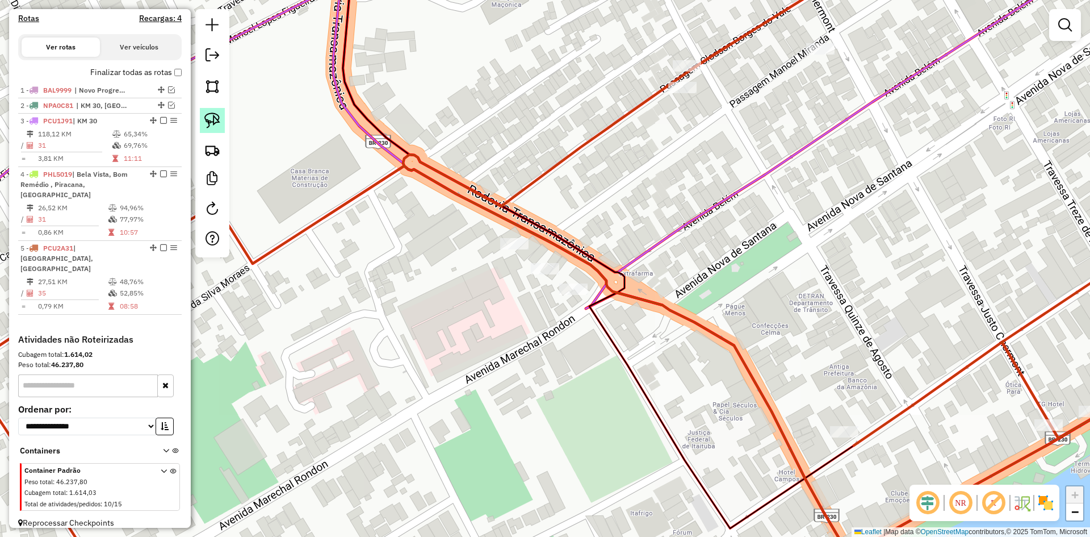
click at [220, 123] on img at bounding box center [212, 120] width 16 height 16
drag, startPoint x: 489, startPoint y: 227, endPoint x: 534, endPoint y: 228, distance: 44.3
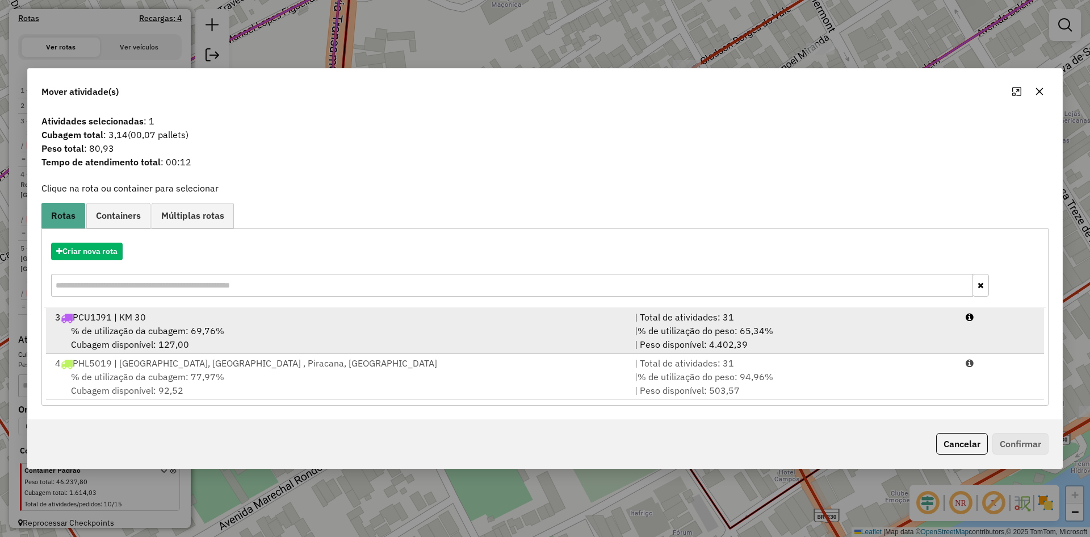
click at [226, 319] on div "3 PCU1J91 | KM 30" at bounding box center [338, 317] width 580 height 14
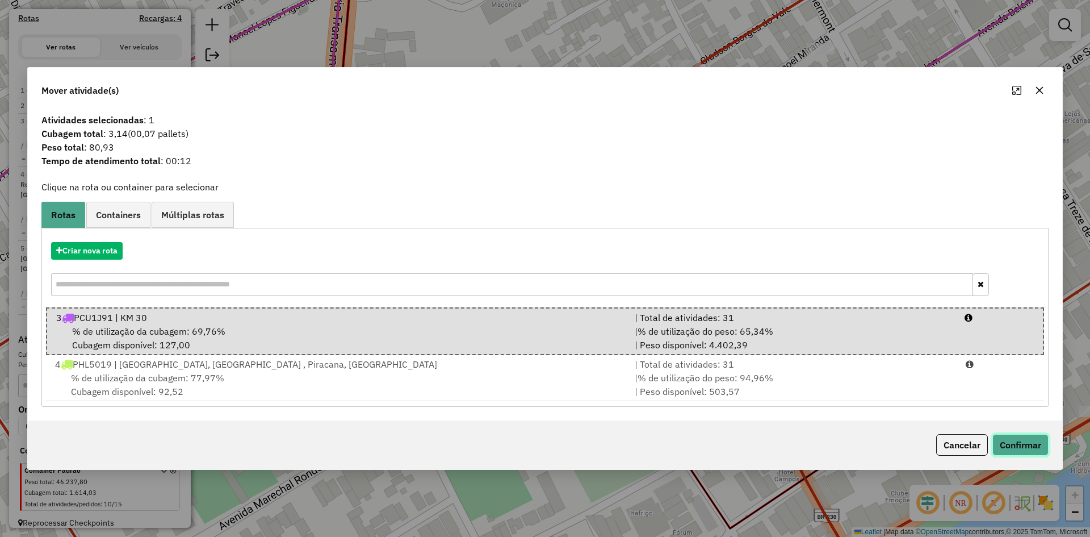
click at [1023, 445] on button "Confirmar" at bounding box center [1020, 445] width 56 height 22
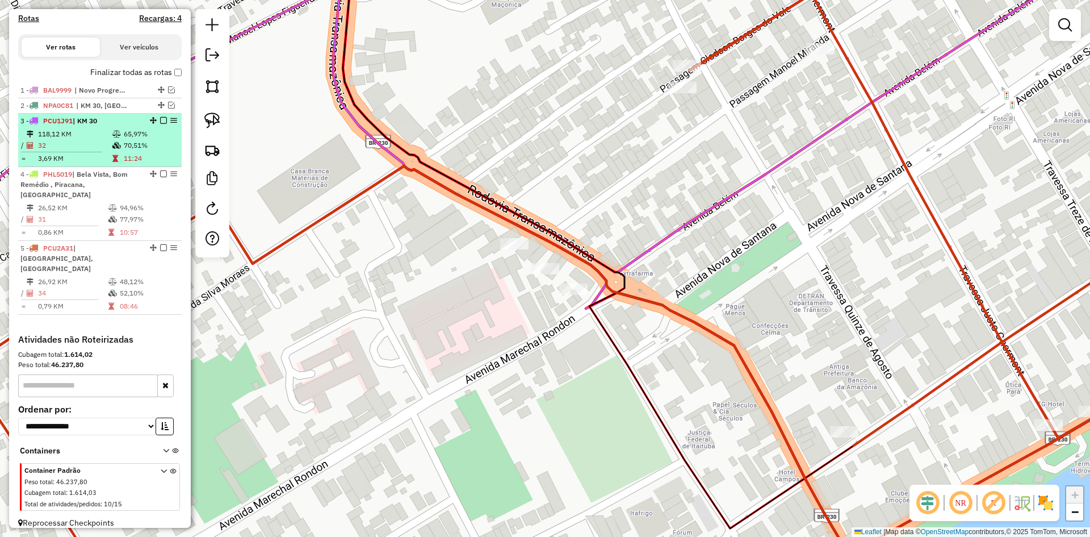
click at [123, 140] on td "65,97%" at bounding box center [150, 133] width 54 height 11
select select "**********"
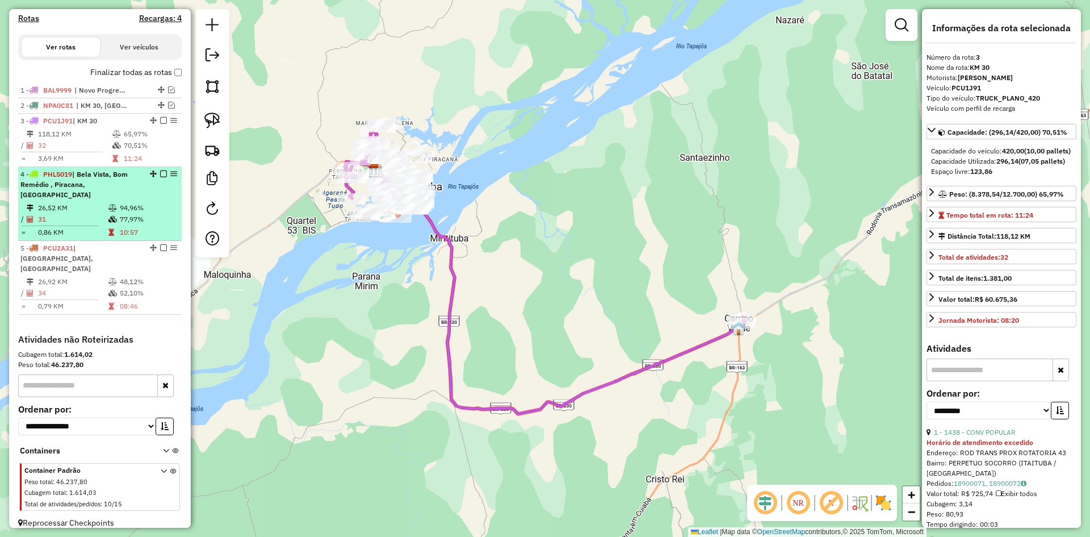
click at [85, 210] on td "26,52 KM" at bounding box center [72, 207] width 70 height 11
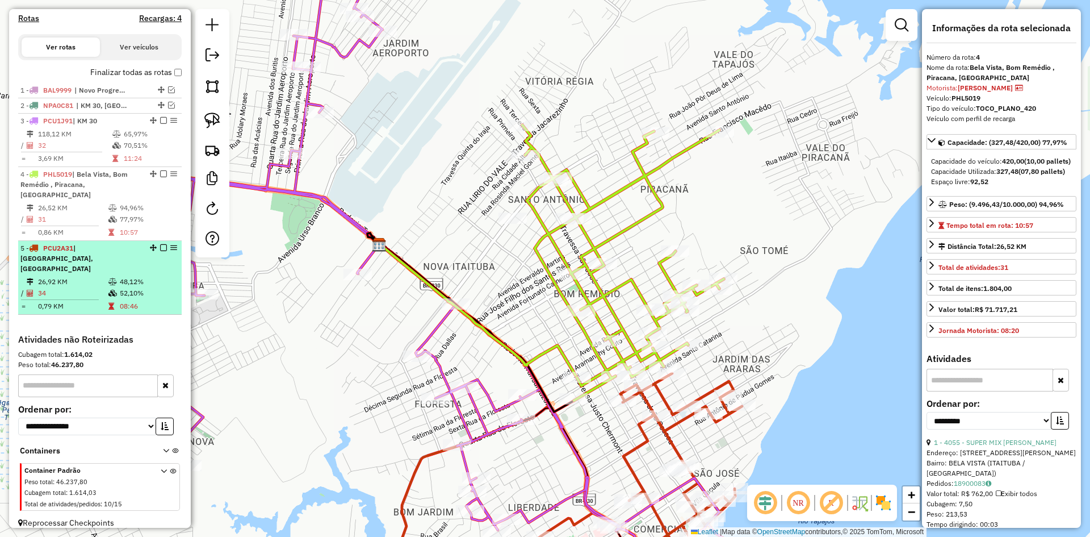
click at [86, 260] on div "5 - PCU2A31 | Bom Jardim, Centro" at bounding box center [80, 258] width 120 height 31
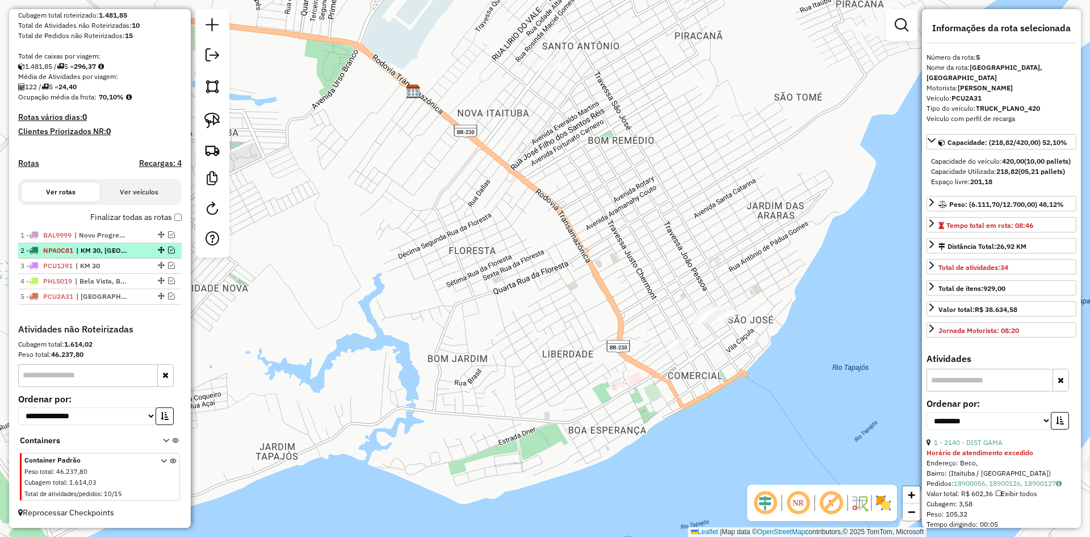
scroll to position [94, 0]
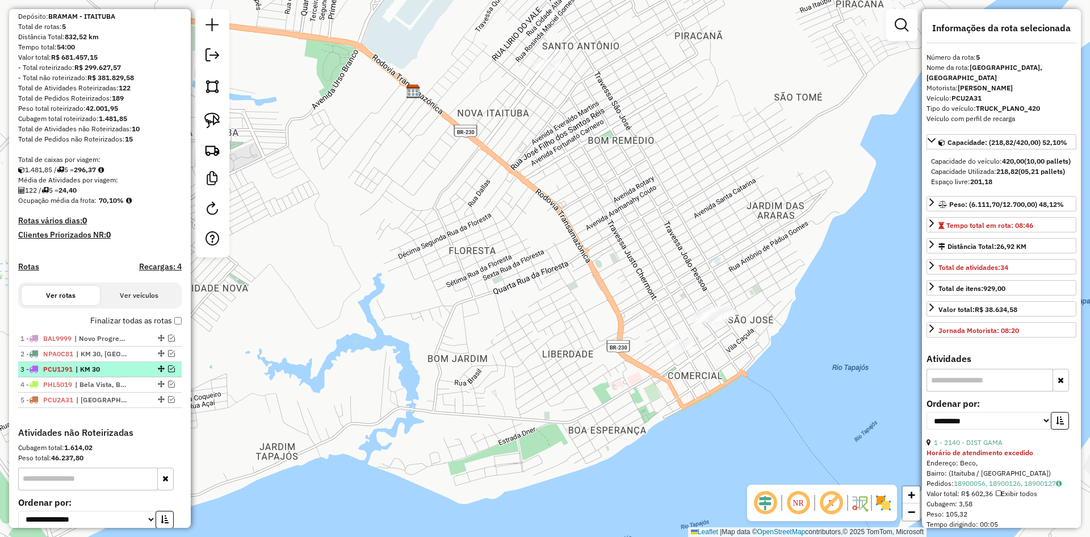
click at [99, 374] on span "| KM 30" at bounding box center [102, 369] width 52 height 10
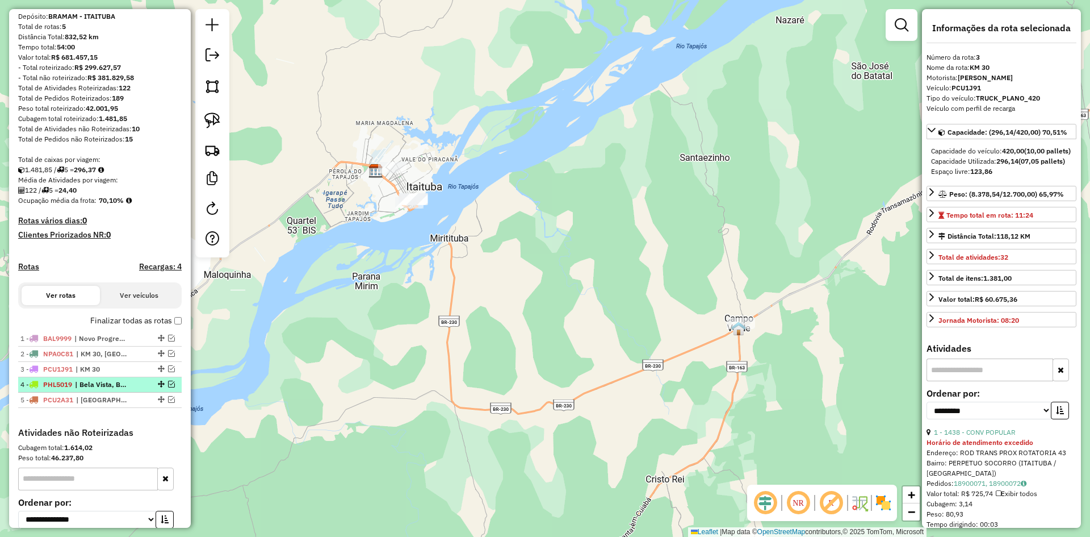
click at [110, 389] on span "| Bela Vista, Bom Remédio , Piracana, [GEOGRAPHIC_DATA]" at bounding box center [101, 384] width 52 height 10
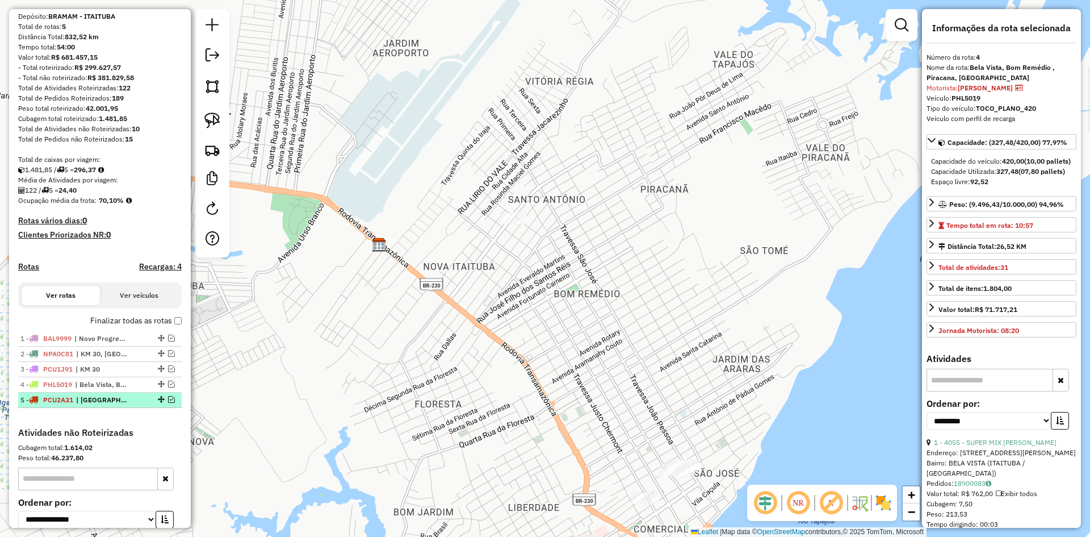
click at [122, 405] on span "| [GEOGRAPHIC_DATA], [GEOGRAPHIC_DATA]" at bounding box center [102, 400] width 52 height 10
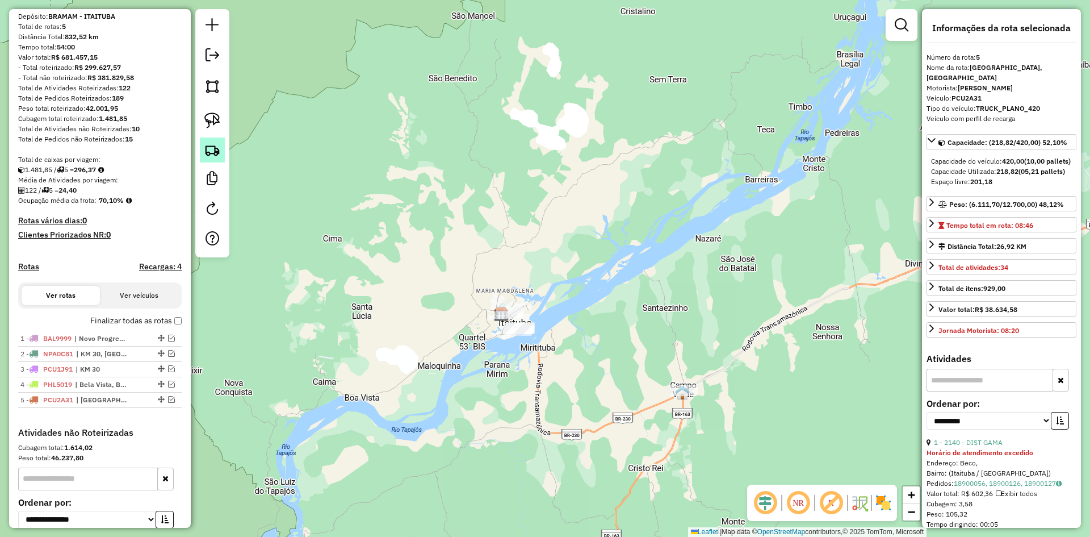
click at [218, 146] on img at bounding box center [212, 150] width 16 height 16
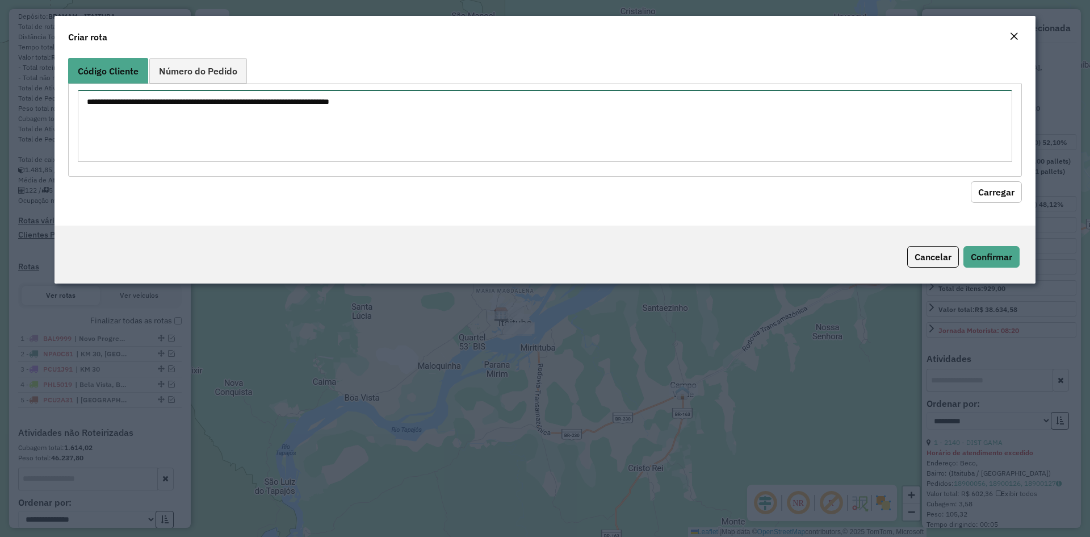
click at [298, 126] on textarea at bounding box center [545, 126] width 935 height 72
type textarea "****"
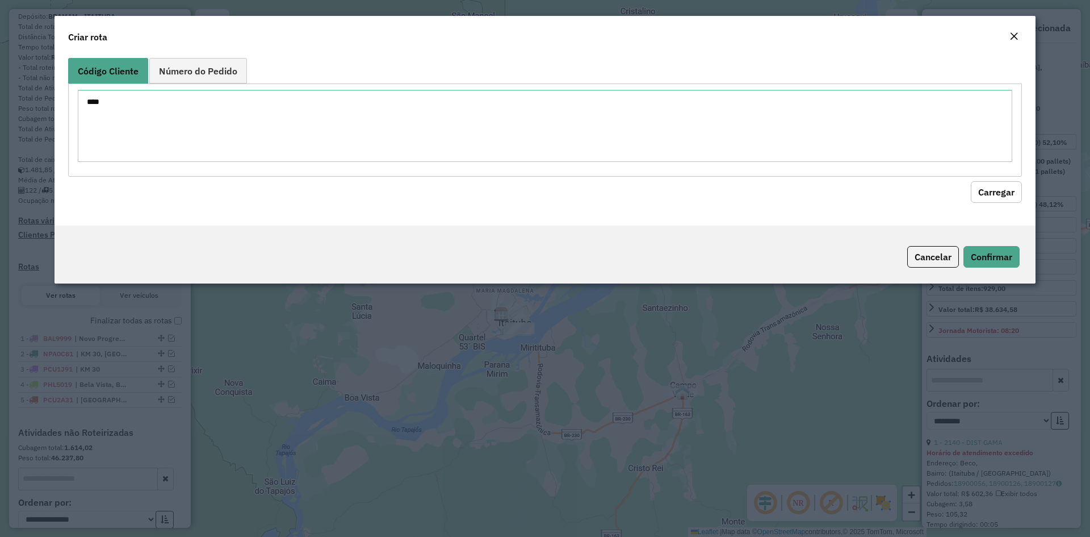
click at [1004, 185] on button "Carregar" at bounding box center [996, 192] width 51 height 22
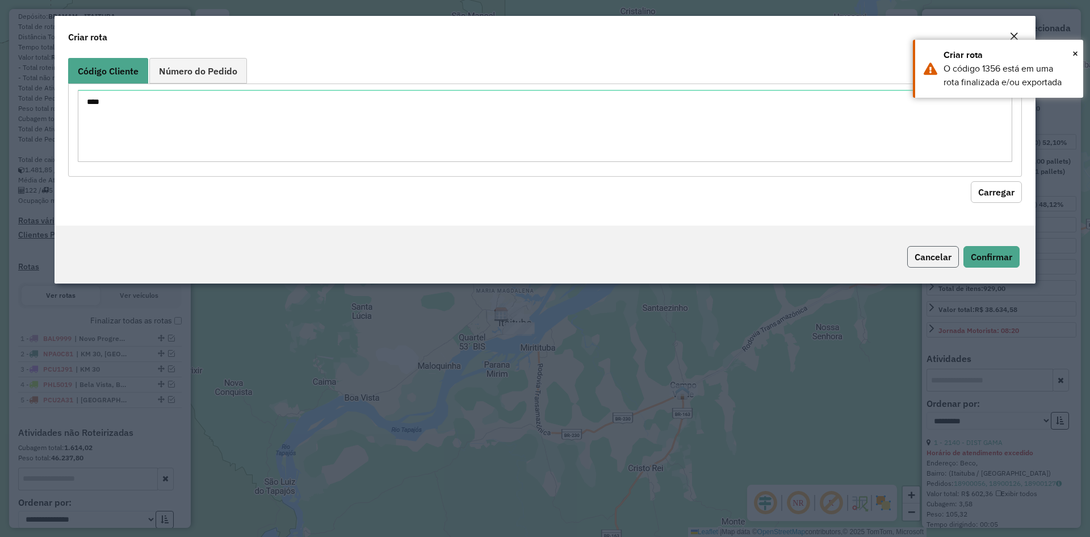
click at [935, 254] on button "Cancelar" at bounding box center [933, 257] width 52 height 22
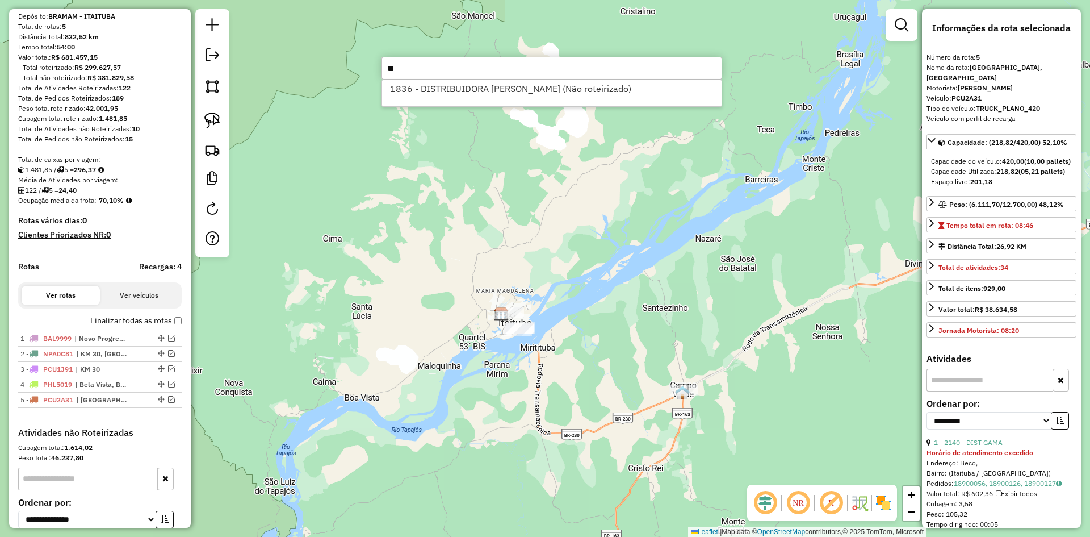
type input "*"
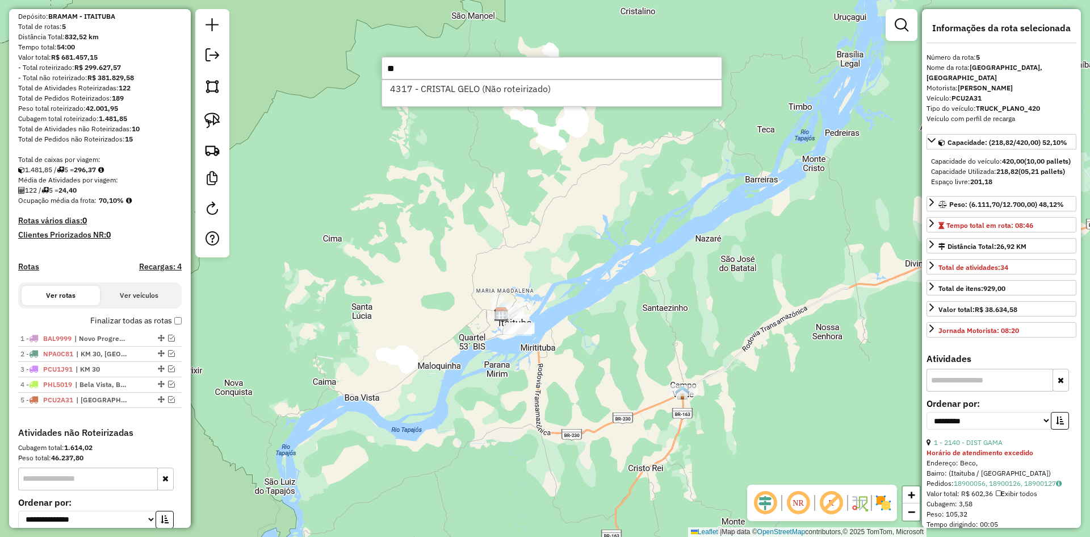
type input "*"
type input "****"
click at [371, 283] on div "Janela de atendimento Grade de atendimento Capacidade Transportadoras Veículos …" at bounding box center [545, 268] width 1090 height 537
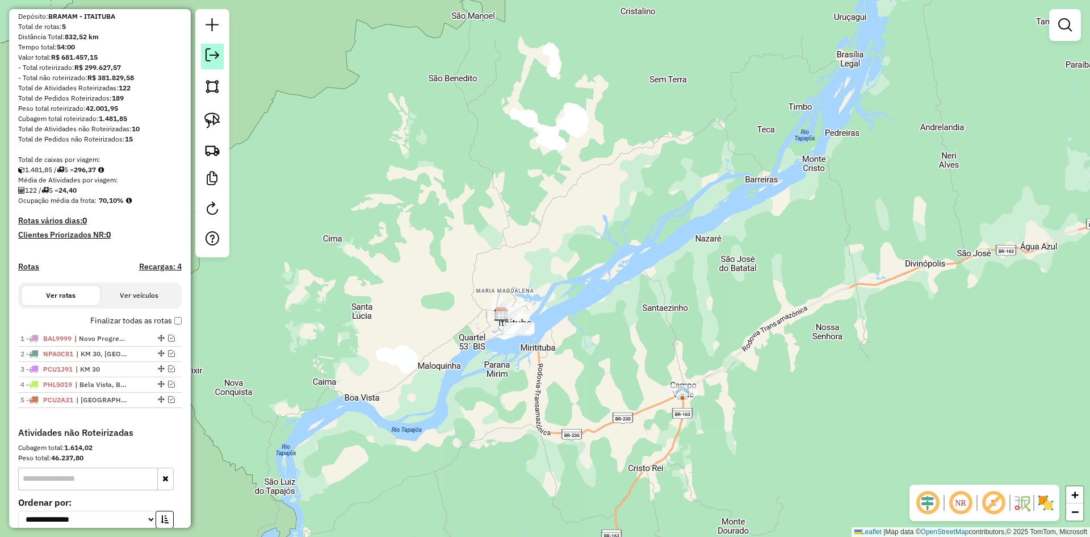
click at [211, 45] on link at bounding box center [212, 57] width 23 height 26
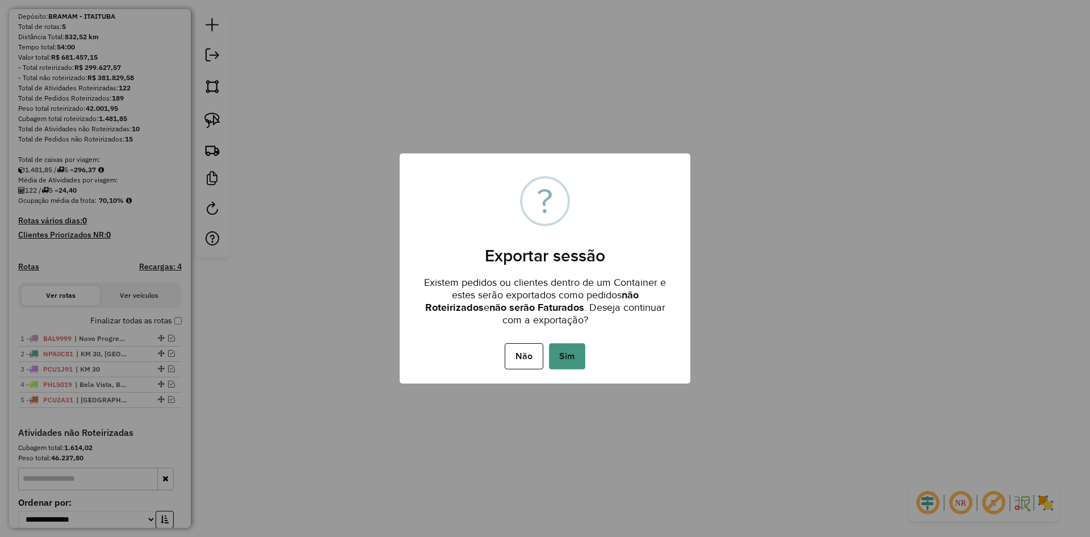
click at [574, 347] on button "Sim" at bounding box center [567, 356] width 36 height 26
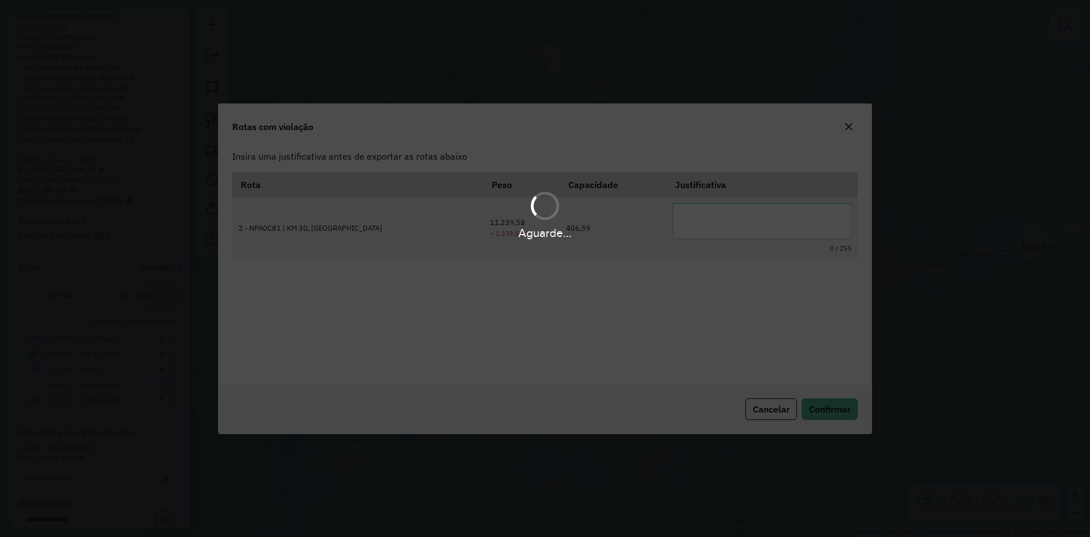
scroll to position [0, 0]
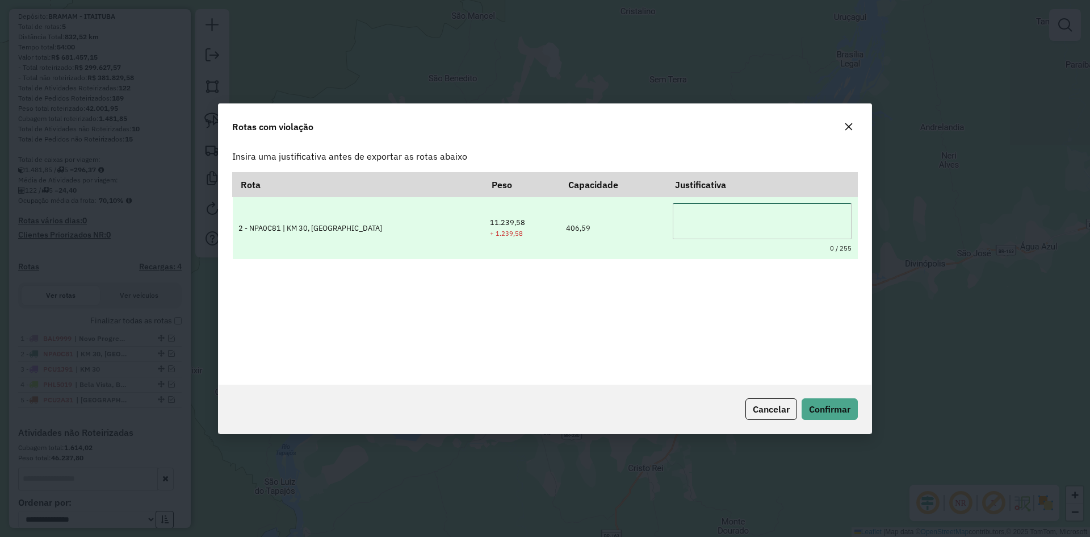
click at [684, 234] on textarea at bounding box center [762, 221] width 179 height 36
type textarea "*"
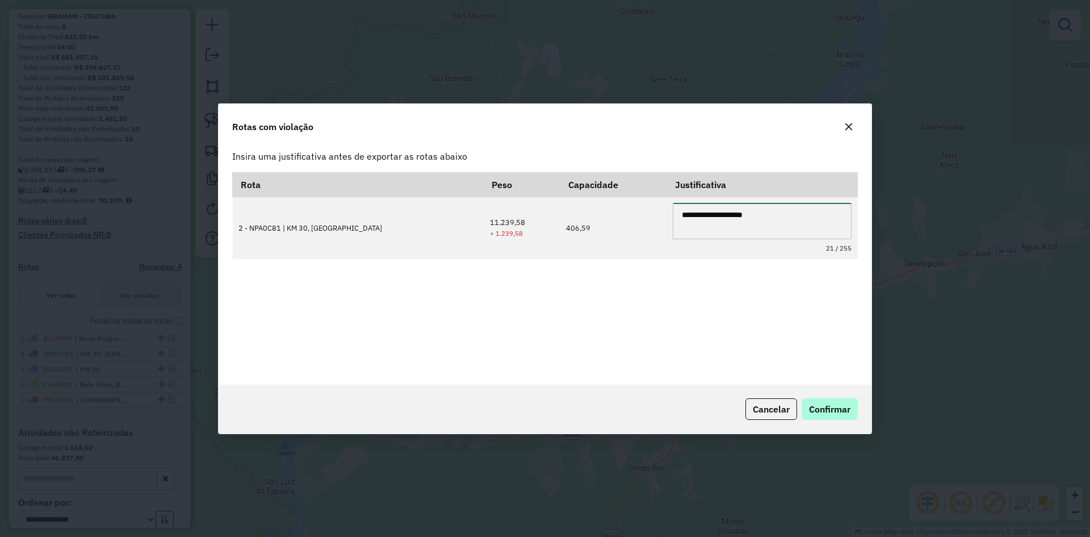
type textarea "**********"
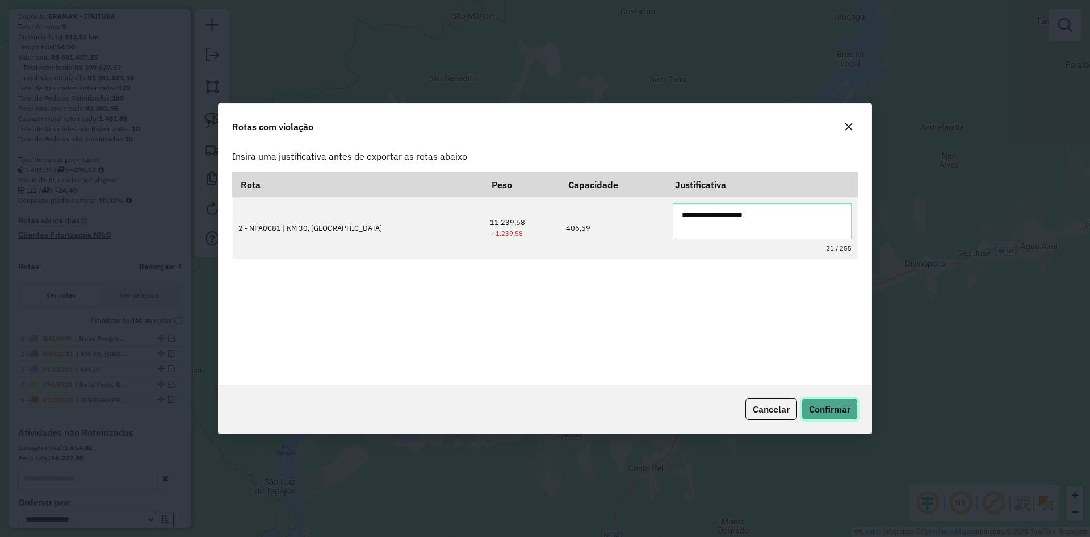
click at [849, 410] on span "Confirmar" at bounding box center [829, 408] width 41 height 11
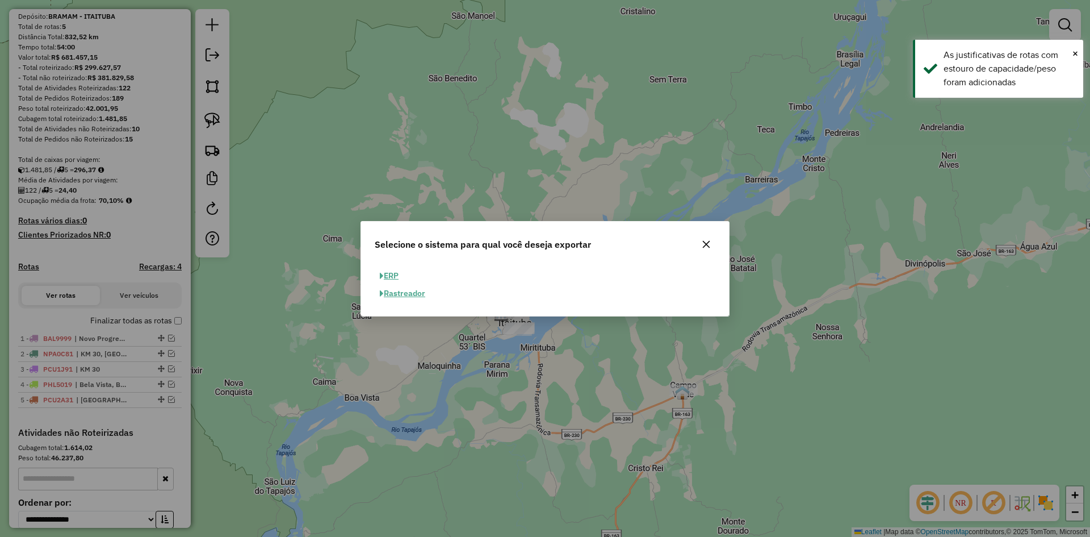
click at [382, 272] on span "button" at bounding box center [382, 276] width 4 height 8
select select "**"
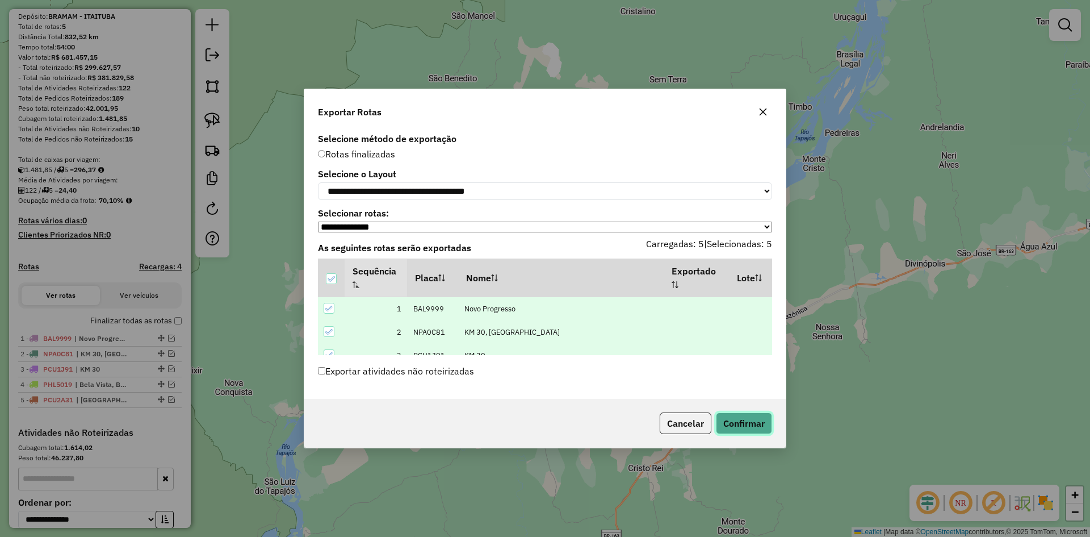
click at [756, 429] on button "Confirmar" at bounding box center [744, 423] width 56 height 22
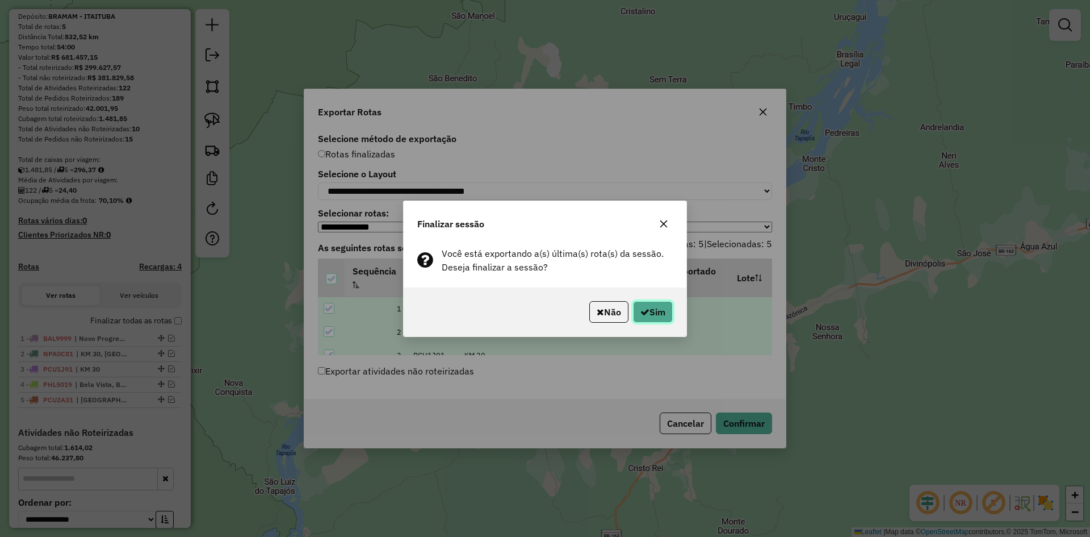
click at [668, 320] on button "Sim" at bounding box center [653, 312] width 40 height 22
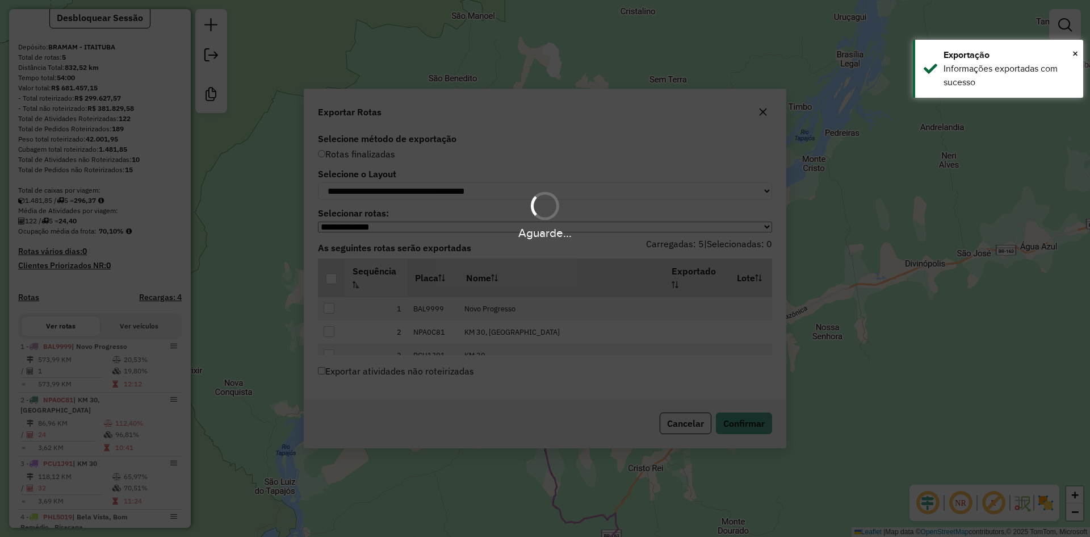
scroll to position [124, 0]
